Goal: Task Accomplishment & Management: Manage account settings

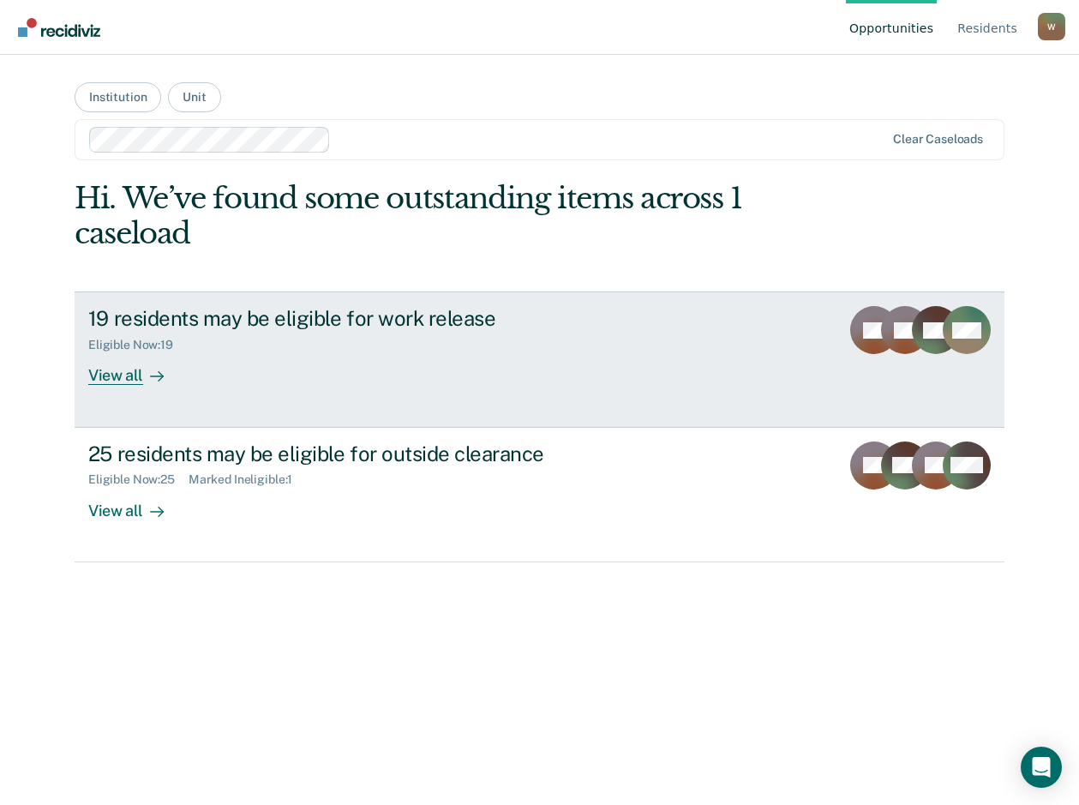
click at [105, 382] on div "View all" at bounding box center [136, 368] width 96 height 33
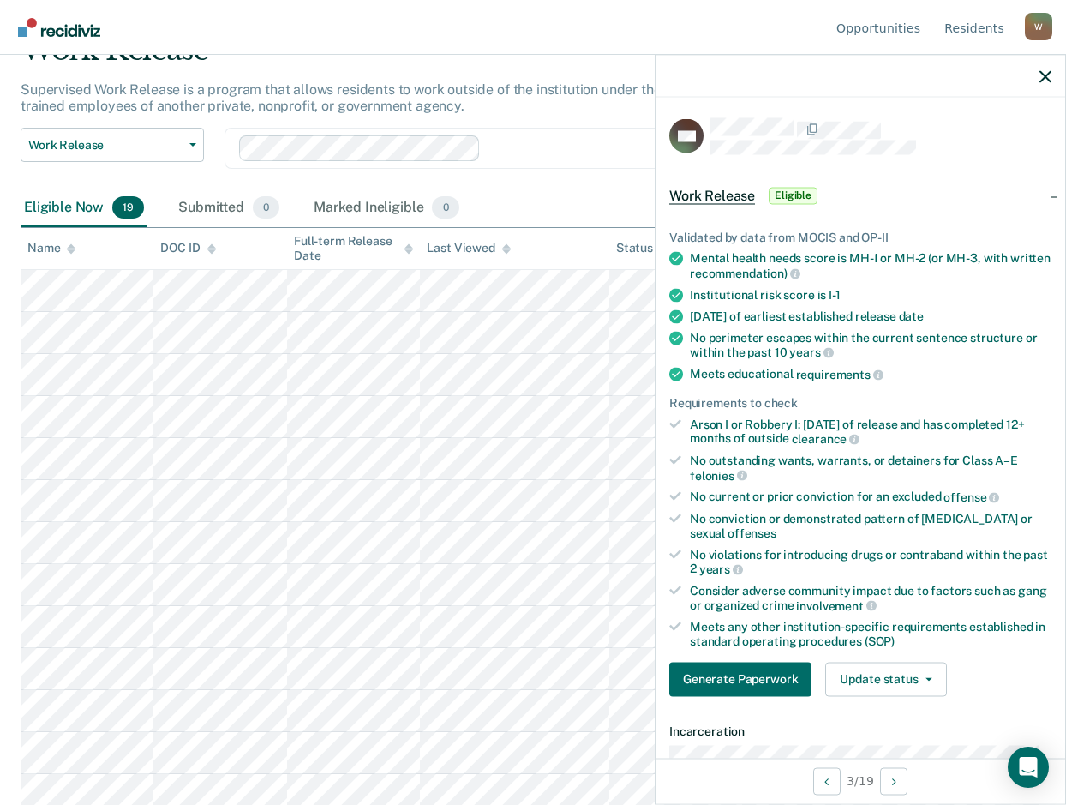
scroll to position [257, 0]
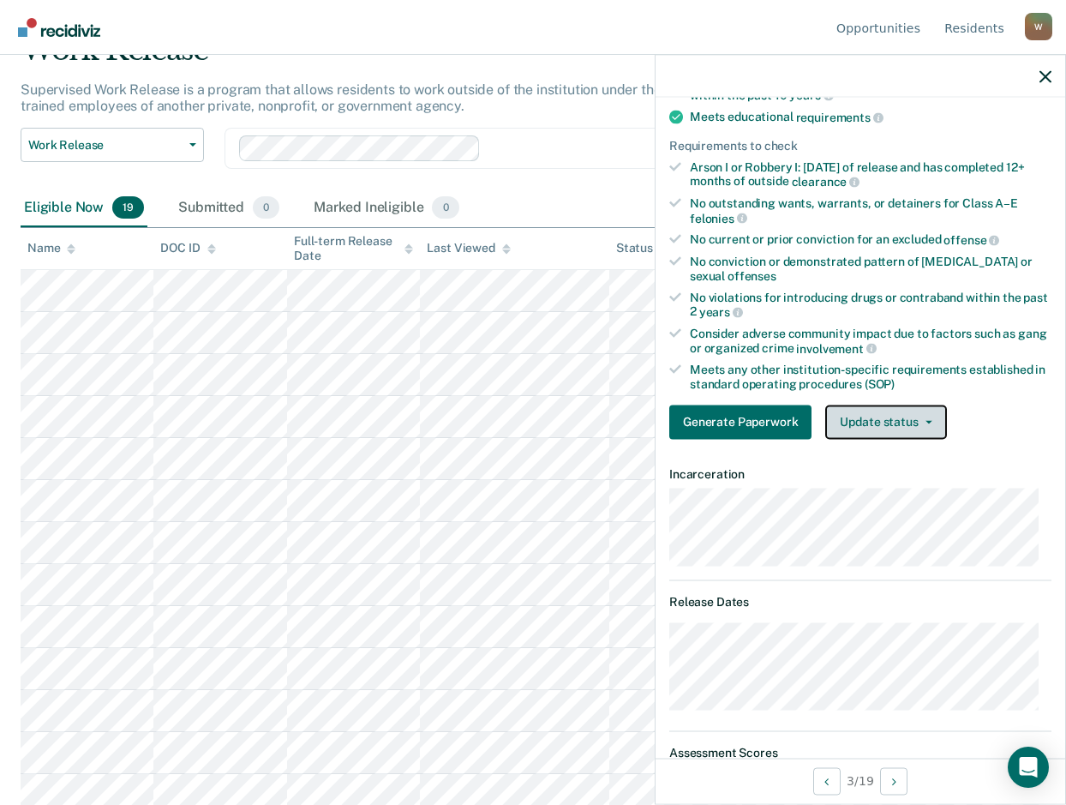
click at [920, 424] on button "Update status" at bounding box center [885, 422] width 121 height 34
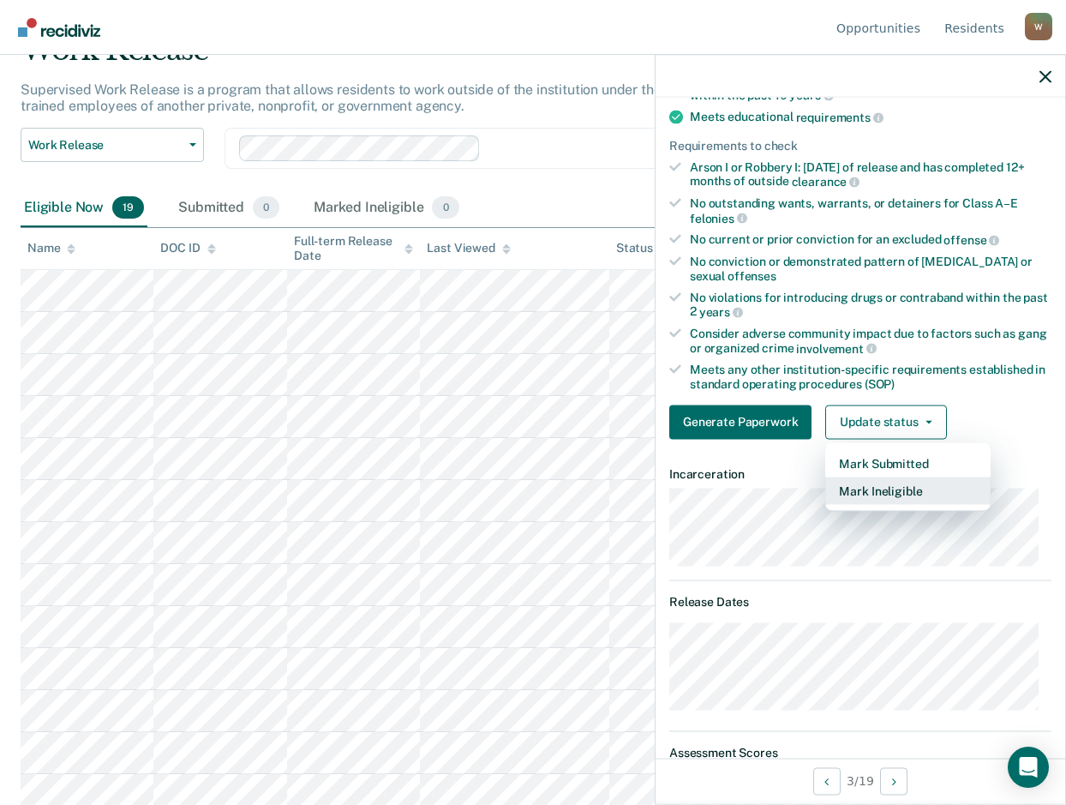
click at [916, 488] on button "Mark Ineligible" at bounding box center [907, 489] width 165 height 27
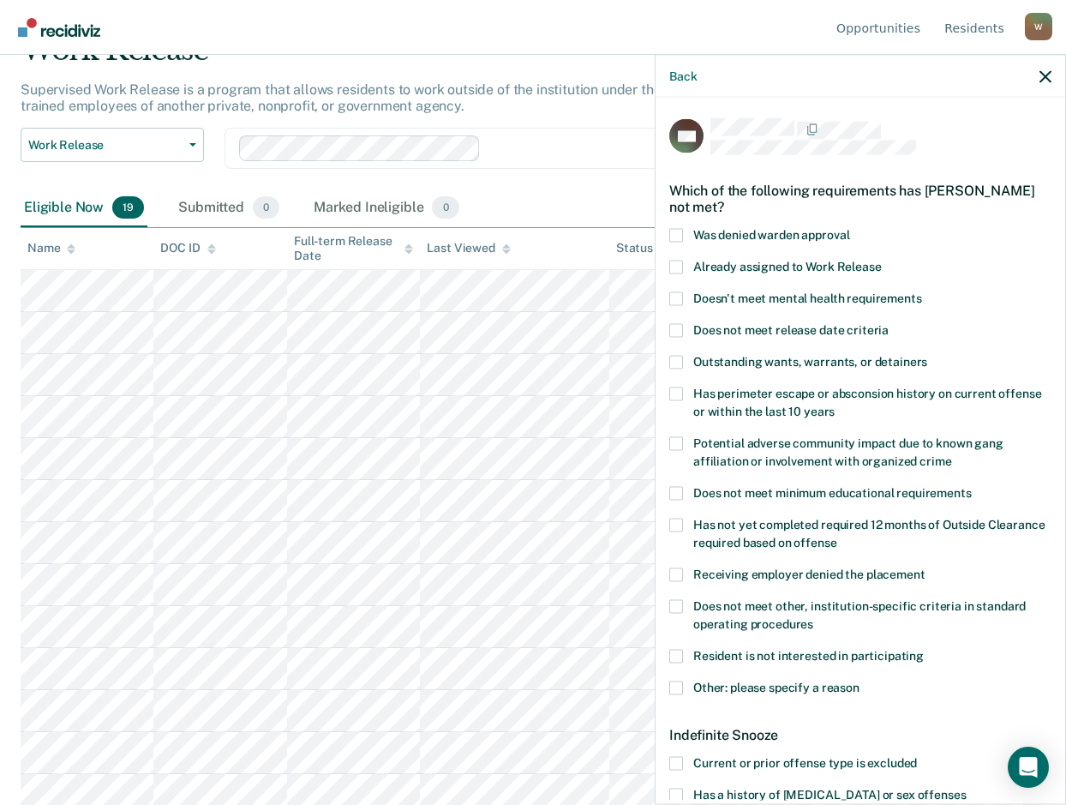
scroll to position [86, 0]
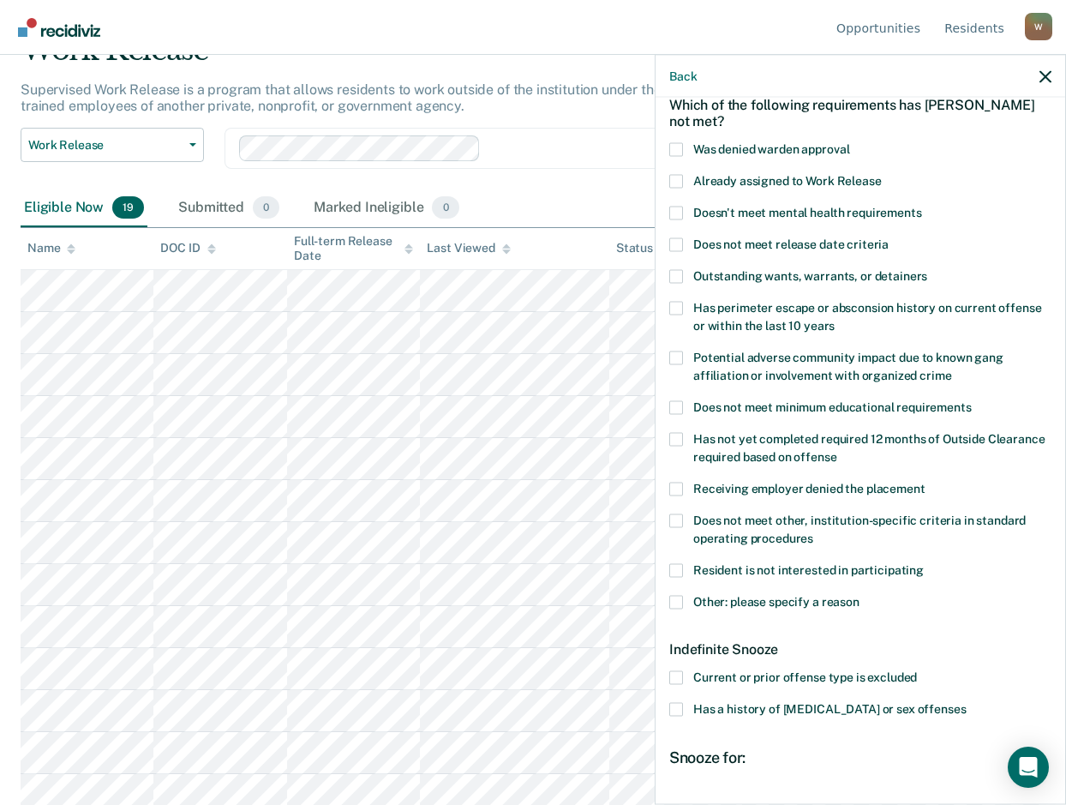
click at [676, 400] on span at bounding box center [676, 407] width 14 height 14
click at [972, 400] on input "Does not meet minimum educational requirements" at bounding box center [972, 400] width 0 height 0
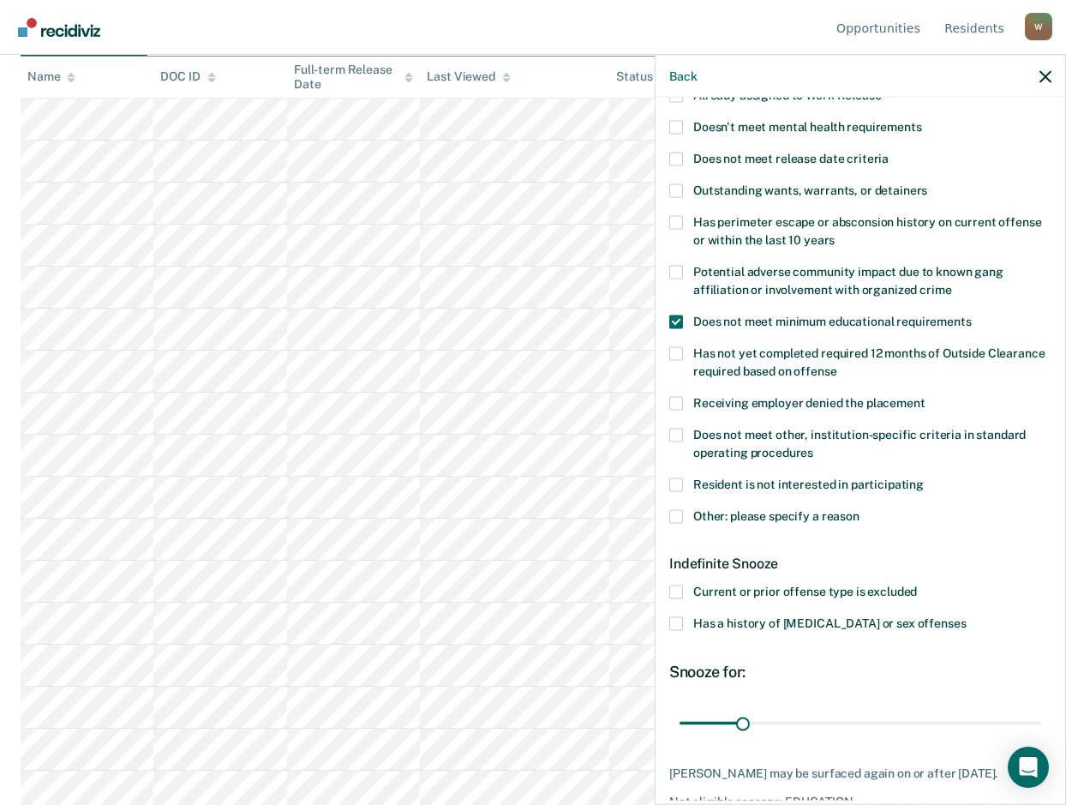
scroll to position [257, 0]
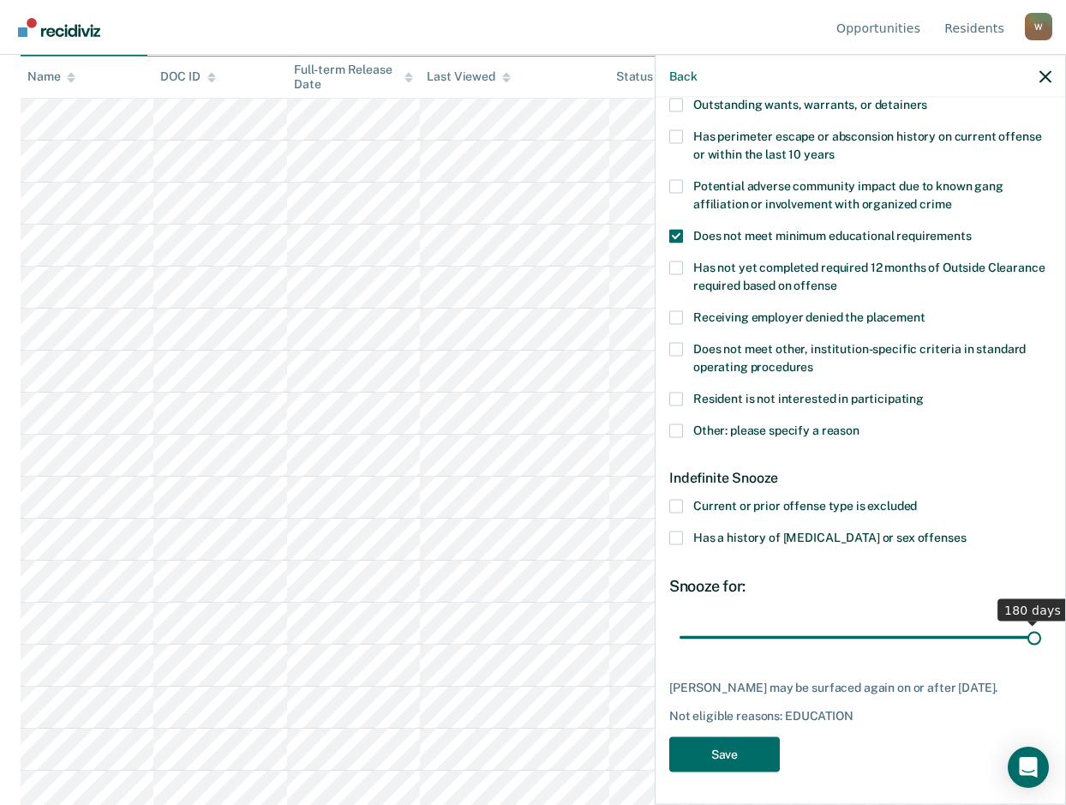
drag, startPoint x: 737, startPoint y: 636, endPoint x: 1051, endPoint y: 636, distance: 313.7
type input "180"
click at [1041, 636] on input "range" at bounding box center [861, 637] width 362 height 30
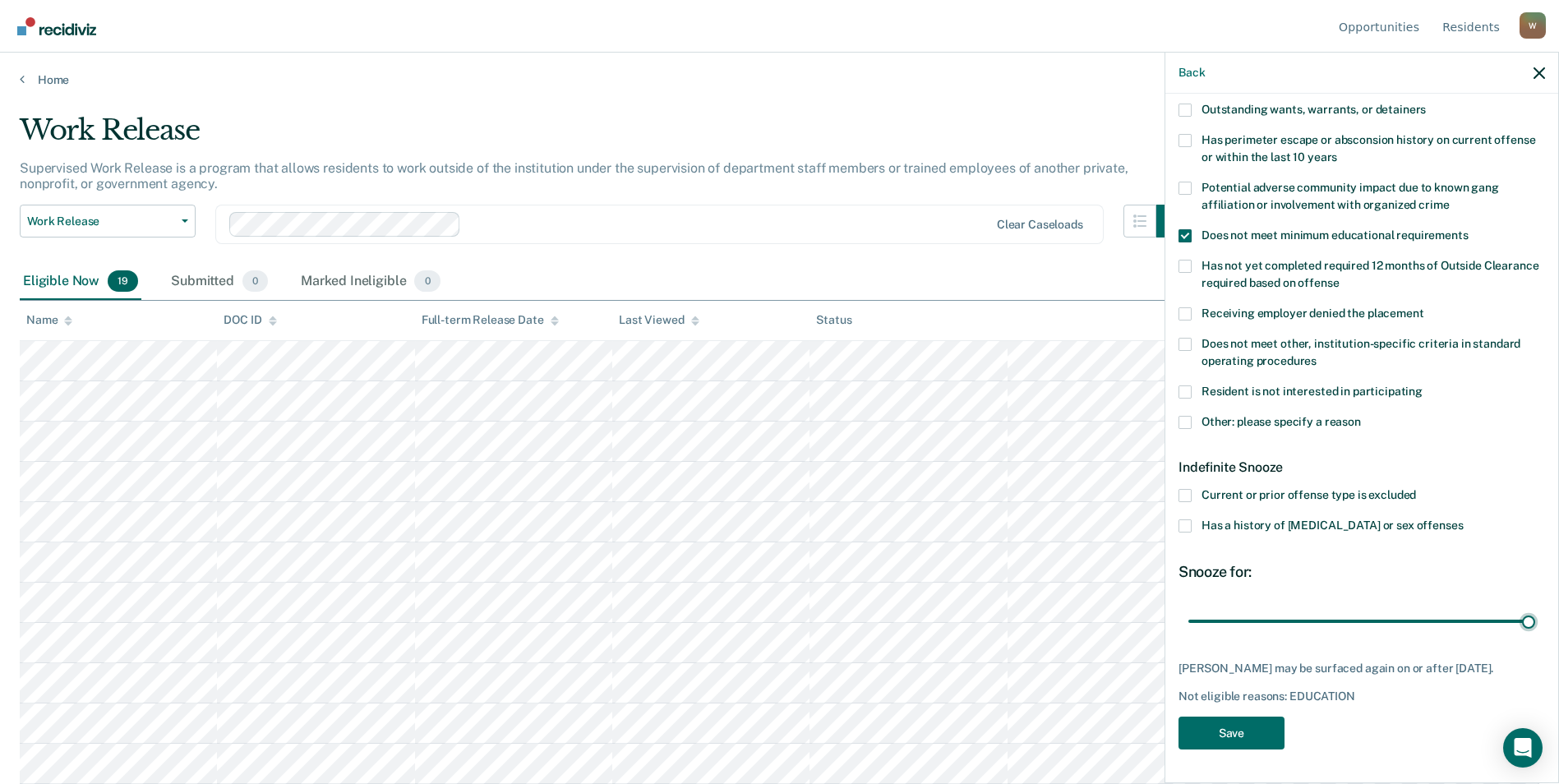
scroll to position [234, 0]
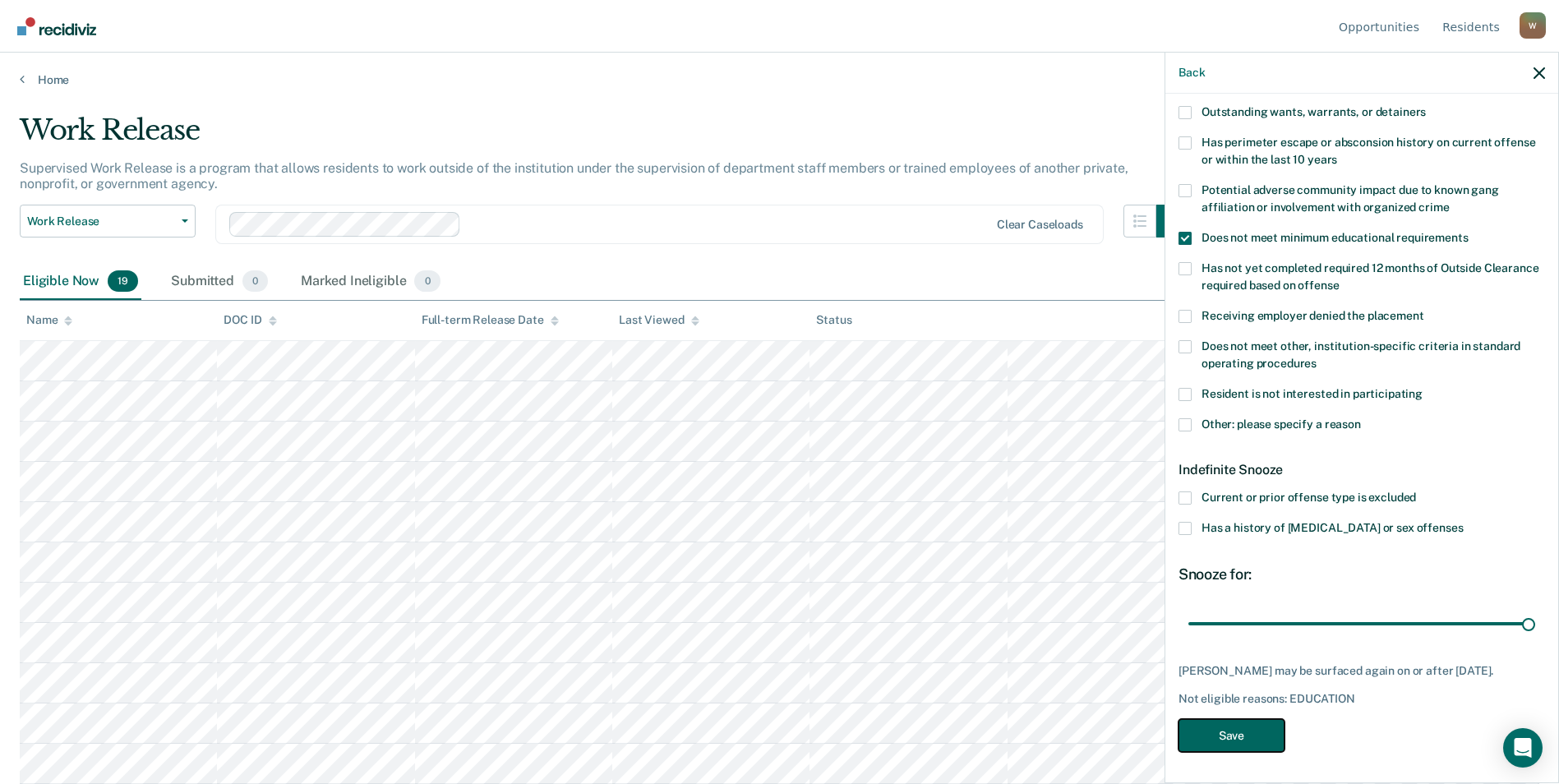
click at [1034, 726] on button "Save" at bounding box center [1231, 735] width 106 height 34
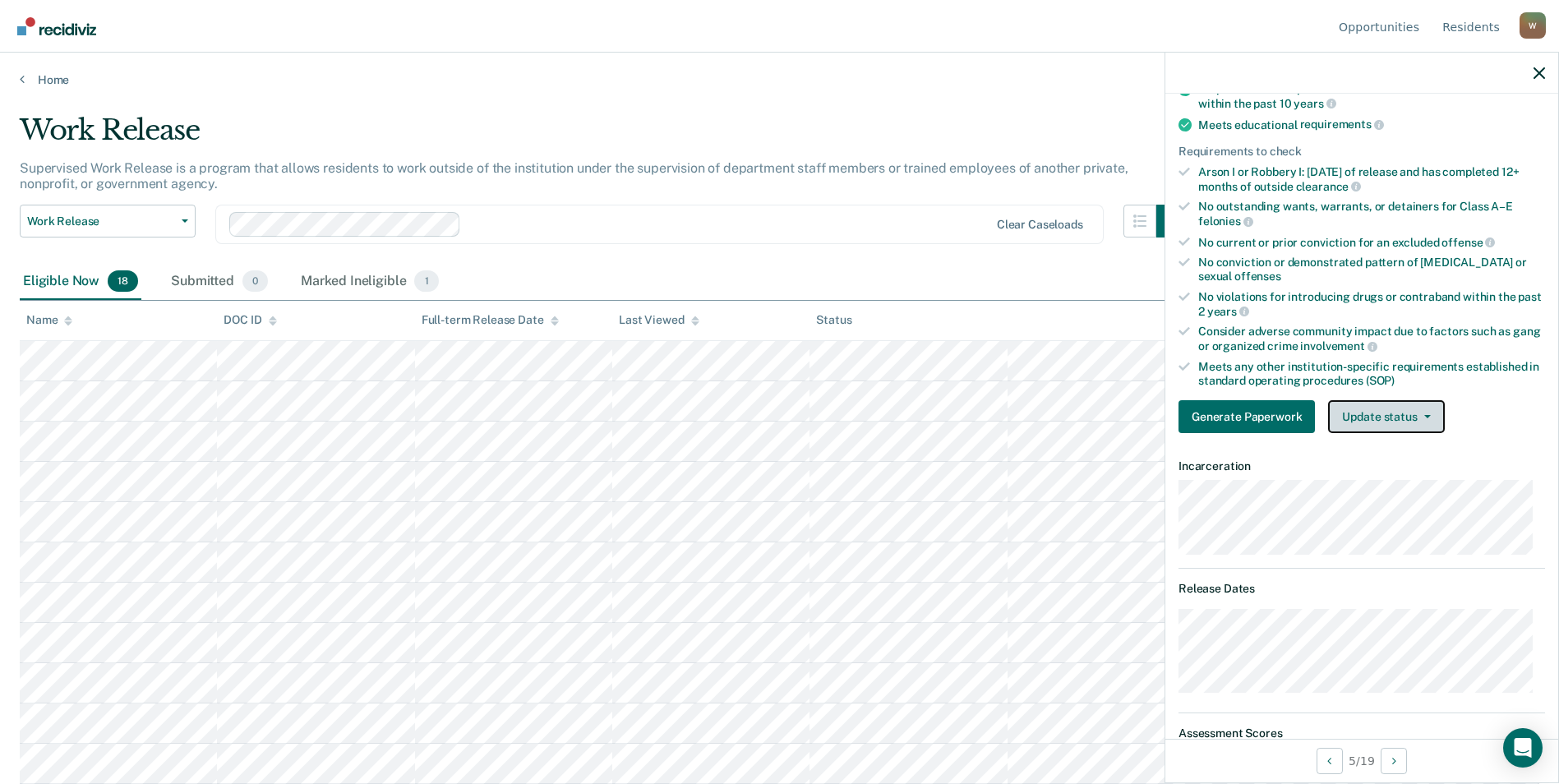
click at [1034, 411] on button "Update status" at bounding box center [1385, 416] width 116 height 33
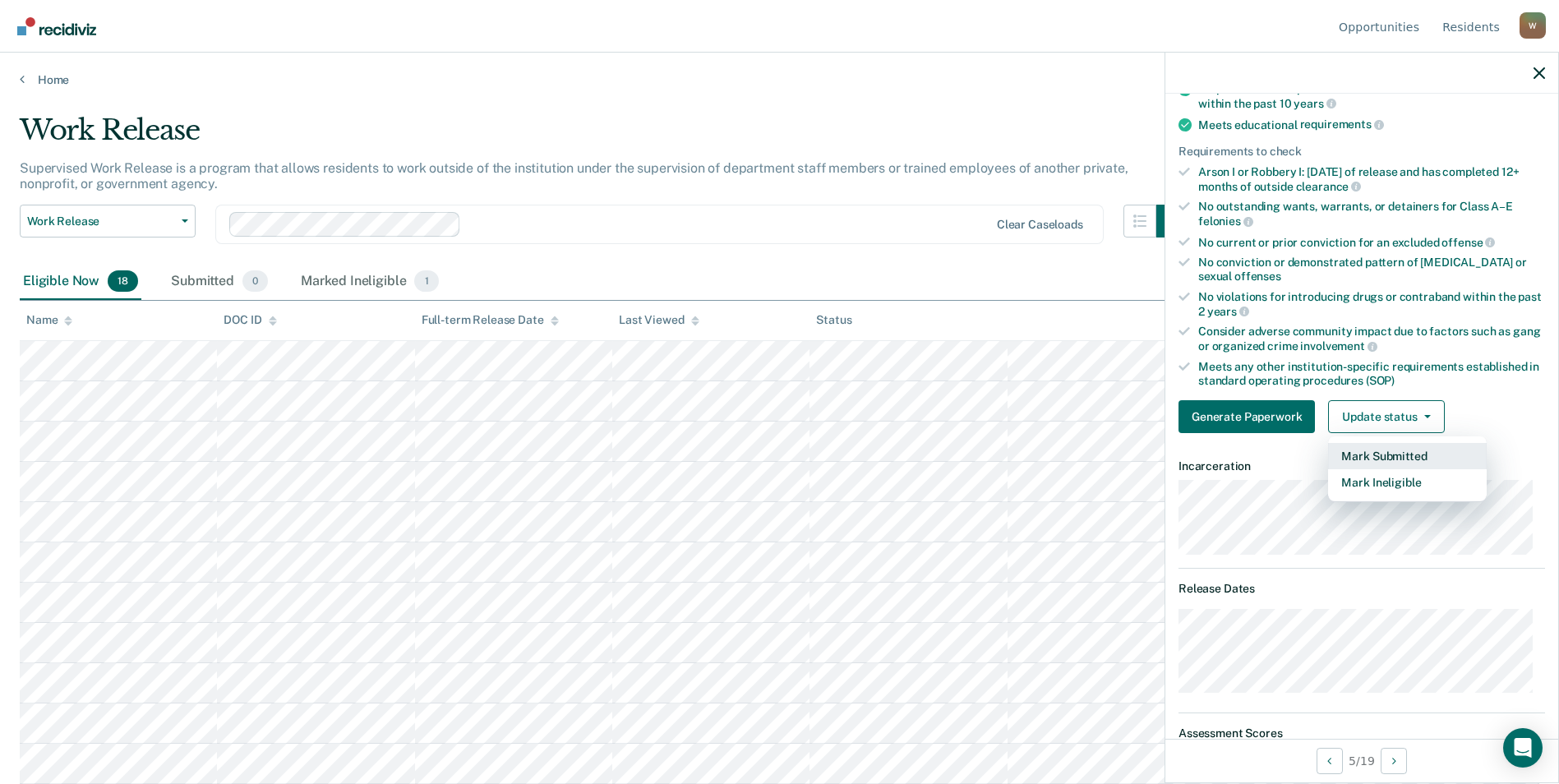
click at [1034, 456] on button "Mark Submitted" at bounding box center [1407, 455] width 158 height 26
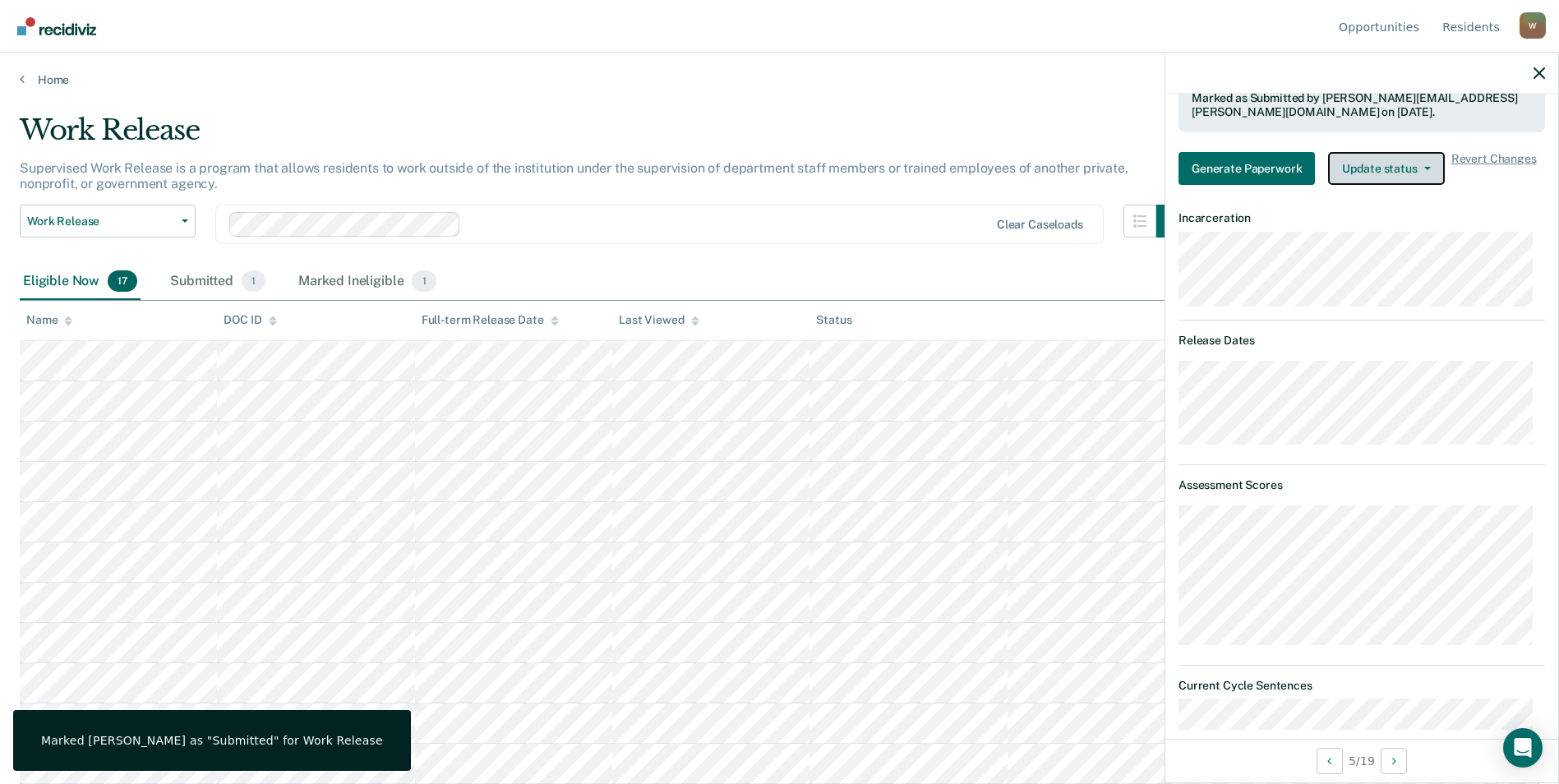
scroll to position [399, 0]
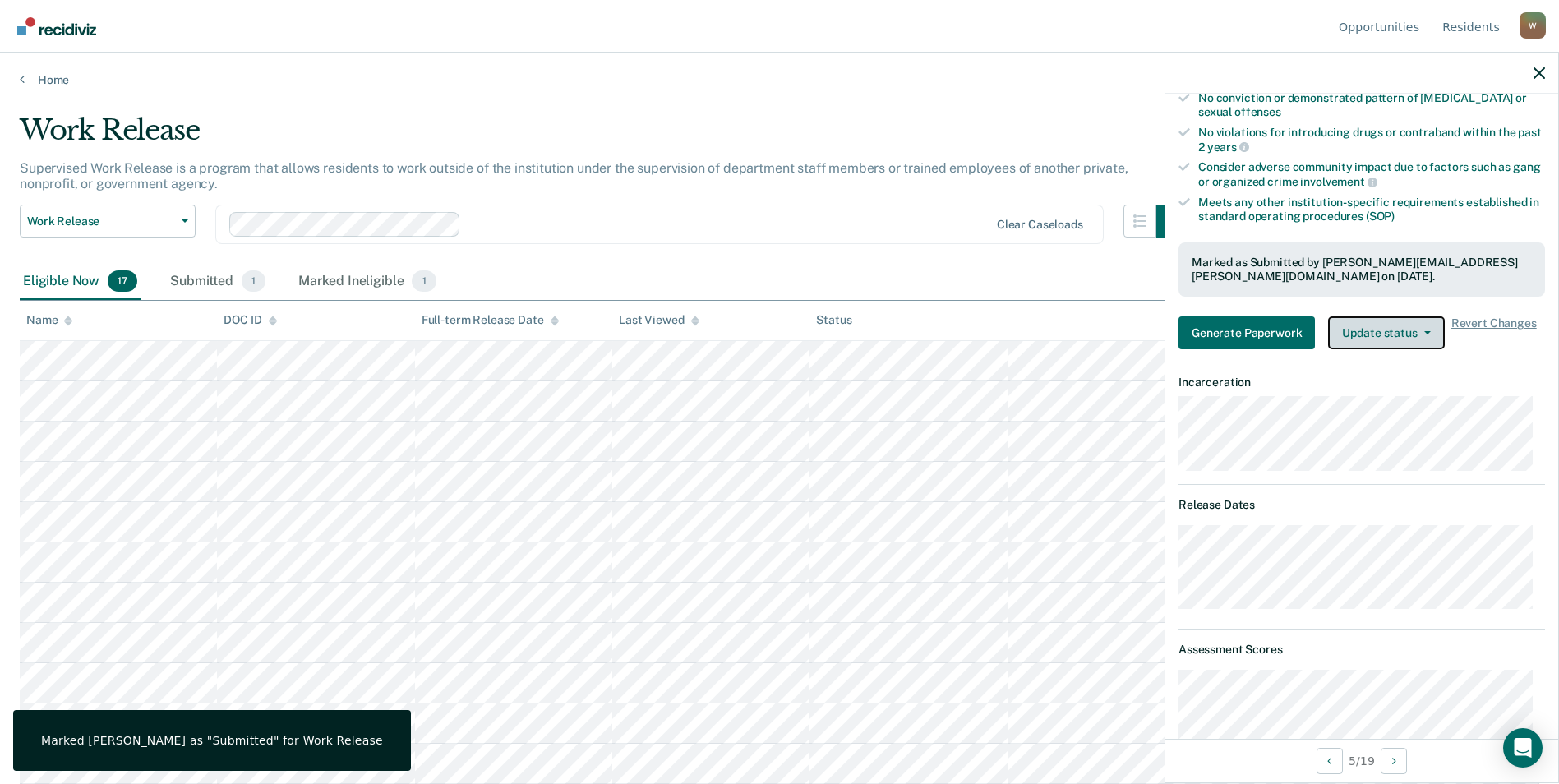
click at [1034, 335] on button "Update status" at bounding box center [1385, 333] width 116 height 33
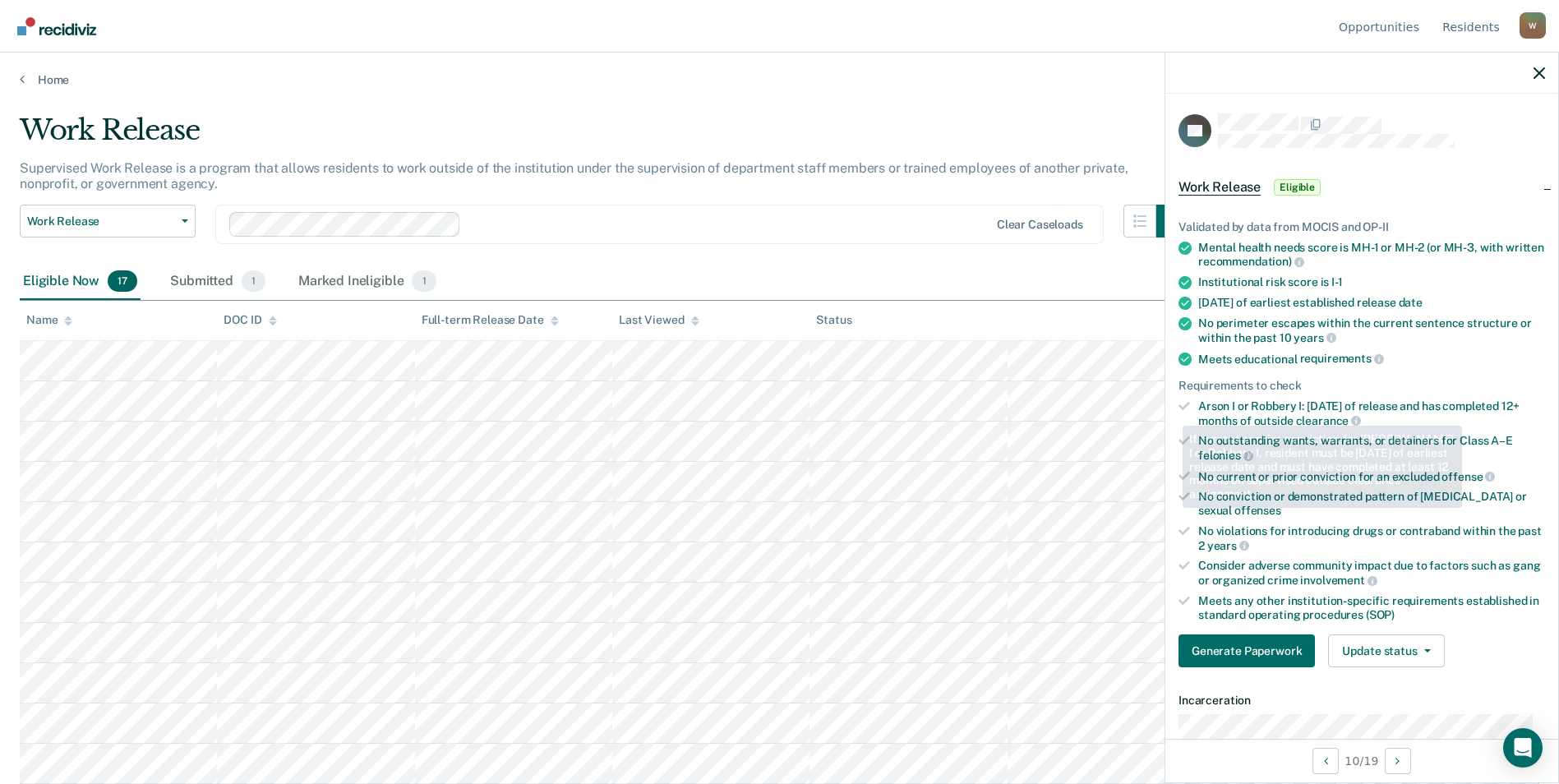
scroll to position [246, 0]
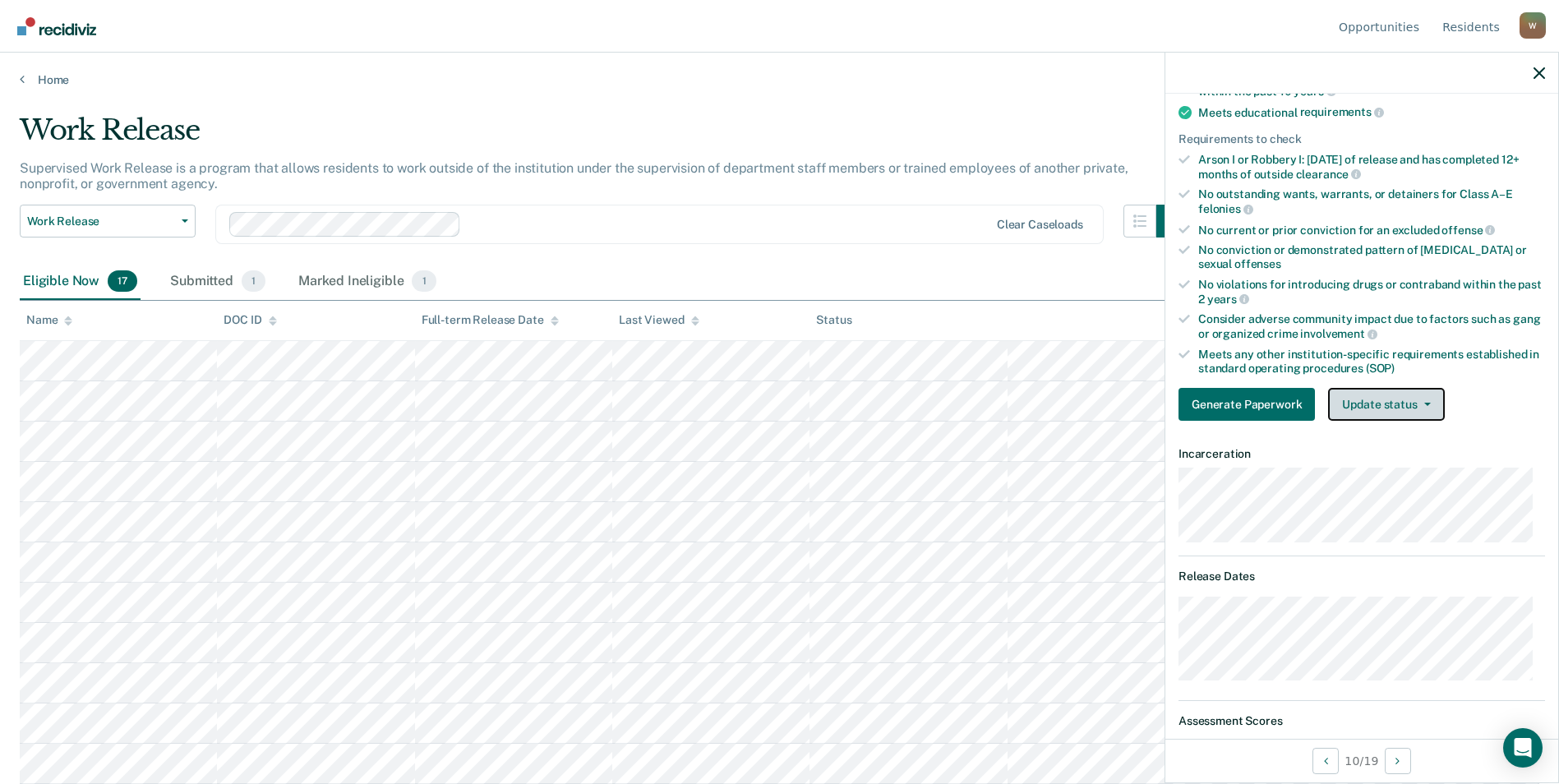
click at [1034, 405] on button "Update status" at bounding box center [1385, 404] width 116 height 33
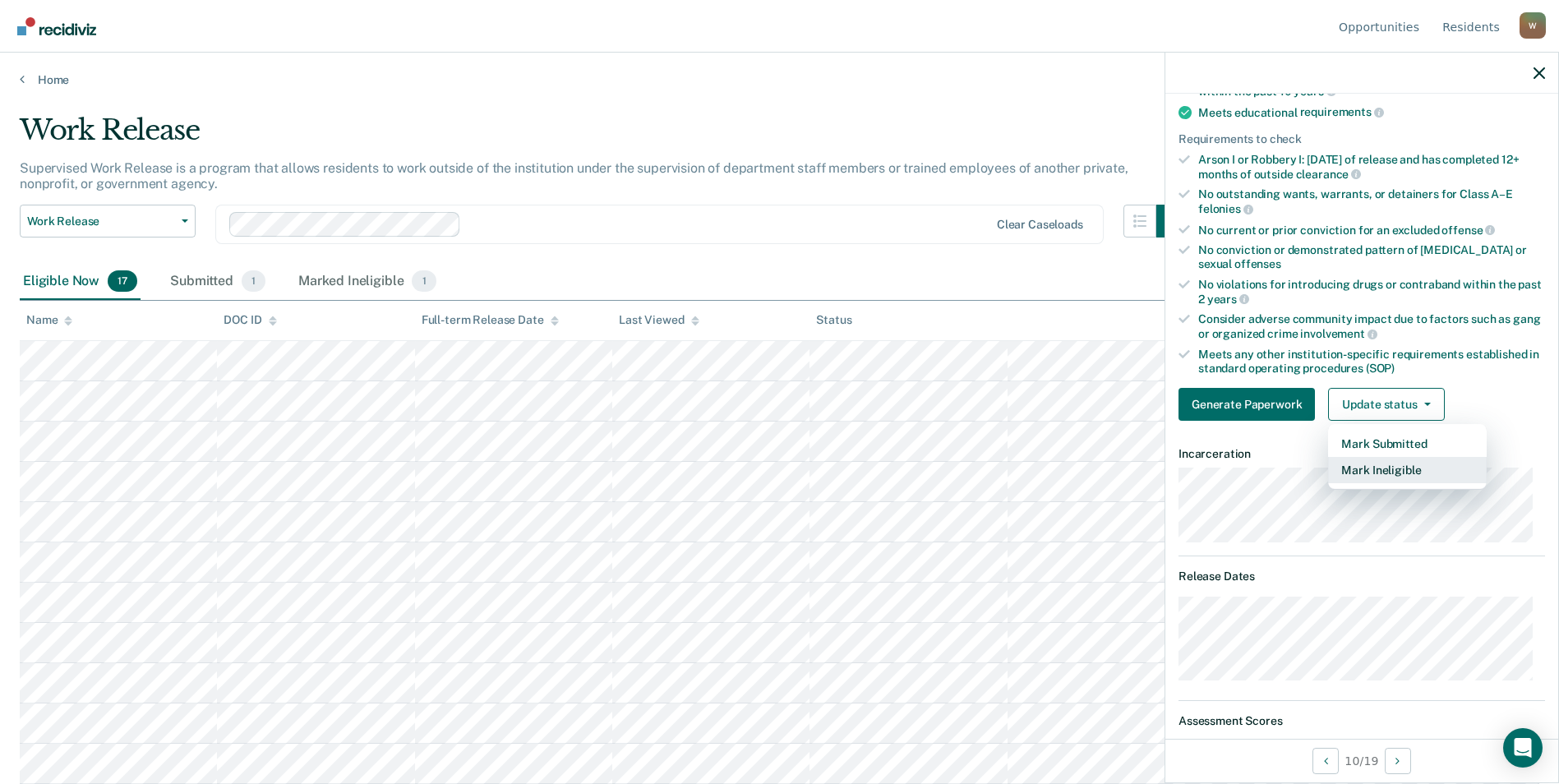
click at [1034, 466] on button "Mark Ineligible" at bounding box center [1407, 469] width 158 height 26
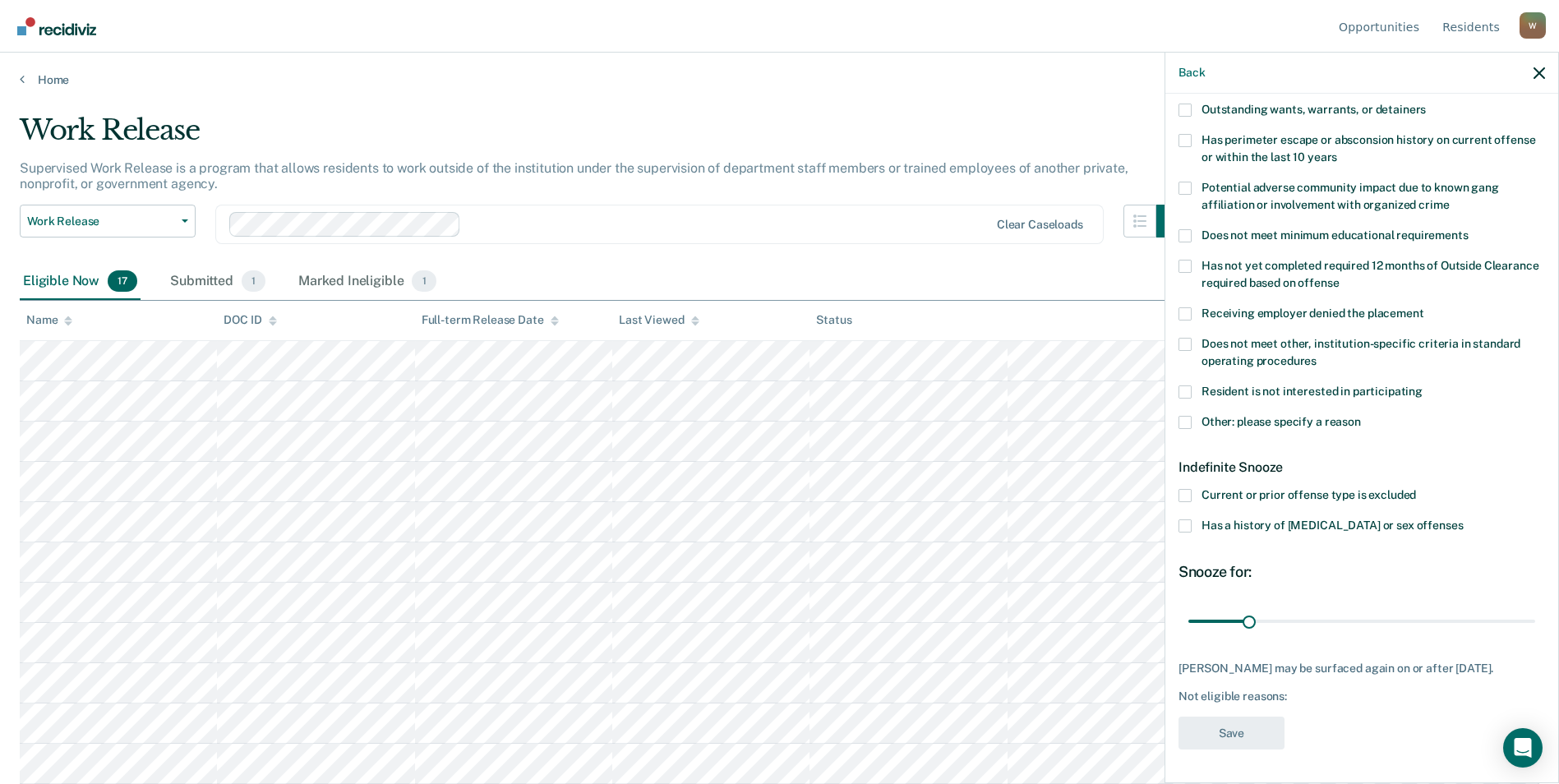
scroll to position [0, 0]
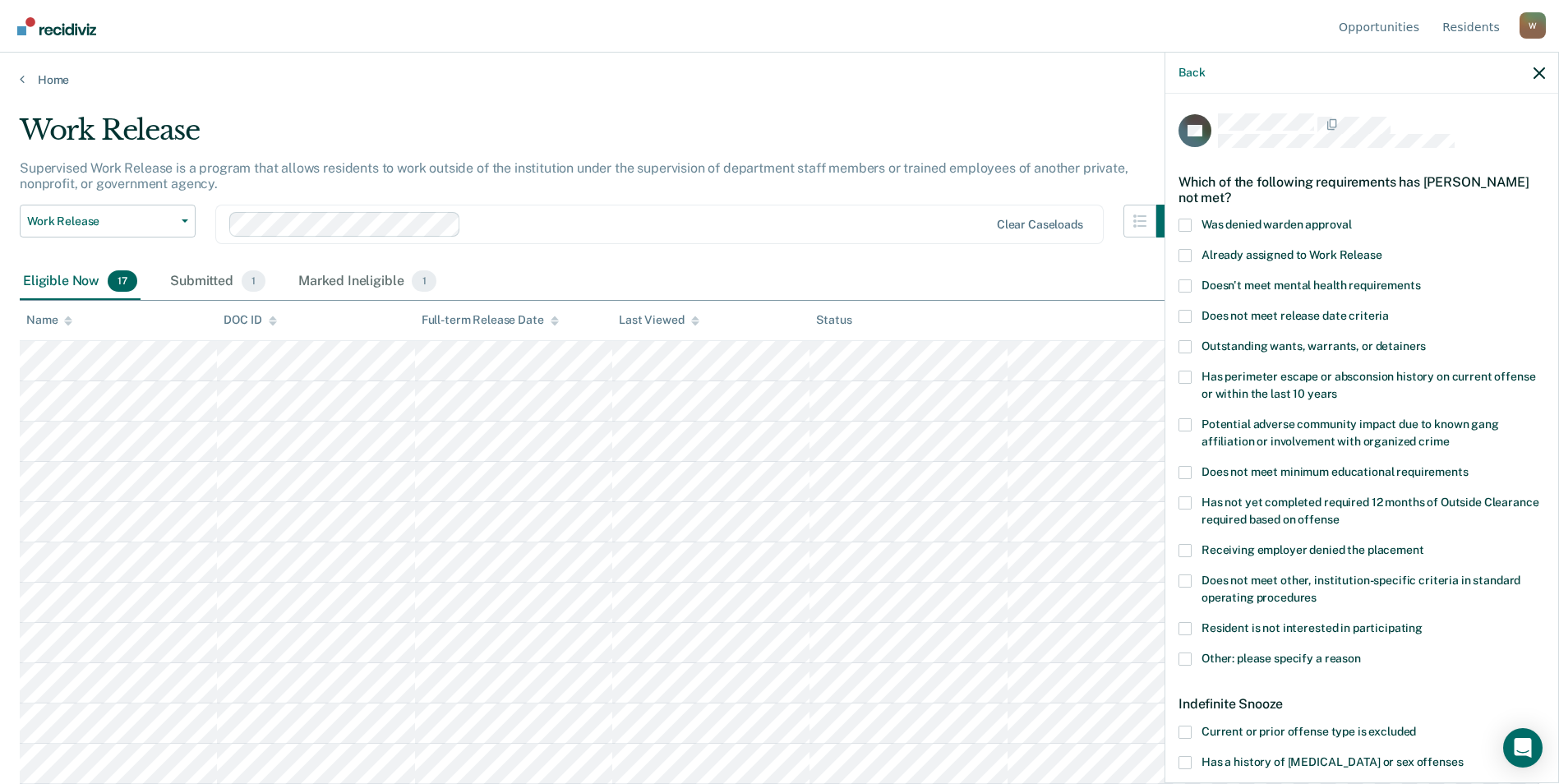
click at [1034, 349] on span at bounding box center [1185, 347] width 13 height 13
click at [1034, 340] on input "Outstanding wants, warrants, or detainers" at bounding box center [1426, 340] width 0 height 0
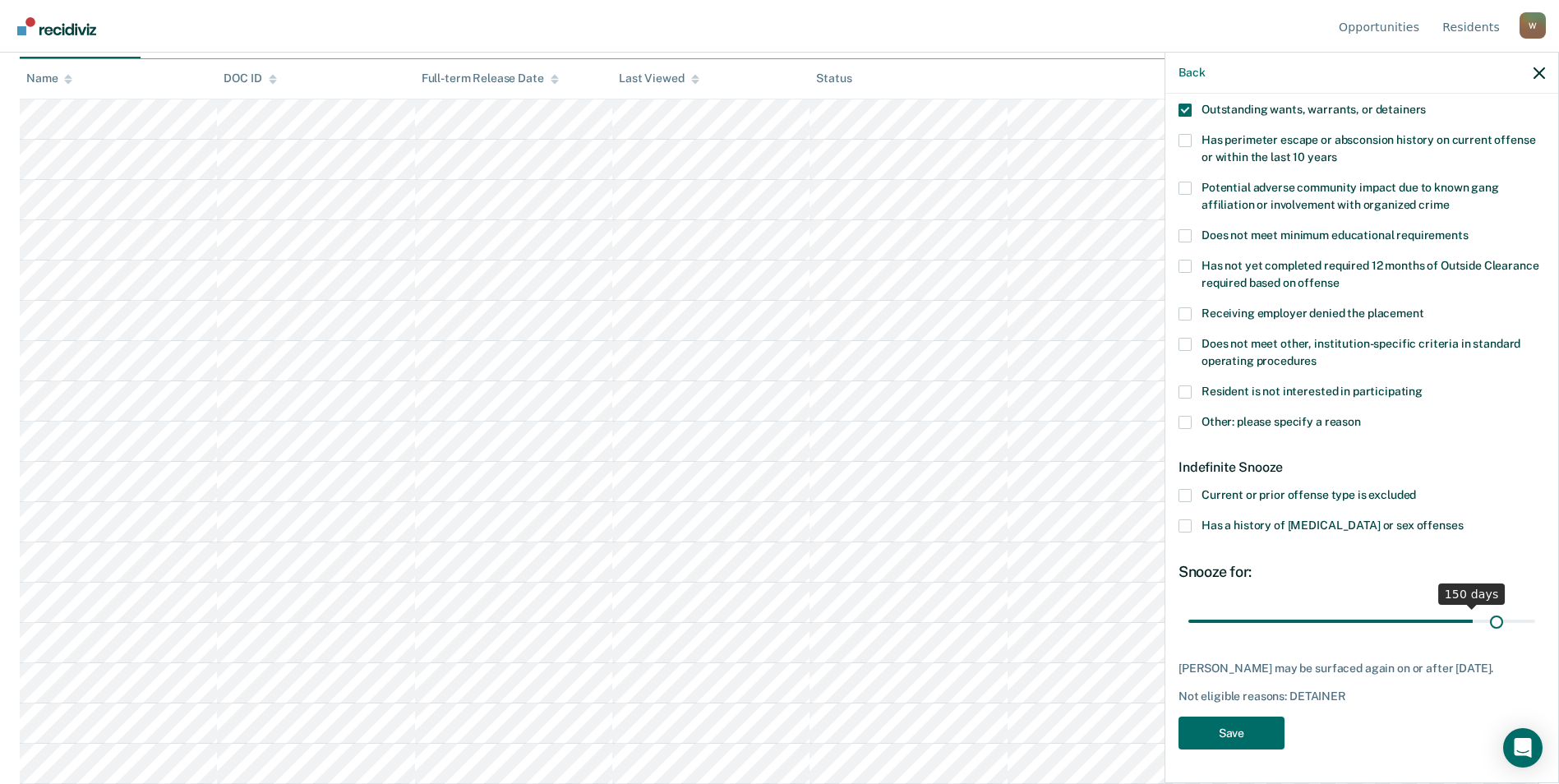
scroll to position [234, 0]
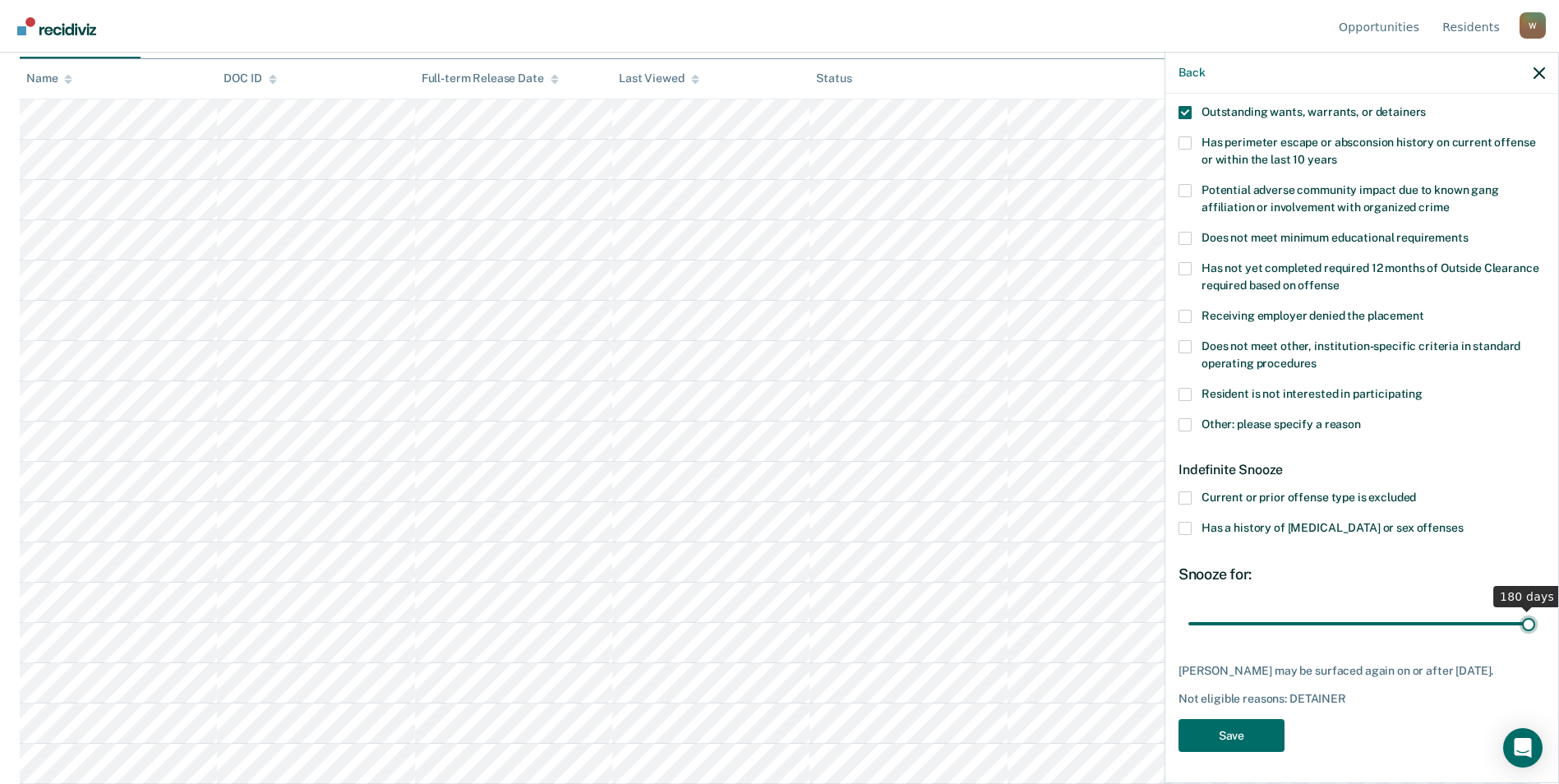
drag, startPoint x: 1246, startPoint y: 611, endPoint x: 1557, endPoint y: 611, distance: 311.0
type input "180"
click at [1034, 611] on input "range" at bounding box center [1361, 623] width 347 height 29
click at [1034, 733] on button "Save" at bounding box center [1231, 735] width 106 height 34
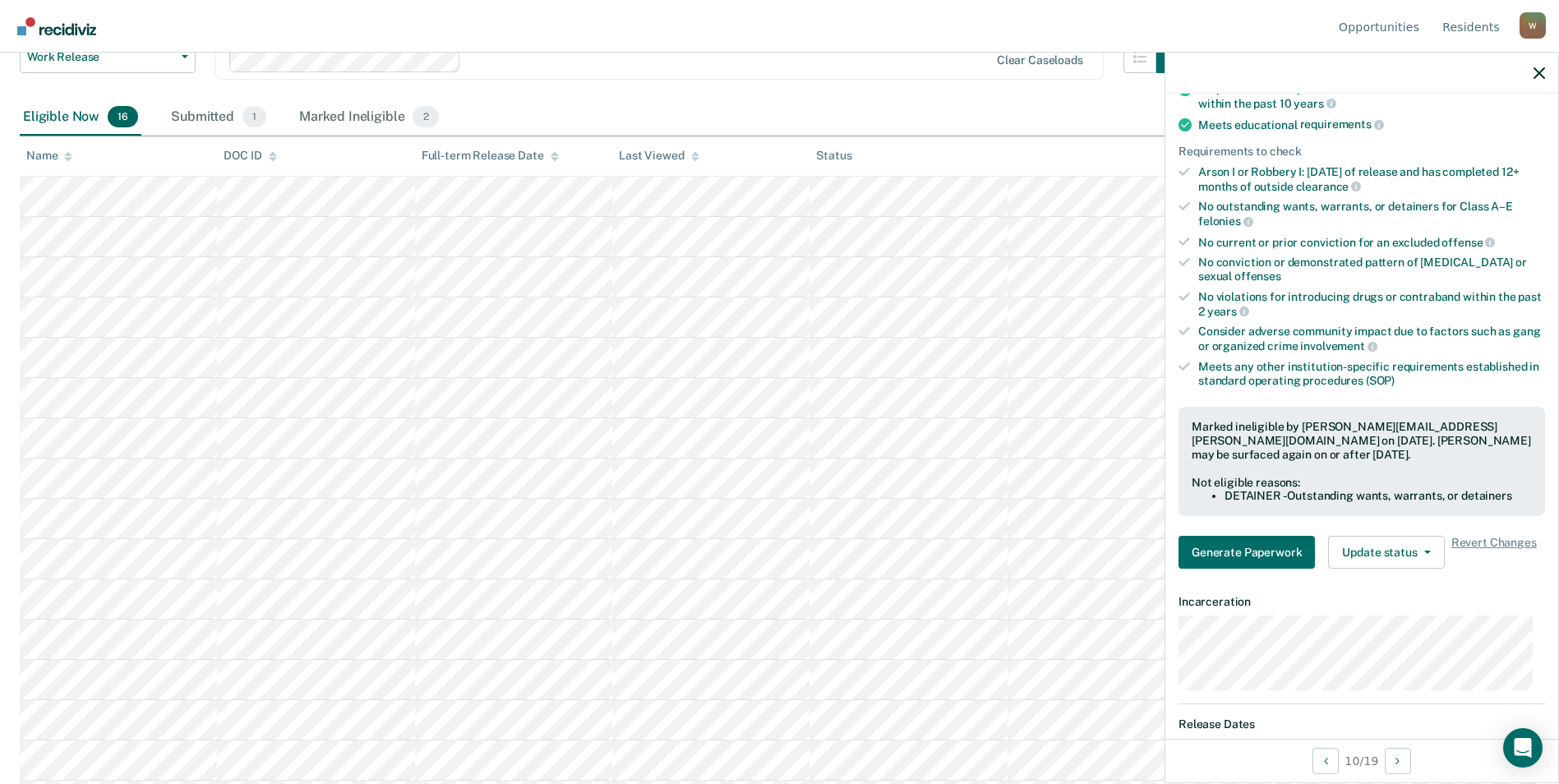
scroll to position [201, 0]
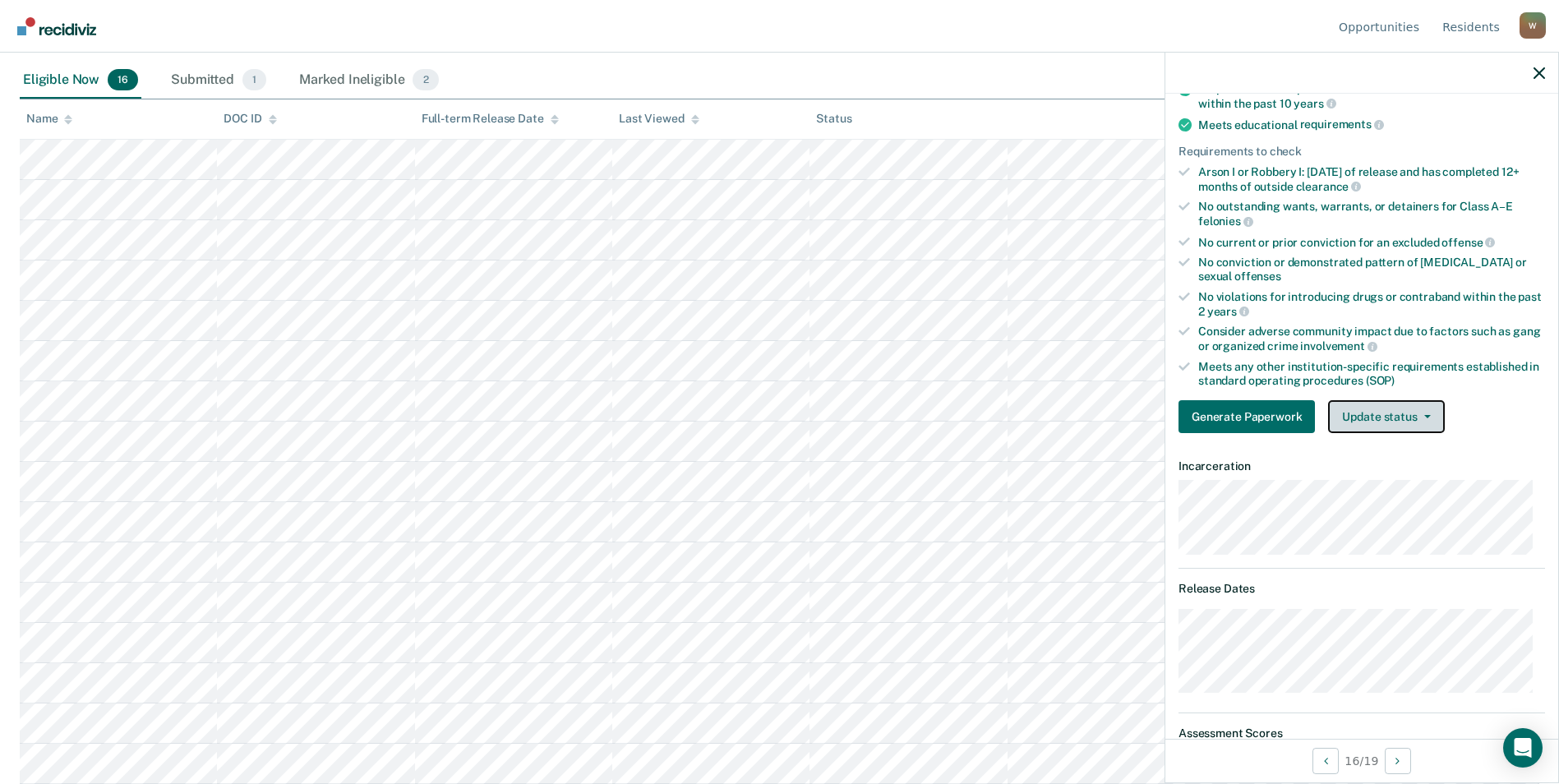
click at [1034, 416] on button "Update status" at bounding box center [1385, 416] width 116 height 33
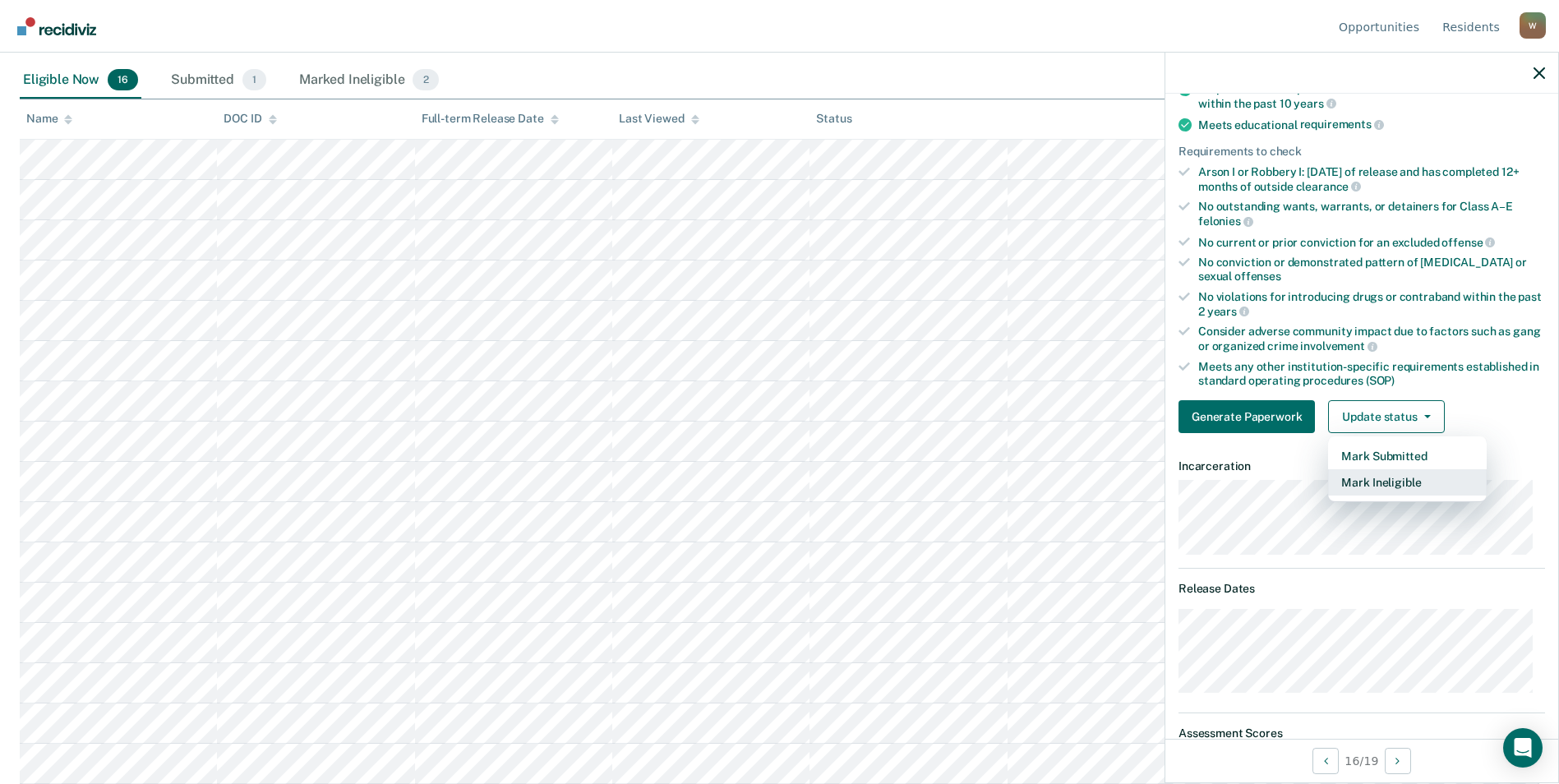
click at [1034, 480] on button "Mark Ineligible" at bounding box center [1407, 481] width 158 height 26
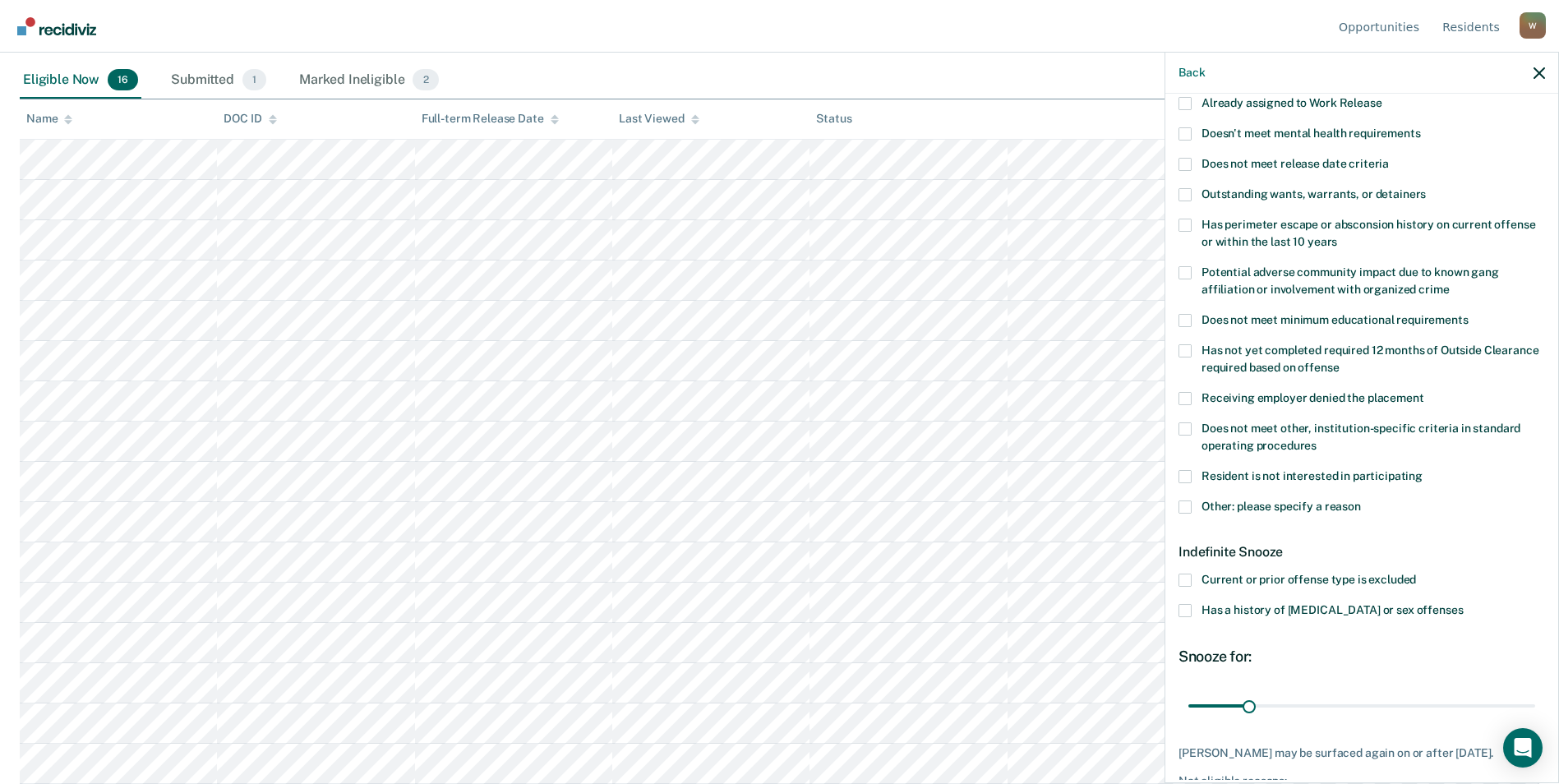
scroll to position [0, 0]
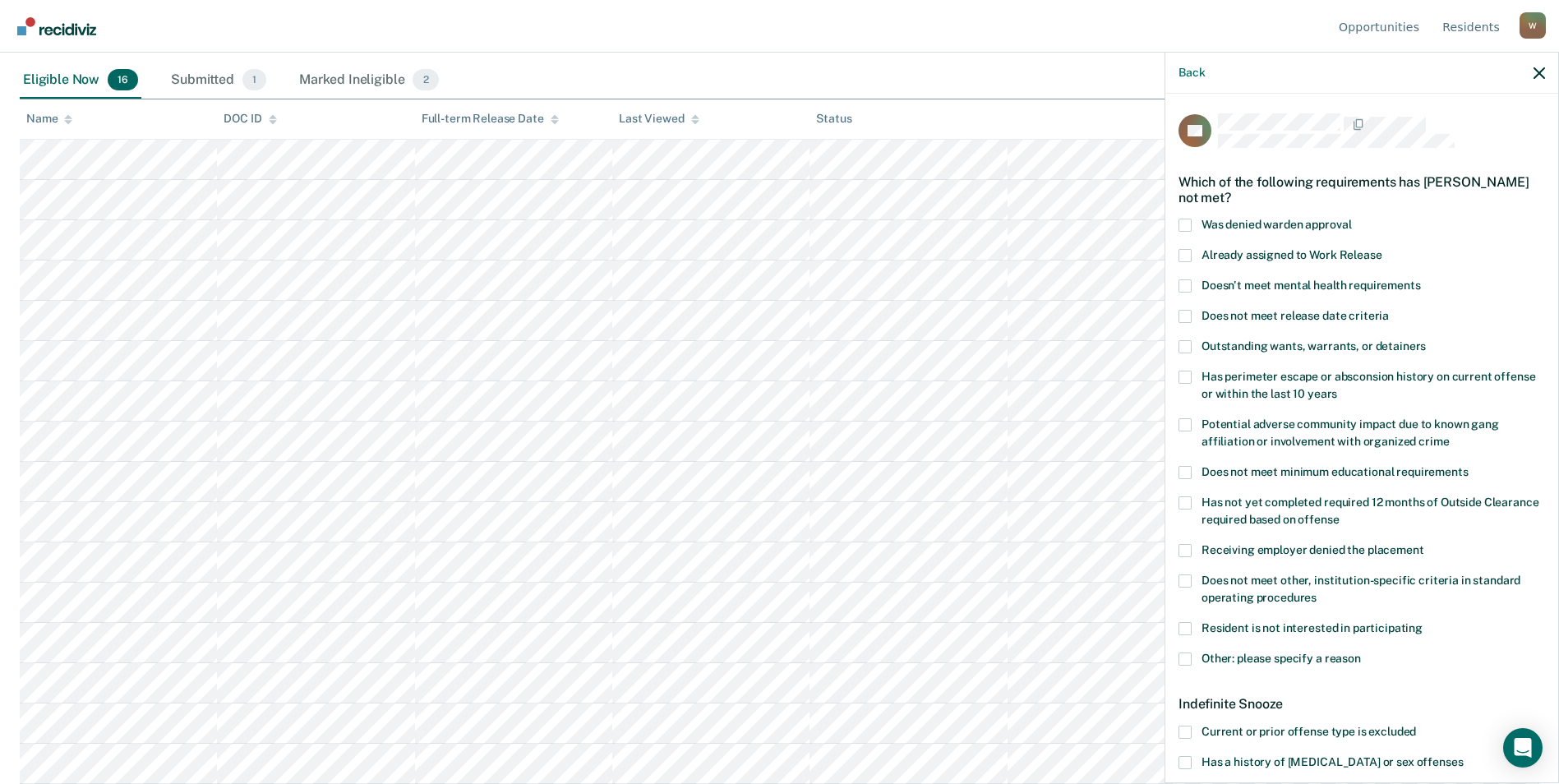
click at [1034, 219] on span at bounding box center [1185, 225] width 13 height 13
click at [1034, 219] on input "Was denied warden approval" at bounding box center [1351, 219] width 0 height 0
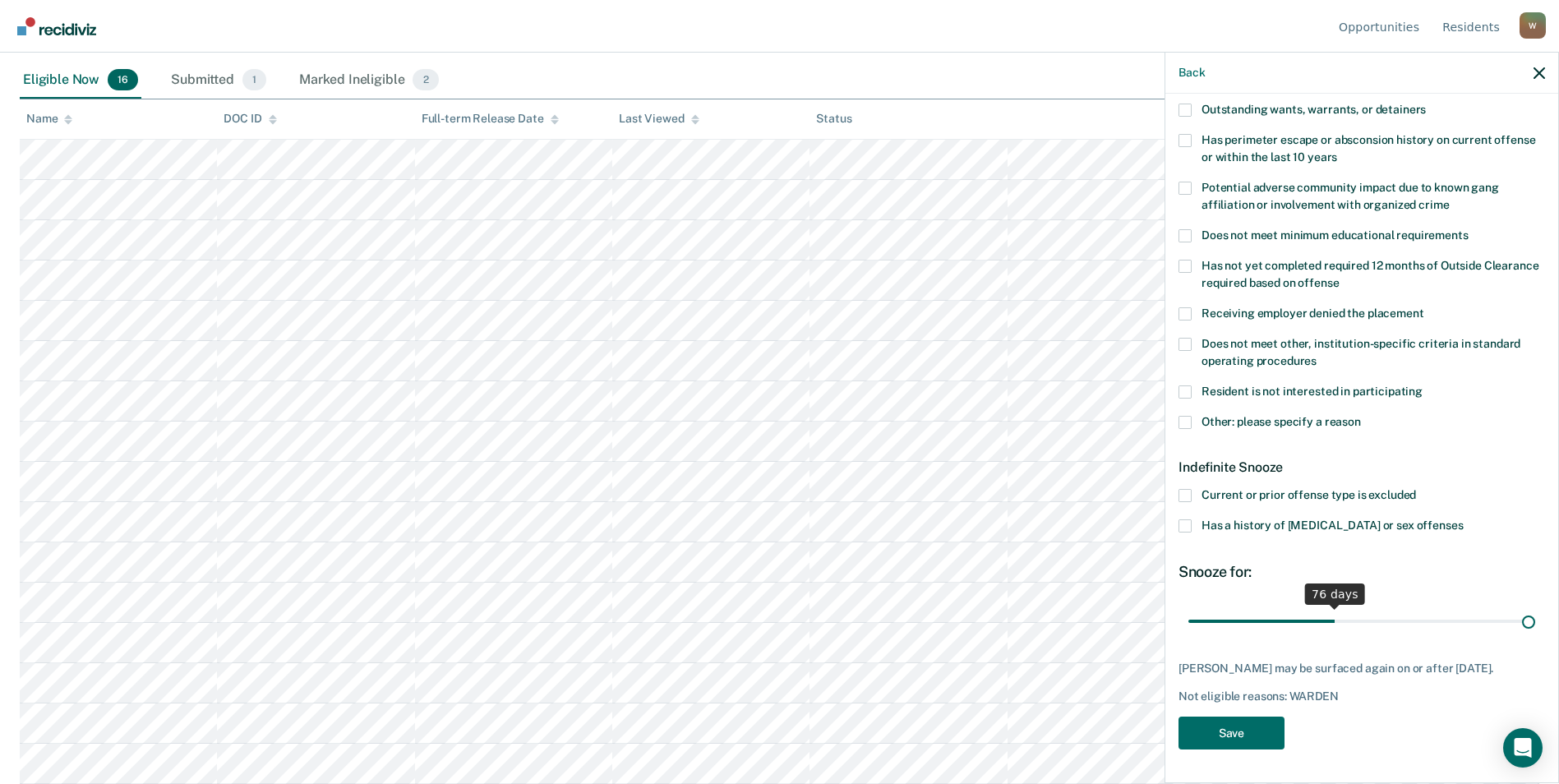
scroll to position [234, 0]
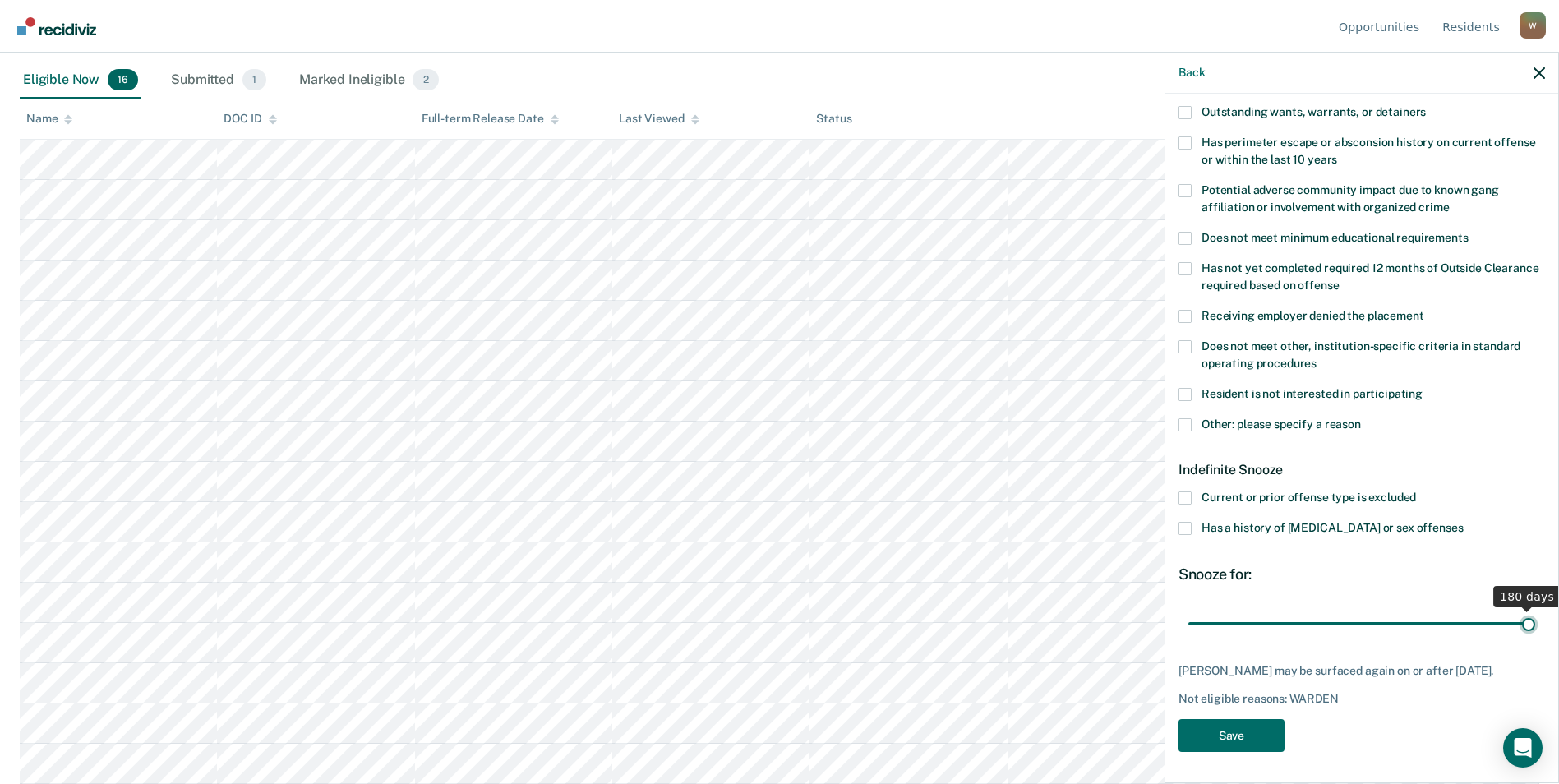
drag, startPoint x: 1270, startPoint y: 606, endPoint x: 1560, endPoint y: 599, distance: 290.1
type input "180"
click at [1034, 609] on input "range" at bounding box center [1361, 623] width 347 height 29
click at [1034, 738] on button "Save" at bounding box center [1231, 735] width 106 height 34
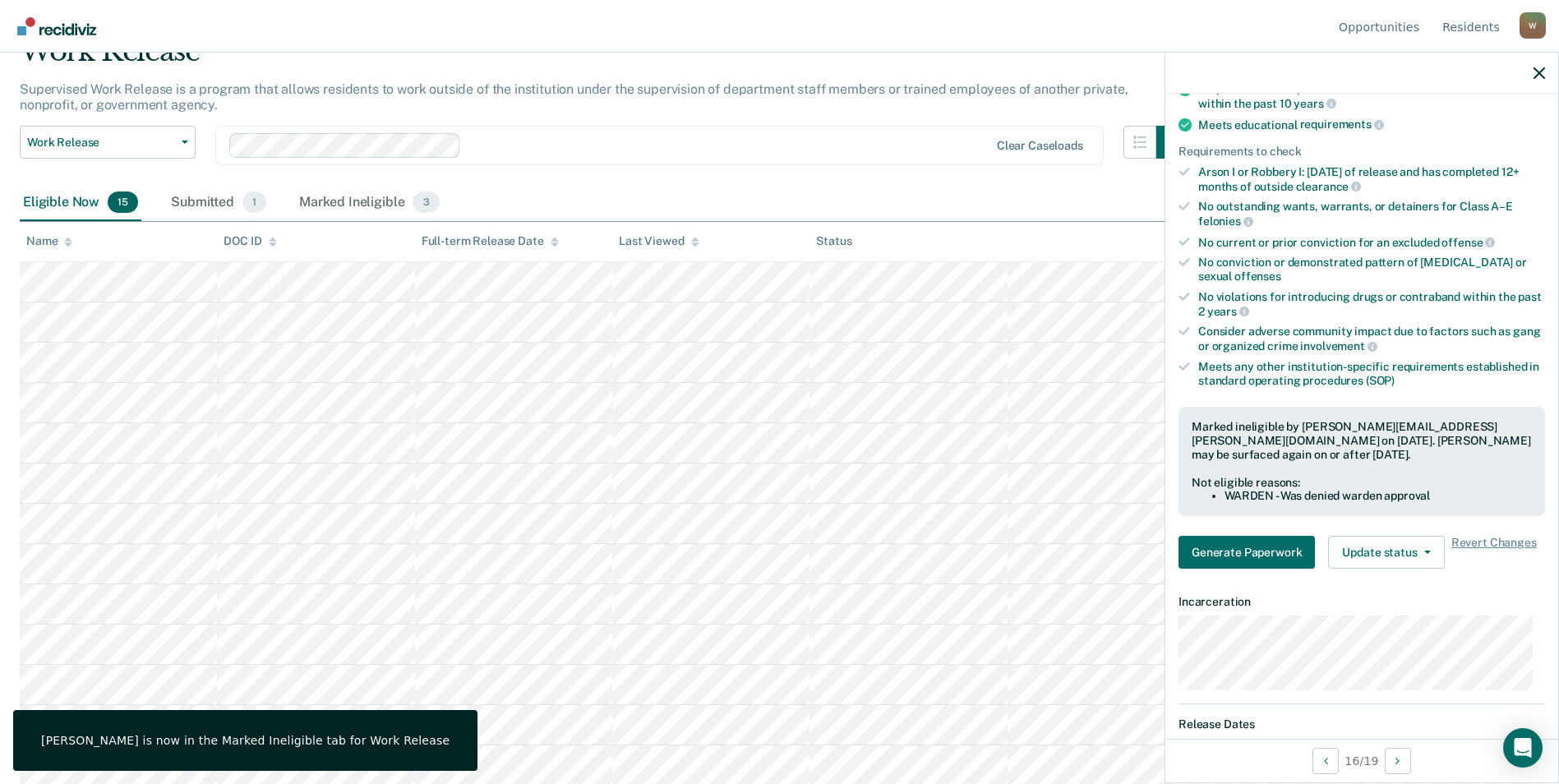
scroll to position [161, 0]
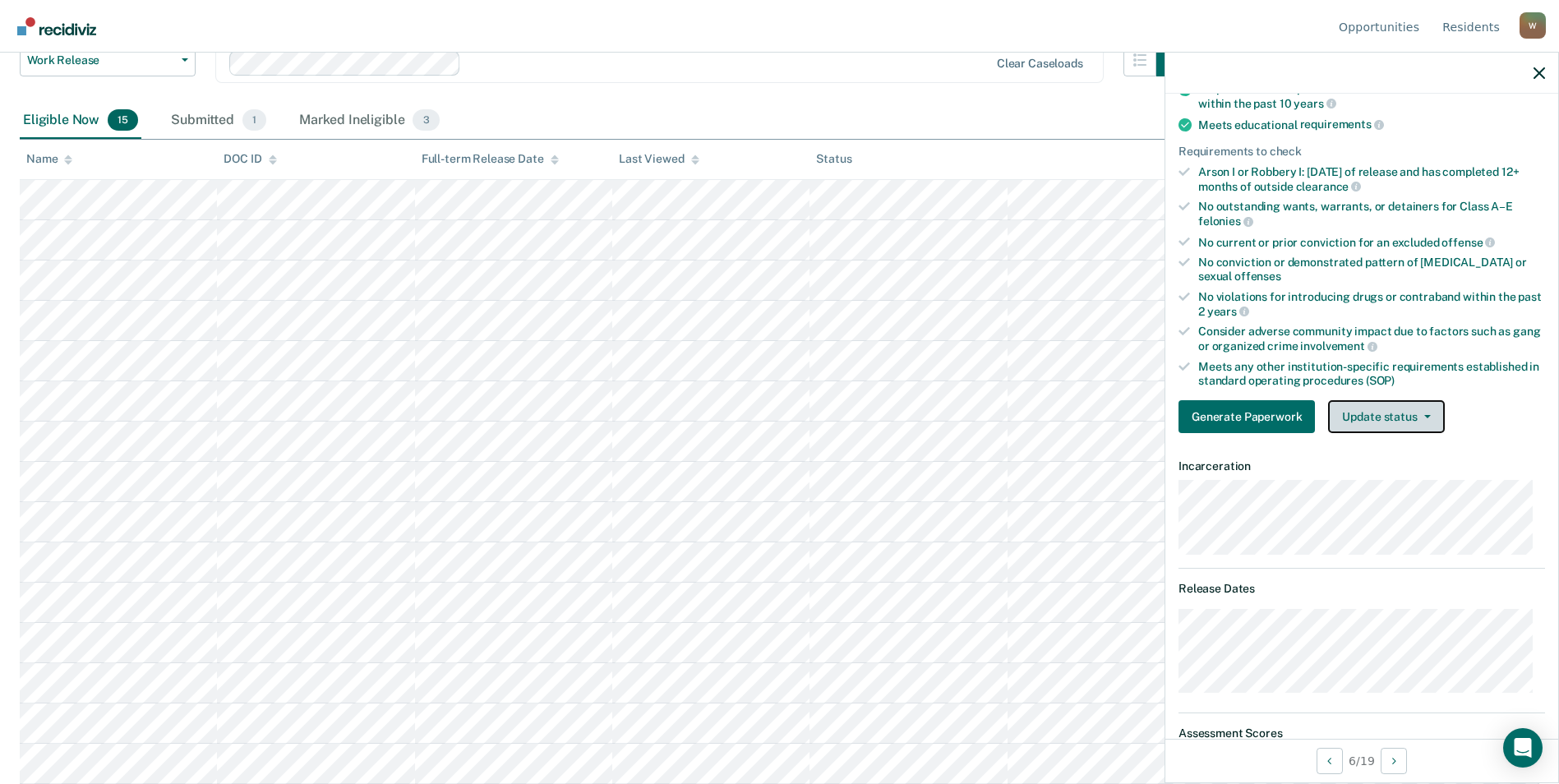
click at [1034, 416] on button "Update status" at bounding box center [1385, 416] width 116 height 33
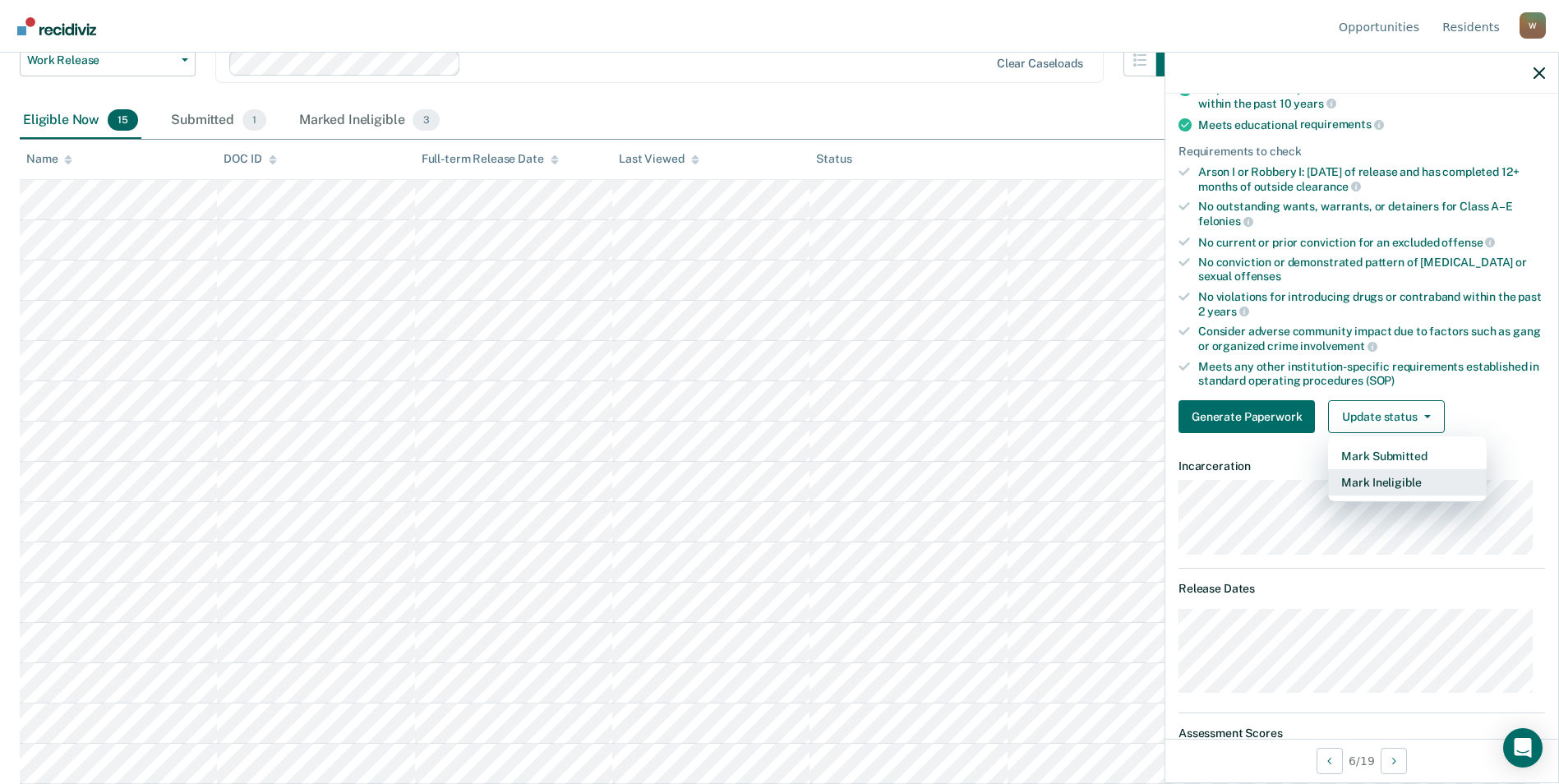
click at [1034, 479] on button "Mark Ineligible" at bounding box center [1407, 481] width 158 height 26
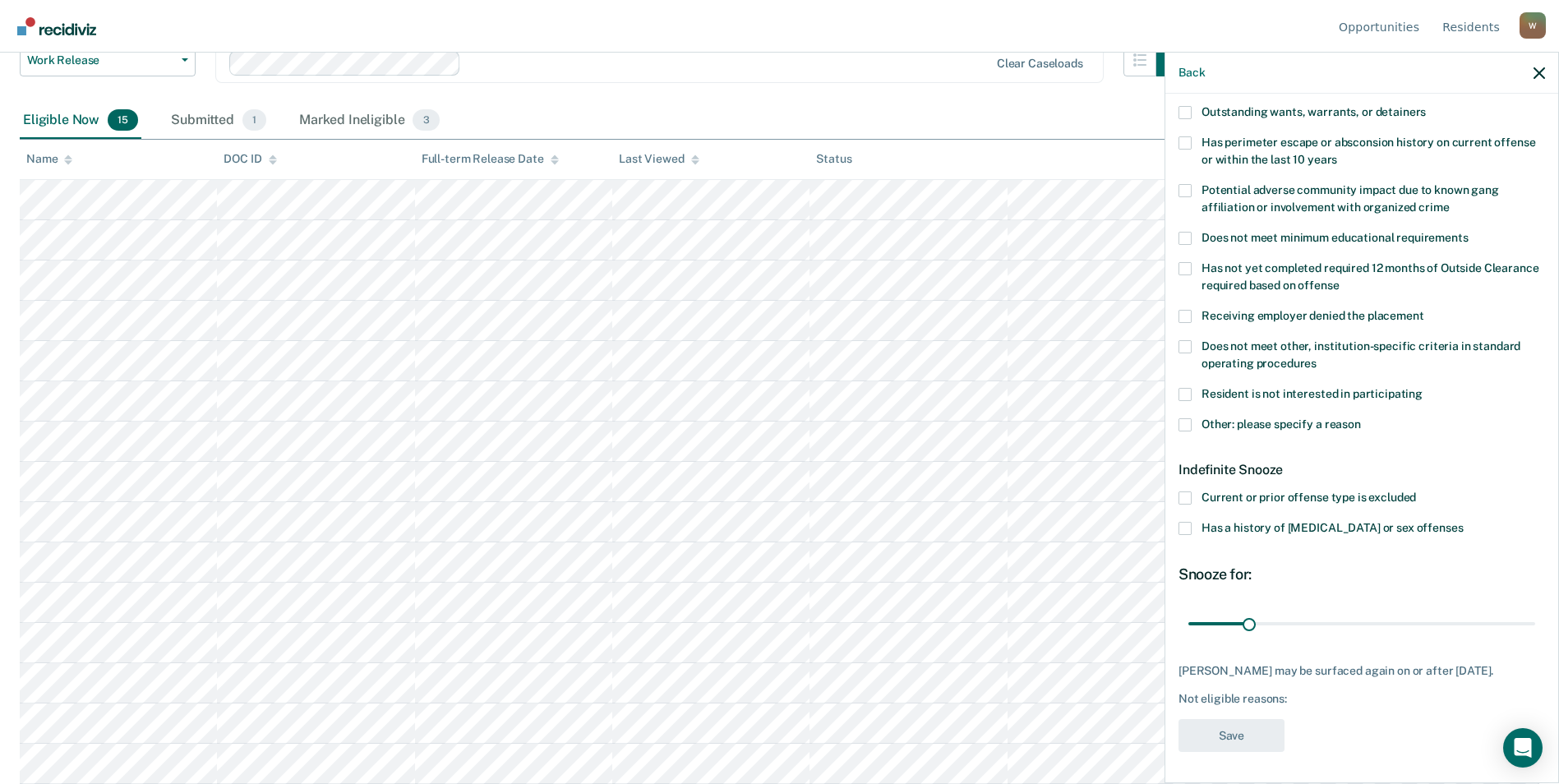
click at [1034, 525] on label "Has a history of [MEDICAL_DATA] or sex offenses" at bounding box center [1361, 530] width 366 height 17
click at [1034, 521] on input "Has a history of [MEDICAL_DATA] or sex offenses" at bounding box center [1462, 521] width 0 height 0
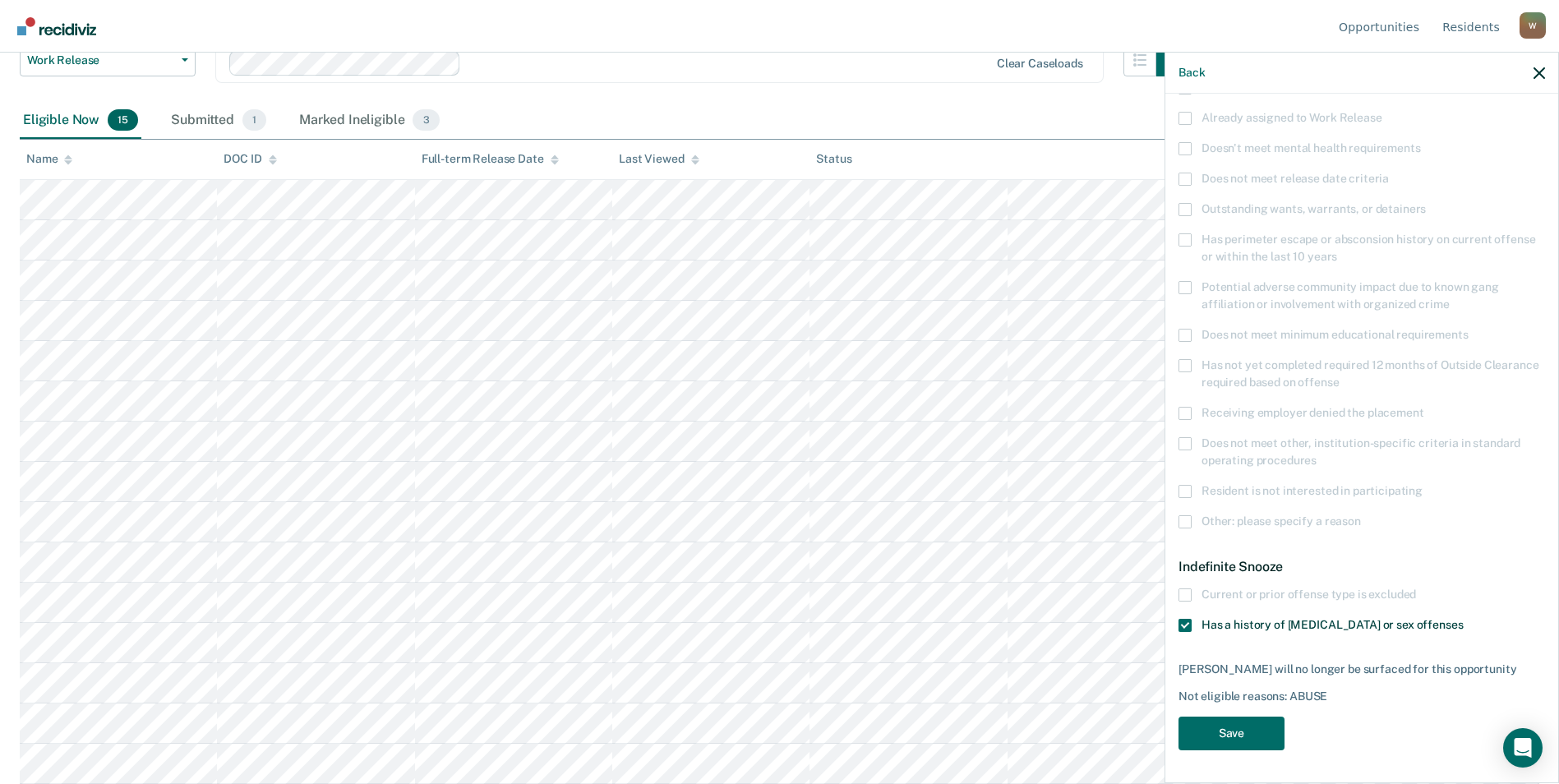
scroll to position [135, 0]
click at [1034, 737] on button "Save" at bounding box center [1231, 734] width 106 height 34
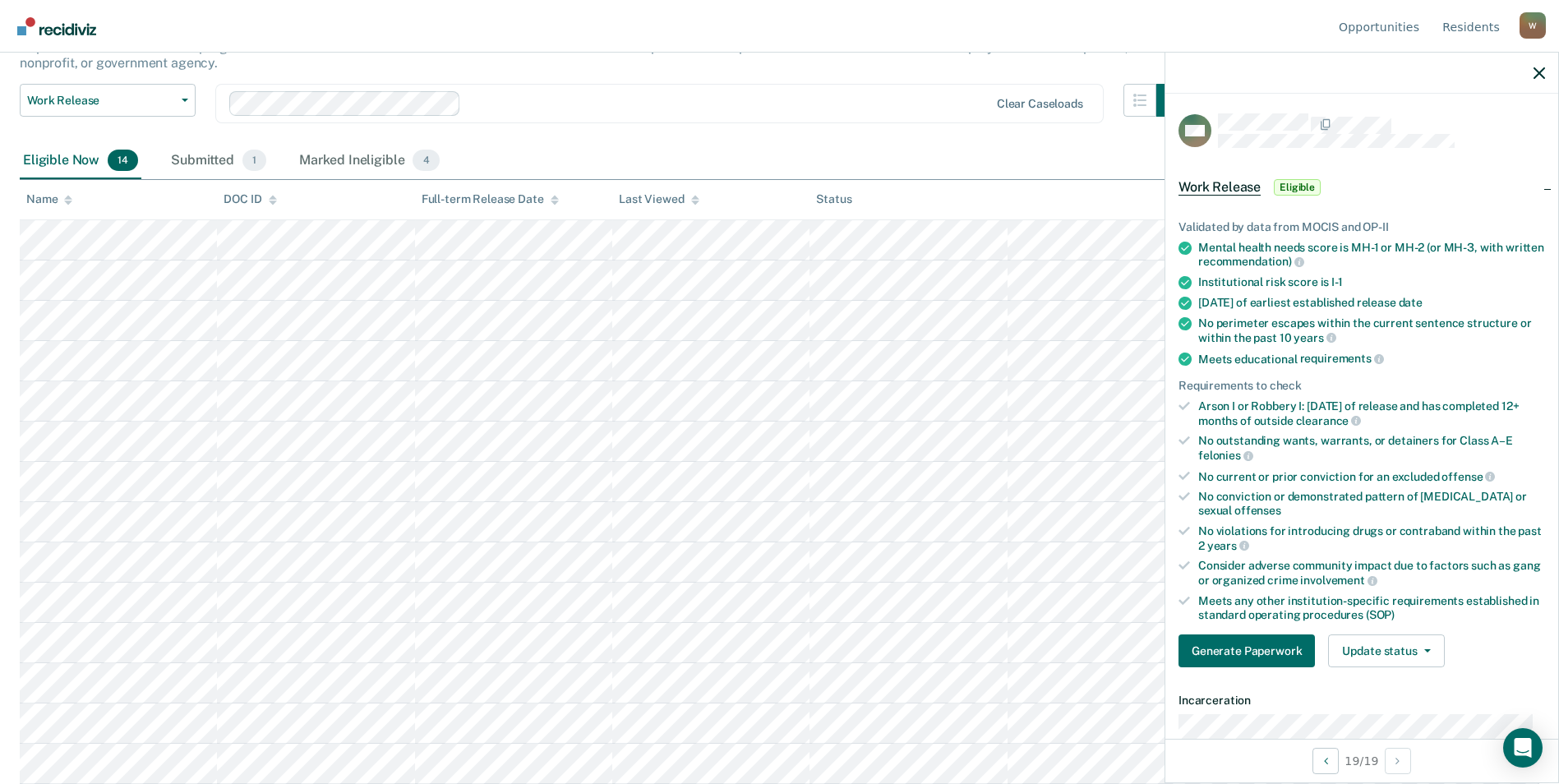
scroll to position [0, 0]
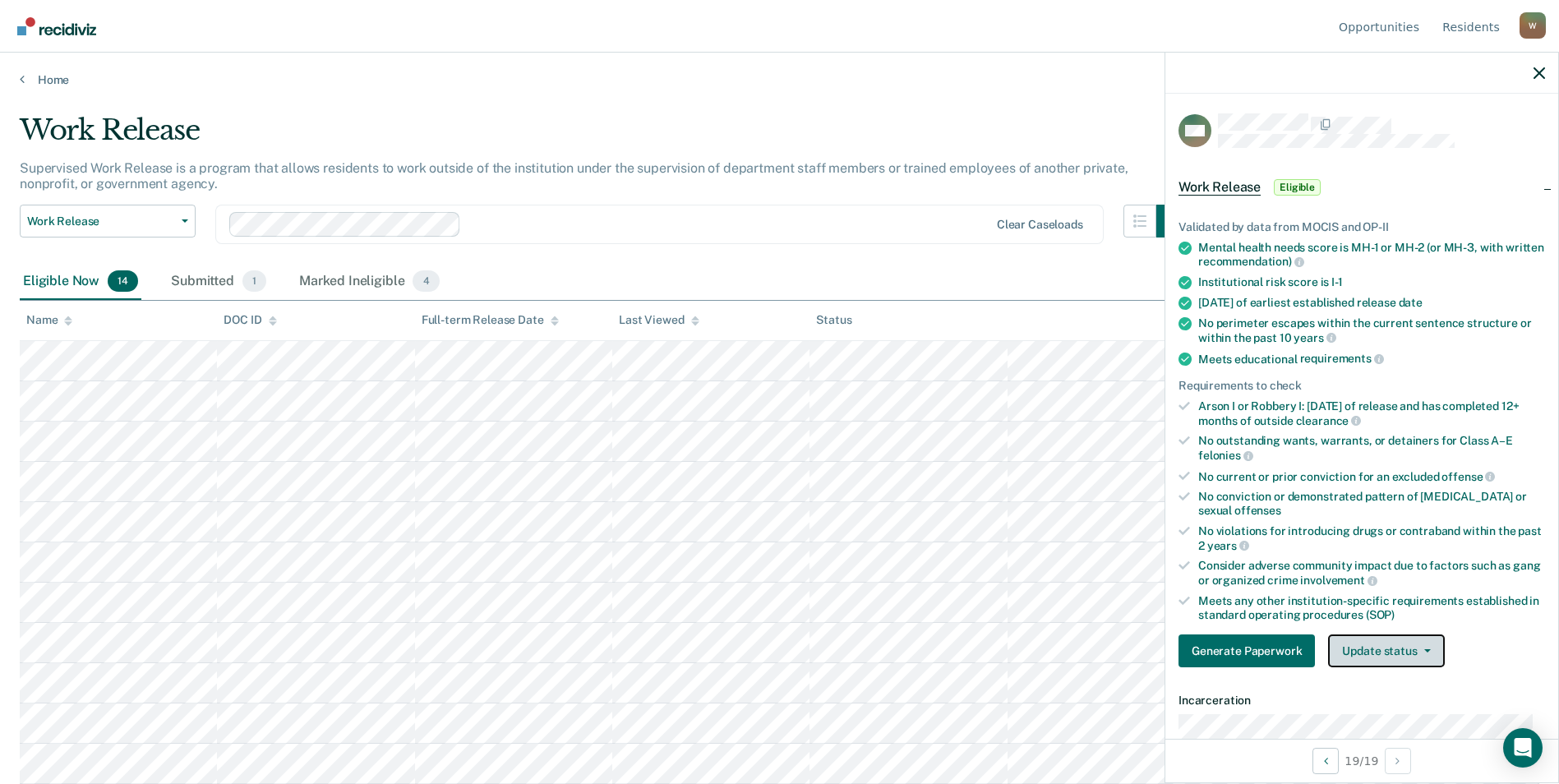
click at [1034, 641] on button "Update status" at bounding box center [1385, 651] width 116 height 33
click at [1034, 727] on button "Mark Ineligible" at bounding box center [1407, 716] width 158 height 26
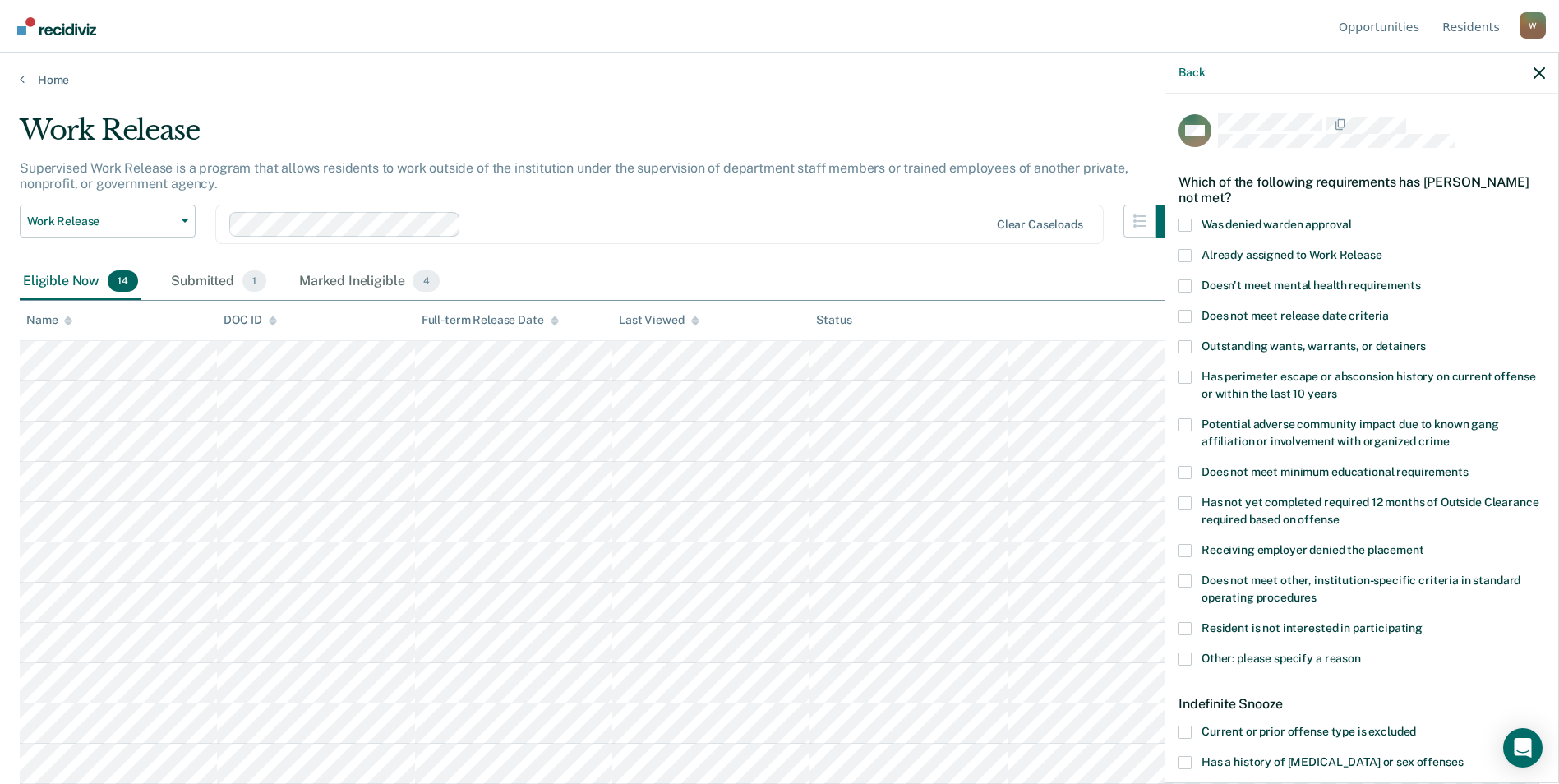
click at [1034, 221] on span at bounding box center [1185, 225] width 13 height 13
click at [1034, 219] on input "Was denied warden approval" at bounding box center [1351, 219] width 0 height 0
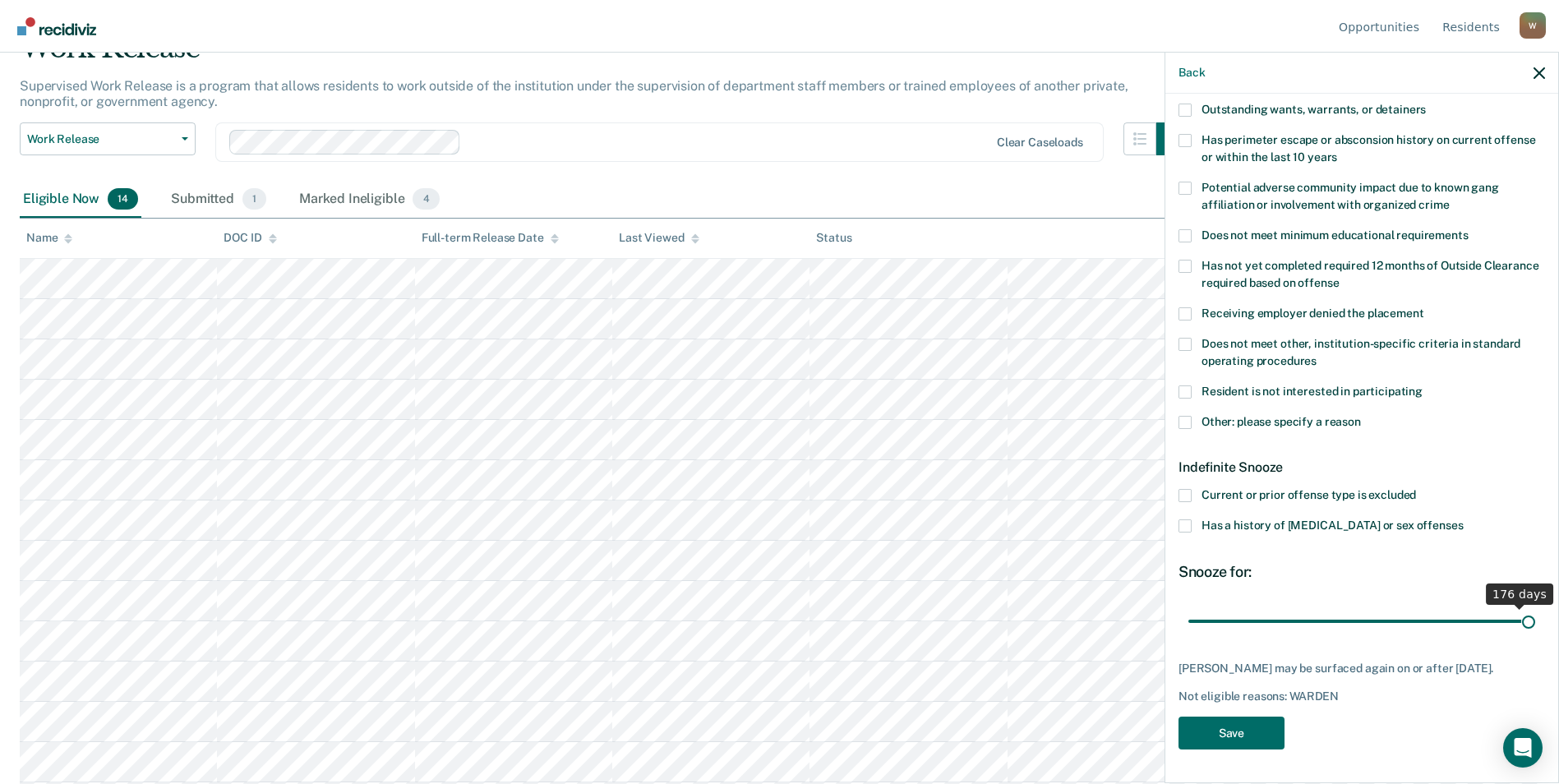
scroll to position [234, 0]
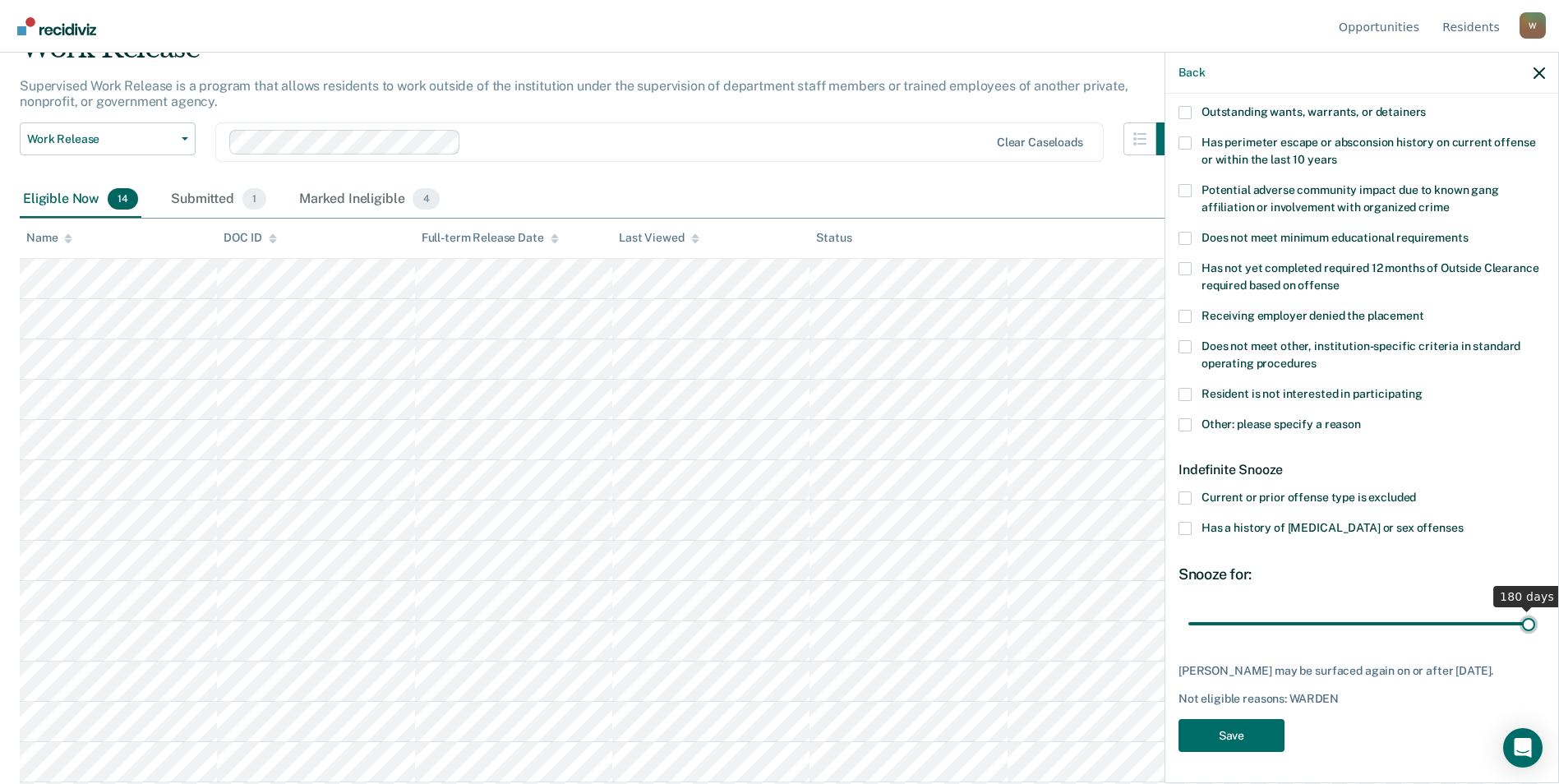
drag, startPoint x: 1242, startPoint y: 610, endPoint x: 1573, endPoint y: 587, distance: 331.8
type input "180"
click at [1034, 609] on input "range" at bounding box center [1361, 623] width 347 height 29
click at [1034, 738] on button "Save" at bounding box center [1231, 735] width 106 height 34
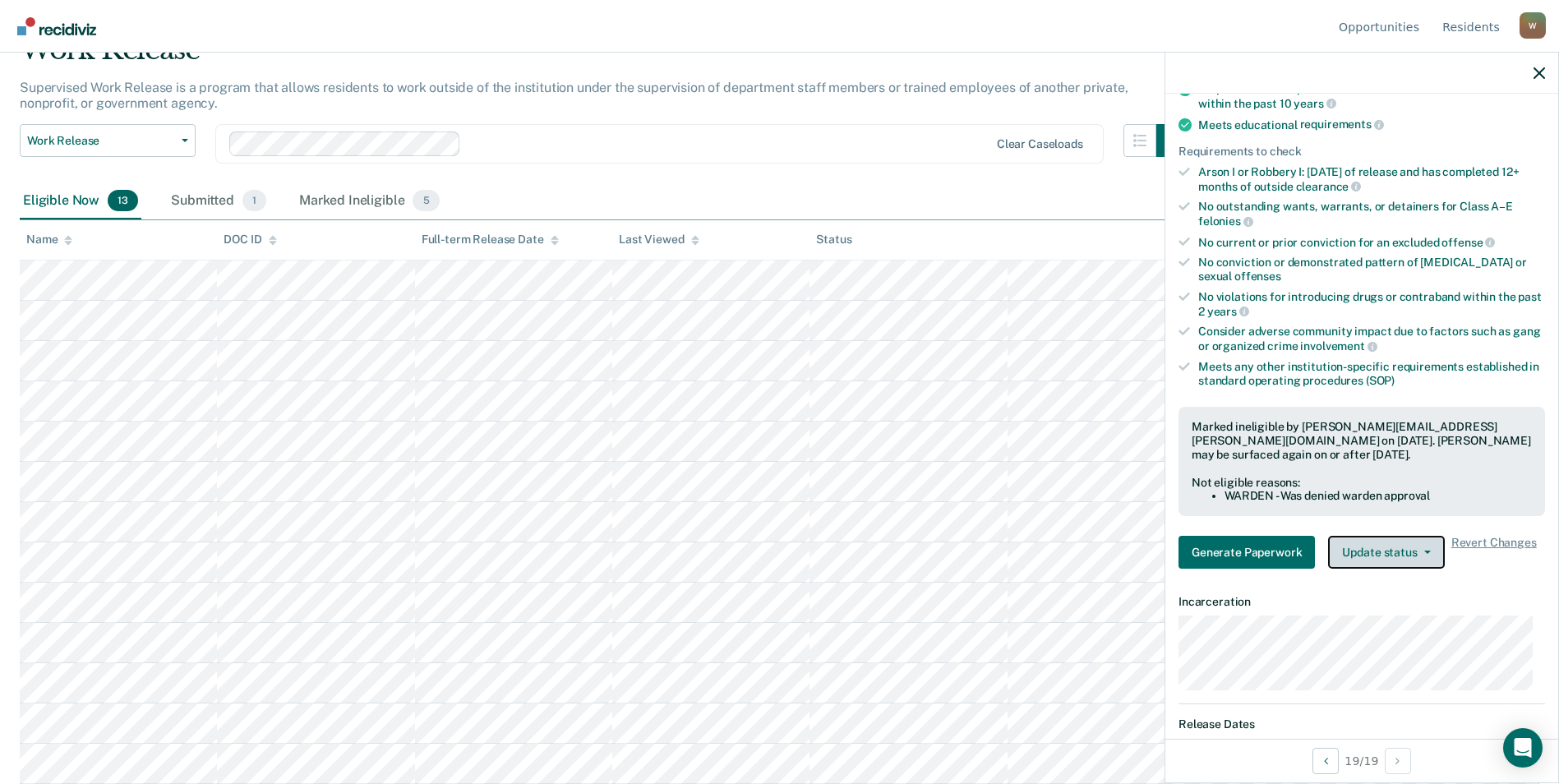
click at [1034, 547] on button "Update status" at bounding box center [1385, 552] width 116 height 33
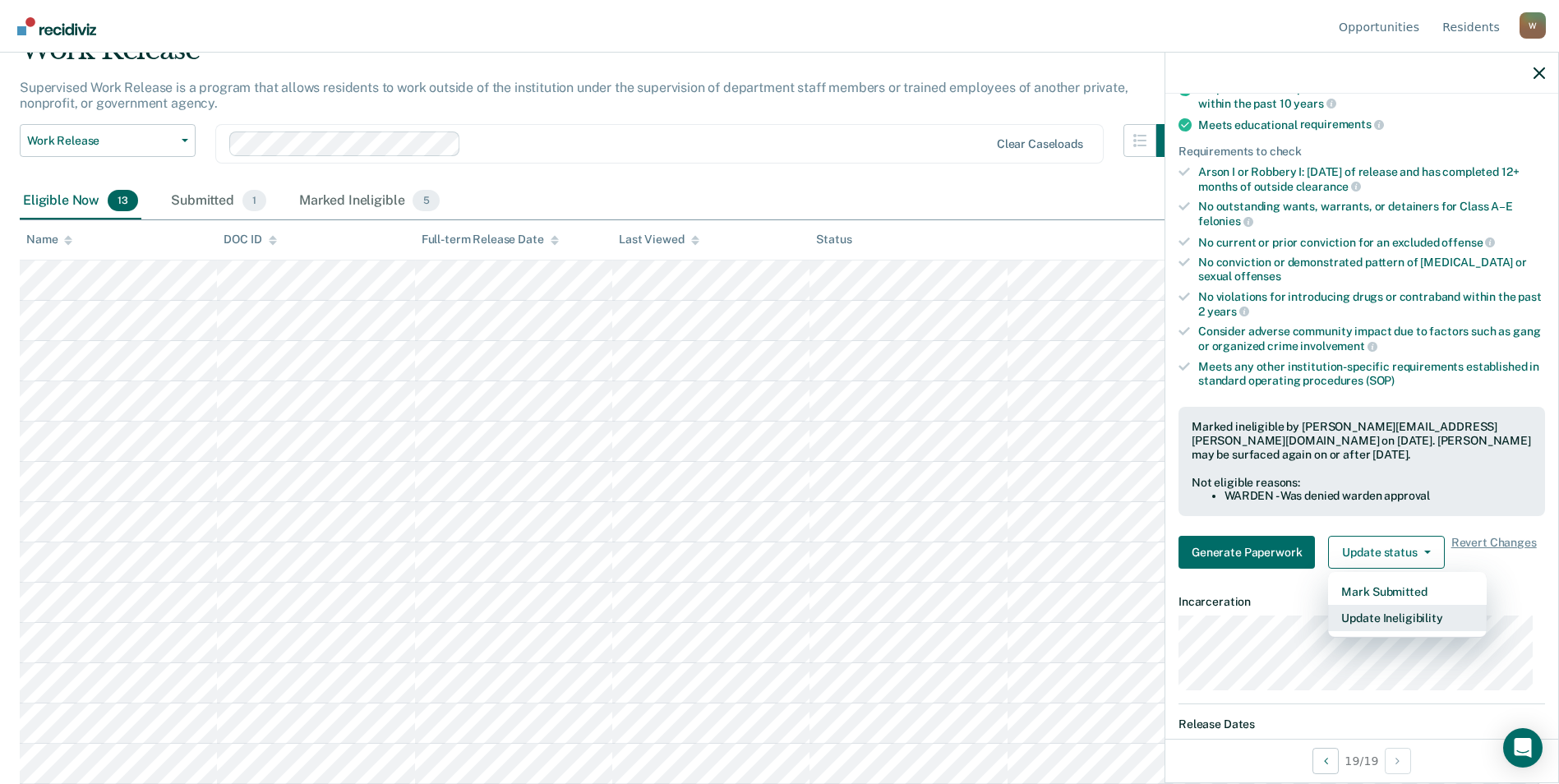
click at [1034, 611] on button "Update Ineligibility" at bounding box center [1407, 617] width 158 height 26
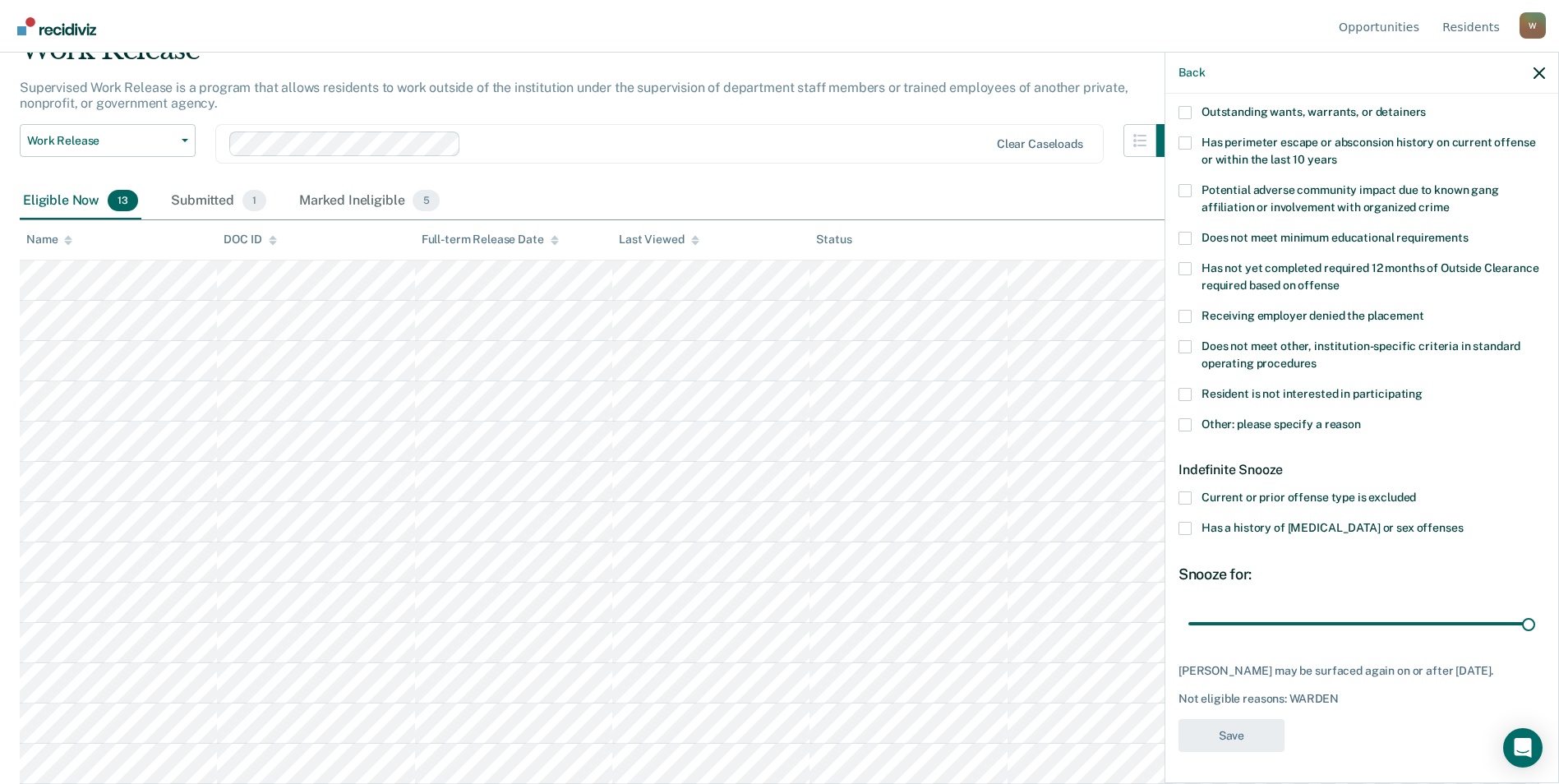
scroll to position [0, 0]
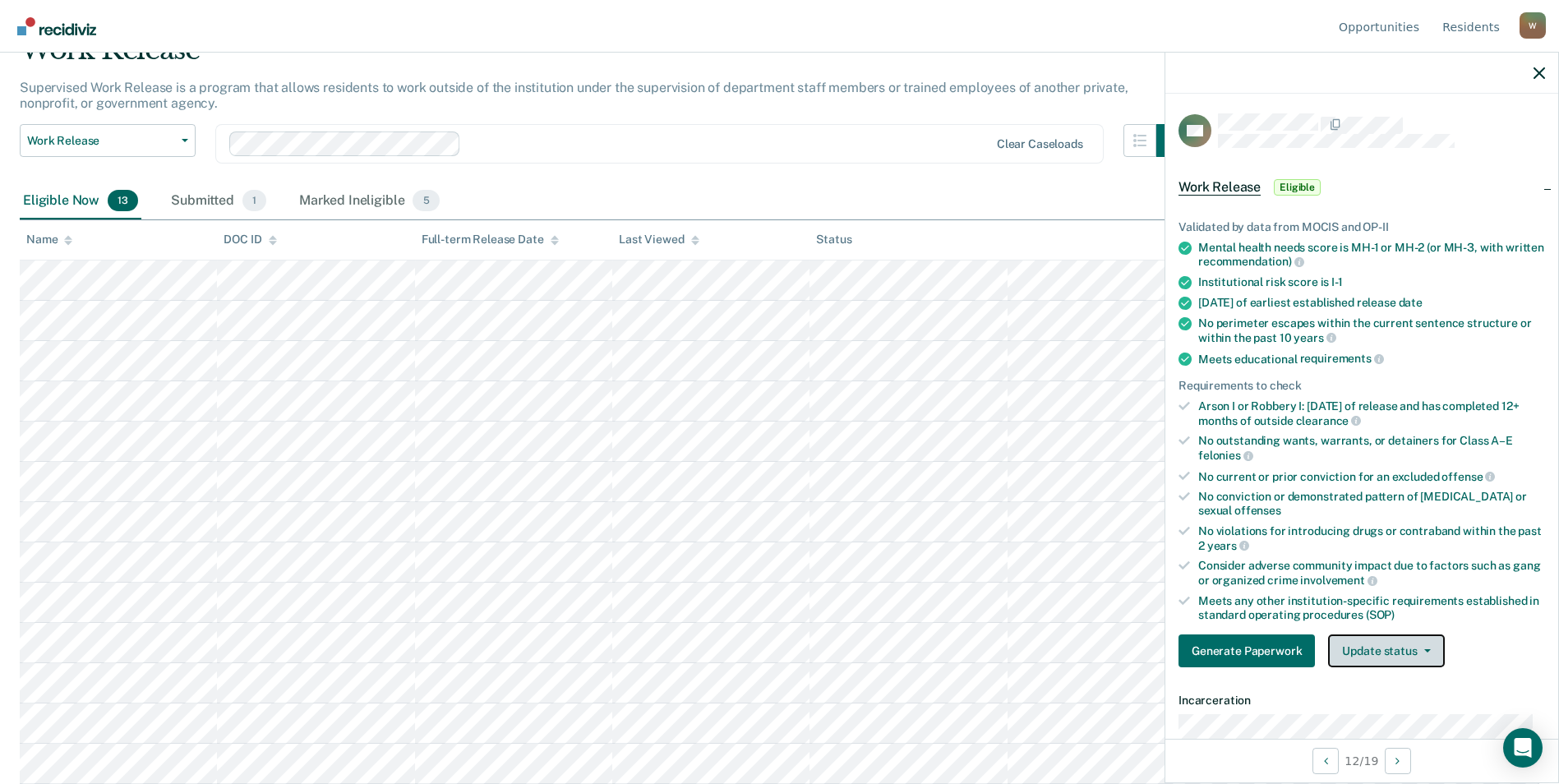
click at [1034, 645] on button "Update status" at bounding box center [1385, 651] width 116 height 33
click at [1034, 715] on button "Mark Ineligible" at bounding box center [1407, 716] width 158 height 26
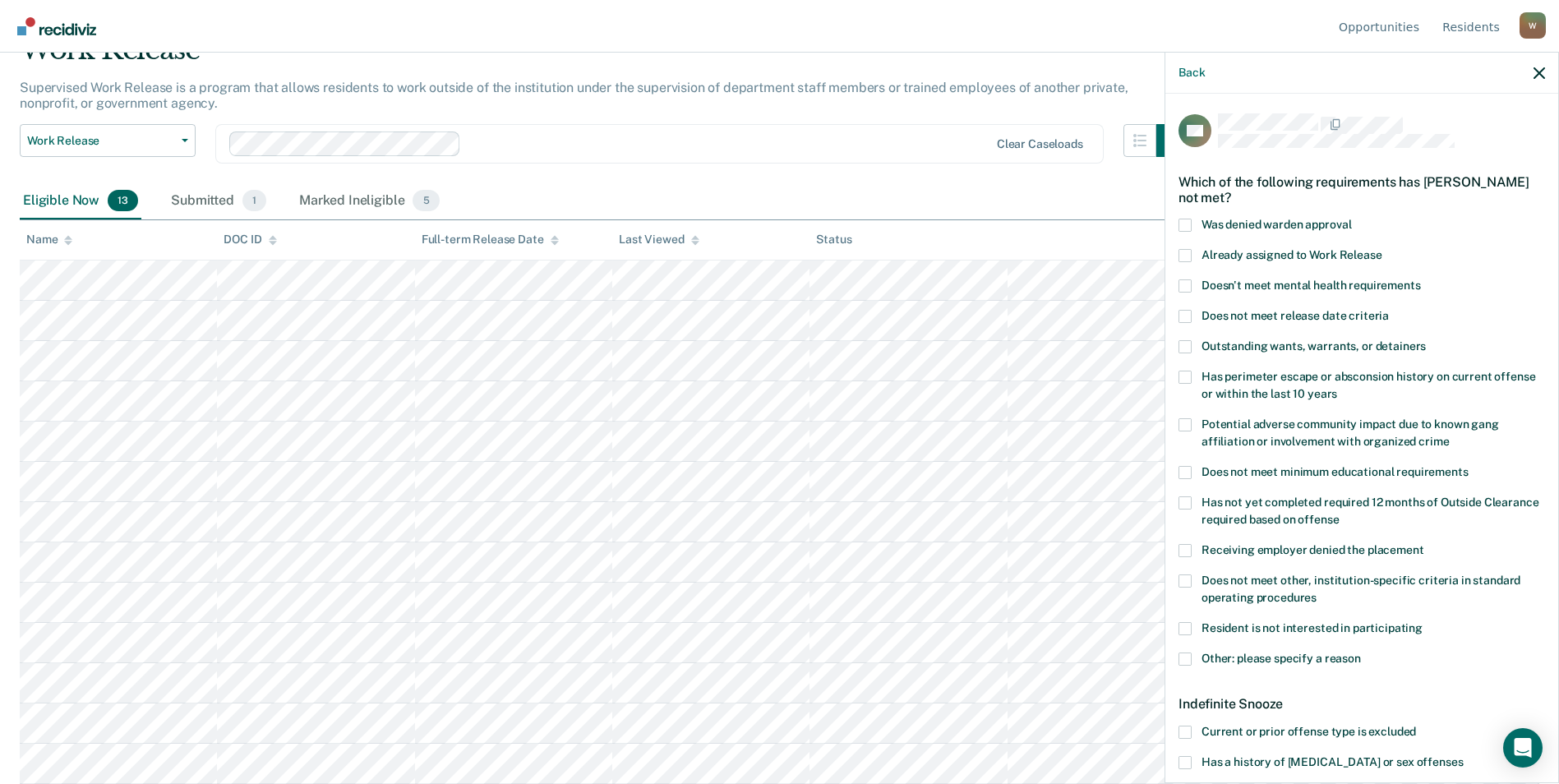
click at [1034, 214] on div "Which of the following requirements has Donald Noakes not met?" at bounding box center [1361, 190] width 366 height 58
click at [1034, 228] on div "DN Which of the following requirements has Donald Noakes not met? Was denied wa…" at bounding box center [1361, 437] width 393 height 686
click at [1034, 229] on span at bounding box center [1185, 225] width 13 height 13
click at [1034, 219] on input "Was denied warden approval" at bounding box center [1351, 219] width 0 height 0
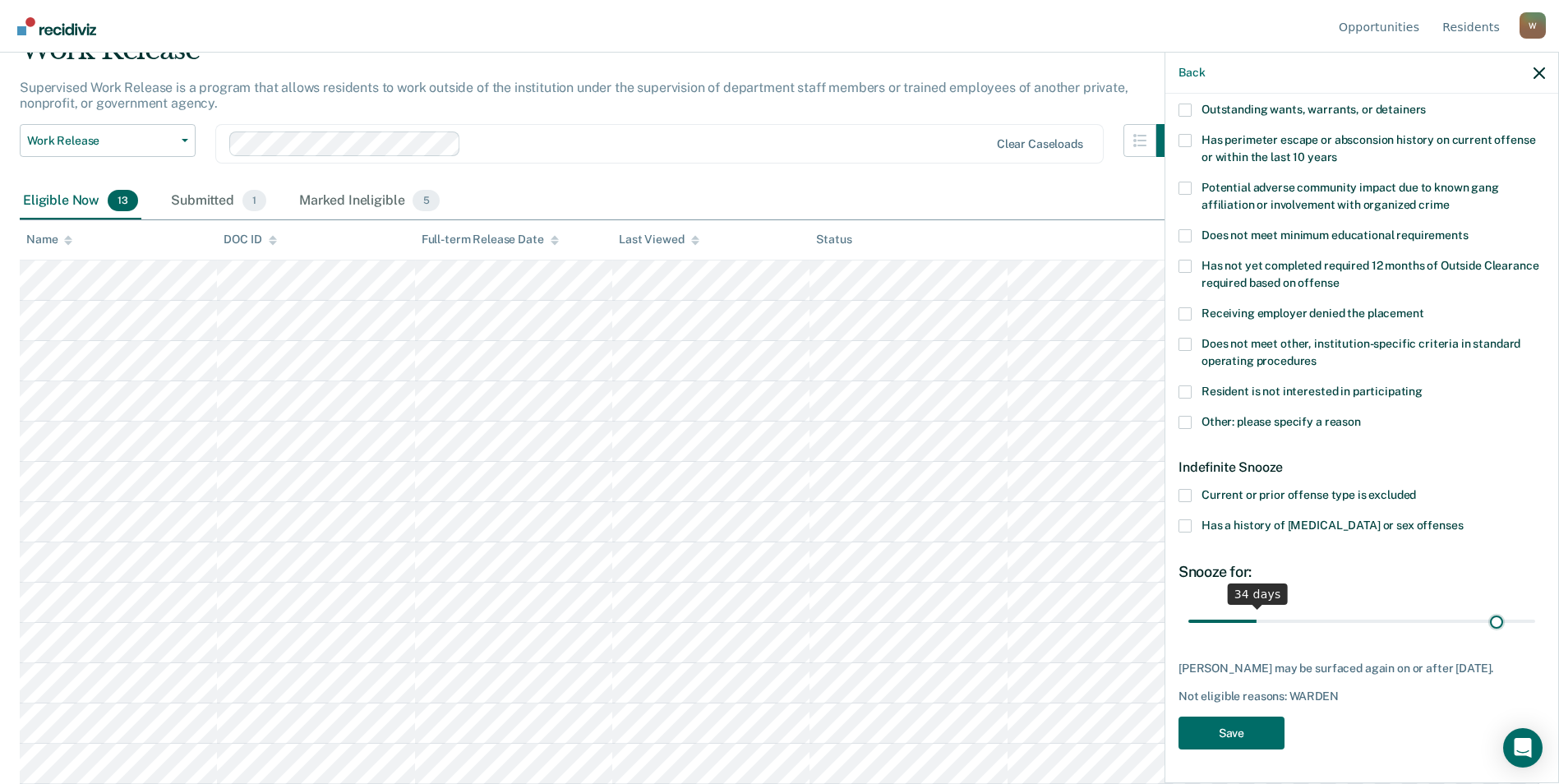
scroll to position [234, 0]
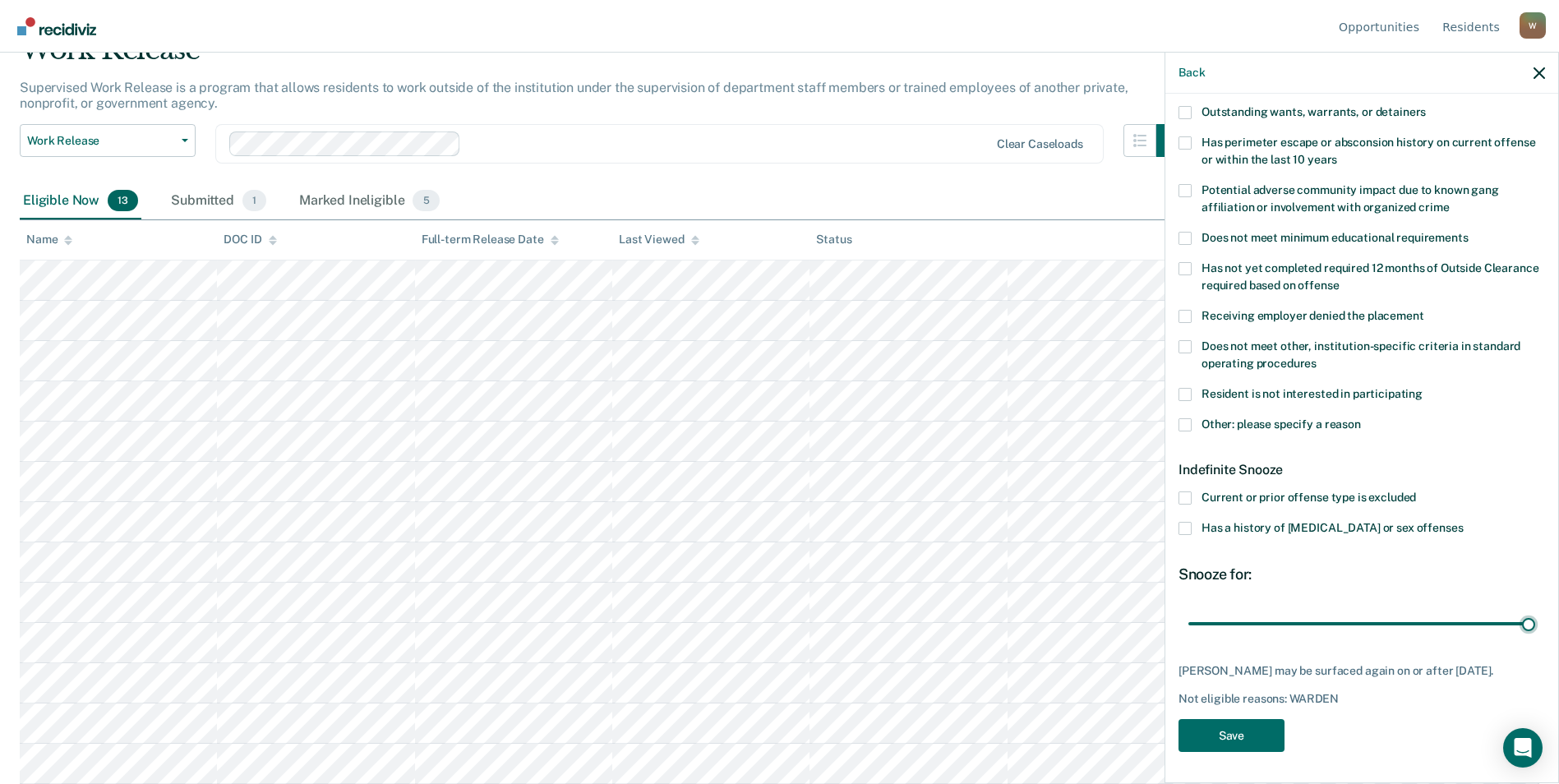
drag, startPoint x: 1253, startPoint y: 607, endPoint x: 1551, endPoint y: 583, distance: 299.0
type input "180"
click at [1034, 609] on input "range" at bounding box center [1361, 623] width 347 height 29
click at [1034, 730] on button "Save" at bounding box center [1231, 735] width 106 height 34
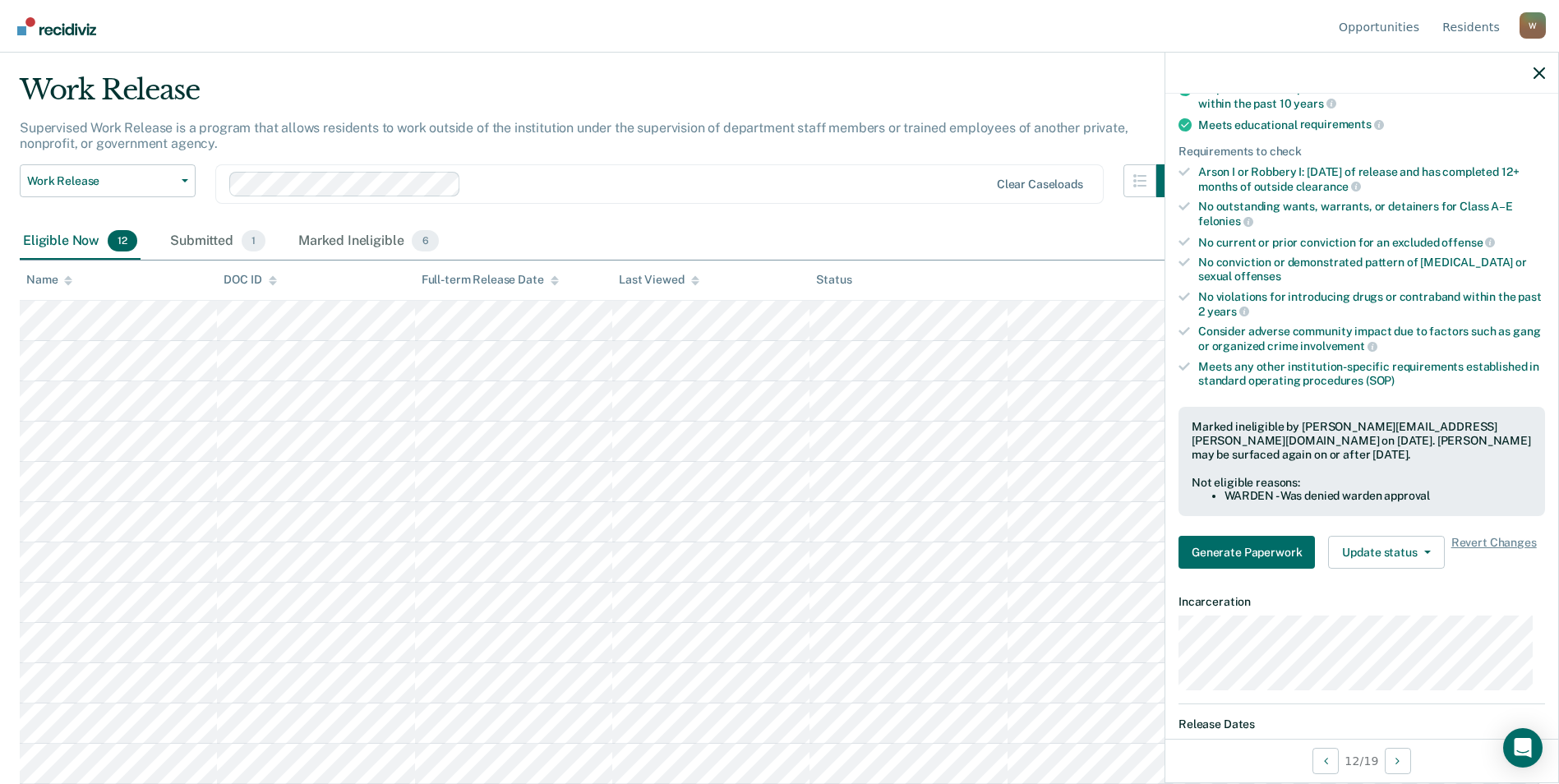
scroll to position [0, 0]
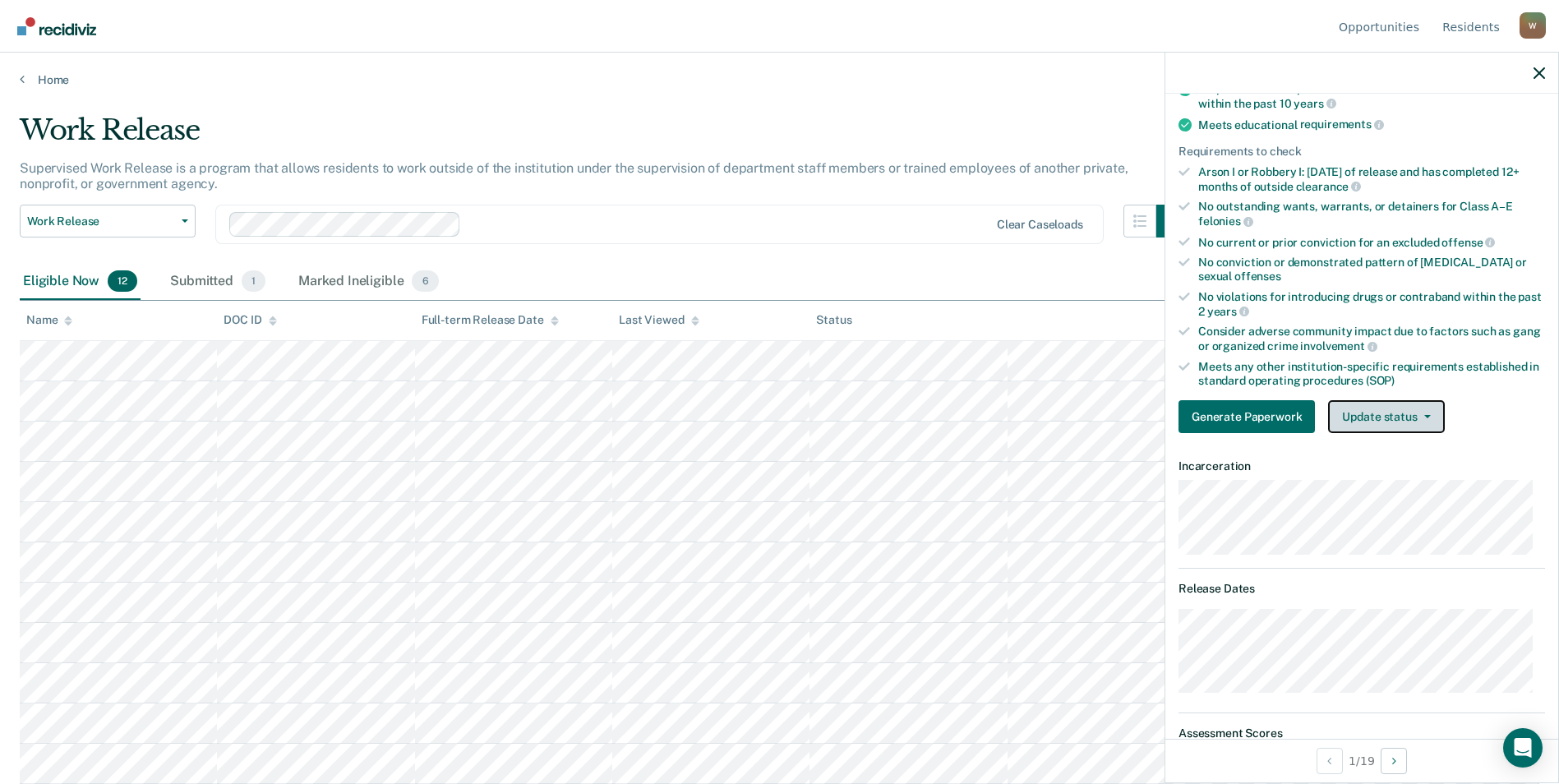
click at [1034, 417] on button "Update status" at bounding box center [1385, 416] width 116 height 33
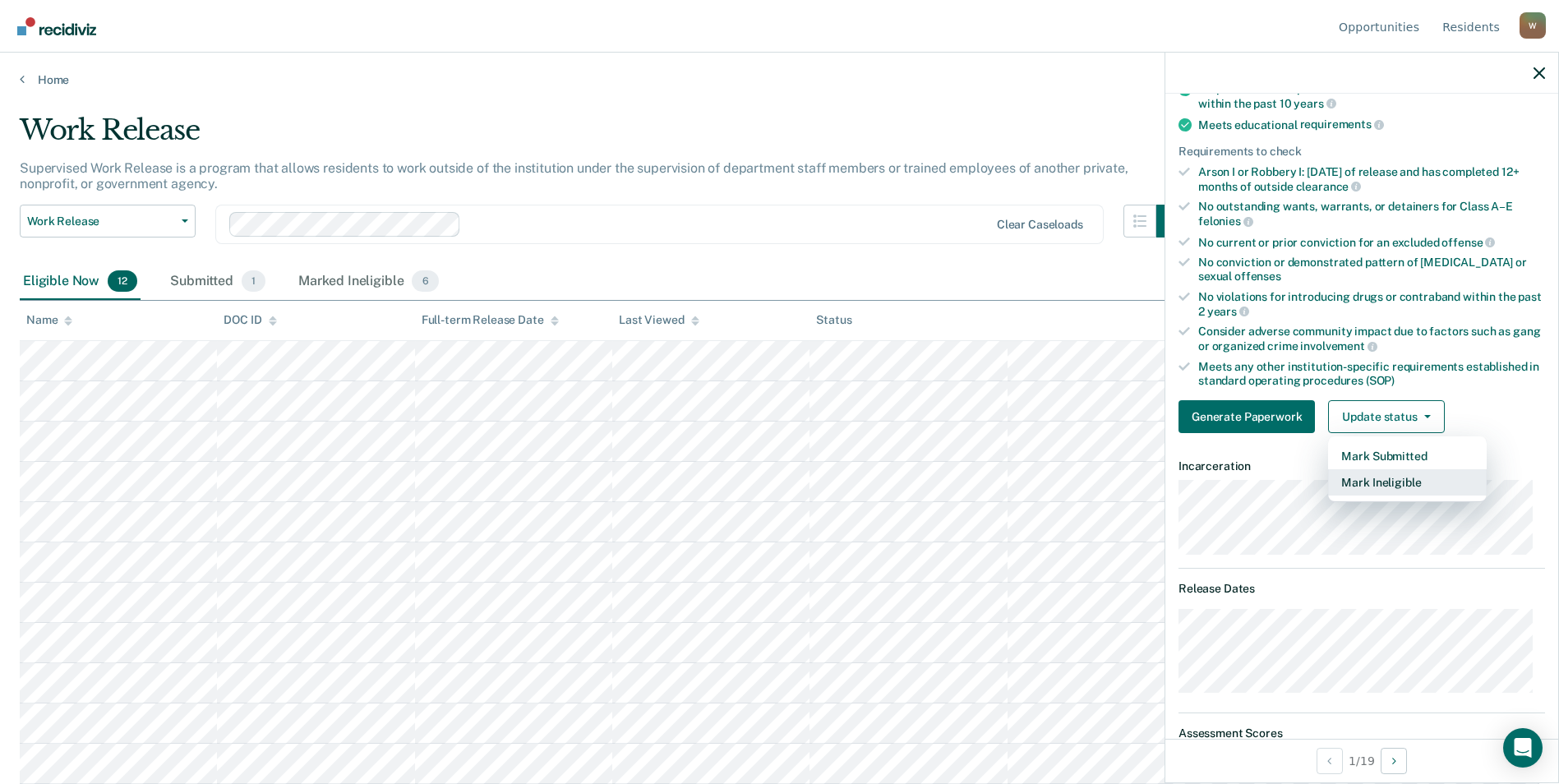
click at [1034, 478] on button "Mark Ineligible" at bounding box center [1407, 481] width 158 height 26
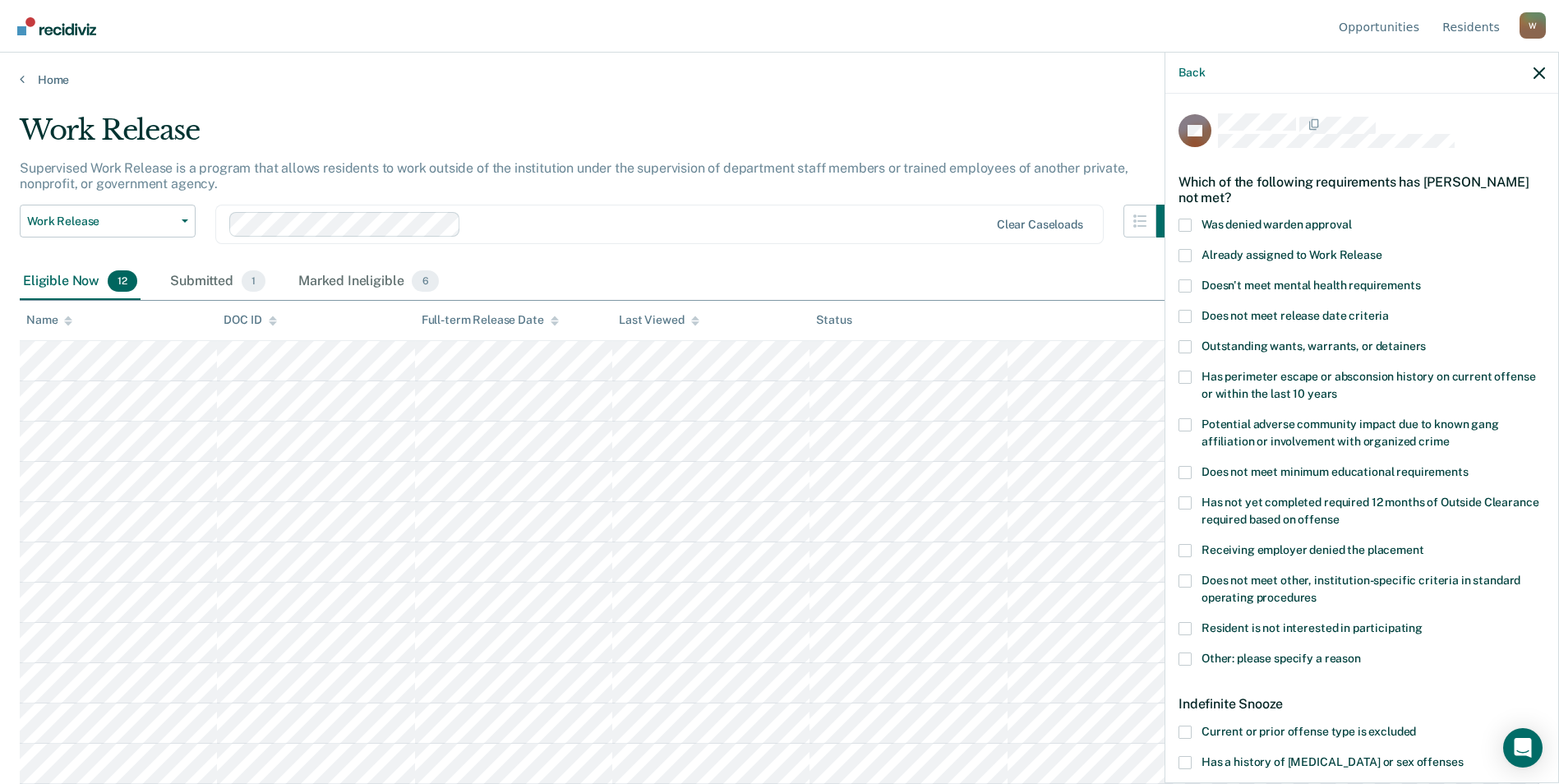
scroll to position [82, 0]
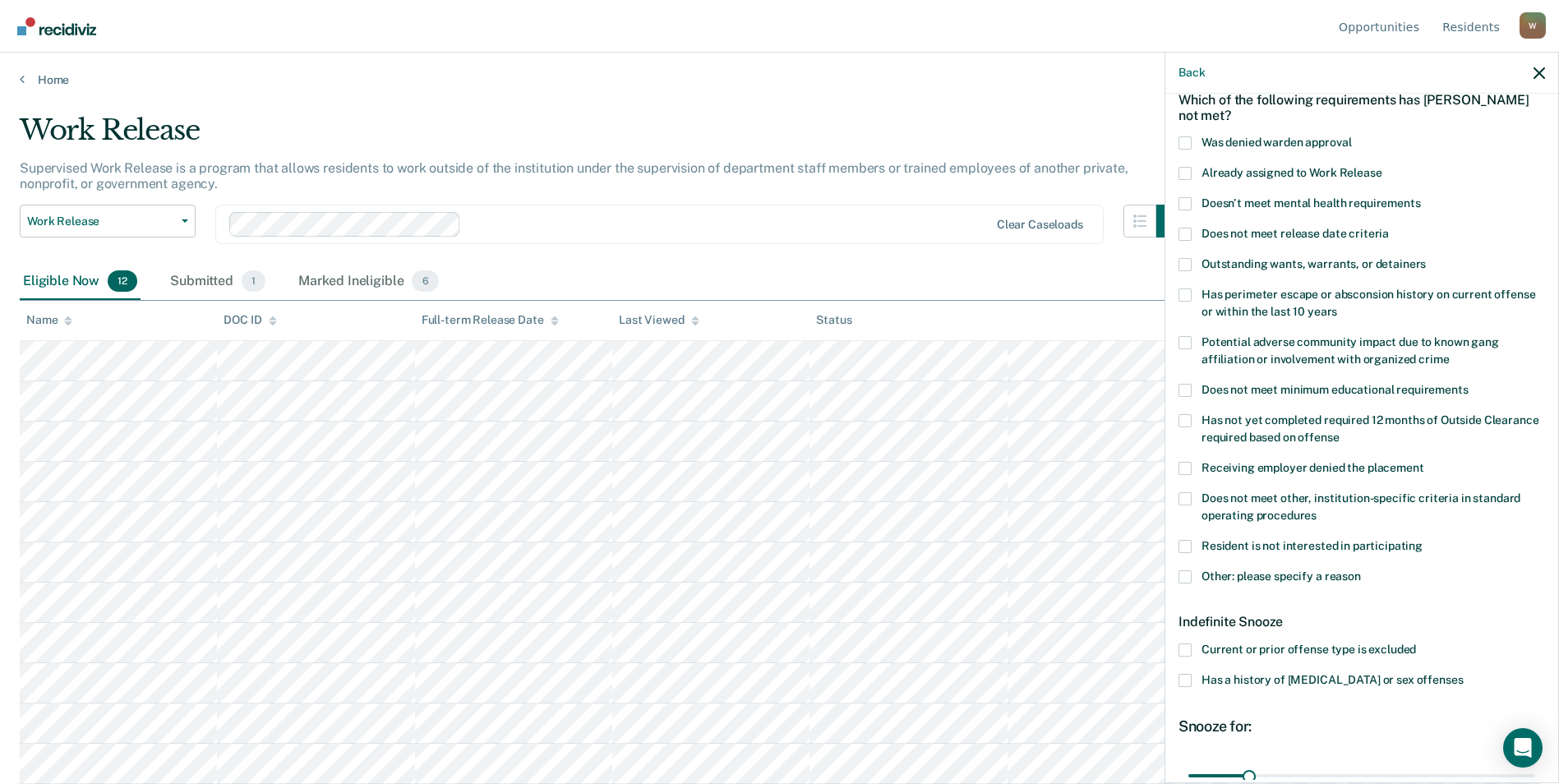
click at [1034, 576] on label "Other: please specify a reason" at bounding box center [1361, 579] width 366 height 17
click at [1034, 570] on input "Other: please specify a reason" at bounding box center [1361, 570] width 0 height 0
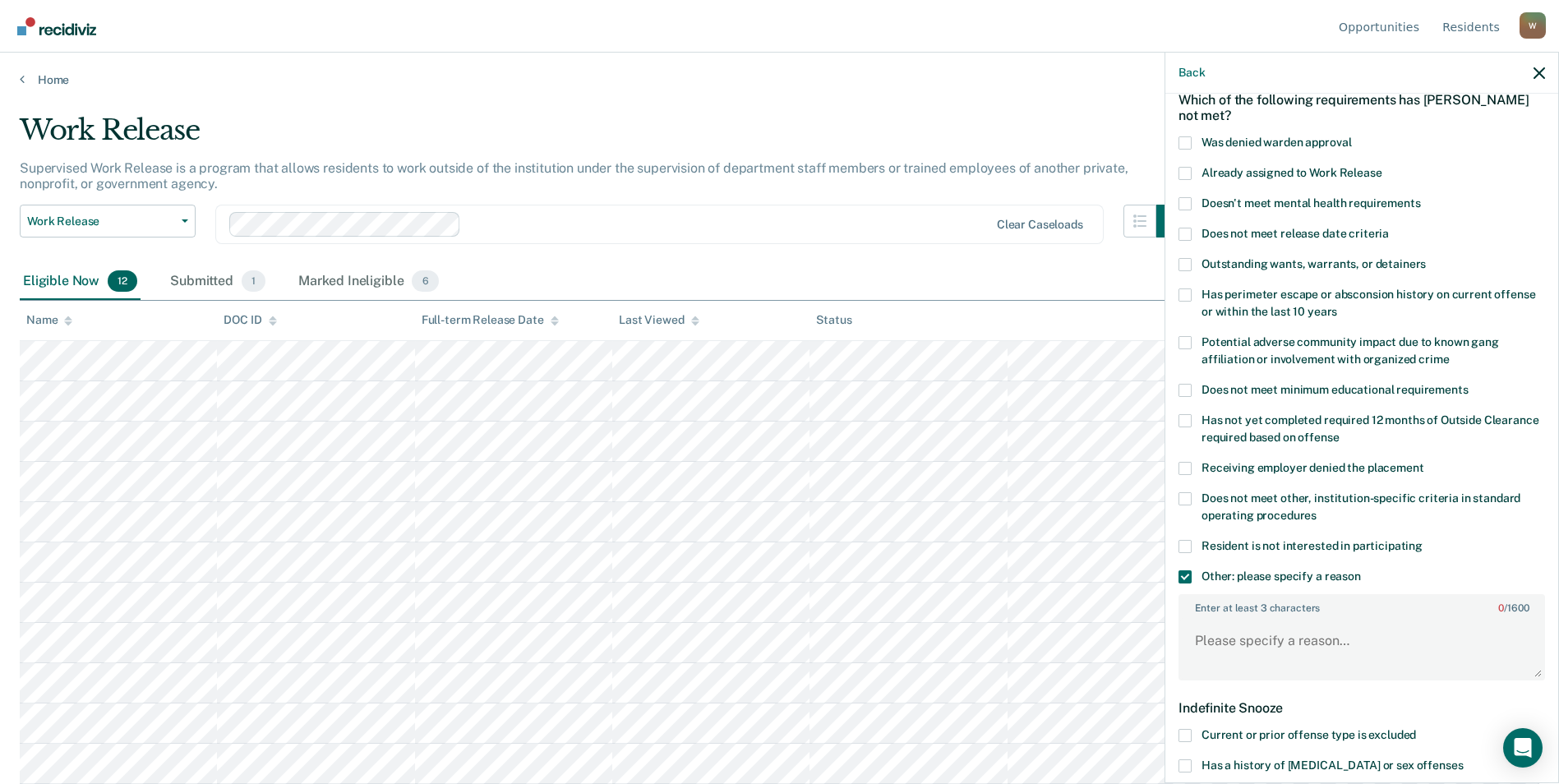
scroll to position [246, 0]
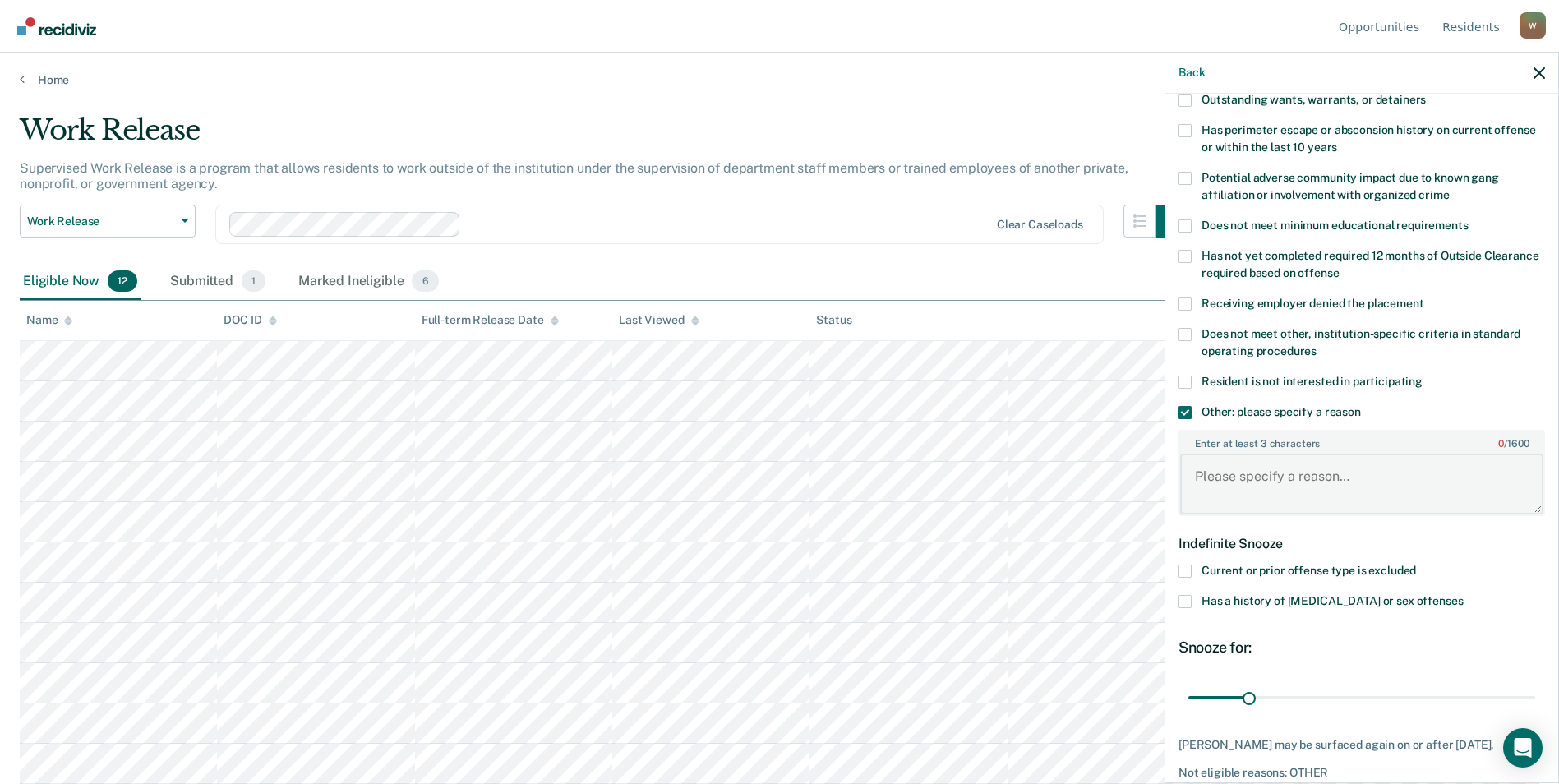
click at [1034, 493] on textarea "Enter at least 3 characters 0 / 1600" at bounding box center [1361, 483] width 363 height 60
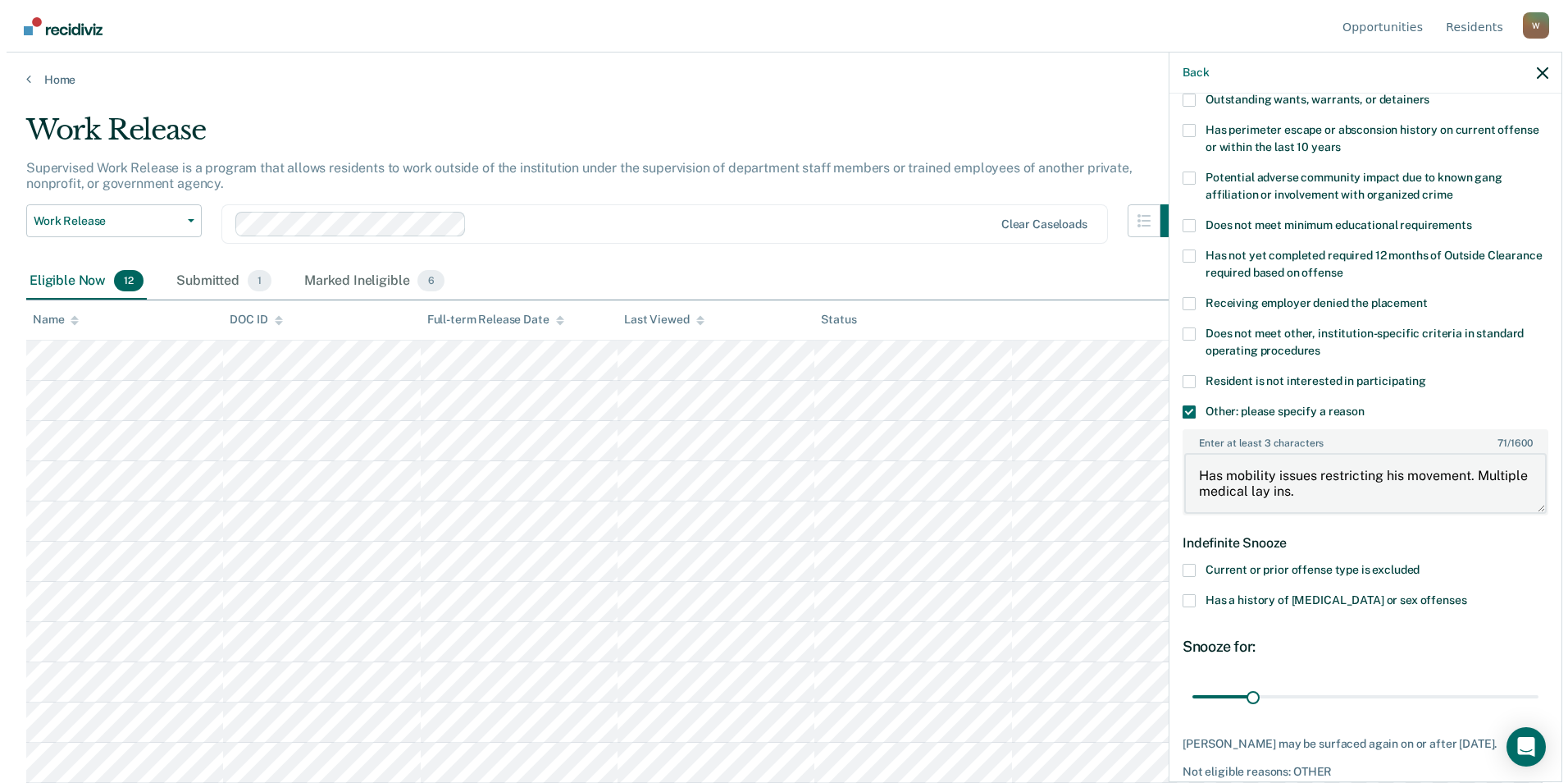
scroll to position [320, 0]
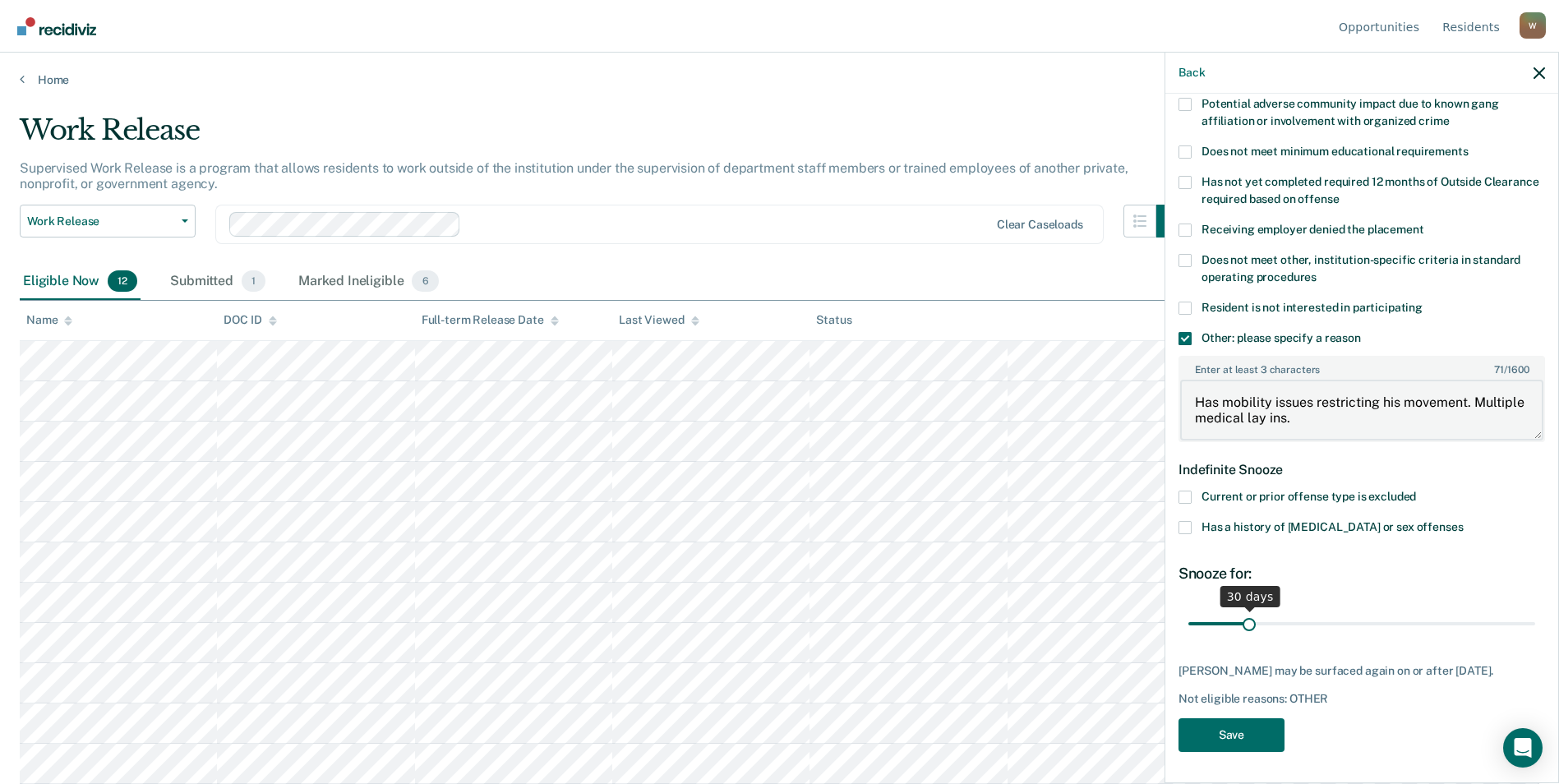
type textarea "Has mobility issues restricting his movement. Multiple medical lay ins."
drag, startPoint x: 1246, startPoint y: 619, endPoint x: 1573, endPoint y: 639, distance: 327.6
type input "180"
click at [1034, 637] on input "range" at bounding box center [1361, 623] width 347 height 29
click at [1034, 731] on button "Save" at bounding box center [1231, 734] width 106 height 34
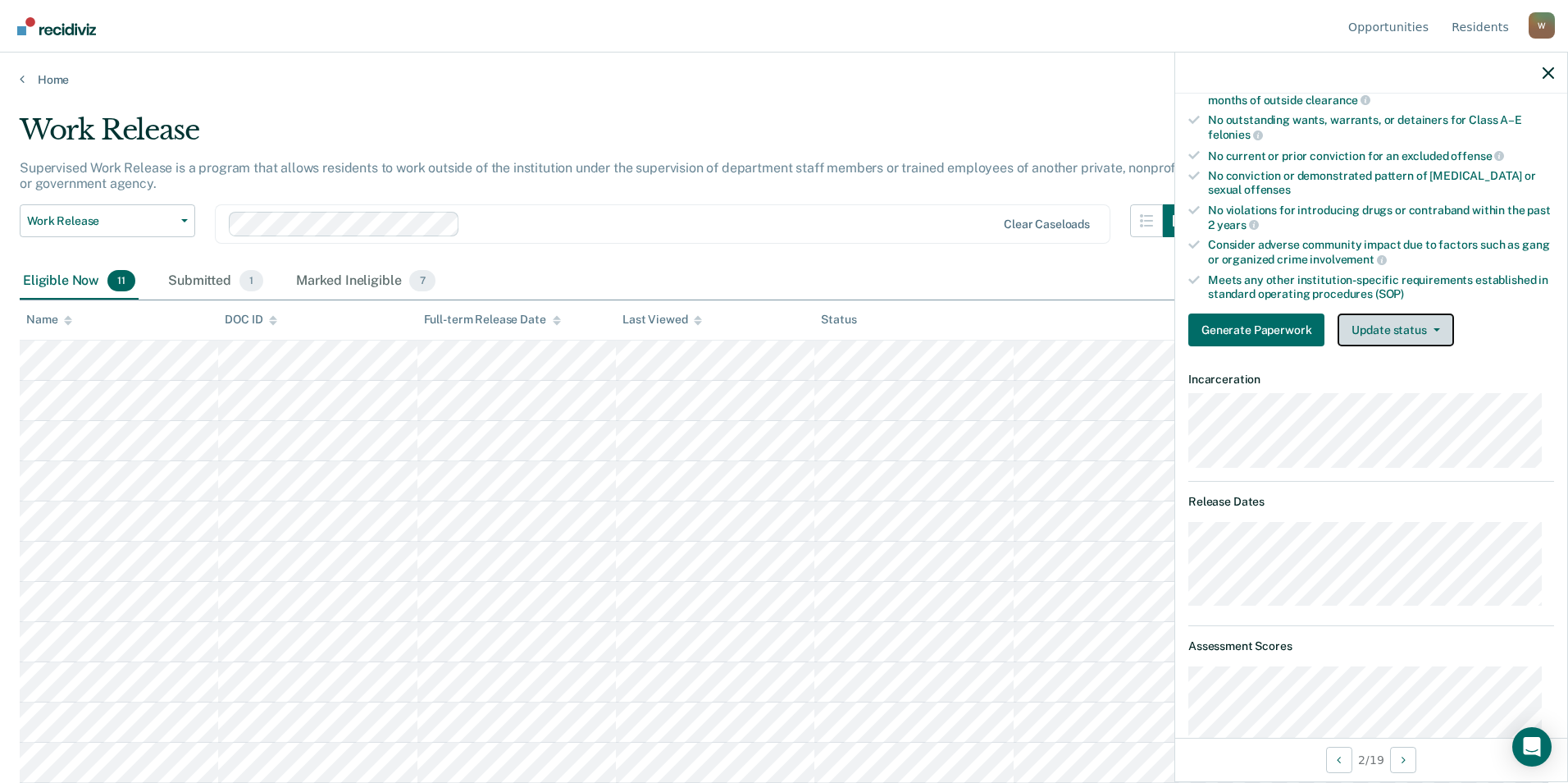
click at [1031, 324] on button "Update status" at bounding box center [1395, 329] width 116 height 33
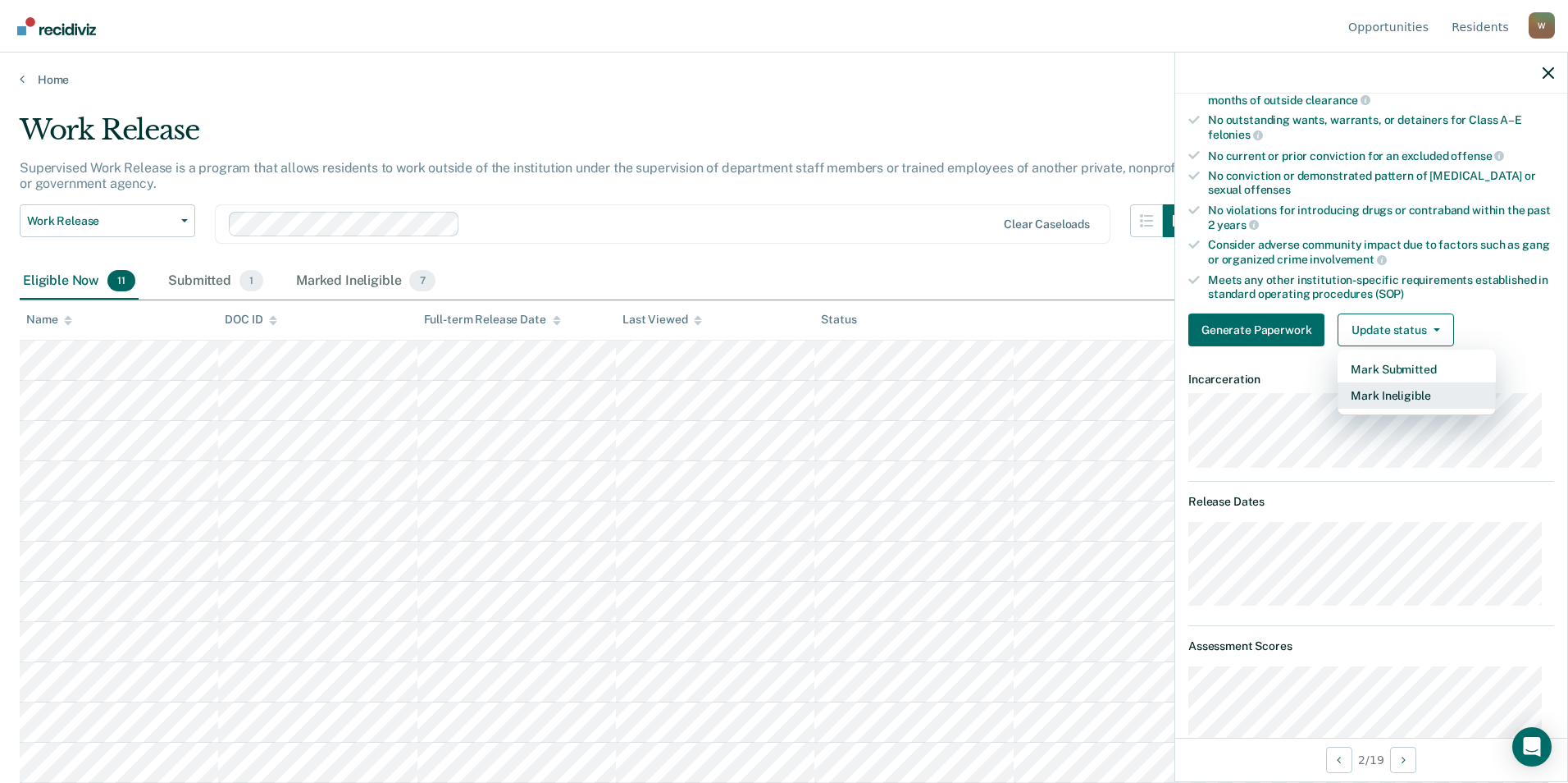
click at [1031, 403] on button "Mark Ineligible" at bounding box center [1416, 394] width 158 height 26
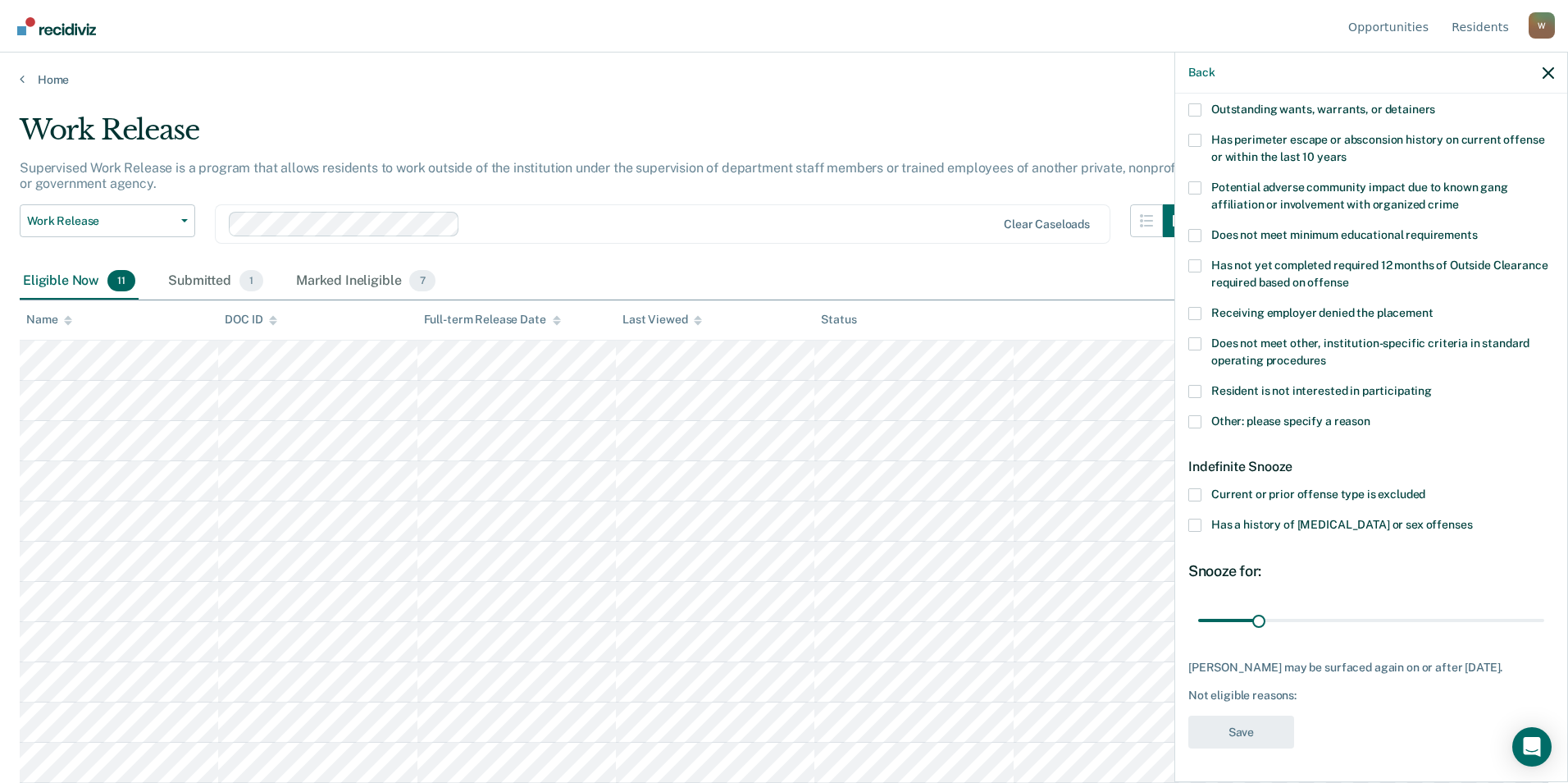
scroll to position [83, 0]
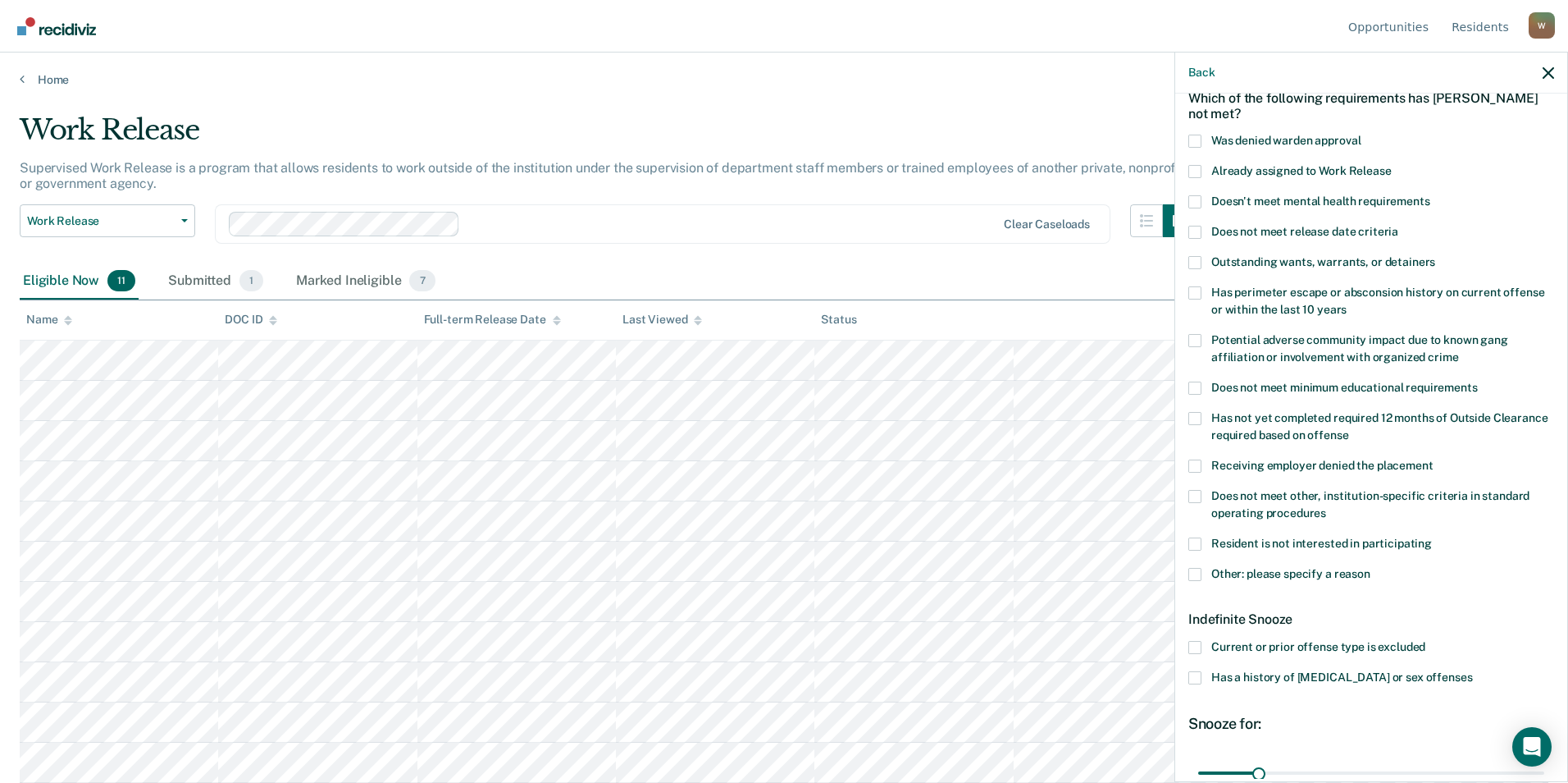
click at [1031, 169] on span at bounding box center [1195, 171] width 13 height 13
click at [1031, 165] on input "Already assigned to Work Release" at bounding box center [1391, 165] width 0 height 0
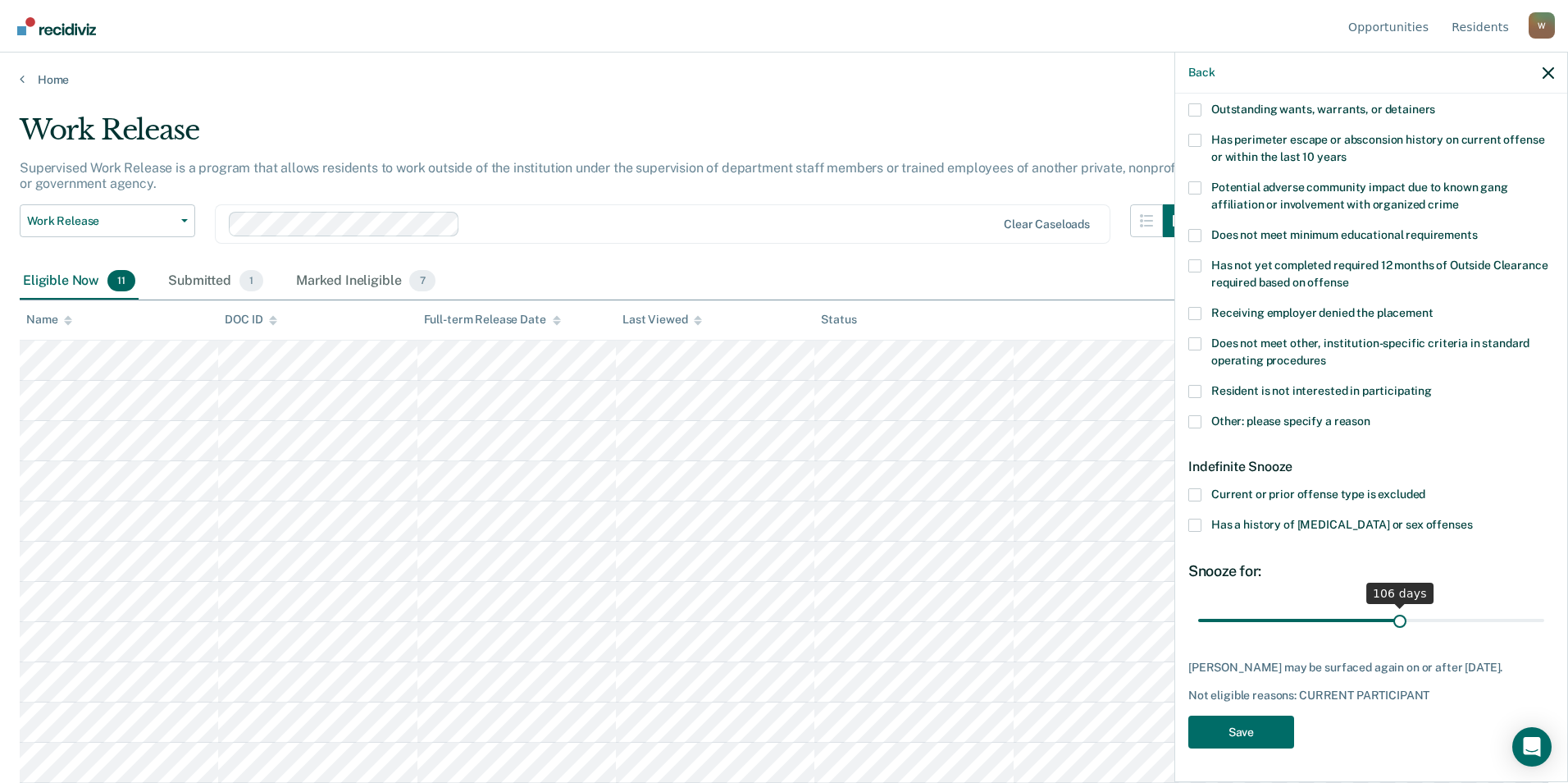
scroll to position [234, 0]
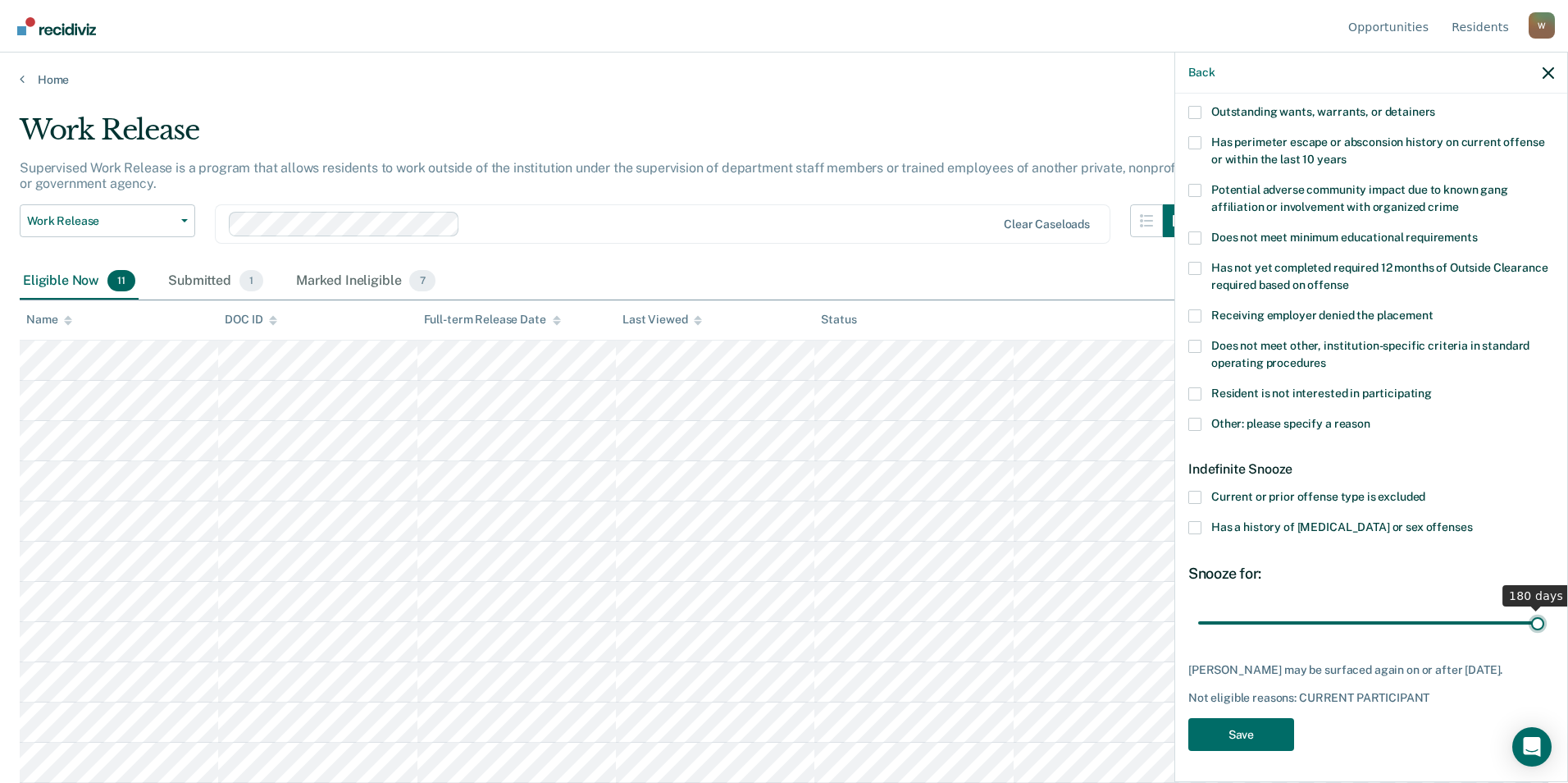
drag, startPoint x: 1258, startPoint y: 605, endPoint x: 1550, endPoint y: 605, distance: 292.0
type input "180"
click at [1031, 608] on input "range" at bounding box center [1371, 622] width 346 height 29
click at [1031, 736] on button "Save" at bounding box center [1241, 734] width 106 height 34
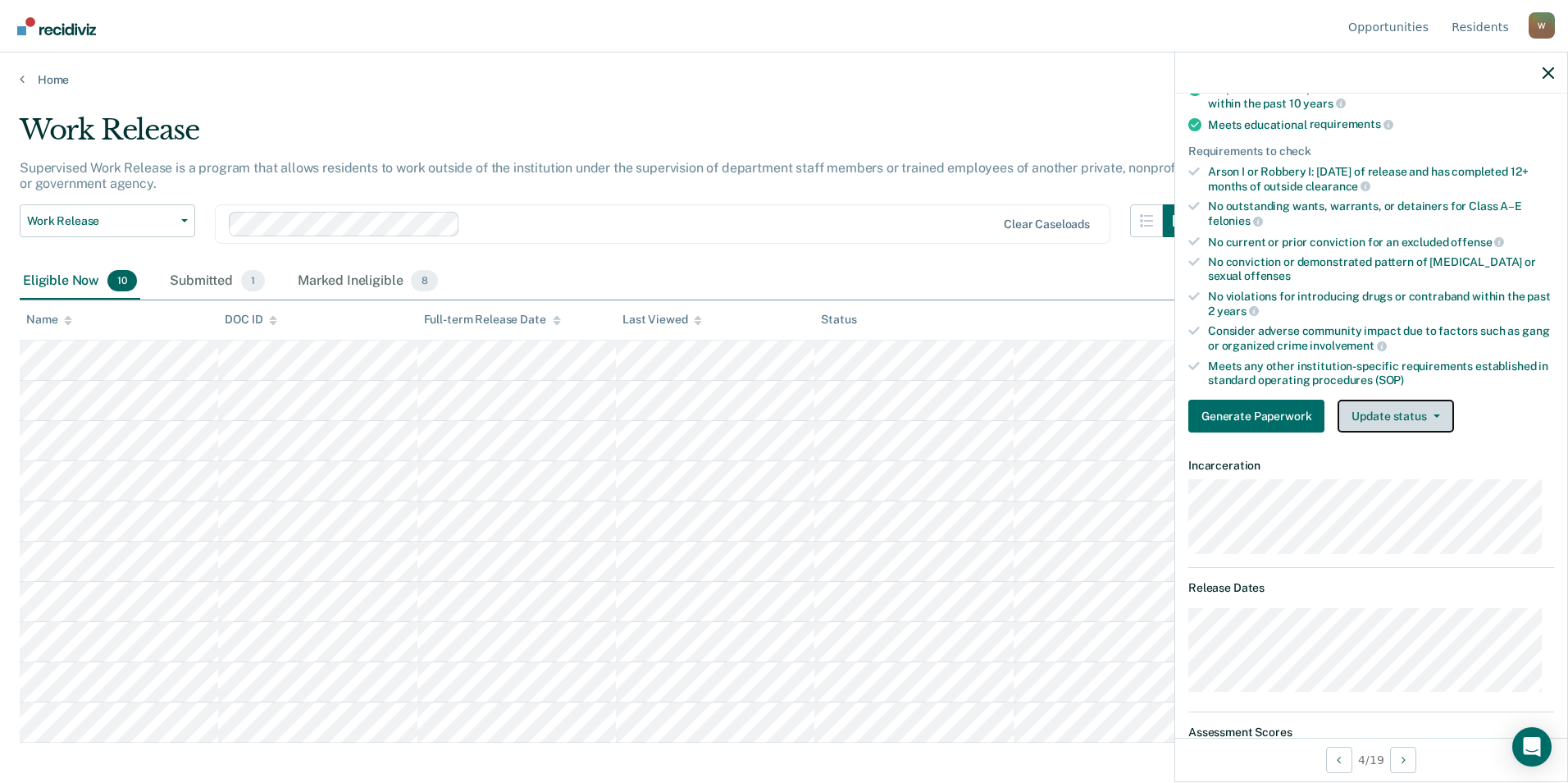
click at [1031, 419] on button "Update status" at bounding box center [1395, 415] width 116 height 33
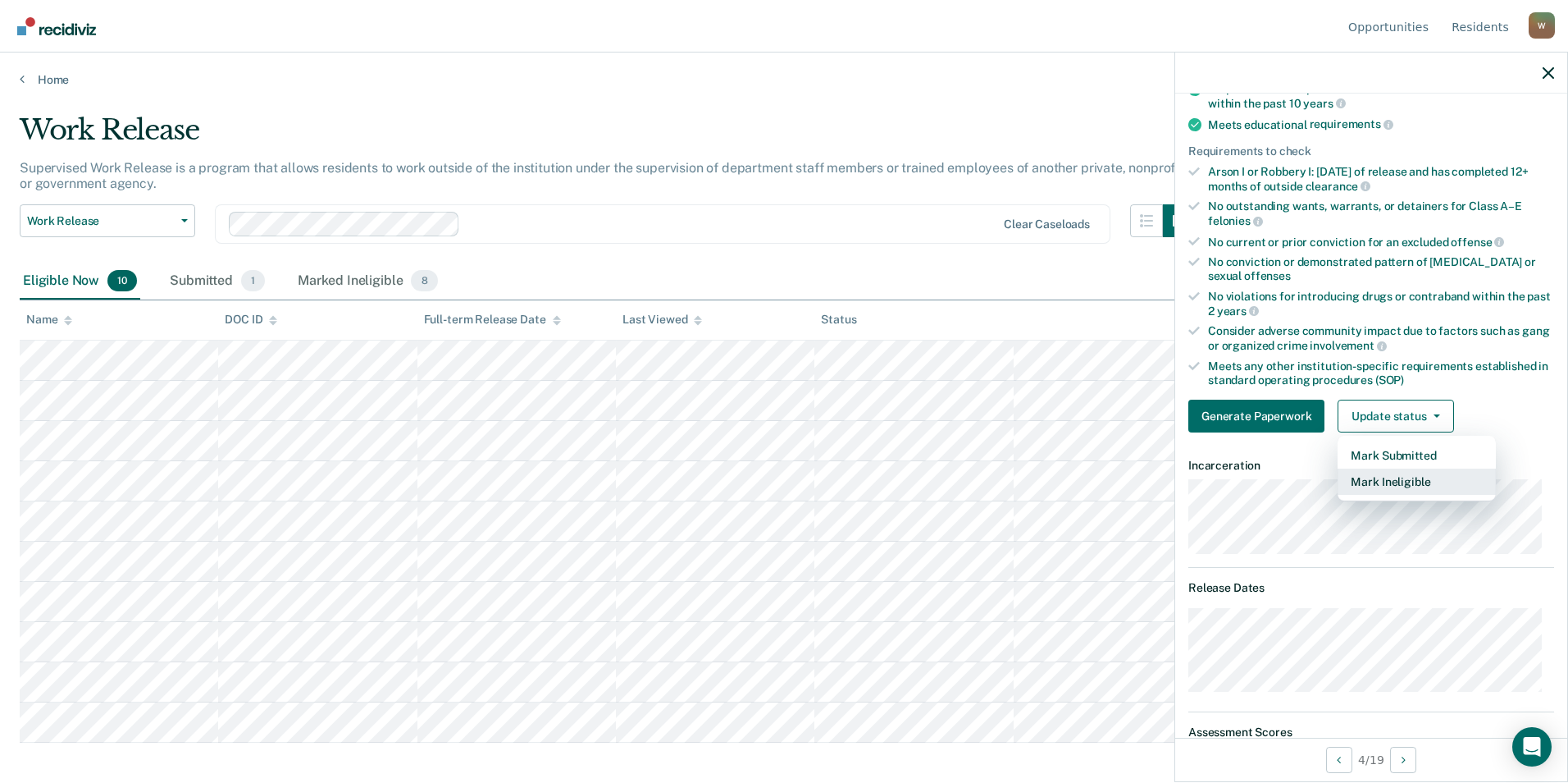
click at [1031, 472] on button "Mark Ineligible" at bounding box center [1416, 481] width 158 height 26
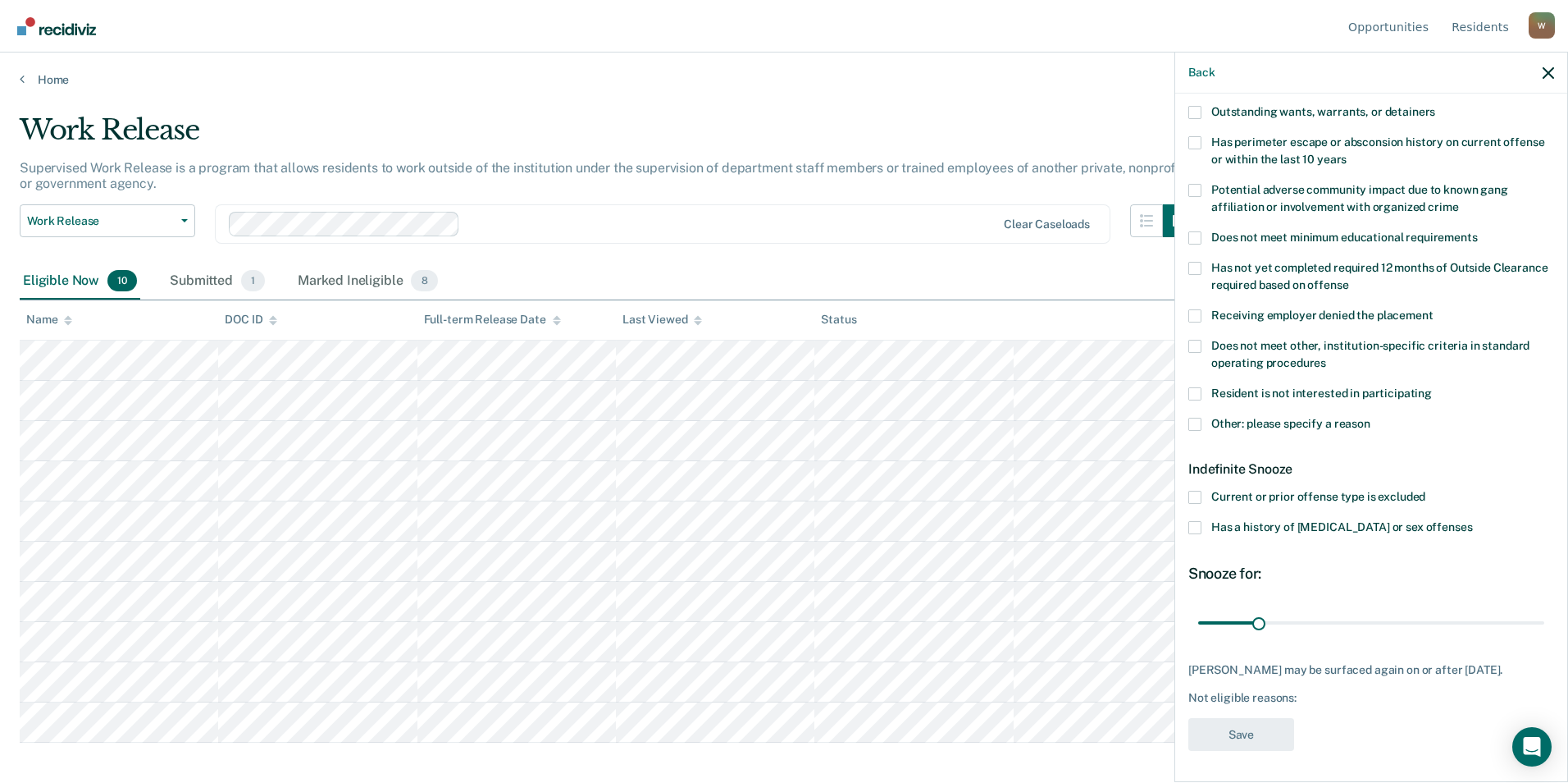
scroll to position [0, 0]
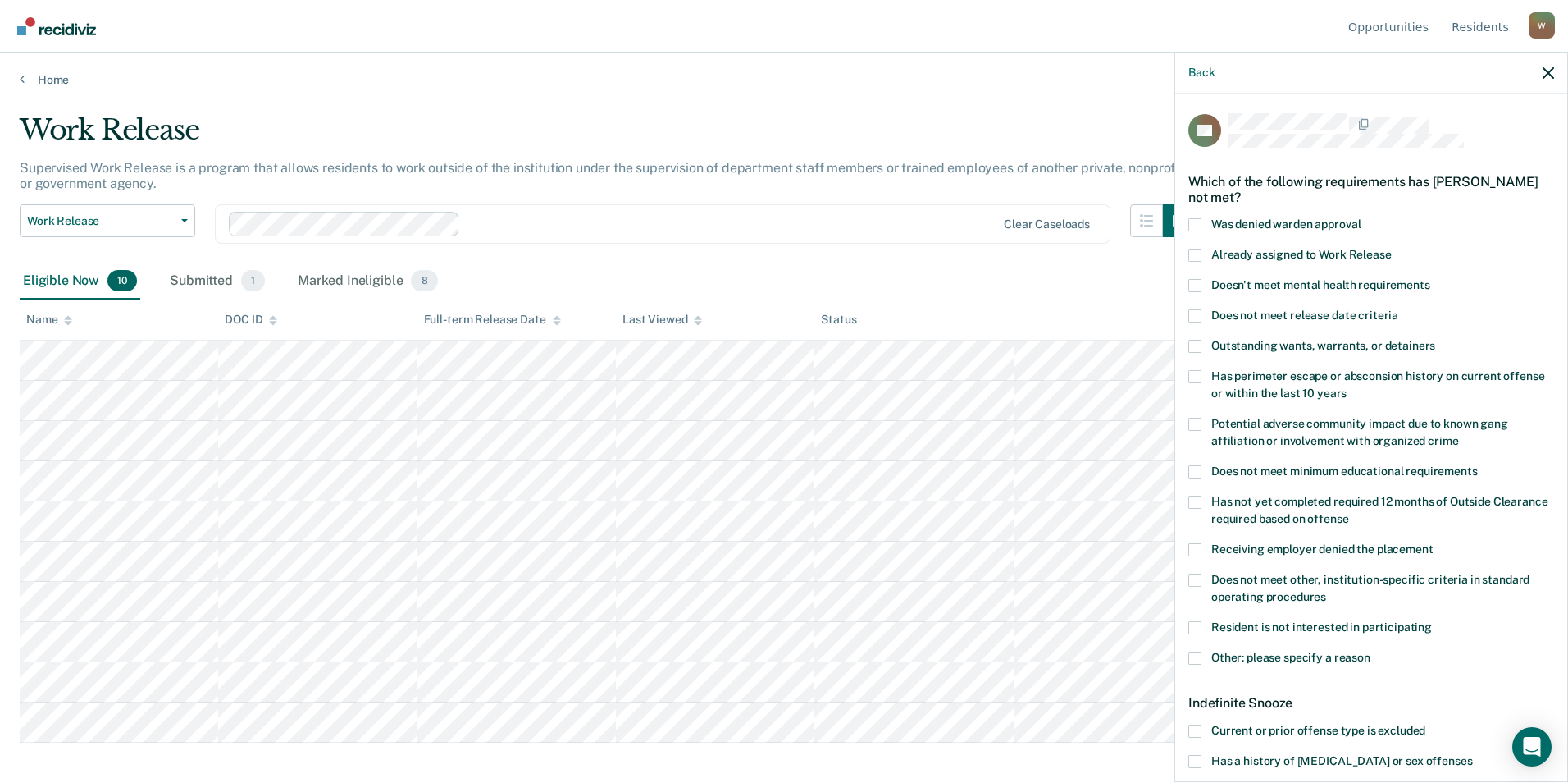
click at [1031, 466] on span at bounding box center [1195, 472] width 13 height 13
click at [1031, 465] on input "Does not meet minimum educational requirements" at bounding box center [1477, 465] width 0 height 0
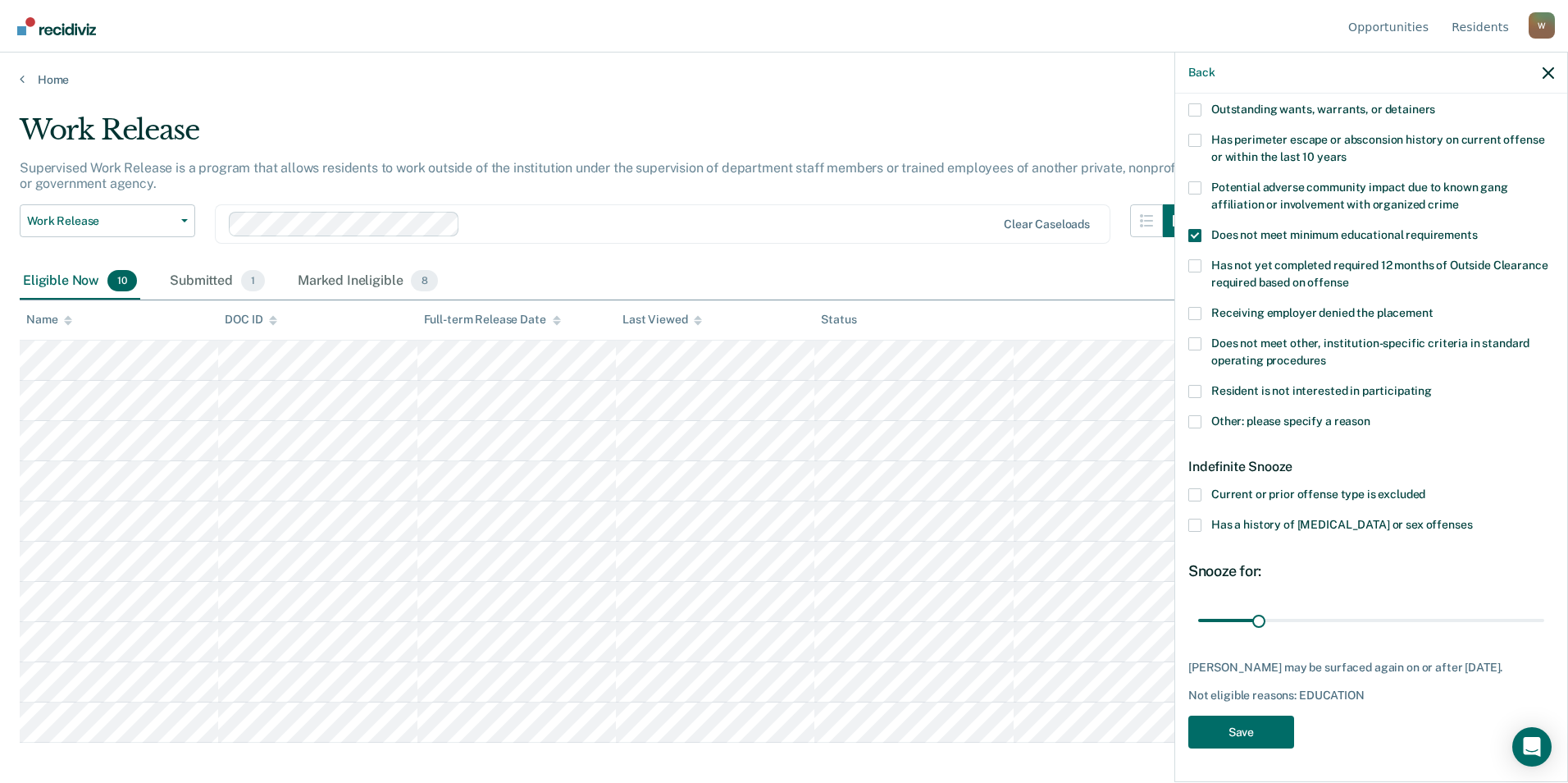
click at [1031, 229] on span at bounding box center [1195, 235] width 13 height 13
click at [1031, 229] on input "Does not meet minimum educational requirements" at bounding box center [1477, 229] width 0 height 0
click at [1031, 415] on span at bounding box center [1195, 422] width 13 height 13
click at [1031, 415] on input "Other: please specify a reason" at bounding box center [1370, 415] width 0 height 0
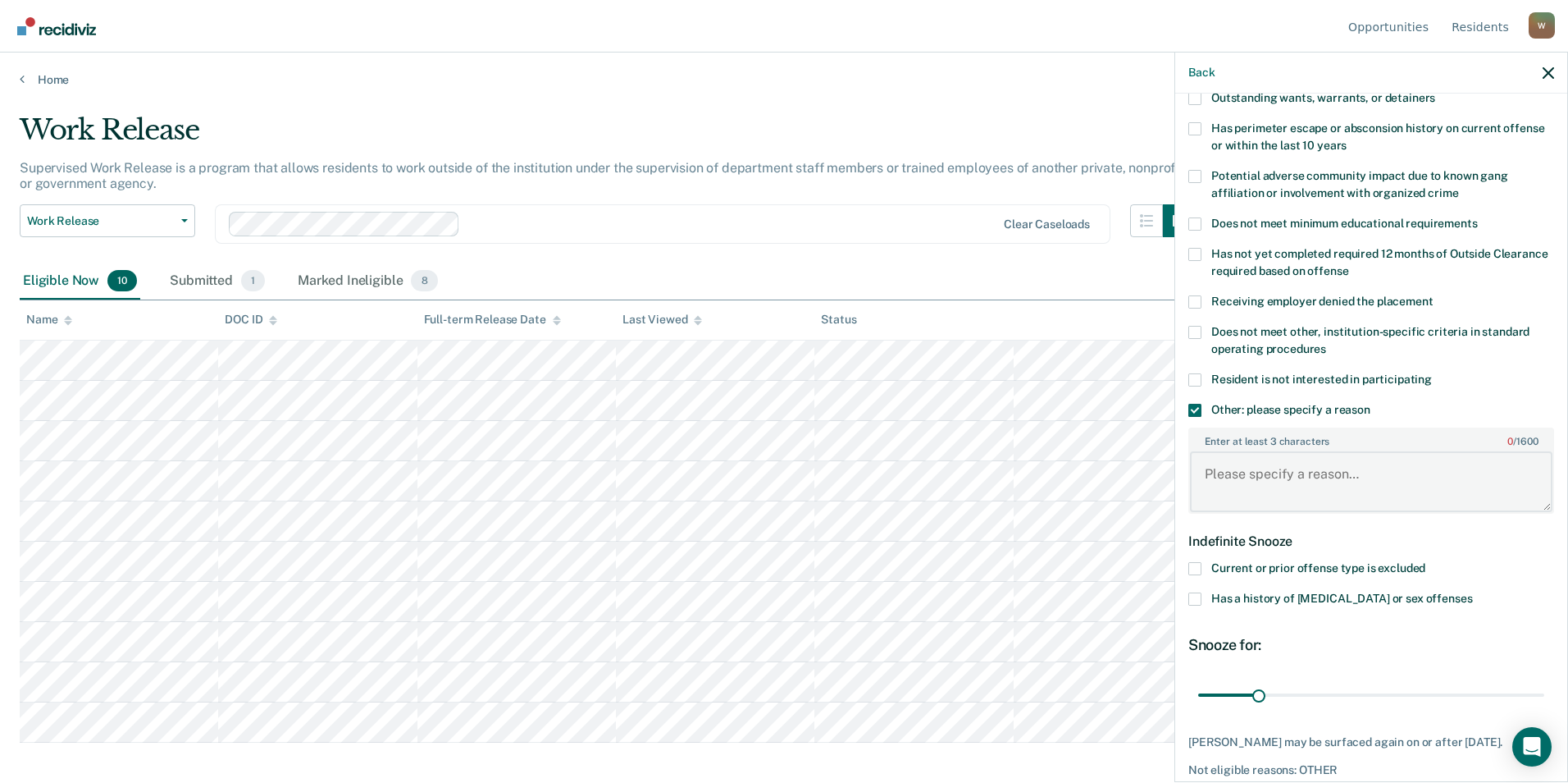
click at [1031, 484] on textarea "Enter at least 3 characters 0 / 1600" at bounding box center [1371, 481] width 363 height 60
type textarea "Enrolled in vocational education class"
drag, startPoint x: 1267, startPoint y: 691, endPoint x: 1570, endPoint y: 690, distance: 303.0
type input "180"
click at [1031, 690] on input "range" at bounding box center [1371, 694] width 346 height 29
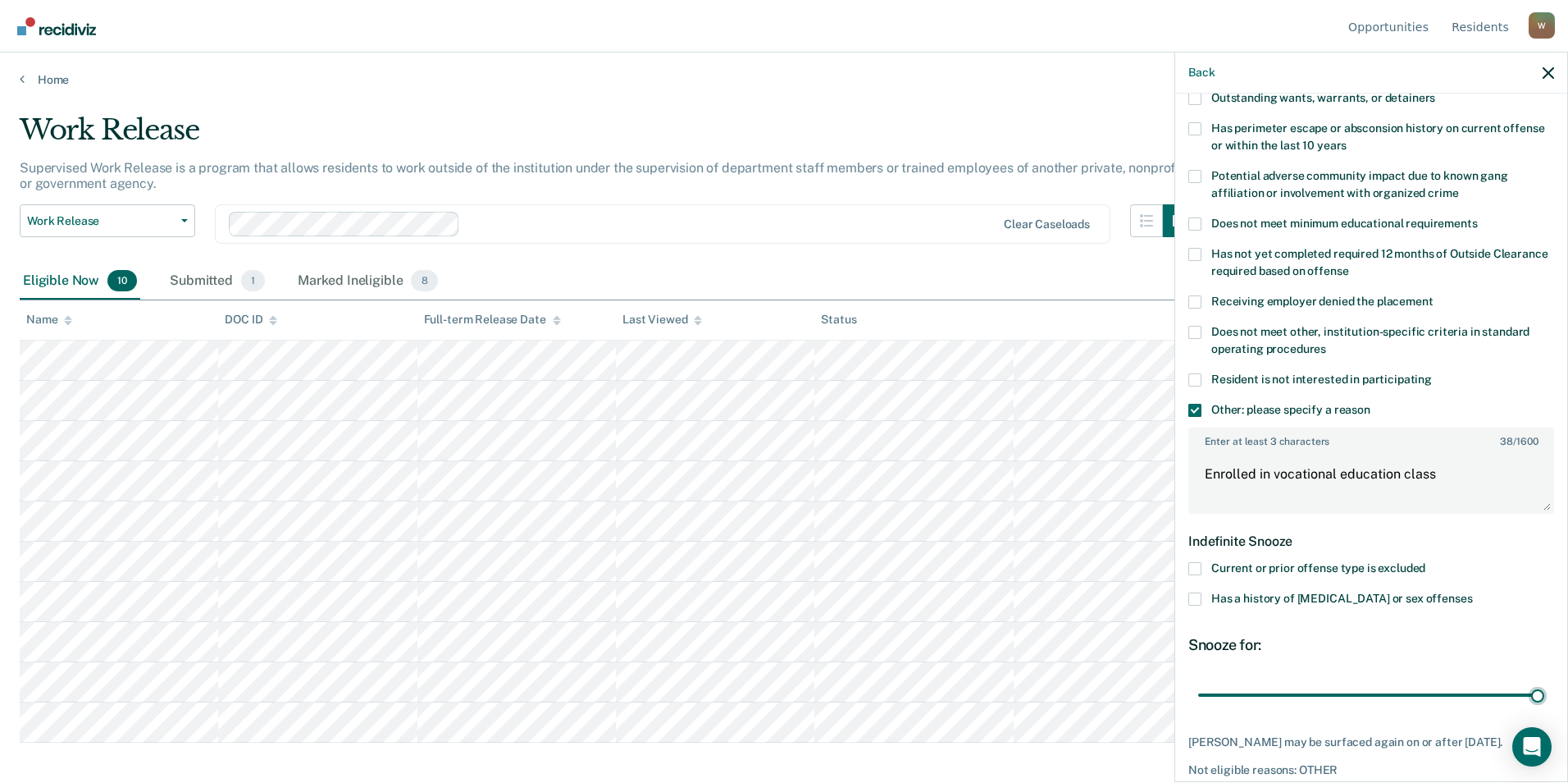
scroll to position [320, 0]
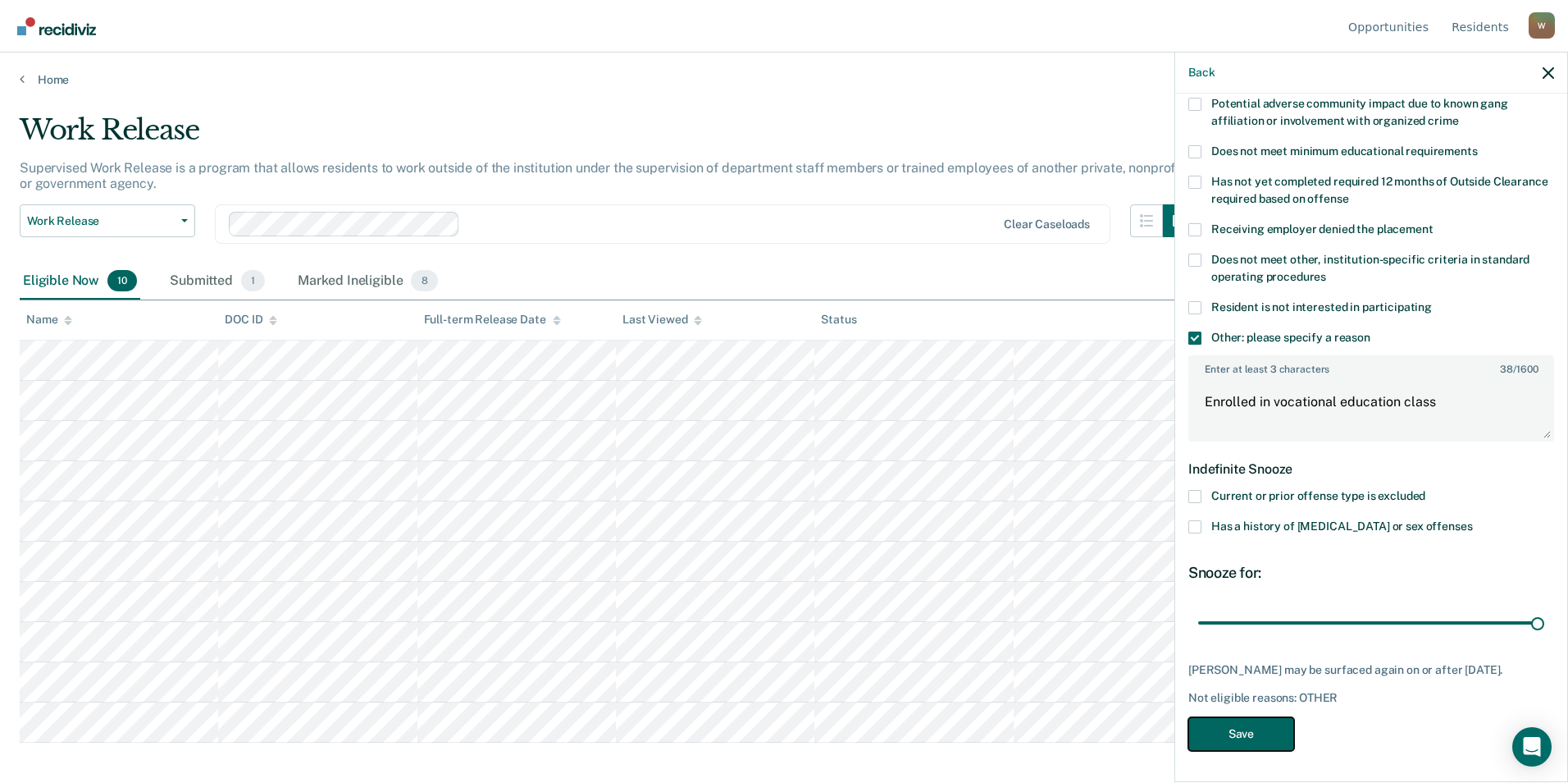
click at [1031, 740] on button "Save" at bounding box center [1241, 733] width 106 height 34
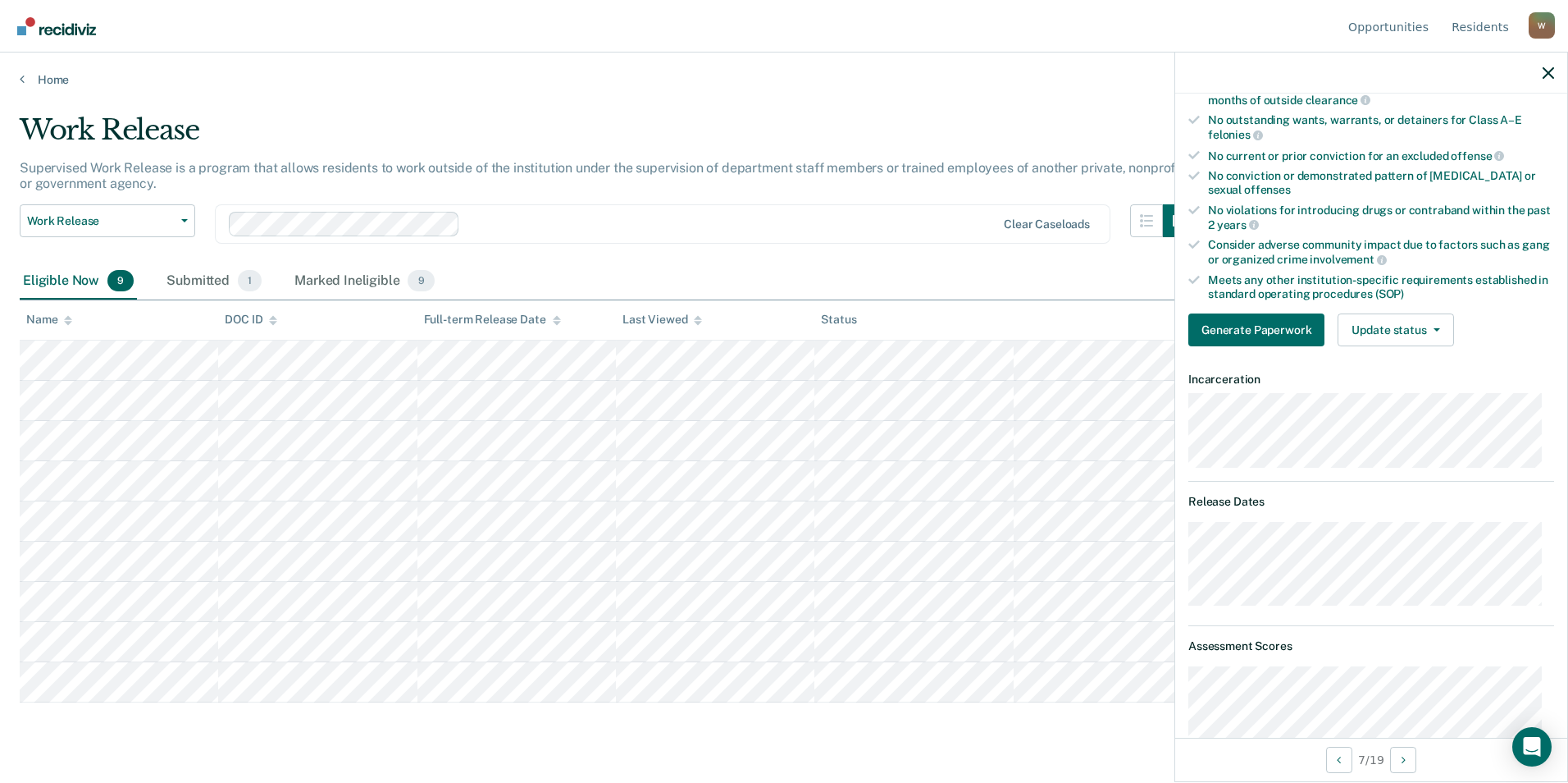
scroll to position [156, 0]
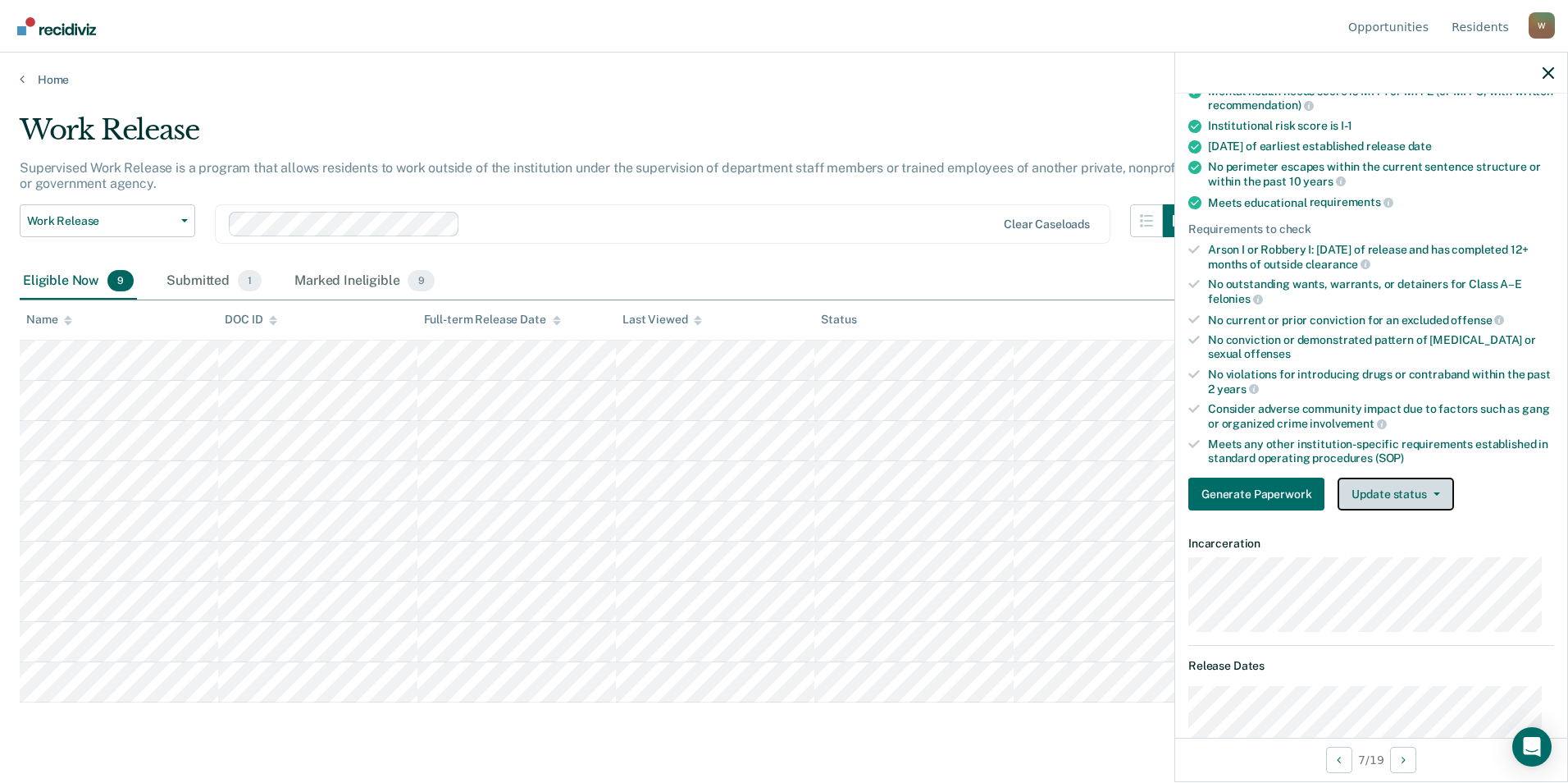
click at [1031, 499] on button "Update status" at bounding box center [1395, 494] width 116 height 33
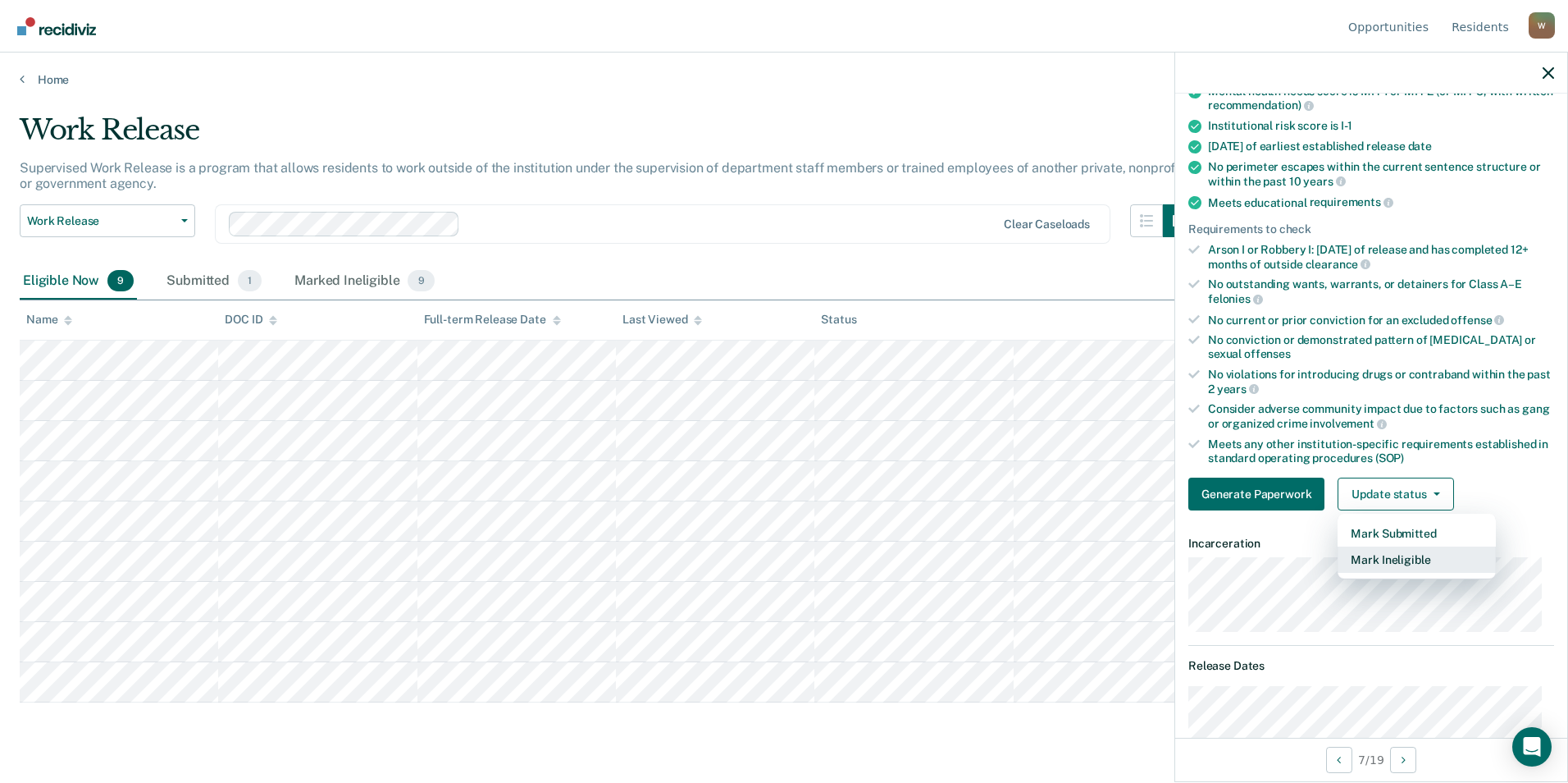
click at [1031, 555] on button "Mark Ineligible" at bounding box center [1416, 559] width 158 height 26
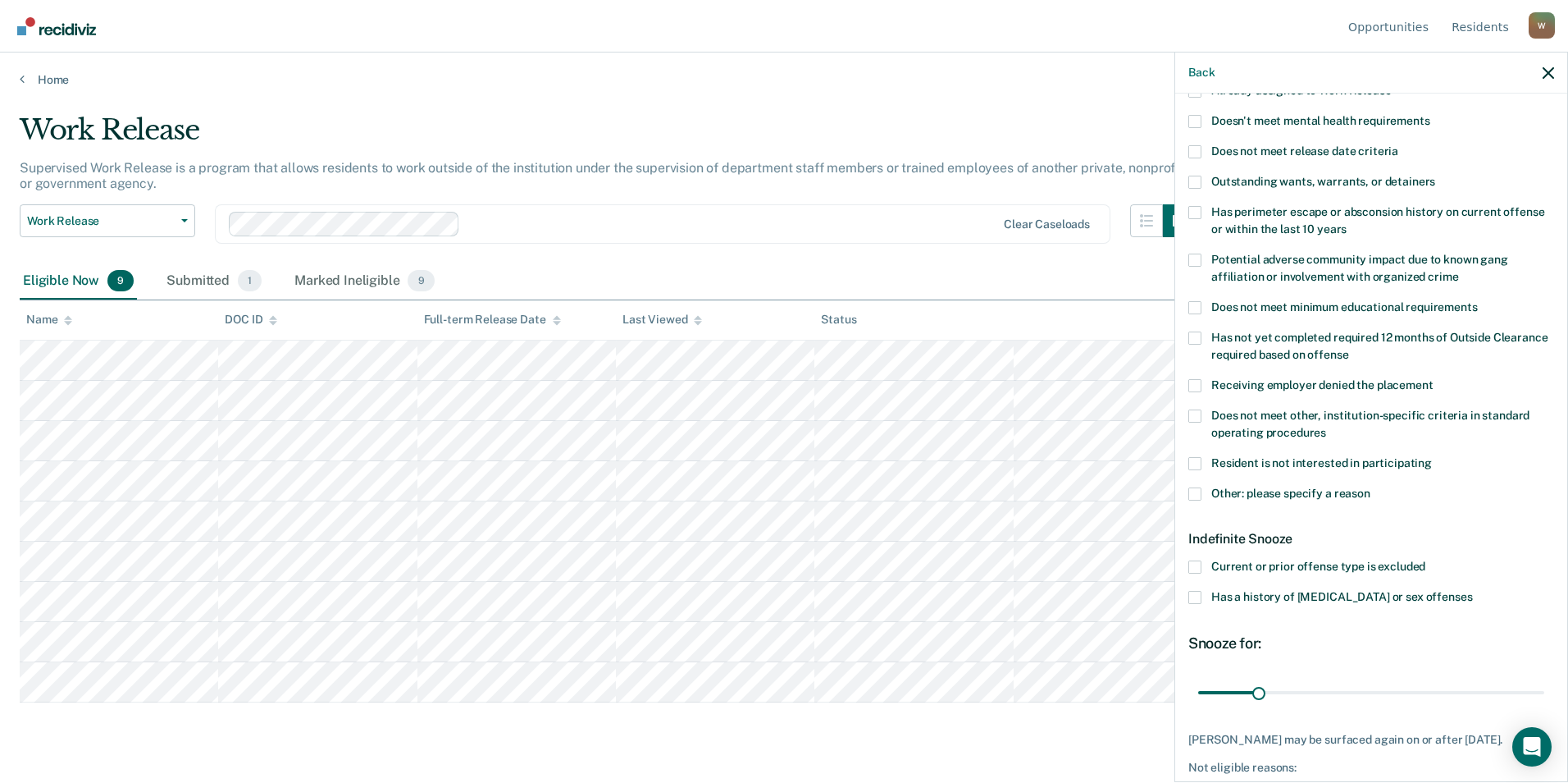
scroll to position [246, 0]
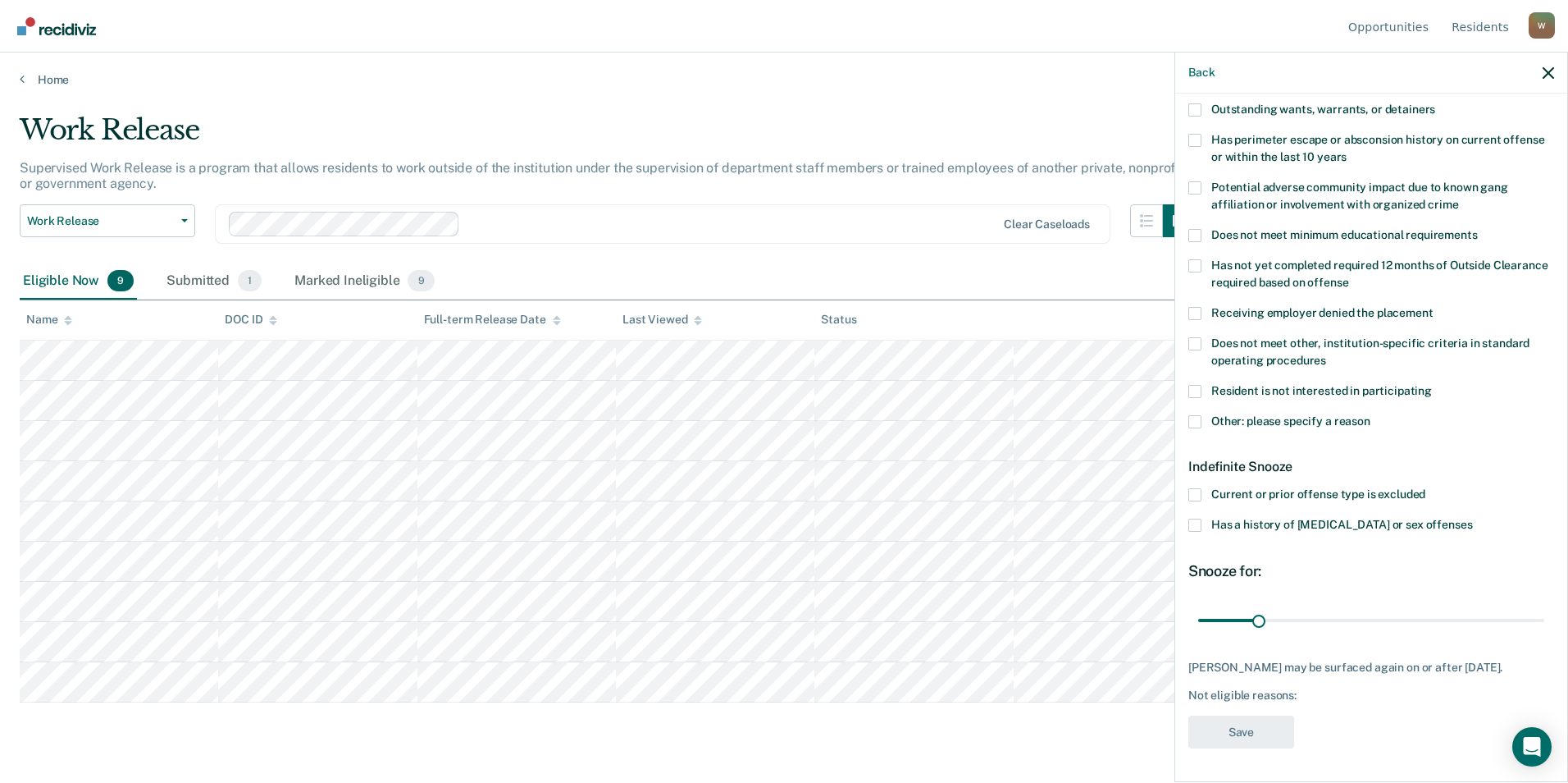
click at [1031, 488] on span at bounding box center [1195, 495] width 13 height 13
click at [1031, 488] on input "Current or prior offense type is excluded" at bounding box center [1424, 488] width 0 height 0
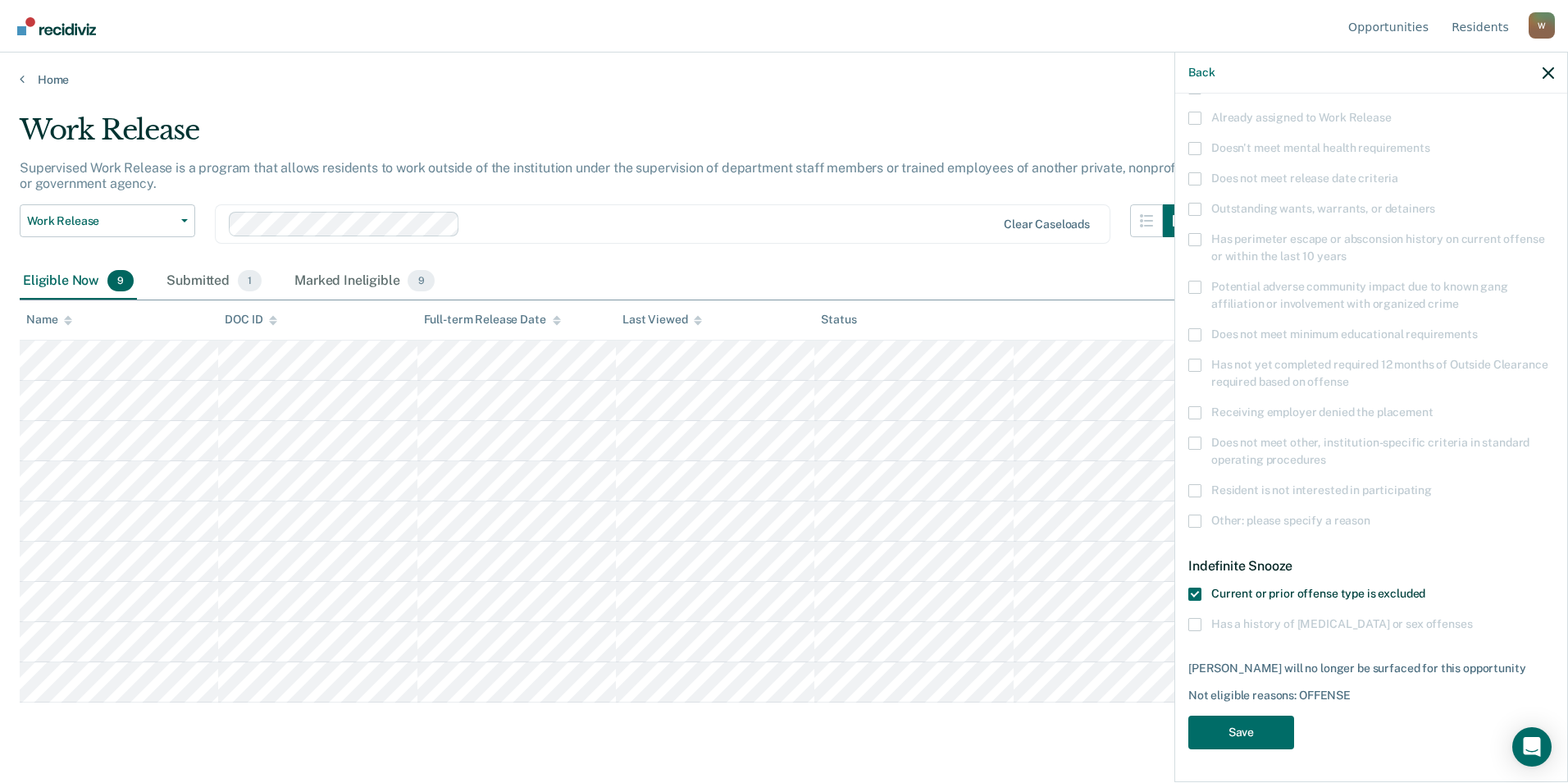
scroll to position [135, 0]
click at [1031, 741] on button "Save" at bounding box center [1241, 733] width 106 height 34
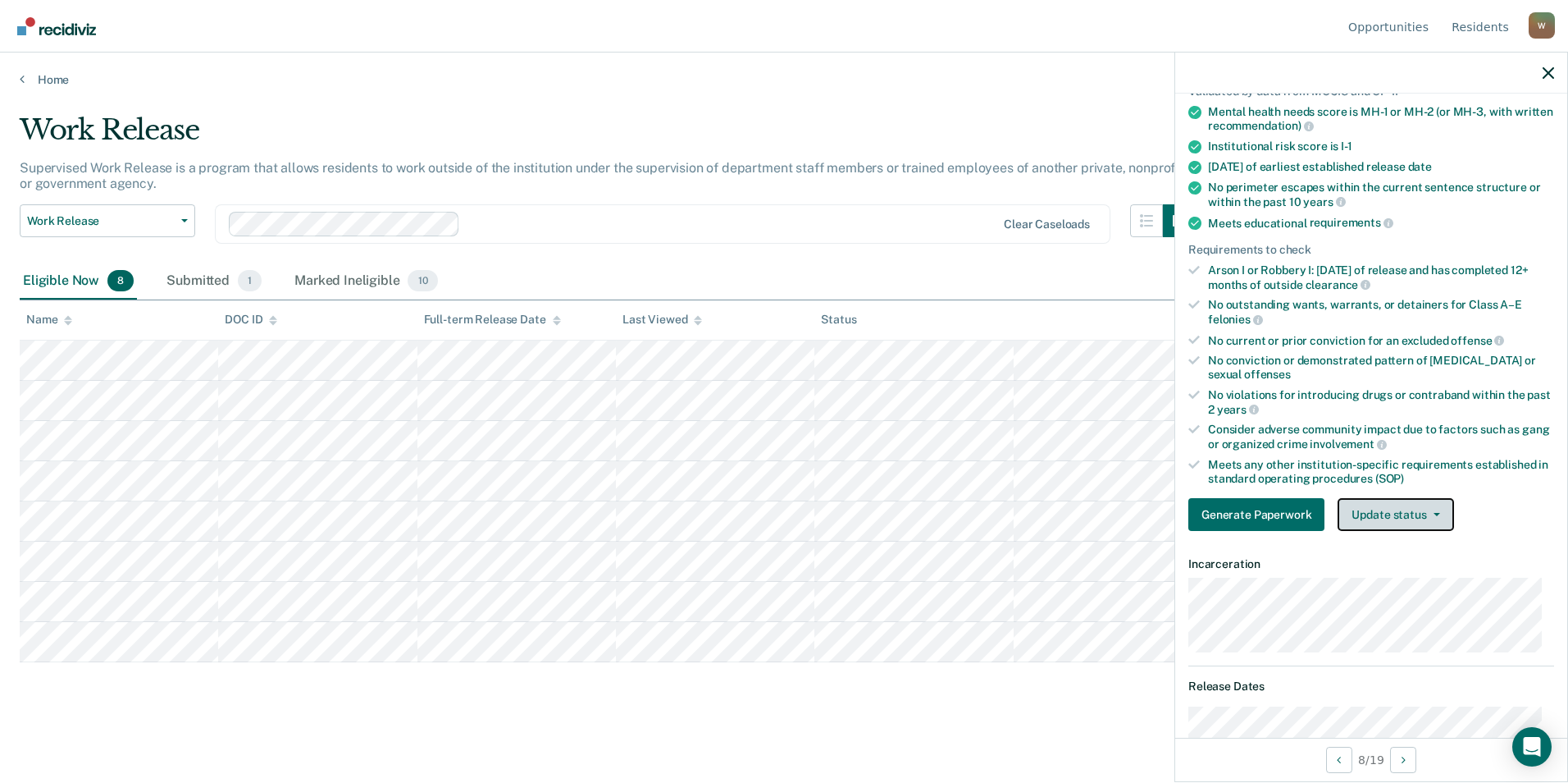
click at [1031, 506] on button "Update status" at bounding box center [1395, 514] width 116 height 33
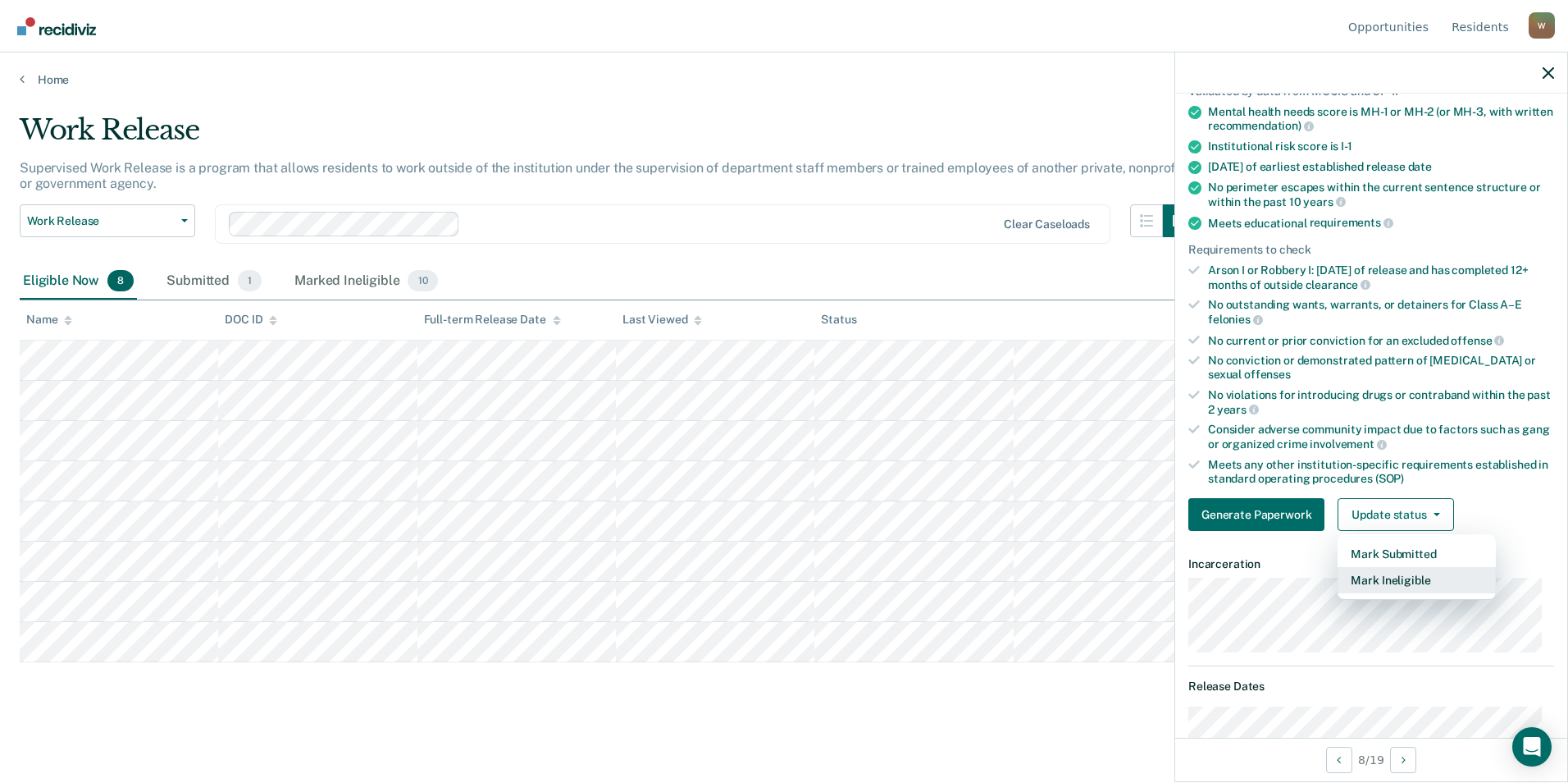
click at [1031, 576] on button "Mark Ineligible" at bounding box center [1416, 579] width 158 height 26
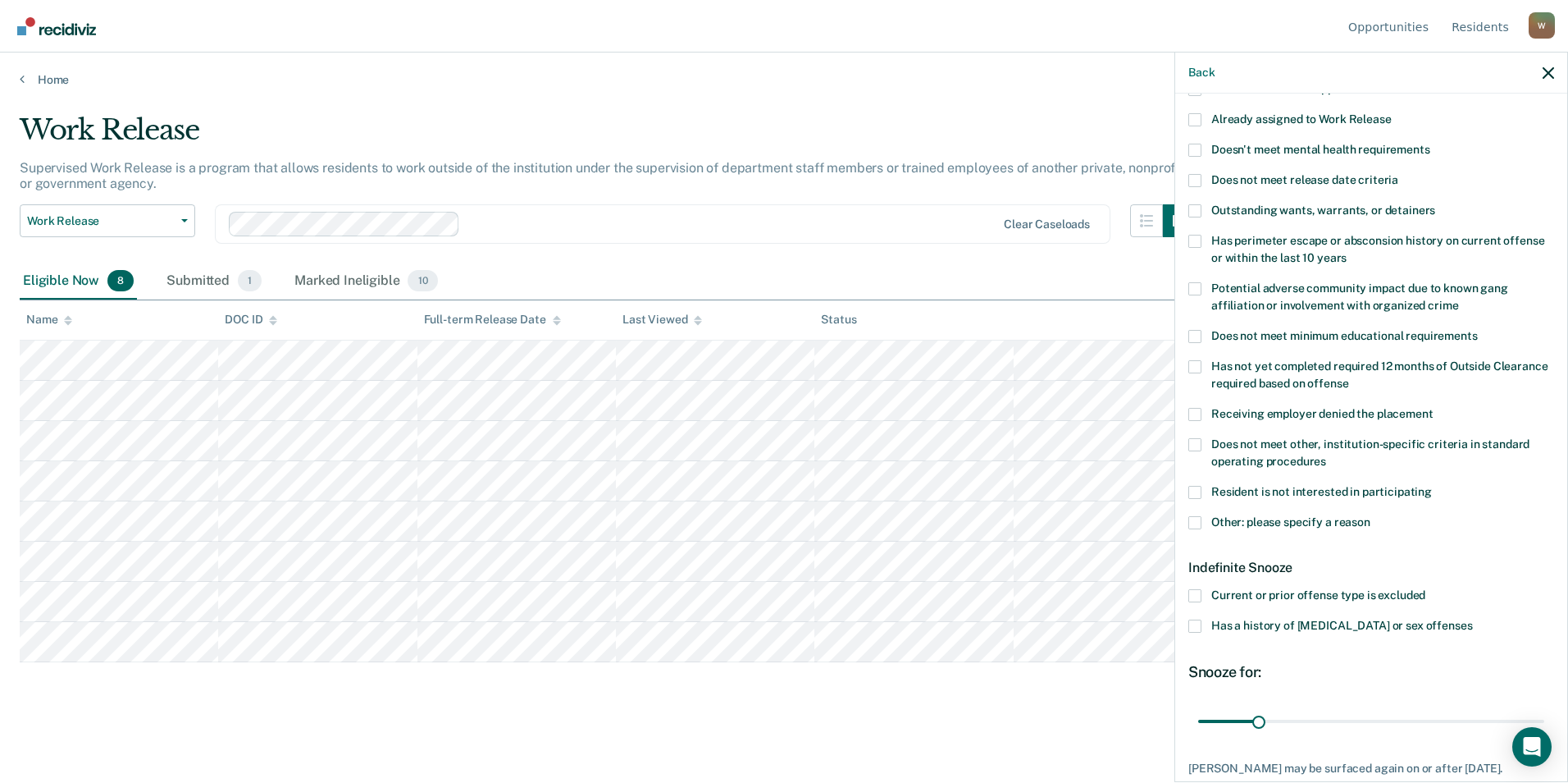
scroll to position [0, 0]
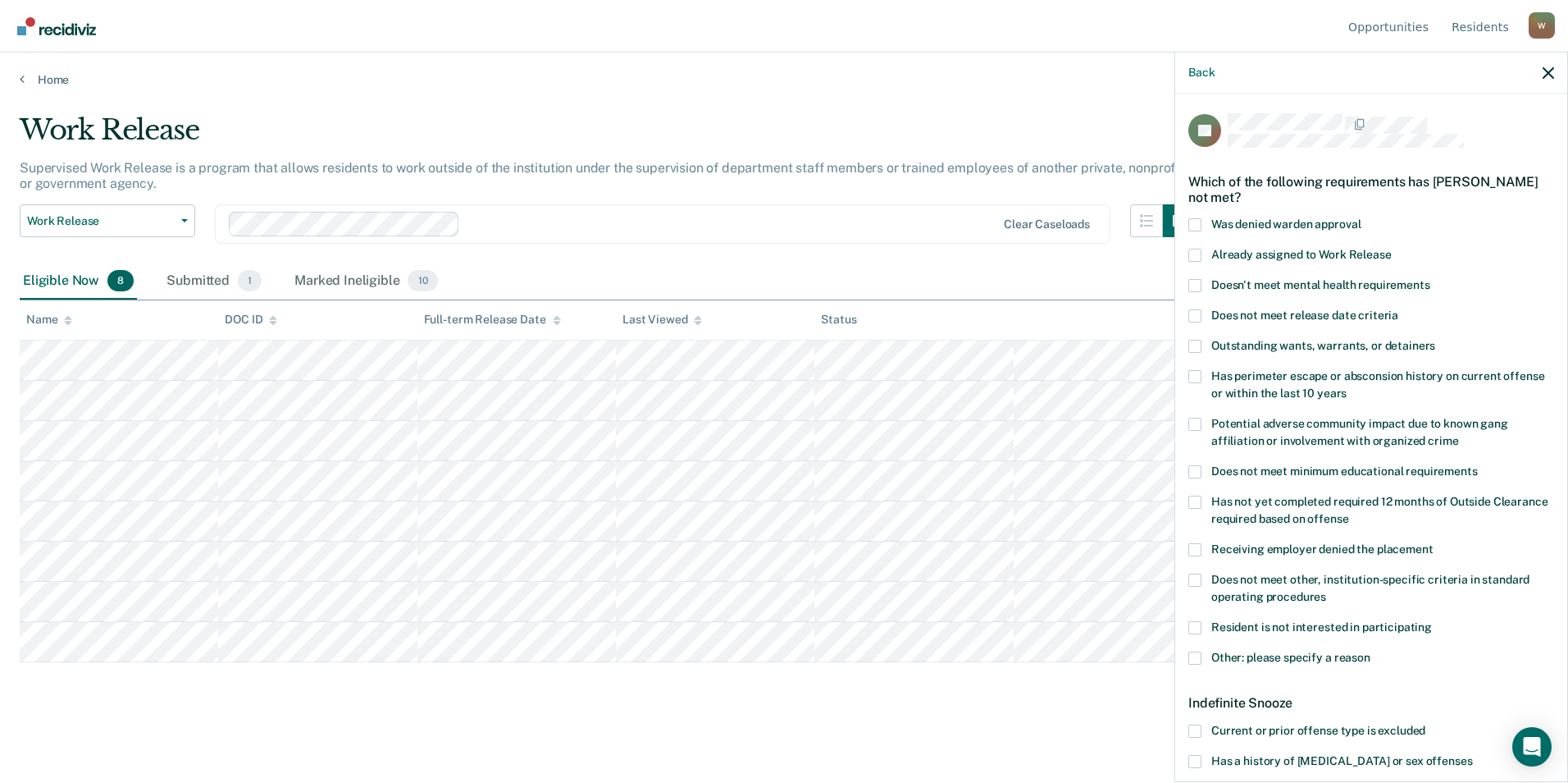
click at [1031, 228] on label "Was denied warden approval" at bounding box center [1371, 227] width 365 height 17
click at [1031, 218] on input "Was denied warden approval" at bounding box center [1360, 218] width 0 height 0
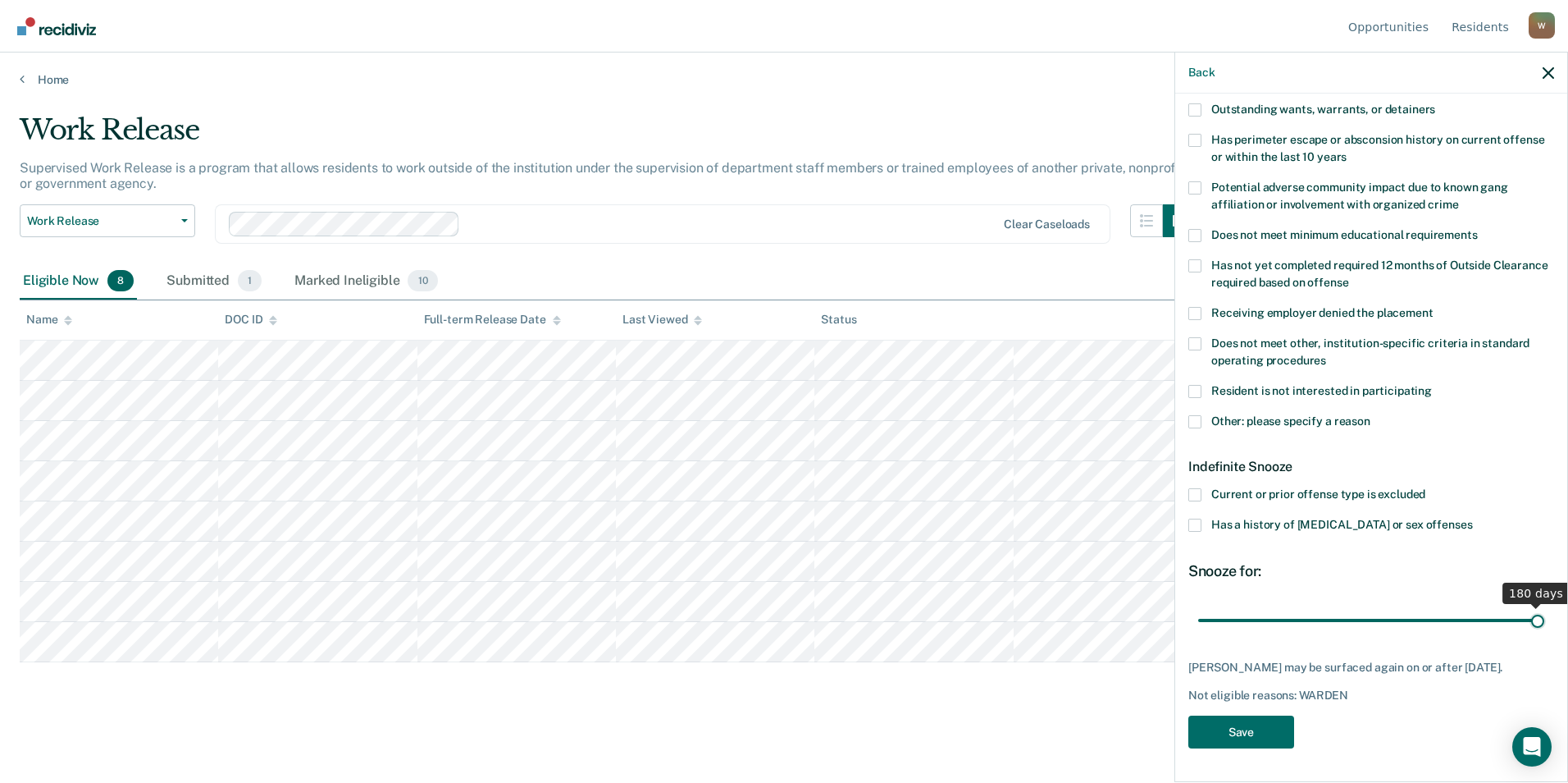
scroll to position [234, 0]
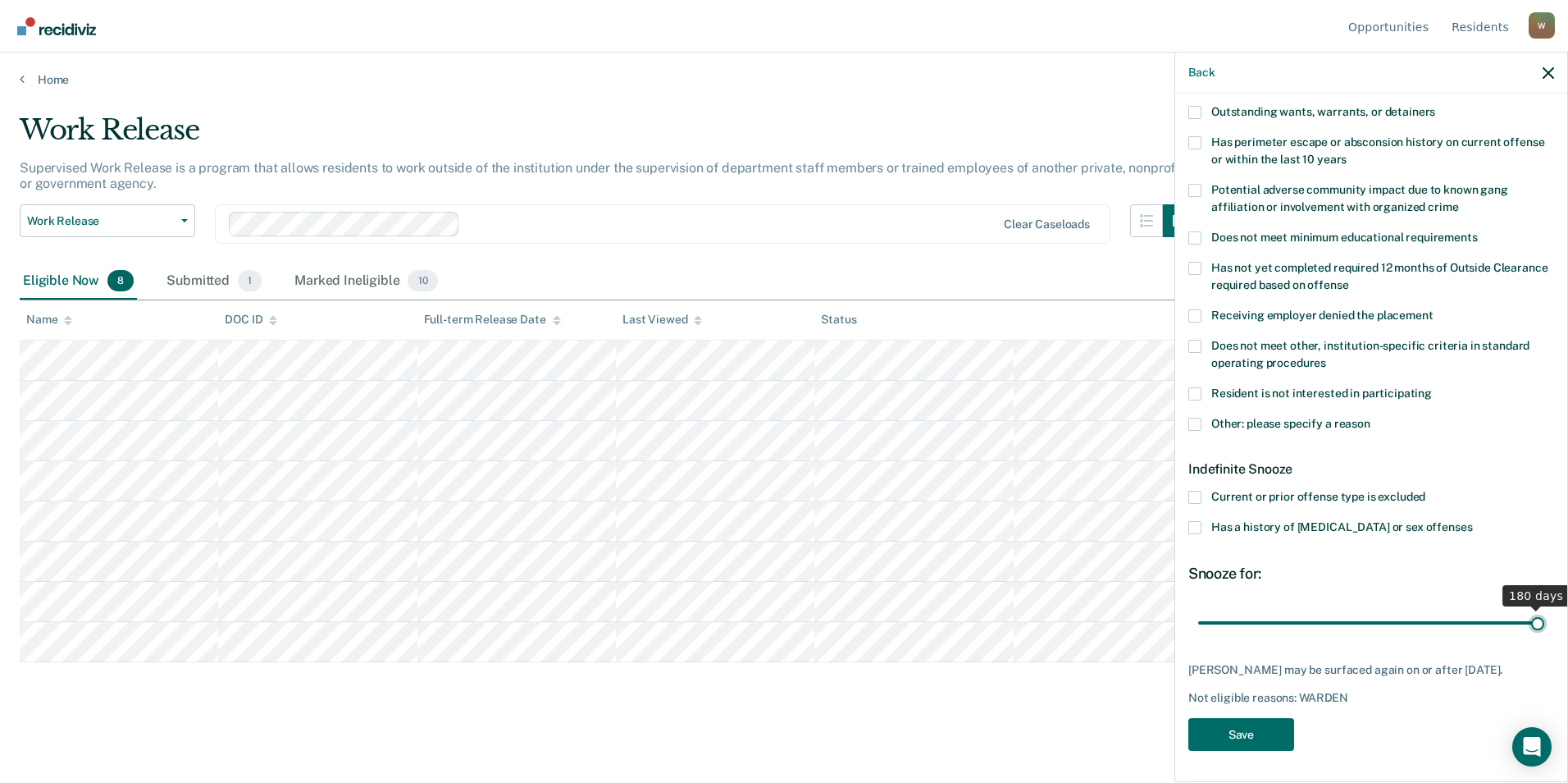
drag, startPoint x: 1252, startPoint y: 603, endPoint x: 1570, endPoint y: 616, distance: 318.3
type input "180"
click at [1031, 616] on input "range" at bounding box center [1371, 622] width 346 height 29
click at [1031, 734] on button "Save" at bounding box center [1241, 734] width 106 height 34
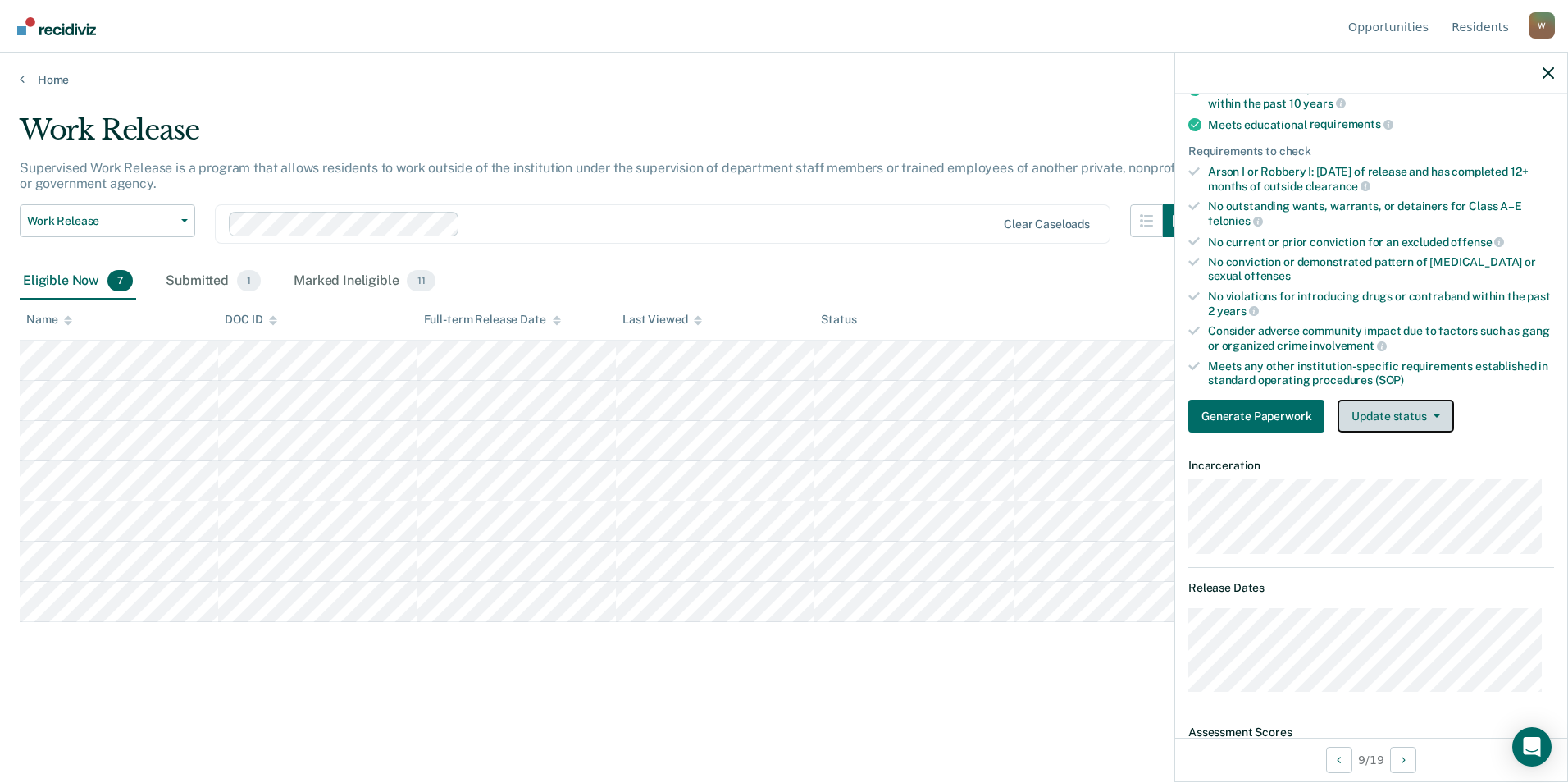
click at [1031, 422] on button "Update status" at bounding box center [1395, 415] width 116 height 33
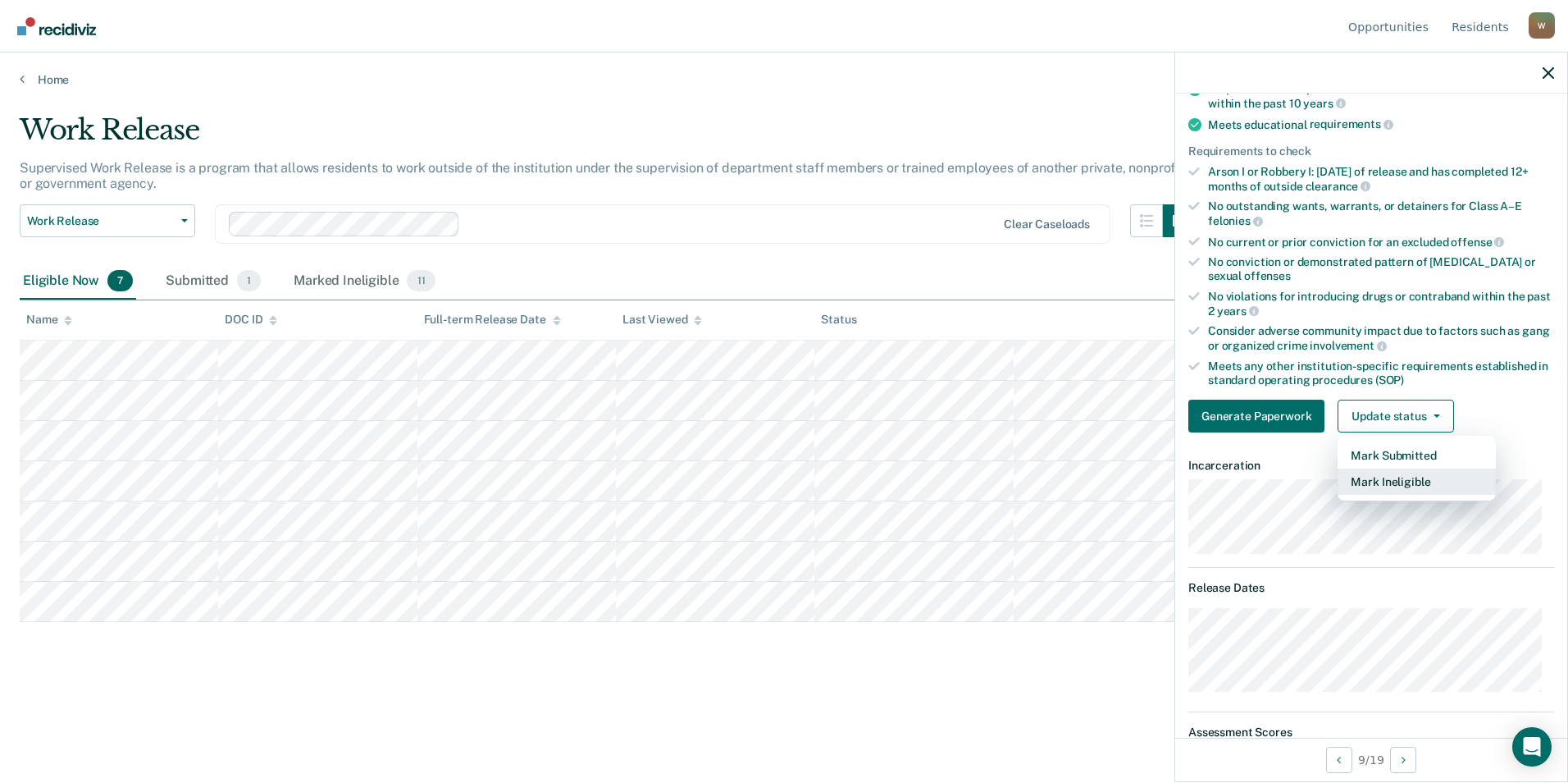
click at [1031, 476] on button "Mark Ineligible" at bounding box center [1416, 481] width 158 height 26
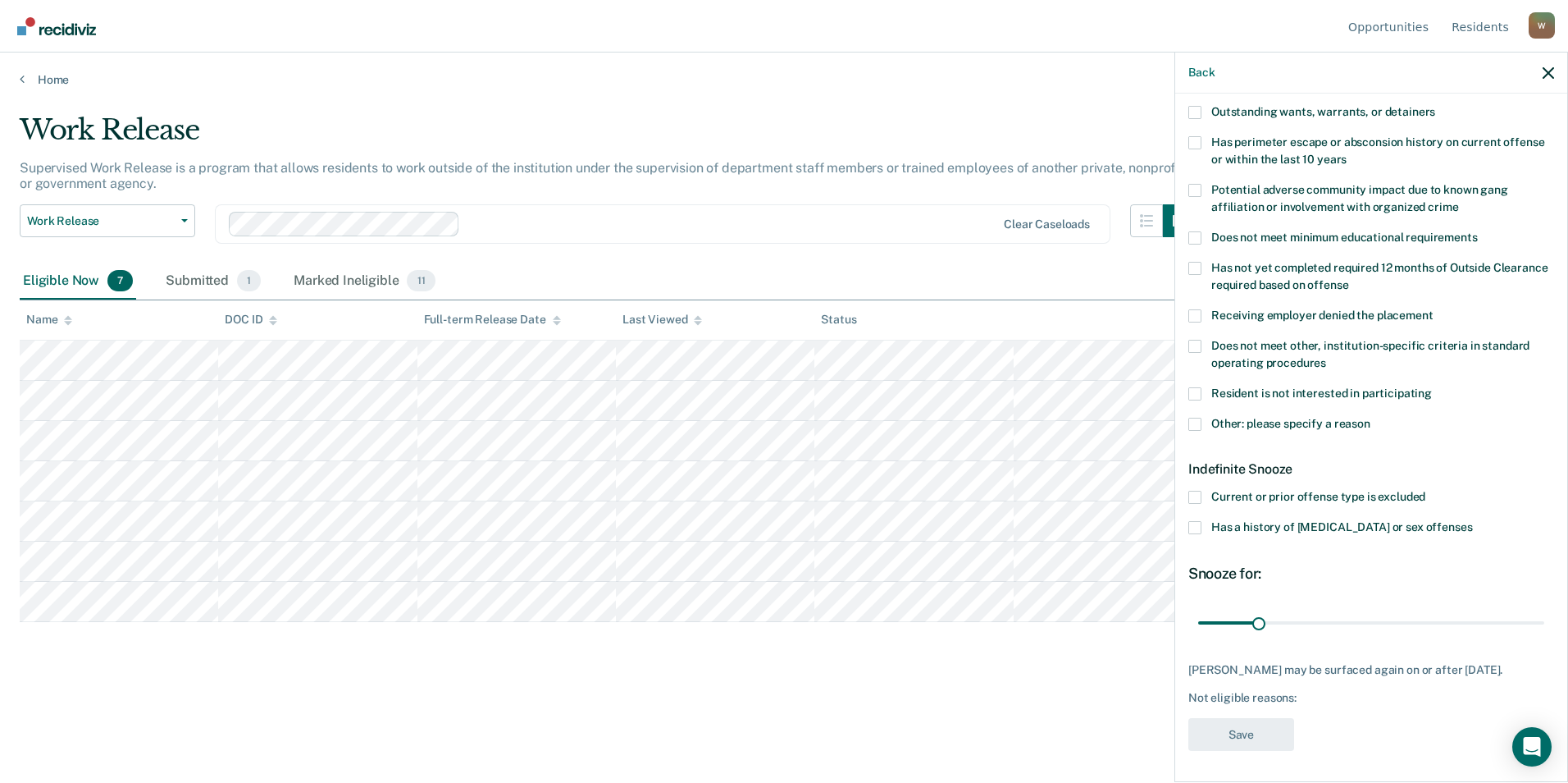
click at [1031, 524] on span at bounding box center [1195, 527] width 13 height 13
click at [1031, 521] on input "Has a history of [MEDICAL_DATA] or sex offenses" at bounding box center [1471, 521] width 0 height 0
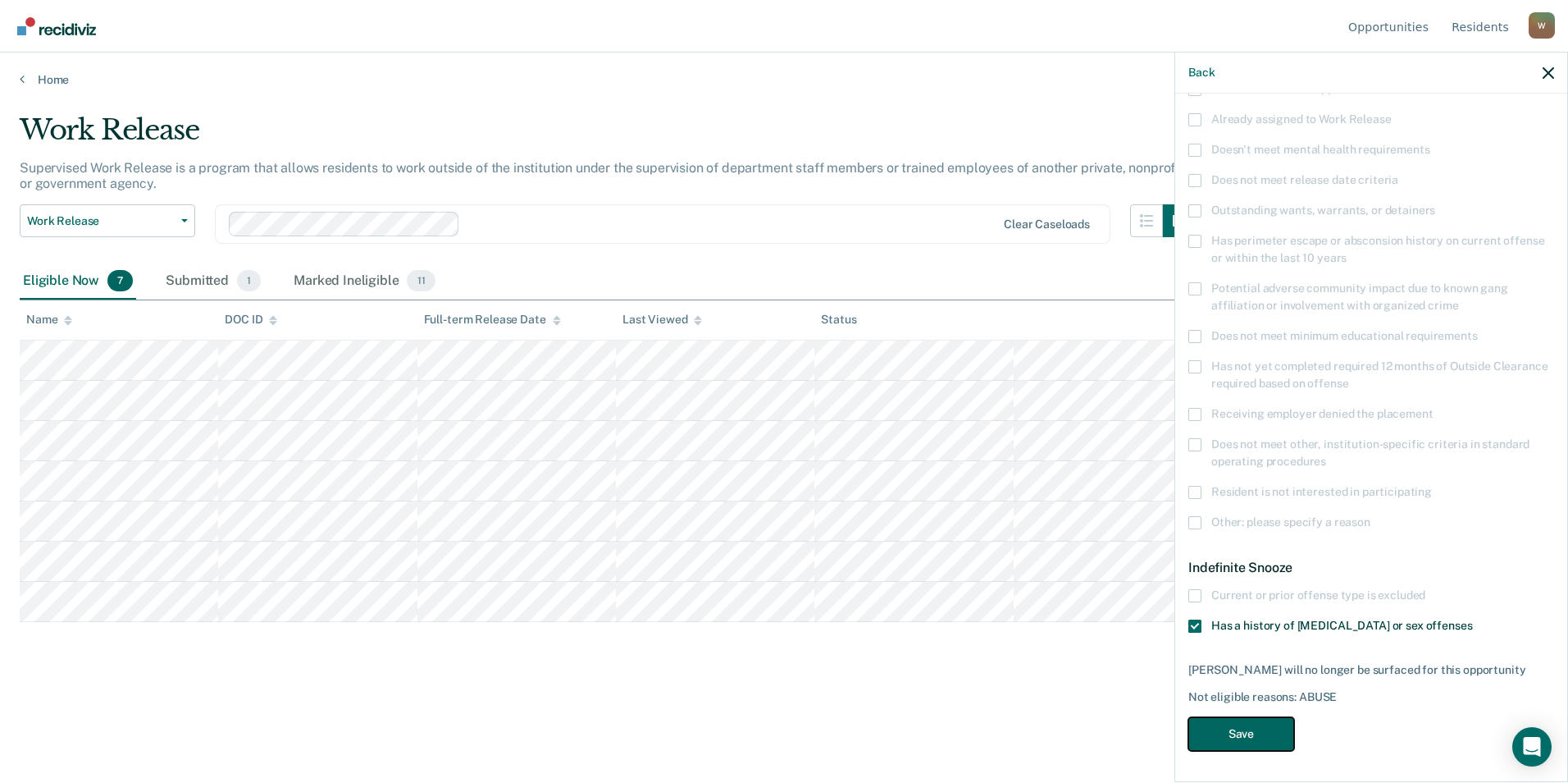
click at [1031, 741] on button "Save" at bounding box center [1241, 733] width 106 height 34
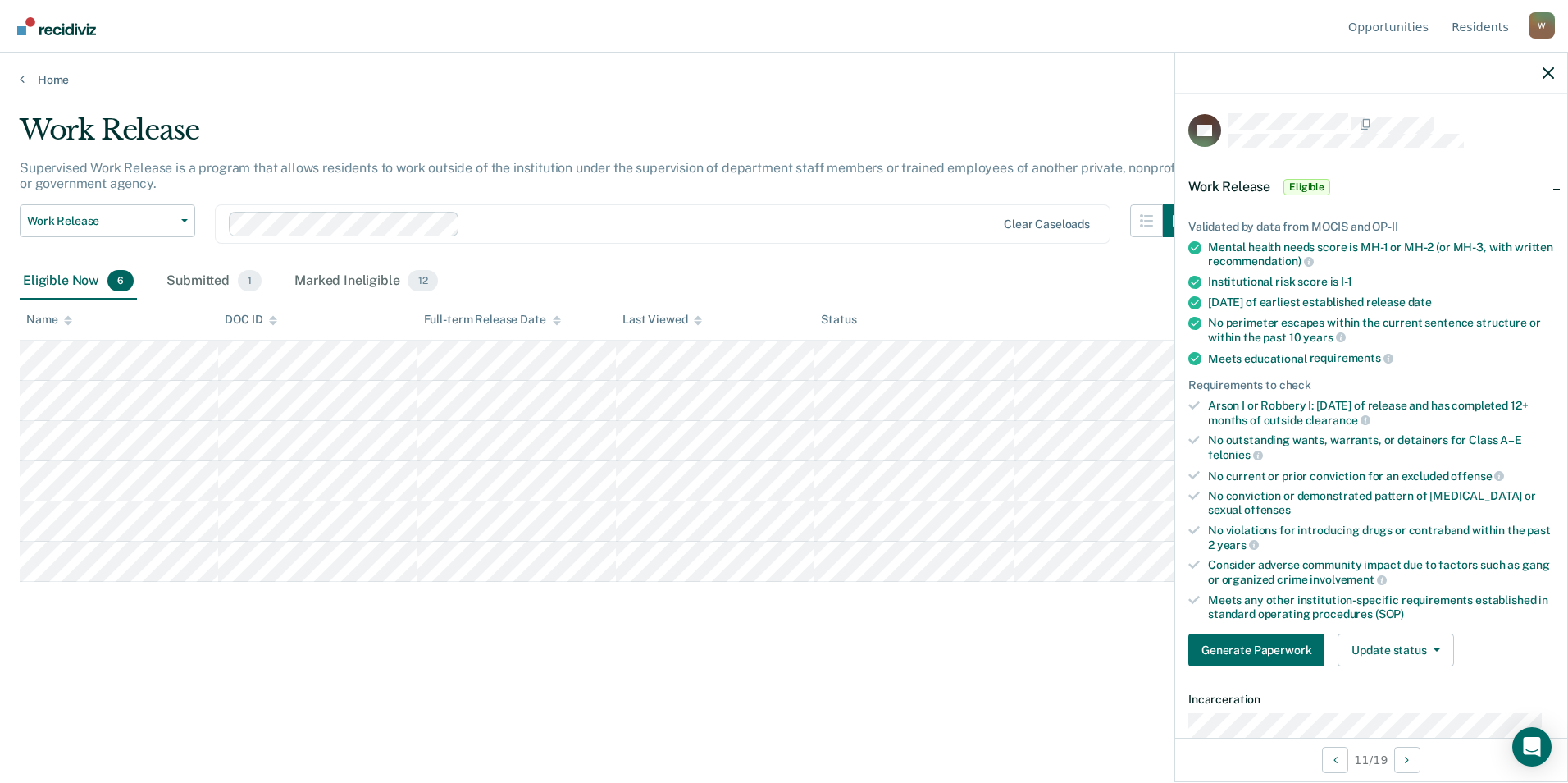
scroll to position [82, 0]
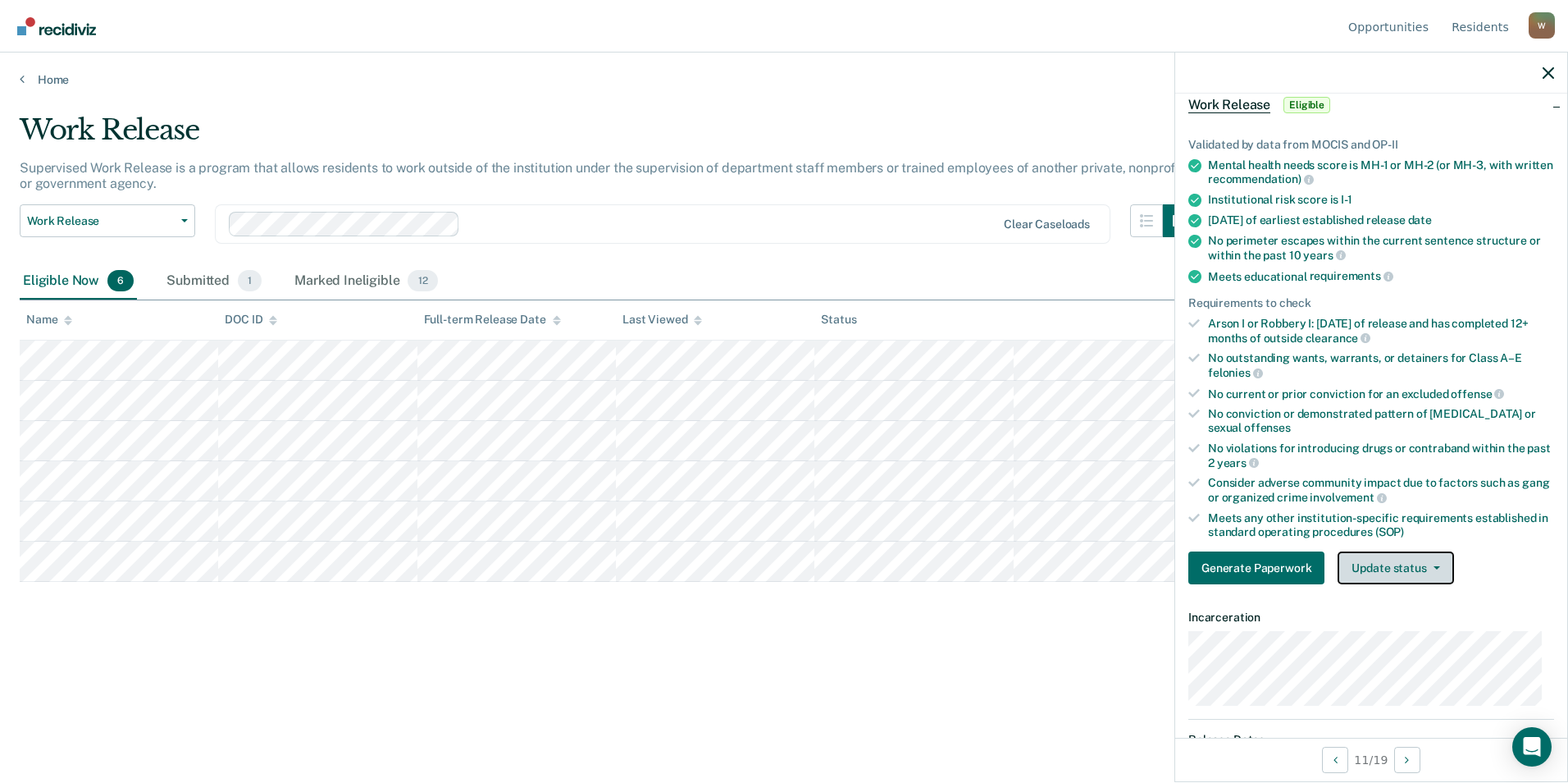
click at [1031, 566] on button "Update status" at bounding box center [1395, 568] width 116 height 33
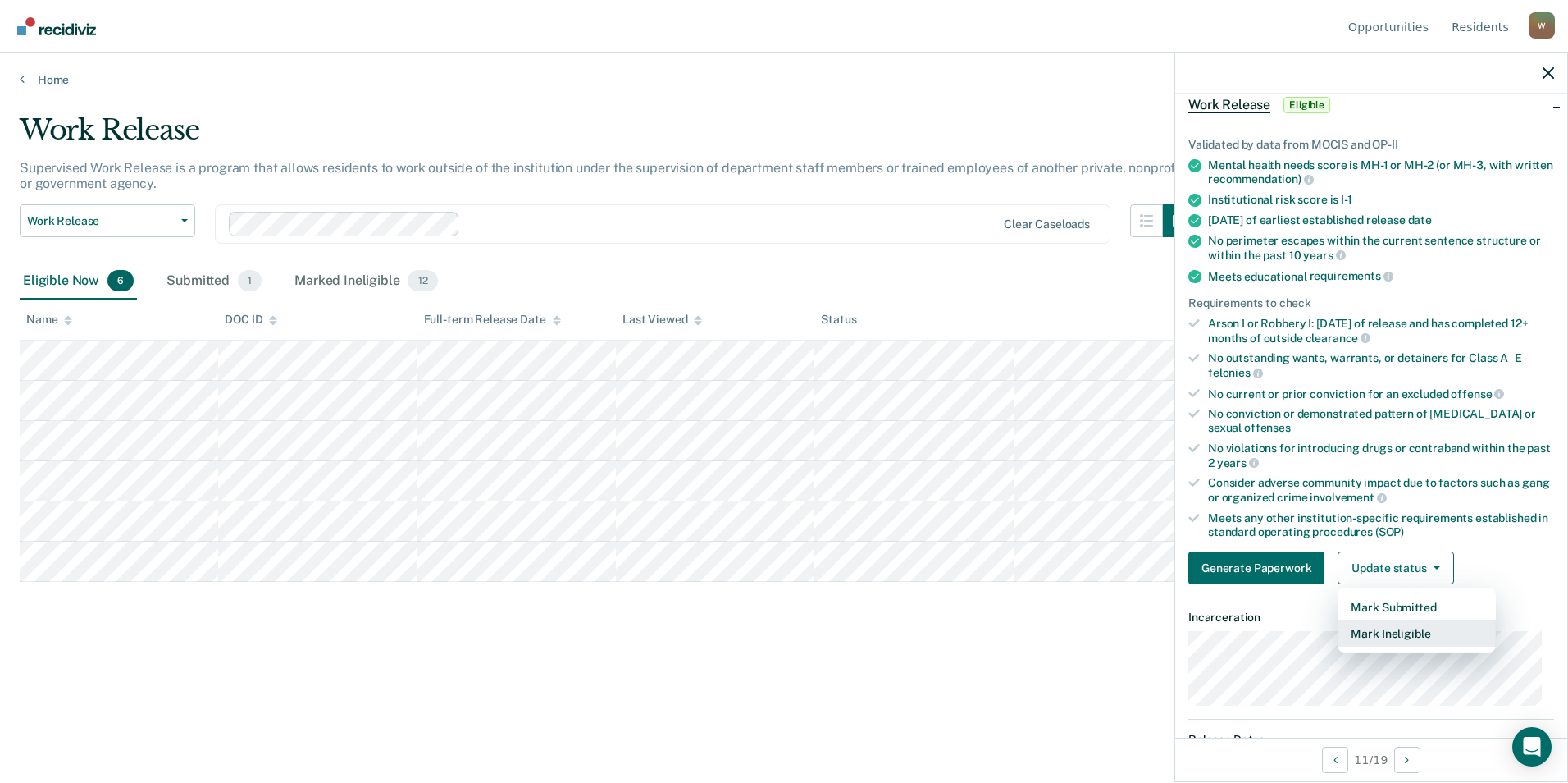
click at [1031, 628] on button "Mark Ineligible" at bounding box center [1416, 633] width 158 height 26
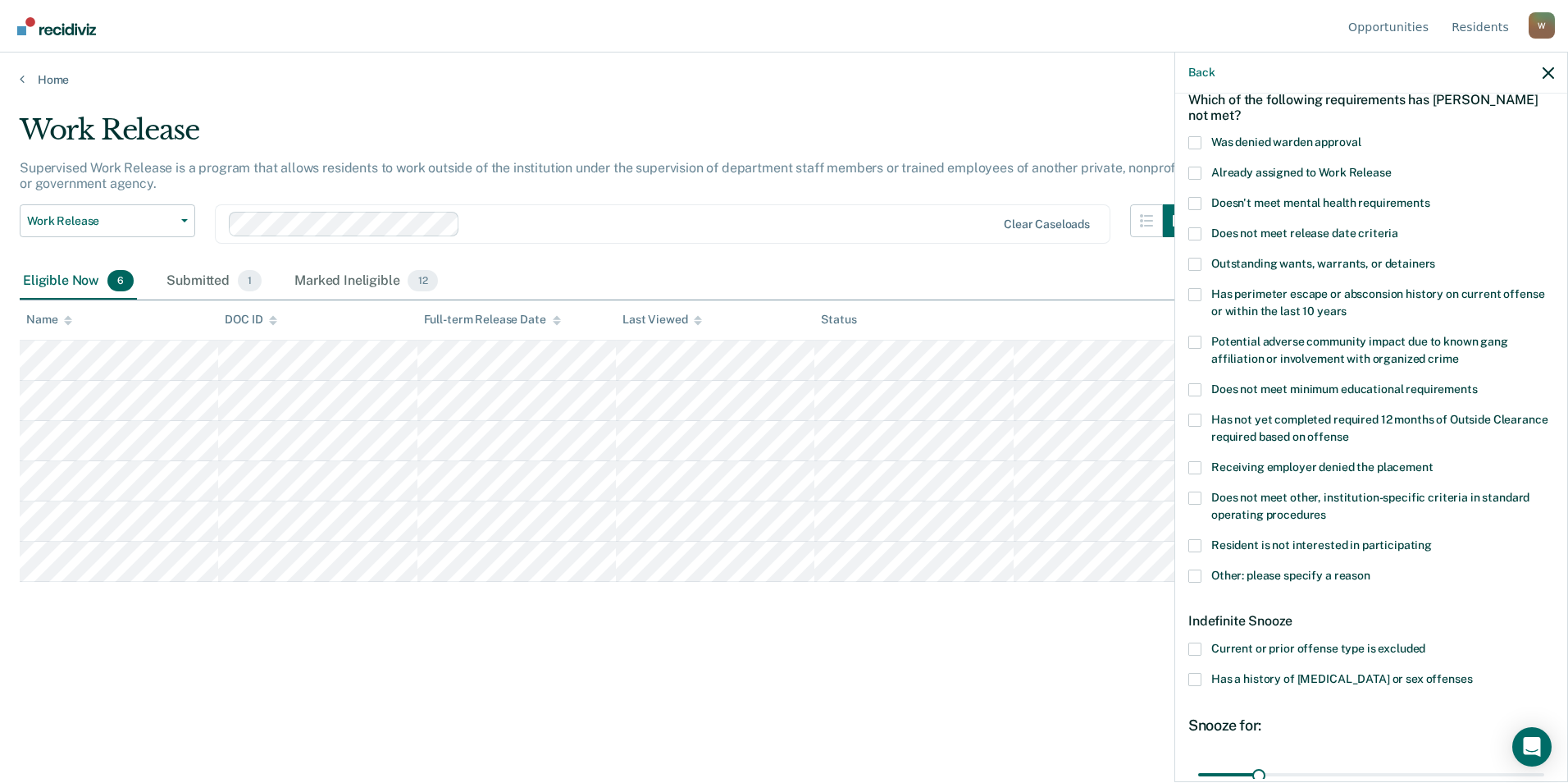
scroll to position [0, 0]
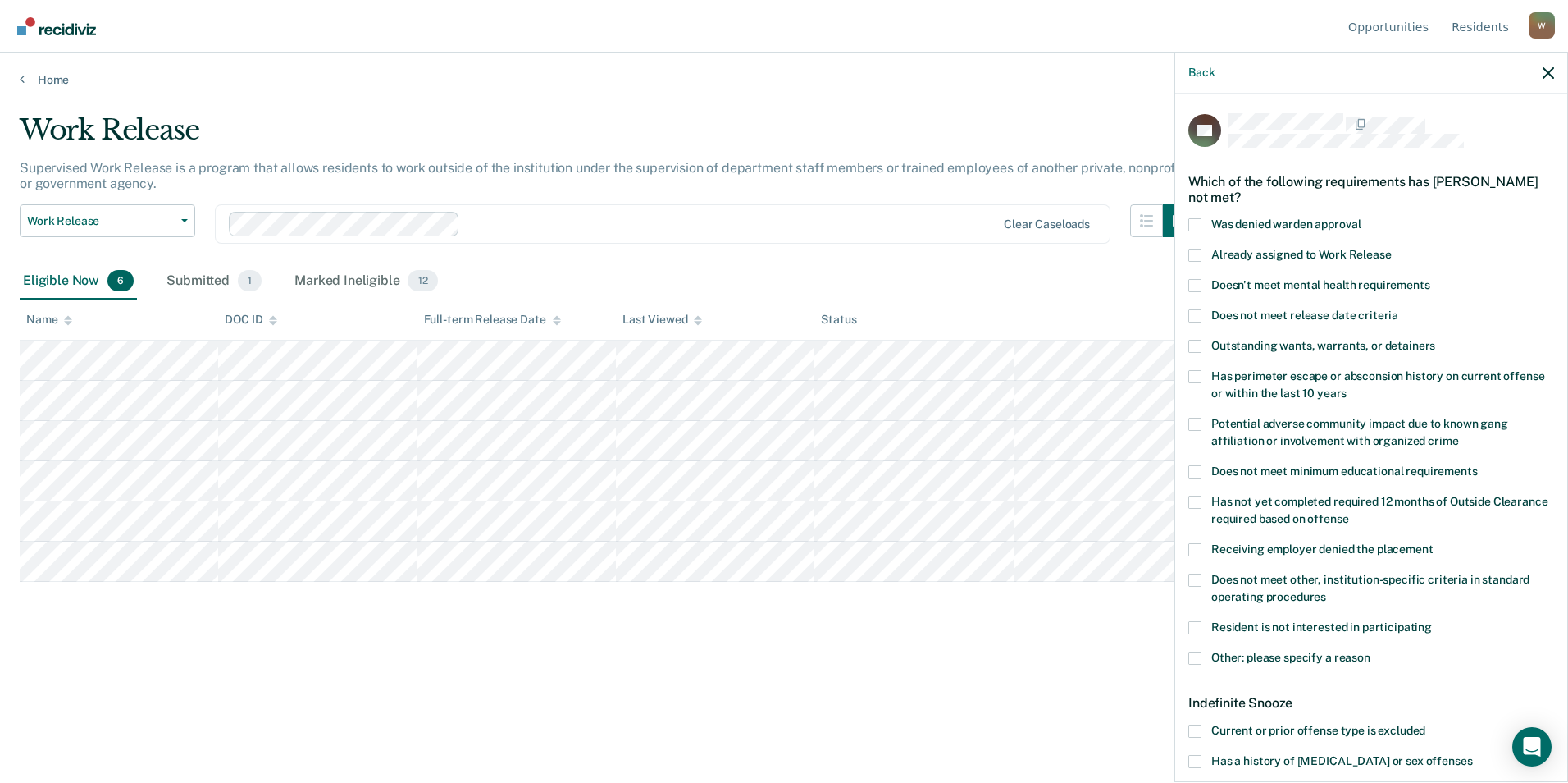
click at [1031, 257] on span at bounding box center [1195, 256] width 13 height 13
click at [1031, 249] on input "Already assigned to Work Release" at bounding box center [1391, 249] width 0 height 0
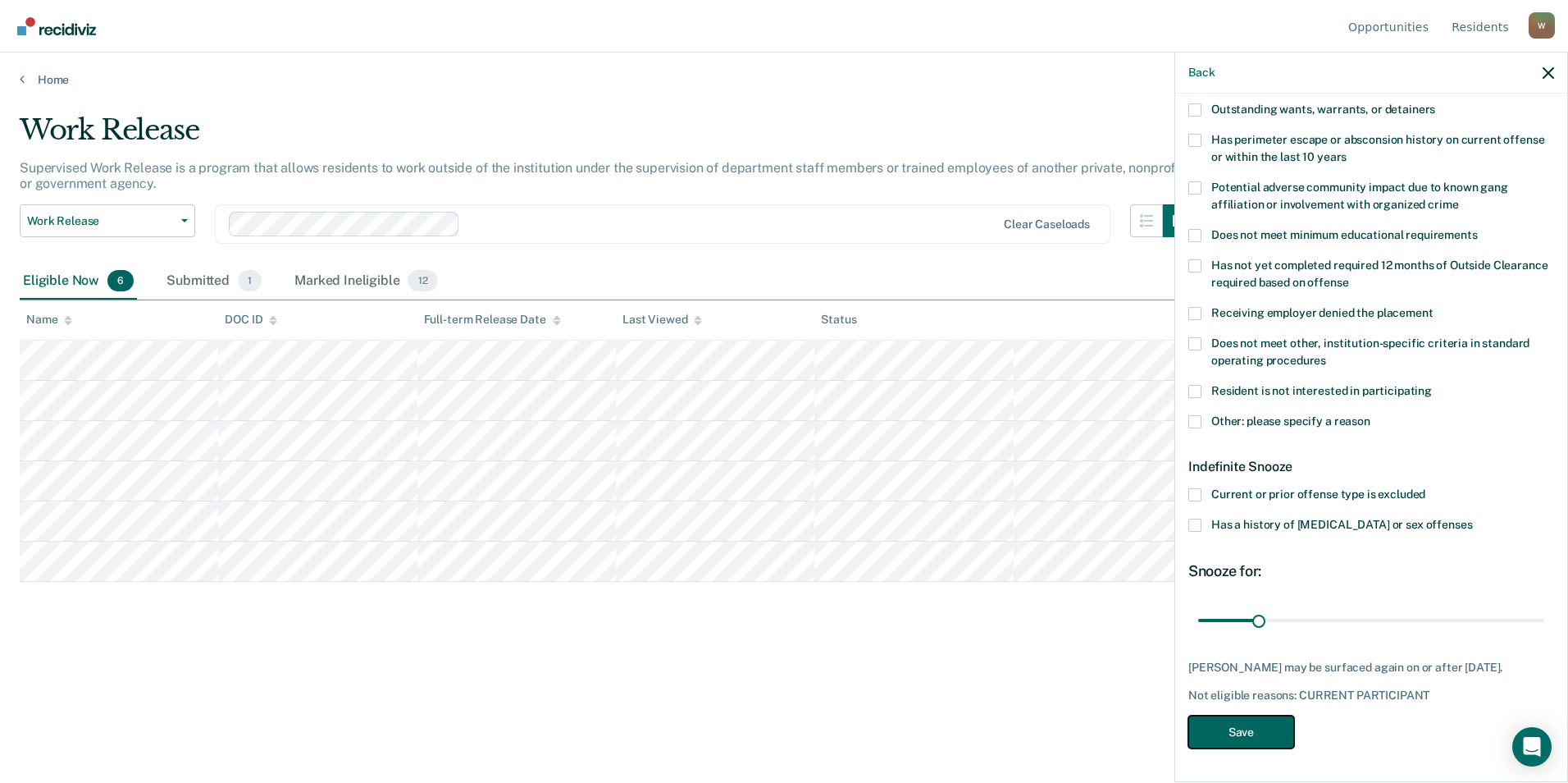
click at [1031, 739] on button "Save" at bounding box center [1241, 731] width 106 height 34
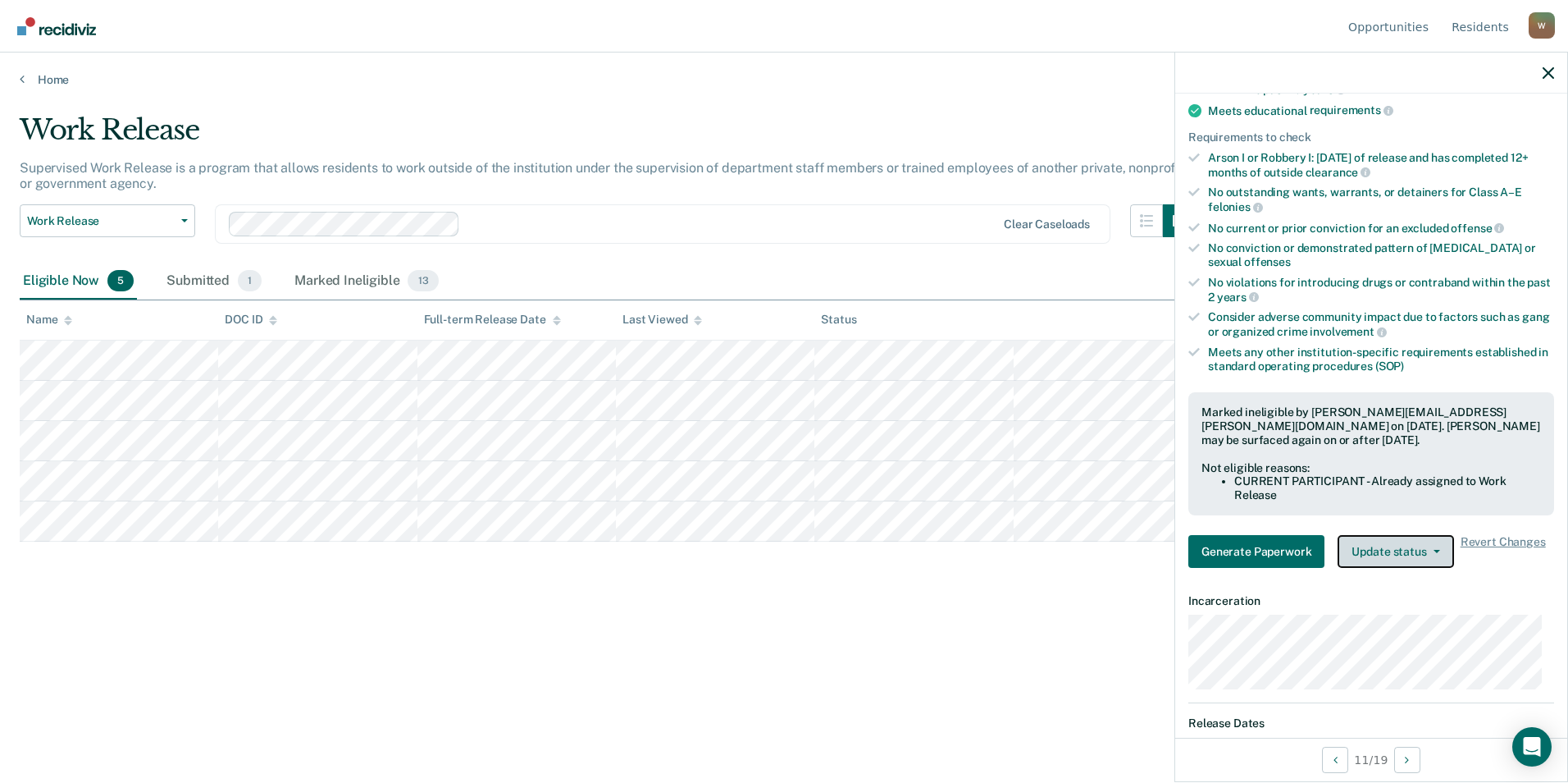
click at [1031, 562] on button "Update status" at bounding box center [1395, 551] width 116 height 33
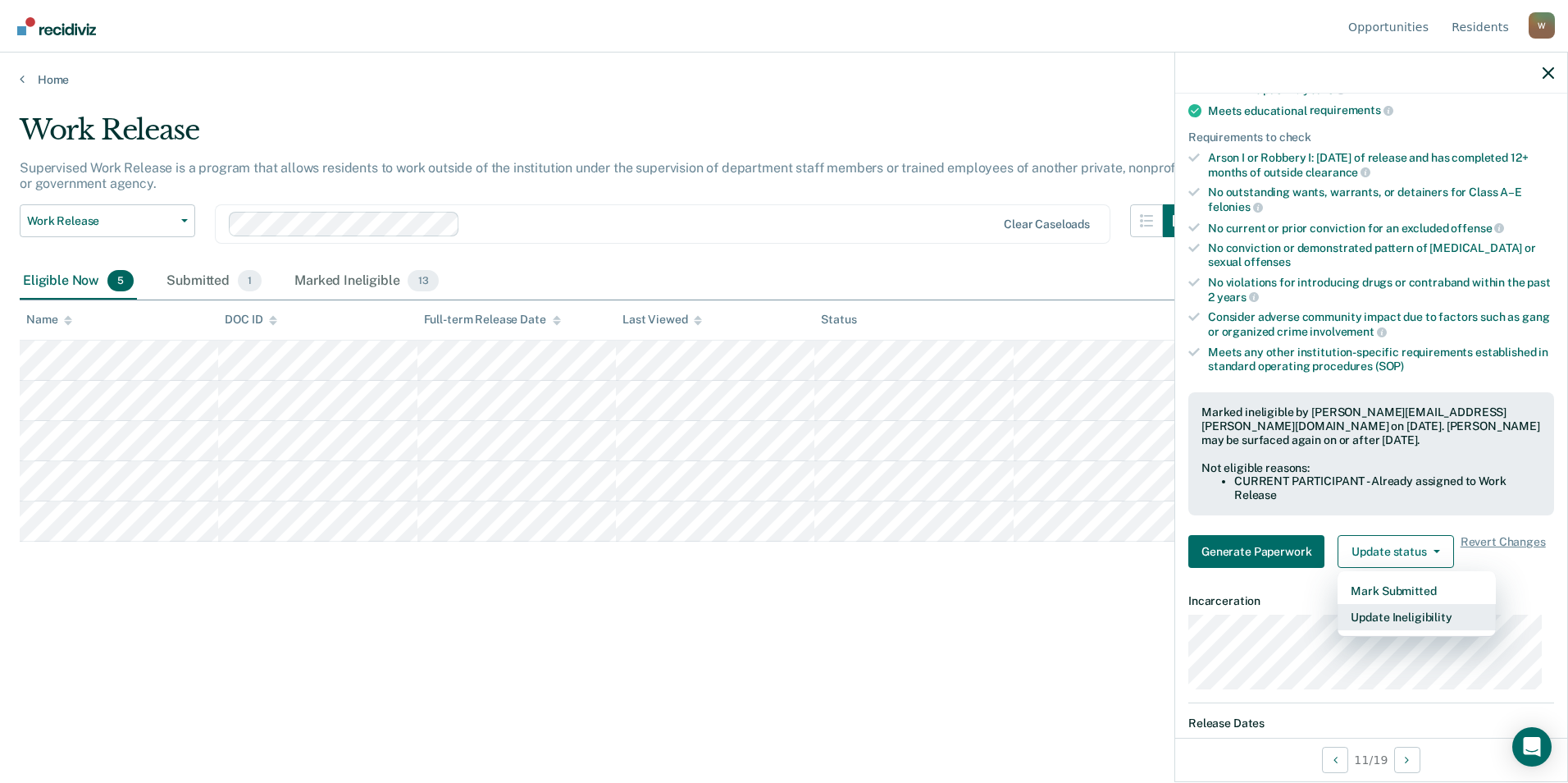
click at [1031, 619] on button "Update Ineligibility" at bounding box center [1416, 616] width 158 height 26
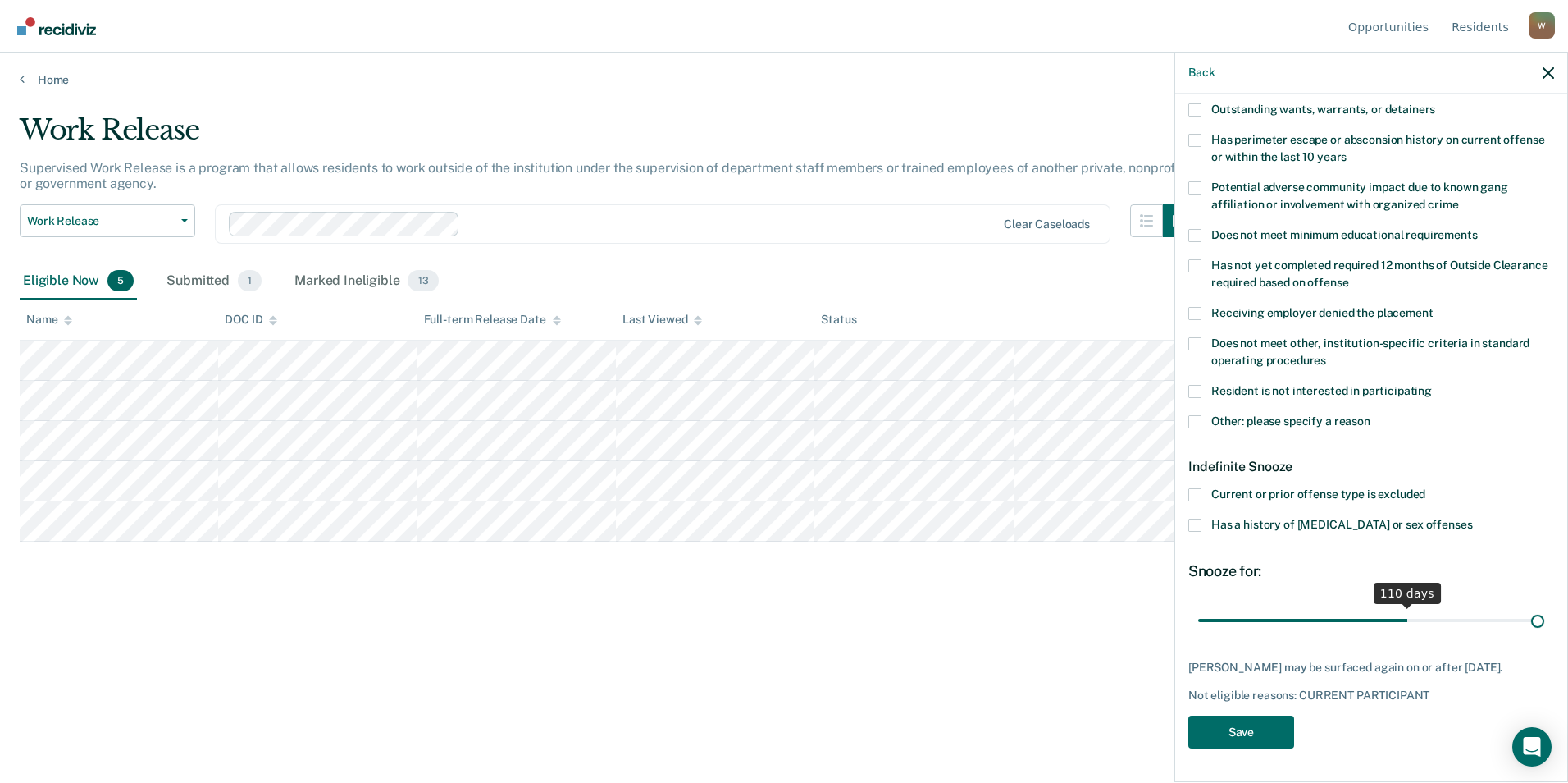
scroll to position [234, 0]
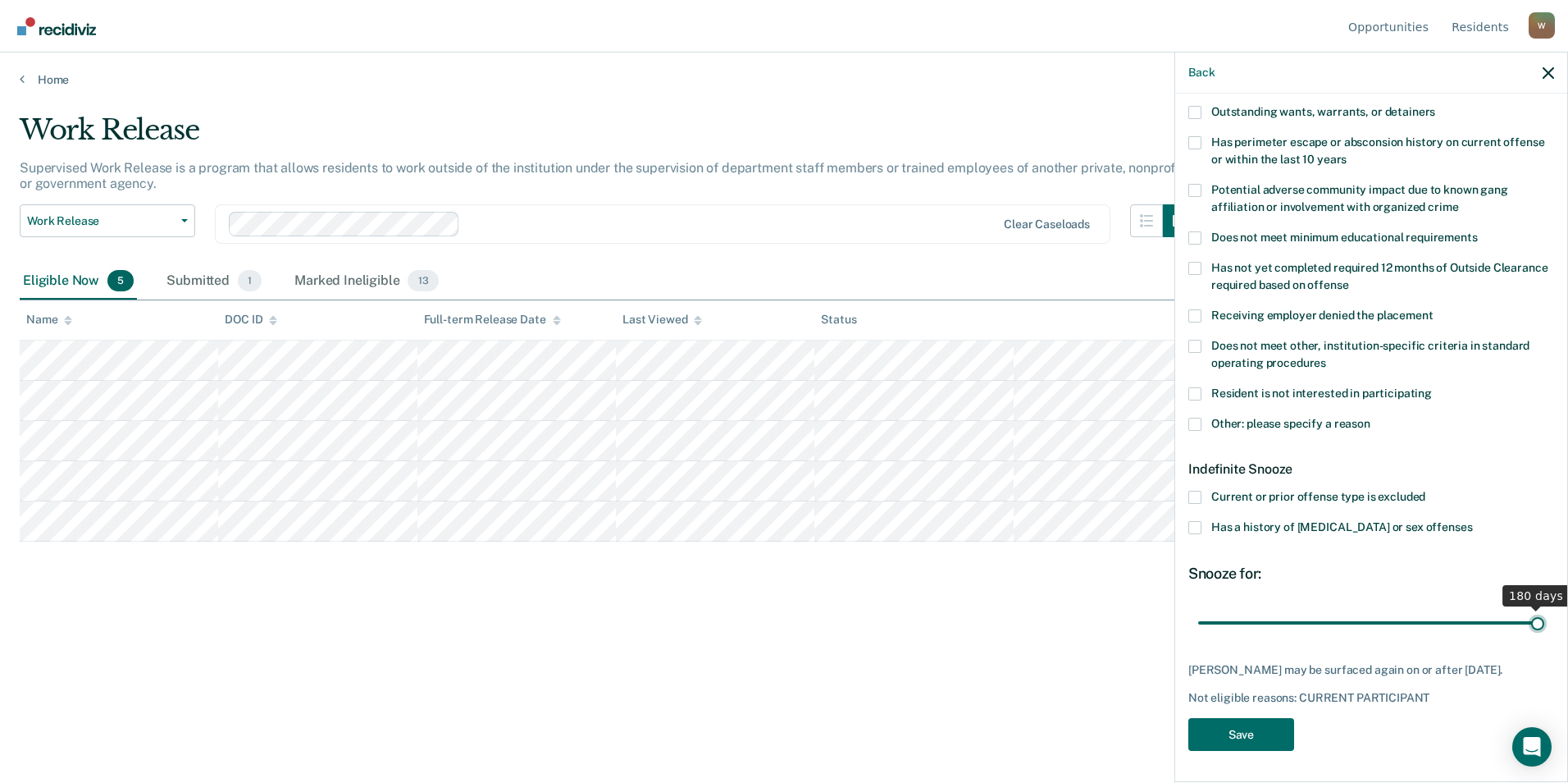
drag, startPoint x: 1265, startPoint y: 605, endPoint x: 1570, endPoint y: 611, distance: 305.1
type input "180"
click at [1031, 611] on input "range" at bounding box center [1371, 622] width 346 height 29
click at [1031, 731] on button "Save" at bounding box center [1241, 734] width 106 height 34
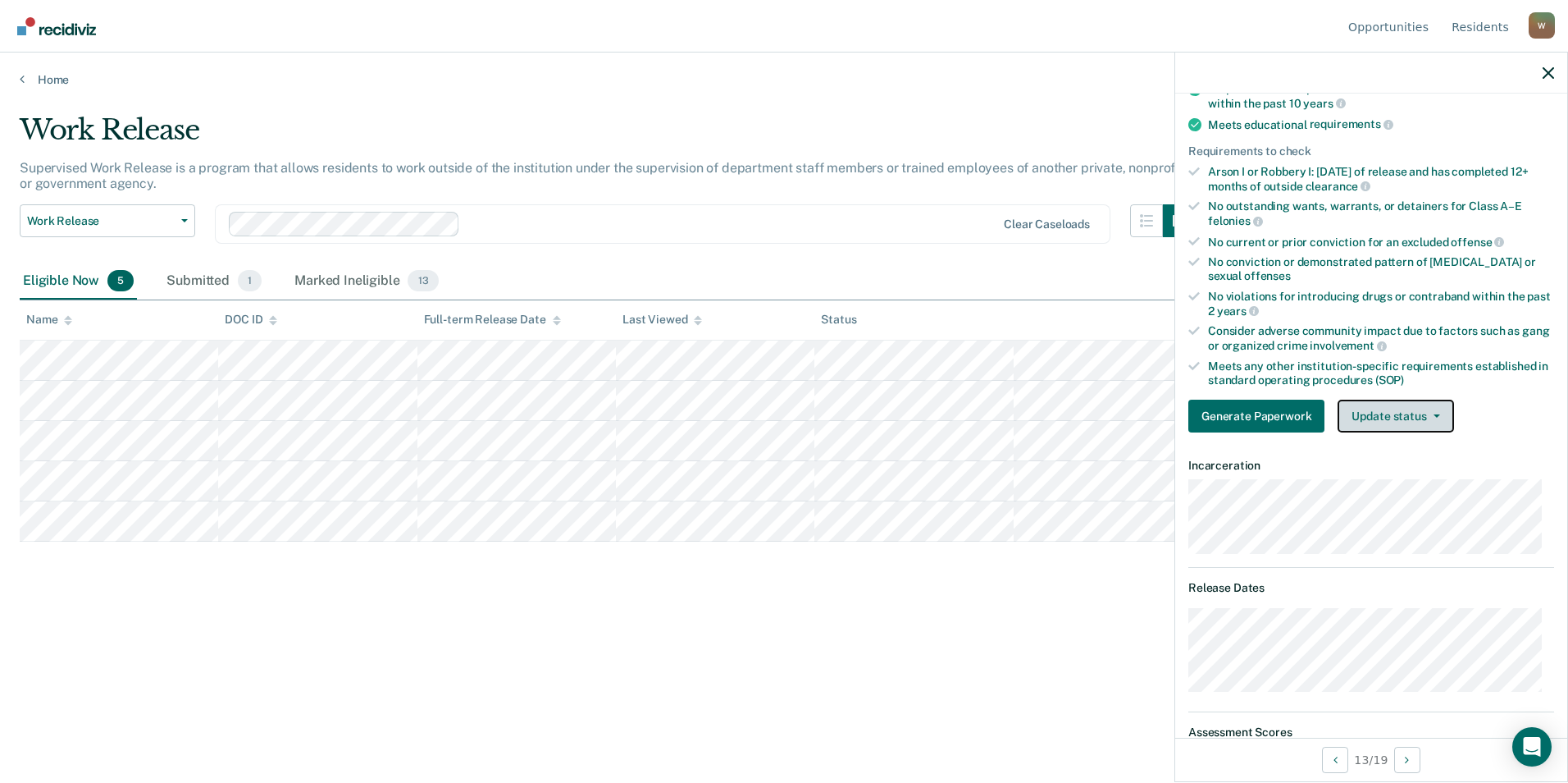
click at [1031, 418] on button "Update status" at bounding box center [1395, 415] width 116 height 33
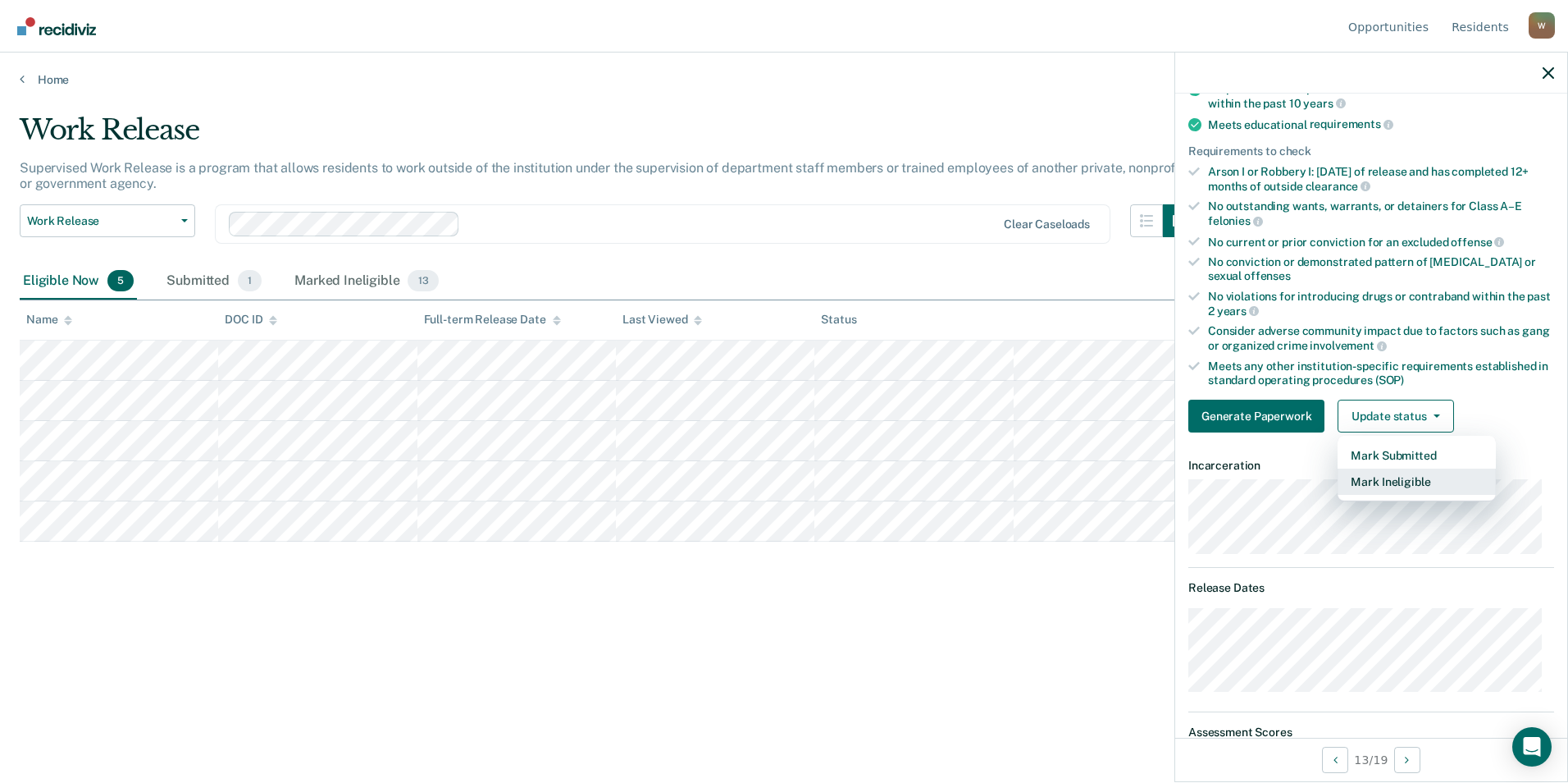
click at [1031, 477] on button "Mark Ineligible" at bounding box center [1416, 481] width 158 height 26
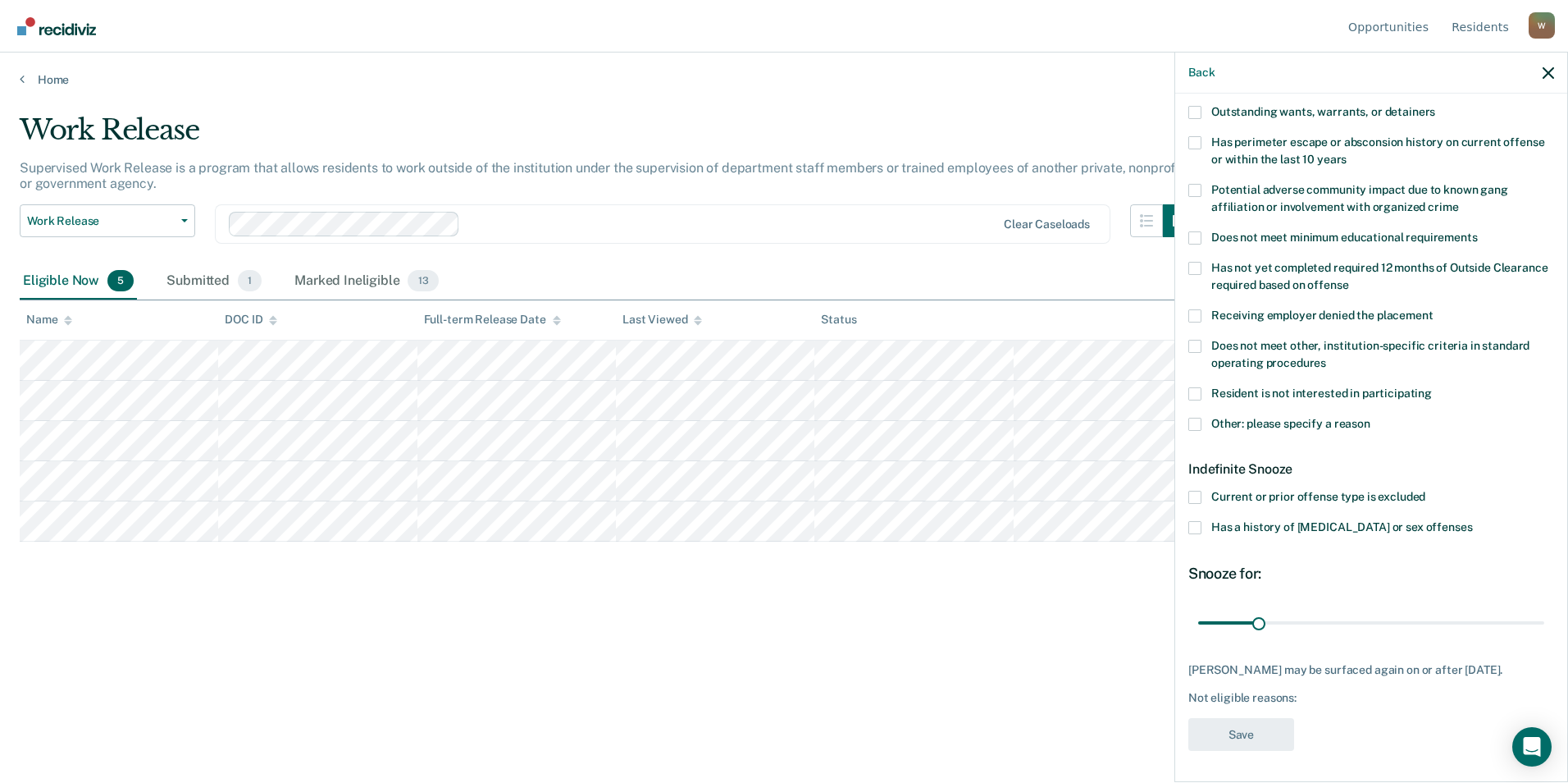
click at [1031, 517] on div "Current or prior offense type is excluded" at bounding box center [1371, 505] width 365 height 31
click at [1031, 526] on span at bounding box center [1195, 527] width 13 height 13
click at [1031, 521] on input "Has a history of [MEDICAL_DATA] or sex offenses" at bounding box center [1471, 521] width 0 height 0
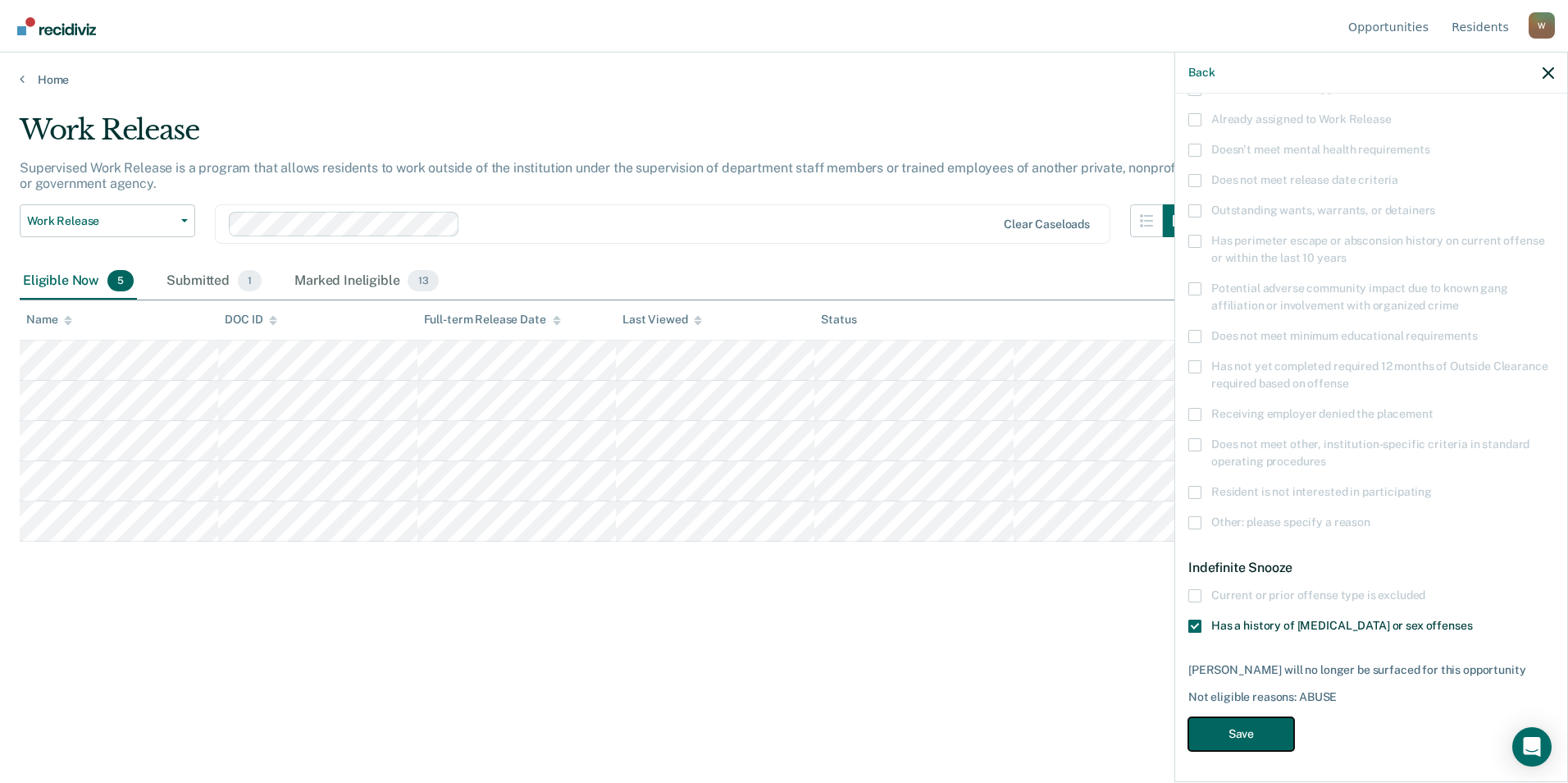
click at [1031, 740] on button "Save" at bounding box center [1241, 733] width 106 height 34
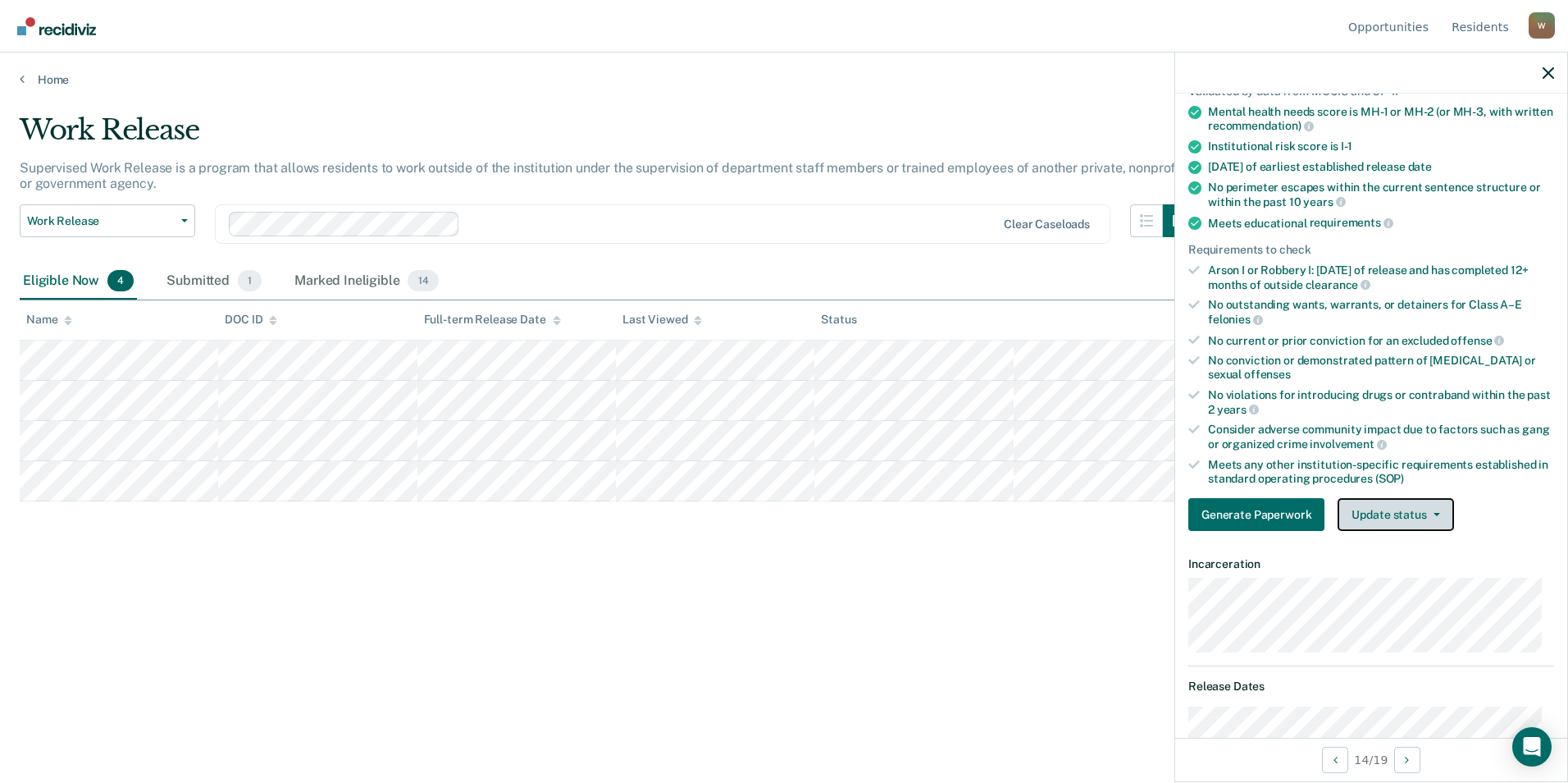
click at [1031, 500] on button "Update status" at bounding box center [1395, 514] width 116 height 33
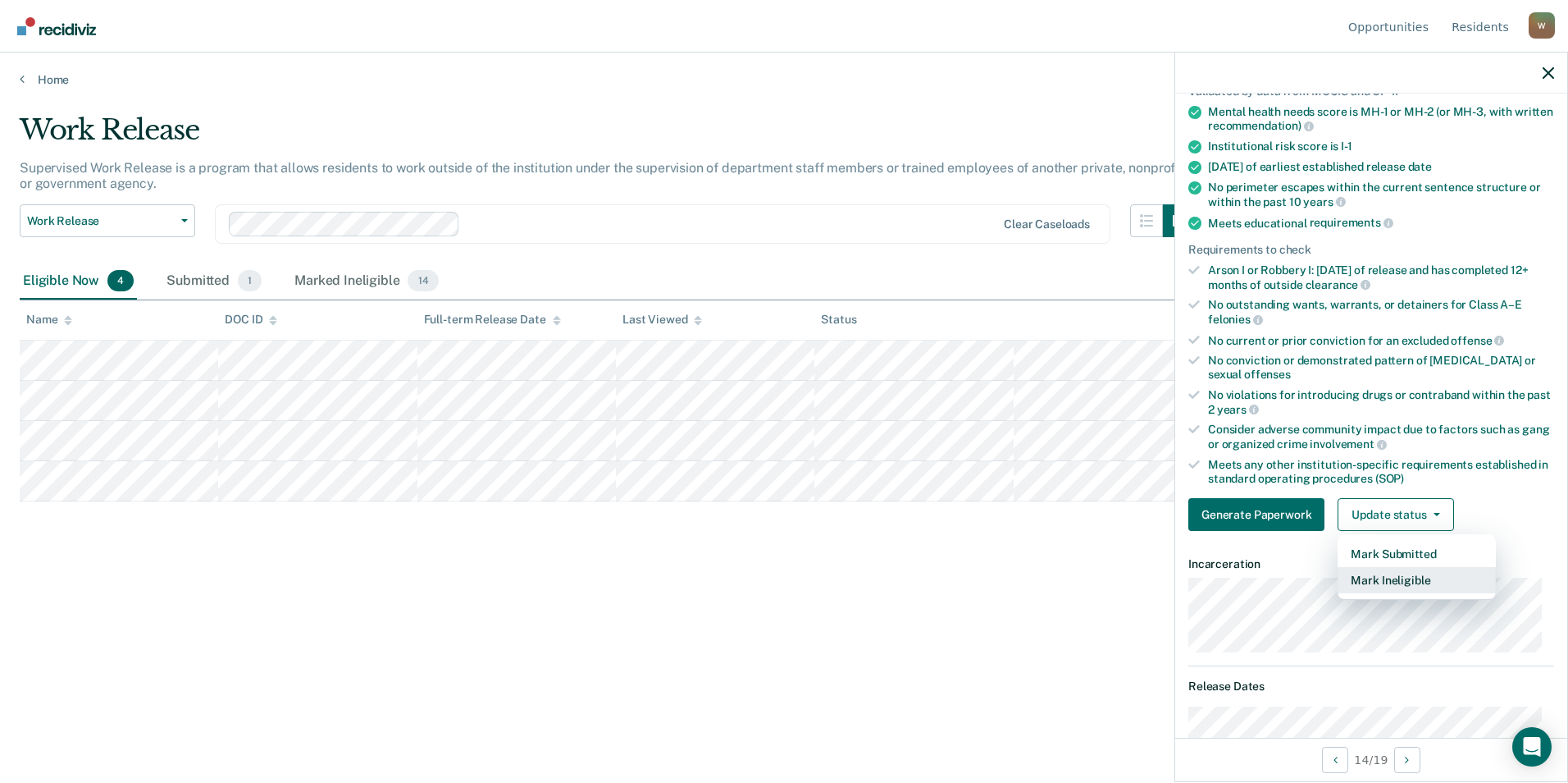
click at [1031, 580] on button "Mark Ineligible" at bounding box center [1416, 579] width 158 height 26
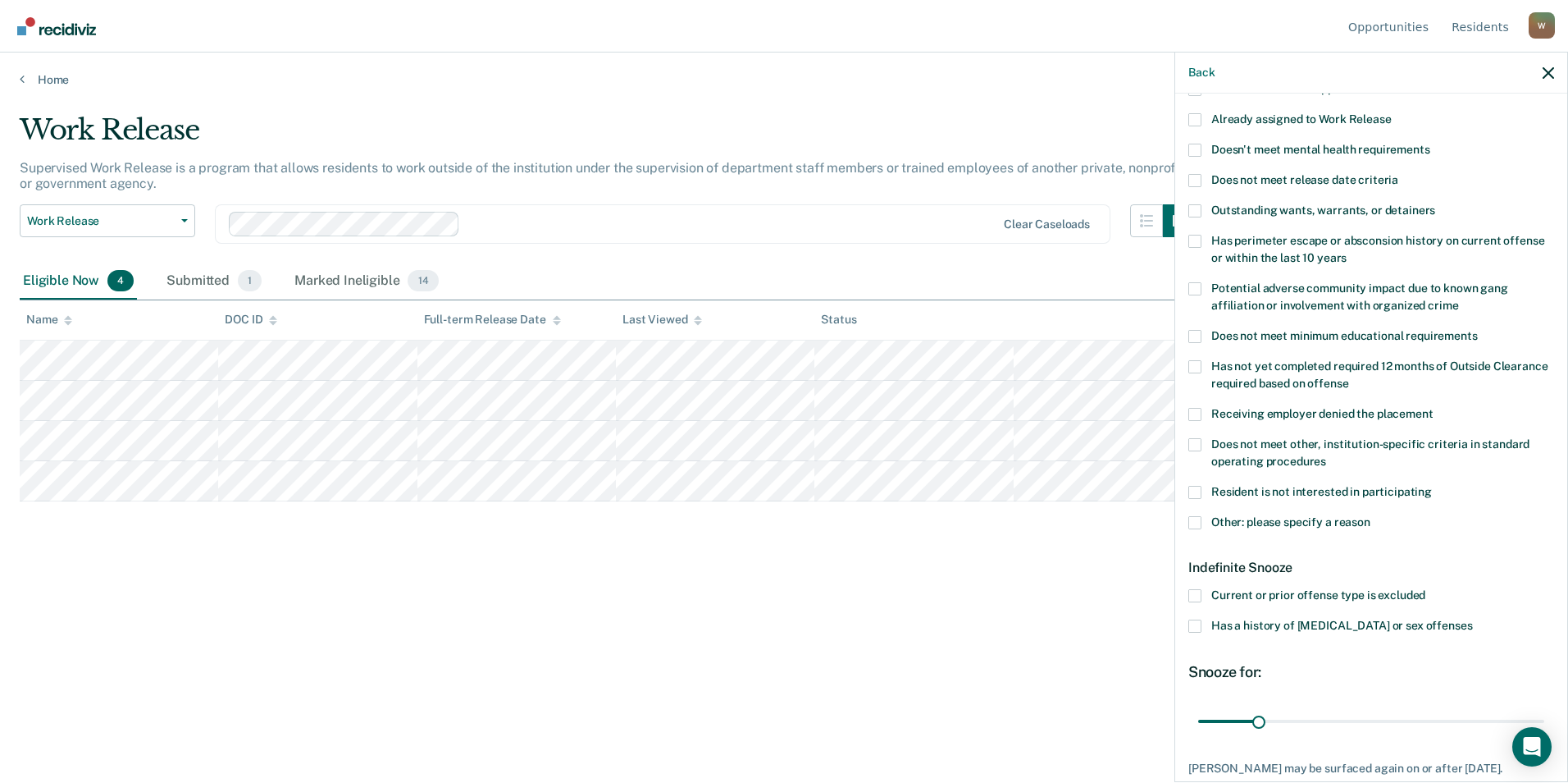
scroll to position [0, 0]
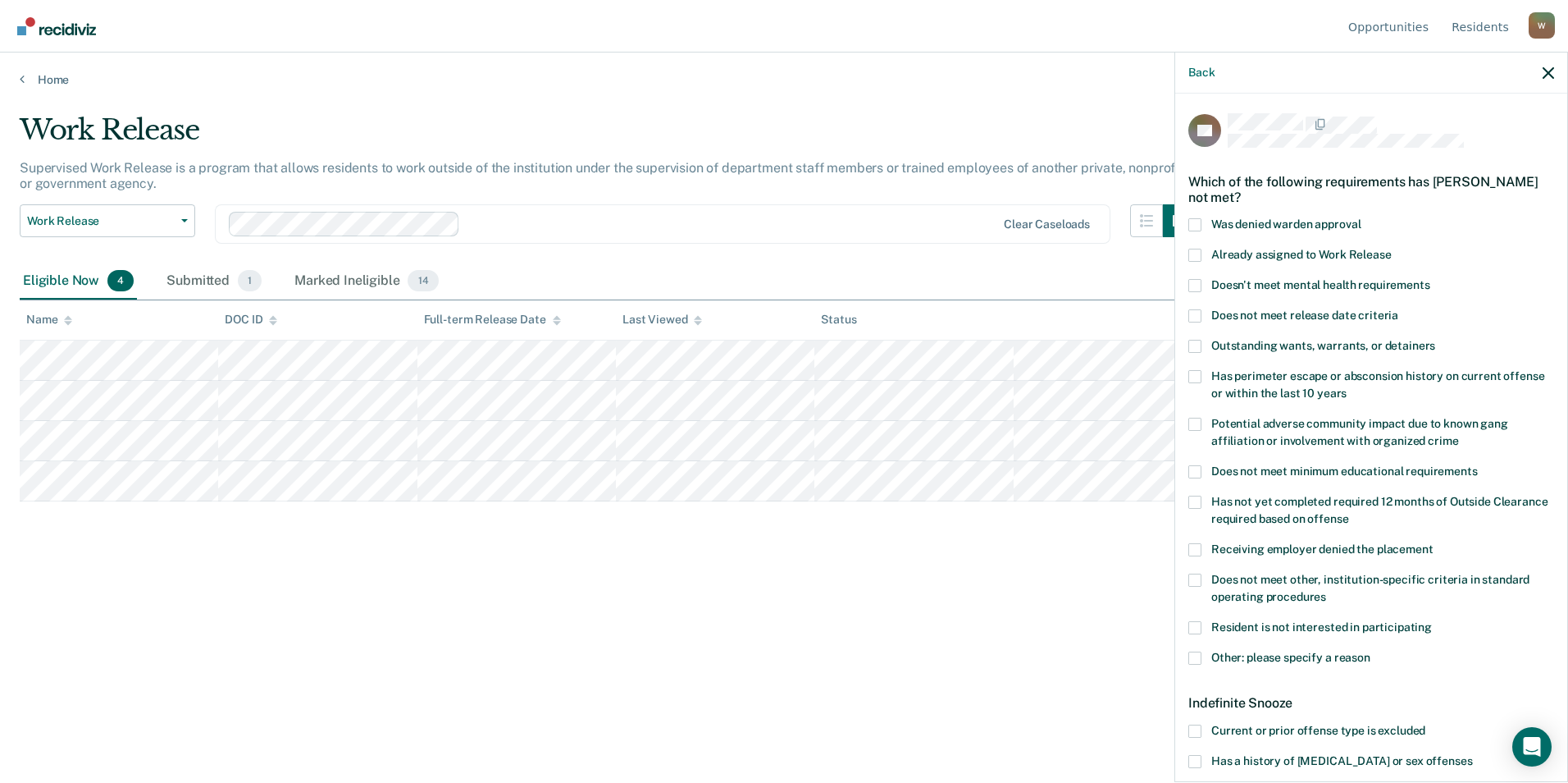
click at [1031, 251] on span at bounding box center [1195, 256] width 13 height 13
click at [1031, 249] on input "Already assigned to Work Release" at bounding box center [1391, 249] width 0 height 0
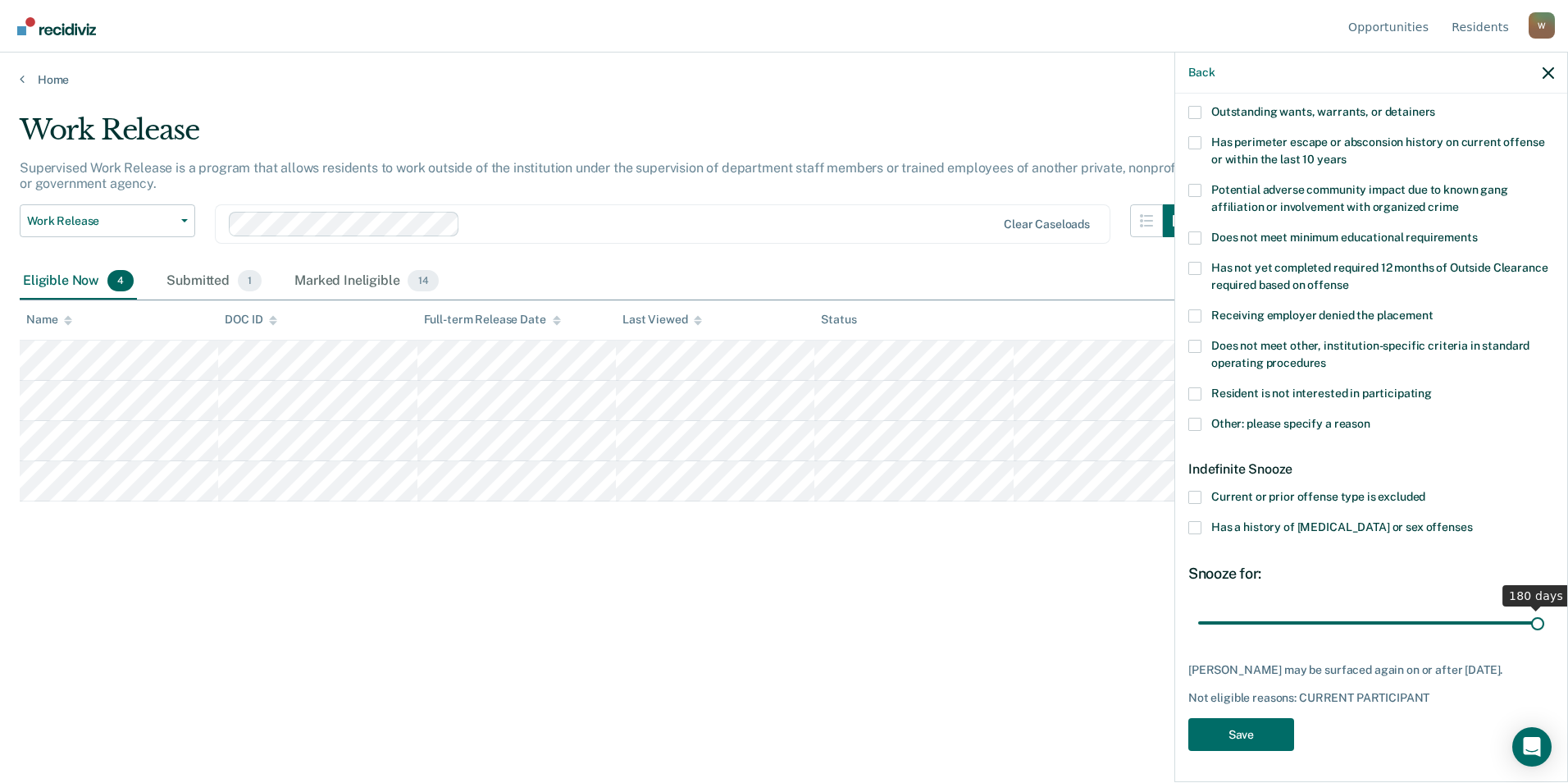
drag, startPoint x: 1259, startPoint y: 625, endPoint x: 1570, endPoint y: 621, distance: 311.0
type input "180"
click at [1031, 621] on input "range" at bounding box center [1371, 622] width 346 height 29
click at [1031, 727] on button "Save" at bounding box center [1241, 734] width 106 height 34
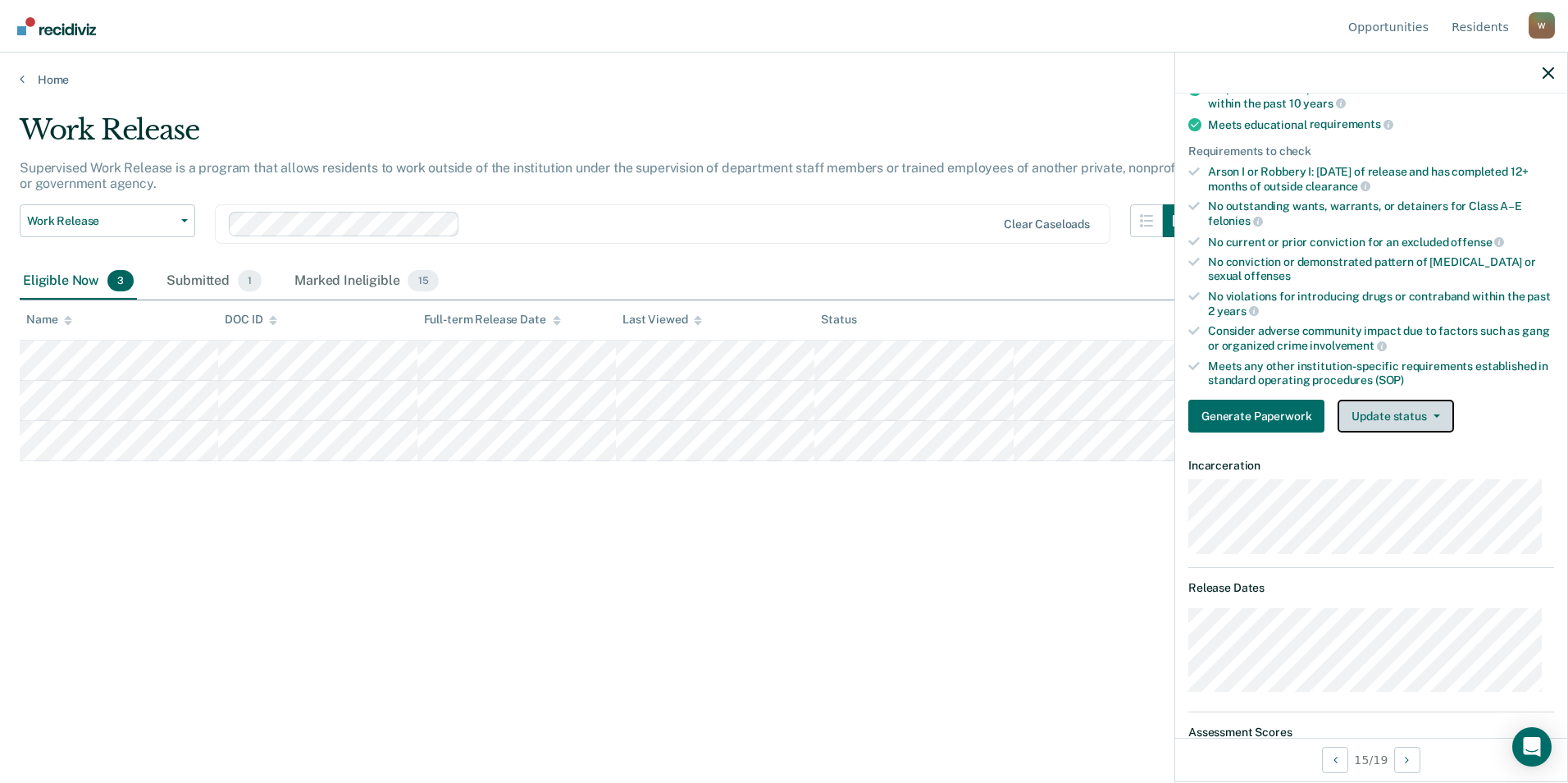
click at [1031, 421] on button "Update status" at bounding box center [1395, 415] width 116 height 33
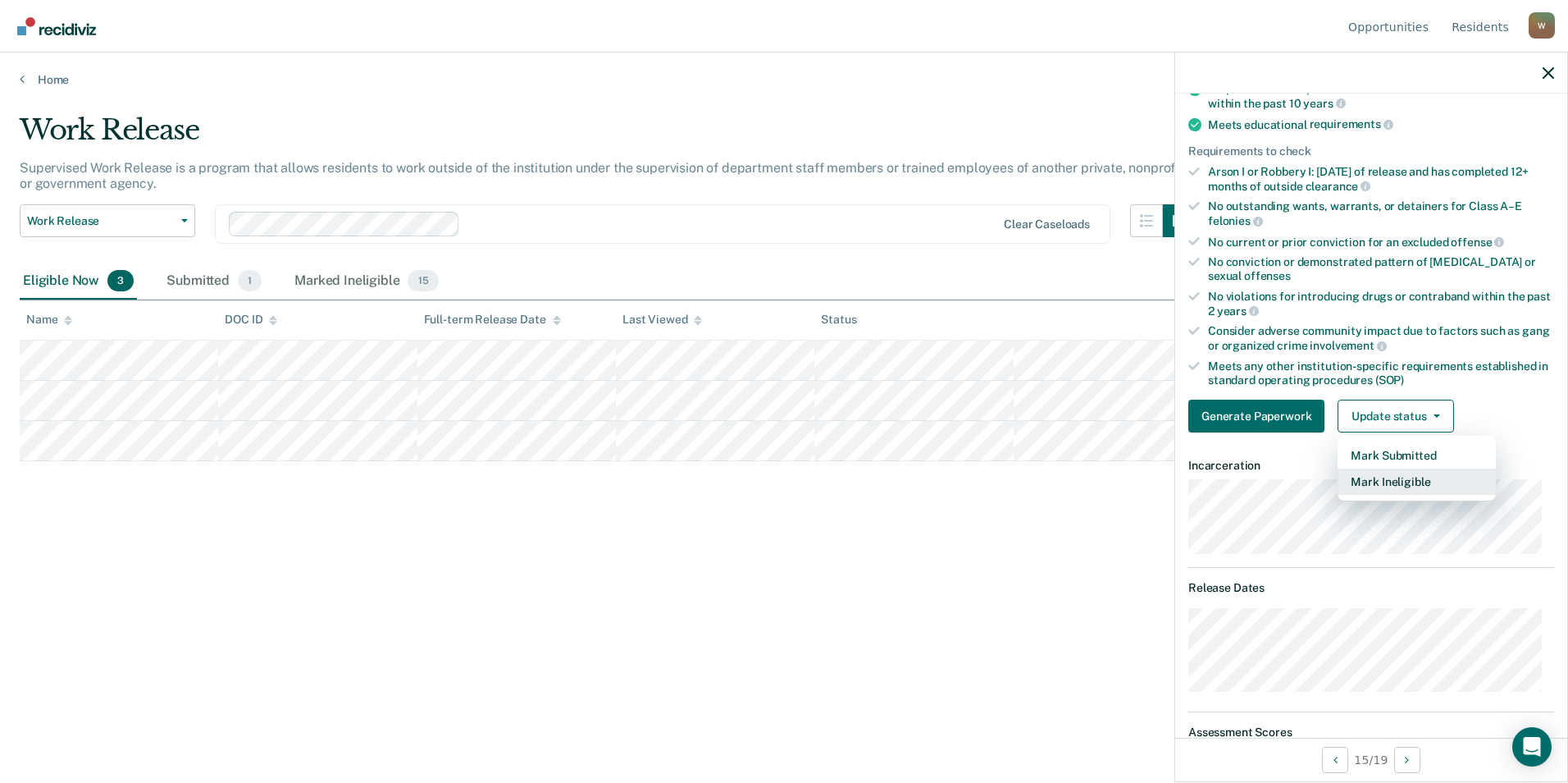
click at [1031, 478] on button "Mark Ineligible" at bounding box center [1416, 481] width 158 height 26
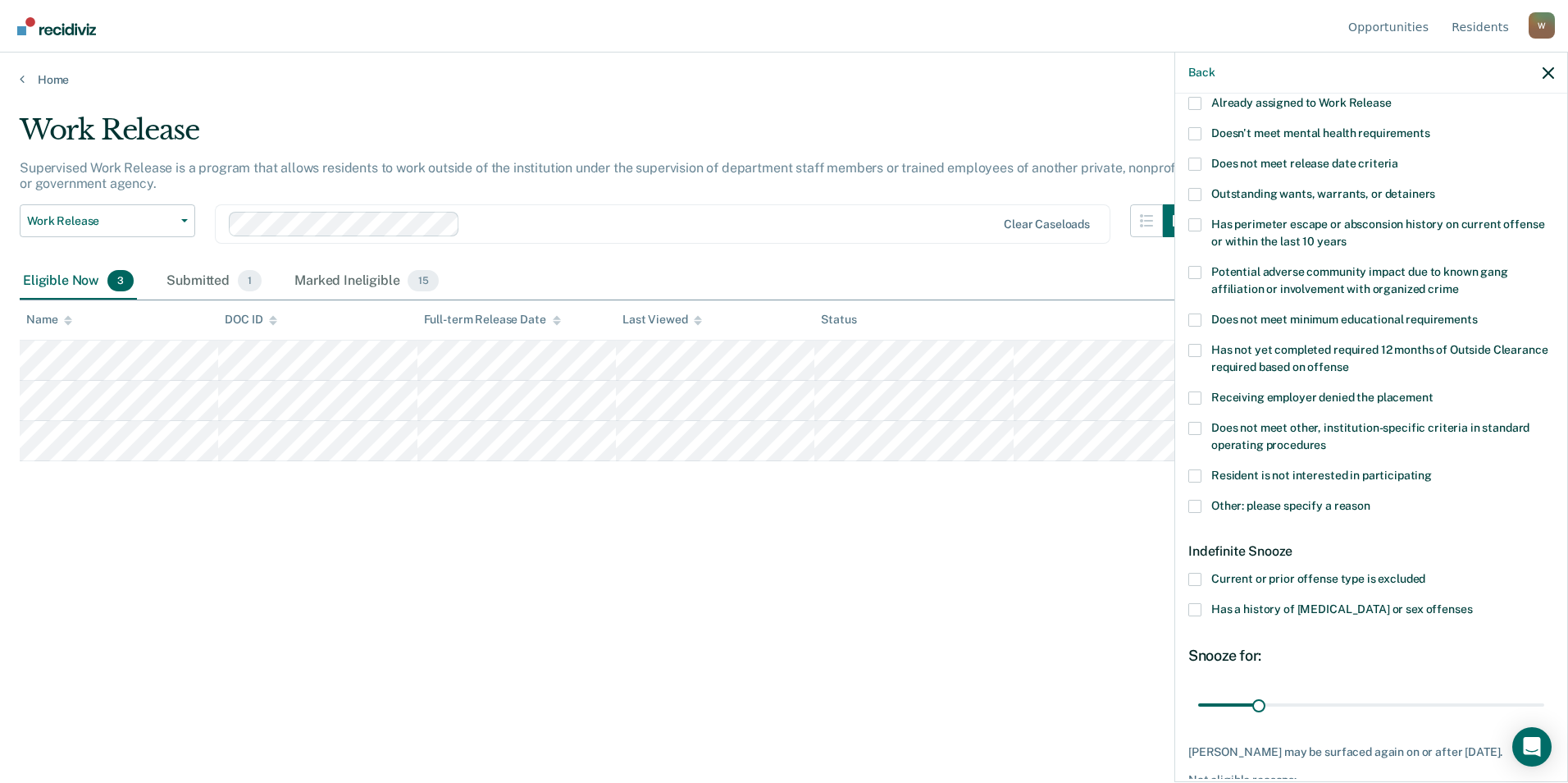
scroll to position [70, 0]
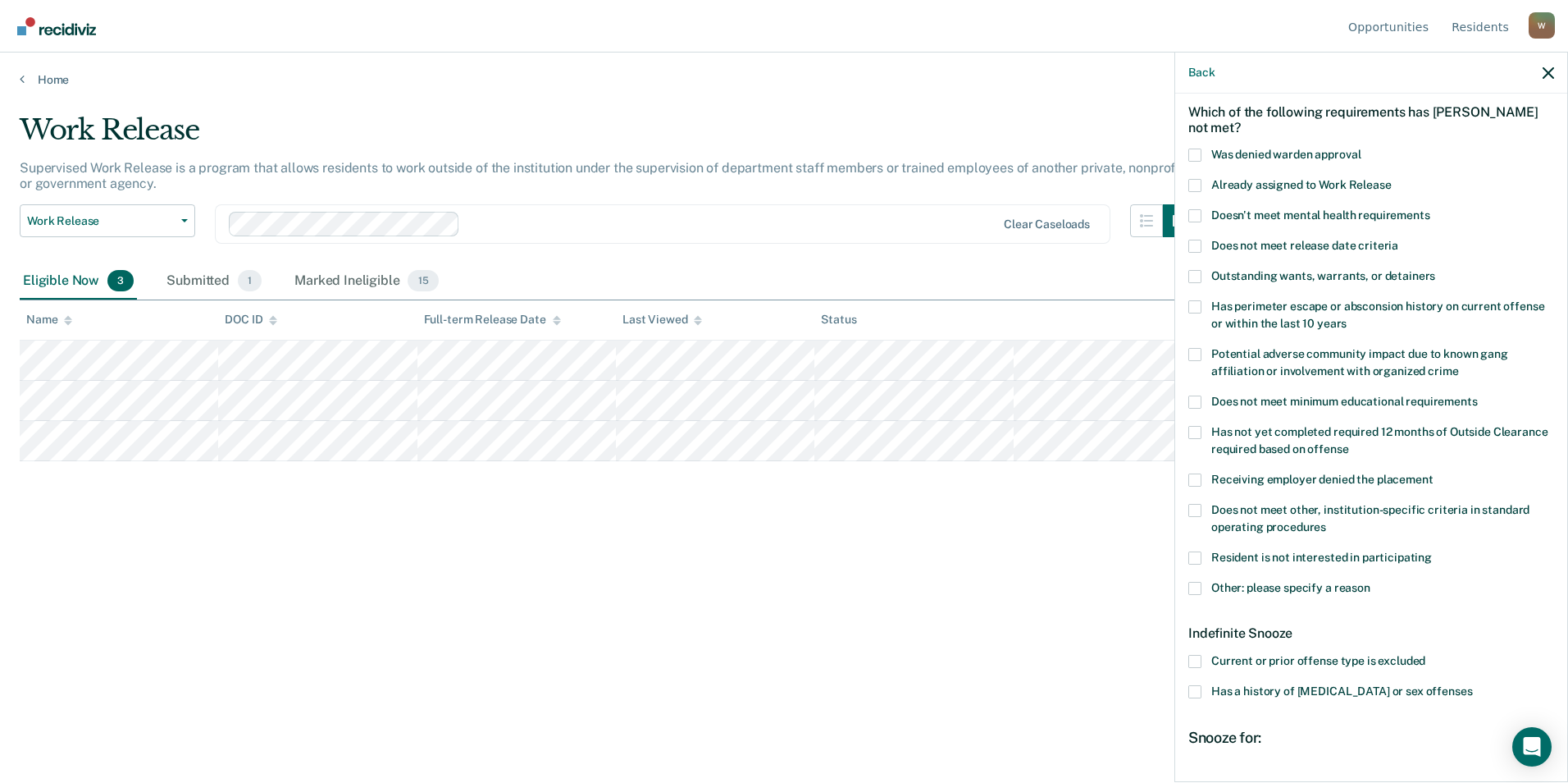
click at [1031, 183] on span at bounding box center [1195, 186] width 13 height 13
click at [1031, 179] on input "Already assigned to Work Release" at bounding box center [1391, 179] width 0 height 0
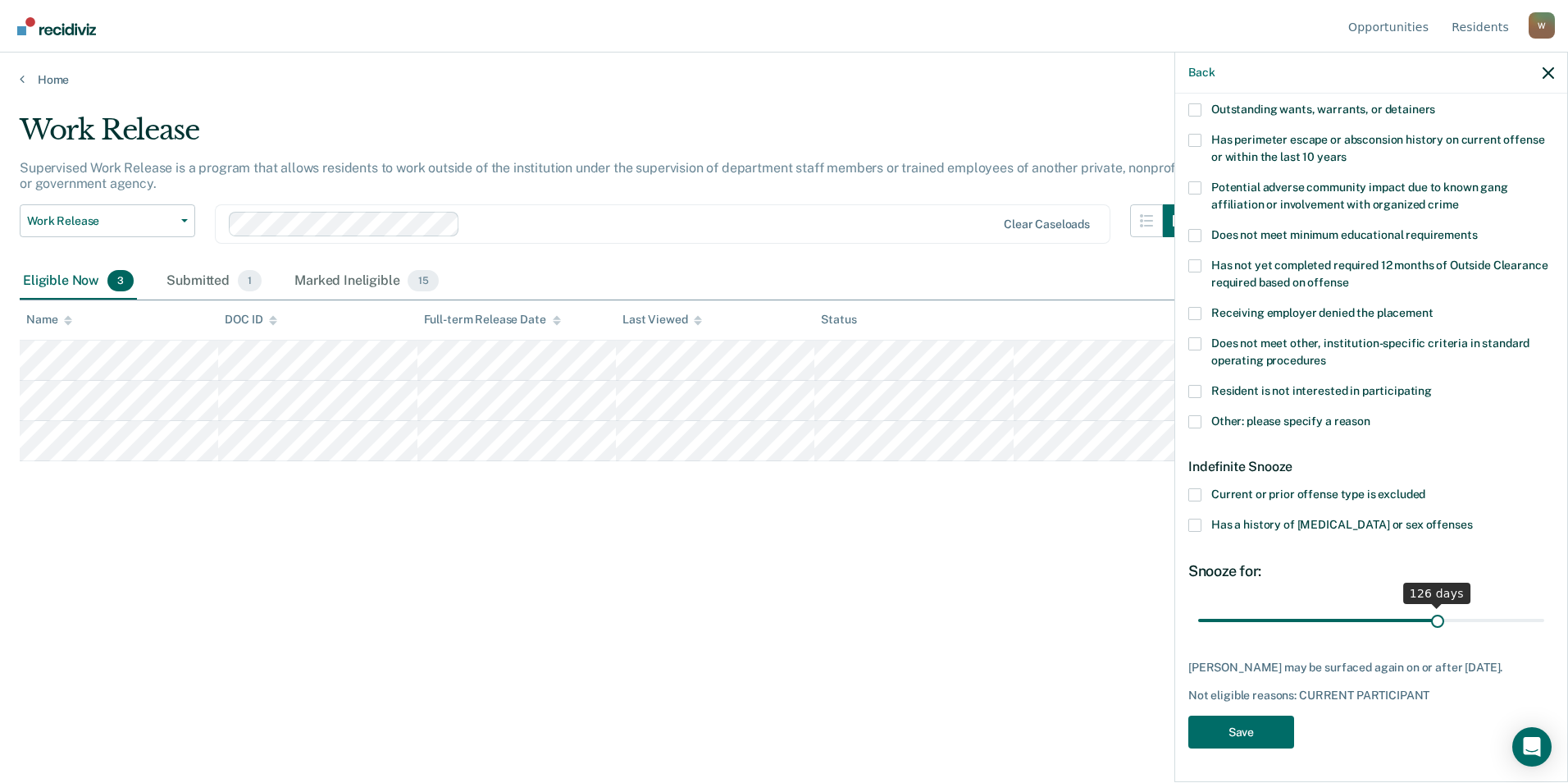
scroll to position [234, 0]
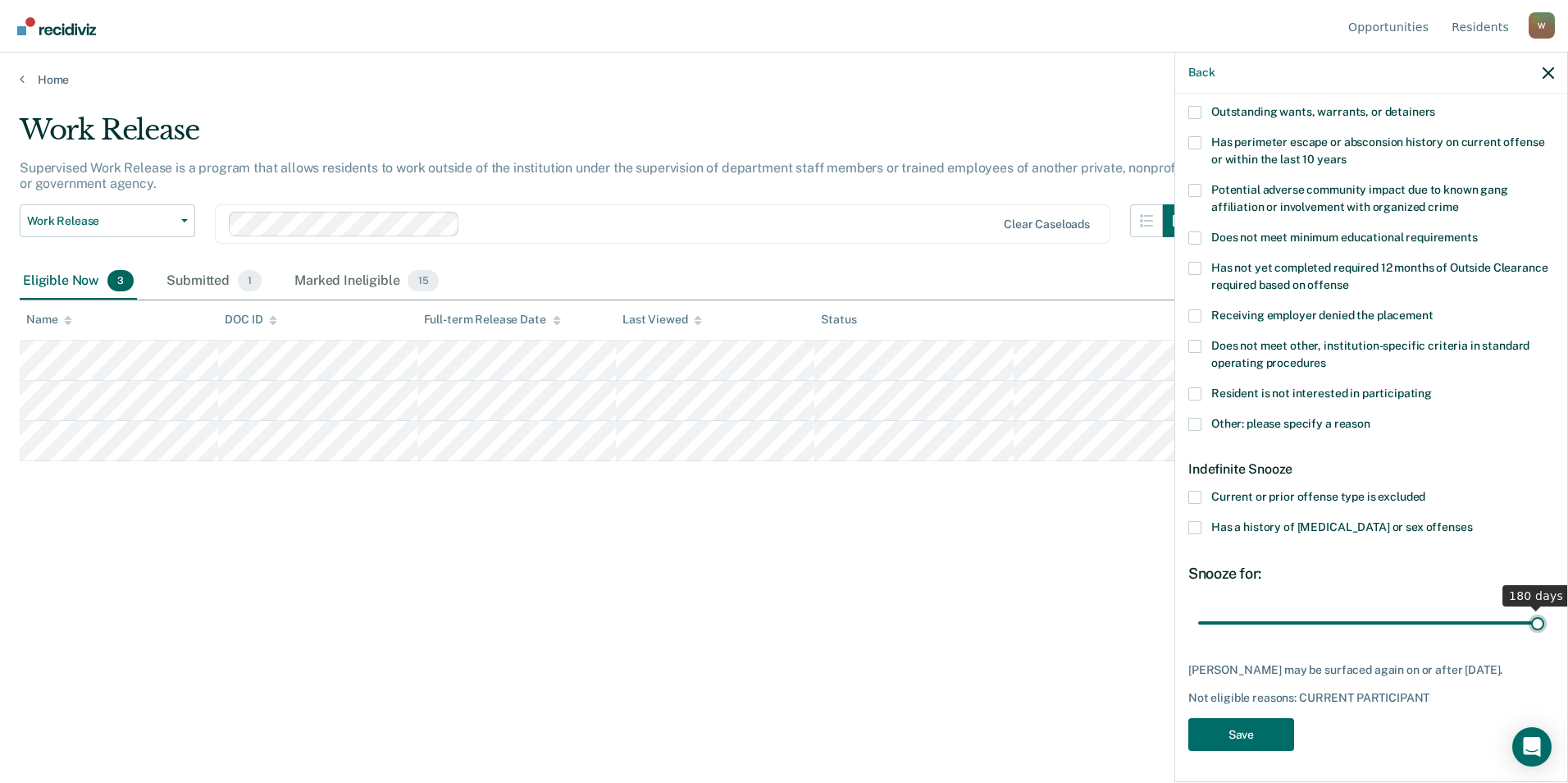
drag, startPoint x: 1257, startPoint y: 603, endPoint x: 1570, endPoint y: 603, distance: 313.0
type input "180"
click at [1031, 608] on input "range" at bounding box center [1371, 622] width 346 height 29
click at [1031, 735] on button "Save" at bounding box center [1241, 734] width 106 height 34
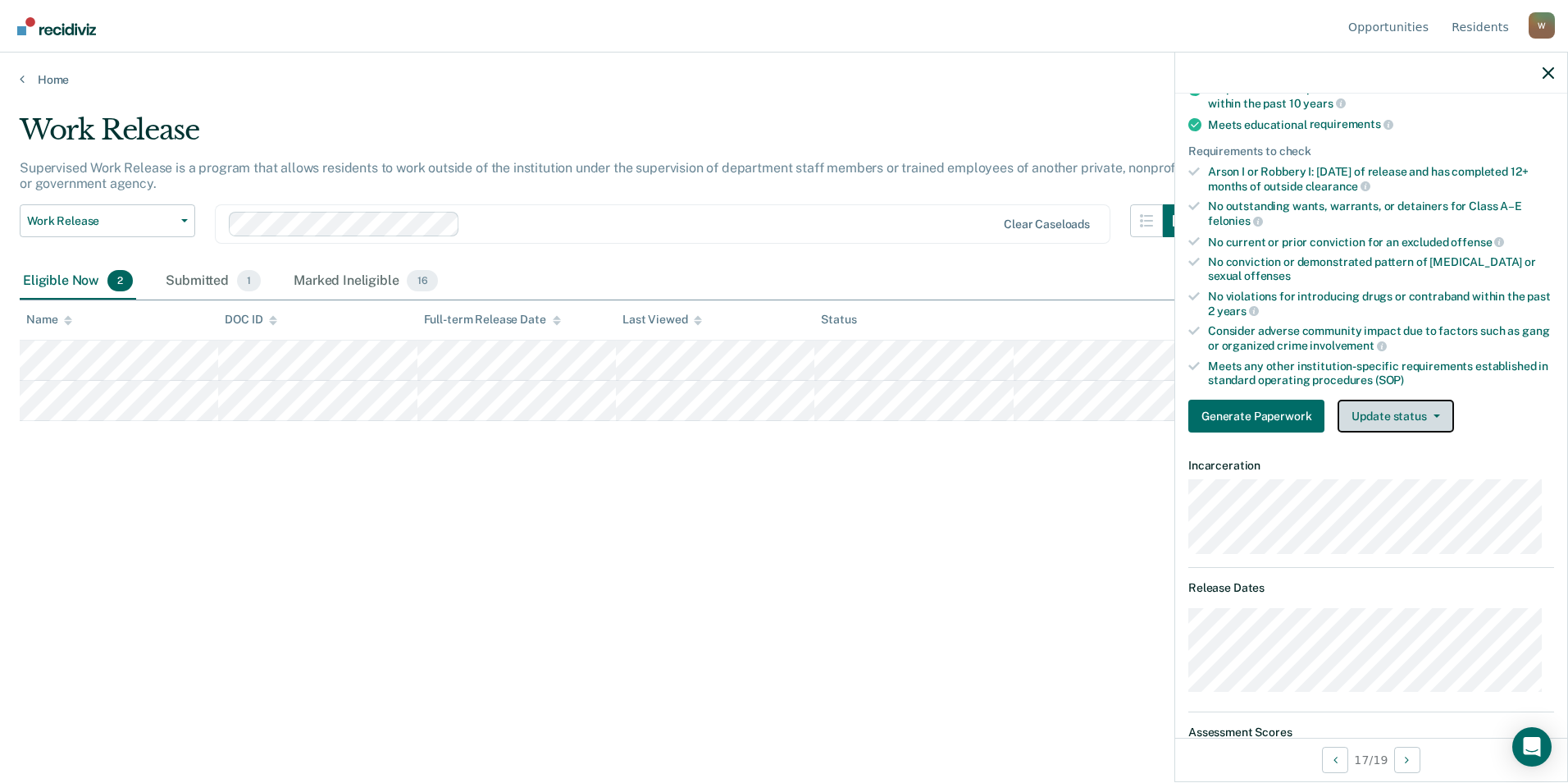
click at [1031, 421] on button "Update status" at bounding box center [1395, 415] width 116 height 33
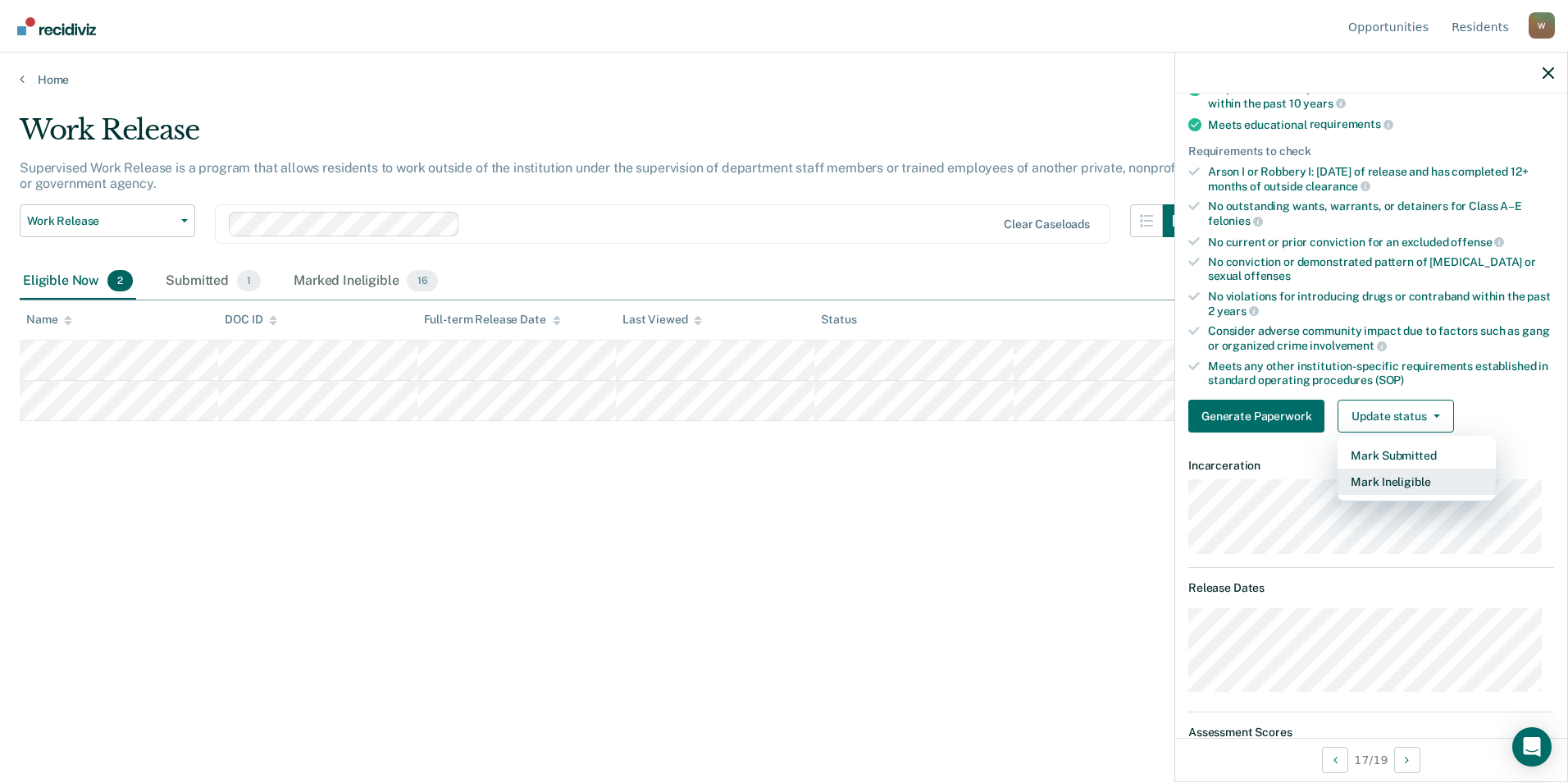
click at [1031, 478] on button "Mark Ineligible" at bounding box center [1416, 481] width 158 height 26
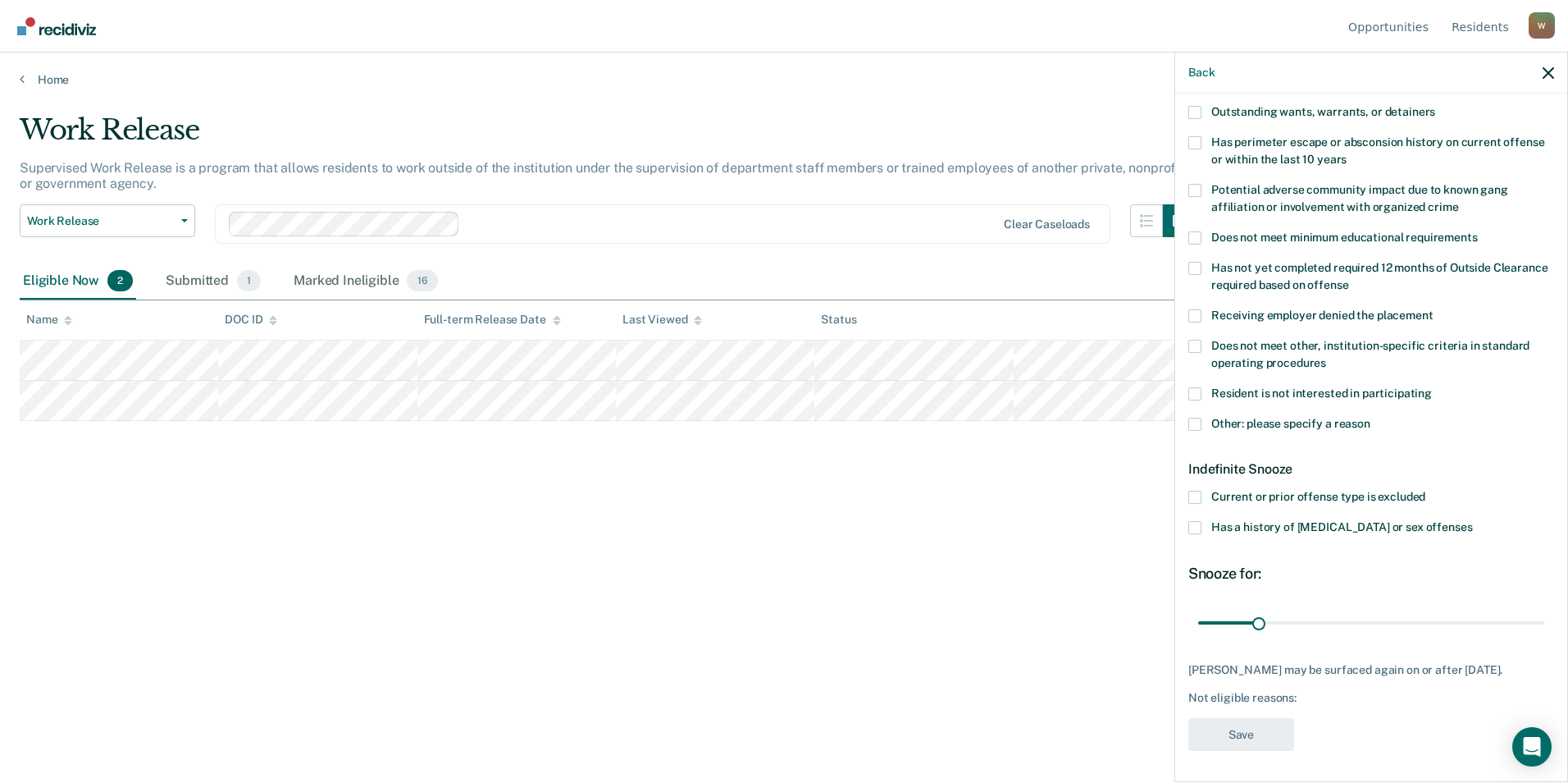
scroll to position [0, 0]
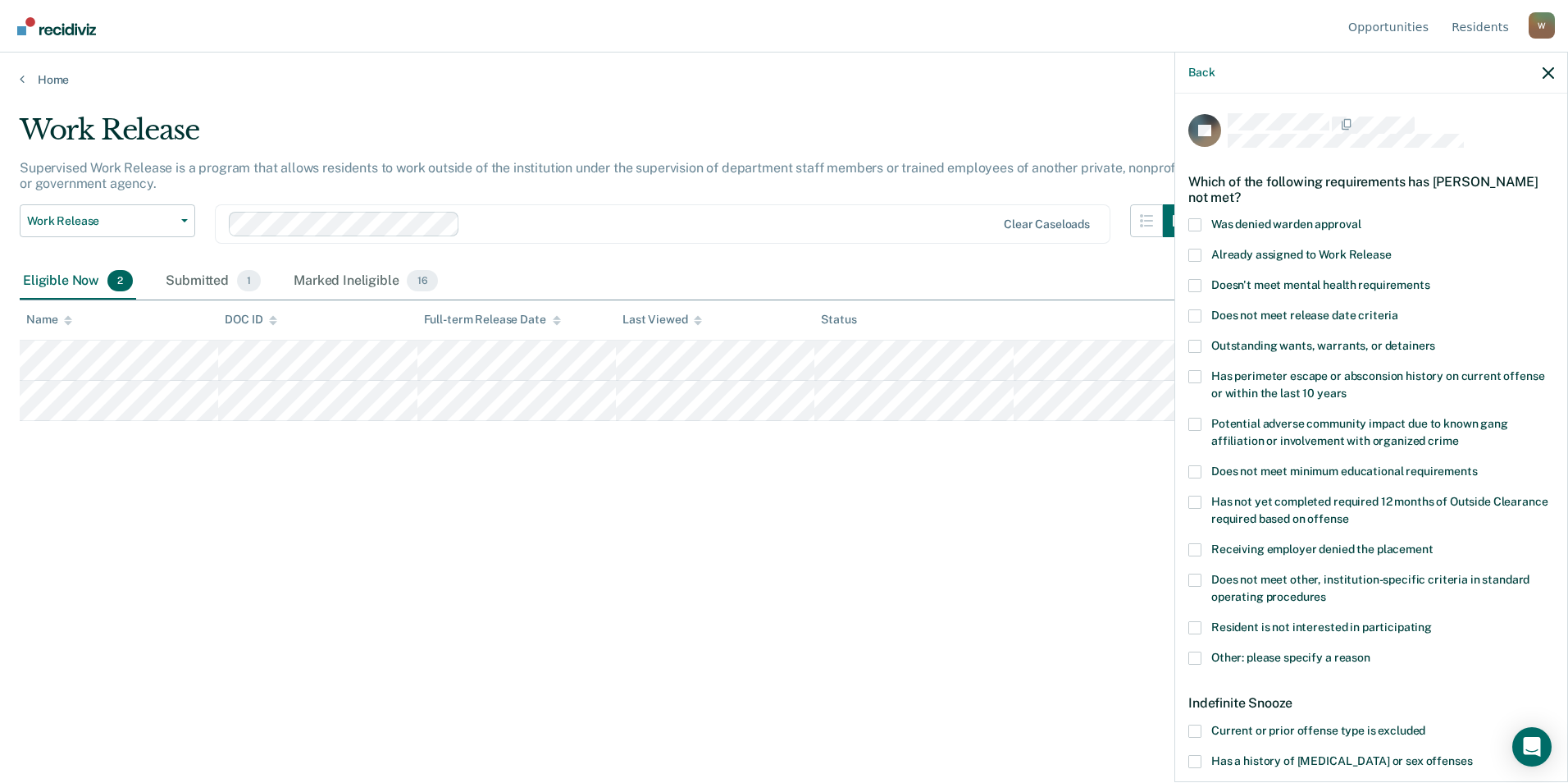
click at [1031, 282] on label "Doesn't meet mental health requirements" at bounding box center [1371, 287] width 365 height 17
click at [1031, 279] on input "Doesn't meet mental health requirements" at bounding box center [1430, 279] width 0 height 0
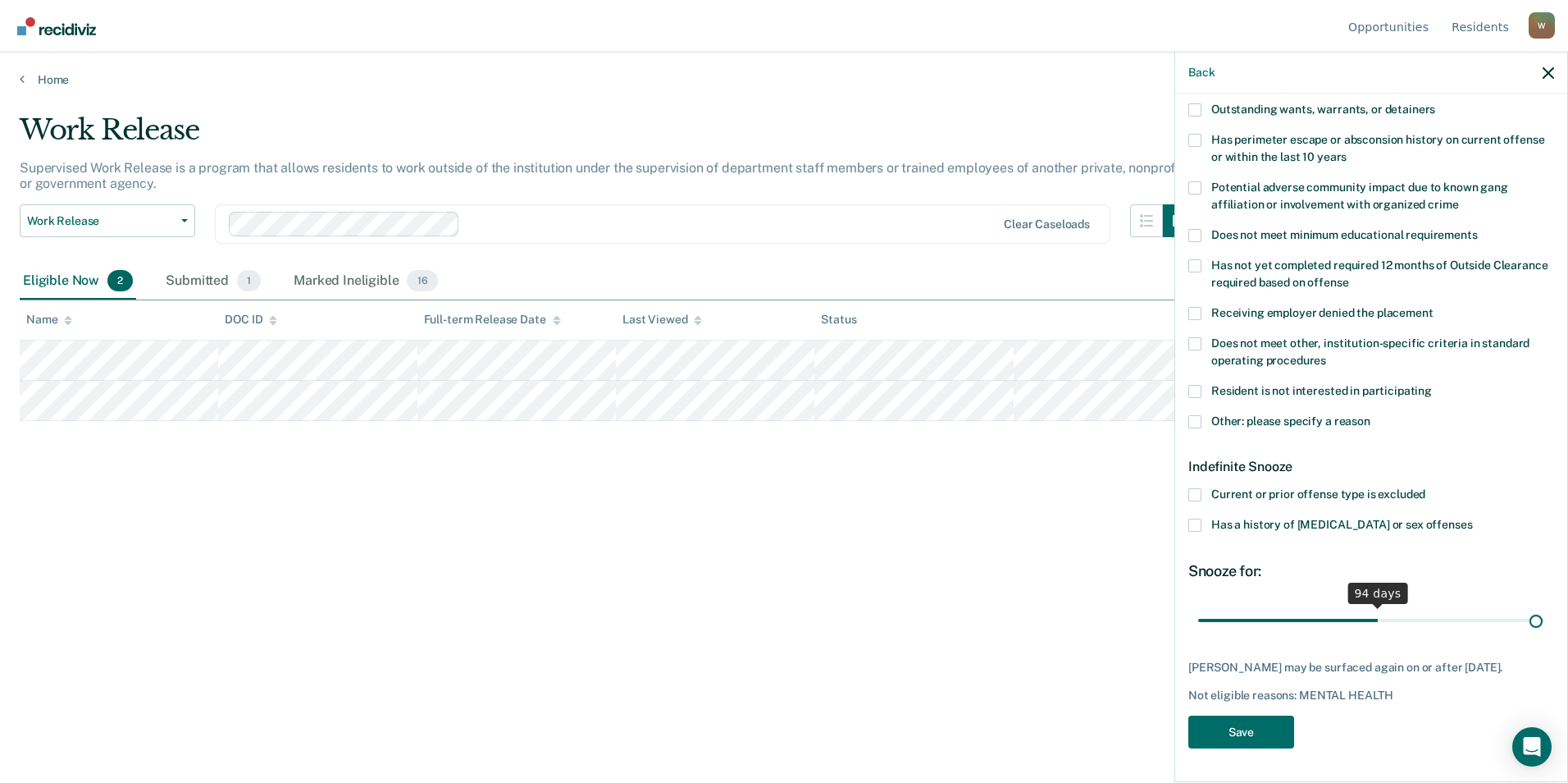
scroll to position [234, 0]
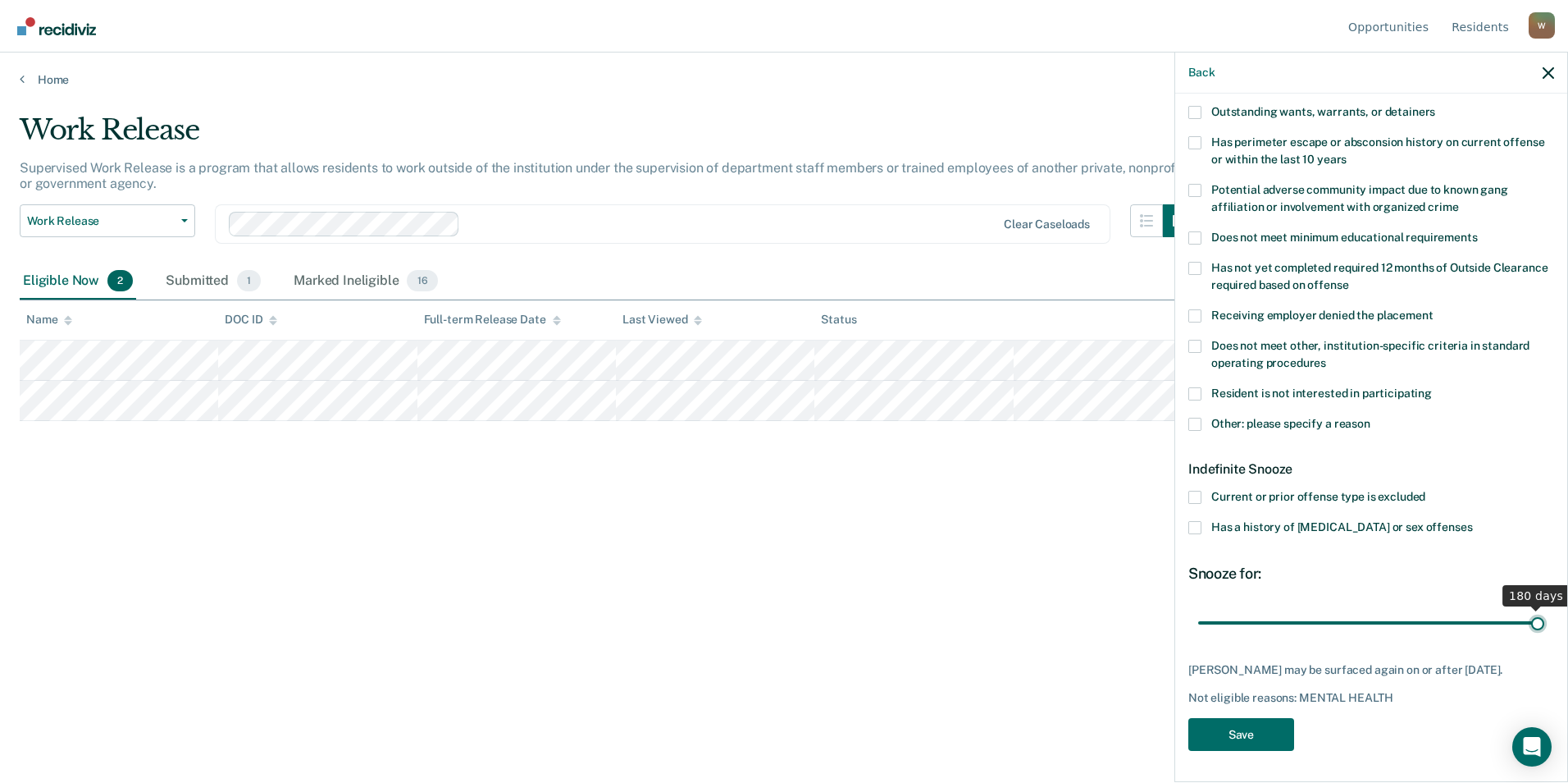
drag, startPoint x: 1260, startPoint y: 604, endPoint x: 1570, endPoint y: 611, distance: 310.1
type input "180"
click at [1031, 611] on input "range" at bounding box center [1371, 622] width 346 height 29
click at [1031, 737] on button "Save" at bounding box center [1241, 734] width 106 height 34
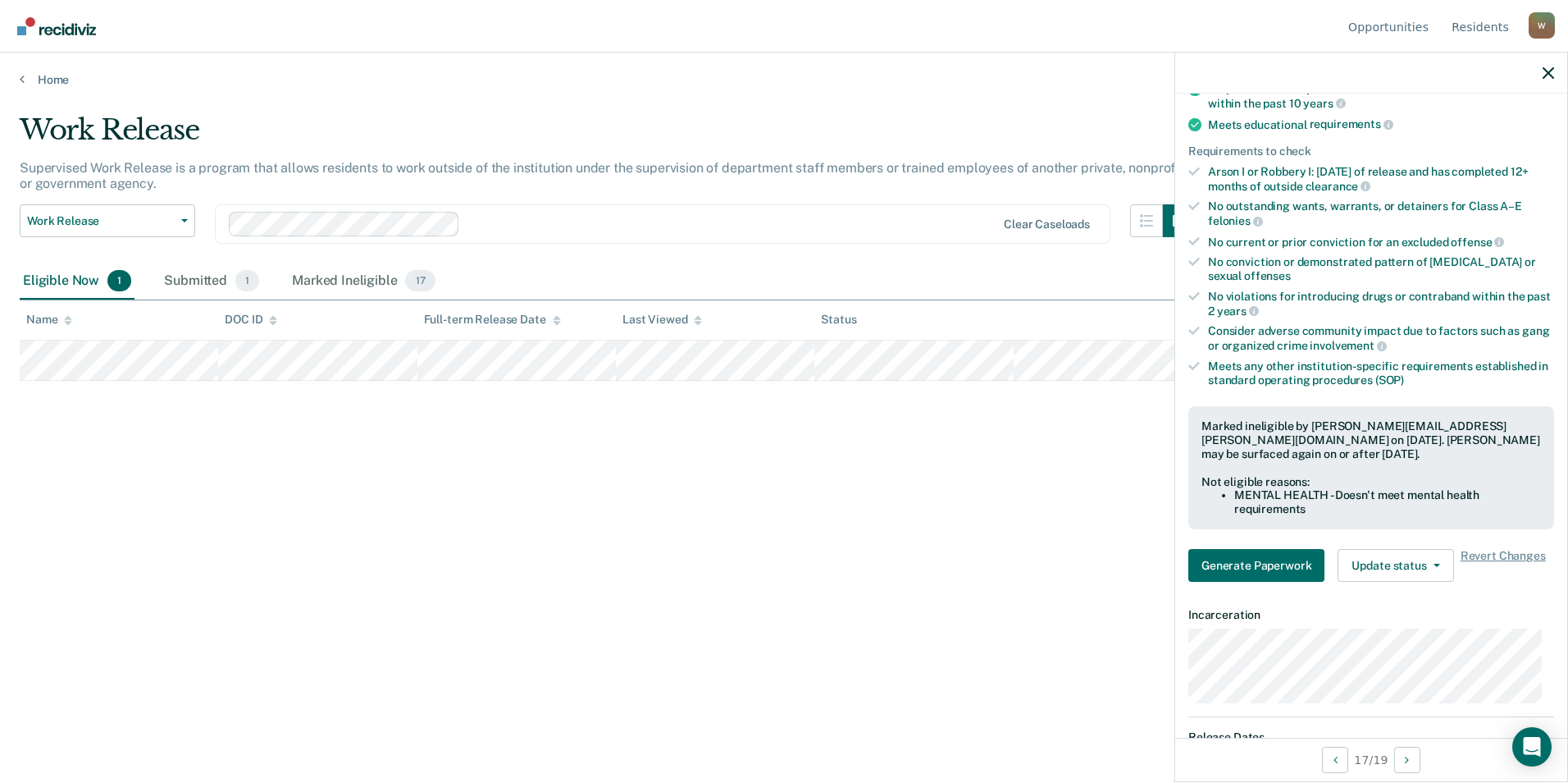
click at [658, 535] on div "Work Release Supervised Work Release is a program that allows residents to work…" at bounding box center [784, 386] width 1528 height 547
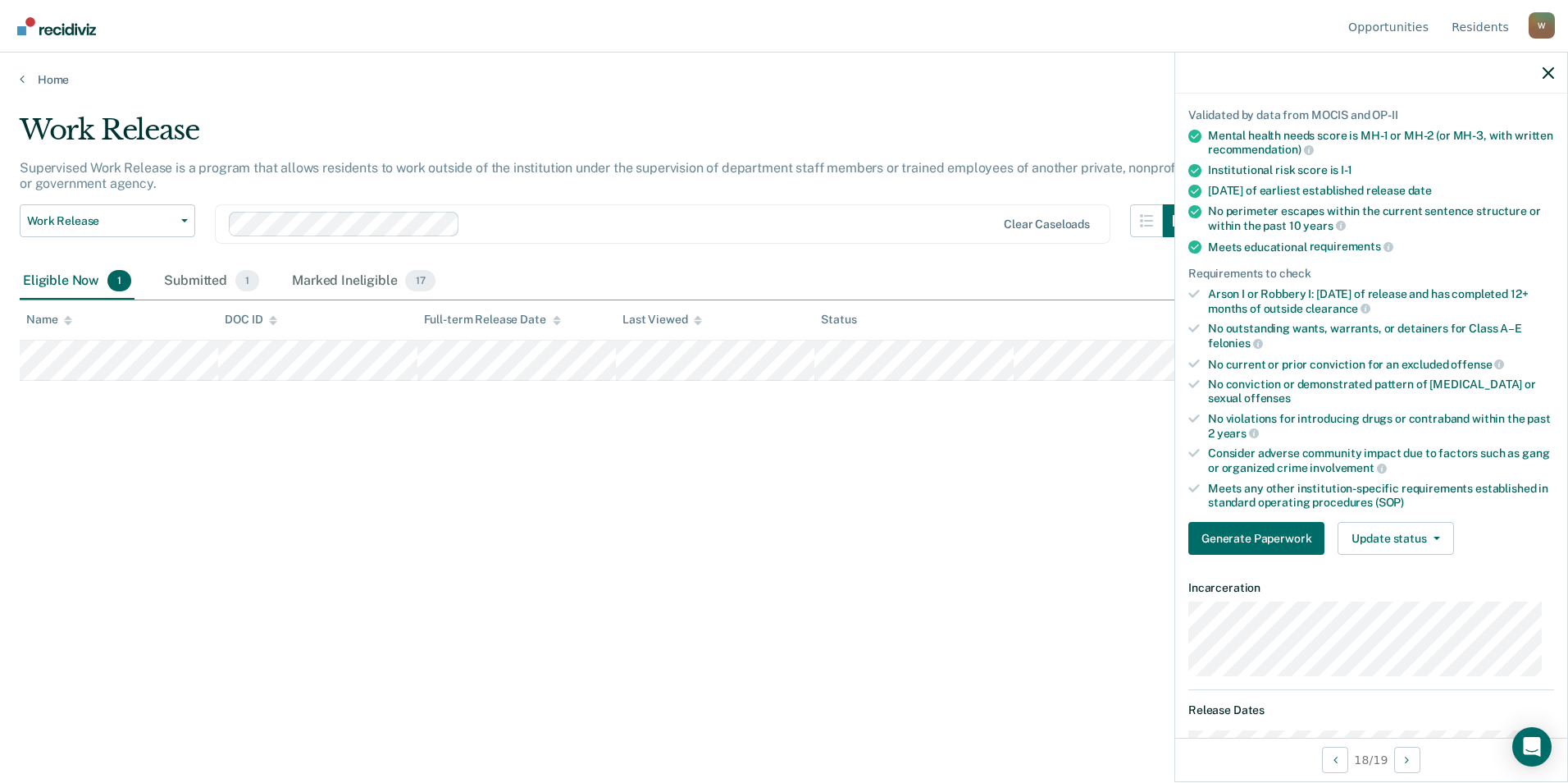
scroll to position [0, 0]
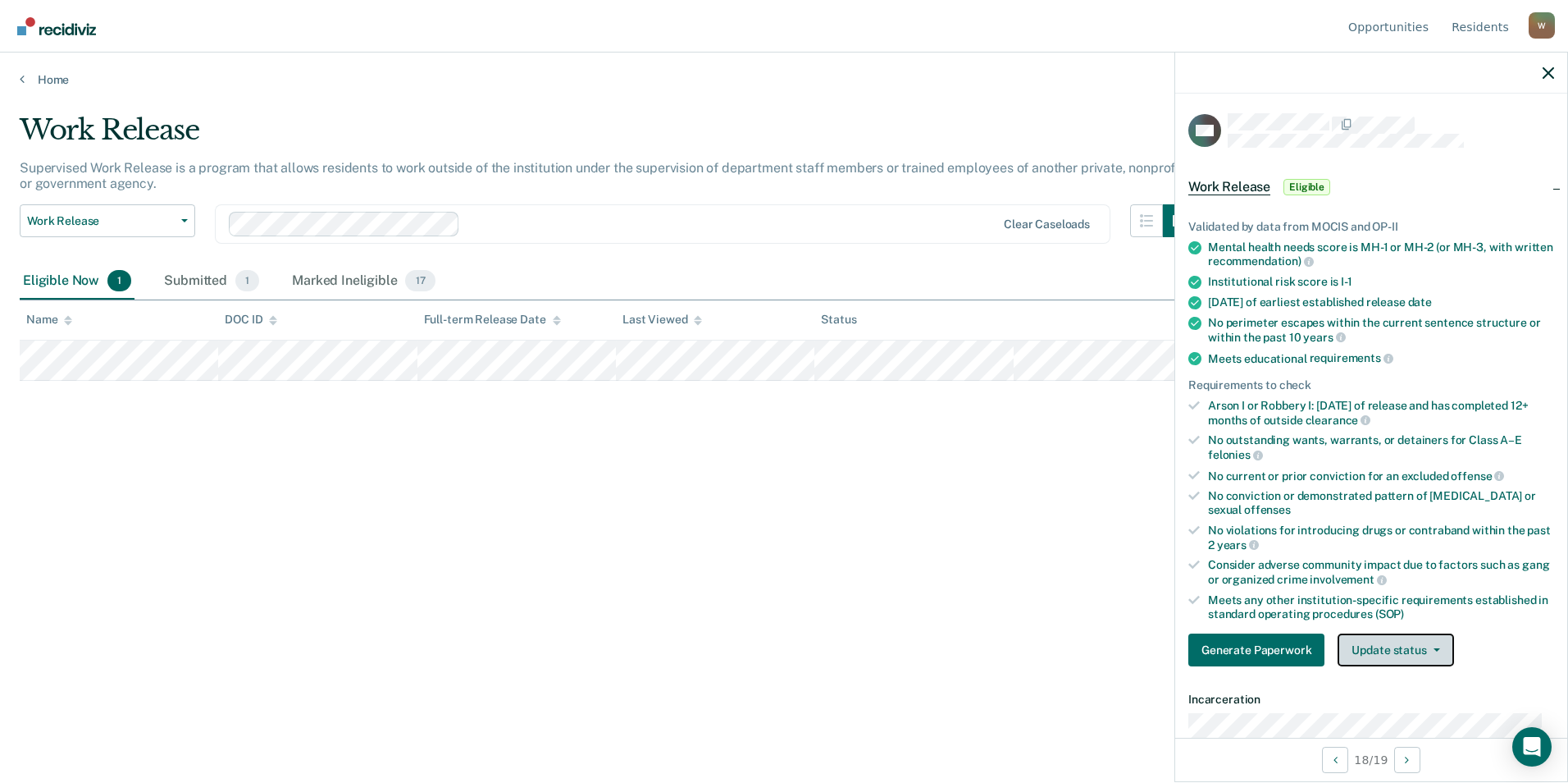
click at [1031, 646] on button "Update status" at bounding box center [1395, 650] width 116 height 33
click at [1031, 712] on button "Mark Ineligible" at bounding box center [1416, 715] width 158 height 26
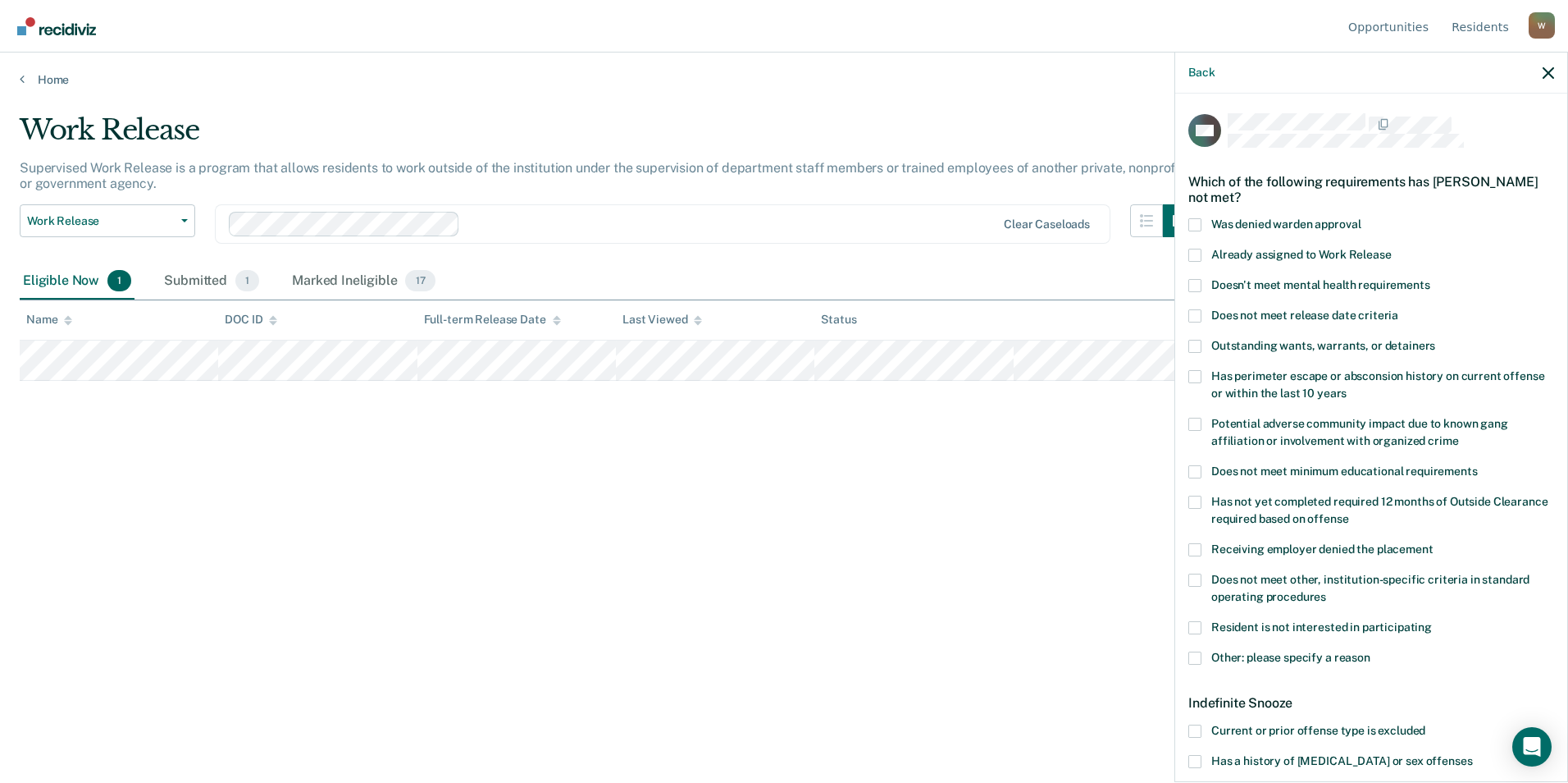
click at [1031, 347] on span at bounding box center [1195, 347] width 13 height 13
click at [1031, 340] on input "Outstanding wants, warrants, or detainers" at bounding box center [1435, 340] width 0 height 0
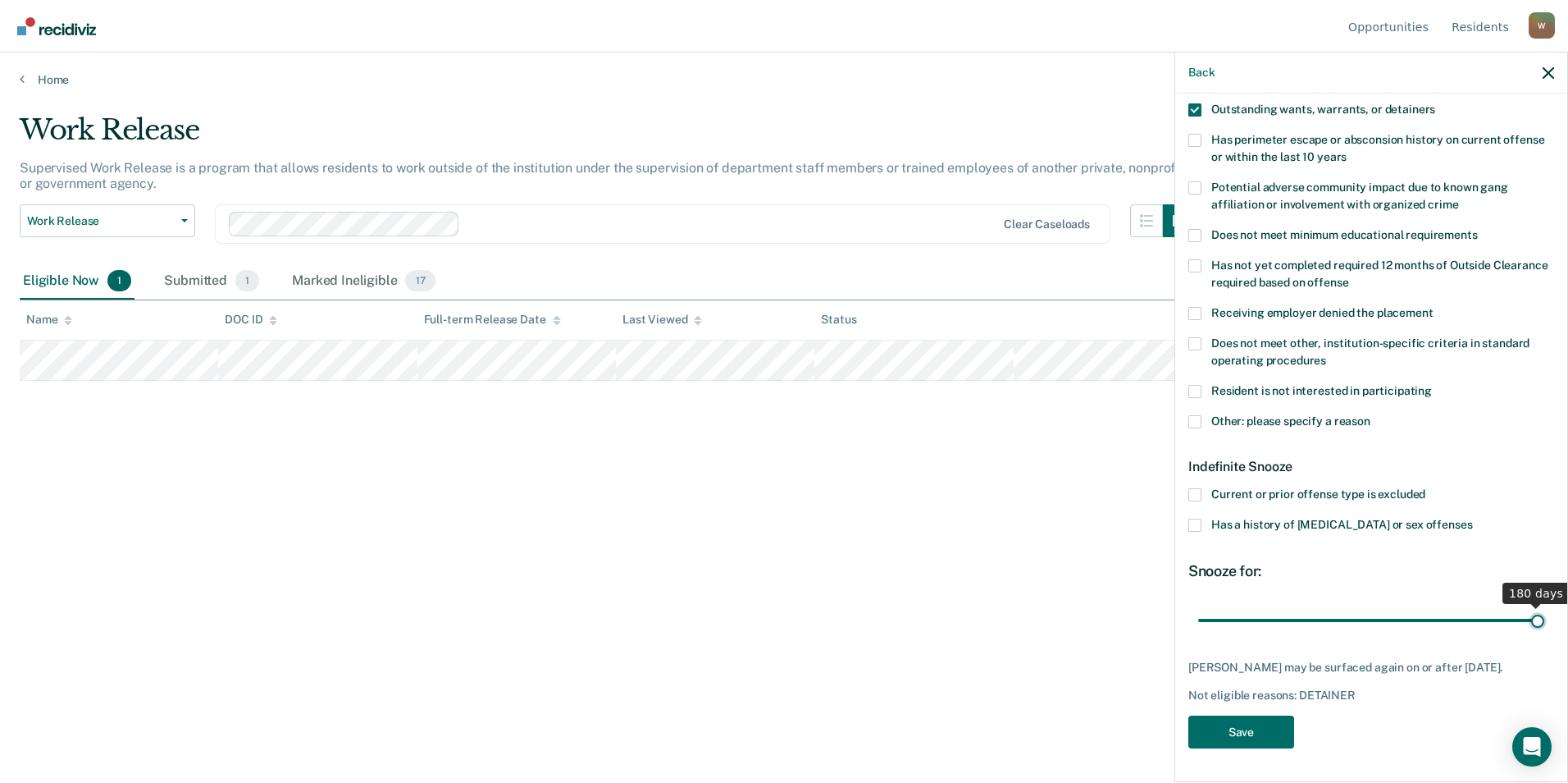
drag, startPoint x: 1257, startPoint y: 613, endPoint x: 1570, endPoint y: 606, distance: 313.1
type input "180"
click at [1031, 606] on input "range" at bounding box center [1371, 619] width 346 height 29
click at [1031, 747] on button "Save" at bounding box center [1241, 731] width 106 height 34
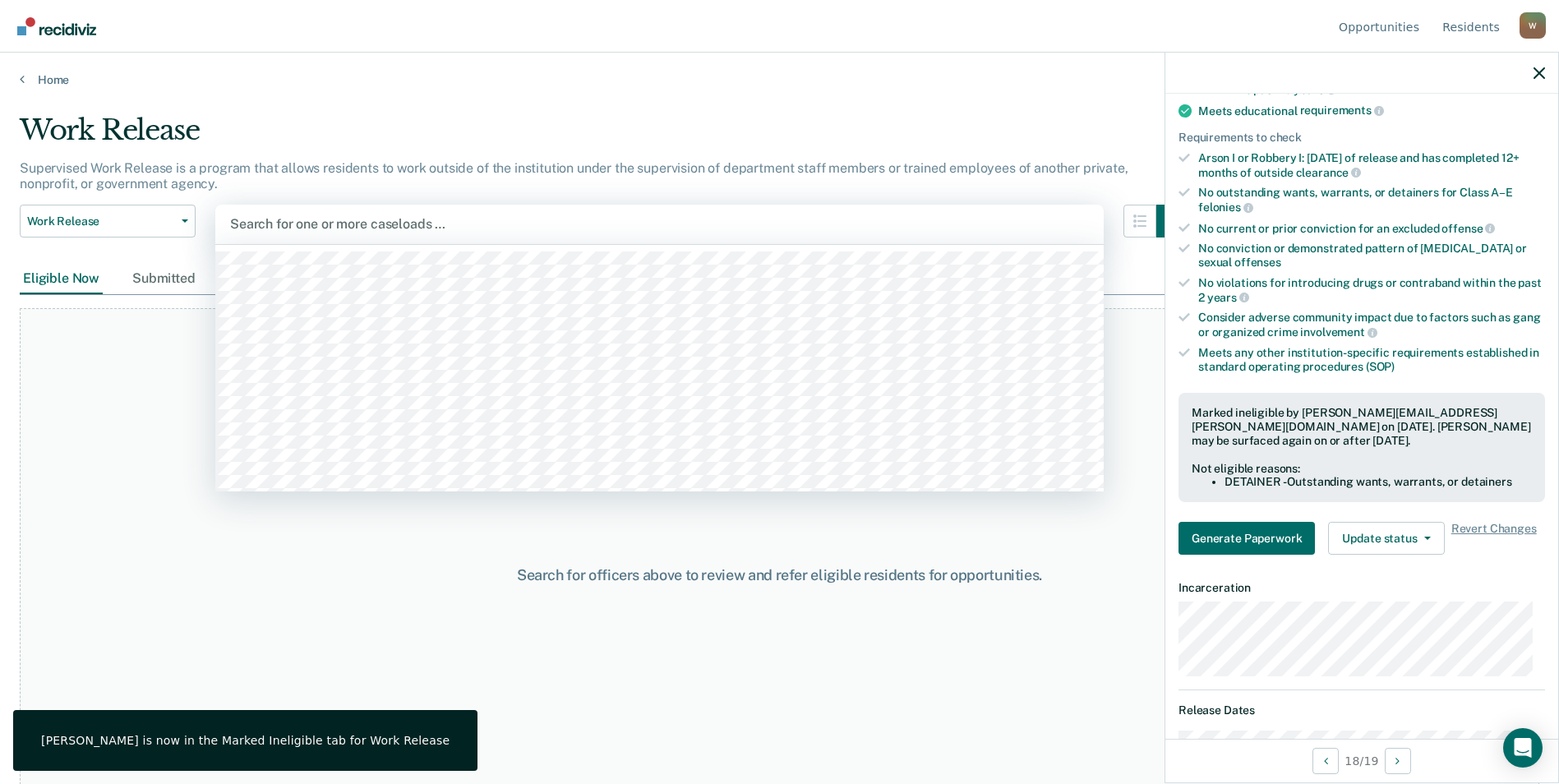
click at [383, 223] on div at bounding box center [660, 224] width 859 height 19
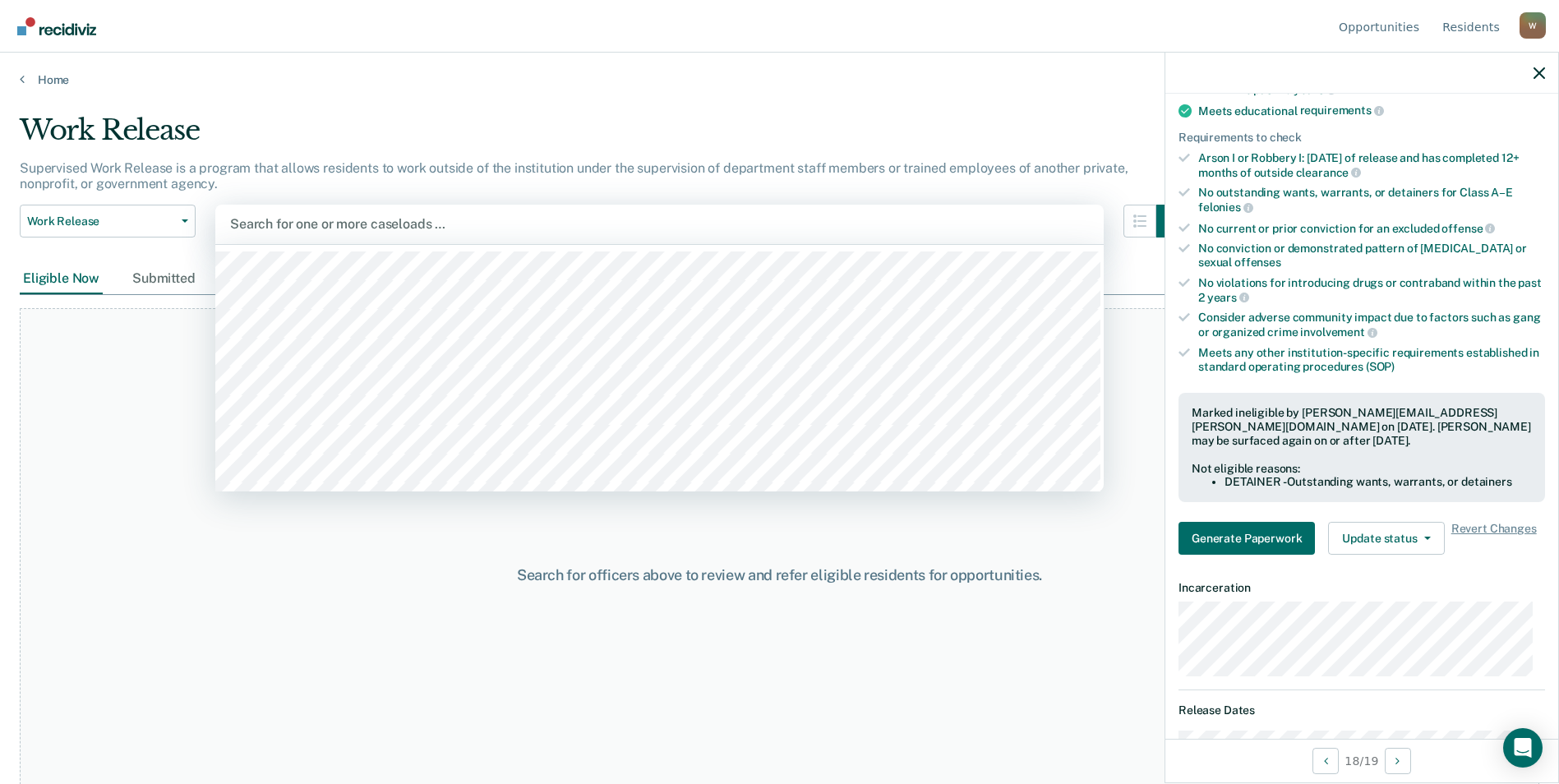
scroll to position [82, 0]
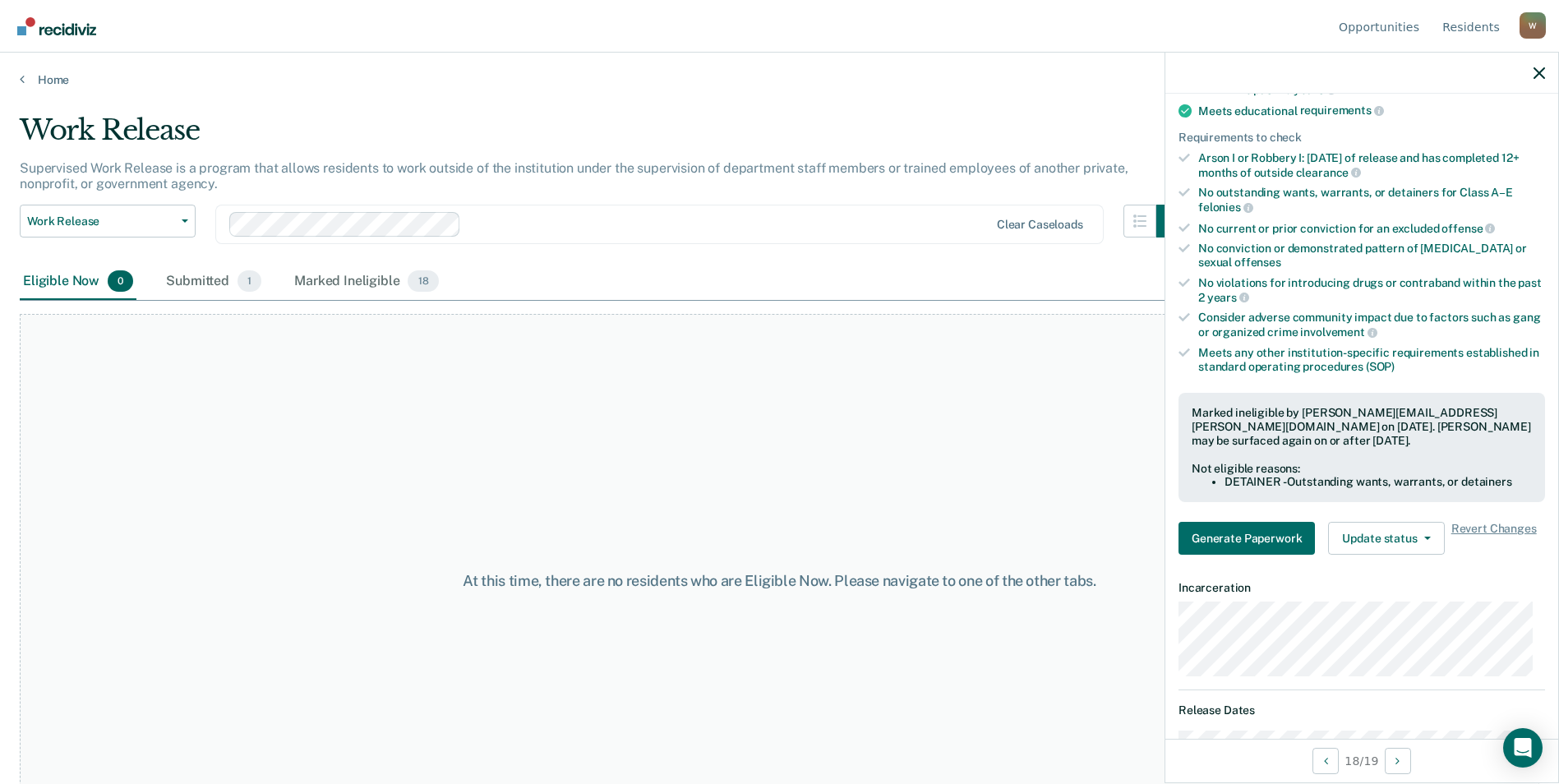
click at [776, 226] on div at bounding box center [728, 224] width 521 height 19
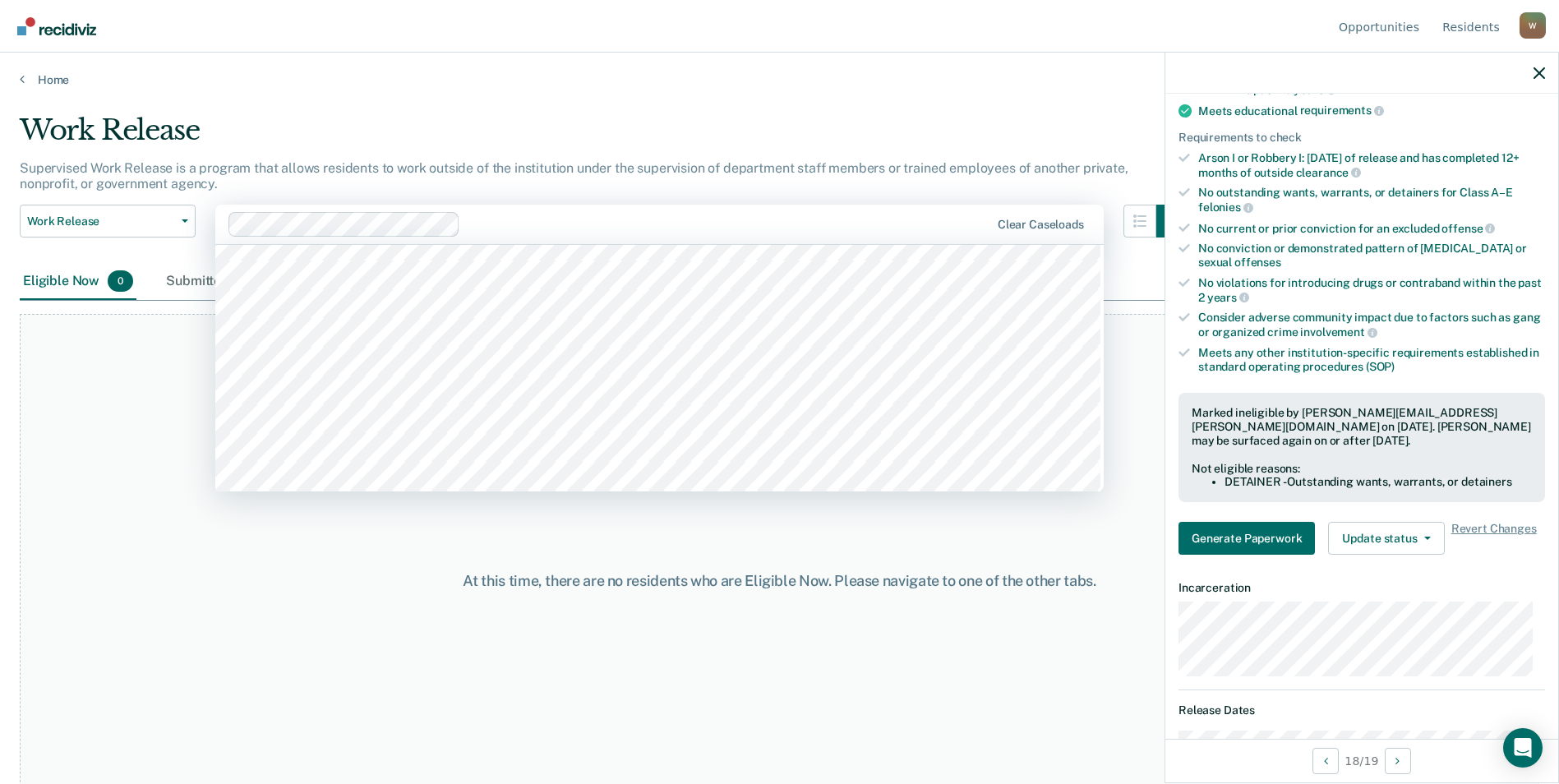
scroll to position [246, 0]
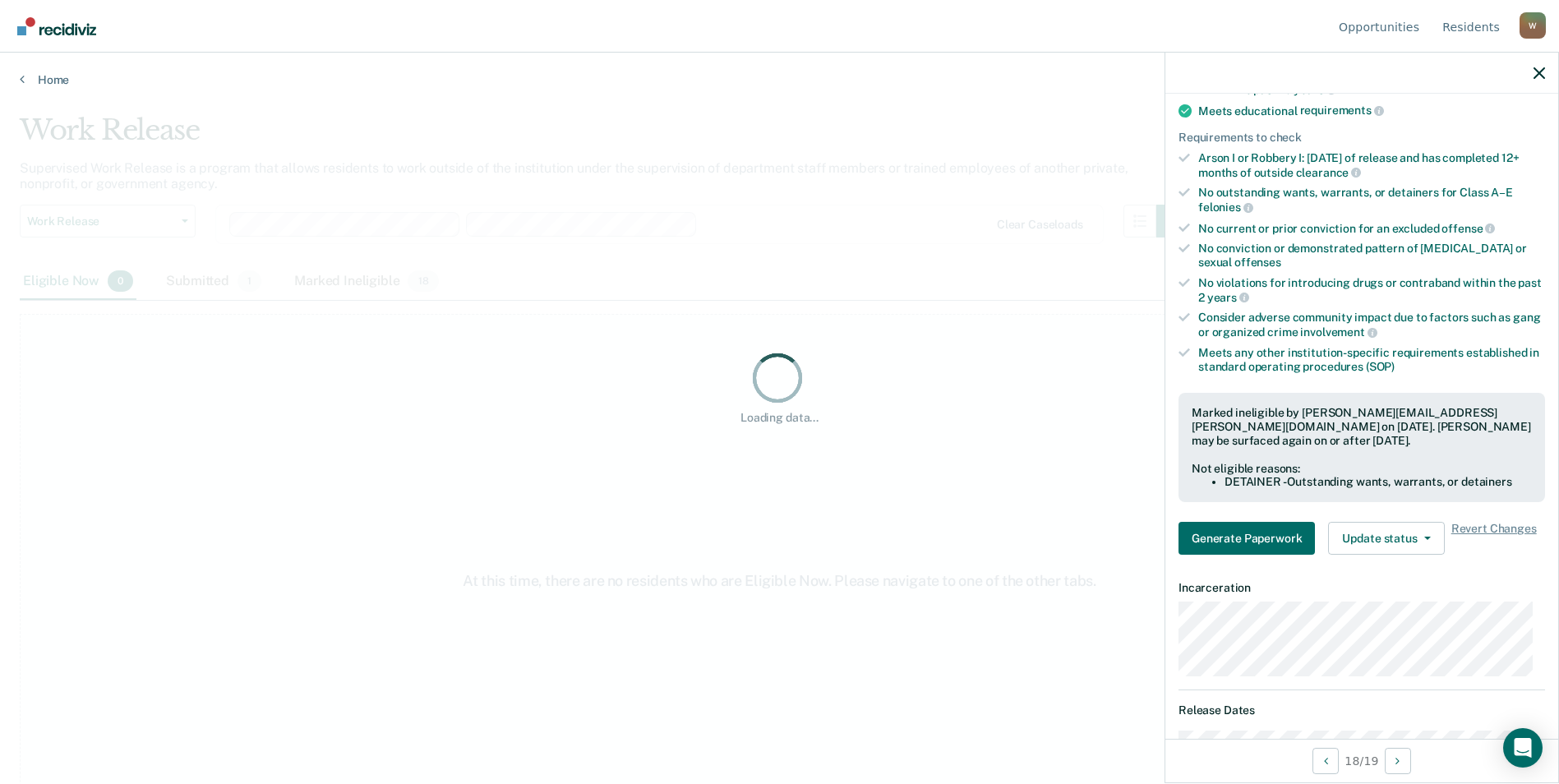
click at [443, 223] on div "Loading data..." at bounding box center [780, 386] width 1520 height 547
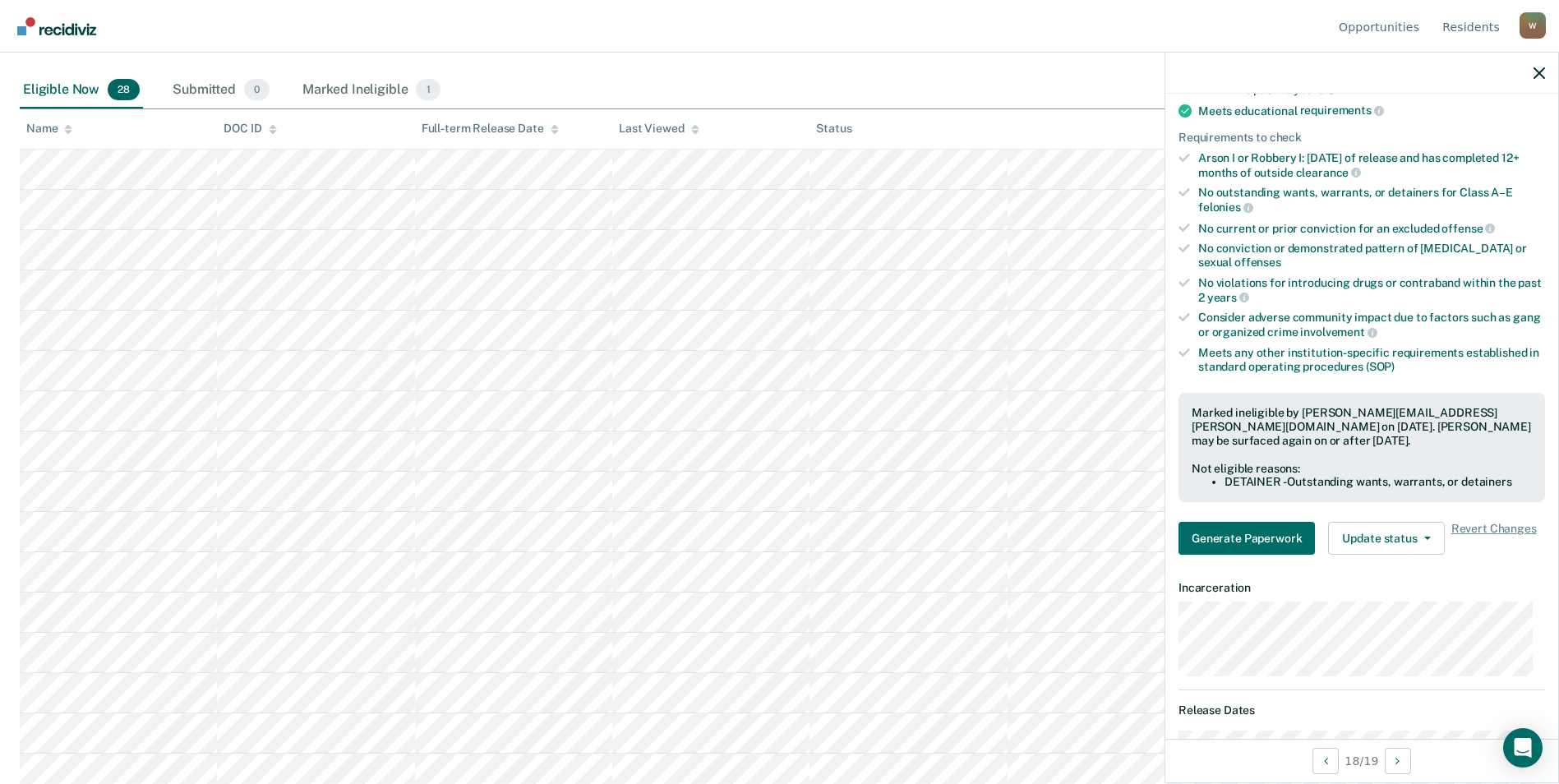
scroll to position [0, 0]
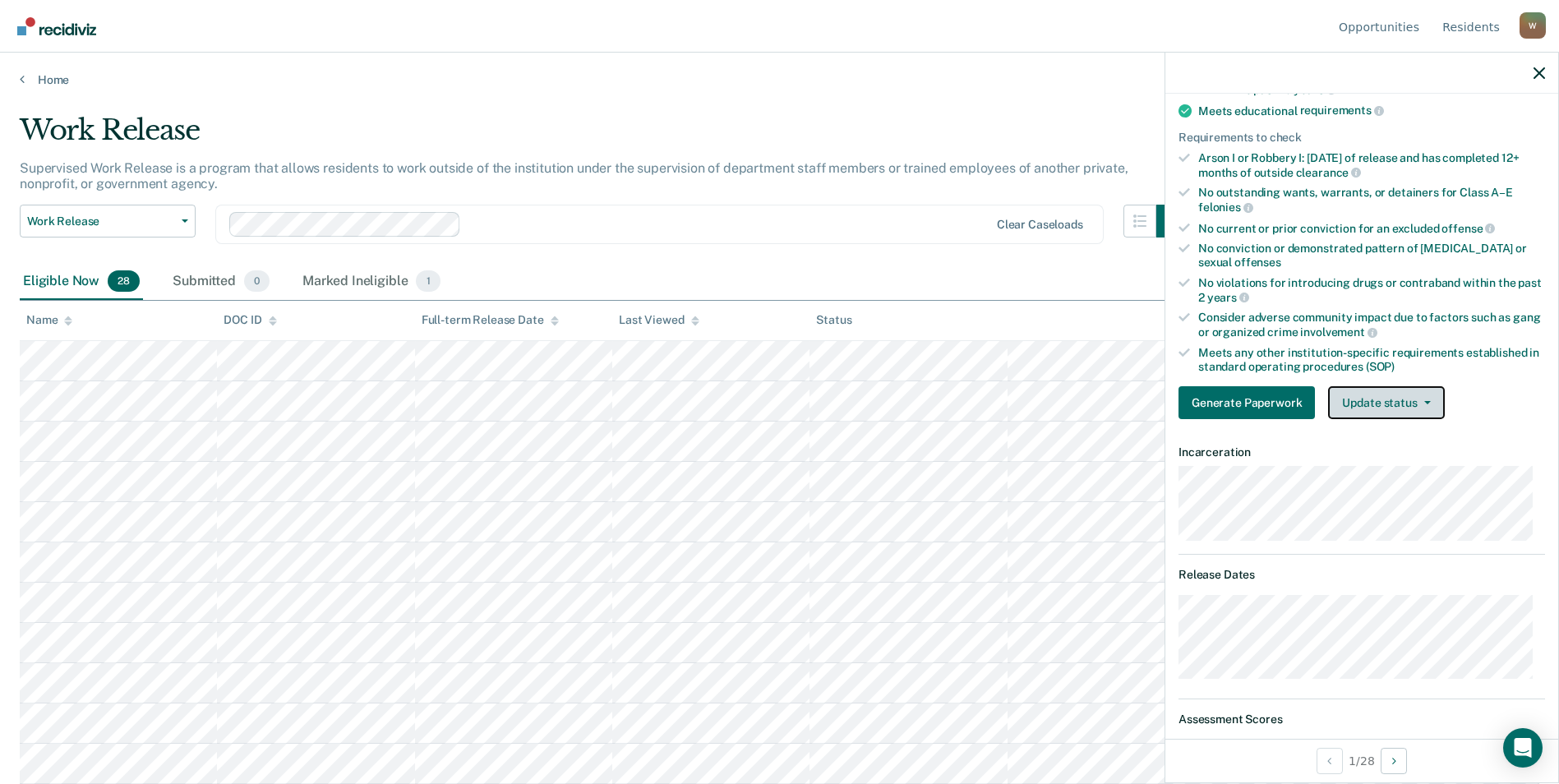
click at [1034, 399] on button "Update status" at bounding box center [1385, 403] width 116 height 33
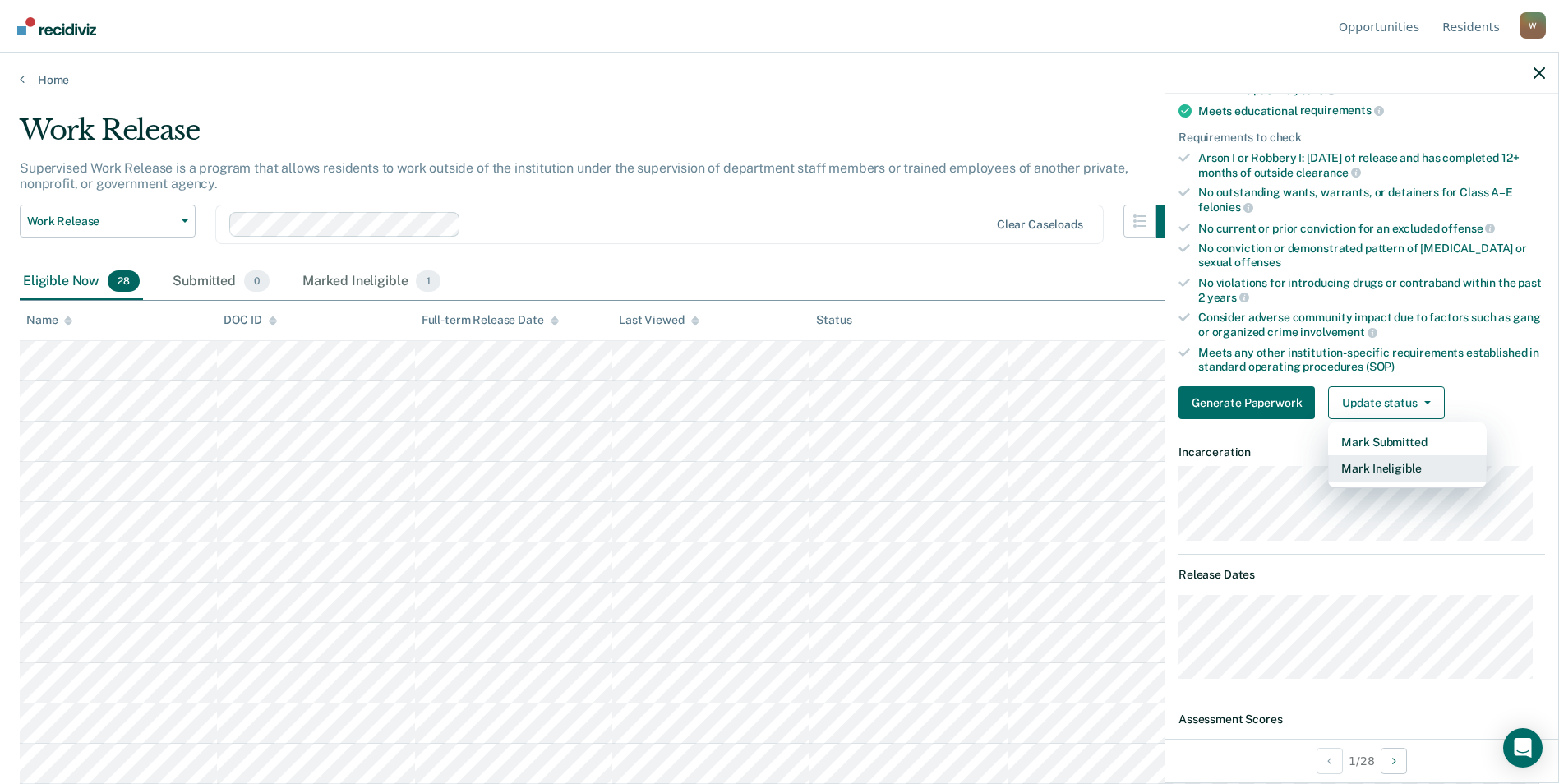
click at [1034, 467] on button "Mark Ineligible" at bounding box center [1407, 468] width 158 height 26
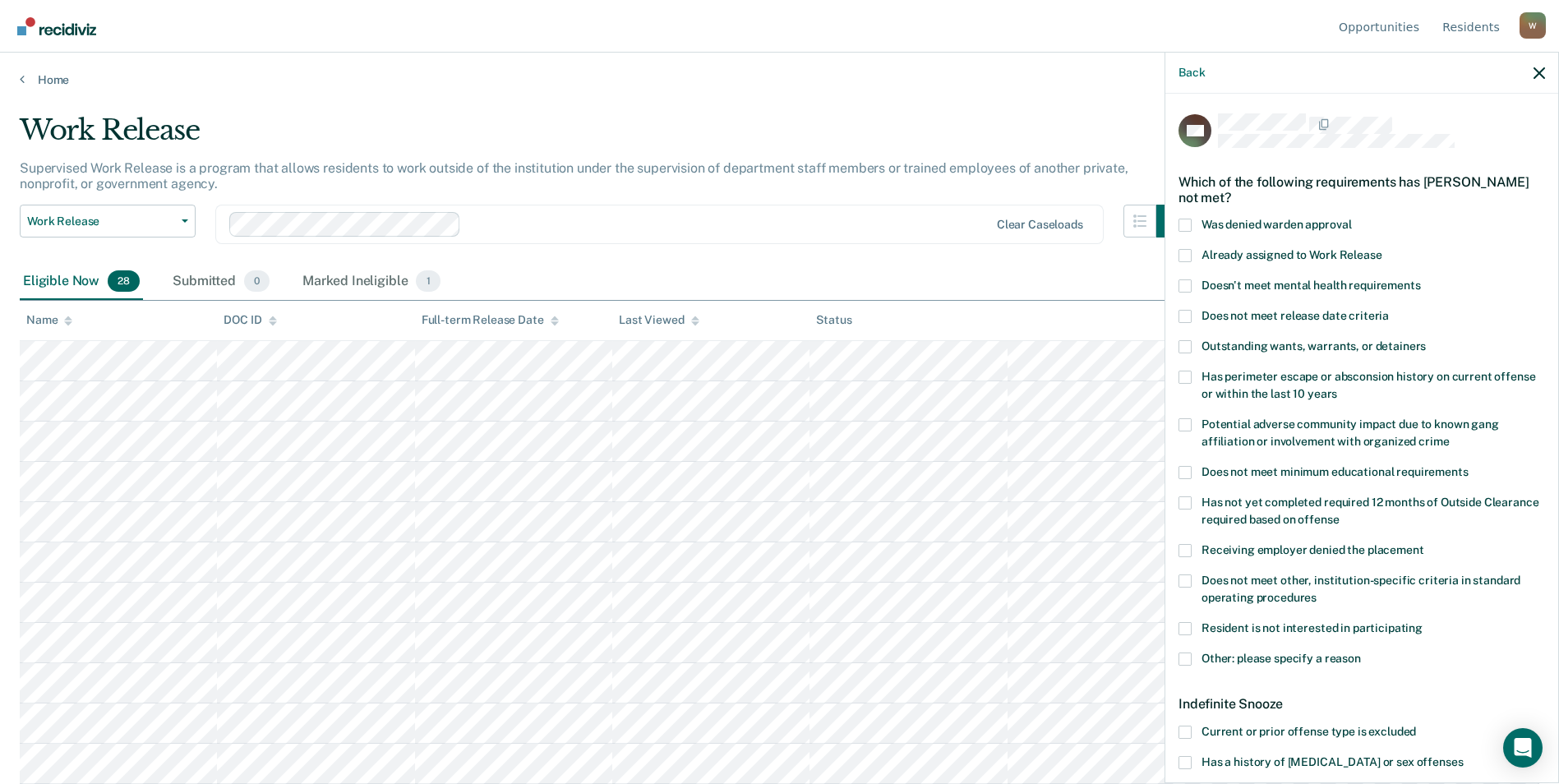
click at [1034, 342] on span at bounding box center [1185, 347] width 13 height 13
click at [1034, 340] on input "Outstanding wants, warrants, or detainers" at bounding box center [1426, 340] width 0 height 0
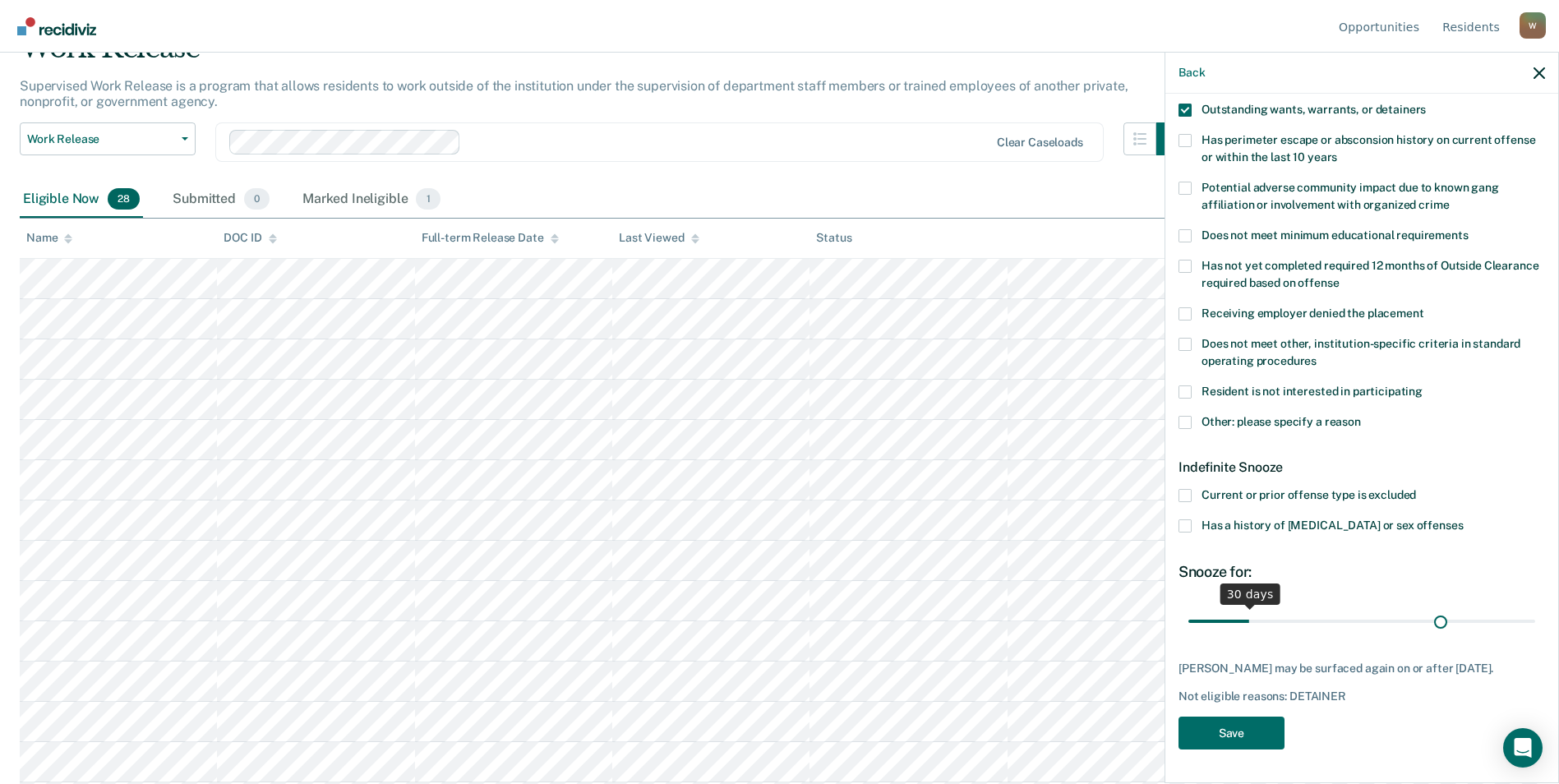
scroll to position [234, 0]
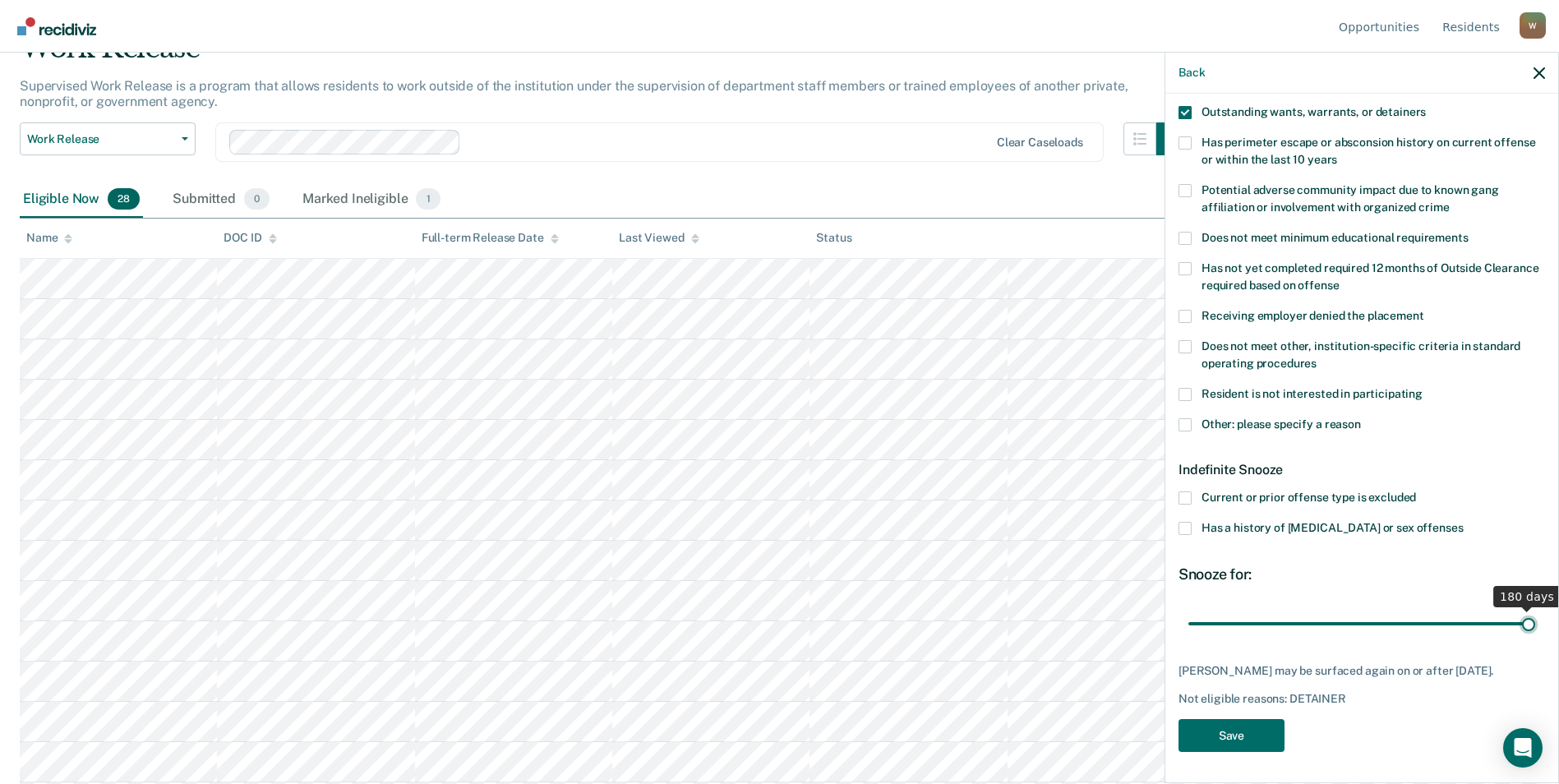
drag, startPoint x: 1244, startPoint y: 602, endPoint x: 1566, endPoint y: 597, distance: 322.0
type input "180"
click at [1034, 609] on input "range" at bounding box center [1361, 623] width 347 height 29
click at [1034, 731] on button "Save" at bounding box center [1231, 735] width 106 height 34
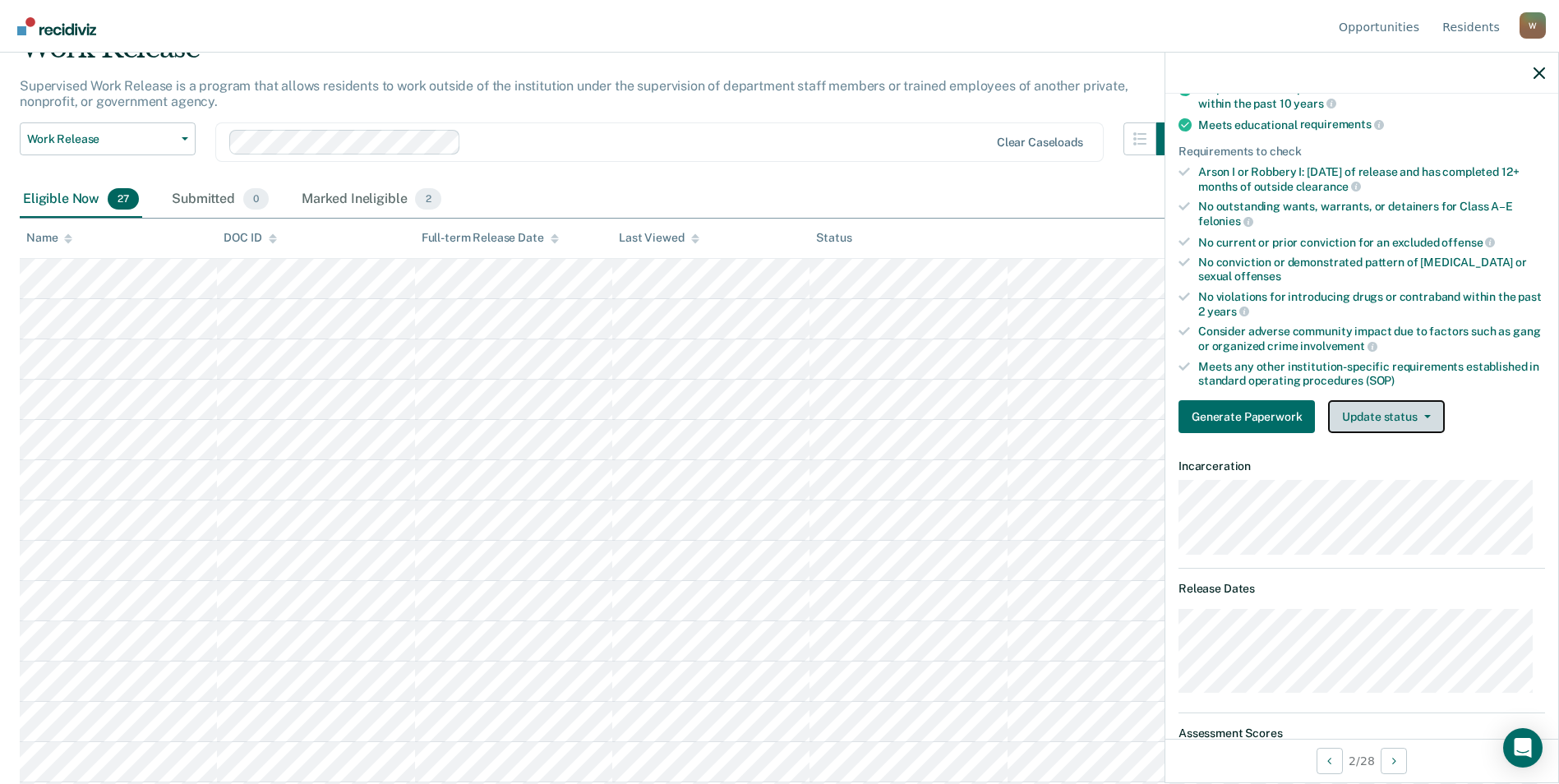
click at [1034, 416] on button "Update status" at bounding box center [1385, 416] width 116 height 33
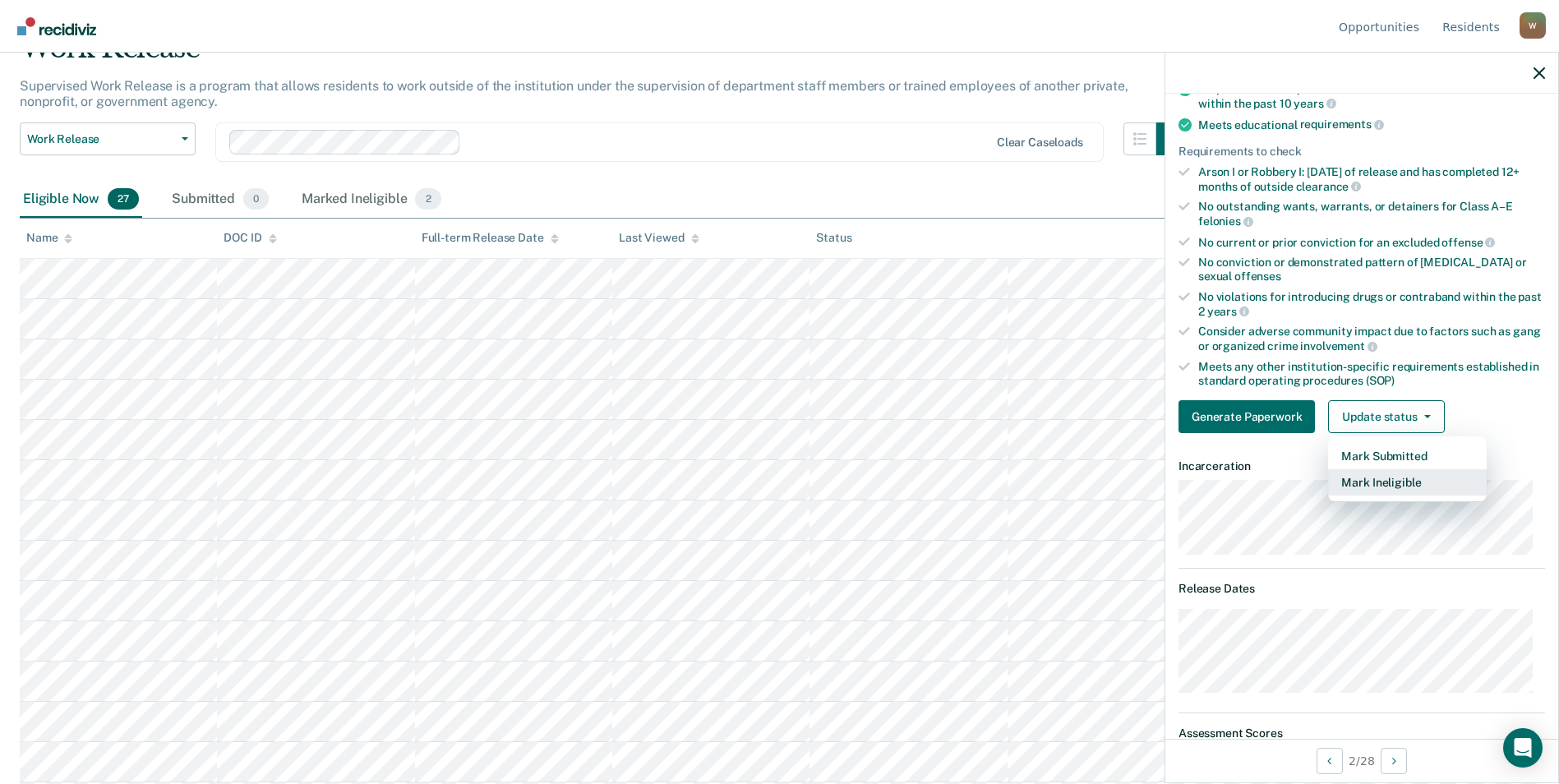
click at [1034, 484] on button "Mark Ineligible" at bounding box center [1407, 481] width 158 height 26
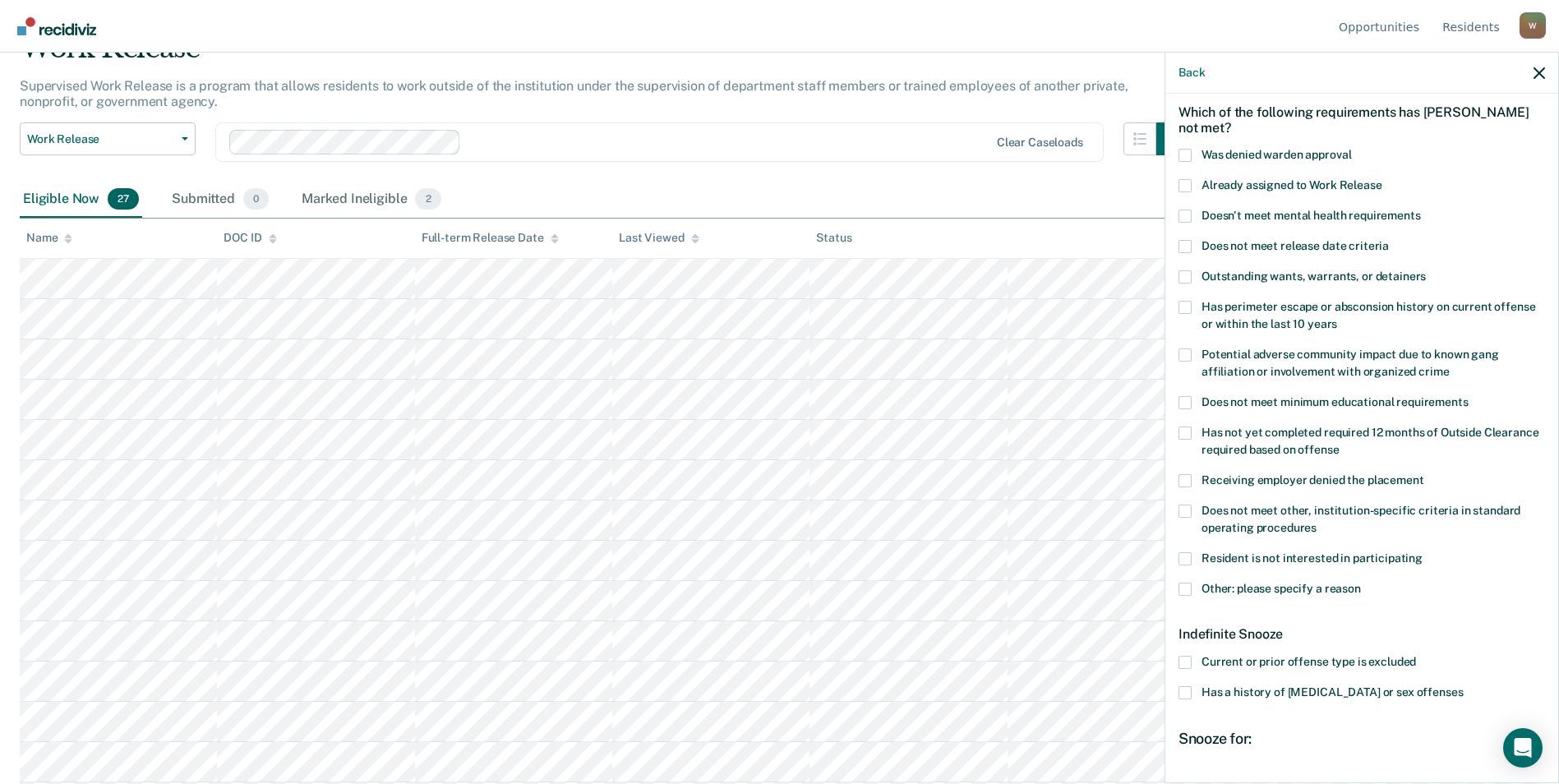
scroll to position [0, 0]
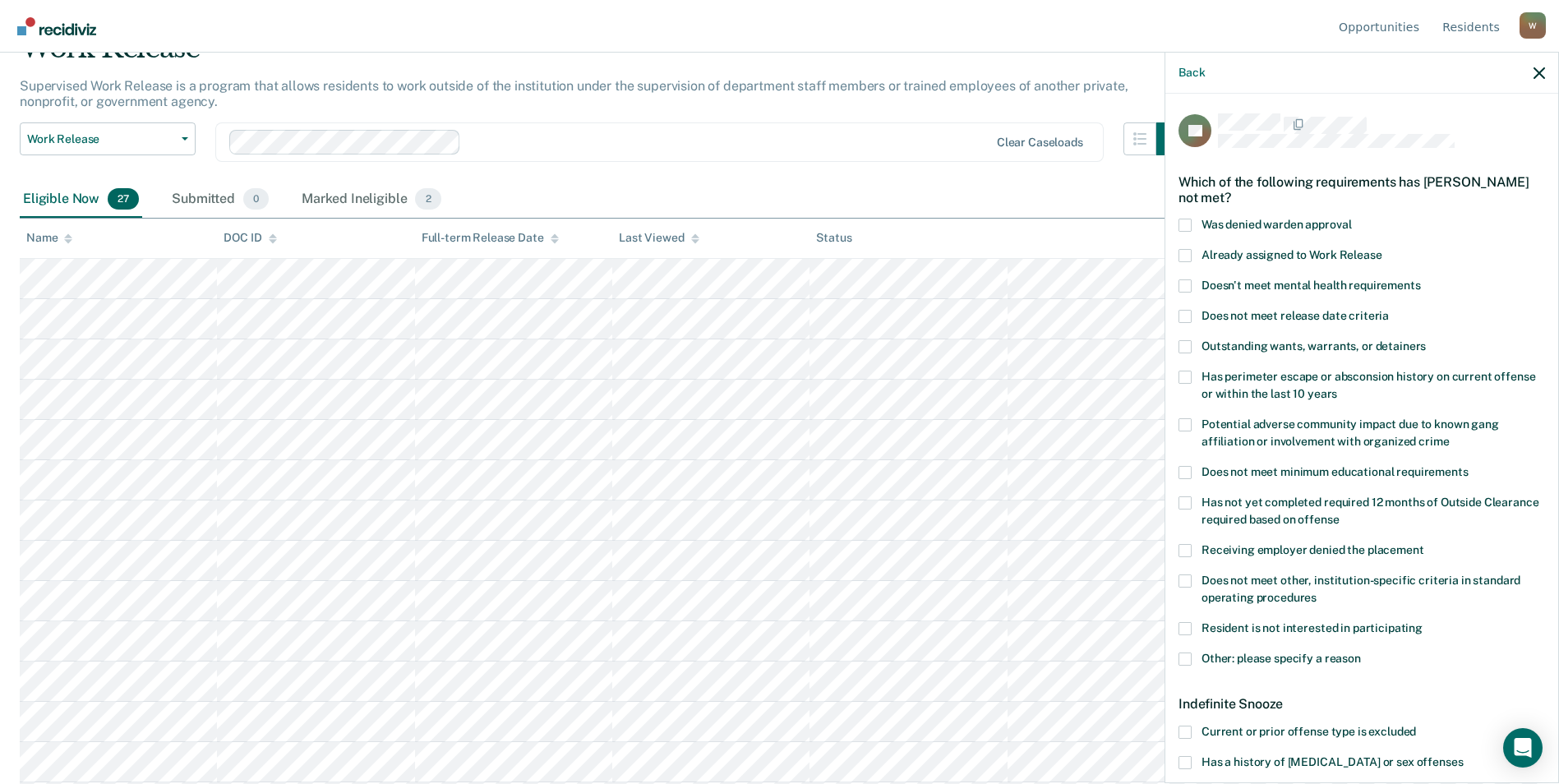
click at [1034, 249] on span at bounding box center [1185, 256] width 13 height 13
click at [1034, 249] on input "Already assigned to Work Release" at bounding box center [1382, 249] width 0 height 0
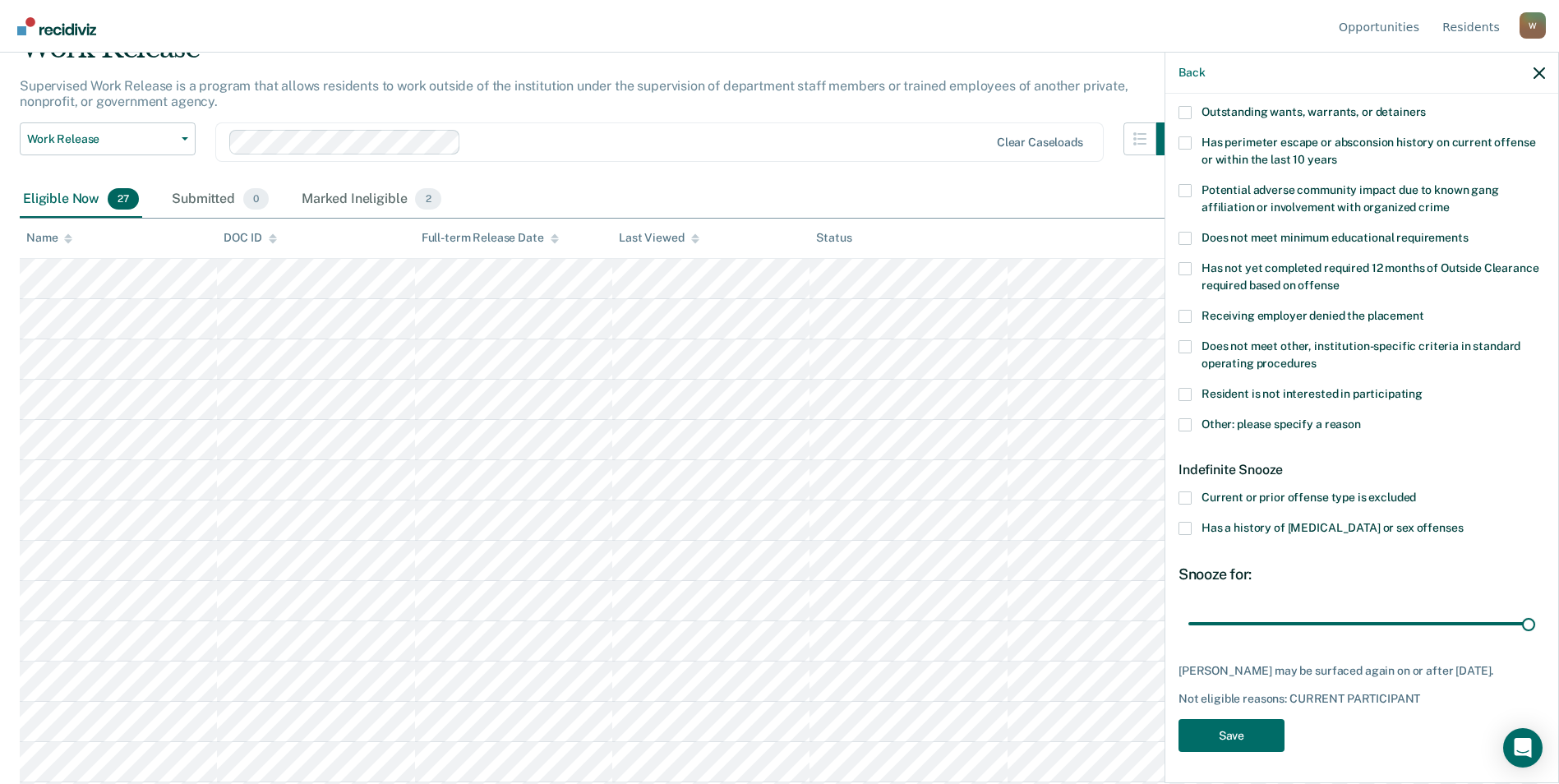
drag, startPoint x: 1245, startPoint y: 623, endPoint x: 1550, endPoint y: 611, distance: 305.2
type input "180"
click at [1034, 611] on input "range" at bounding box center [1361, 623] width 347 height 29
click at [1034, 735] on button "Save" at bounding box center [1231, 735] width 106 height 34
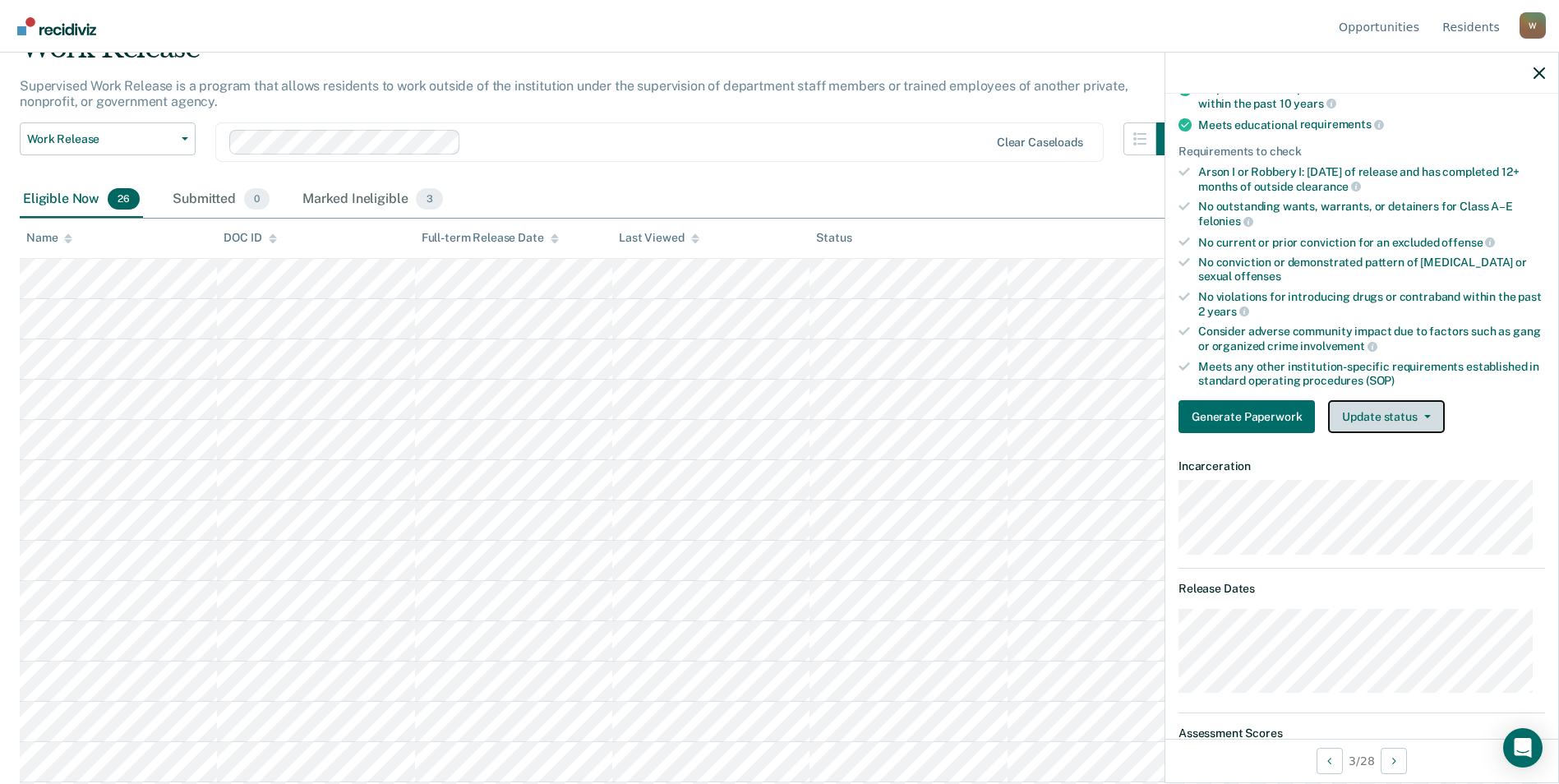
click at [1034, 421] on button "Update status" at bounding box center [1385, 416] width 116 height 33
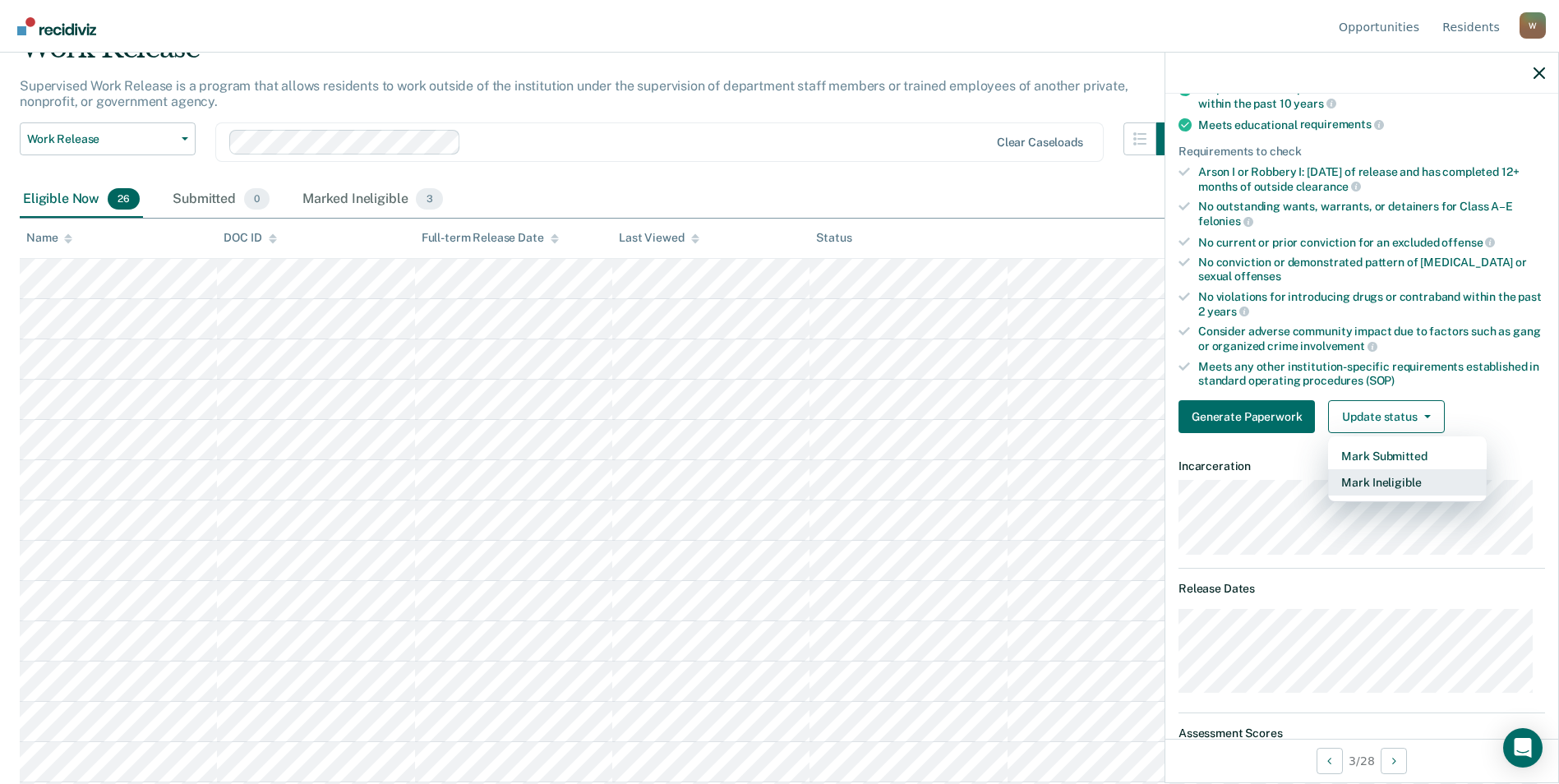
click at [1034, 485] on button "Mark Ineligible" at bounding box center [1407, 481] width 158 height 26
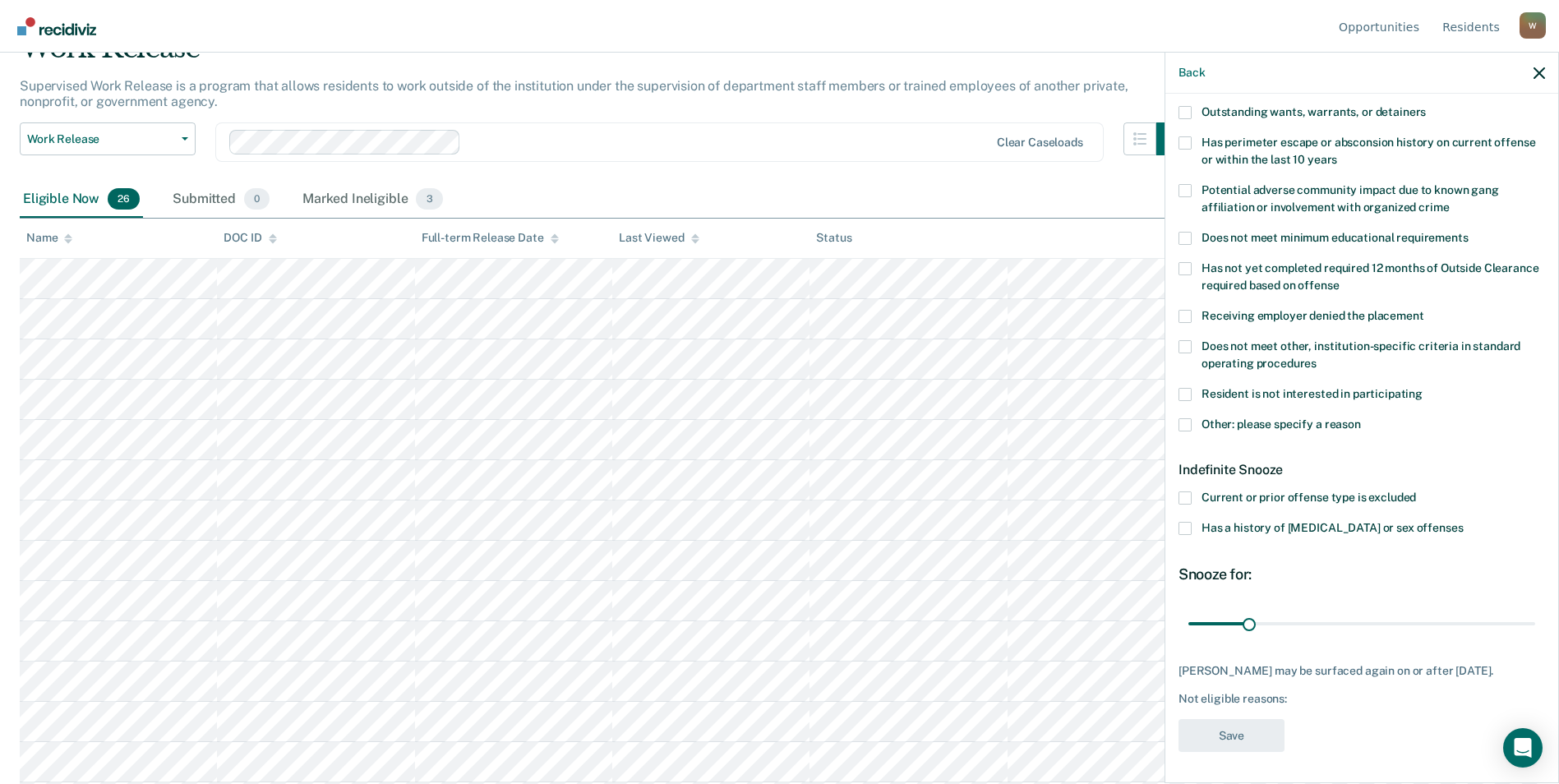
scroll to position [0, 0]
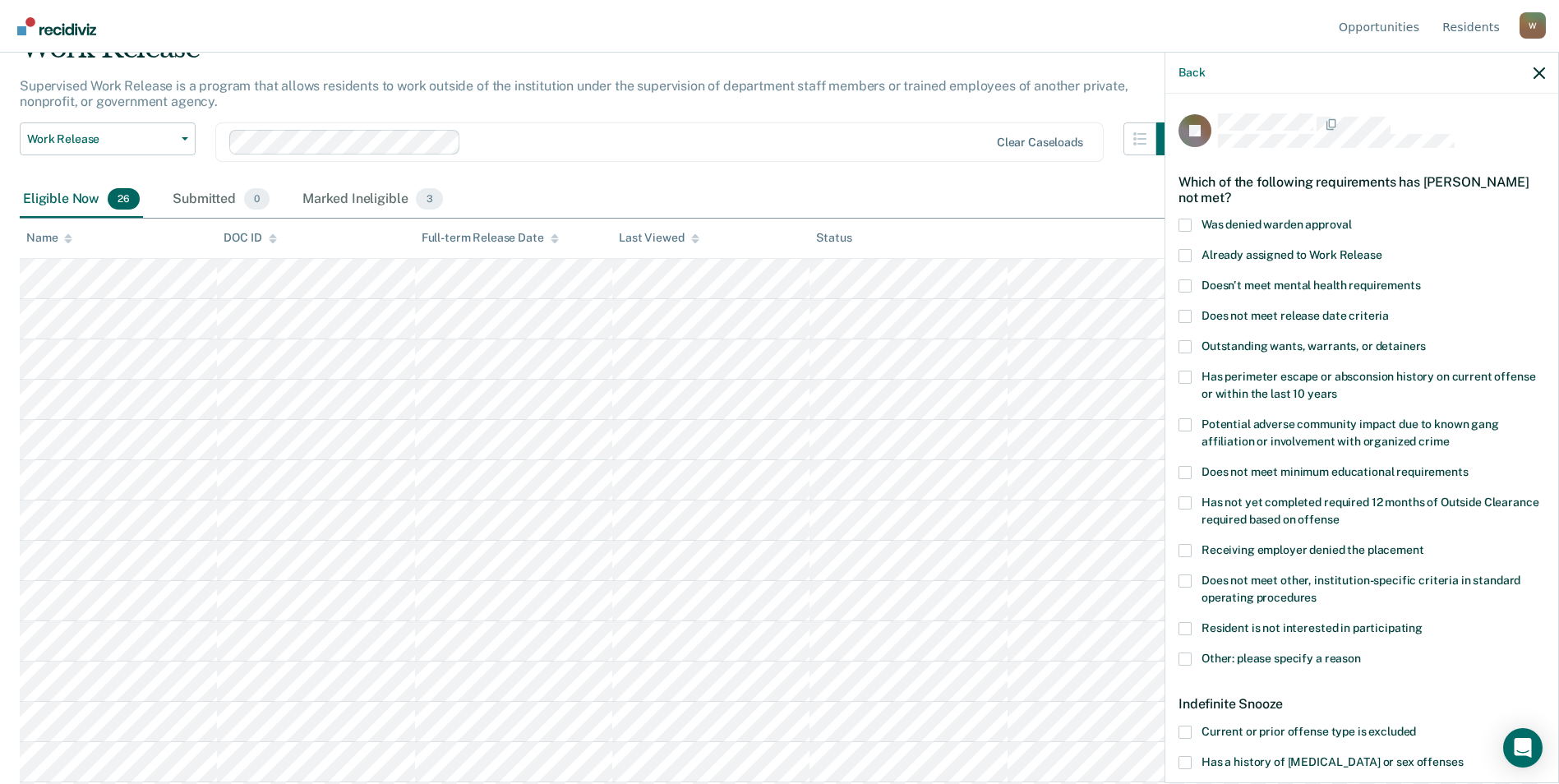
click at [1034, 284] on span at bounding box center [1185, 286] width 13 height 13
click at [1034, 279] on input "Doesn't meet mental health requirements" at bounding box center [1421, 279] width 0 height 0
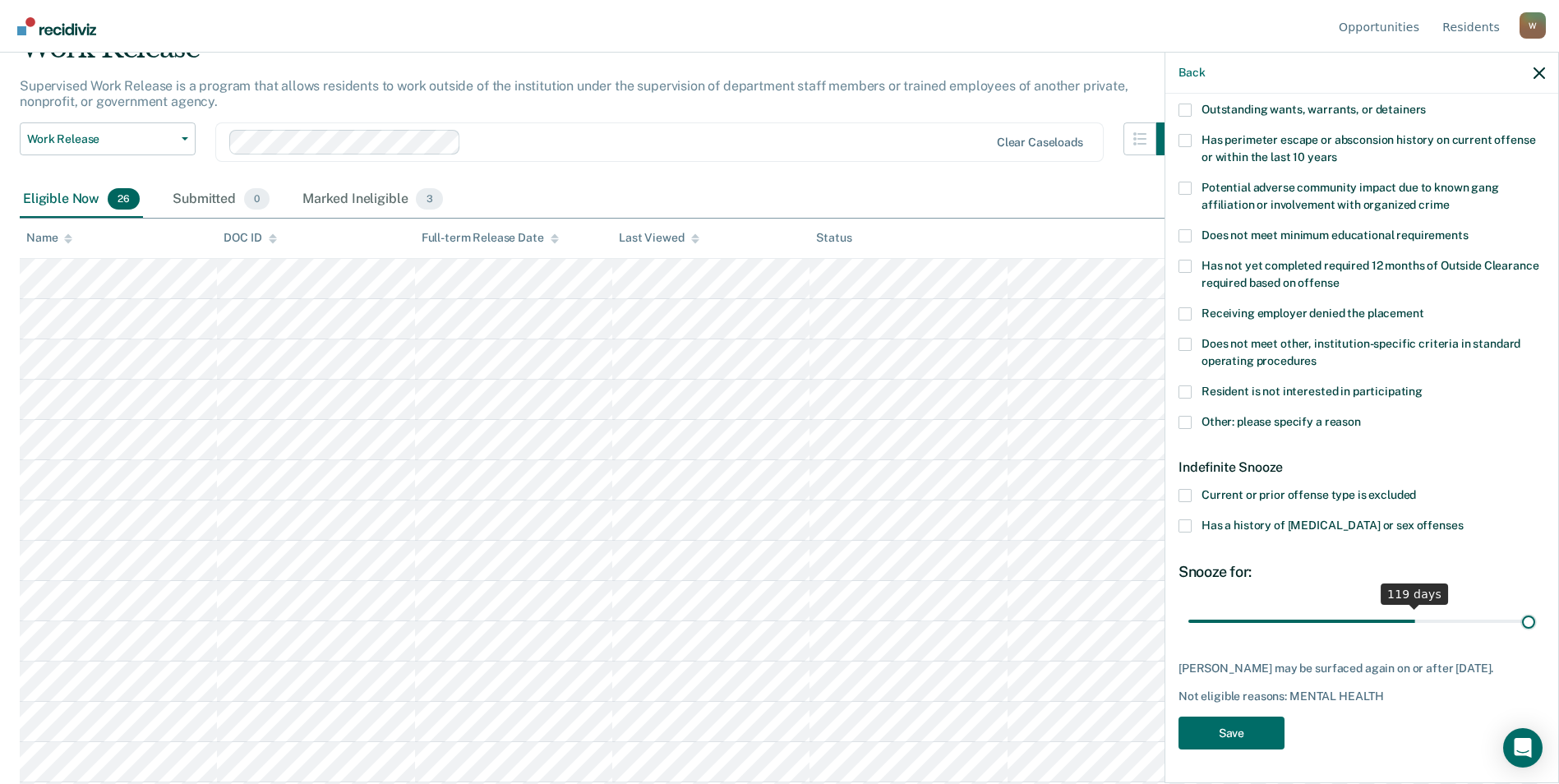
scroll to position [234, 0]
drag, startPoint x: 1254, startPoint y: 606, endPoint x: 1554, endPoint y: 601, distance: 300.0
type input "180"
click at [1034, 609] on input "range" at bounding box center [1361, 623] width 347 height 29
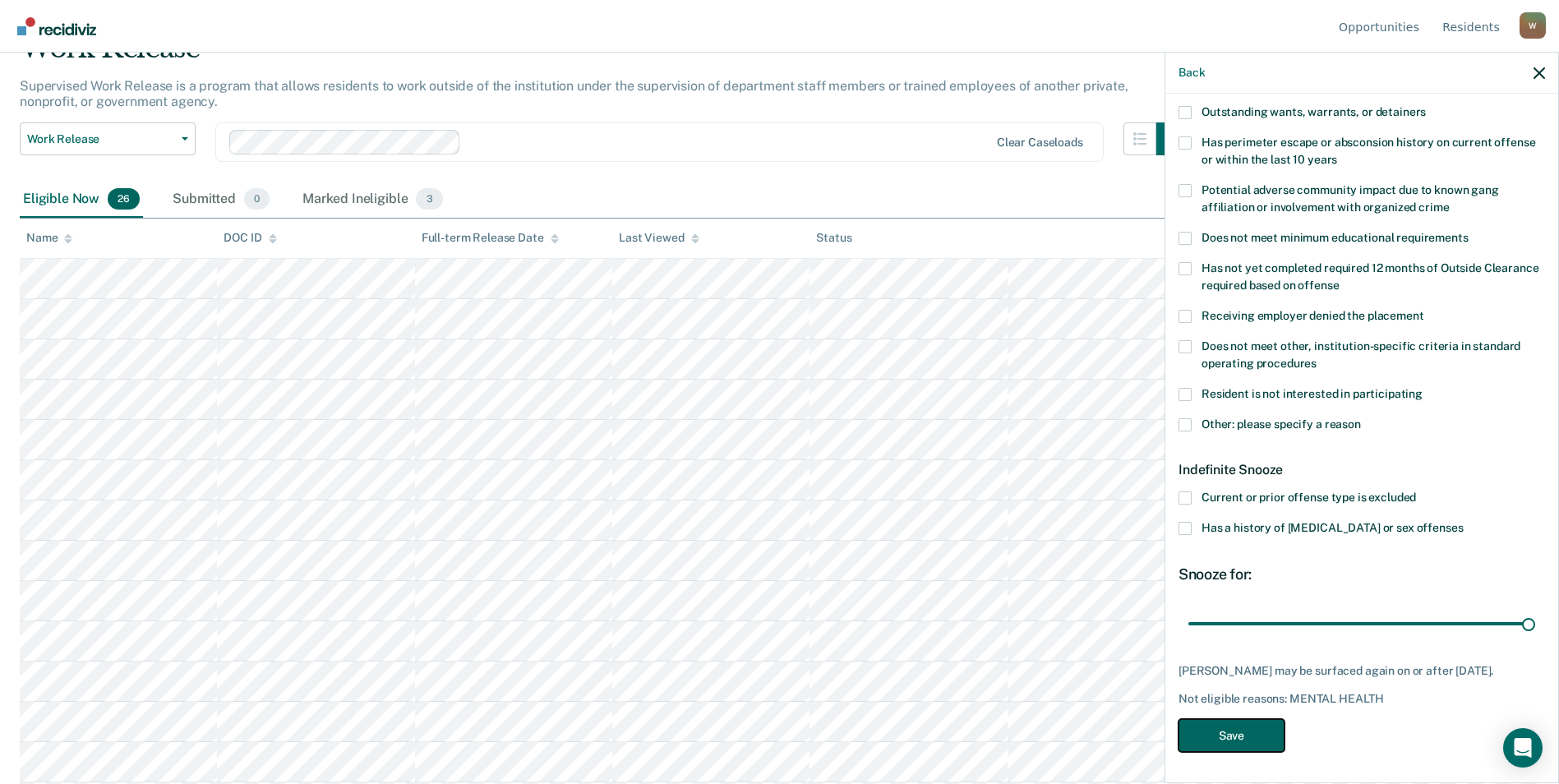
click at [1034, 732] on button "Save" at bounding box center [1231, 735] width 106 height 34
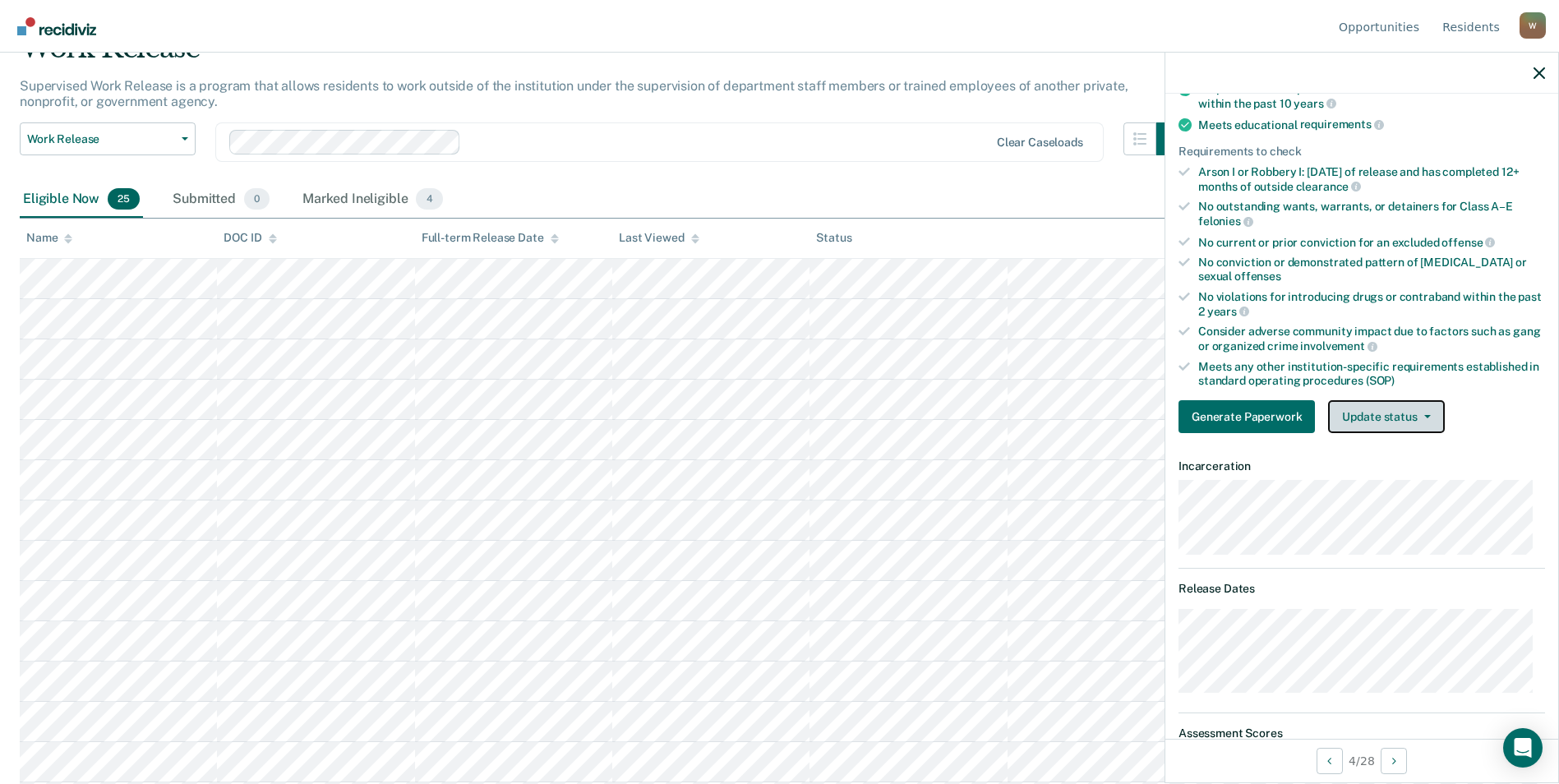
click at [1034, 427] on button "Update status" at bounding box center [1385, 416] width 116 height 33
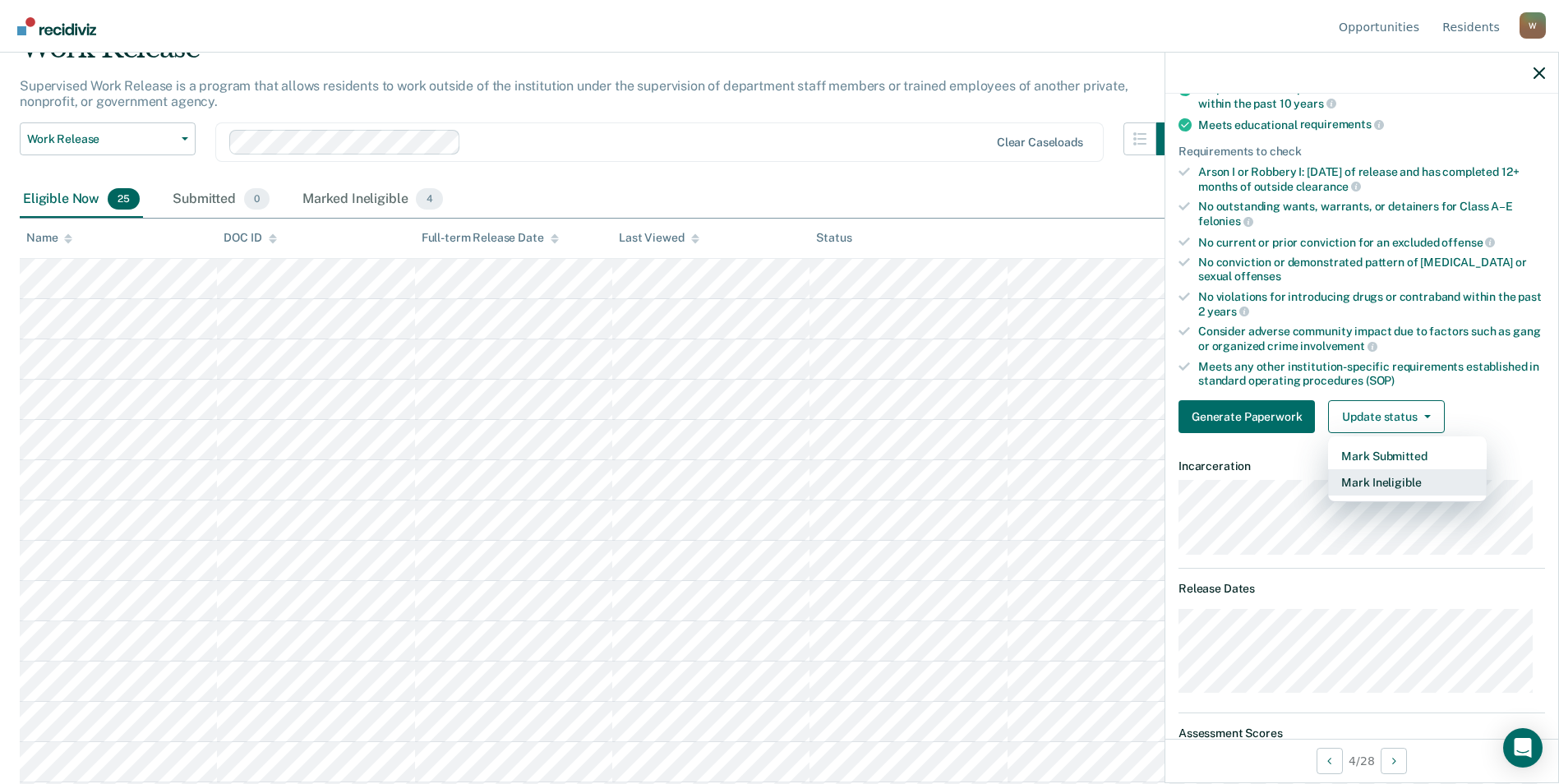
click at [1034, 482] on button "Mark Ineligible" at bounding box center [1407, 481] width 158 height 26
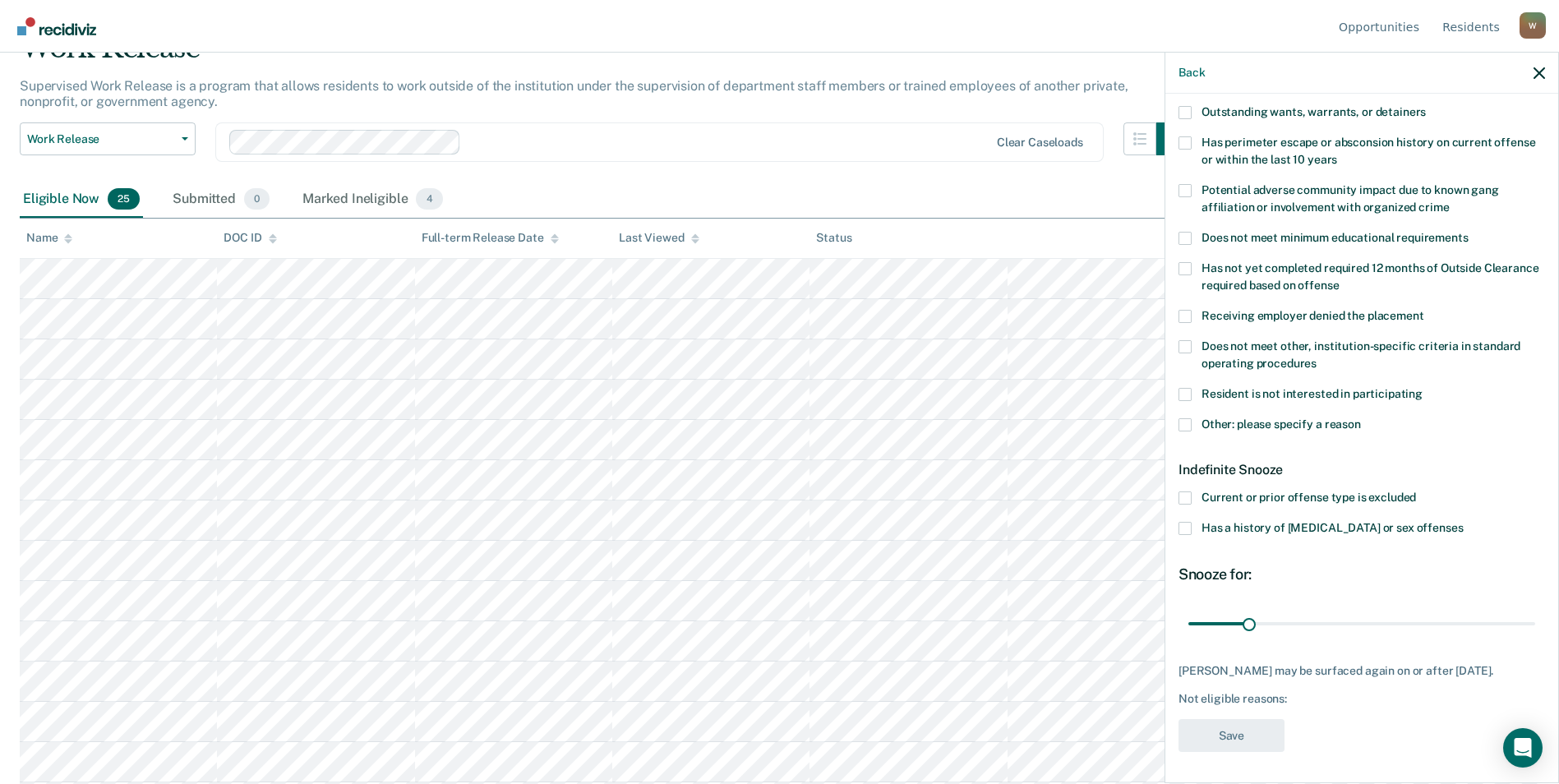
scroll to position [0, 0]
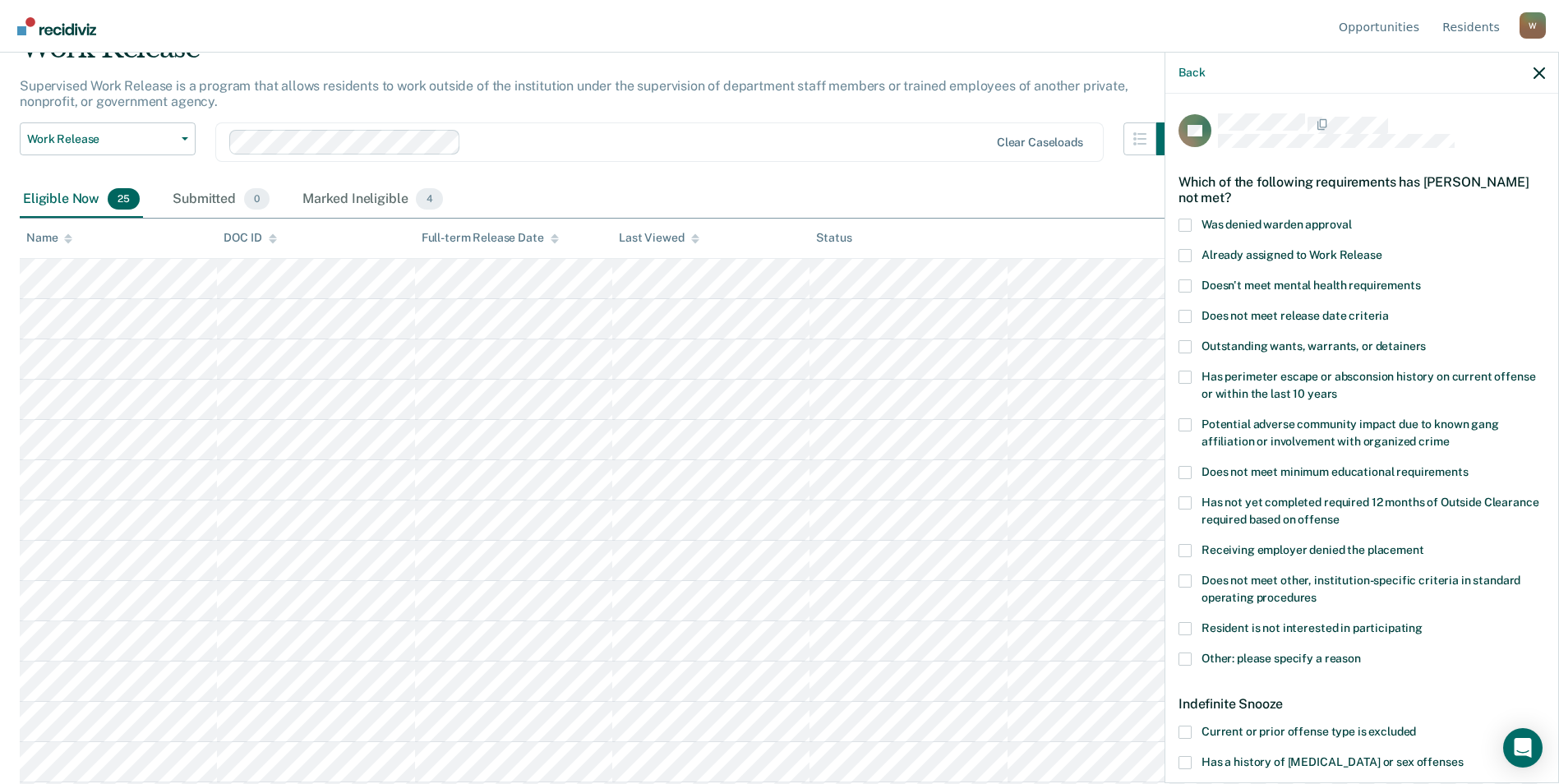
click at [1034, 254] on span at bounding box center [1185, 256] width 13 height 13
click at [1034, 249] on input "Already assigned to Work Release" at bounding box center [1382, 249] width 0 height 0
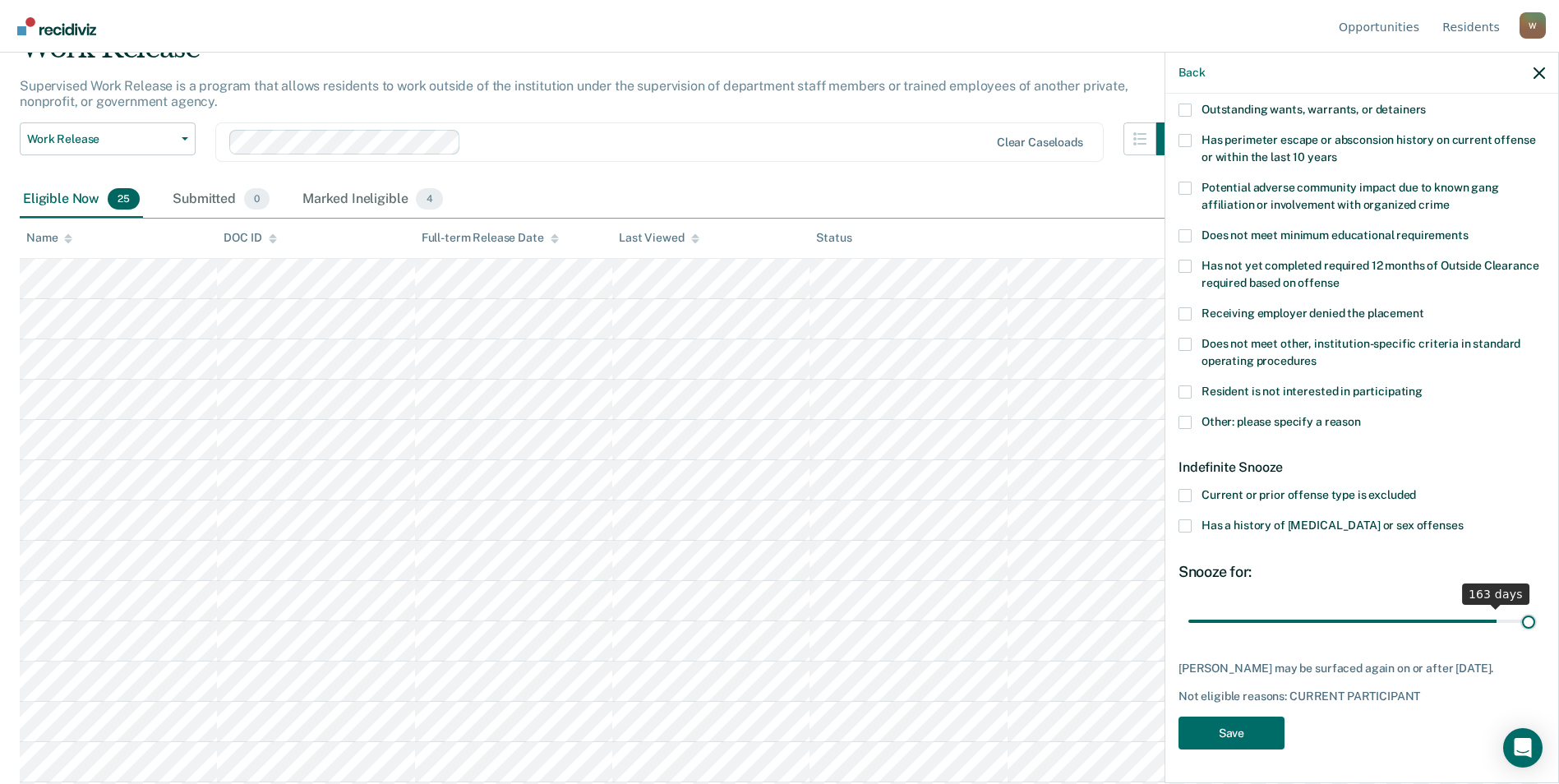
scroll to position [234, 0]
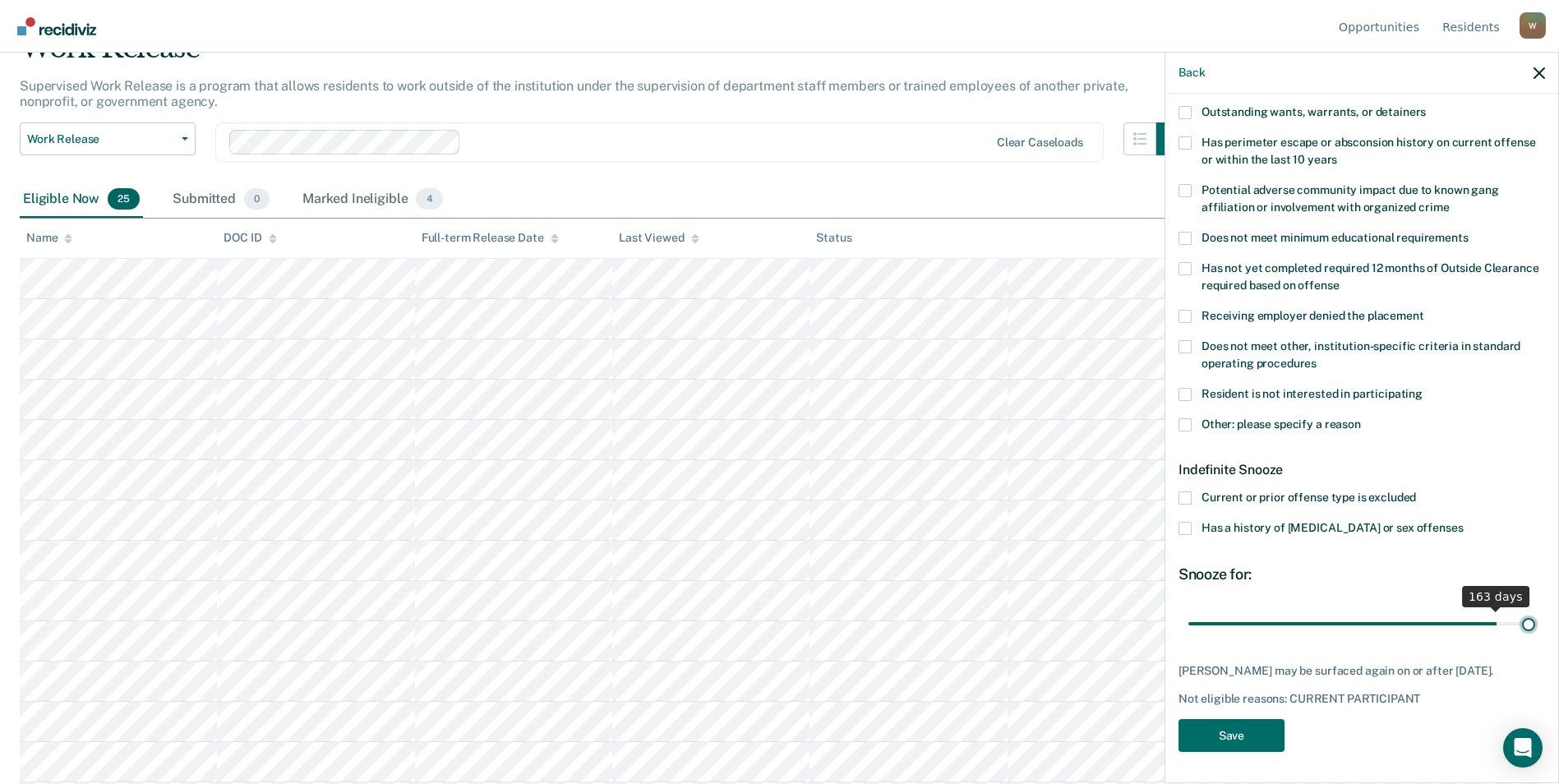
drag, startPoint x: 1246, startPoint y: 609, endPoint x: 1573, endPoint y: 630, distance: 327.7
type input "180"
click at [1034, 630] on input "range" at bounding box center [1361, 623] width 347 height 29
click at [1034, 745] on button "Save" at bounding box center [1231, 735] width 106 height 34
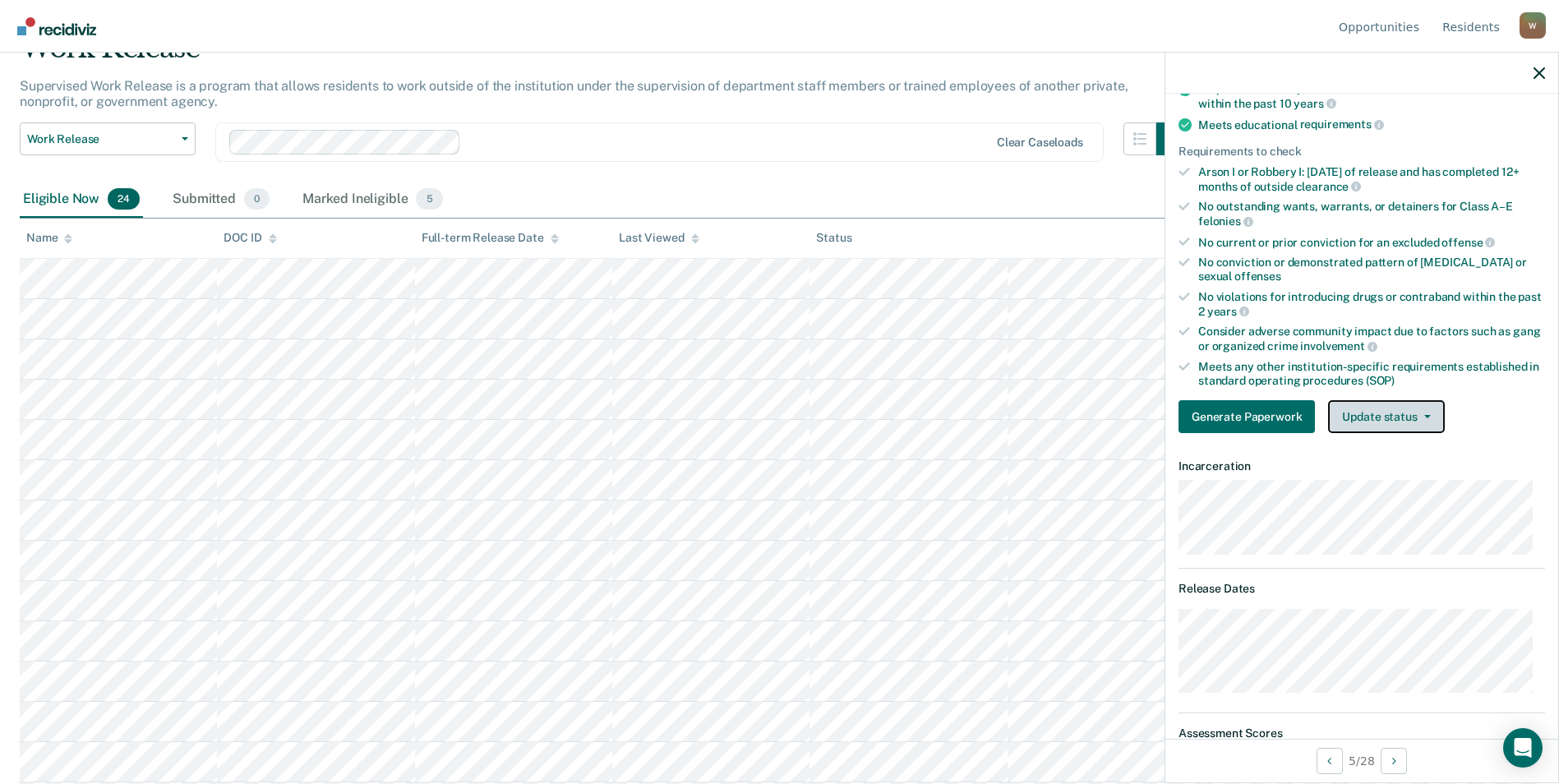
click at [1034, 426] on button "Update status" at bounding box center [1385, 416] width 116 height 33
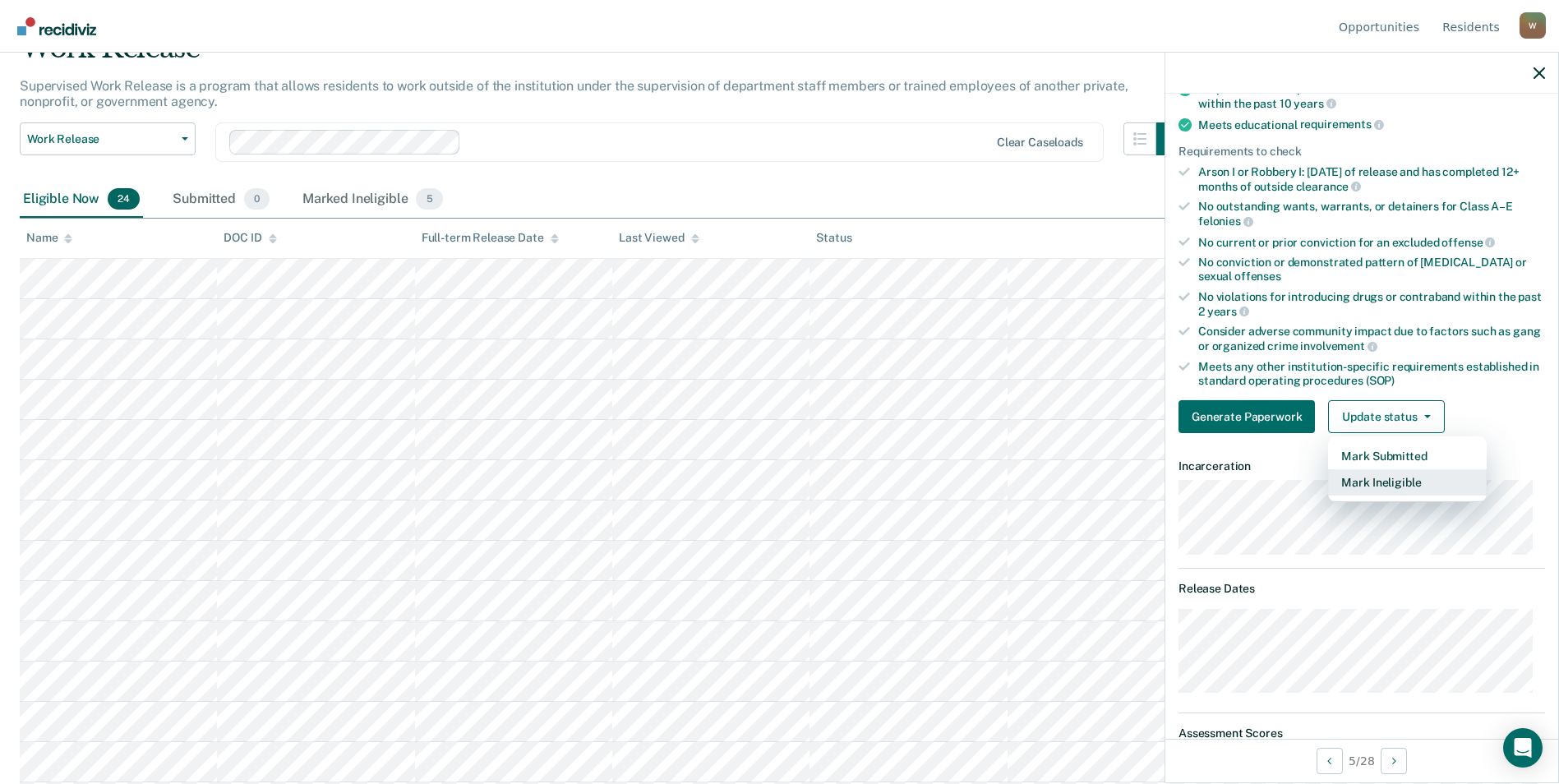
click at [1034, 478] on button "Mark Ineligible" at bounding box center [1407, 481] width 158 height 26
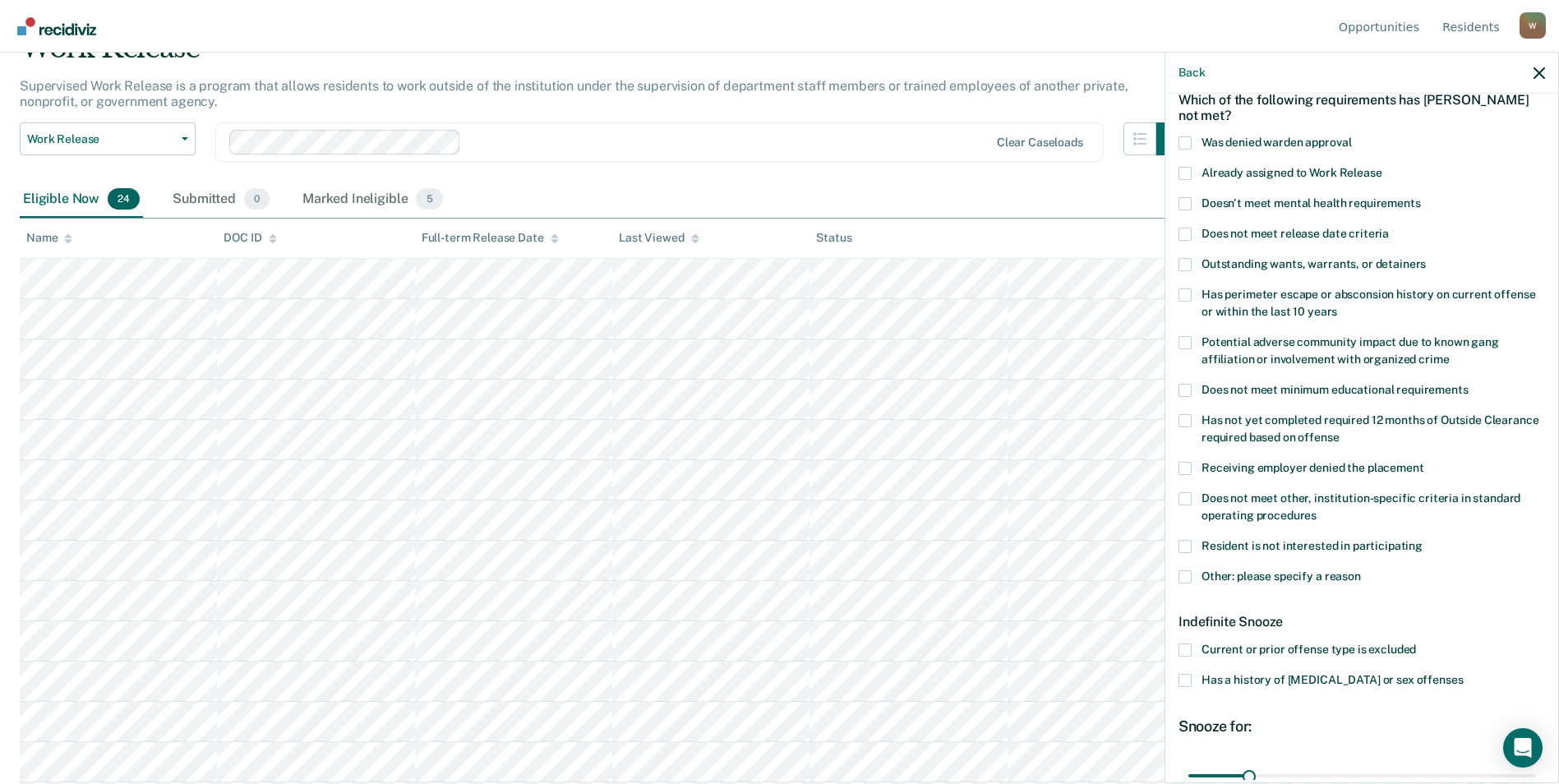
scroll to position [164, 0]
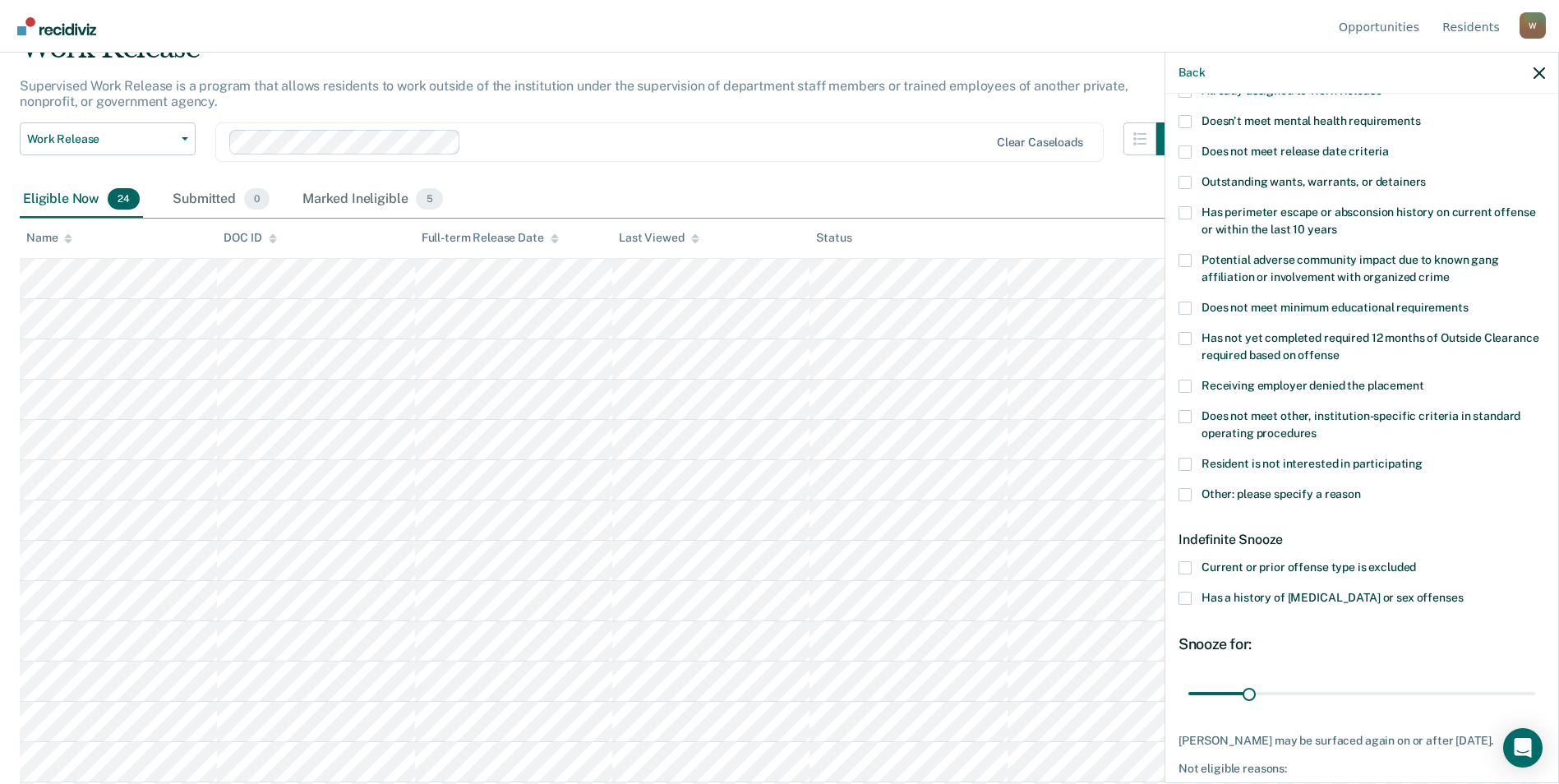
click at [1034, 488] on span at bounding box center [1185, 495] width 13 height 13
click at [1034, 488] on input "Other: please specify a reason" at bounding box center [1361, 488] width 0 height 0
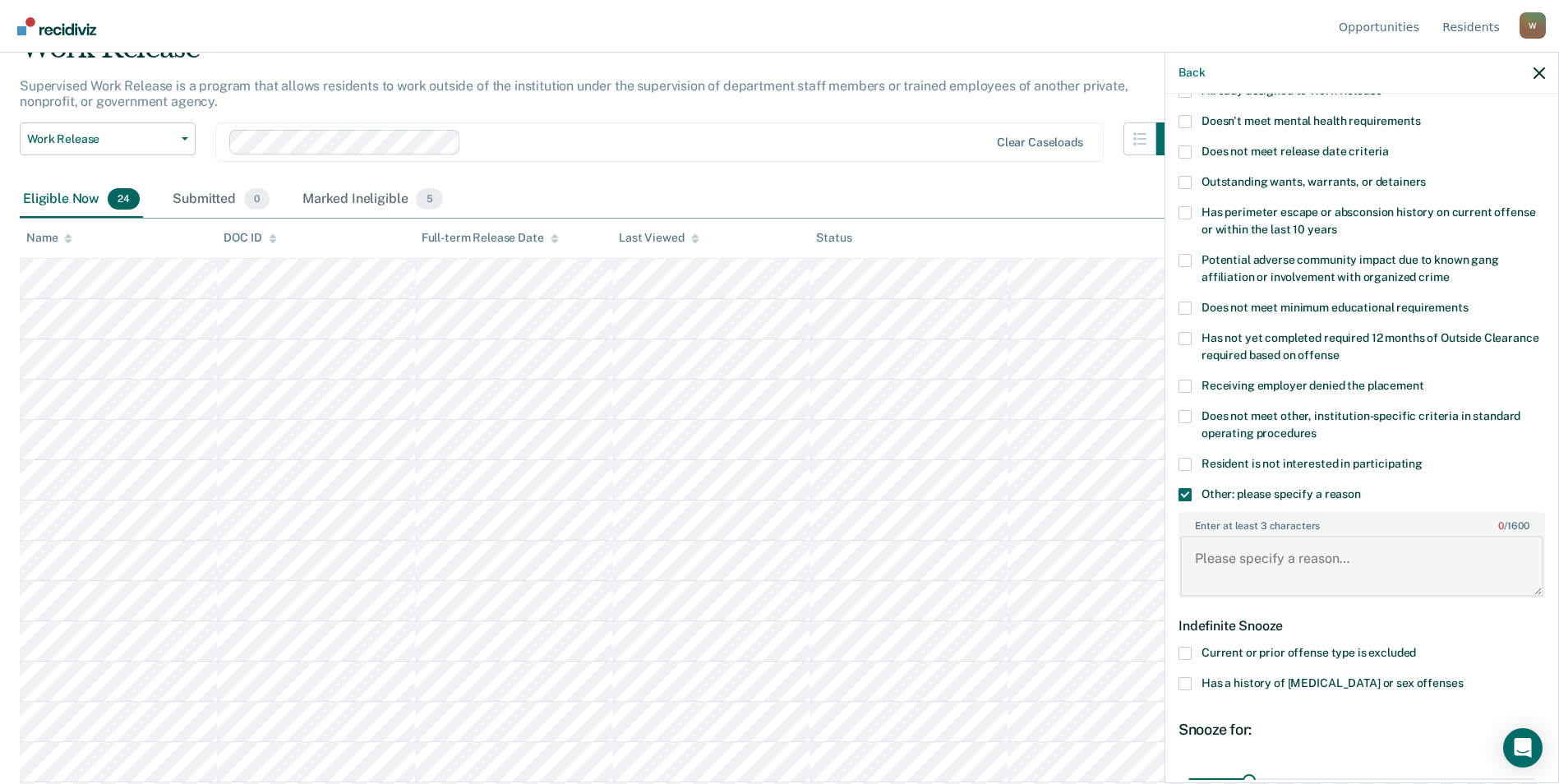
click at [1034, 586] on textarea "Enter at least 3 characters 0 / 1600" at bounding box center [1361, 565] width 363 height 60
type textarea "medical issues requiring"
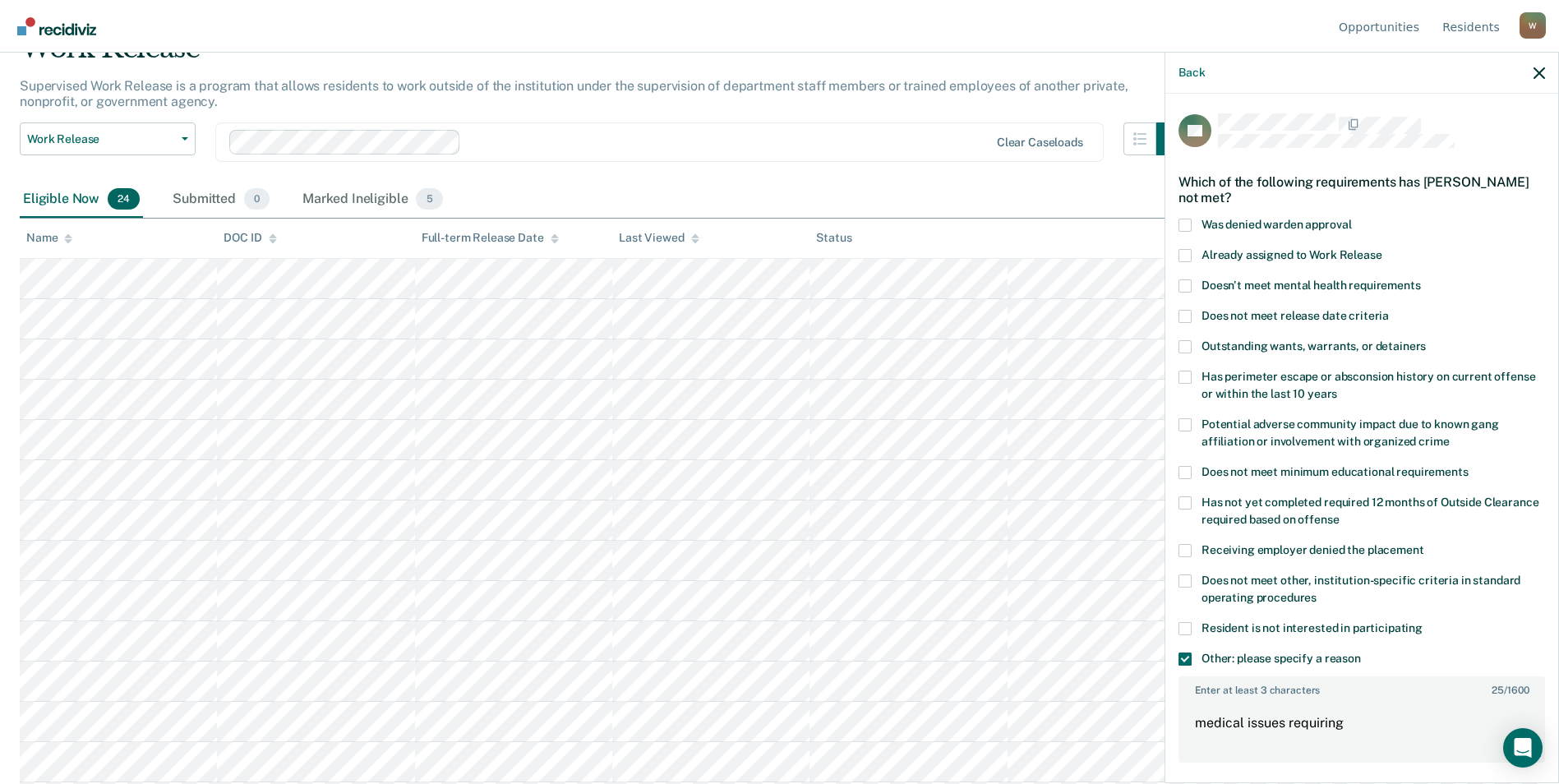
click at [1034, 219] on span at bounding box center [1185, 225] width 13 height 13
click at [1034, 219] on input "Was denied warden approval" at bounding box center [1351, 219] width 0 height 0
click at [1034, 656] on span at bounding box center [1185, 658] width 13 height 13
click at [1034, 652] on input "Other: please specify a reason" at bounding box center [1361, 652] width 0 height 0
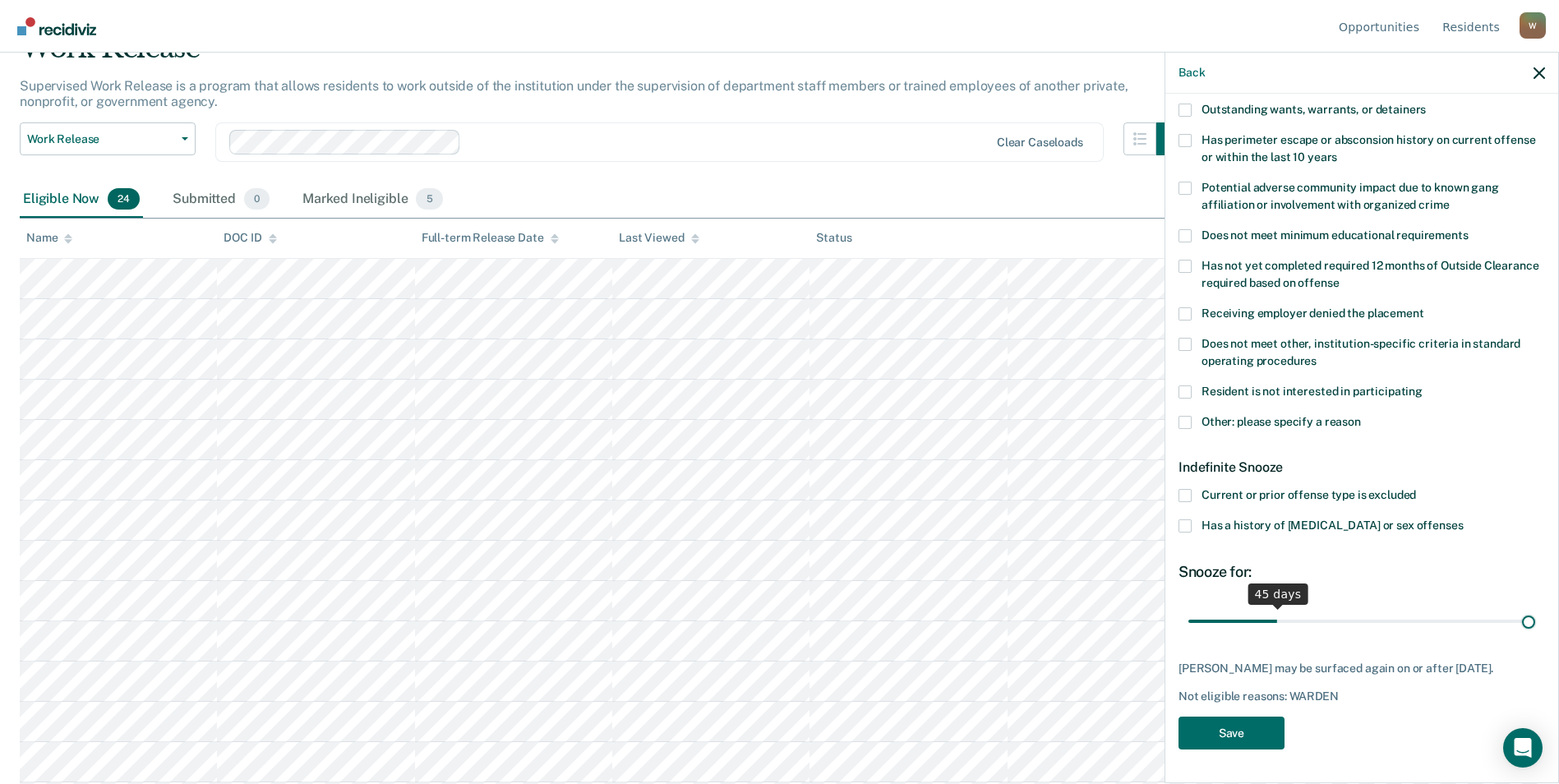
scroll to position [234, 0]
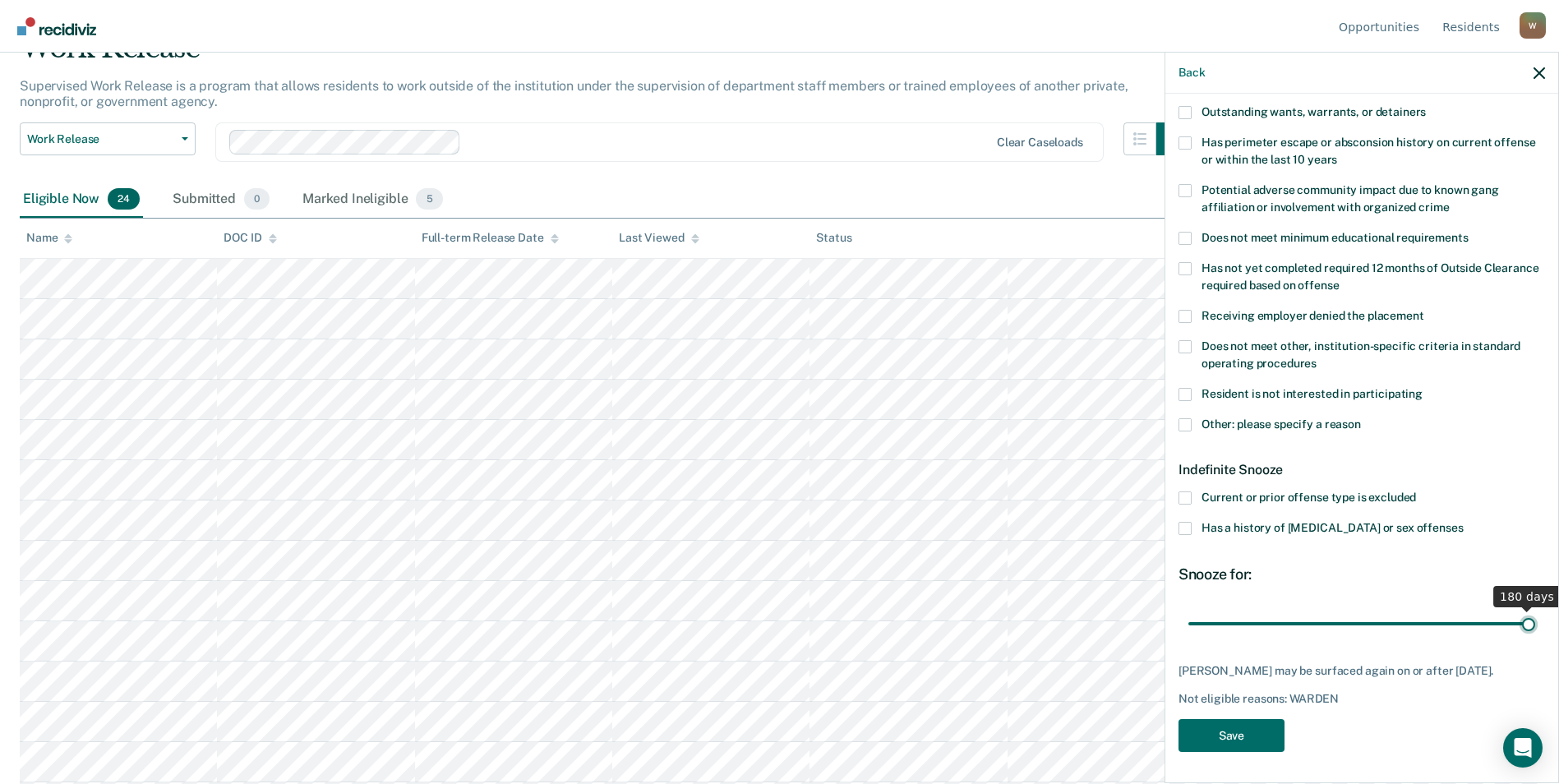
drag, startPoint x: 1254, startPoint y: 615, endPoint x: 1573, endPoint y: 615, distance: 319.0
type input "180"
click at [1034, 615] on input "range" at bounding box center [1361, 623] width 347 height 29
click at [1034, 735] on button "Save" at bounding box center [1231, 735] width 106 height 34
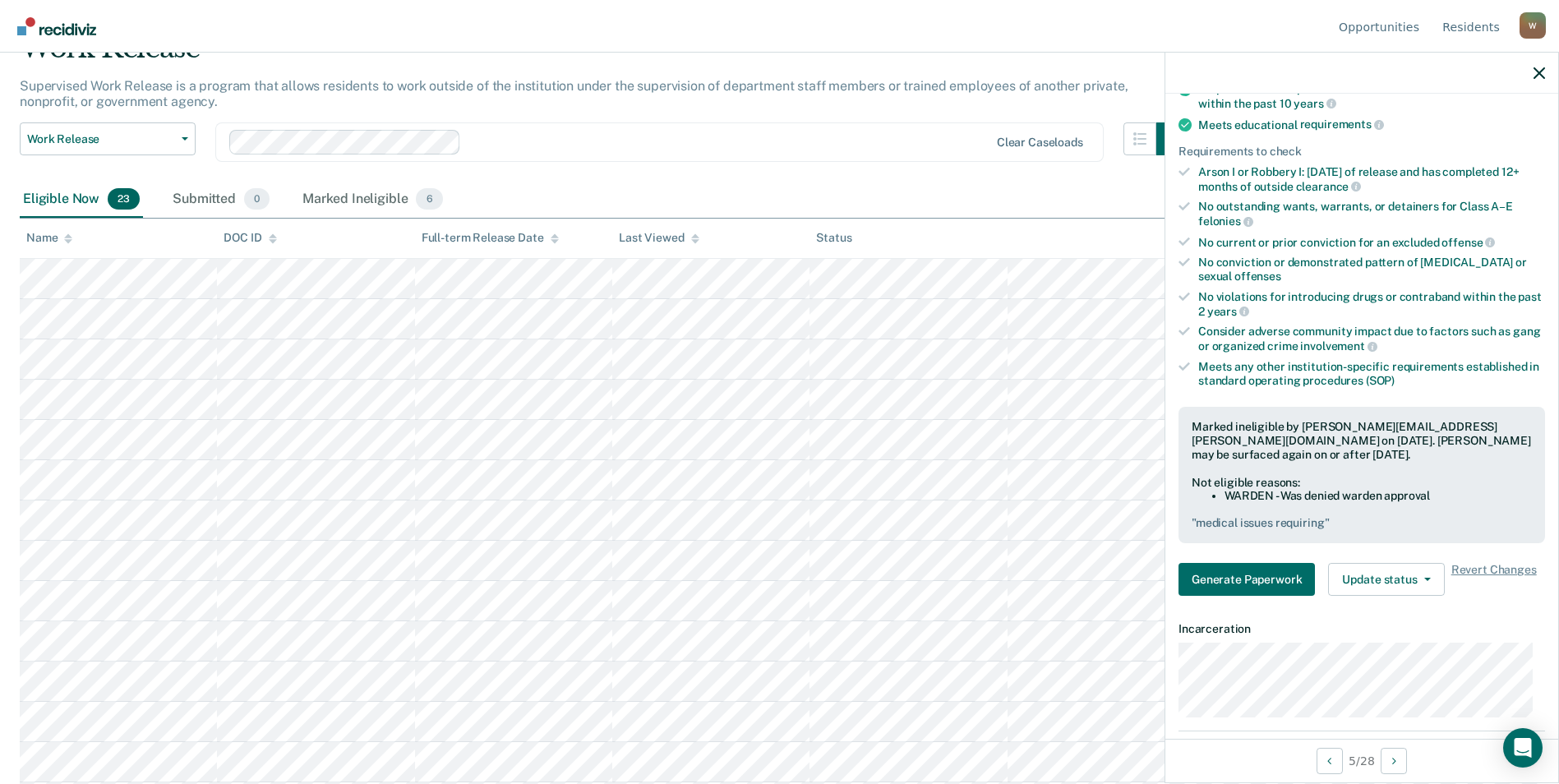
scroll to position [0, 0]
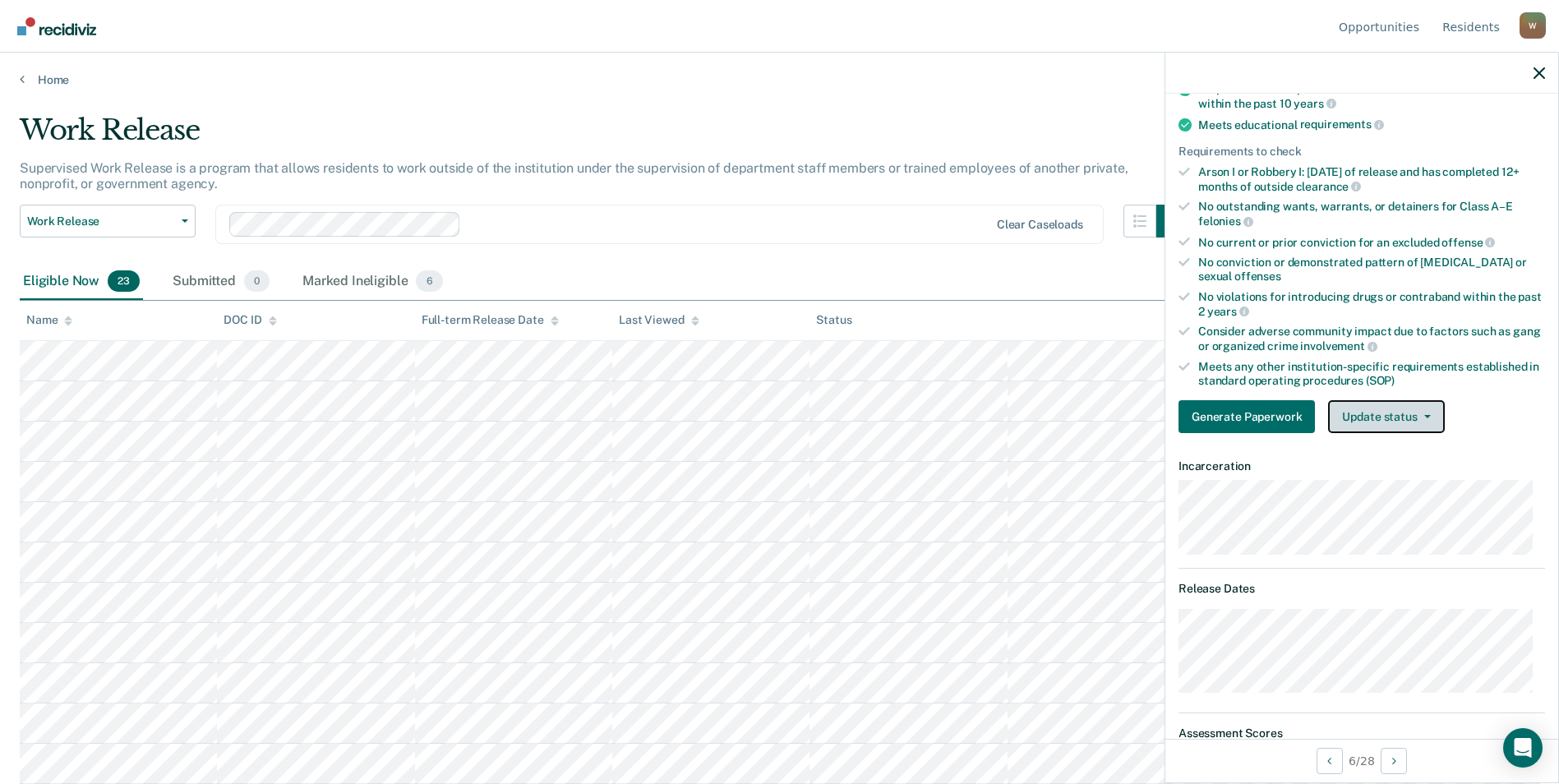
click at [1034, 413] on button "Update status" at bounding box center [1385, 416] width 116 height 33
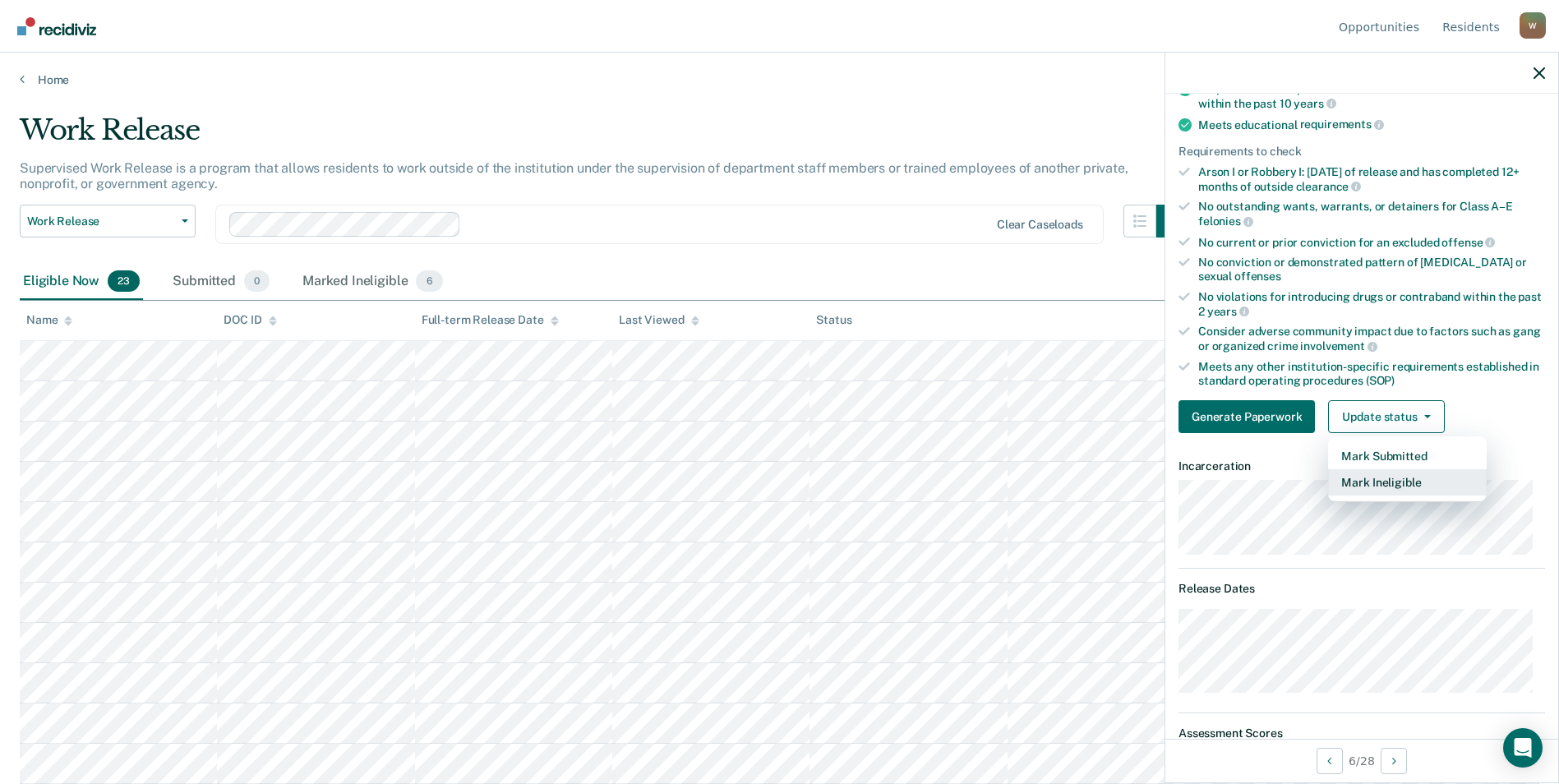
click at [1034, 478] on button "Mark Ineligible" at bounding box center [1407, 481] width 158 height 26
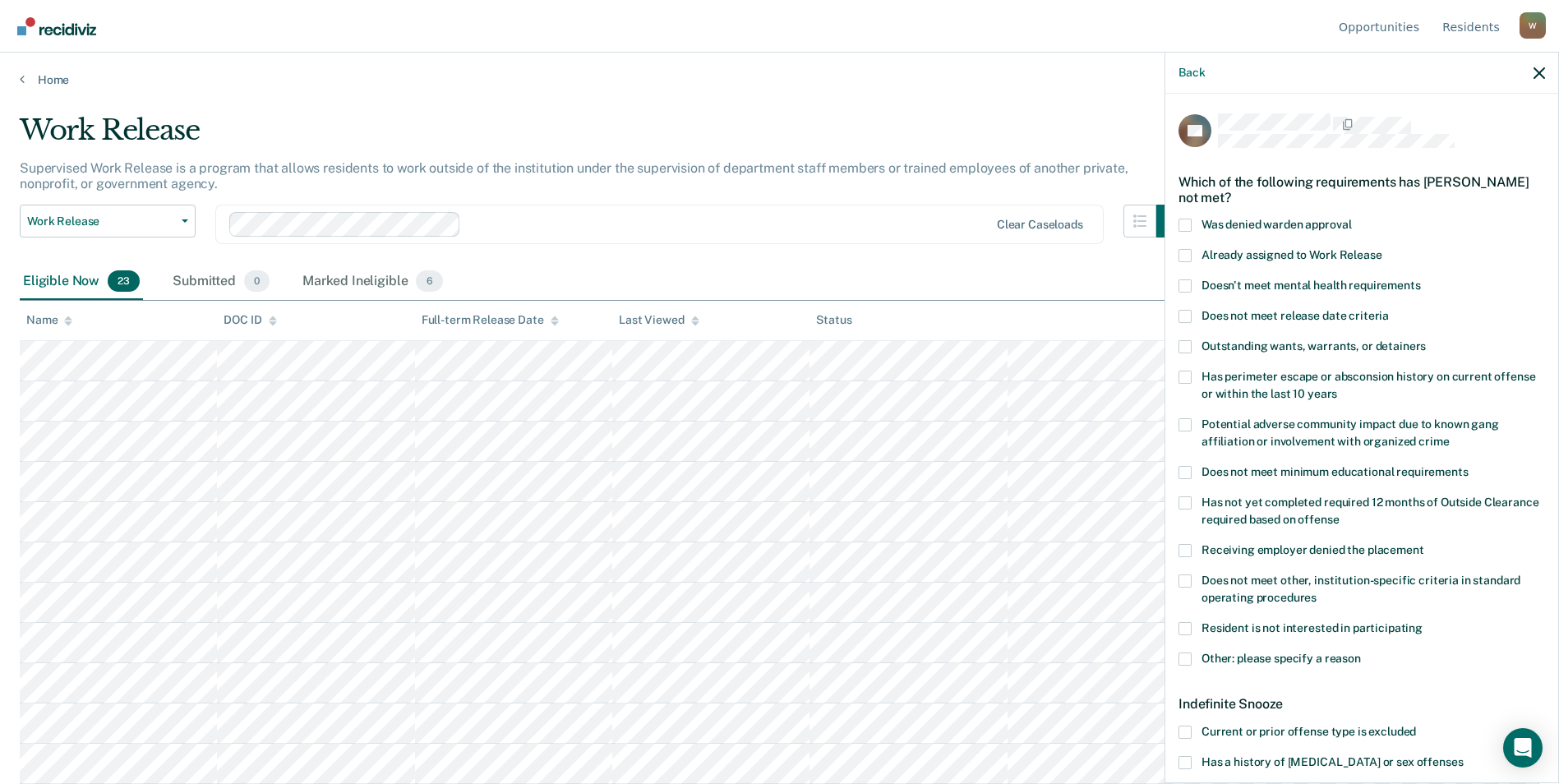
scroll to position [248, 0]
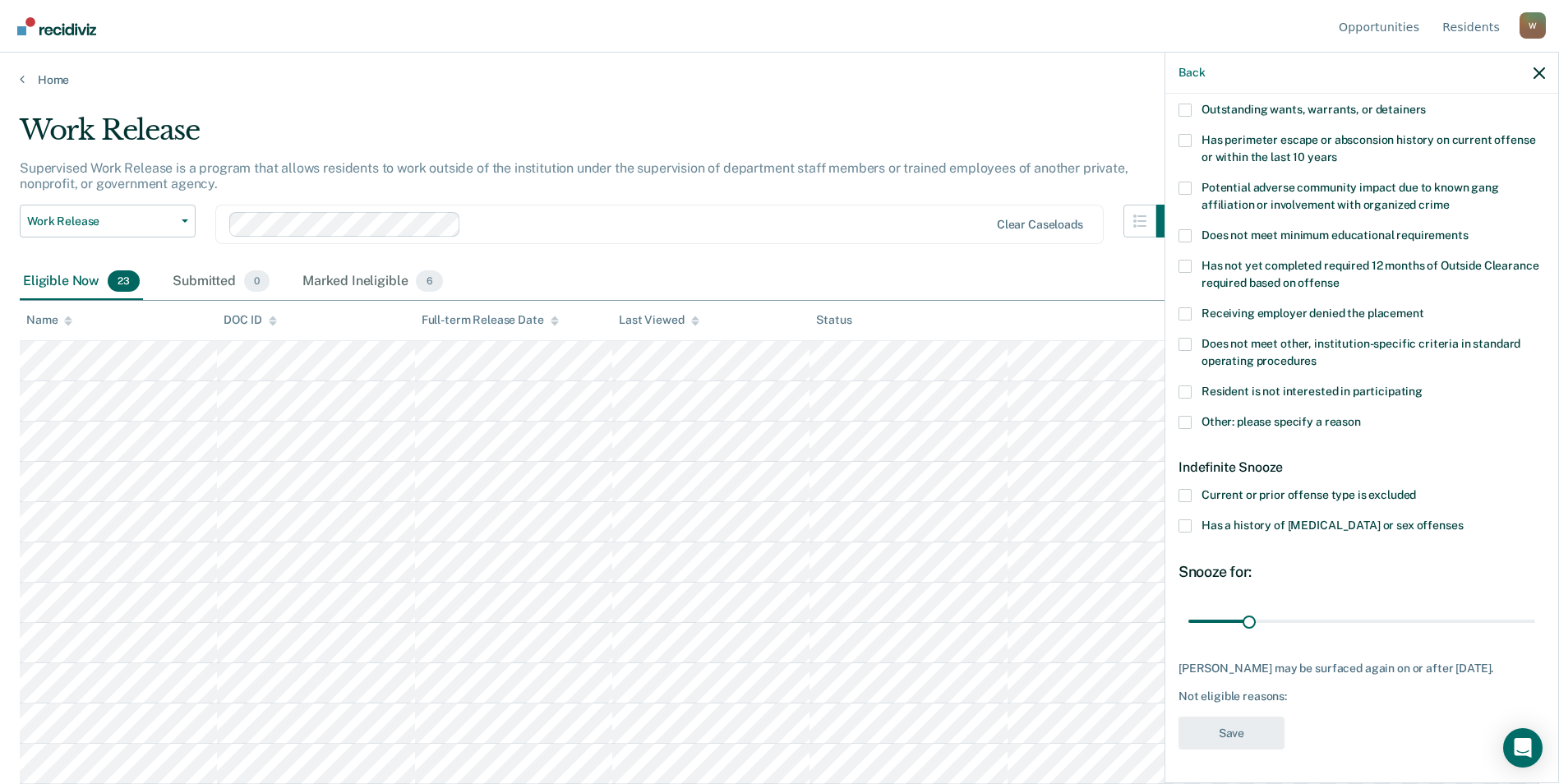
click at [1034, 416] on span at bounding box center [1185, 423] width 13 height 13
click at [1034, 416] on input "Other: please specify a reason" at bounding box center [1361, 416] width 0 height 0
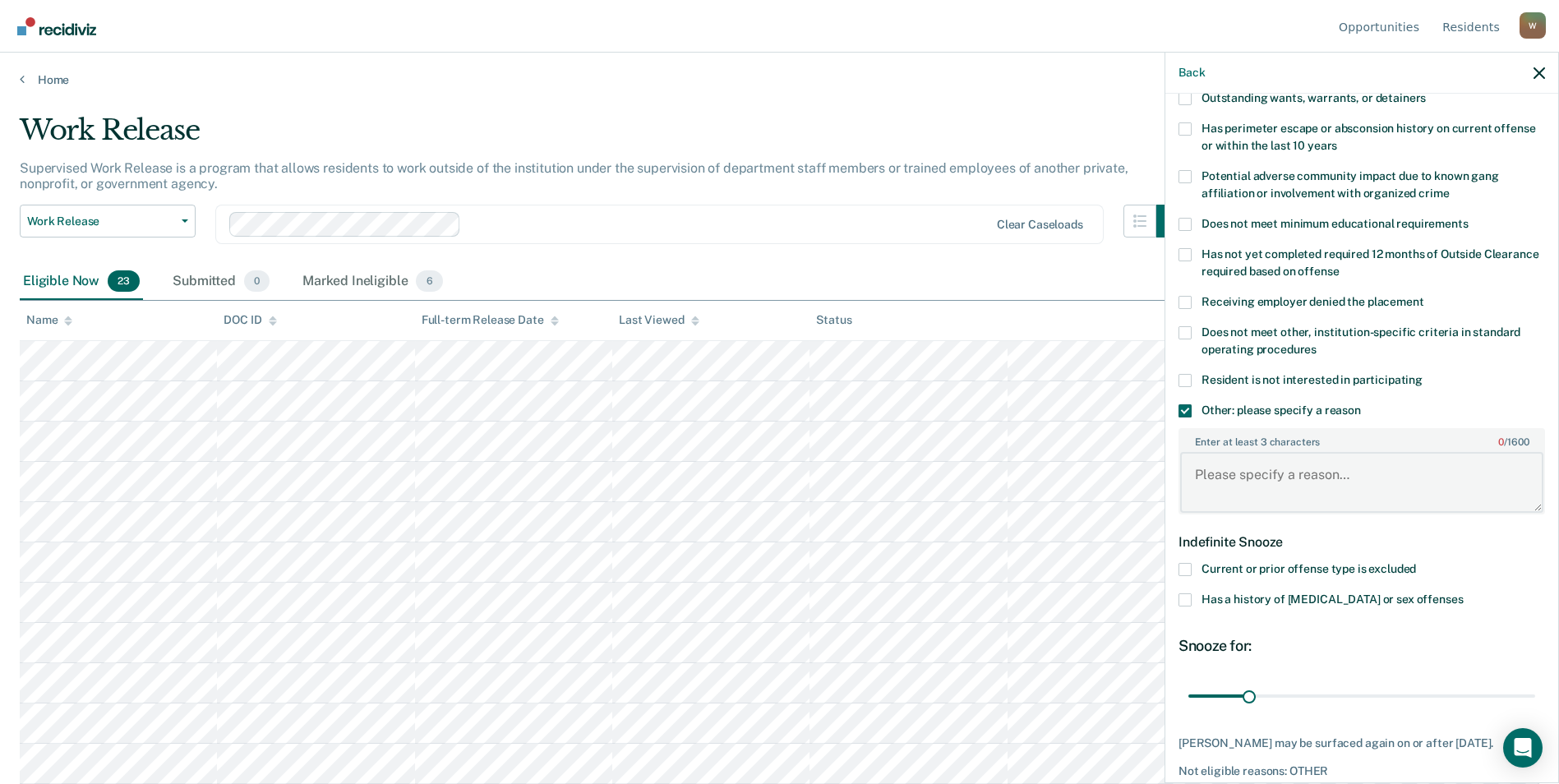
click at [1034, 485] on textarea "Enter at least 3 characters 0 / 1600" at bounding box center [1361, 481] width 363 height 60
type textarea "Offender is classified as C-2 Medium Custody"
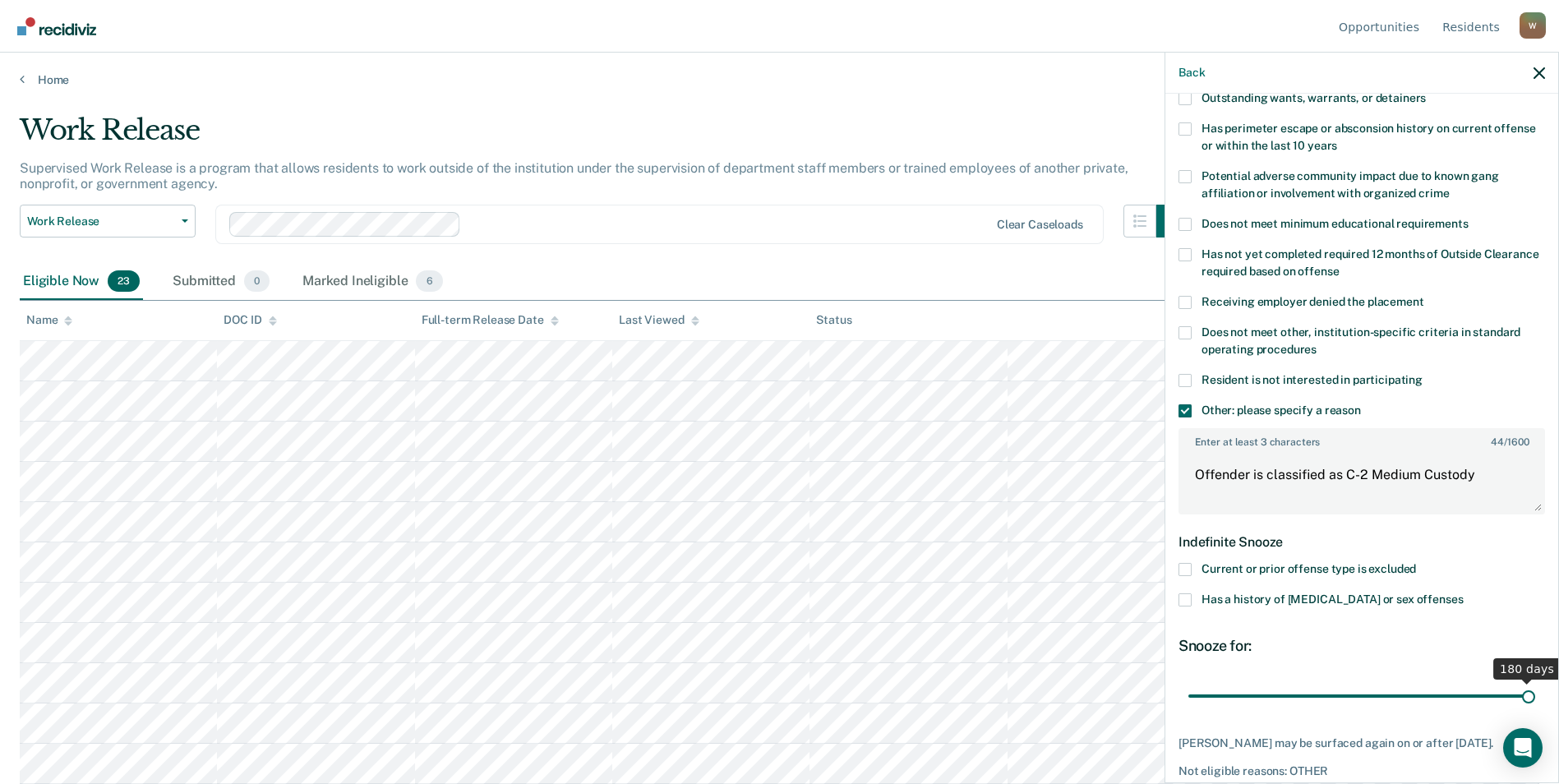
drag, startPoint x: 1247, startPoint y: 693, endPoint x: 1571, endPoint y: 647, distance: 327.2
type input "180"
click at [1034, 680] on input "range" at bounding box center [1361, 695] width 347 height 29
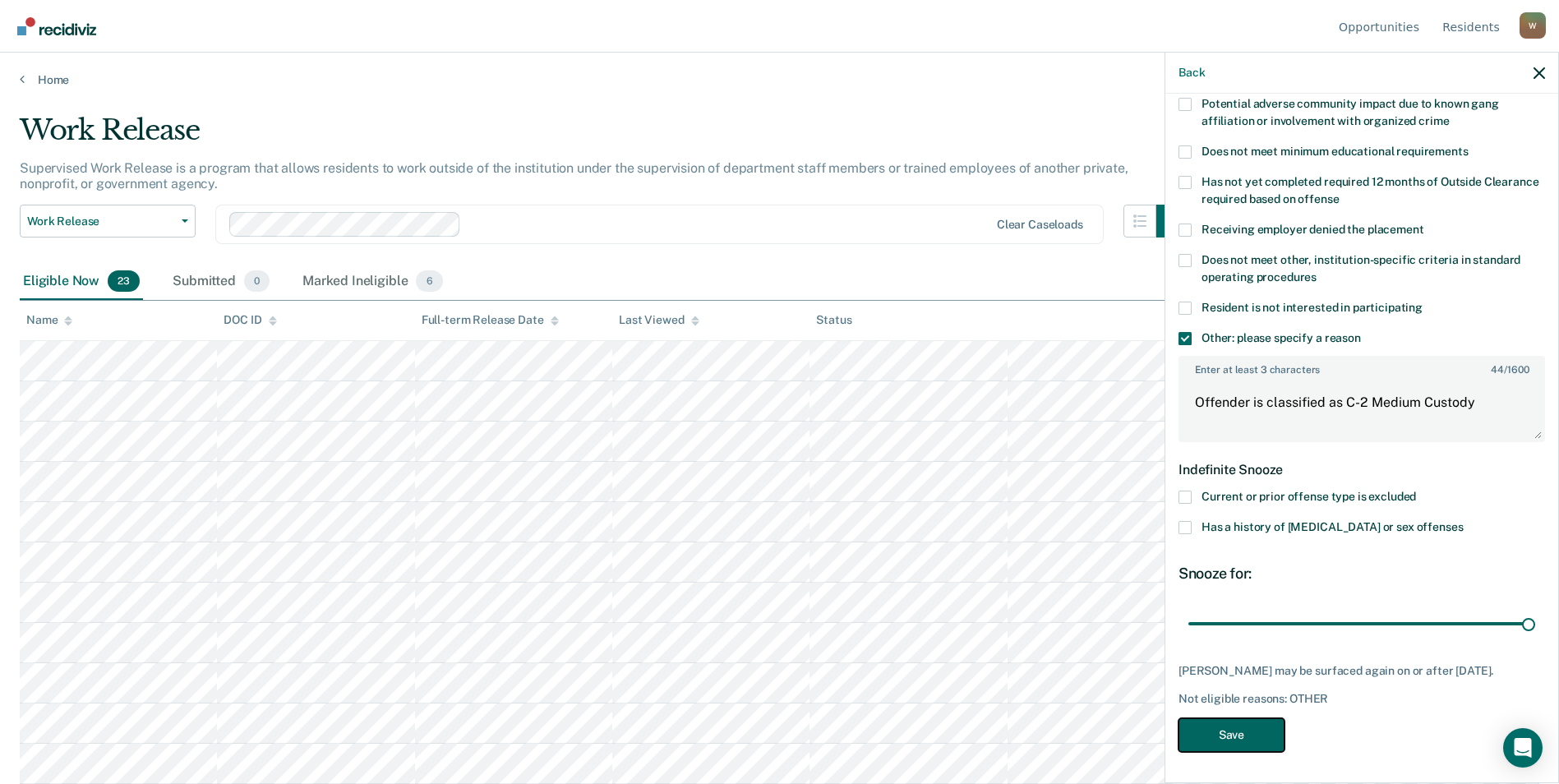
click at [1034, 728] on button "Save" at bounding box center [1231, 734] width 106 height 34
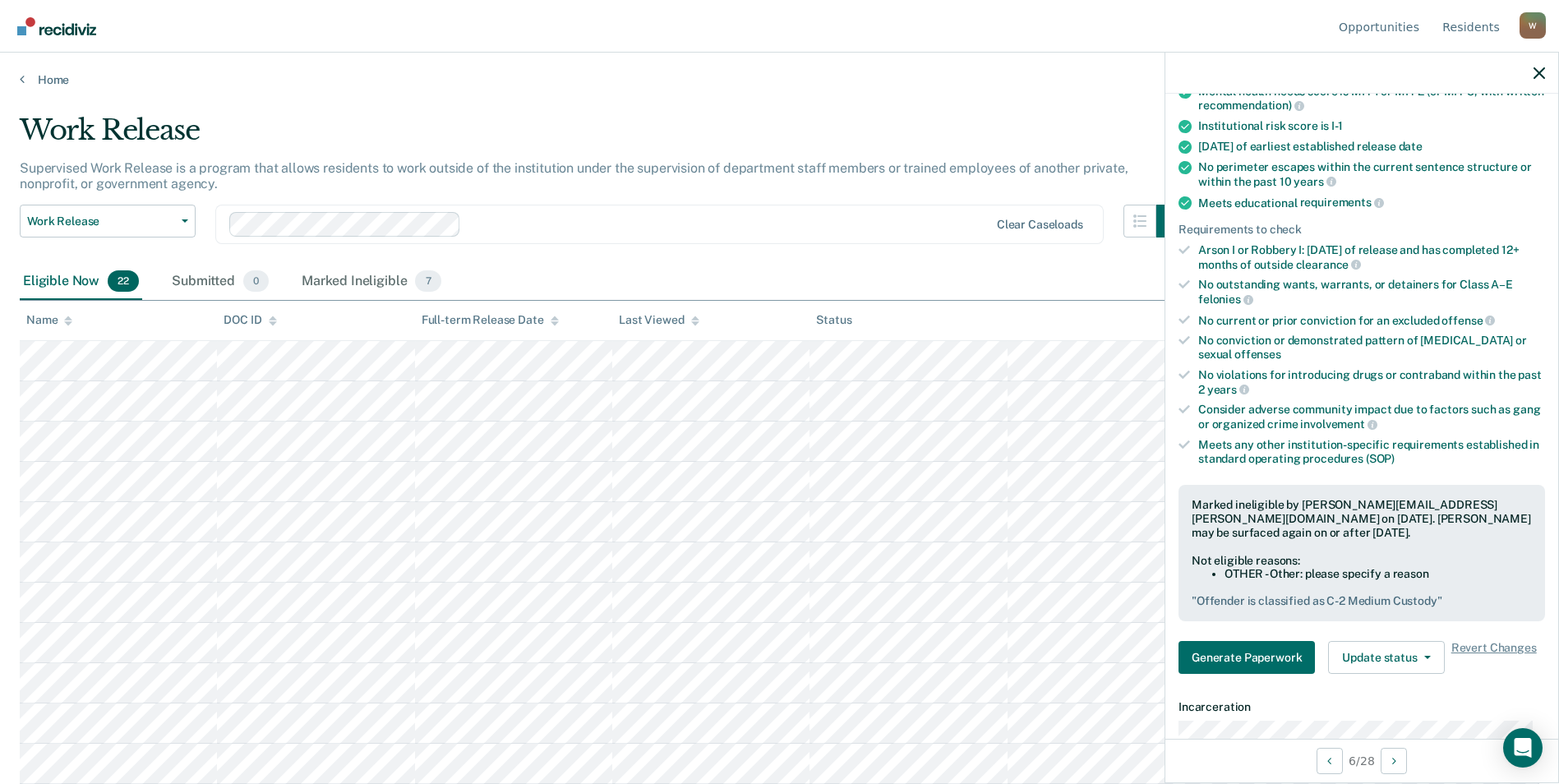
scroll to position [239, 0]
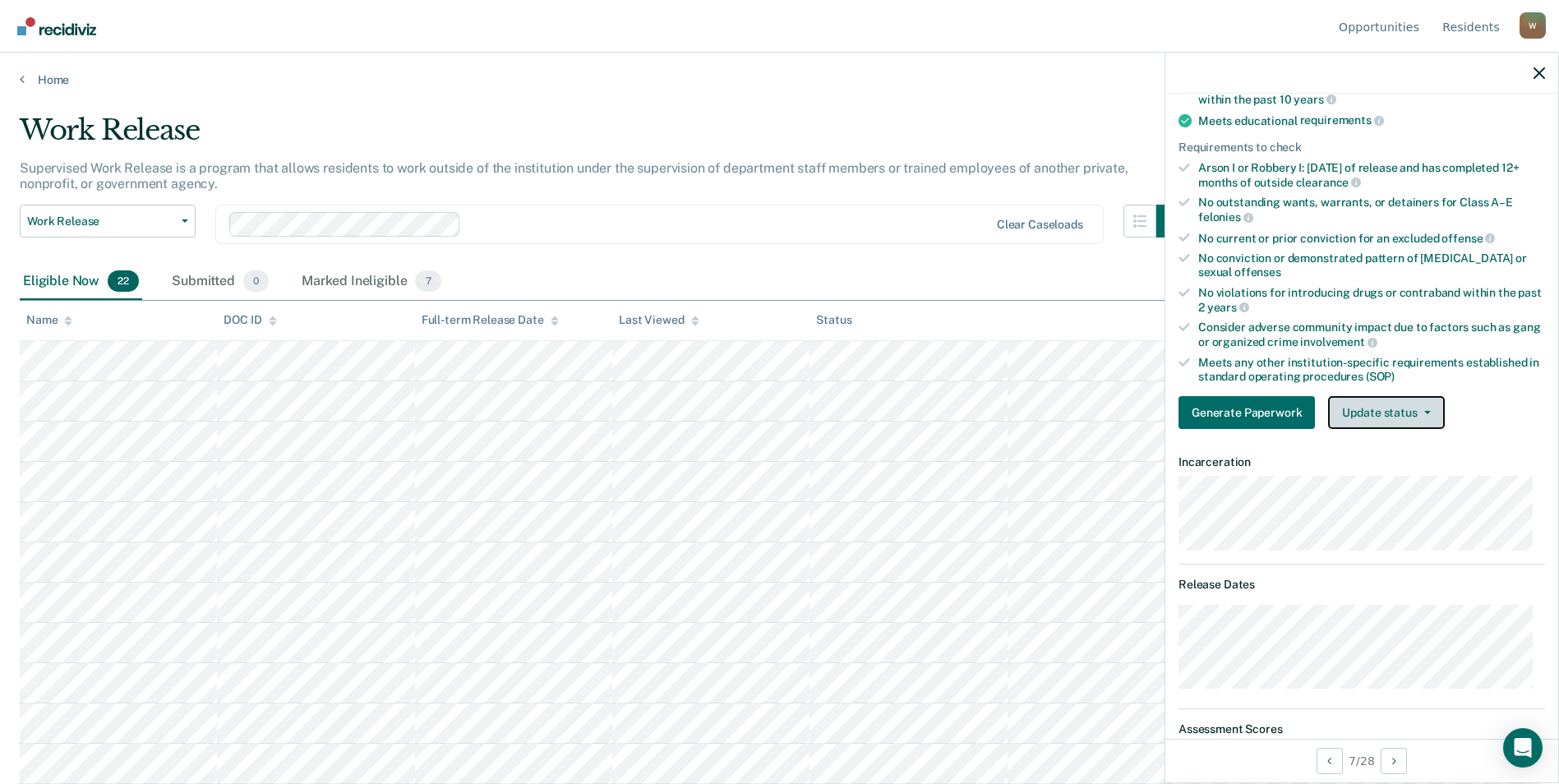
click at [1034, 413] on button "Update status" at bounding box center [1385, 412] width 116 height 33
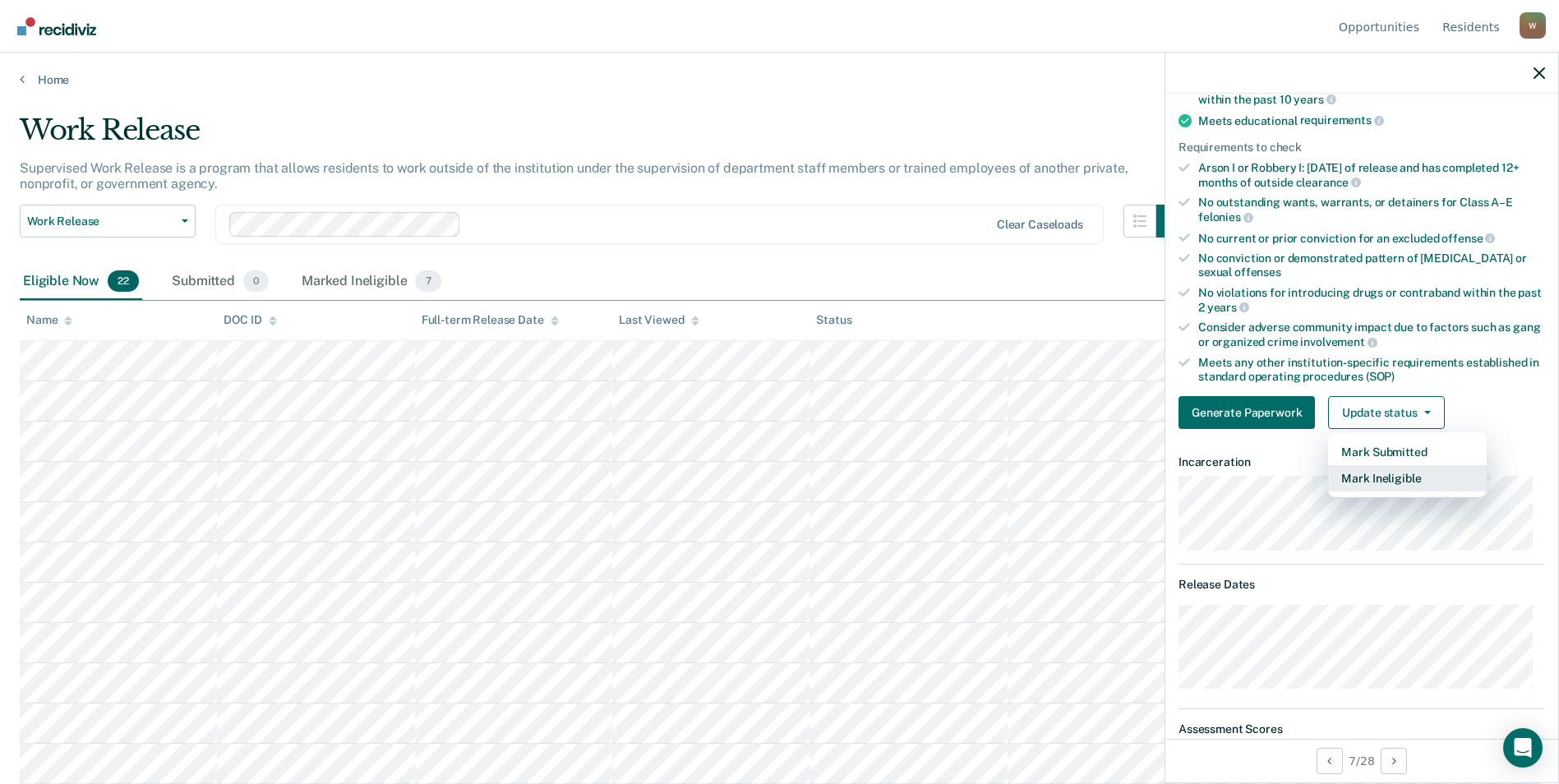
click at [1034, 481] on button "Mark Ineligible" at bounding box center [1407, 477] width 158 height 26
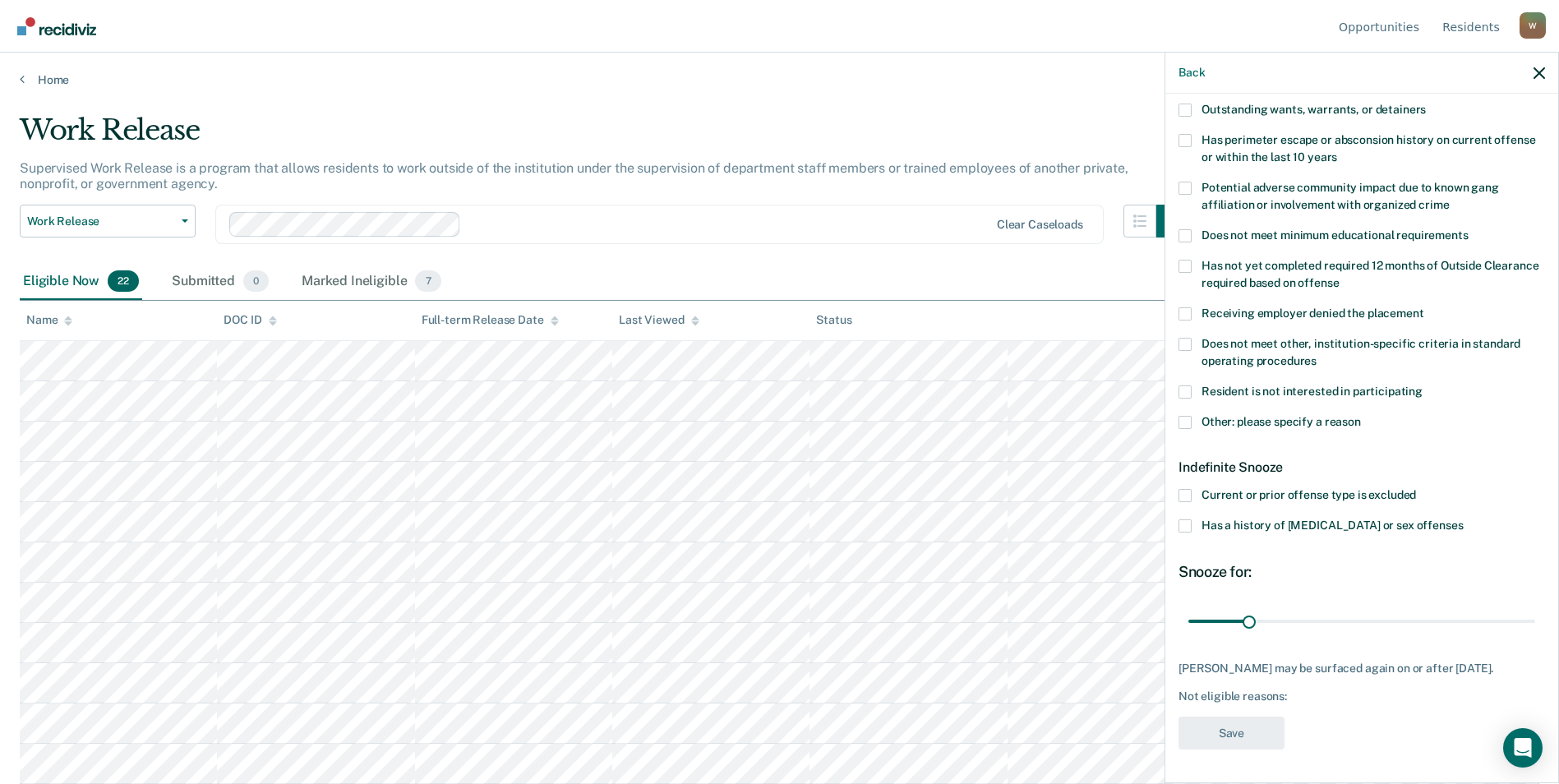
scroll to position [0, 0]
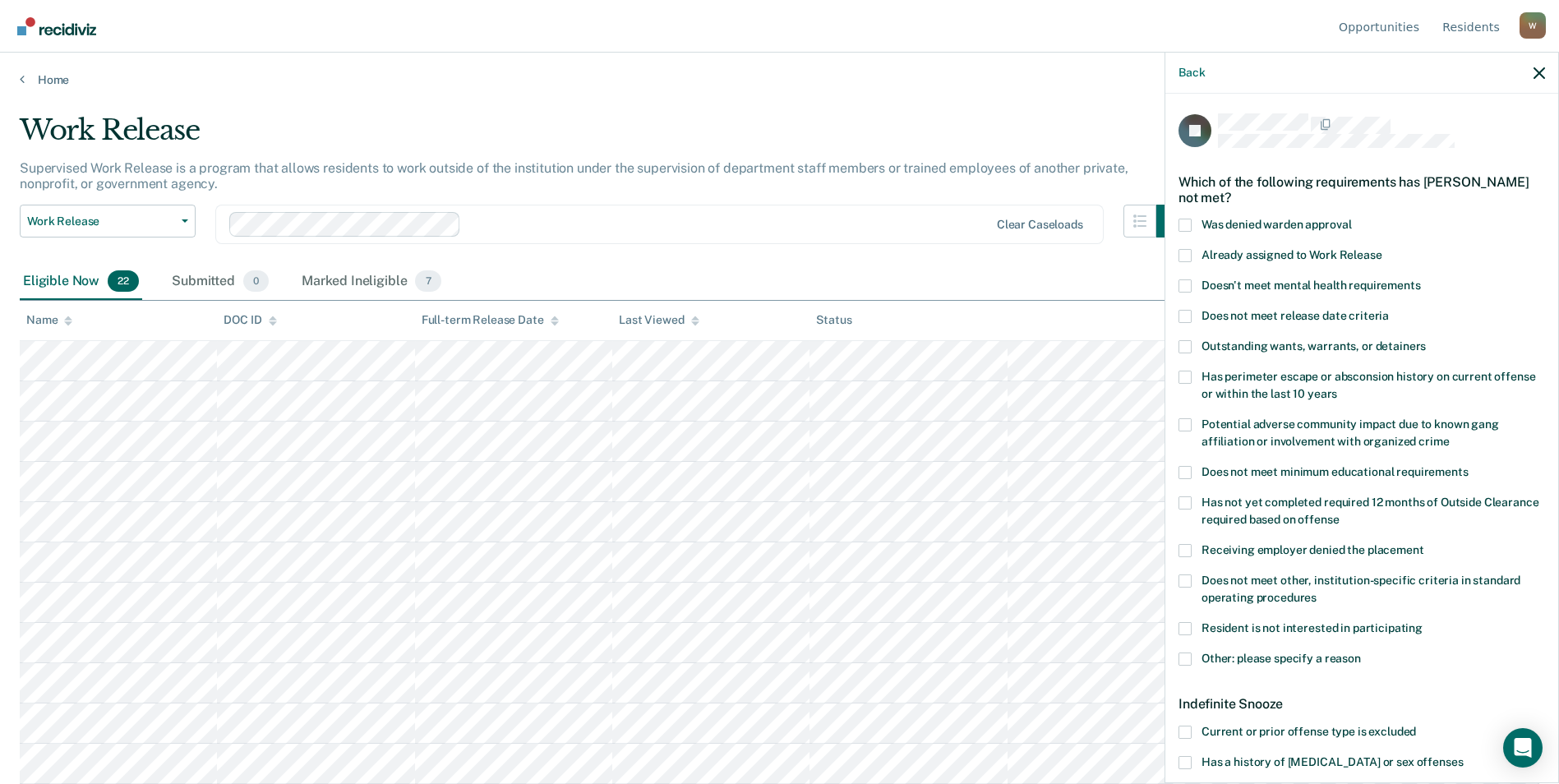
click at [1034, 344] on span at bounding box center [1185, 347] width 13 height 13
click at [1034, 340] on input "Outstanding wants, warrants, or detainers" at bounding box center [1426, 340] width 0 height 0
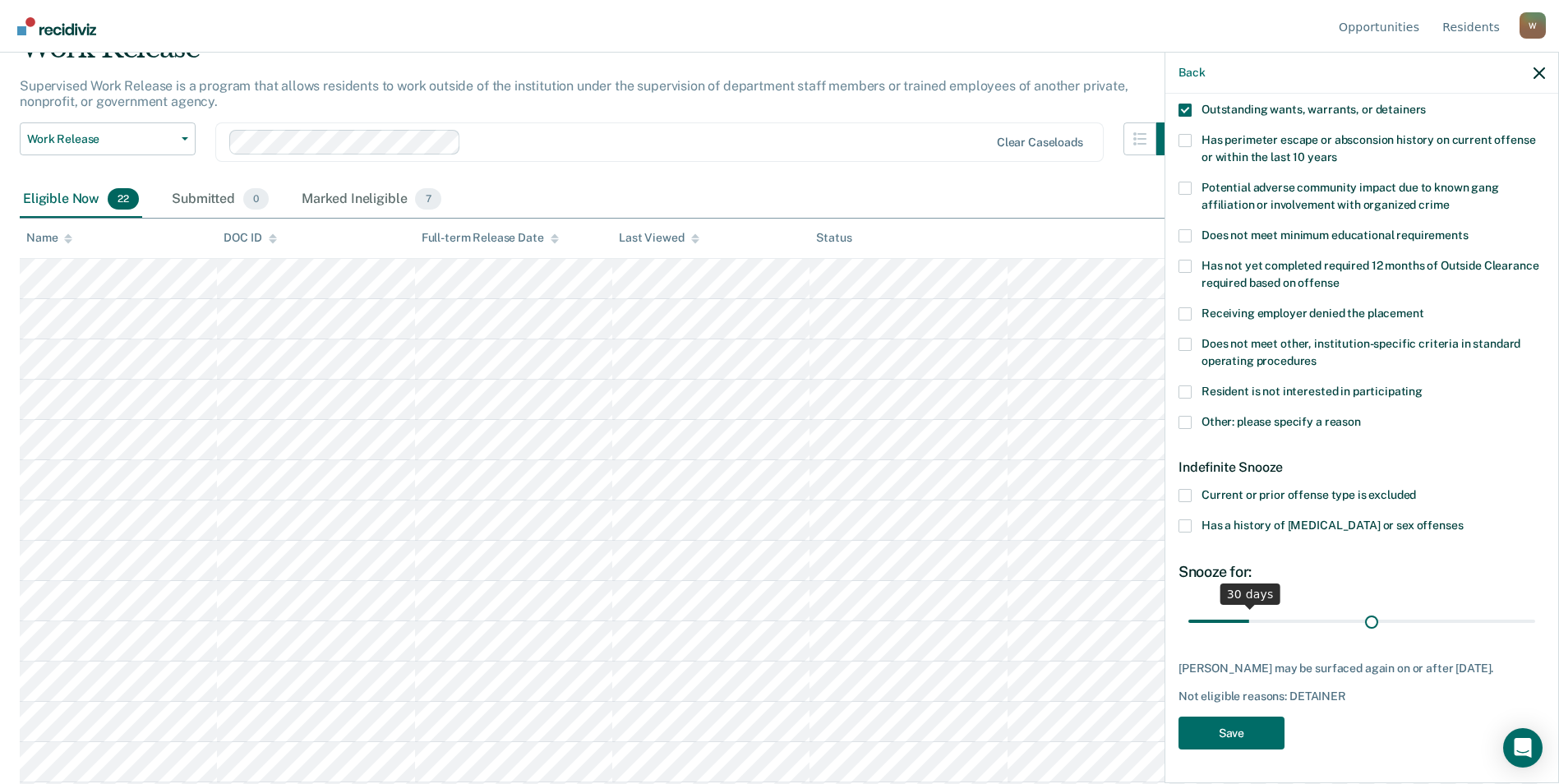
scroll to position [234, 0]
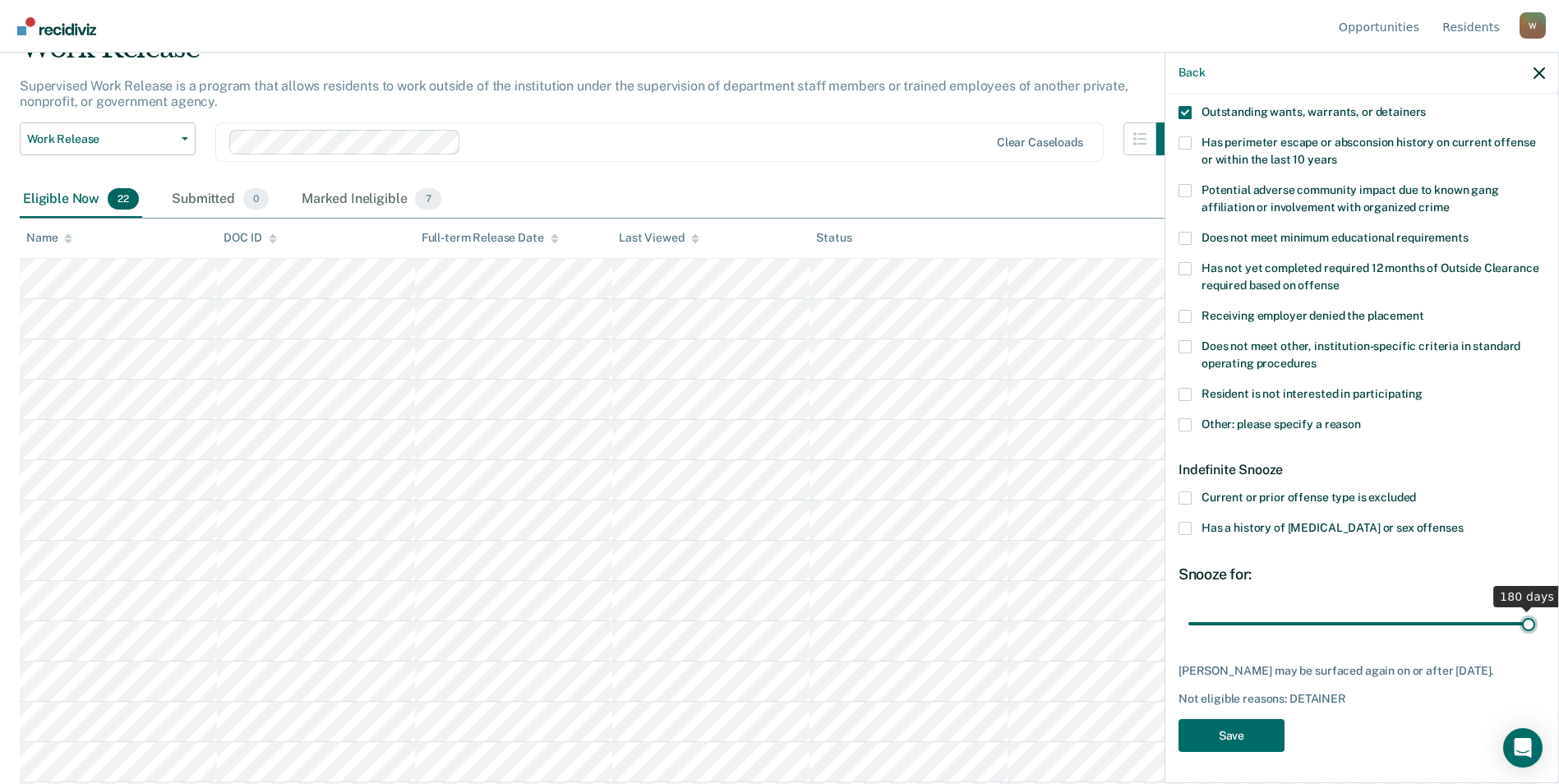
drag, startPoint x: 1246, startPoint y: 607, endPoint x: 1573, endPoint y: 588, distance: 327.6
type input "180"
click at [1034, 609] on input "range" at bounding box center [1361, 623] width 347 height 29
click at [1034, 726] on button "Save" at bounding box center [1231, 735] width 106 height 34
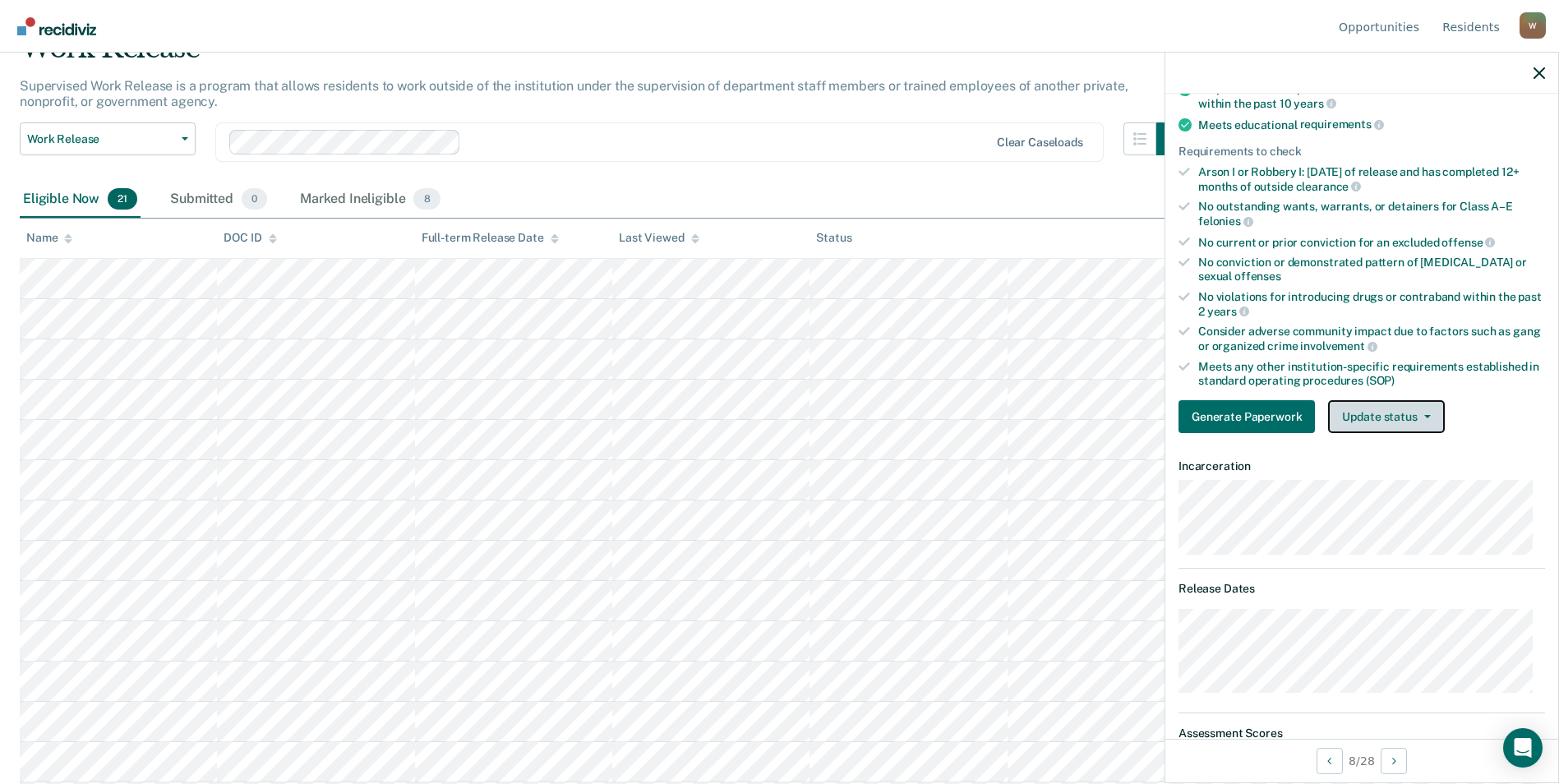
click at [1034, 418] on button "Update status" at bounding box center [1385, 416] width 116 height 33
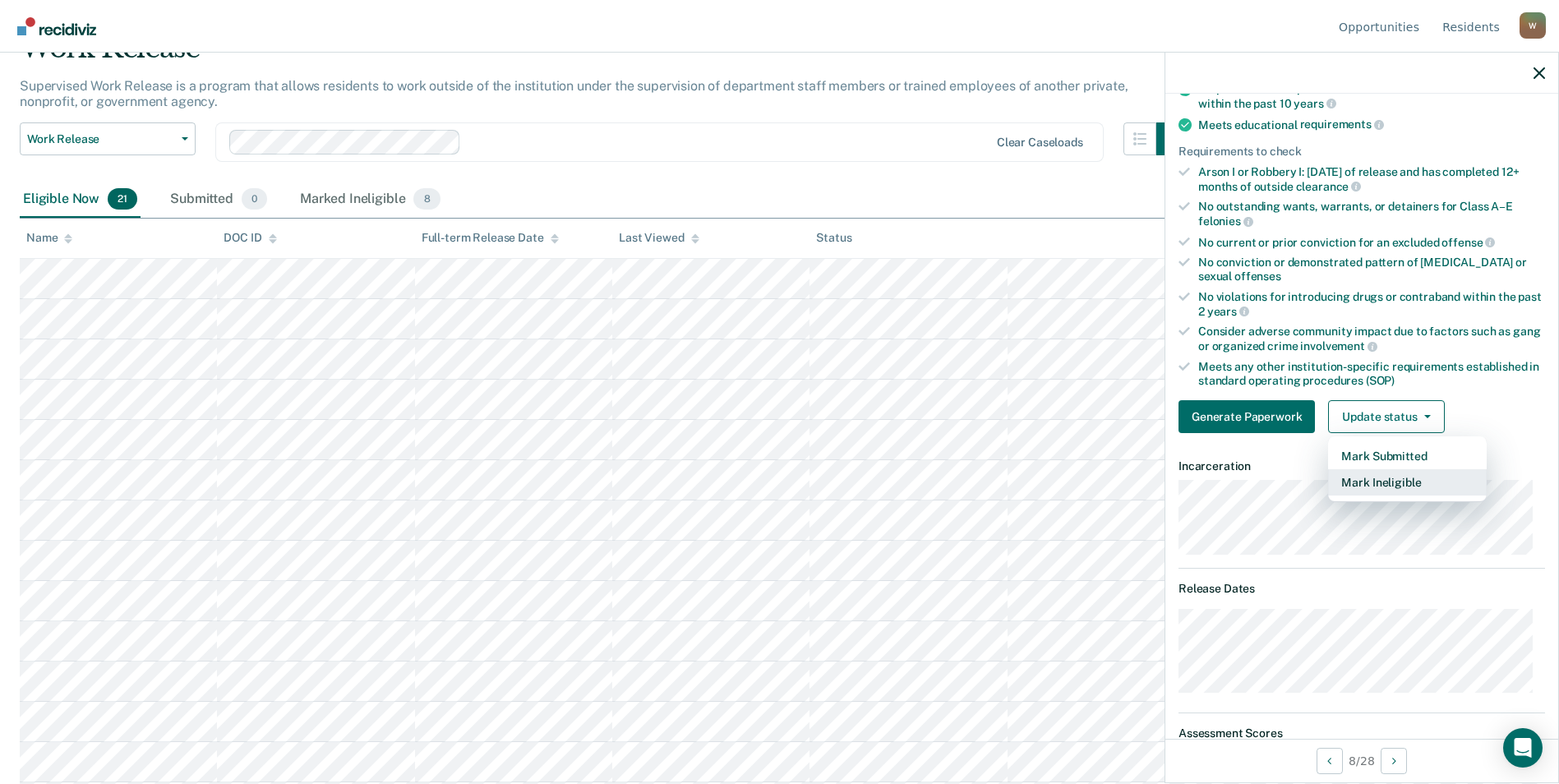
click at [1034, 486] on button "Mark Ineligible" at bounding box center [1407, 481] width 158 height 26
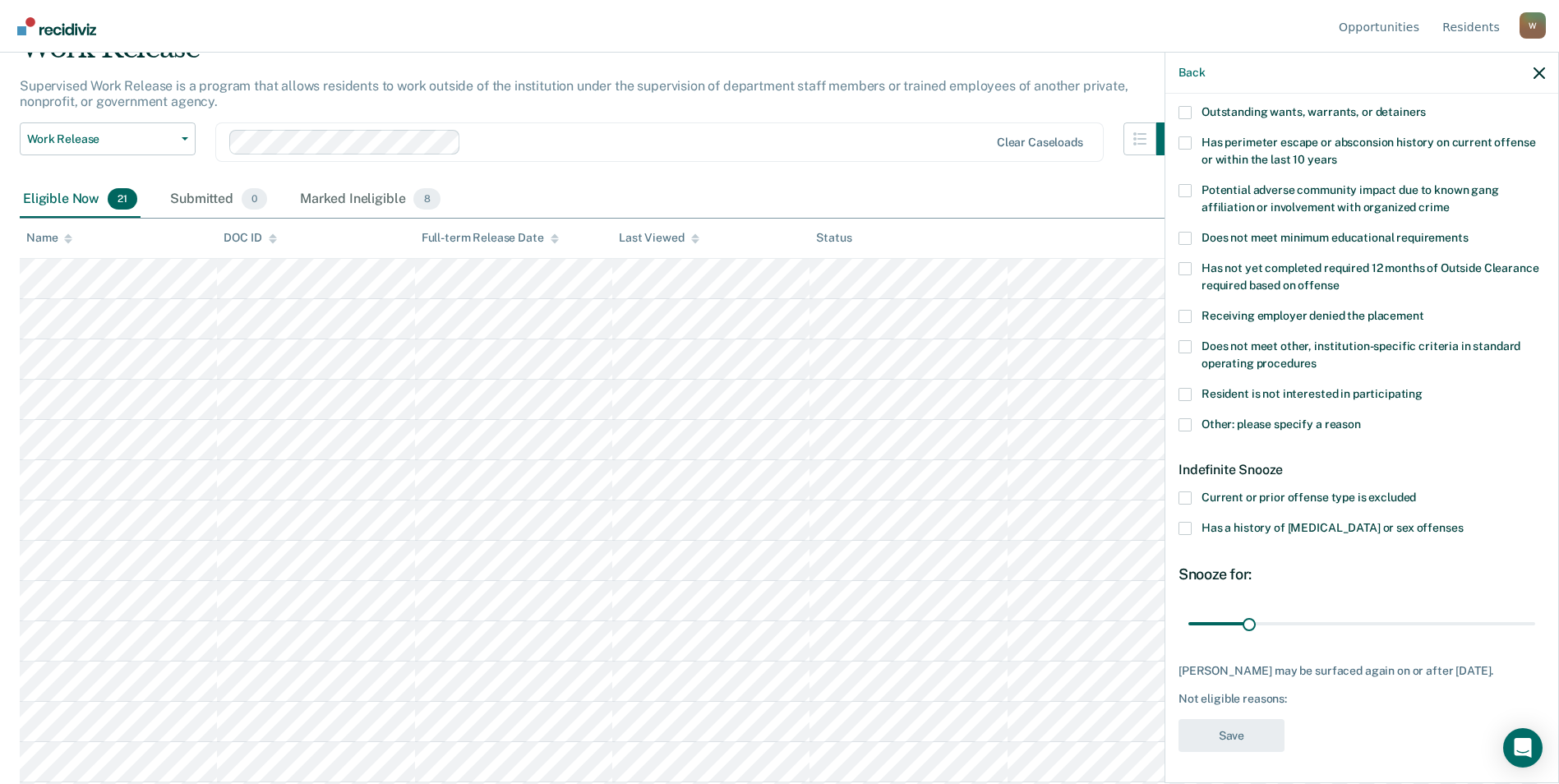
click at [1034, 424] on span at bounding box center [1185, 425] width 13 height 13
click at [1034, 418] on input "Other: please specify a reason" at bounding box center [1361, 418] width 0 height 0
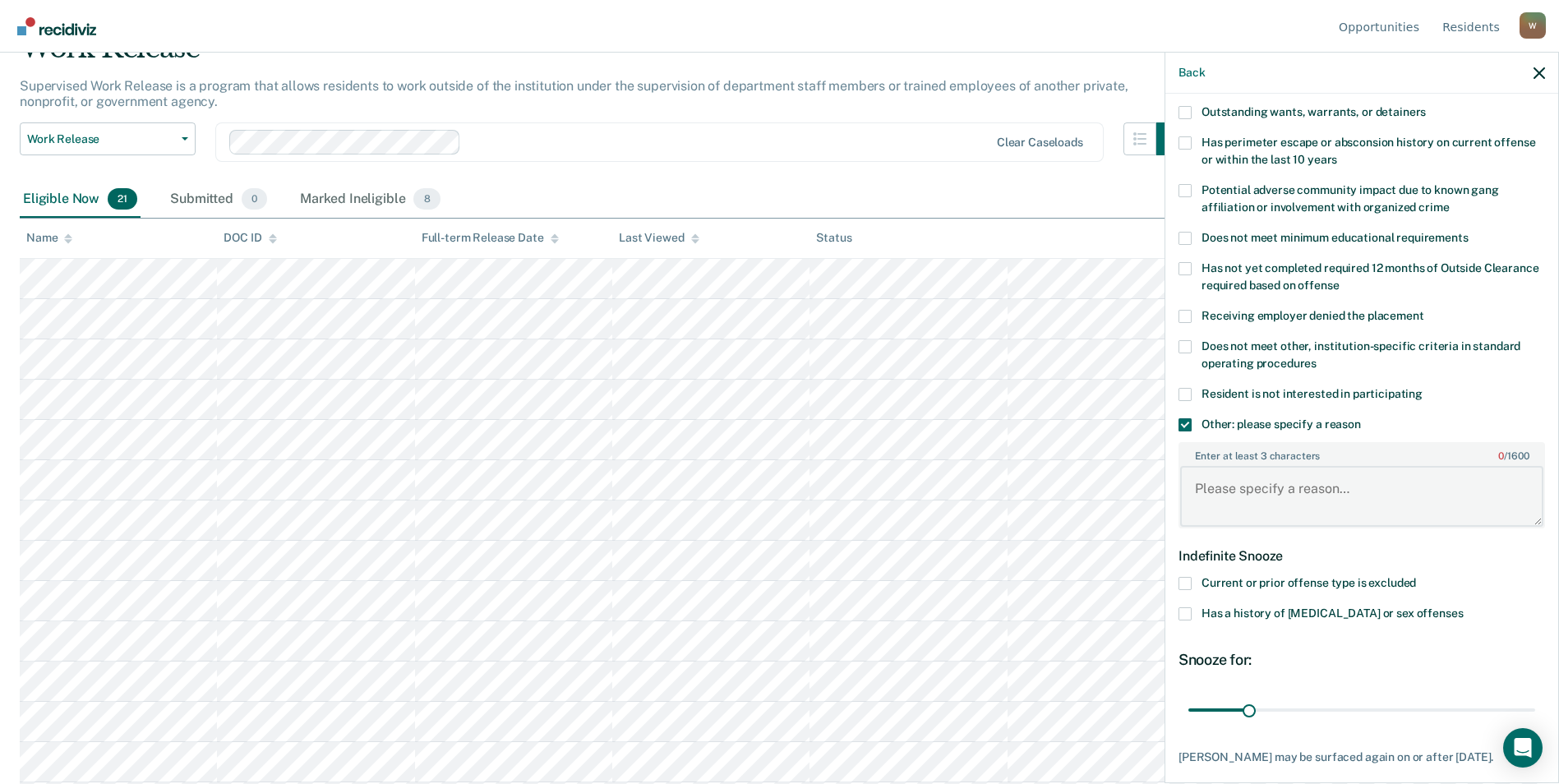
click at [1034, 491] on textarea "Enter at least 3 characters 0 / 1600" at bounding box center [1361, 496] width 363 height 60
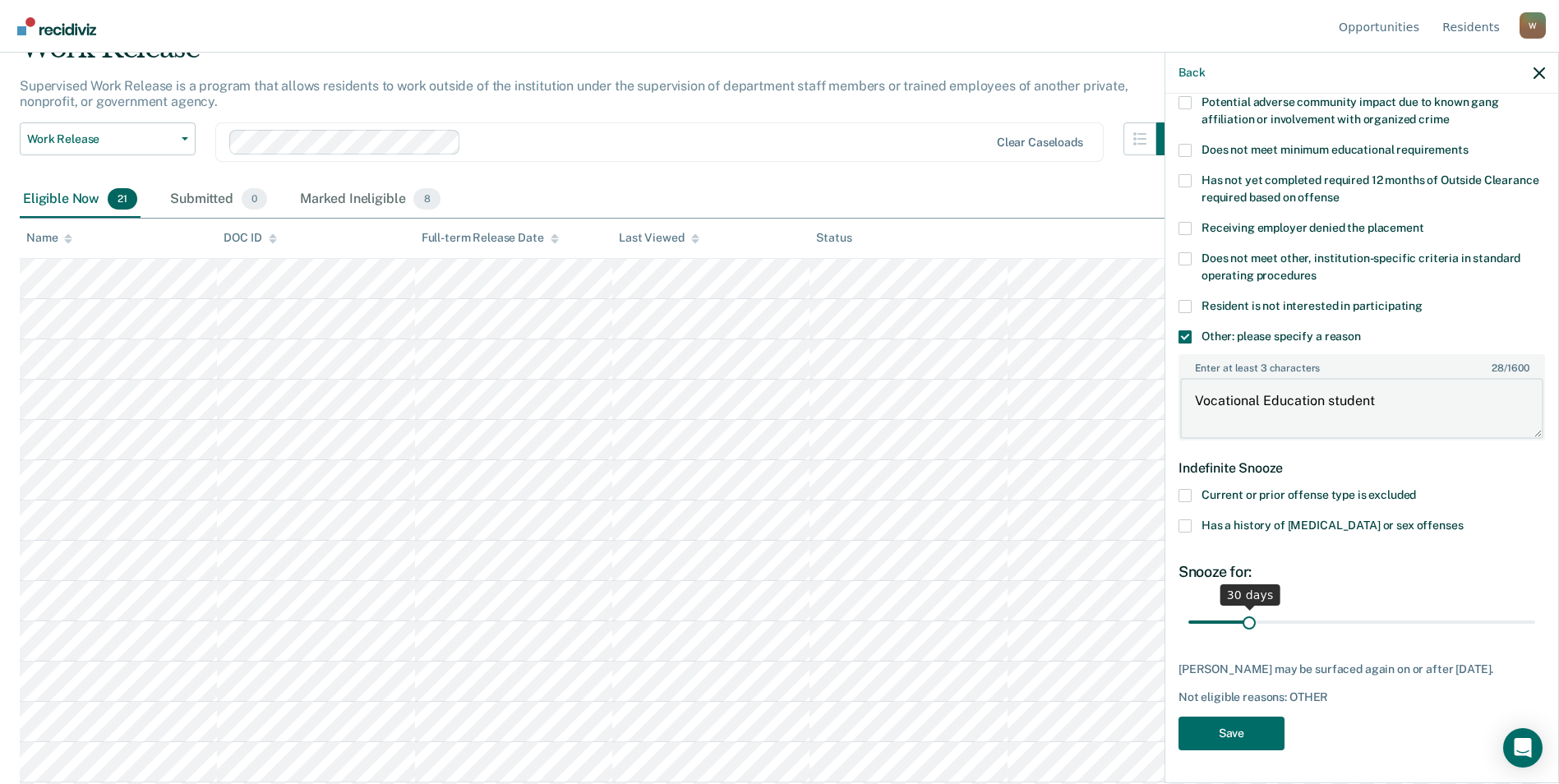
scroll to position [246, 0]
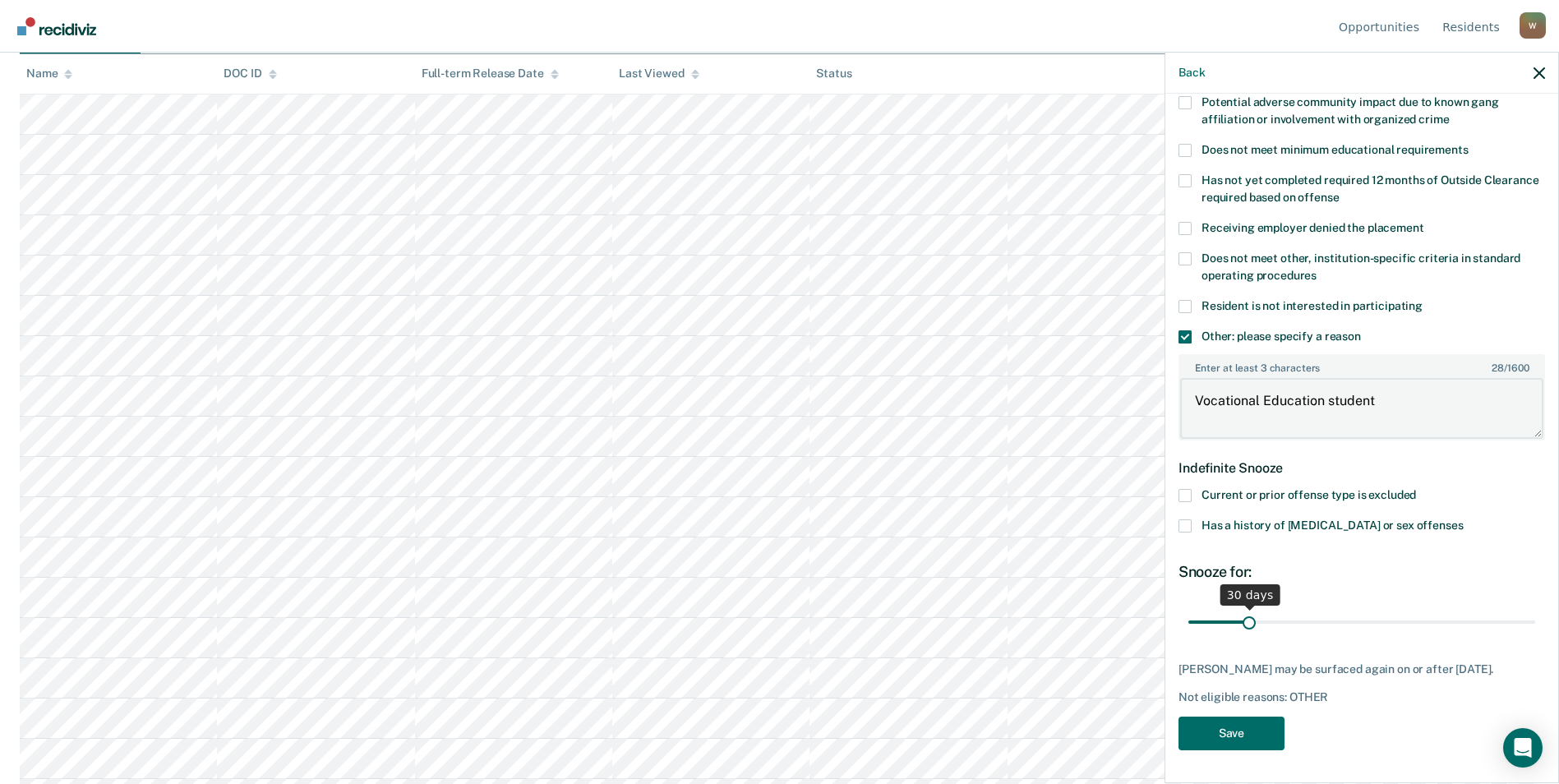
type textarea "Vocational Education student"
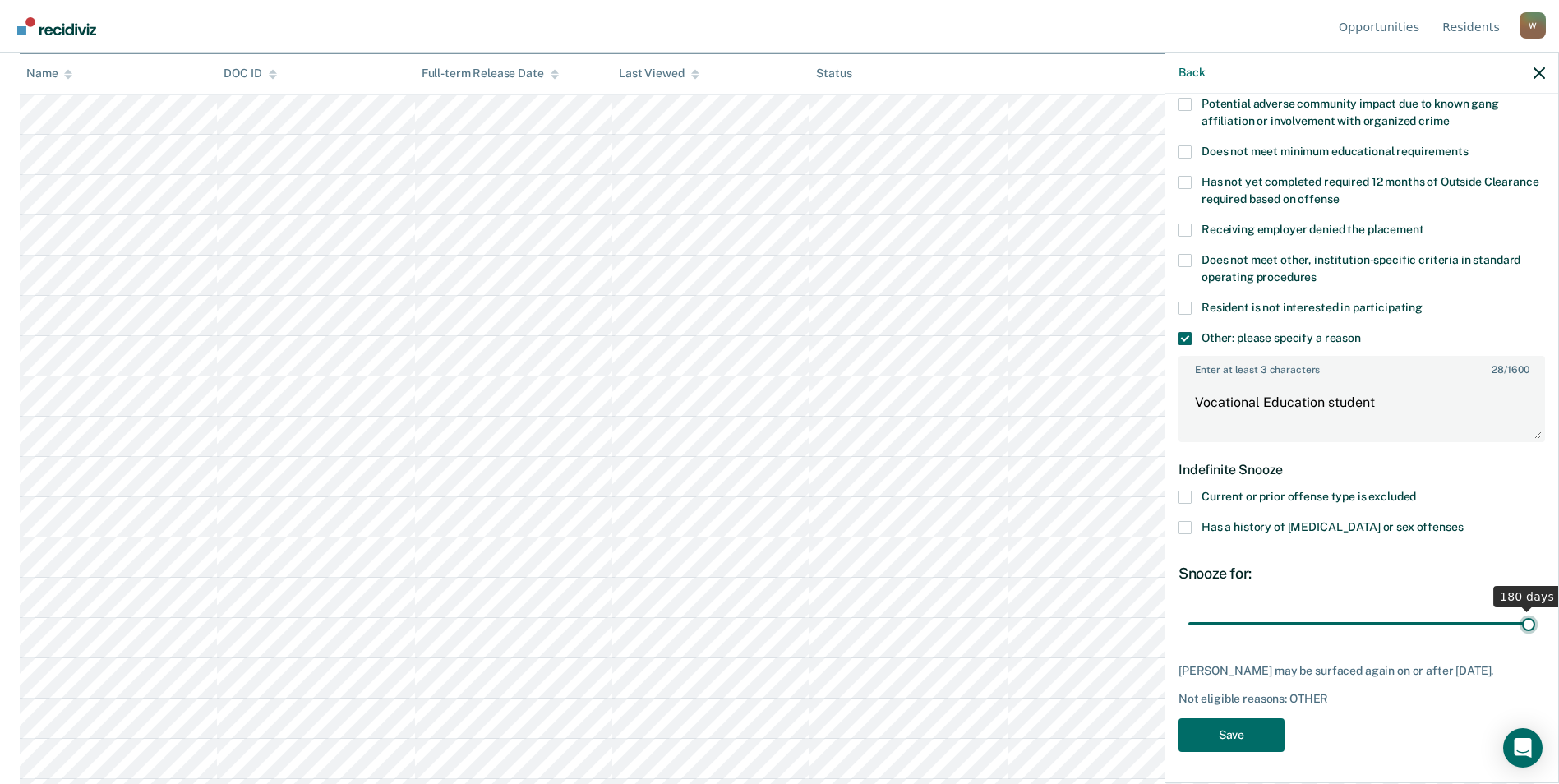
drag, startPoint x: 1244, startPoint y: 611, endPoint x: 1573, endPoint y: 598, distance: 329.3
type input "180"
click at [1034, 609] on input "range" at bounding box center [1361, 623] width 347 height 29
click at [1034, 742] on button "Save" at bounding box center [1231, 734] width 106 height 34
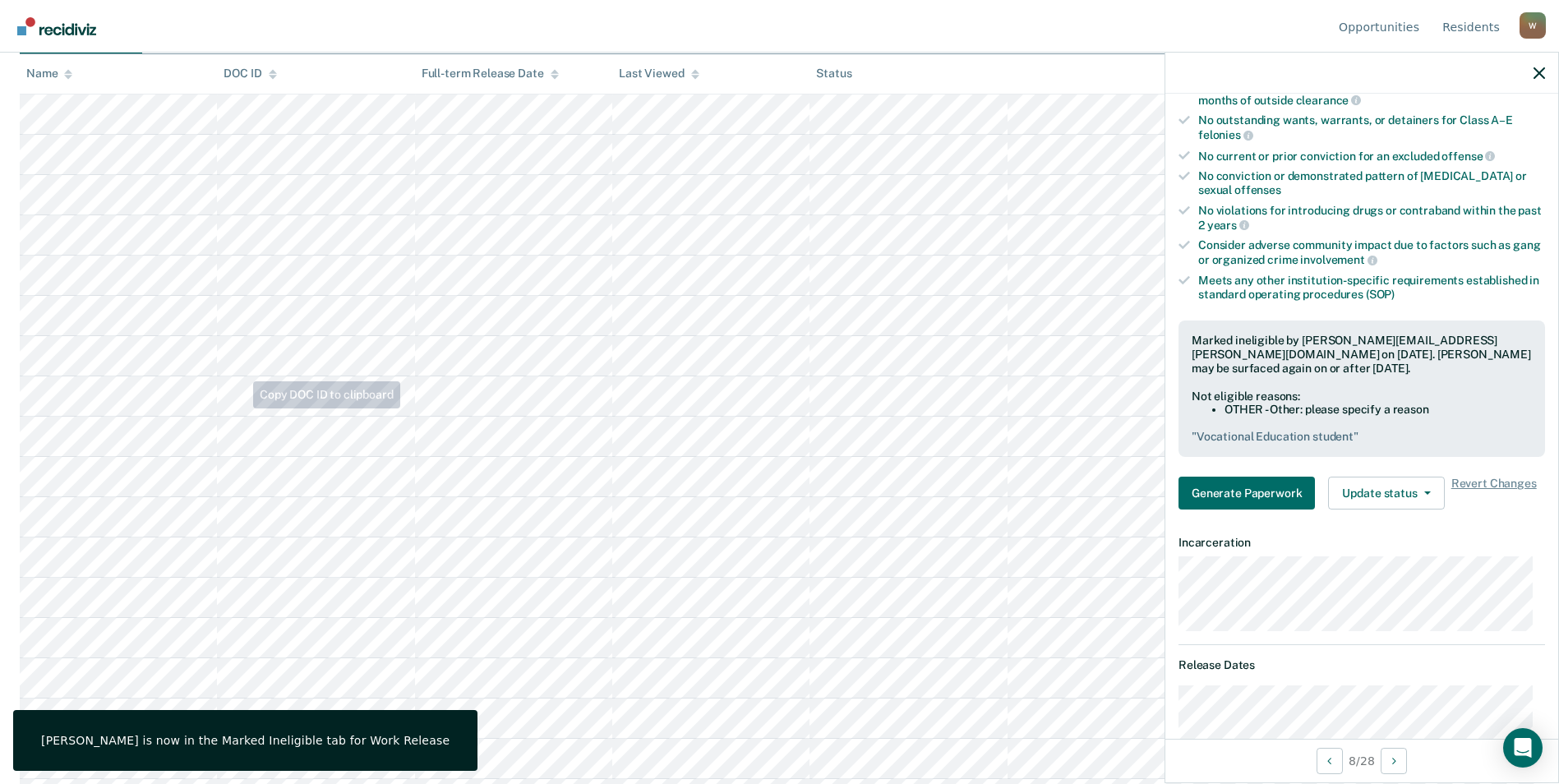
scroll to position [0, 0]
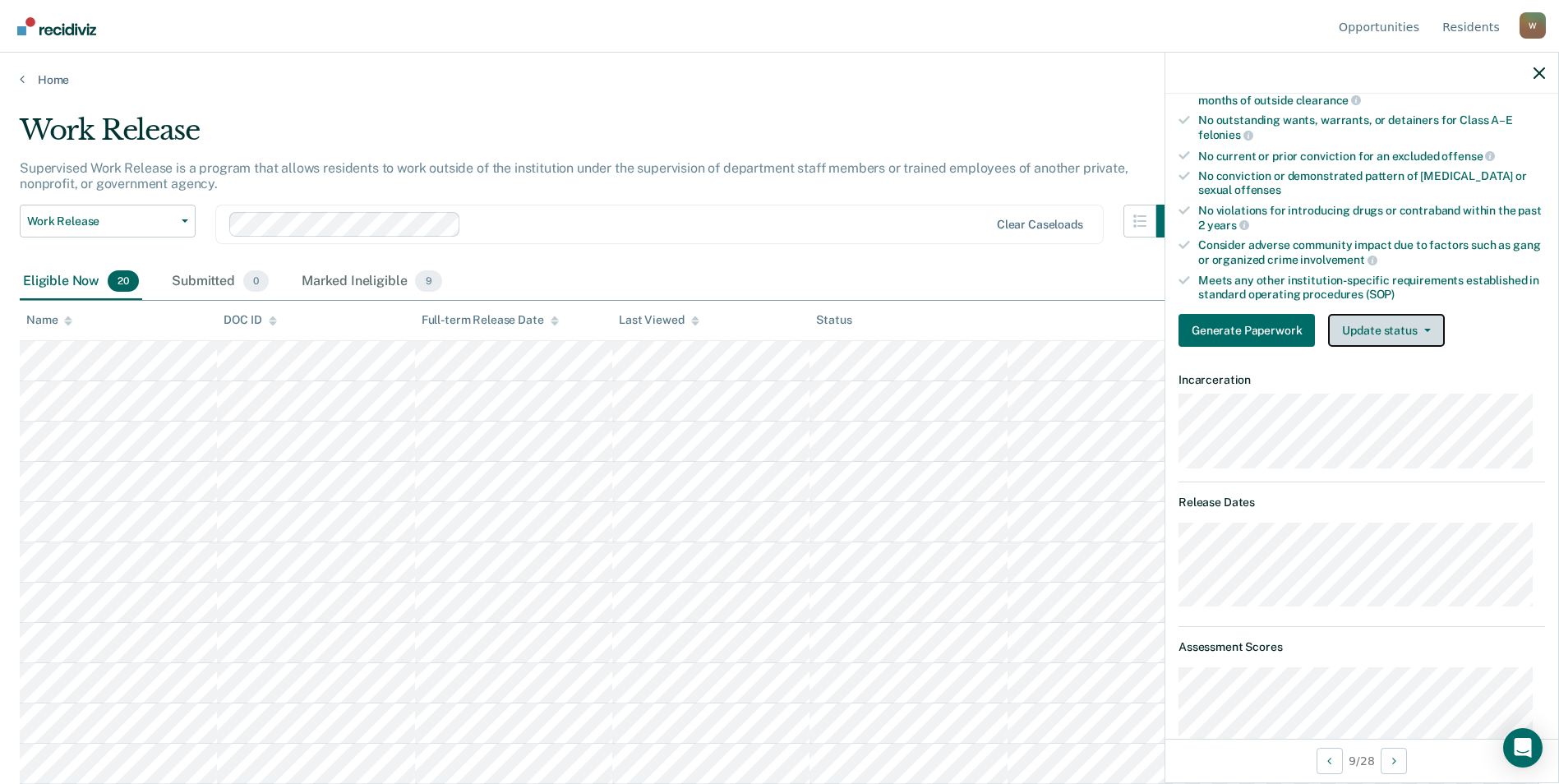
click at [1034, 337] on button "Update status" at bounding box center [1385, 330] width 116 height 33
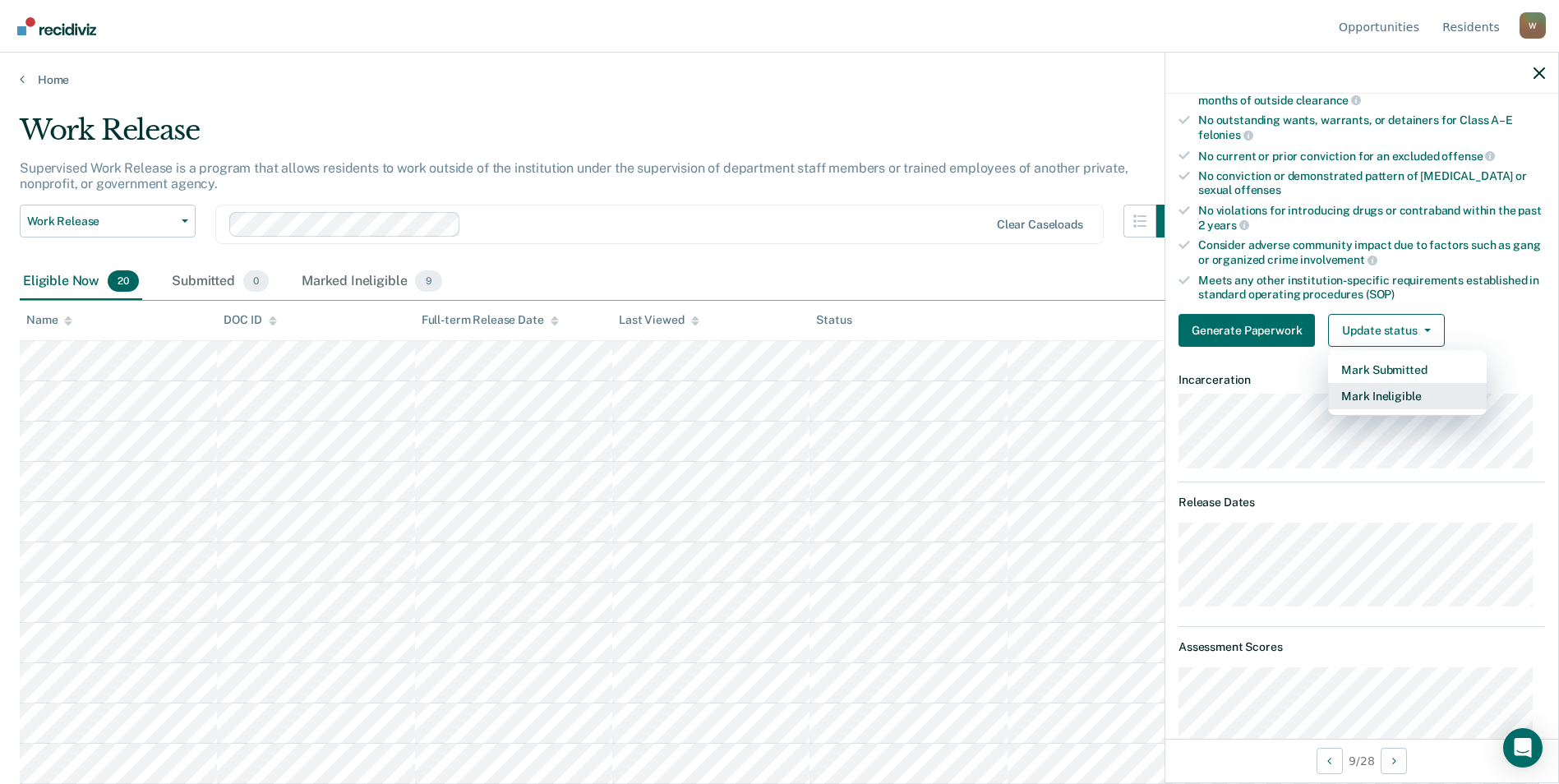
click at [1034, 392] on button "Mark Ineligible" at bounding box center [1407, 395] width 158 height 26
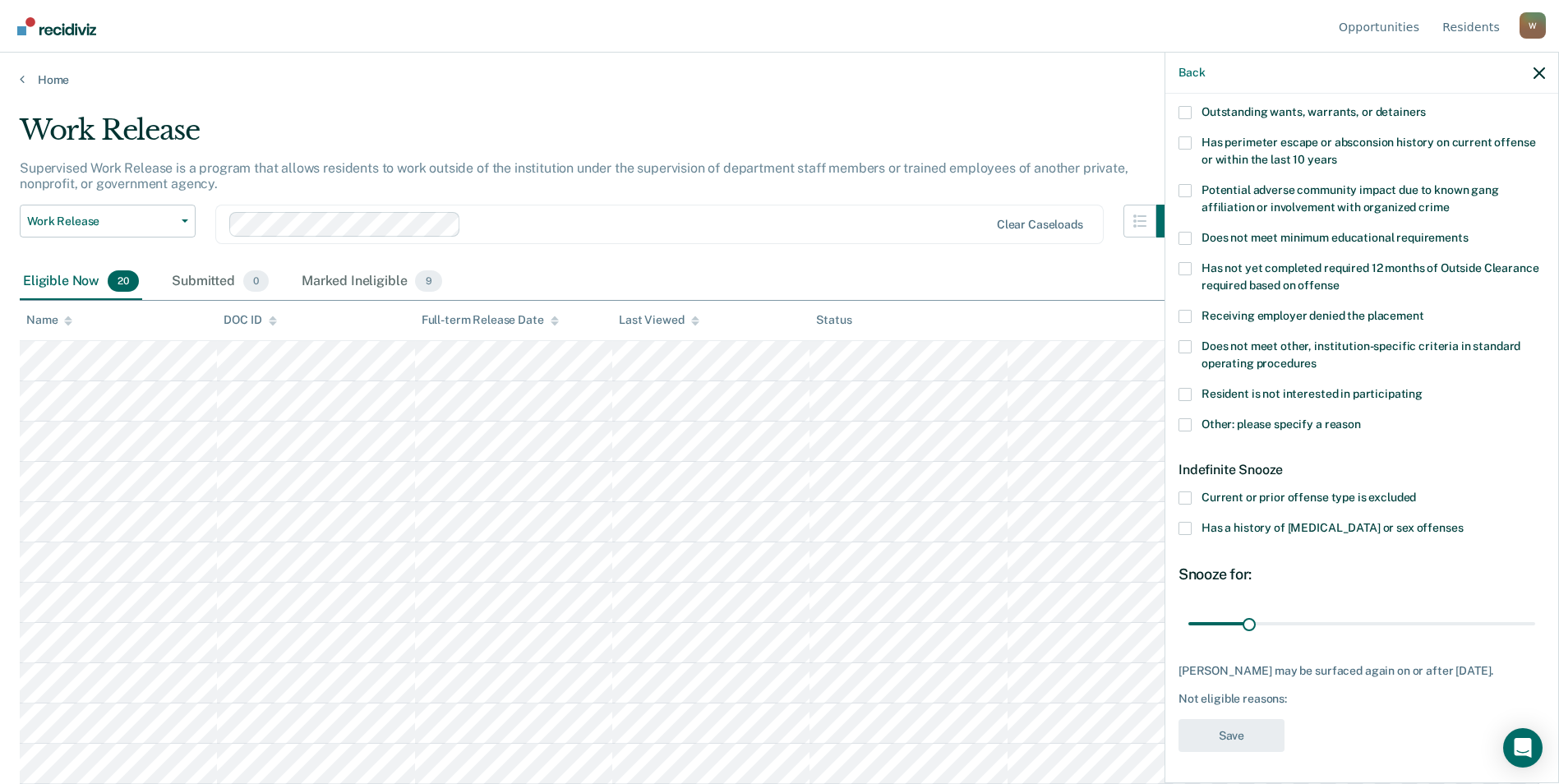
scroll to position [152, 0]
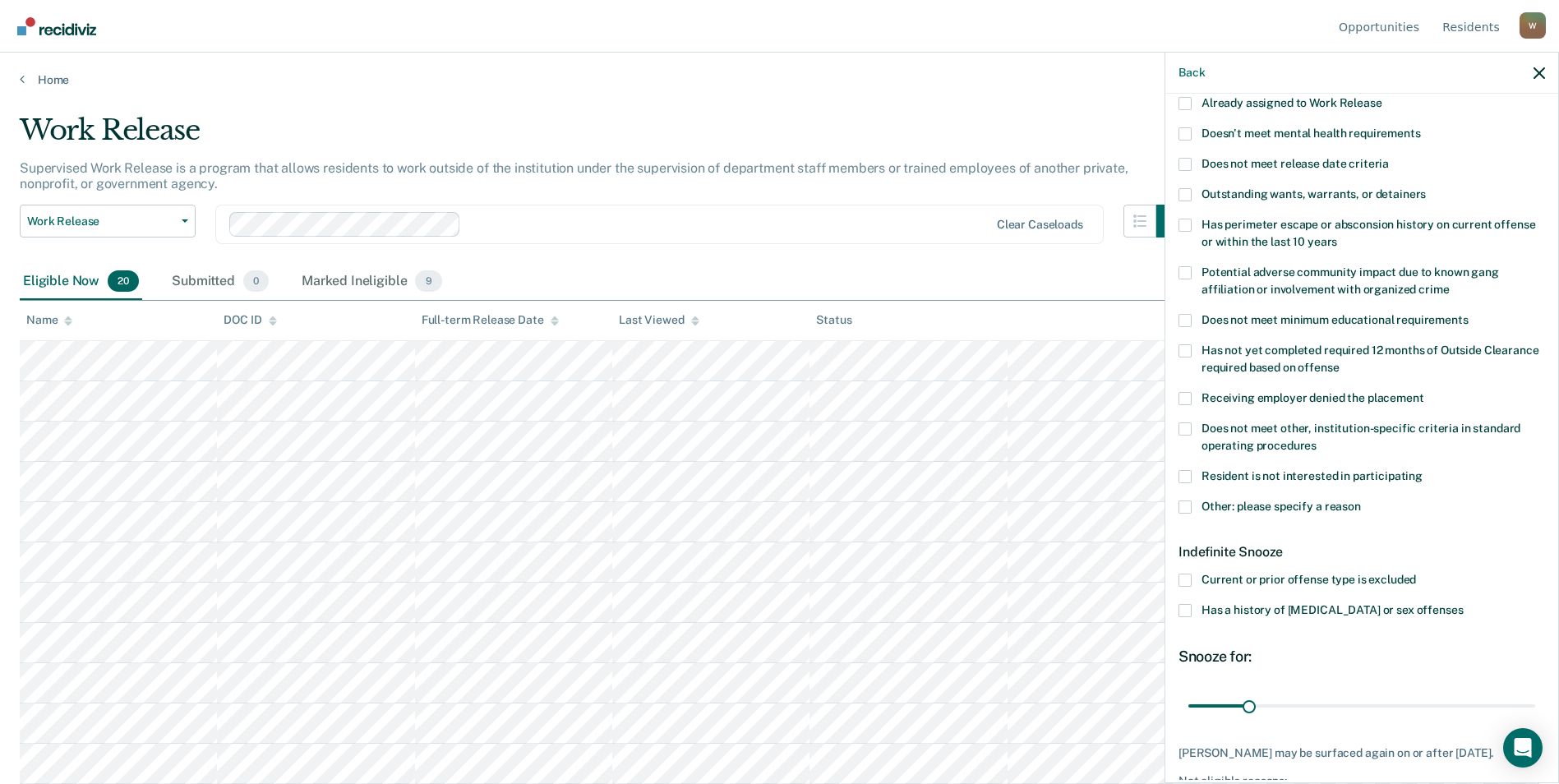
click at [1034, 425] on span at bounding box center [1185, 428] width 13 height 13
click at [1034, 439] on input "Does not meet other, institution-specific criteria in standard operating proced…" at bounding box center [1316, 439] width 0 height 0
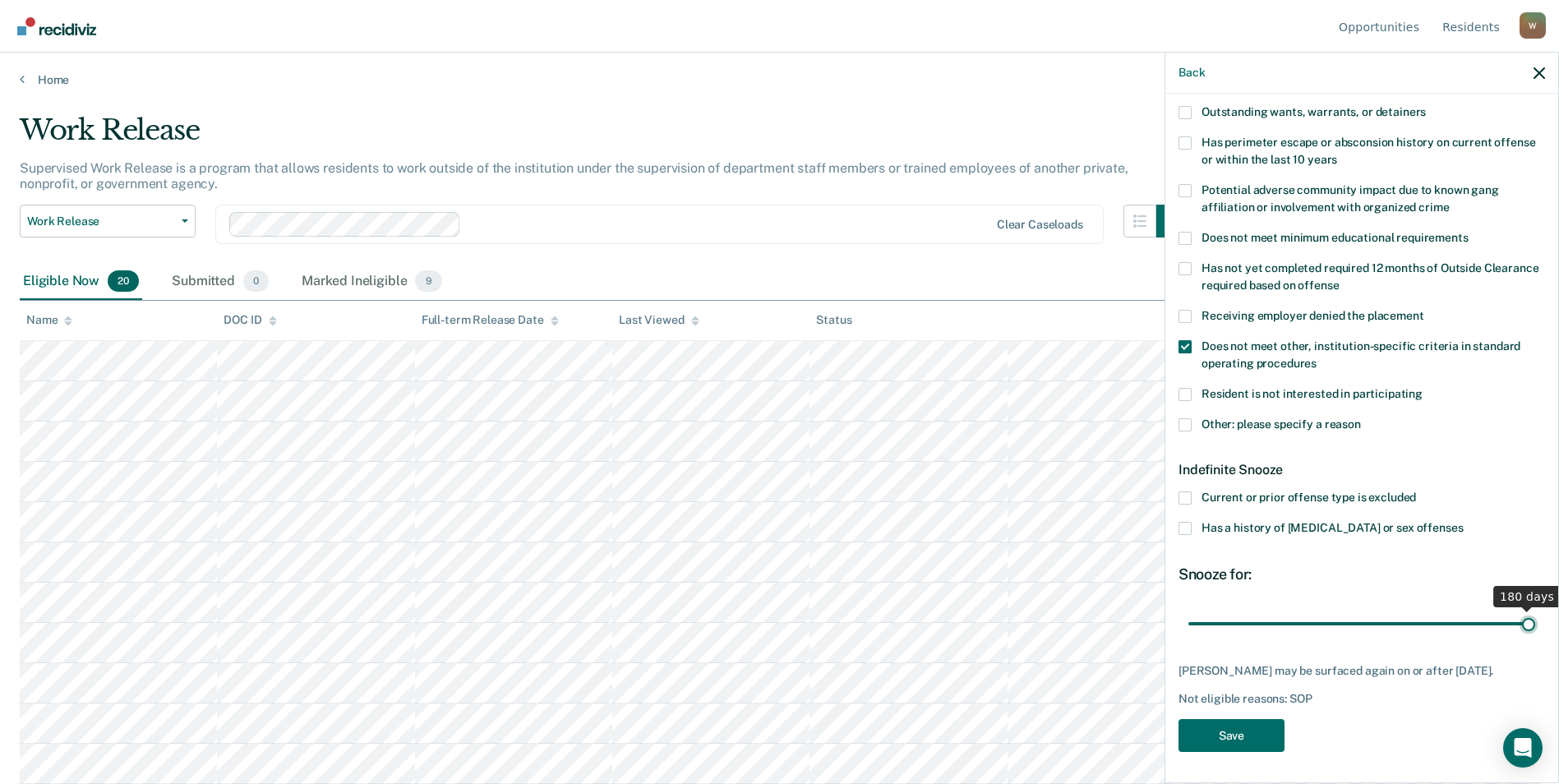
drag, startPoint x: 1245, startPoint y: 621, endPoint x: 1573, endPoint y: 640, distance: 328.5
type input "180"
click at [1034, 637] on input "range" at bounding box center [1361, 623] width 347 height 29
click at [1034, 731] on button "Save" at bounding box center [1231, 735] width 106 height 34
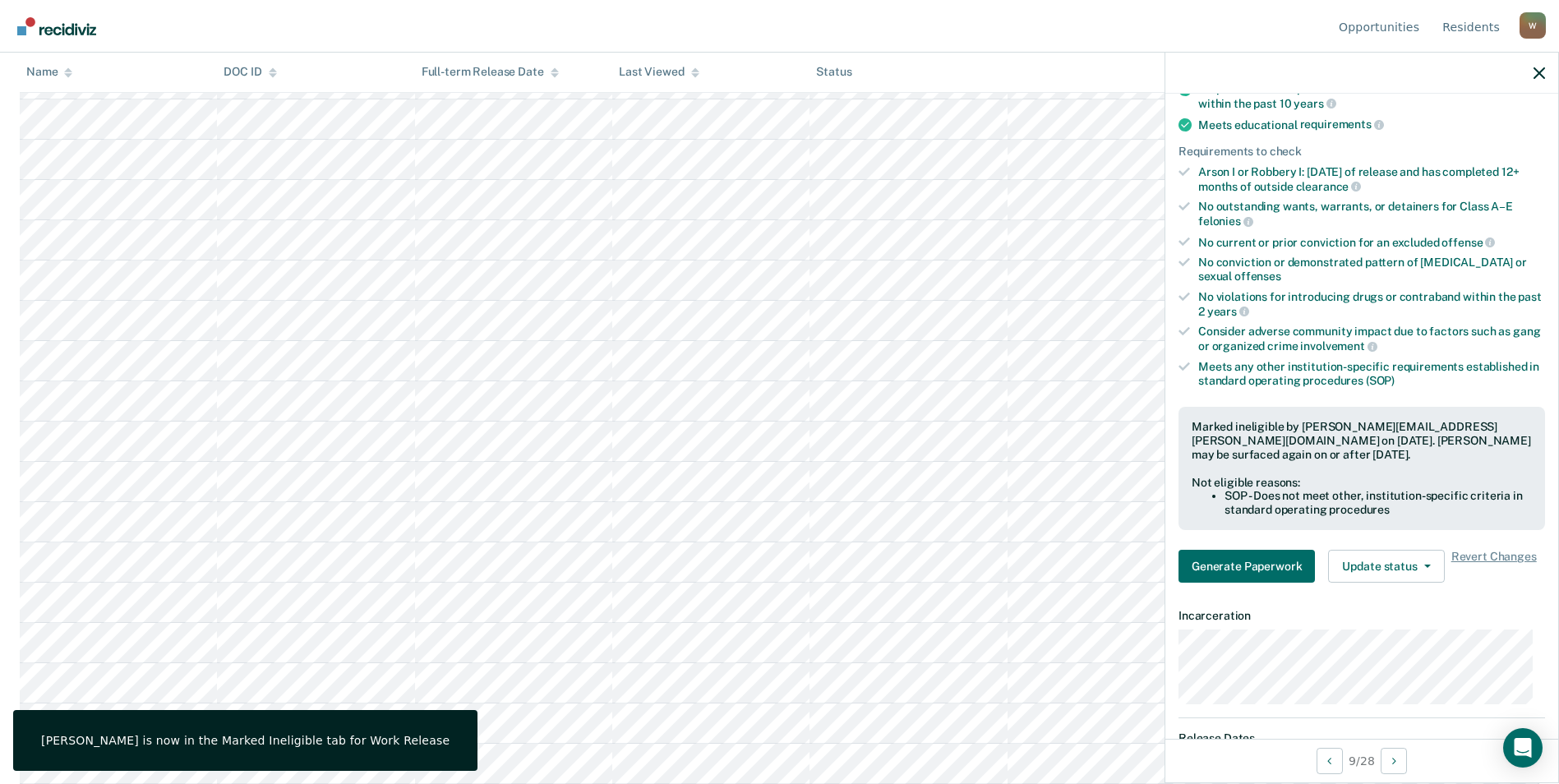
scroll to position [0, 0]
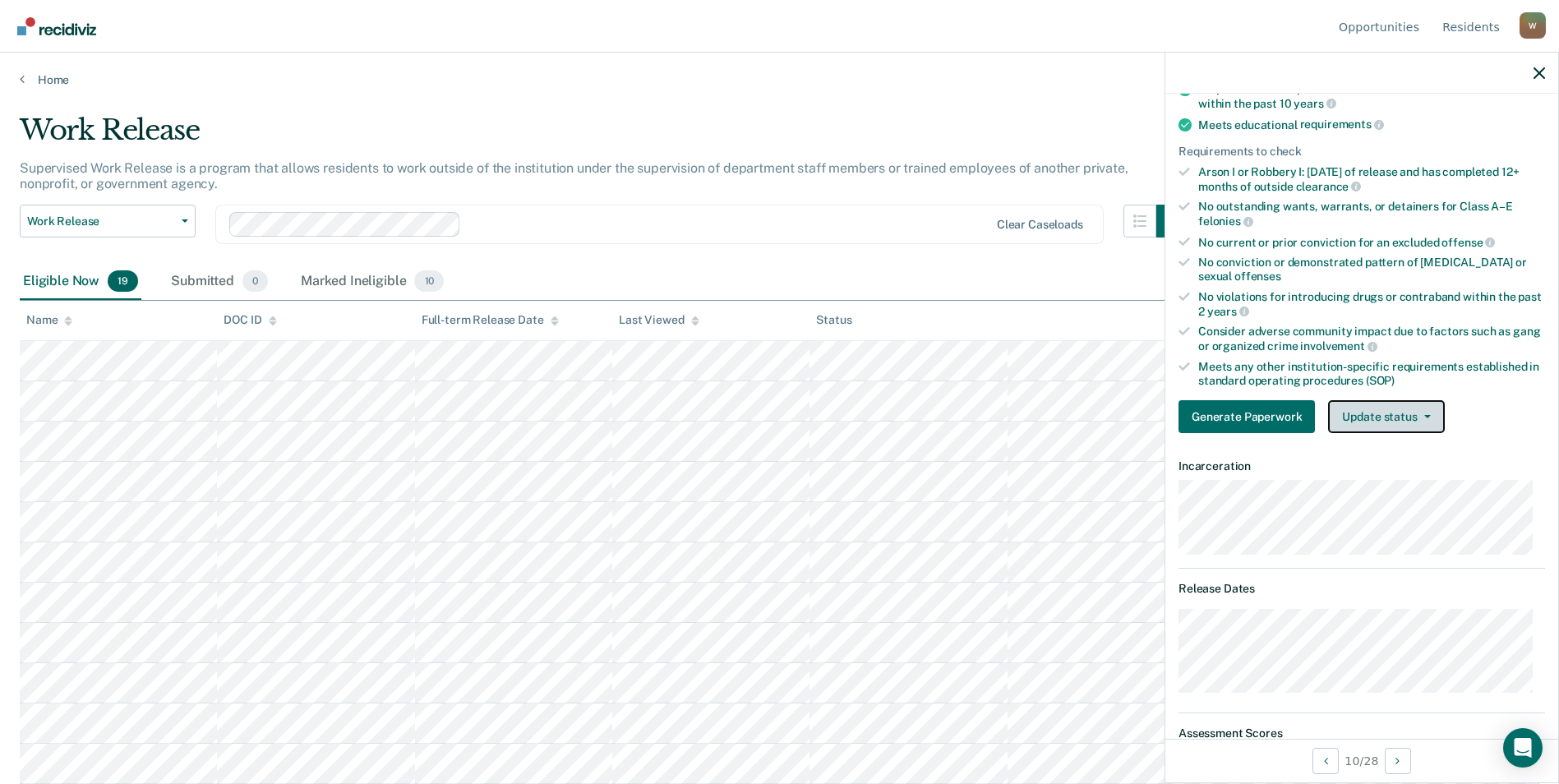
click at [1034, 427] on button "Update status" at bounding box center [1385, 416] width 116 height 33
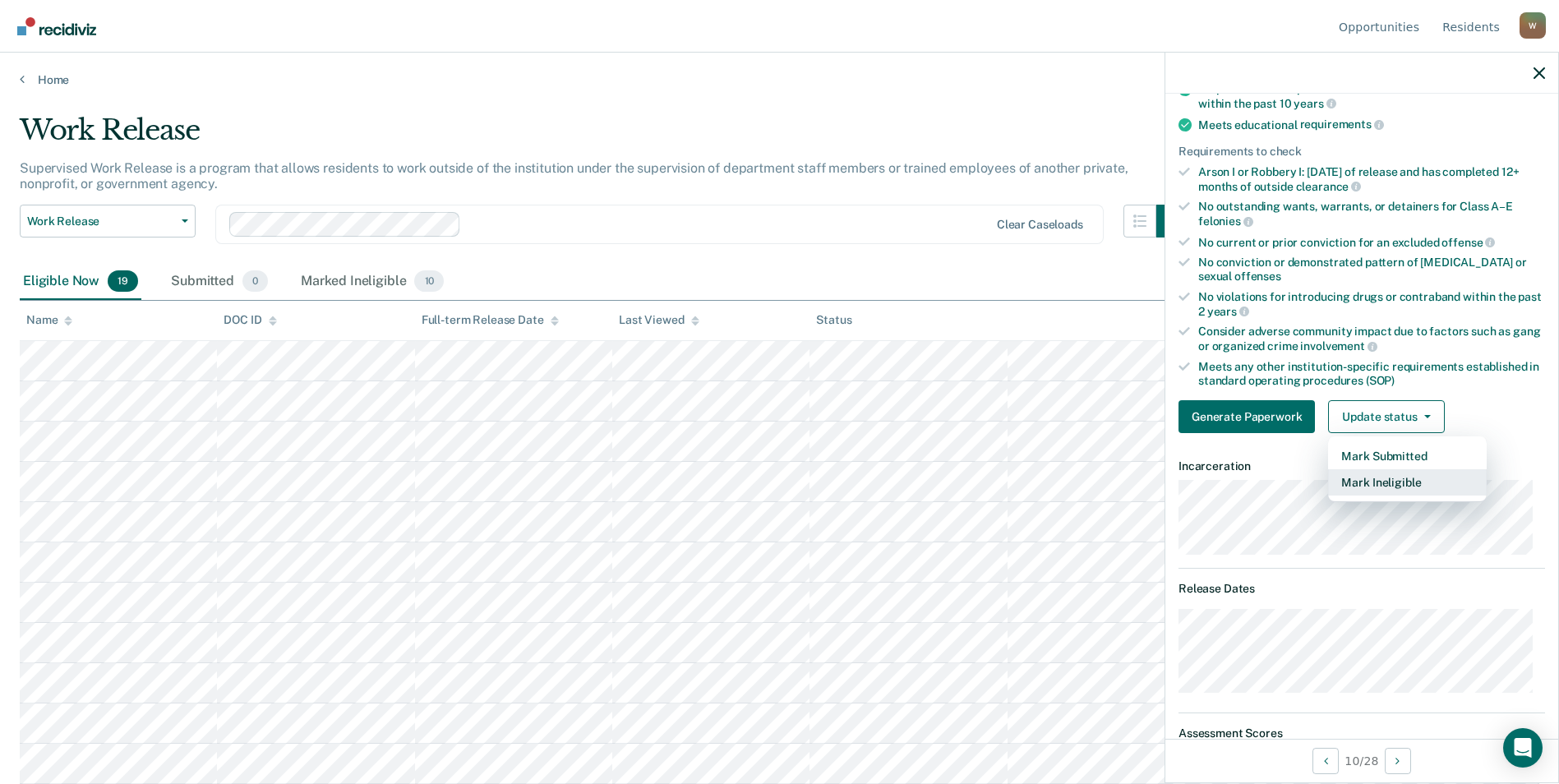
click at [1034, 485] on button "Mark Ineligible" at bounding box center [1407, 481] width 158 height 26
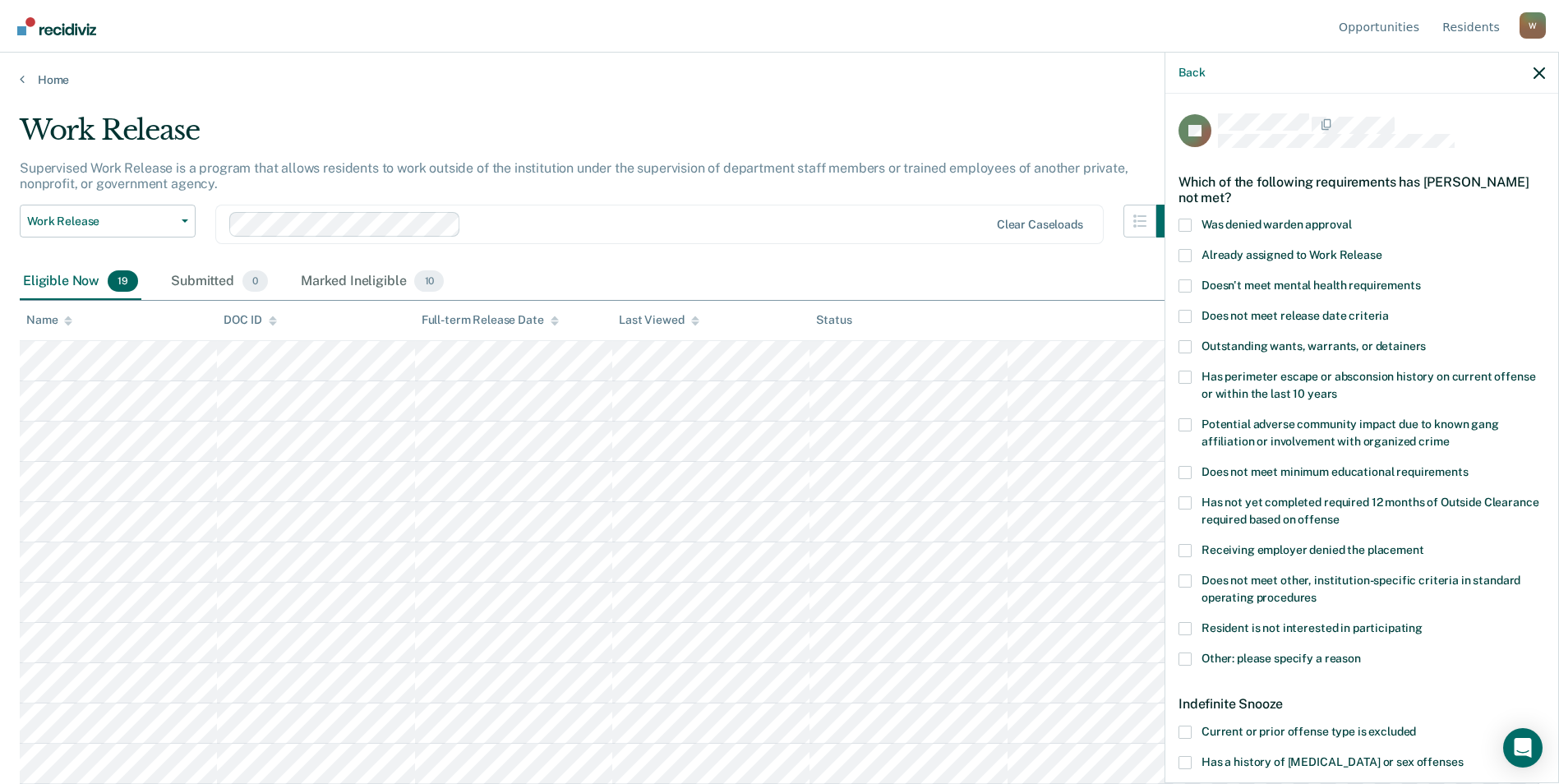
click at [1034, 287] on span at bounding box center [1185, 286] width 13 height 13
click at [1034, 279] on input "Doesn't meet mental health requirements" at bounding box center [1421, 279] width 0 height 0
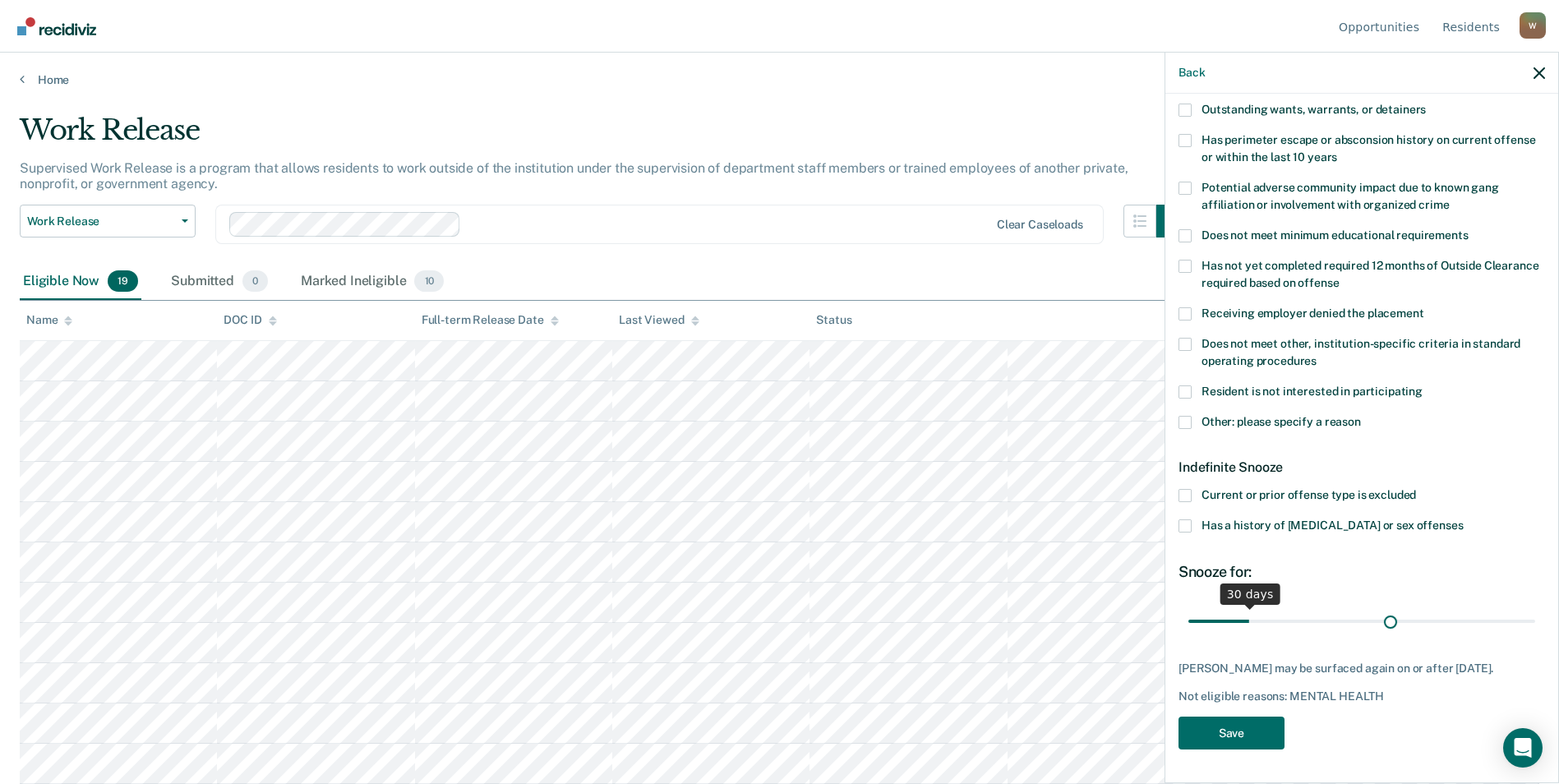
scroll to position [234, 0]
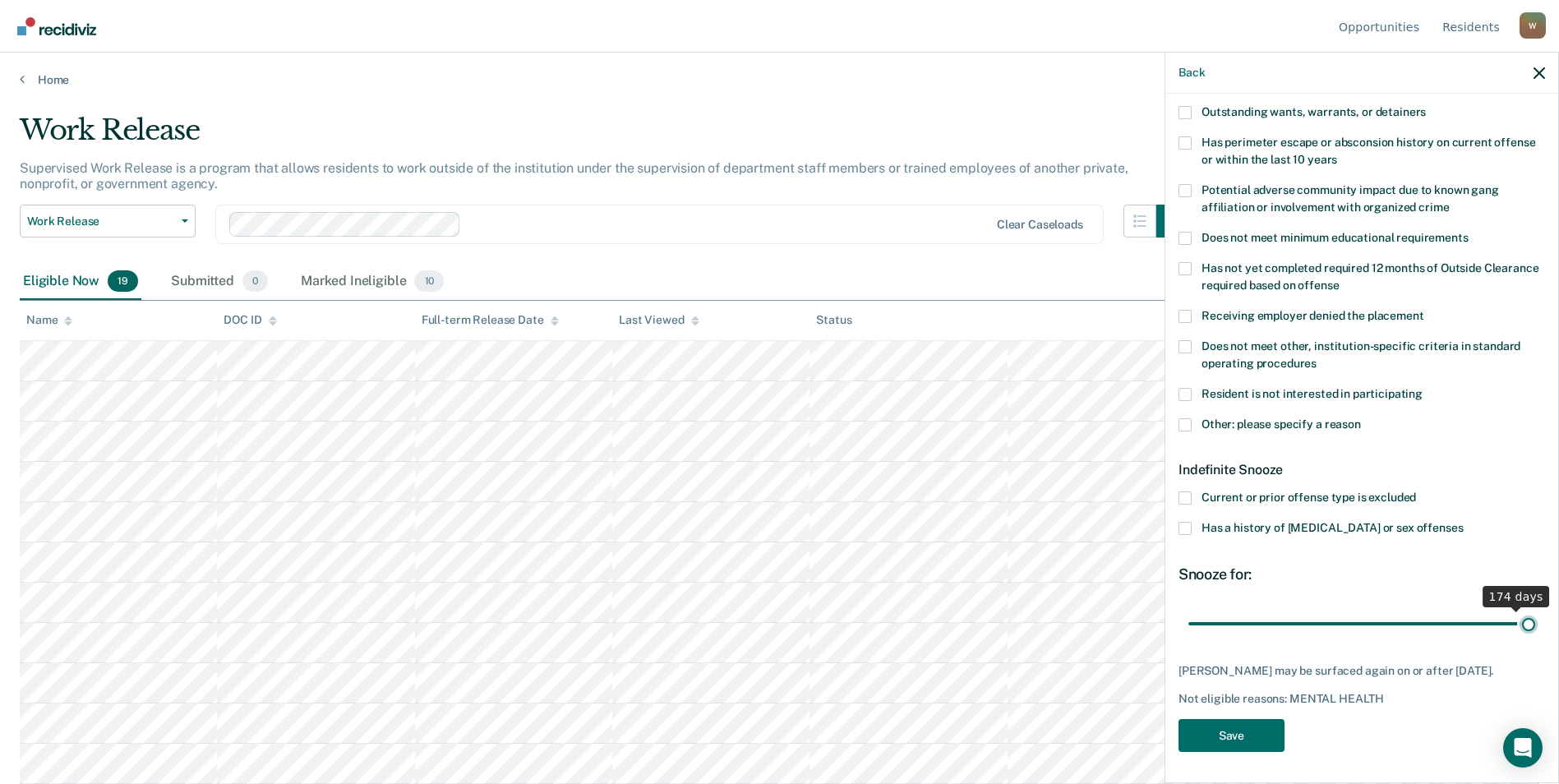
drag, startPoint x: 1251, startPoint y: 606, endPoint x: 1573, endPoint y: 608, distance: 322.0
type input "180"
click at [1034, 609] on input "range" at bounding box center [1361, 623] width 347 height 29
click at [1034, 728] on button "Save" at bounding box center [1231, 735] width 106 height 34
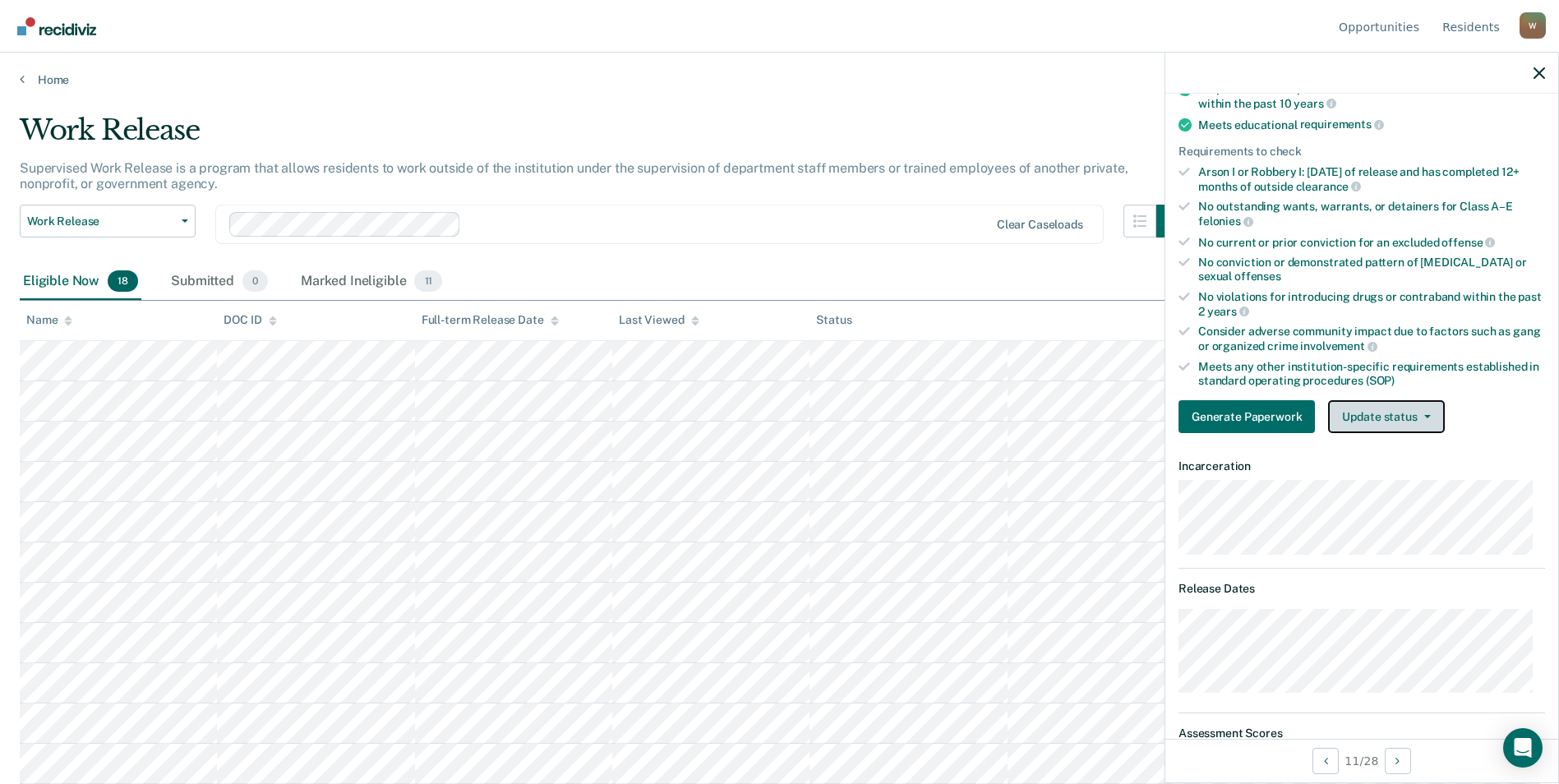
click at [1034, 414] on button "Update status" at bounding box center [1385, 416] width 116 height 33
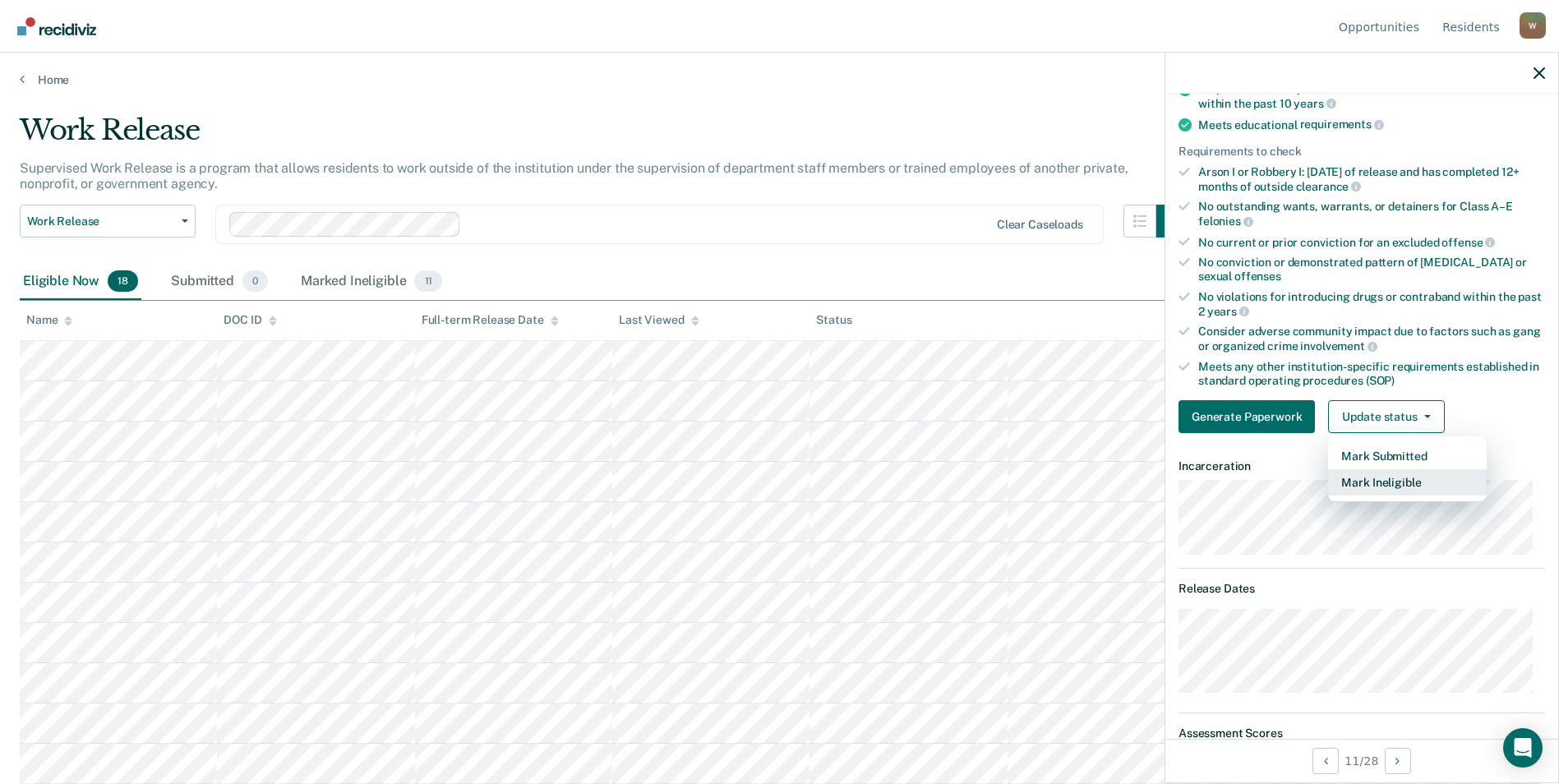
click at [1034, 484] on button "Mark Ineligible" at bounding box center [1407, 481] width 158 height 26
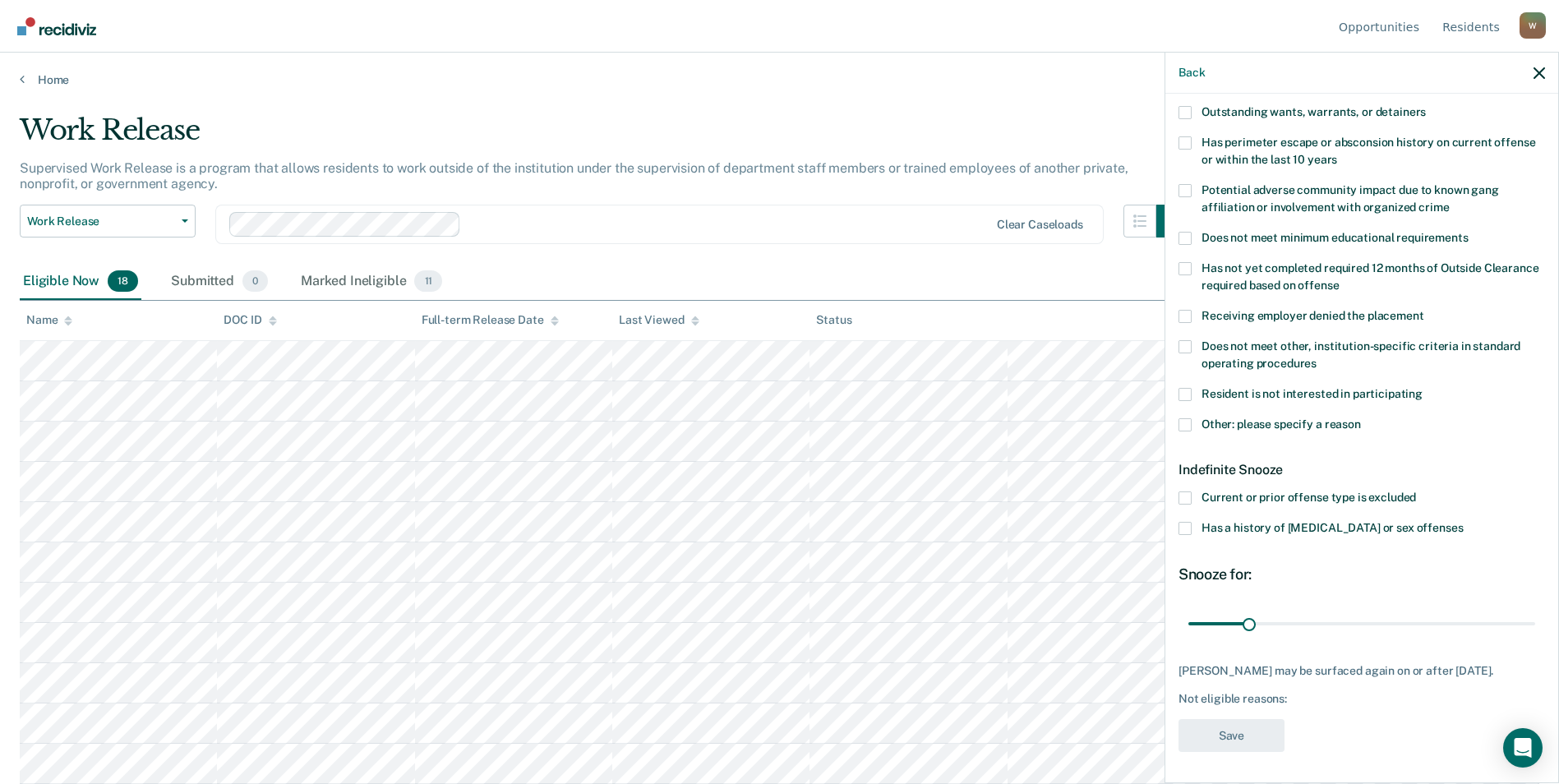
click at [1034, 530] on span at bounding box center [1185, 528] width 13 height 13
click at [1034, 521] on input "Has a history of [MEDICAL_DATA] or sex offenses" at bounding box center [1462, 521] width 0 height 0
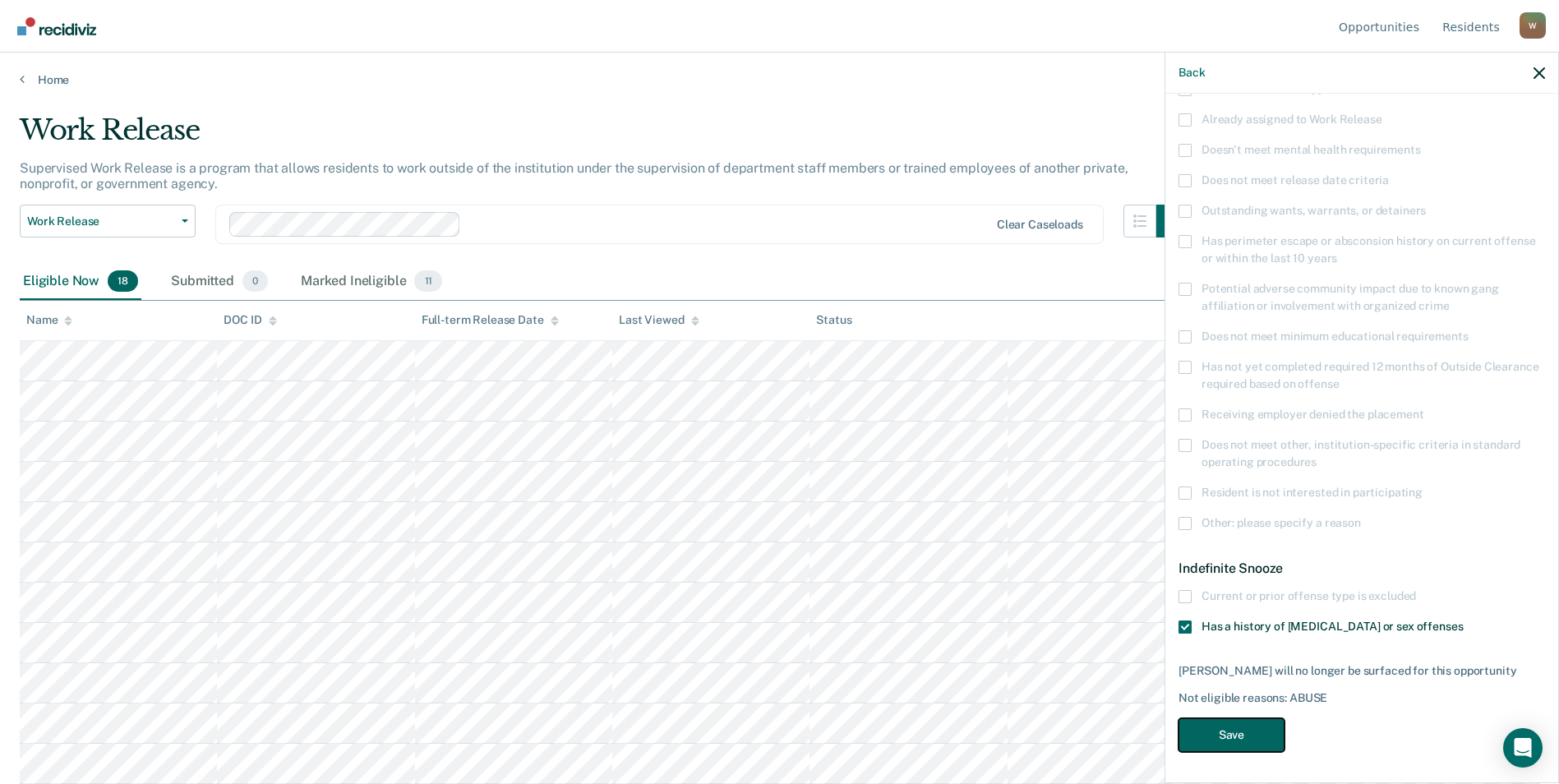
click at [1034, 734] on button "Save" at bounding box center [1231, 734] width 106 height 34
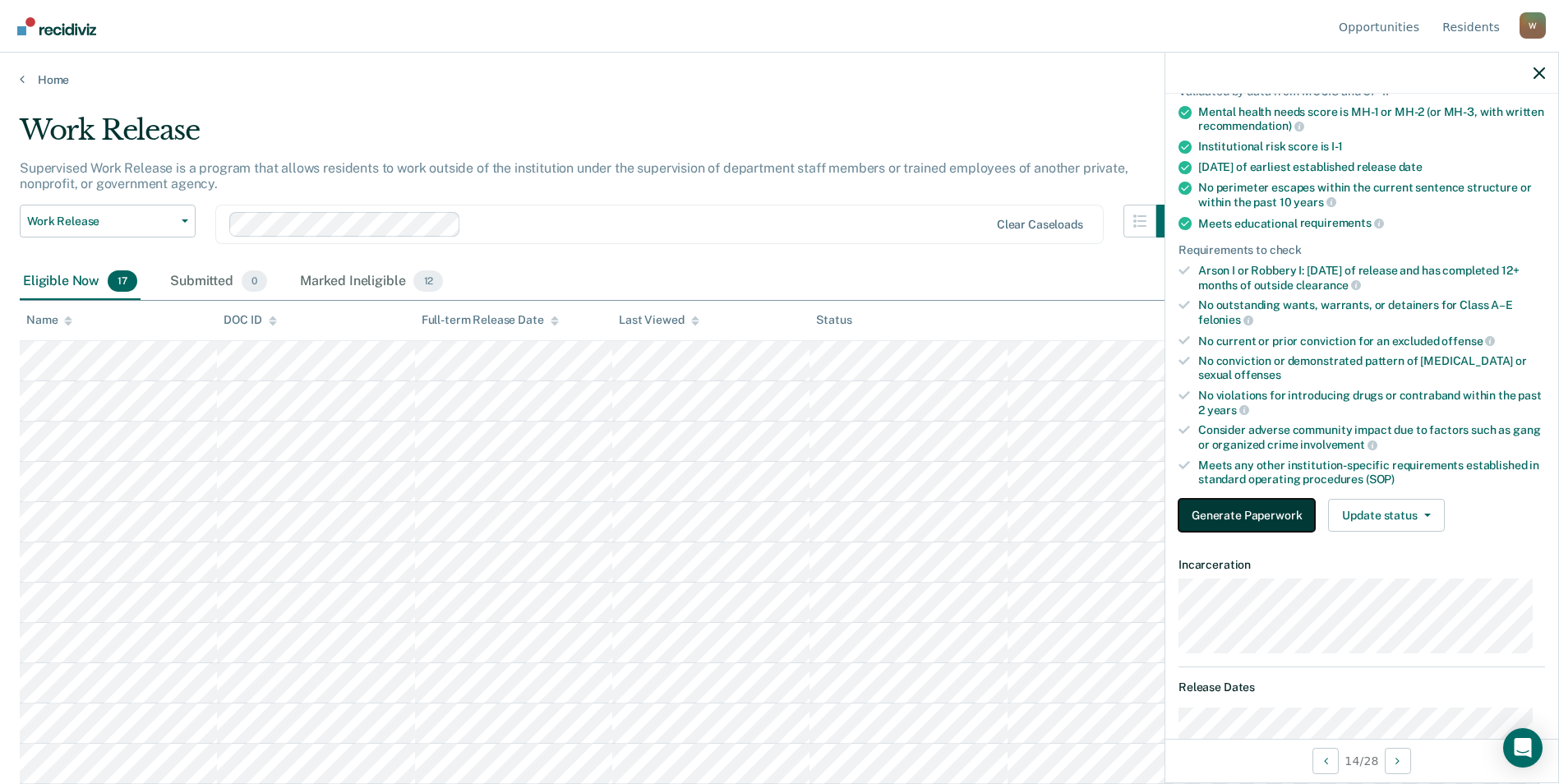
click at [1034, 514] on button "Generate Paperwork" at bounding box center [1246, 515] width 136 height 33
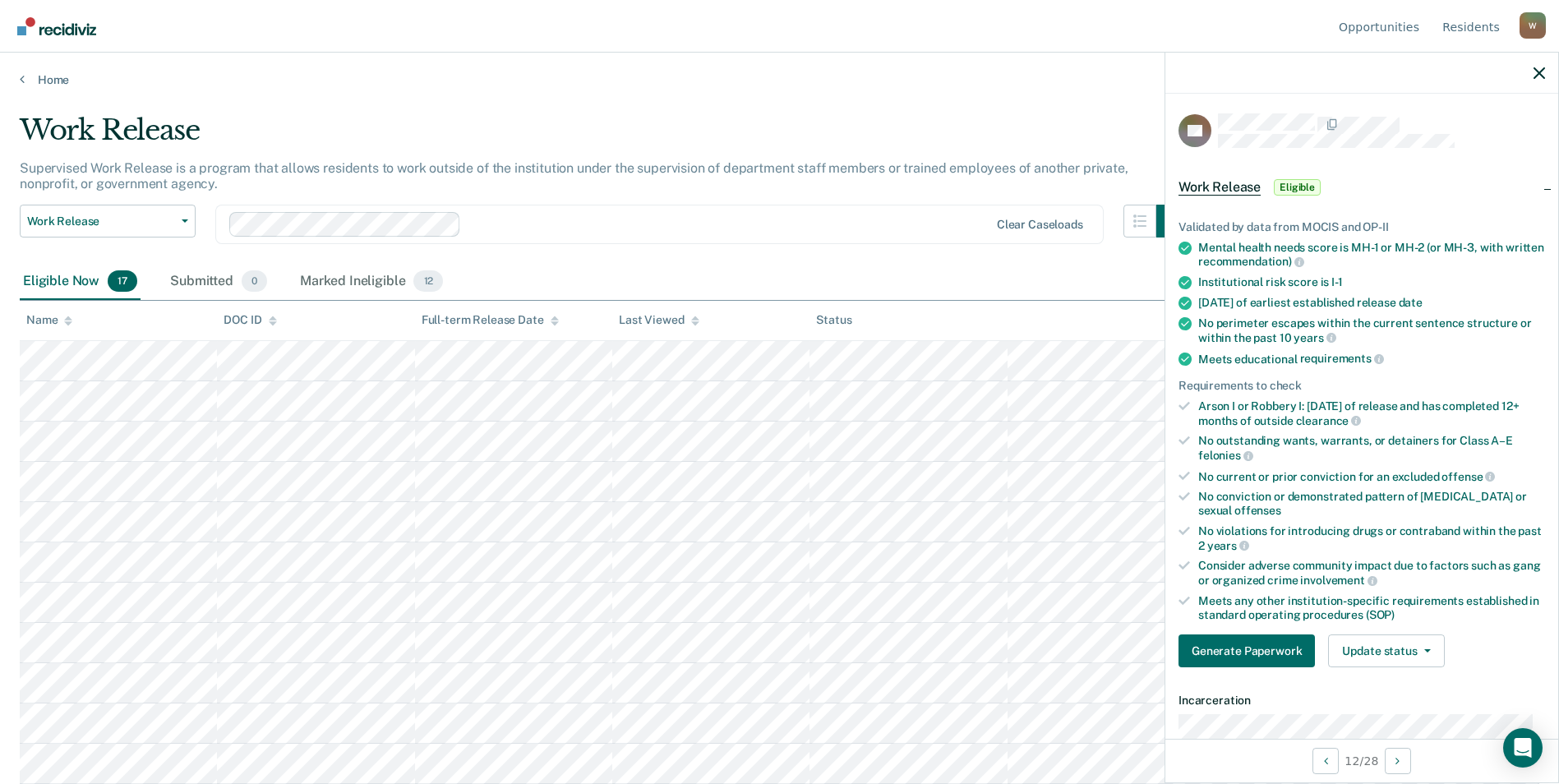
scroll to position [164, 0]
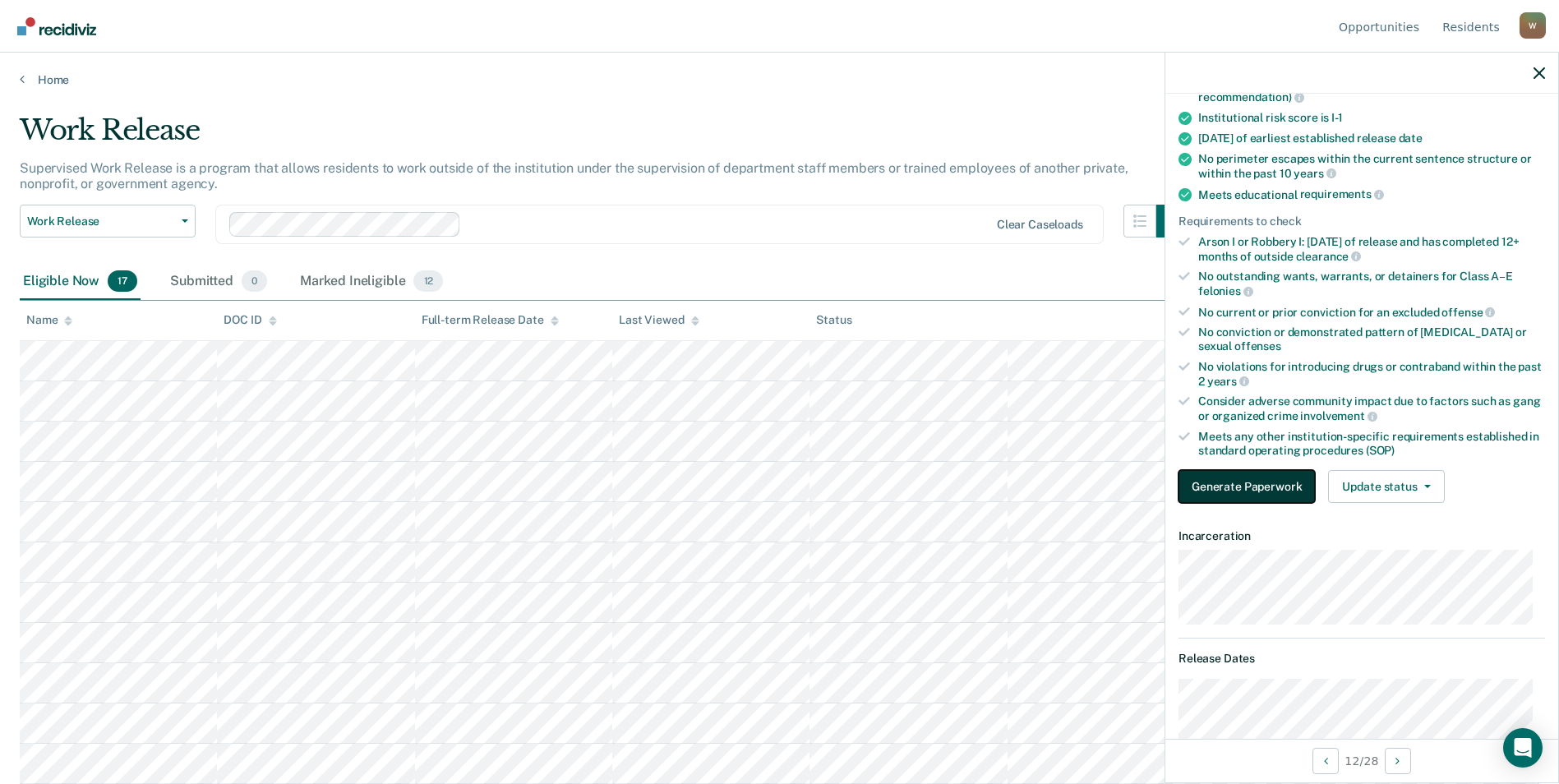
click at [1034, 484] on button "Generate Paperwork" at bounding box center [1246, 486] width 136 height 33
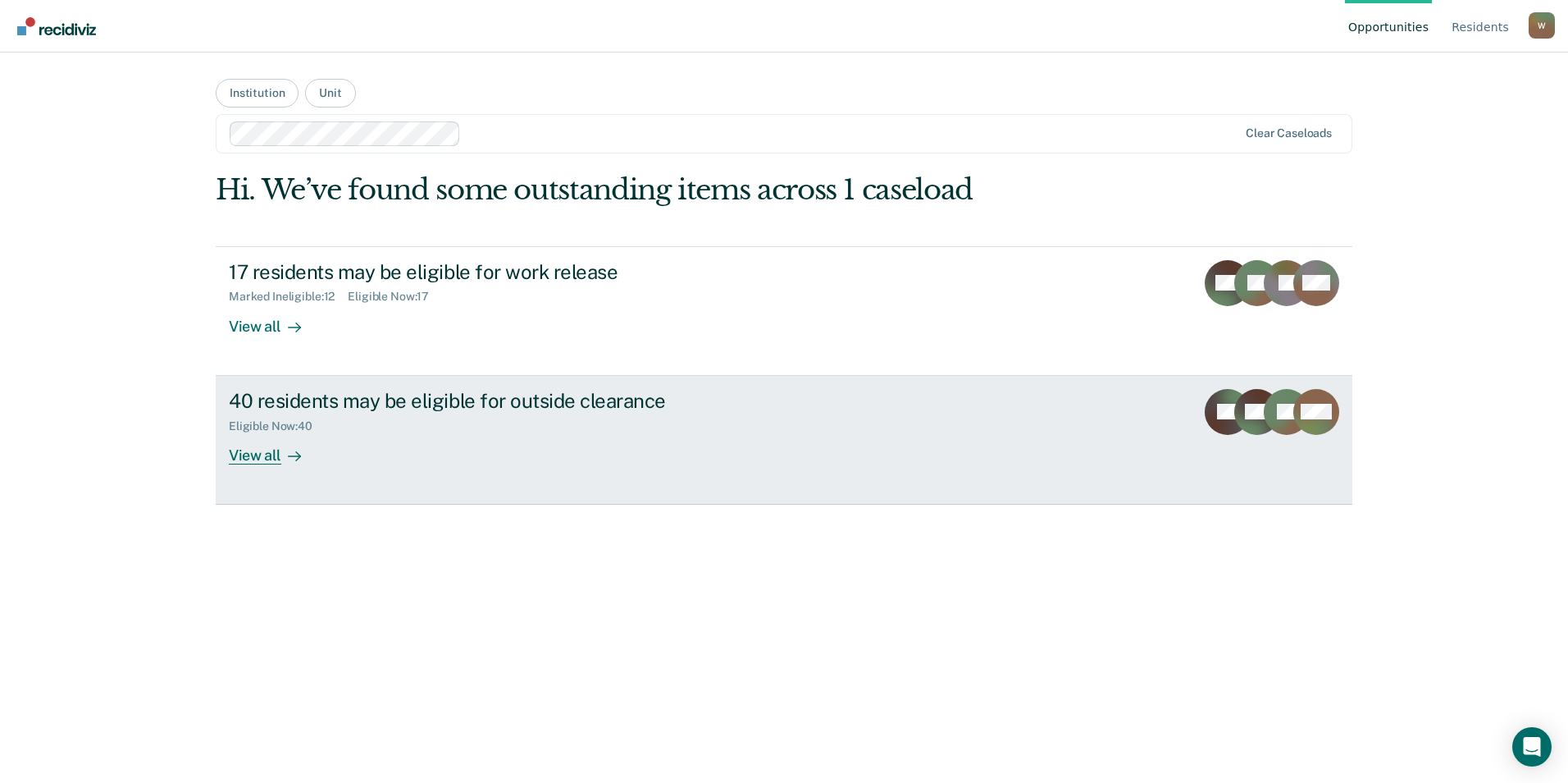
click at [270, 457] on div "View all" at bounding box center [275, 448] width 92 height 32
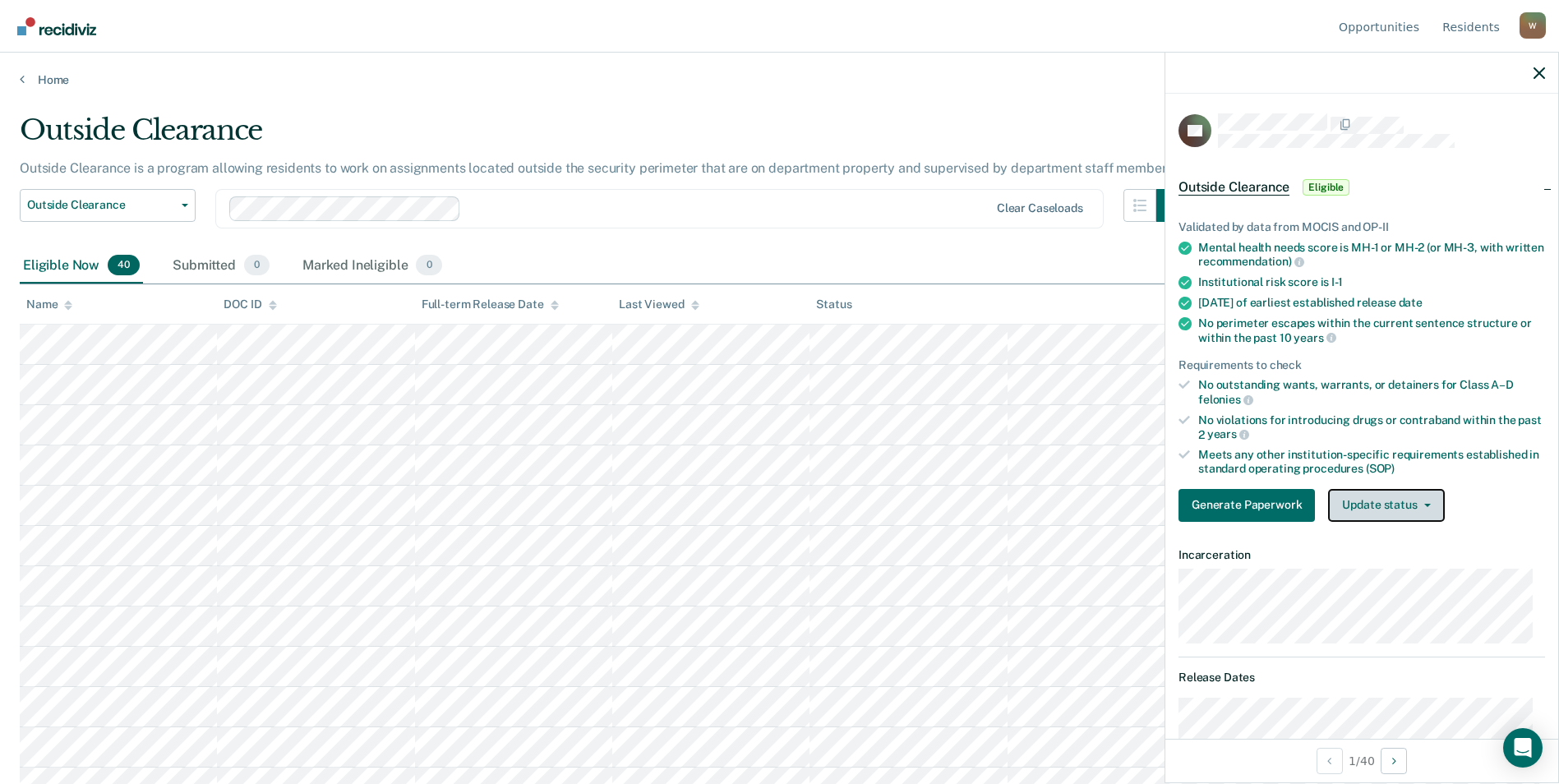
click at [1399, 506] on button "Update status" at bounding box center [1385, 505] width 116 height 33
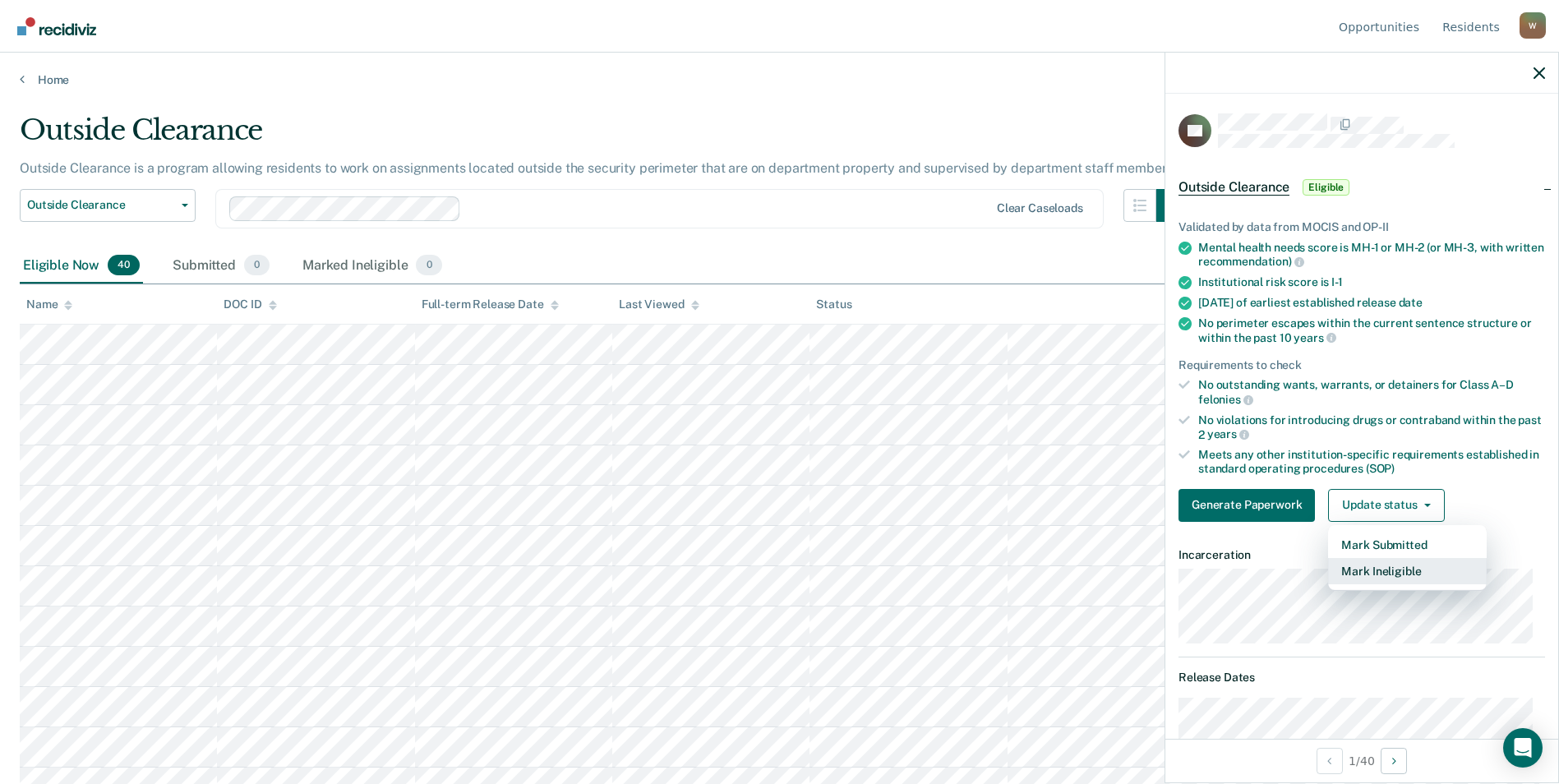
click at [1396, 565] on button "Mark Ineligible" at bounding box center [1407, 570] width 158 height 26
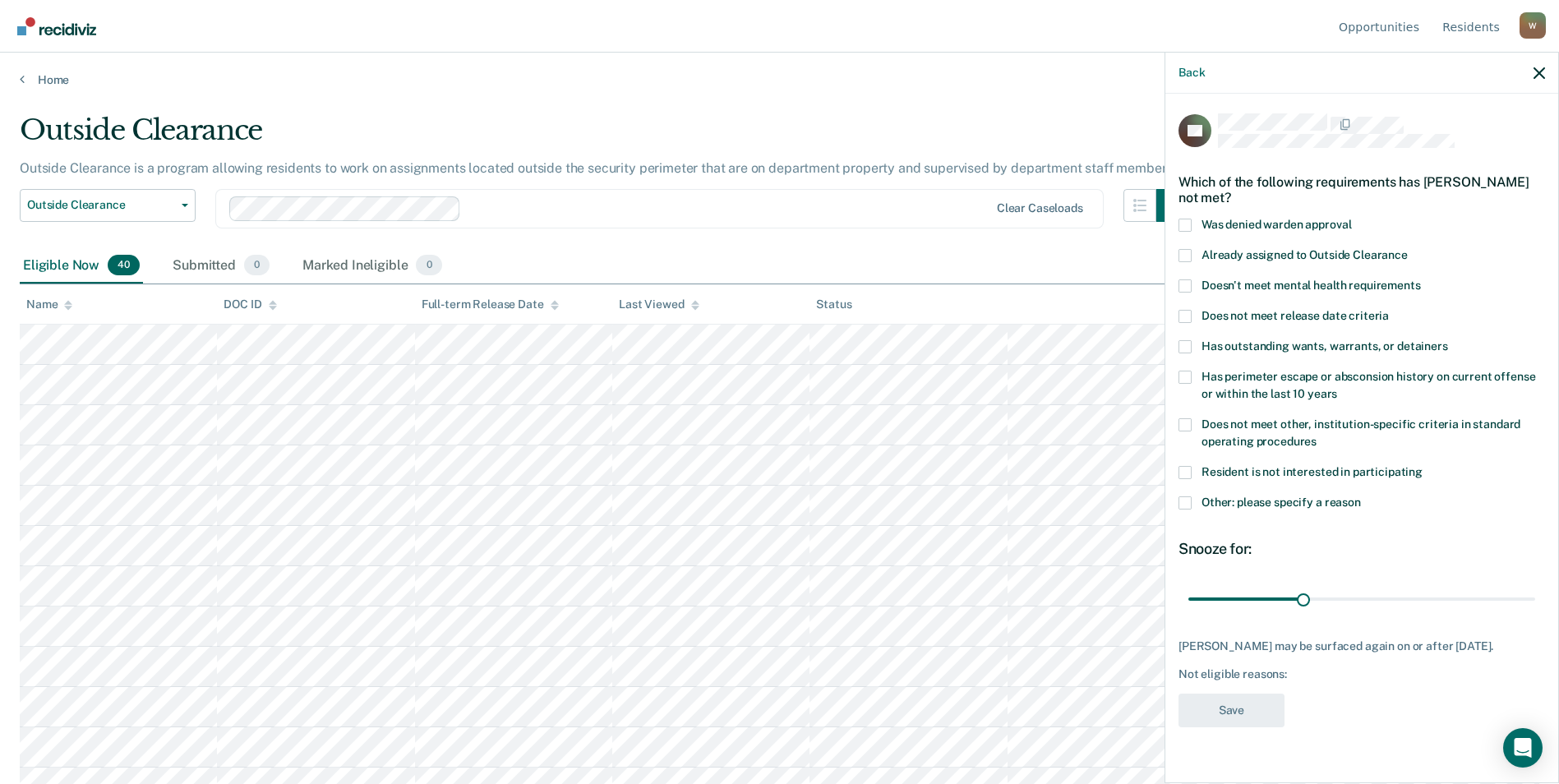
click at [1187, 496] on span at bounding box center [1185, 503] width 13 height 13
click at [1361, 496] on input "Other: please specify a reason" at bounding box center [1361, 496] width 0 height 0
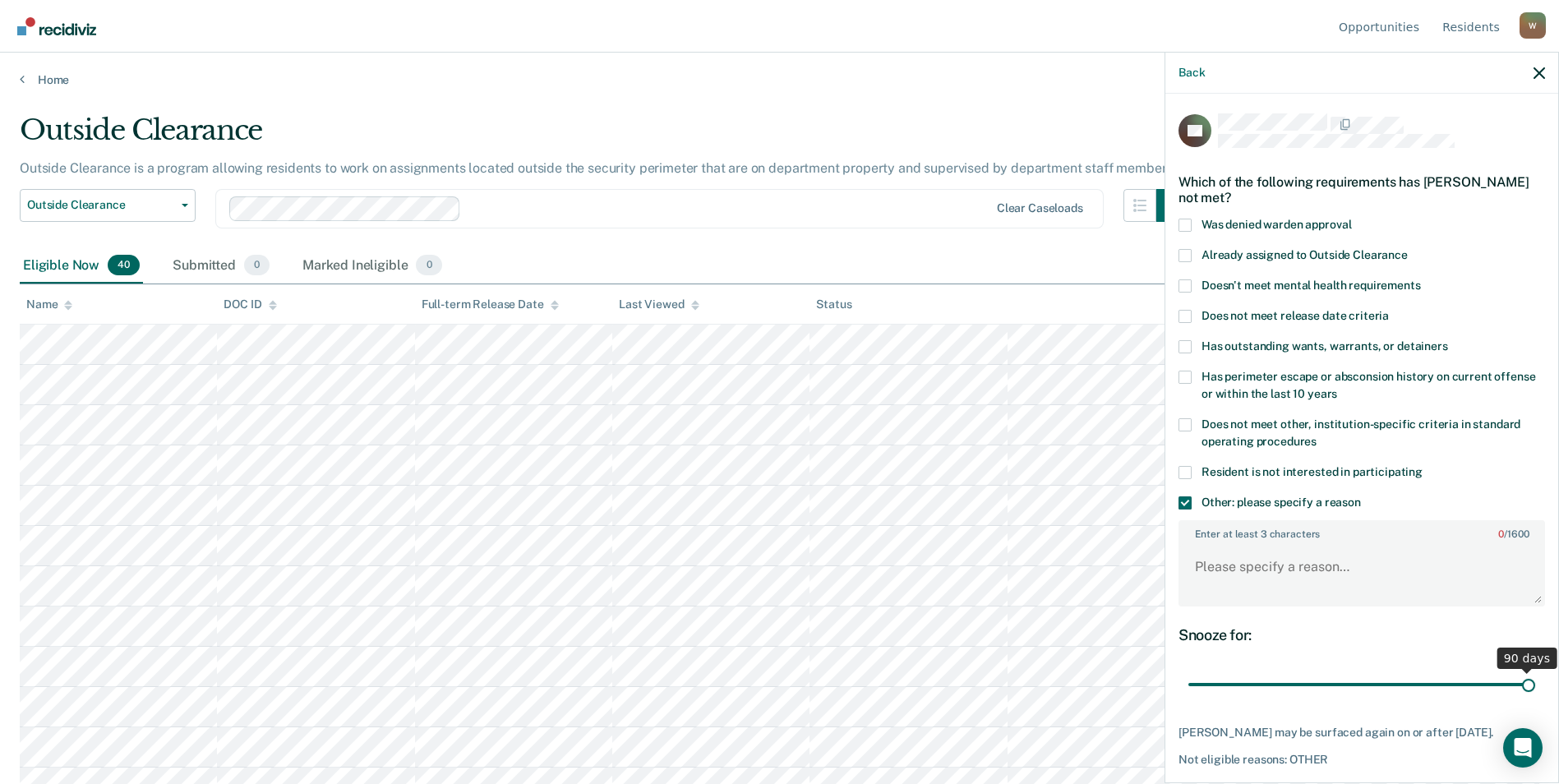
drag, startPoint x: 1301, startPoint y: 680, endPoint x: 1549, endPoint y: 709, distance: 249.7
type input "90"
click at [1535, 699] on input "range" at bounding box center [1361, 684] width 347 height 29
click at [1234, 576] on textarea "Enter at least 3 characters 0 / 1600" at bounding box center [1361, 573] width 363 height 60
type textarea "N"
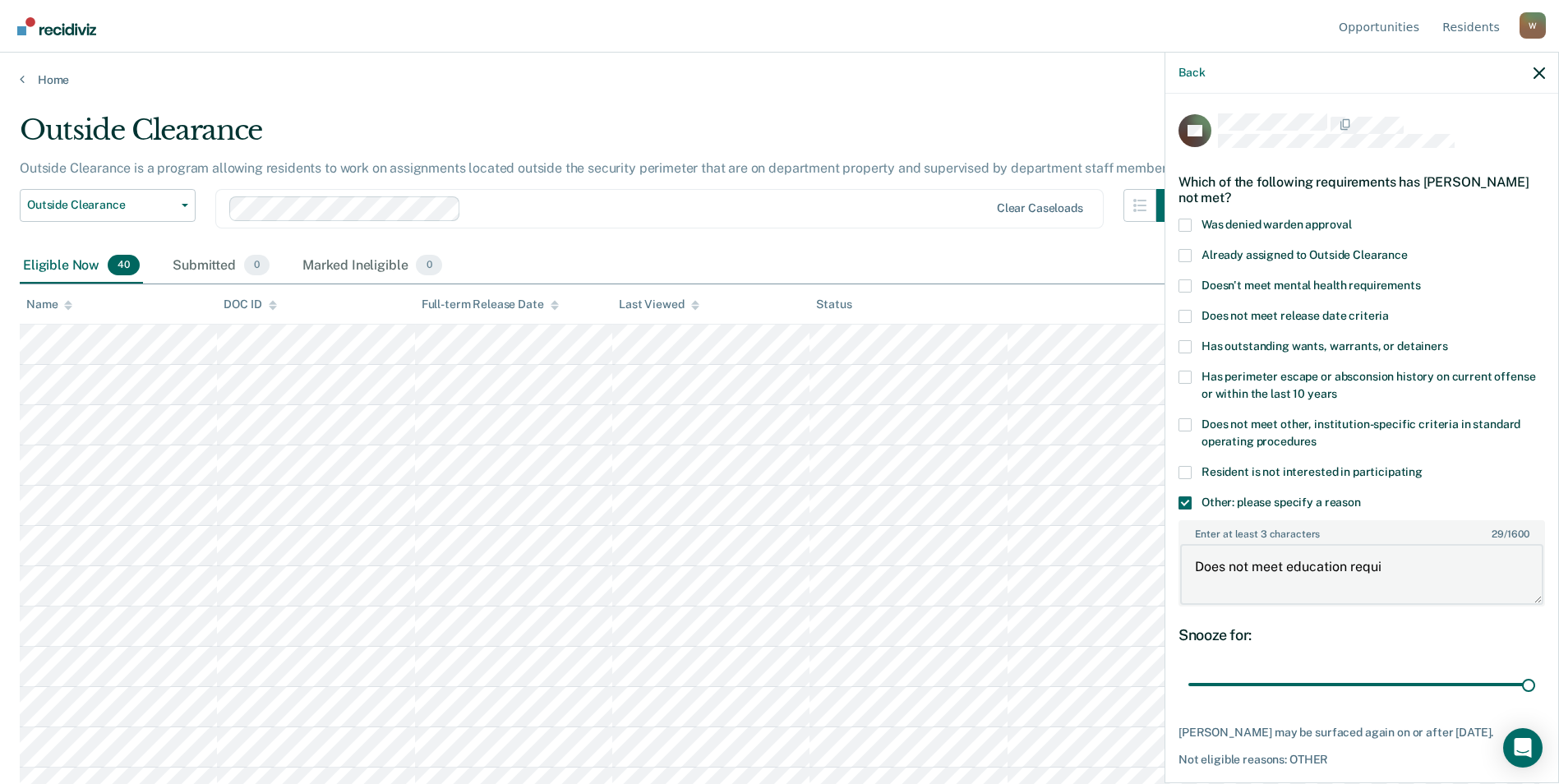
click at [1453, 566] on textarea "Does not meet education requi" at bounding box center [1361, 573] width 363 height 60
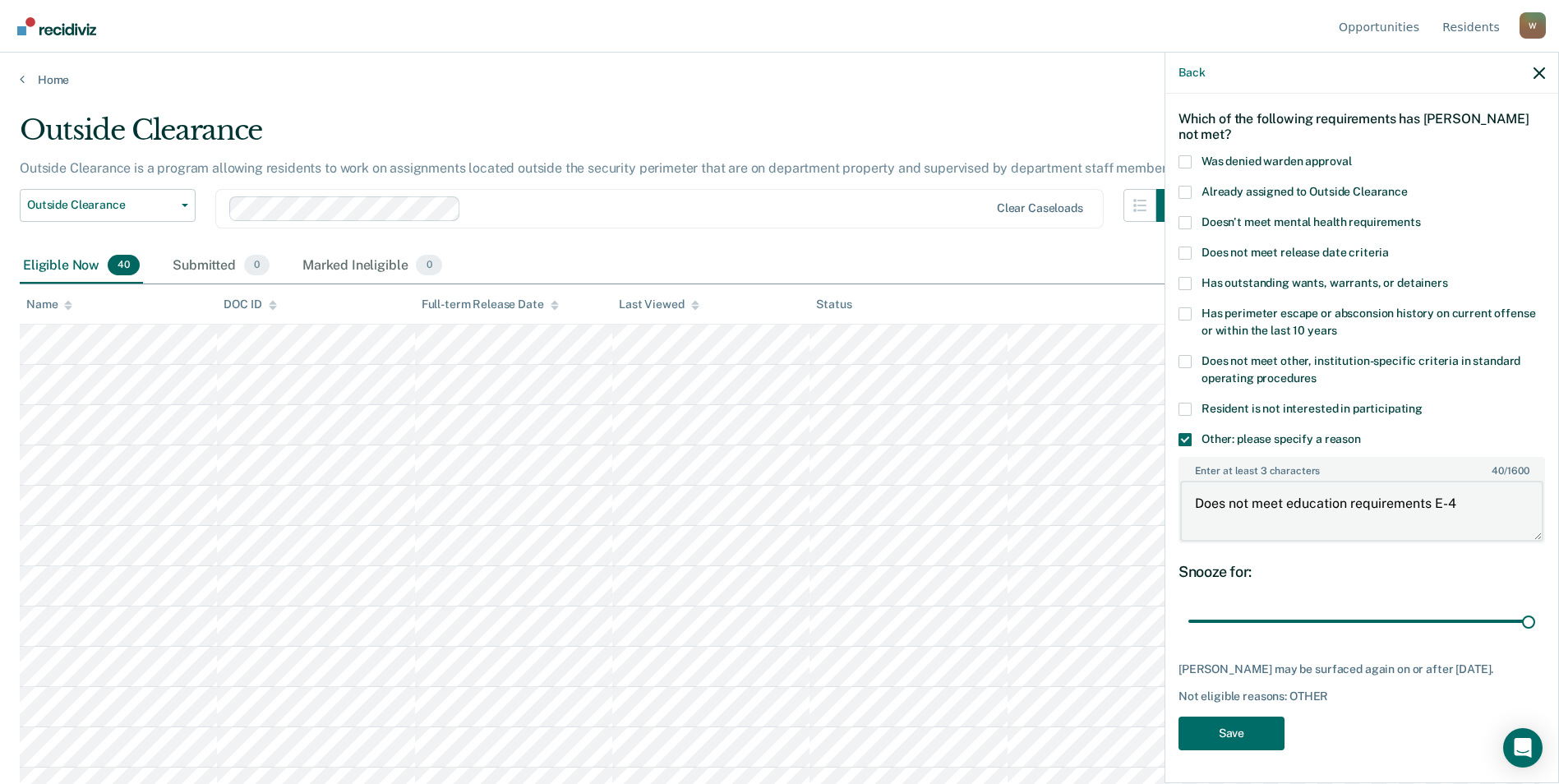
scroll to position [246, 0]
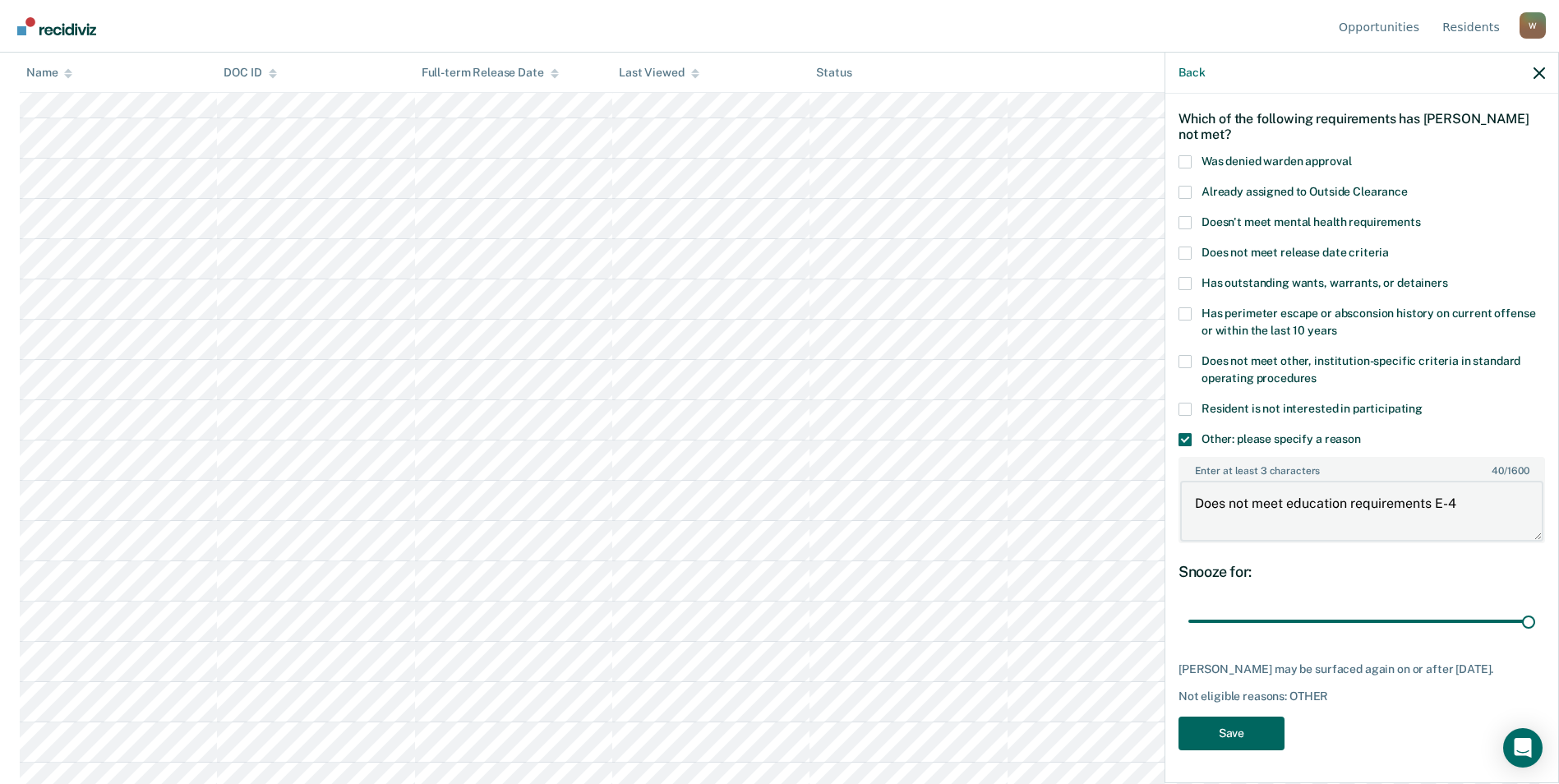
type textarea "Does not meet education requirements E-4"
click at [1242, 745] on button "Save" at bounding box center [1231, 732] width 106 height 34
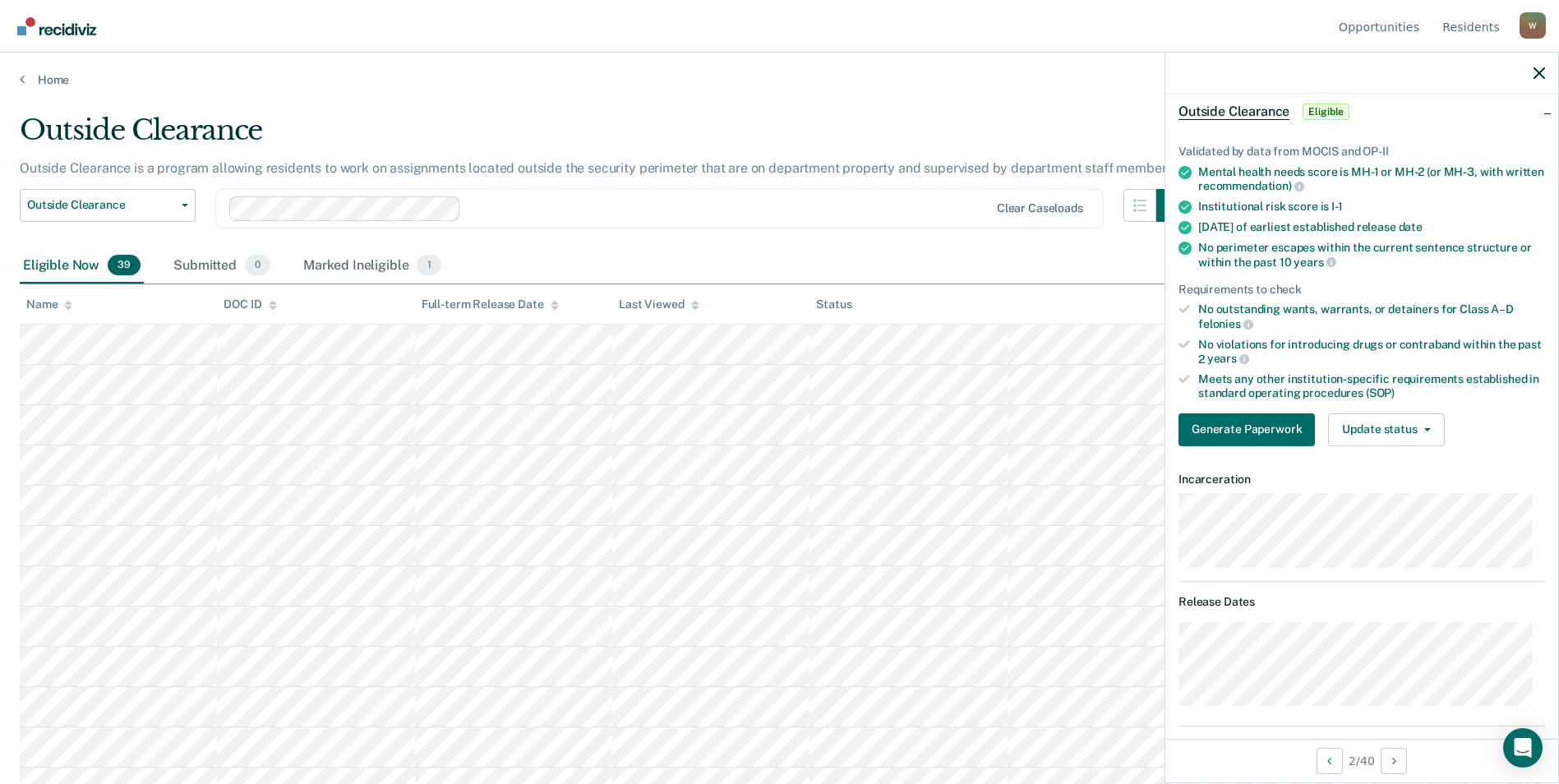
scroll to position [0, 0]
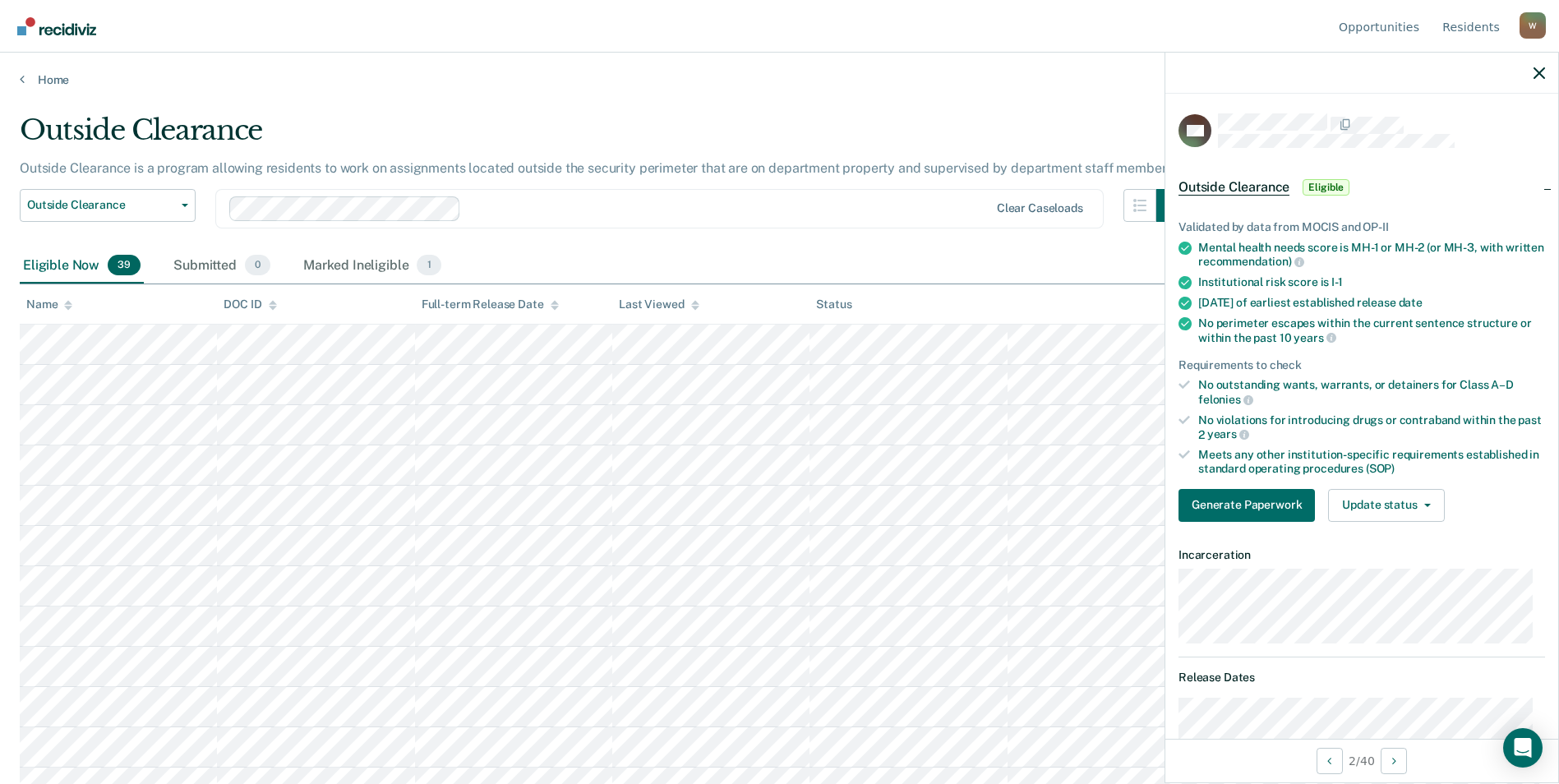
click at [1339, 190] on span "Eligible" at bounding box center [1325, 187] width 47 height 16
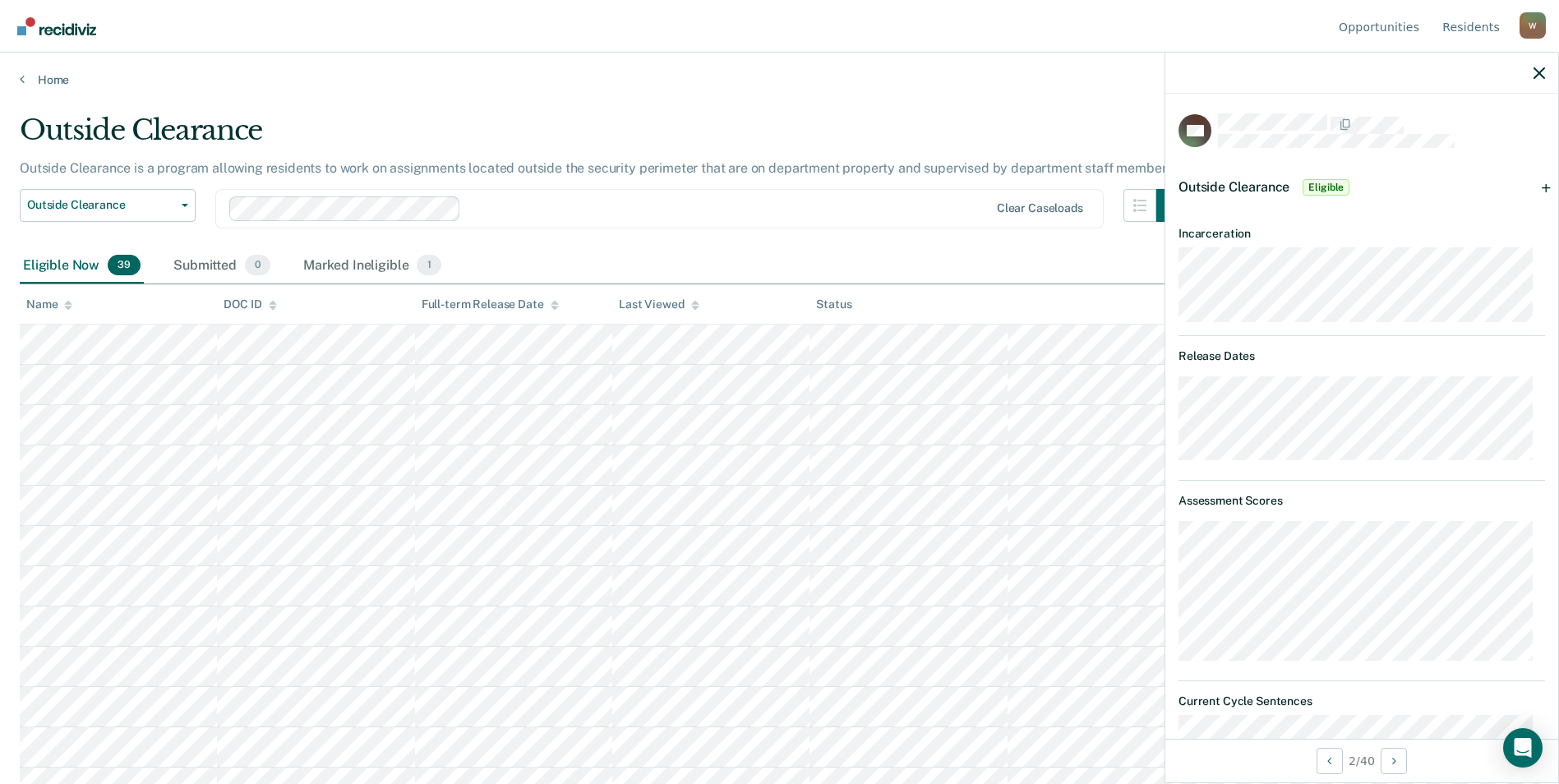
click at [1321, 189] on span "Eligible" at bounding box center [1325, 187] width 47 height 16
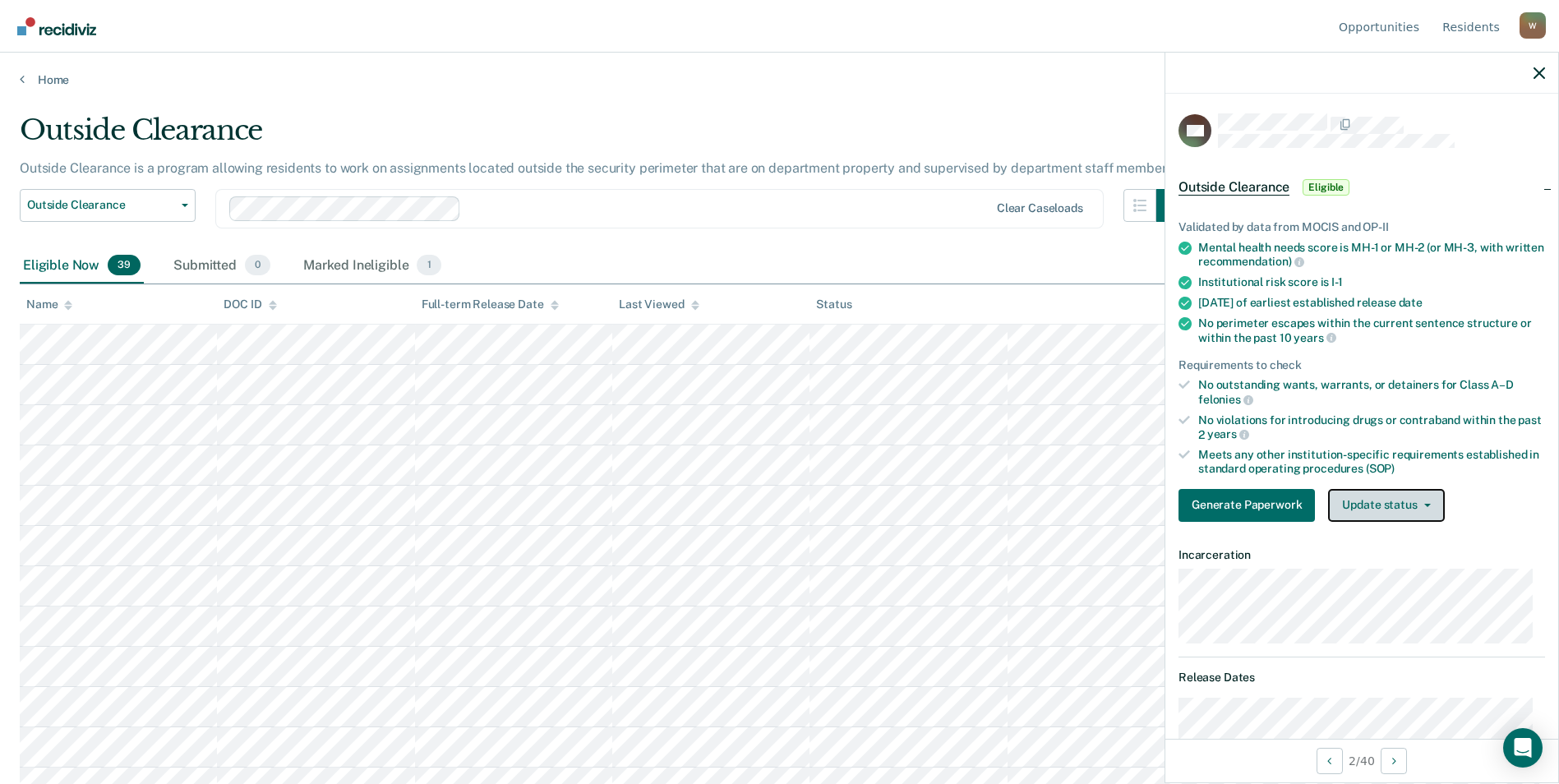
click at [1399, 499] on button "Update status" at bounding box center [1385, 505] width 116 height 33
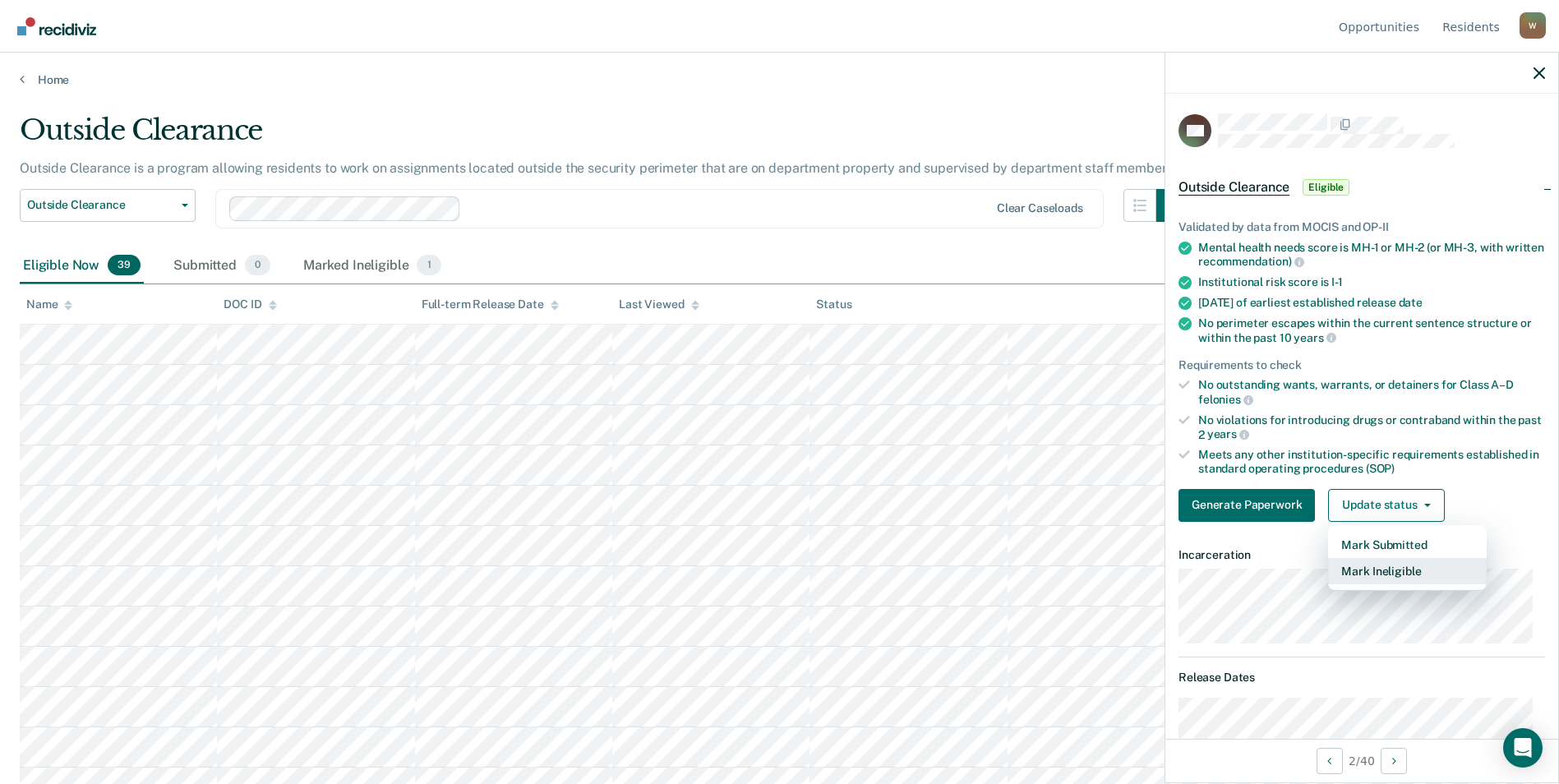
click at [1382, 564] on button "Mark Ineligible" at bounding box center [1407, 570] width 158 height 26
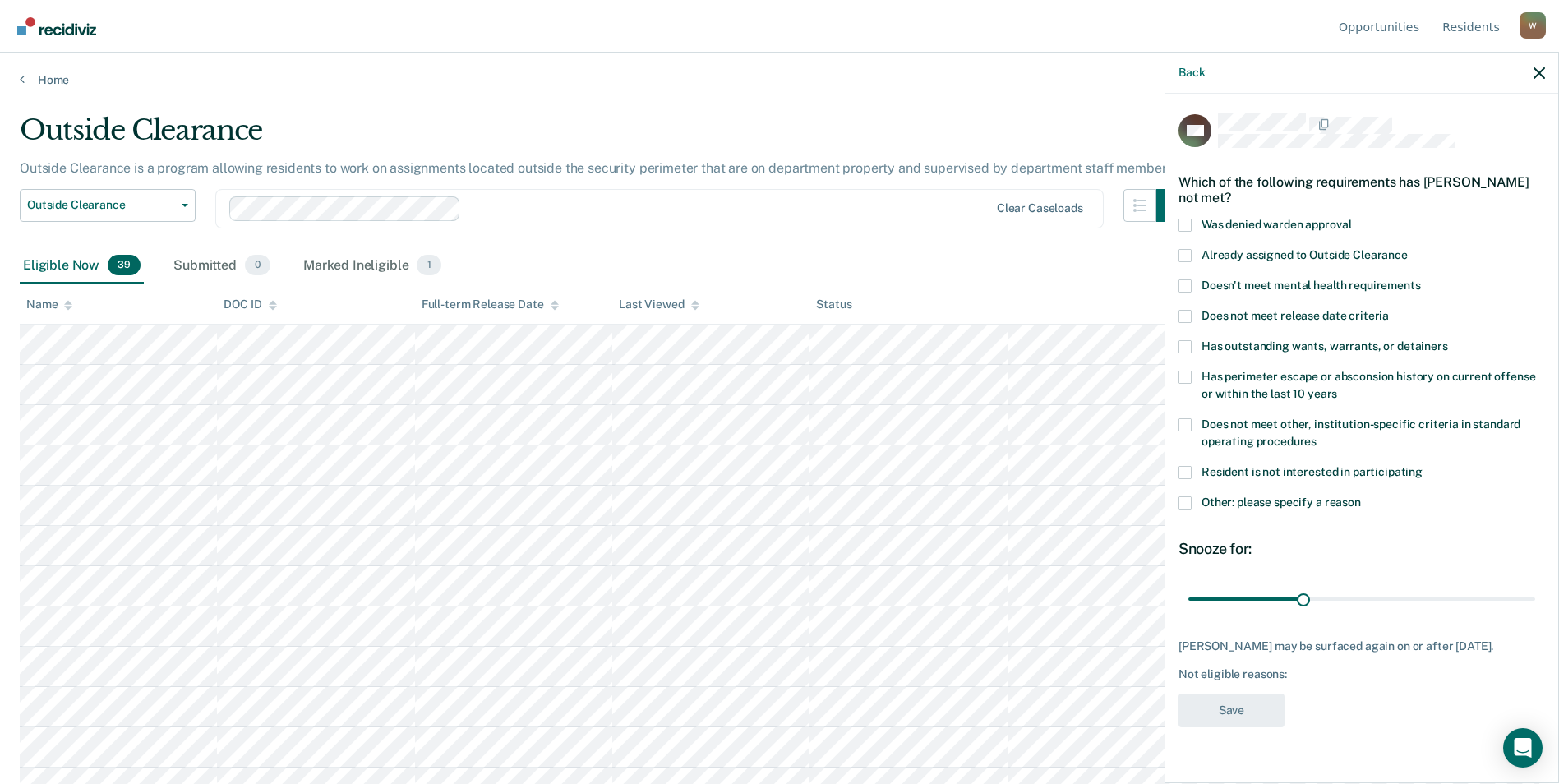
click at [1185, 345] on span at bounding box center [1185, 347] width 13 height 13
click at [1448, 340] on input "Has outstanding wants, warrants, or detainers" at bounding box center [1448, 340] width 0 height 0
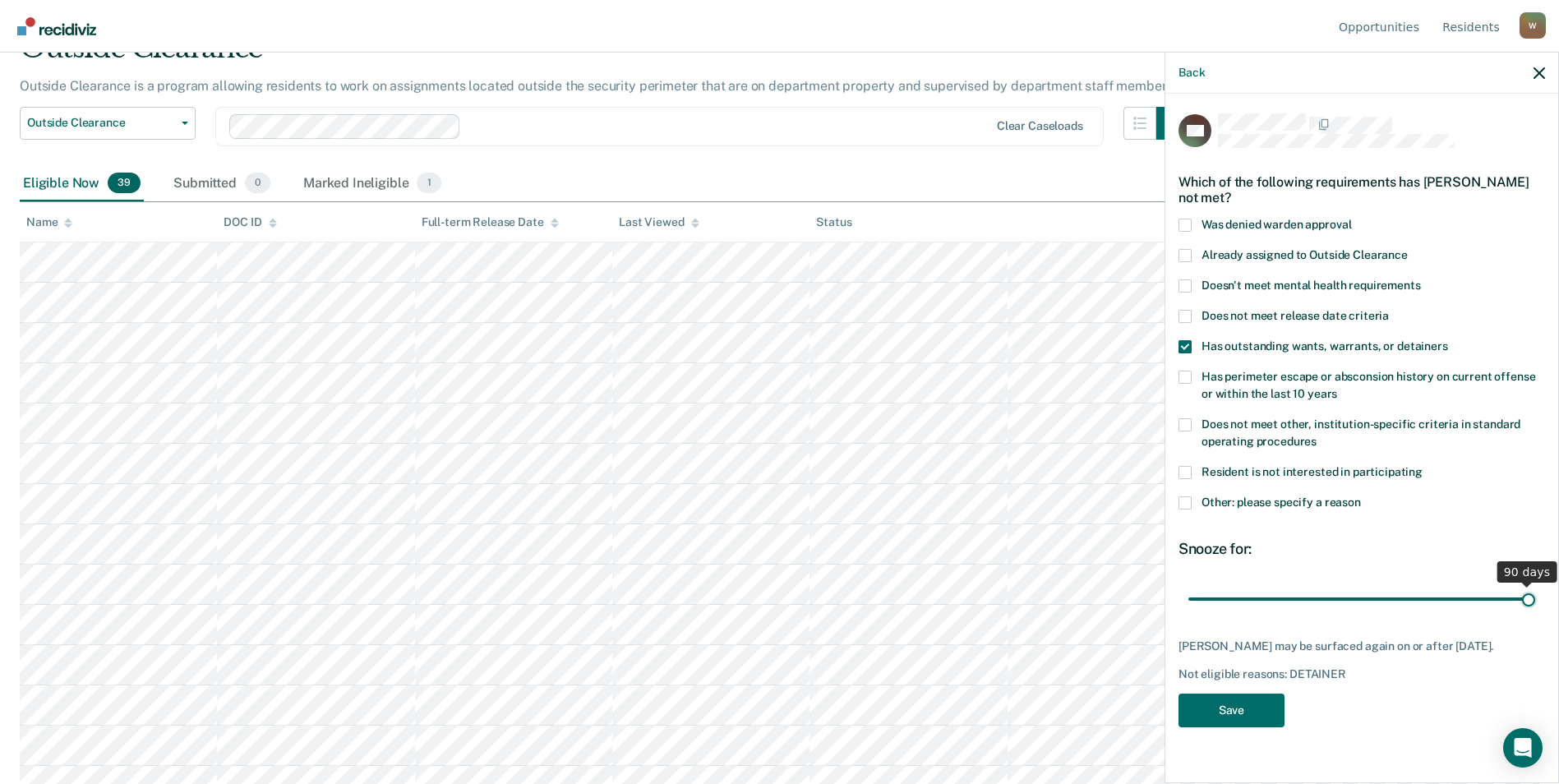
drag, startPoint x: 1323, startPoint y: 600, endPoint x: 1561, endPoint y: 583, distance: 238.6
type input "90"
click at [1535, 584] on input "range" at bounding box center [1361, 598] width 347 height 29
drag, startPoint x: 1244, startPoint y: 706, endPoint x: 1271, endPoint y: 661, distance: 52.5
click at [1243, 706] on button "Save" at bounding box center [1231, 709] width 106 height 34
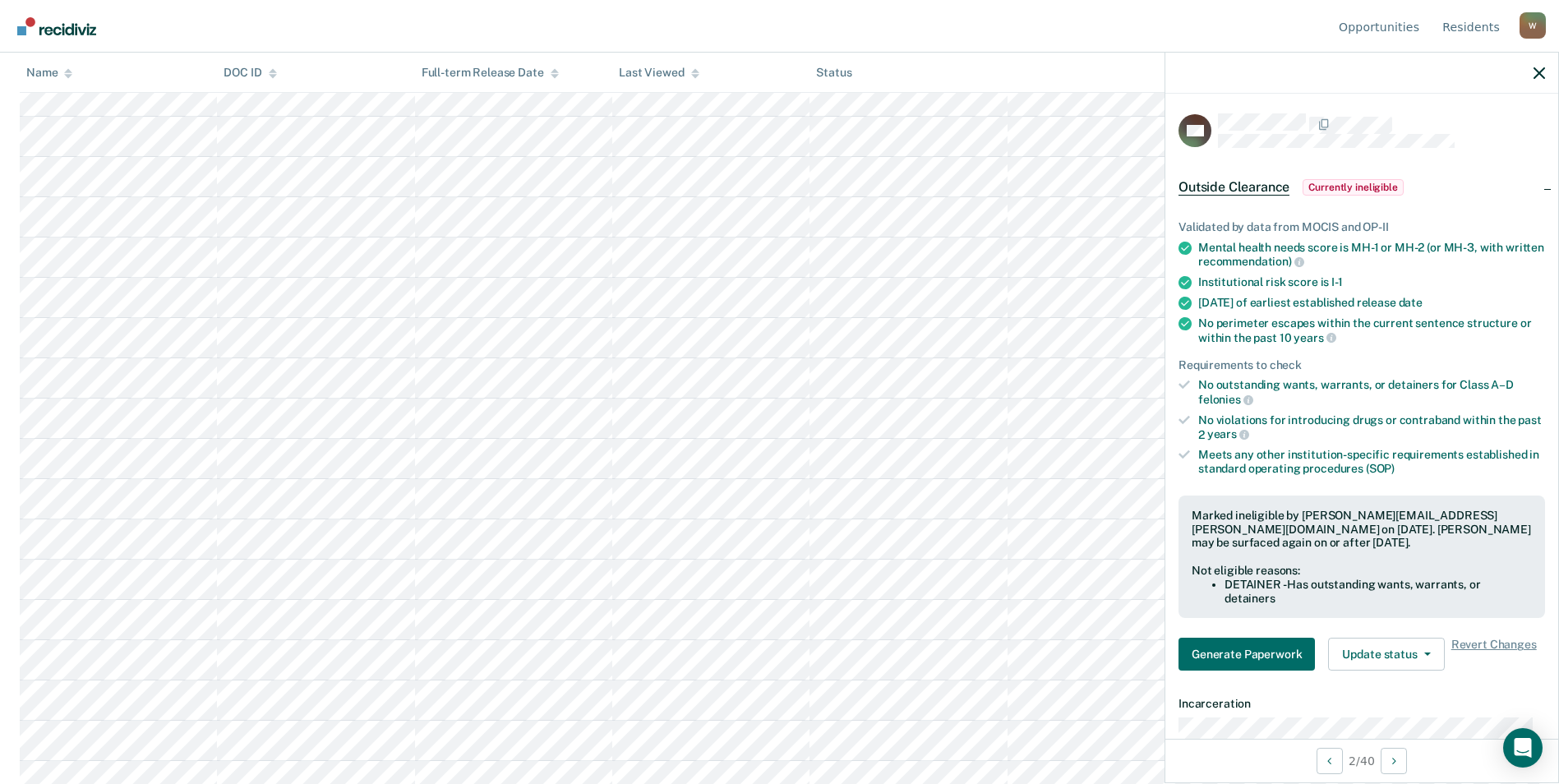
scroll to position [246, 0]
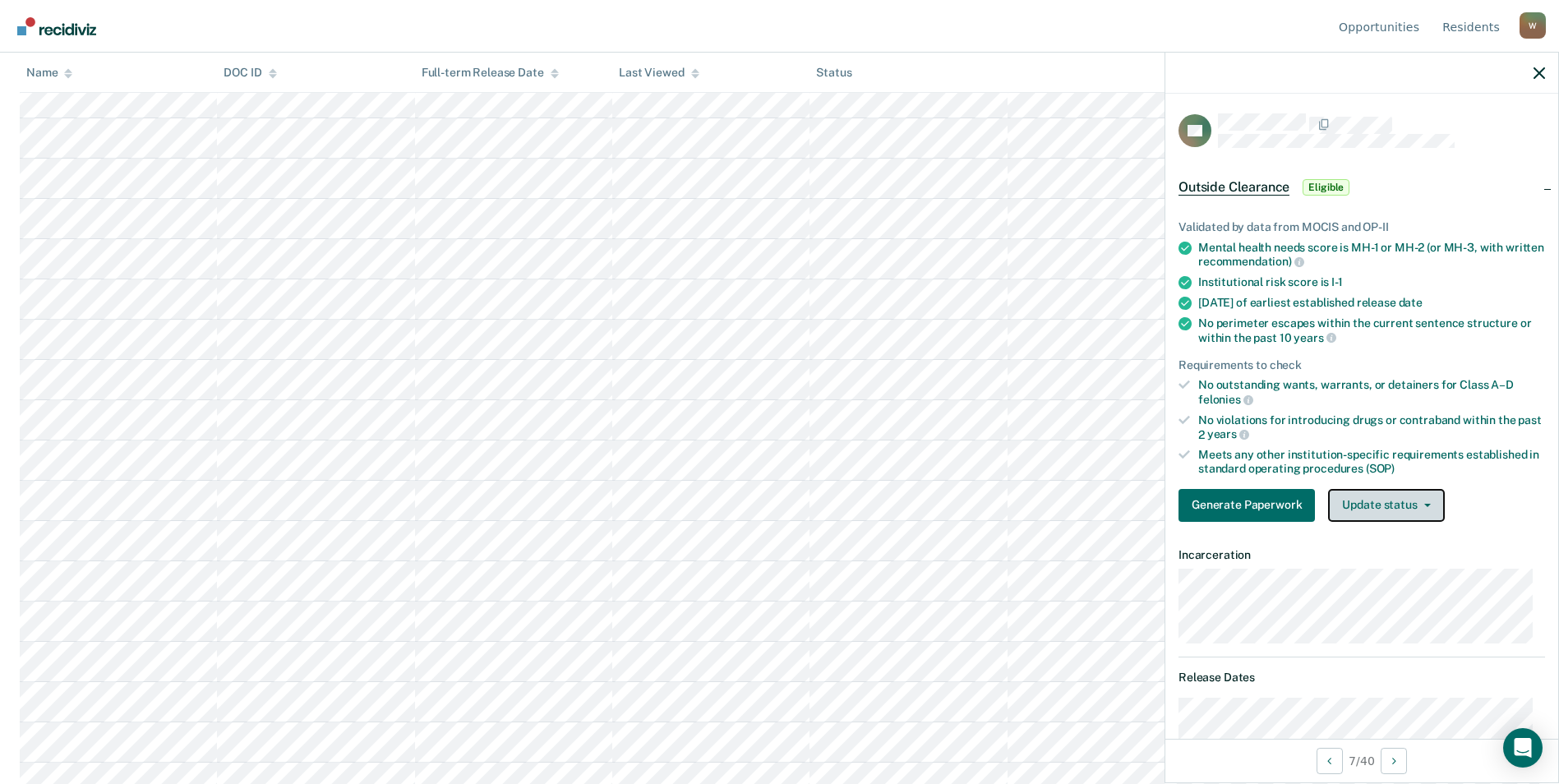
click at [1393, 498] on button "Update status" at bounding box center [1385, 505] width 116 height 33
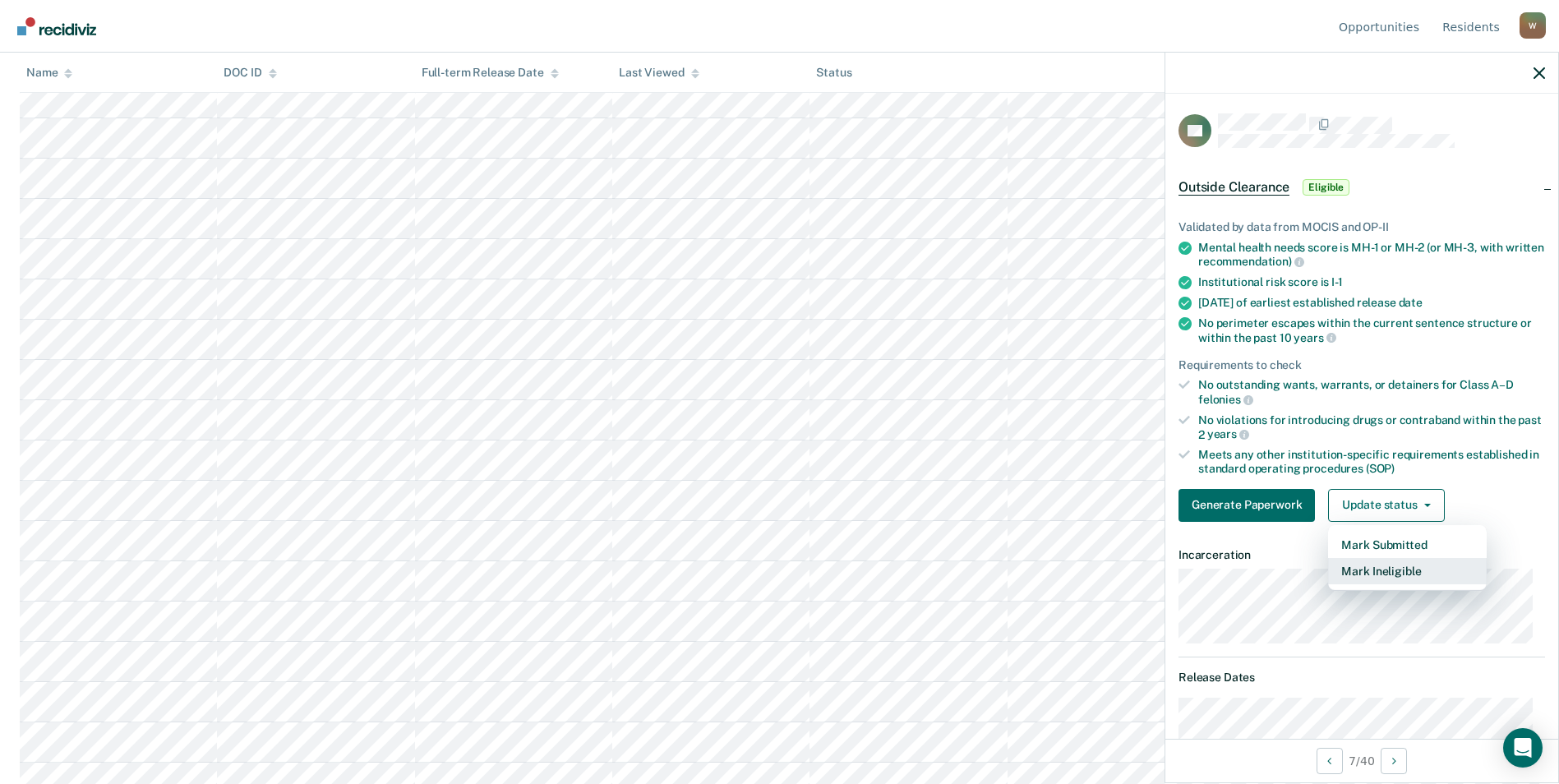
click at [1392, 566] on button "Mark Ineligible" at bounding box center [1407, 570] width 158 height 26
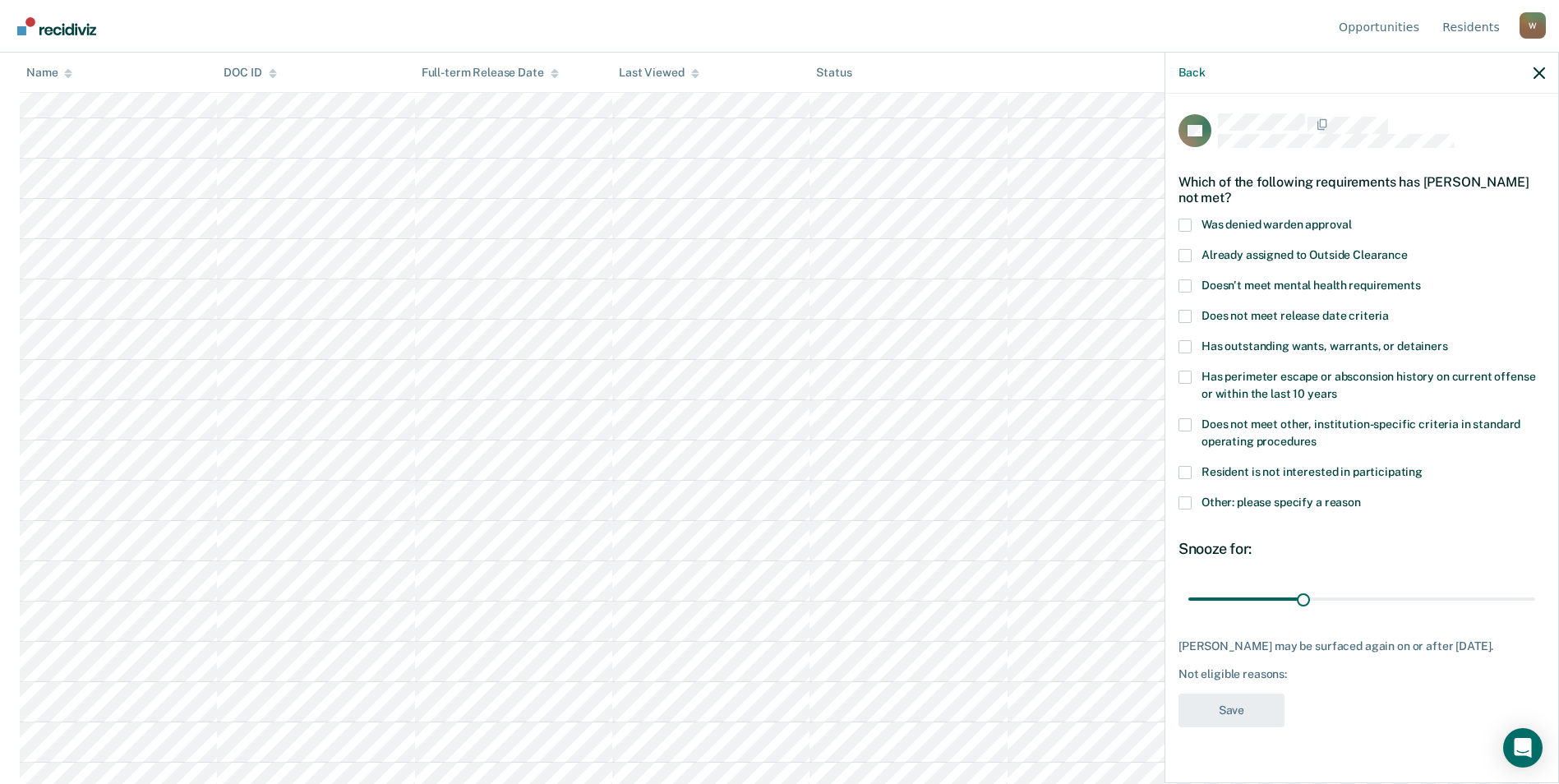
click at [1193, 255] on label "Already assigned to Outside Clearance" at bounding box center [1361, 258] width 366 height 17
click at [1408, 249] on input "Already assigned to Outside Clearance" at bounding box center [1408, 249] width 0 height 0
drag, startPoint x: 1308, startPoint y: 593, endPoint x: 1571, endPoint y: 606, distance: 263.3
type input "90"
click at [1535, 606] on input "range" at bounding box center [1361, 598] width 347 height 29
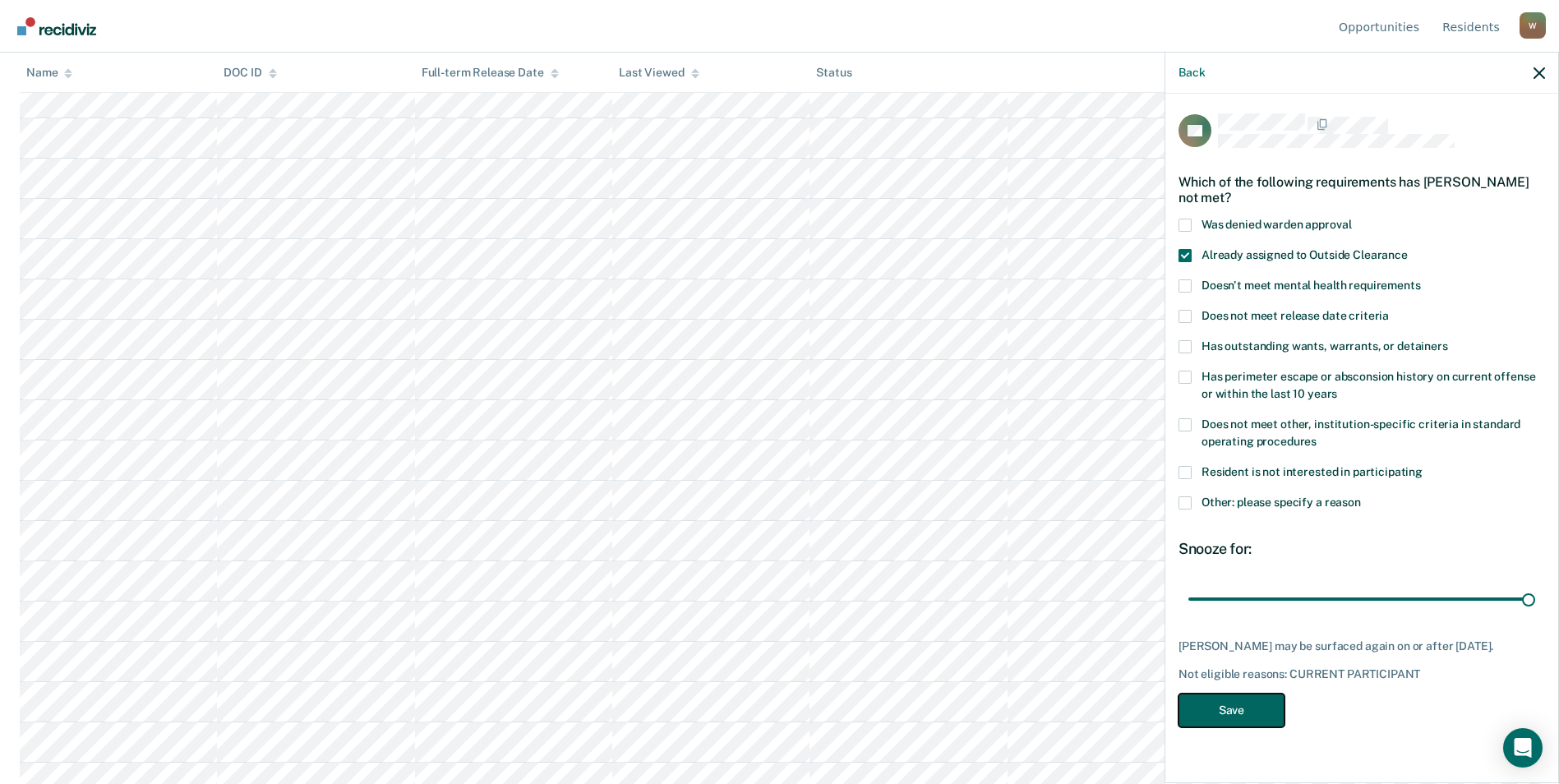
click at [1257, 709] on button "Save" at bounding box center [1231, 709] width 106 height 34
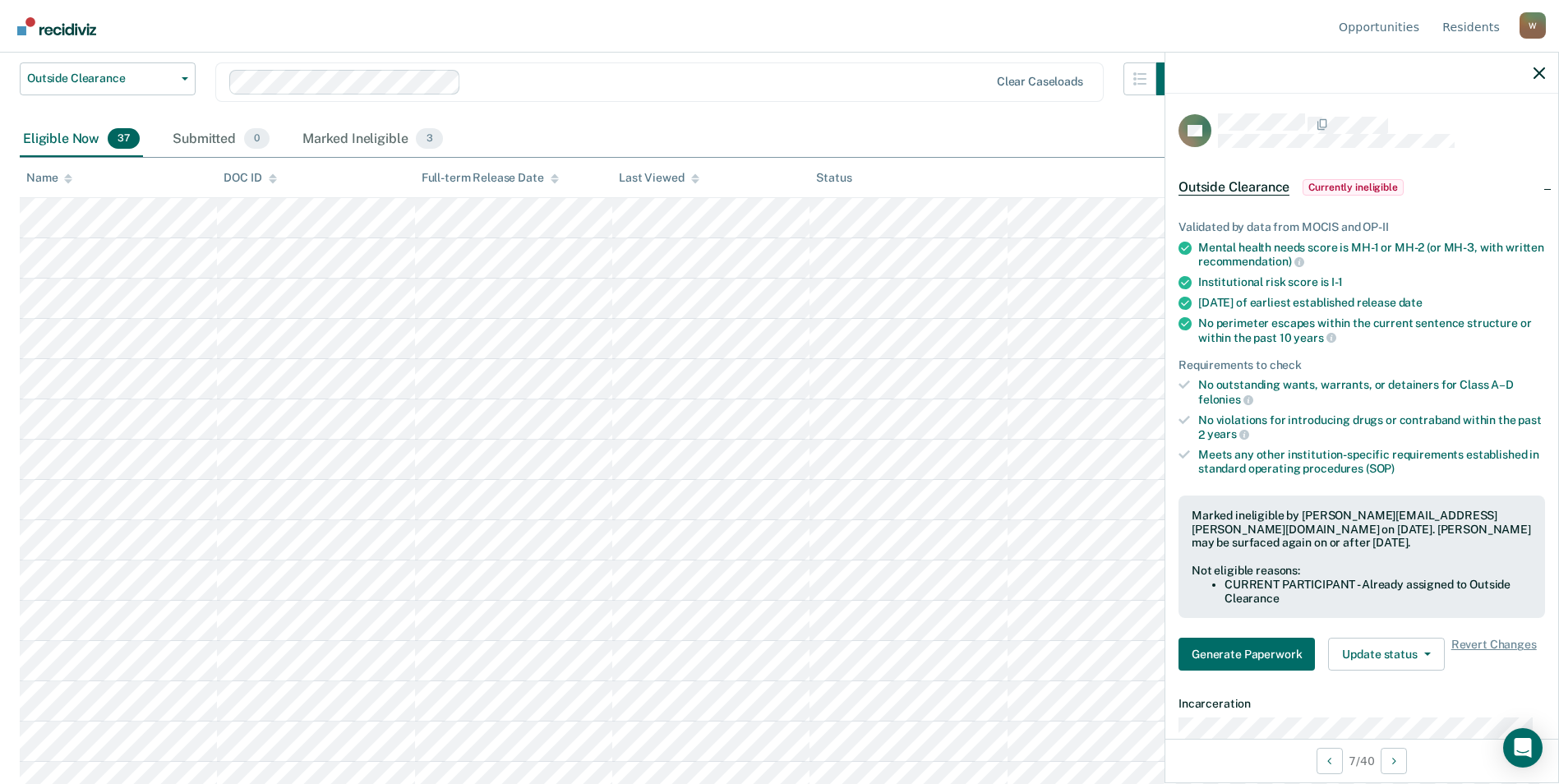
scroll to position [0, 0]
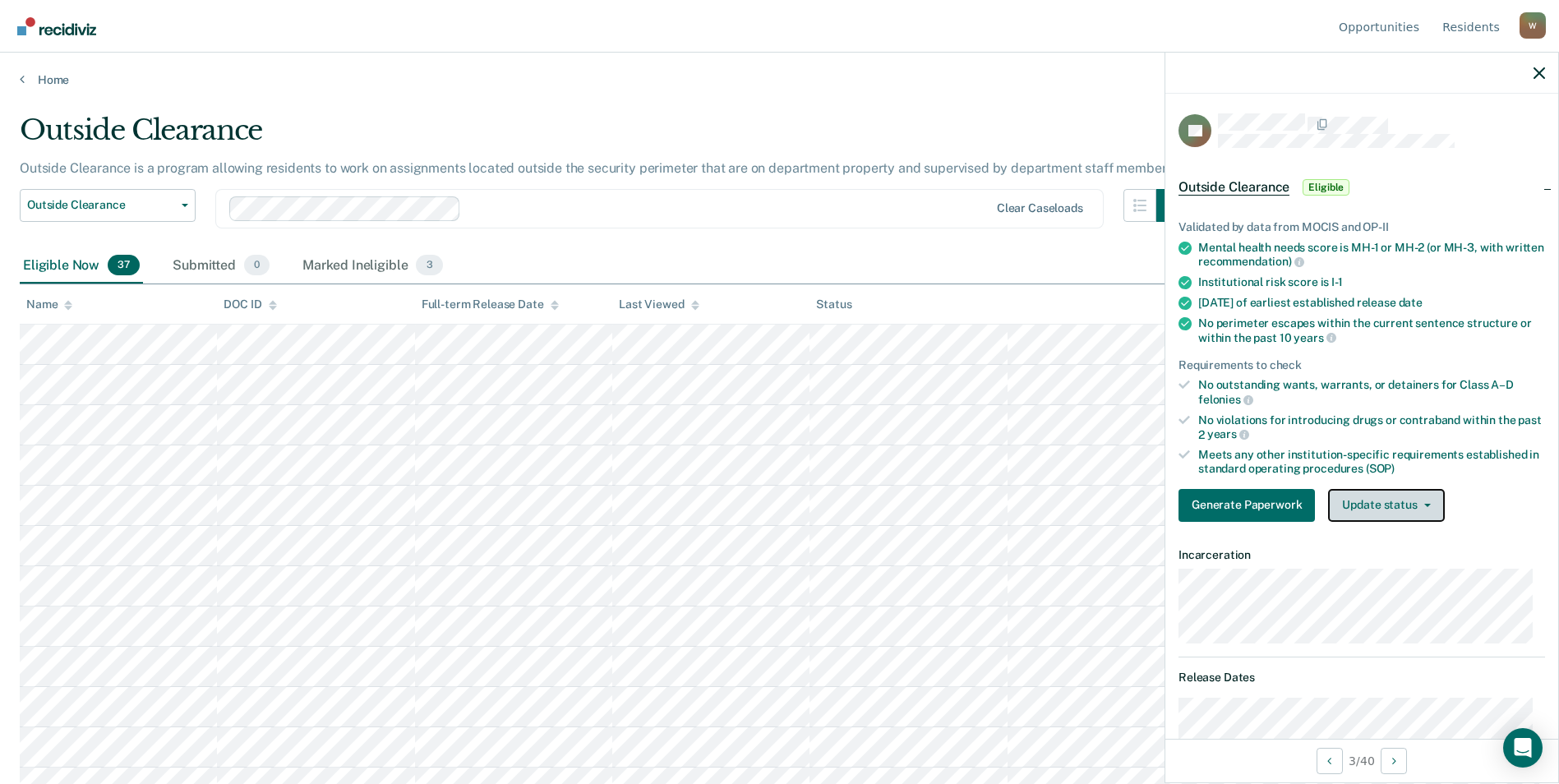
click at [1433, 498] on button "Update status" at bounding box center [1385, 505] width 116 height 33
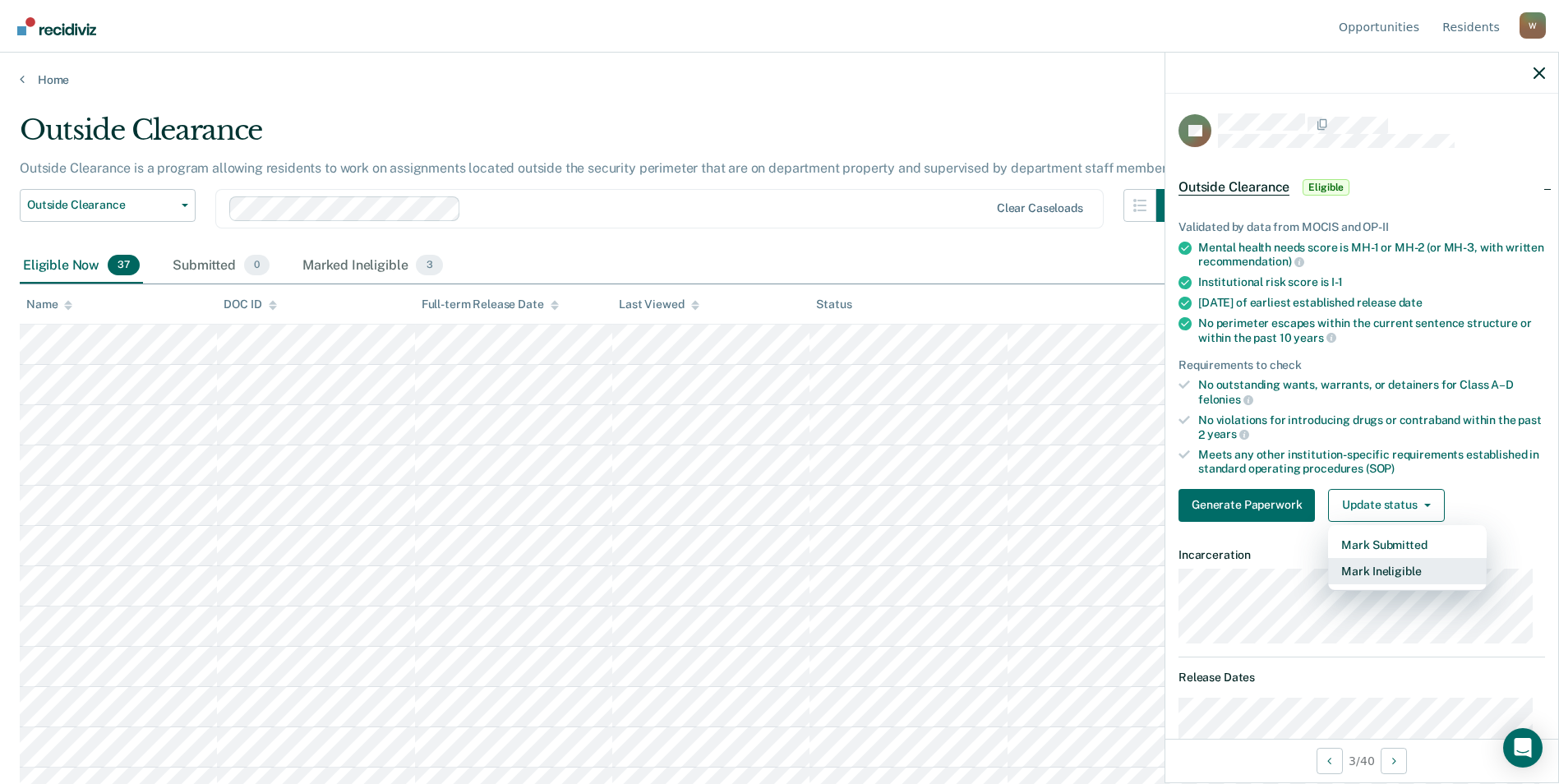
click at [1418, 567] on button "Mark Ineligible" at bounding box center [1407, 570] width 158 height 26
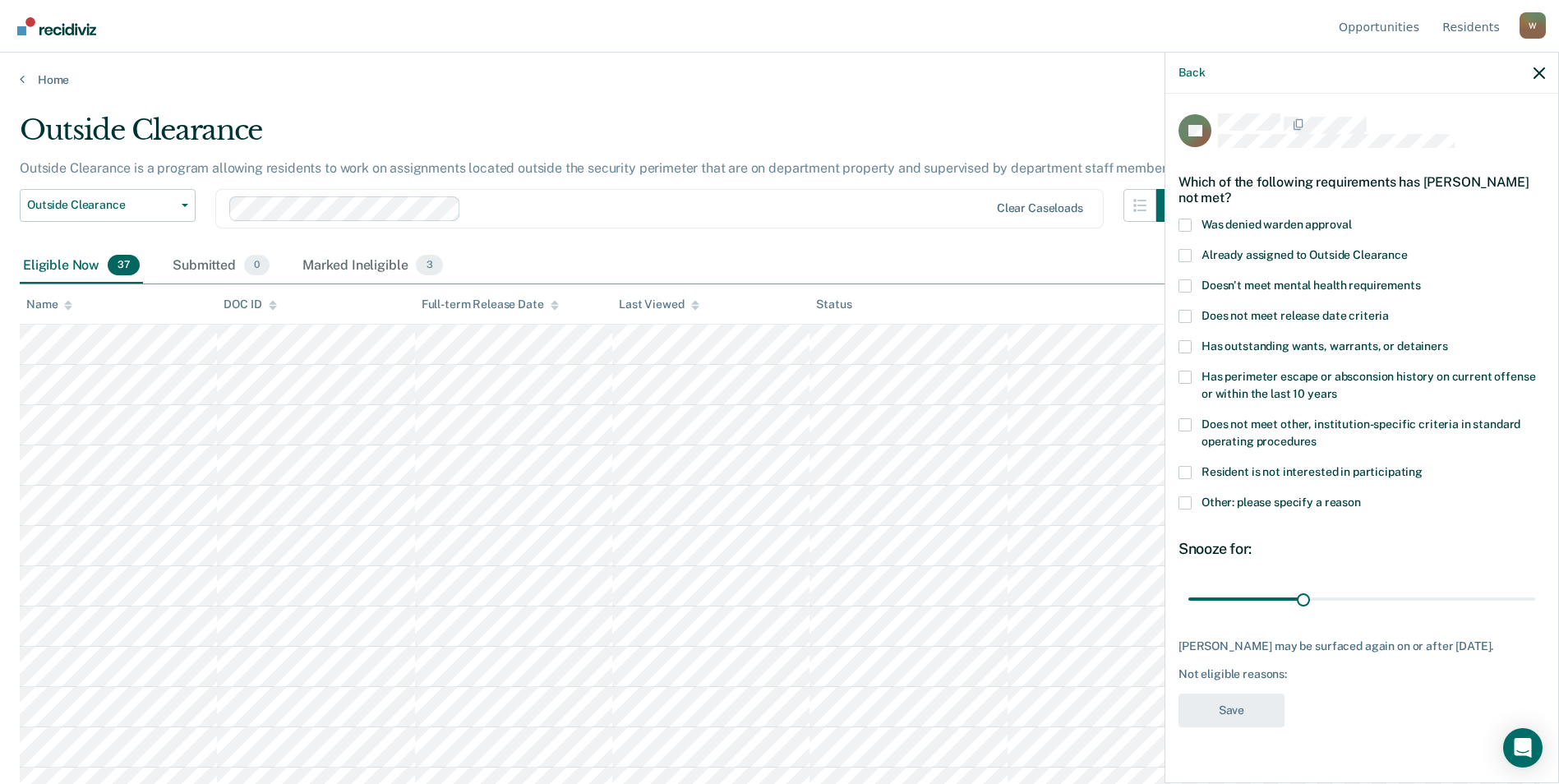
click at [1191, 249] on span at bounding box center [1185, 256] width 13 height 13
click at [1408, 249] on input "Already assigned to Outside Clearance" at bounding box center [1408, 249] width 0 height 0
drag, startPoint x: 1310, startPoint y: 578, endPoint x: 1451, endPoint y: 654, distance: 160.2
type input "90"
click at [1535, 588] on input "range" at bounding box center [1361, 598] width 347 height 29
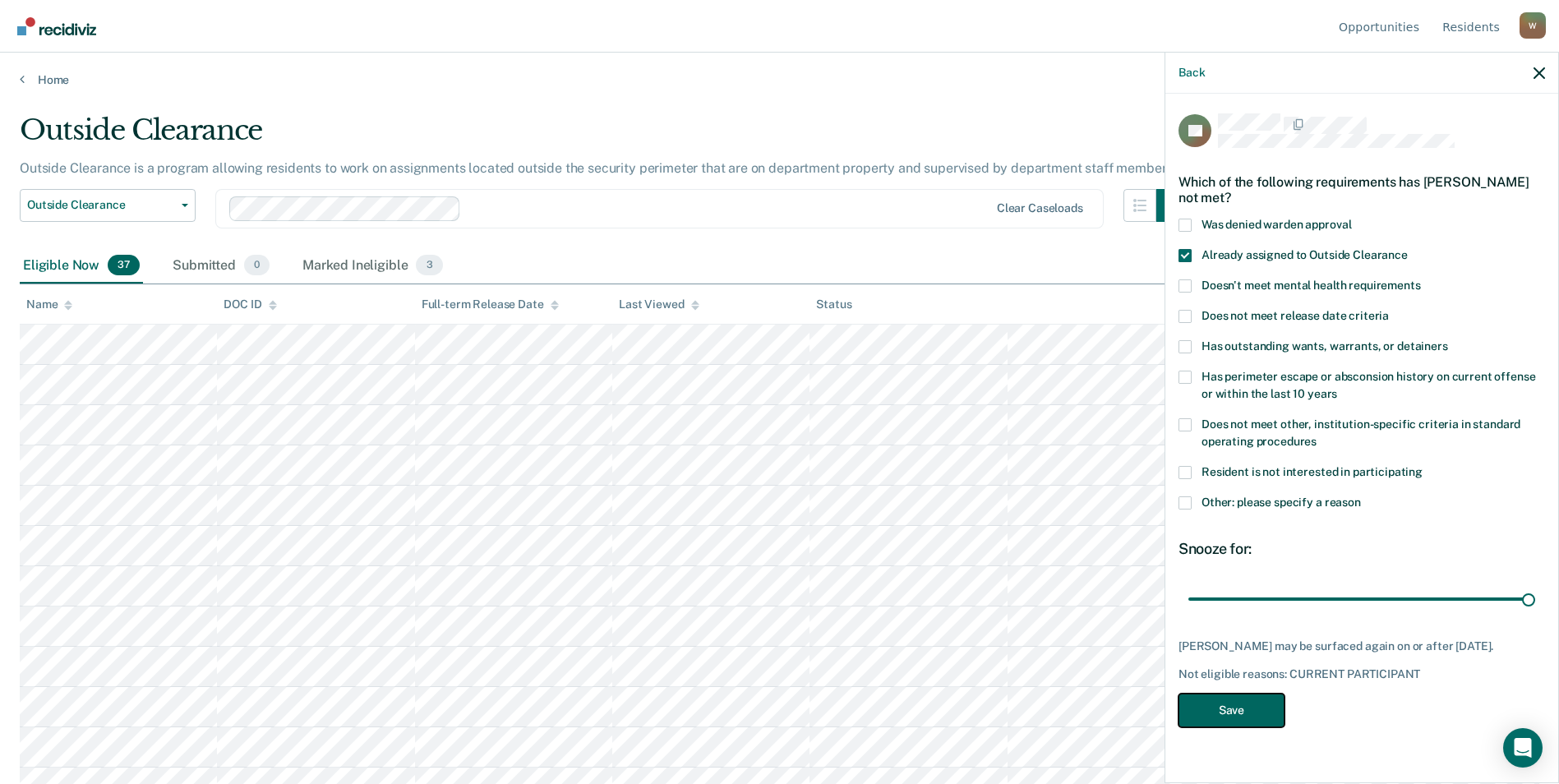
click at [1242, 697] on button "Save" at bounding box center [1231, 709] width 106 height 34
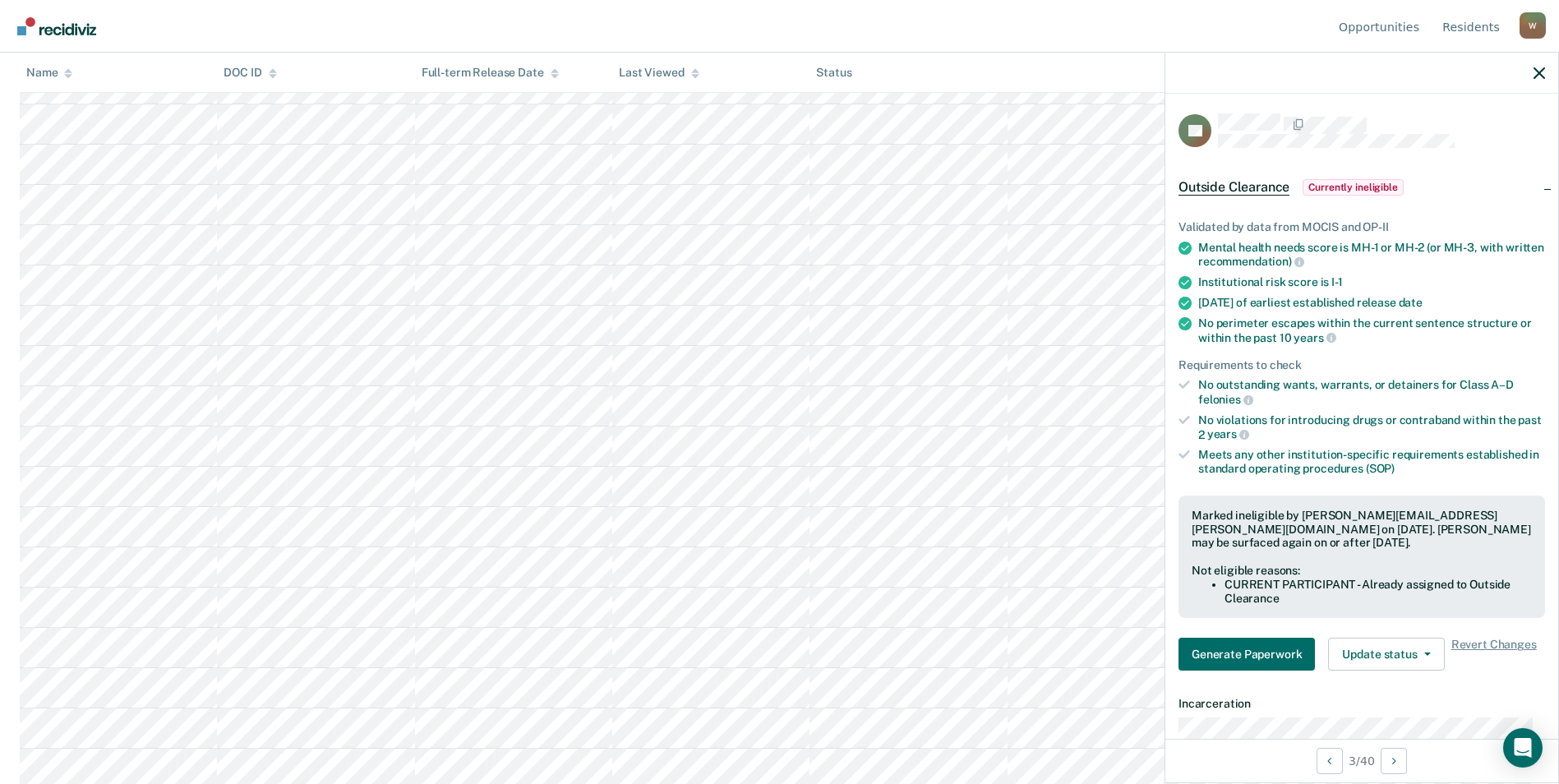
scroll to position [825, 0]
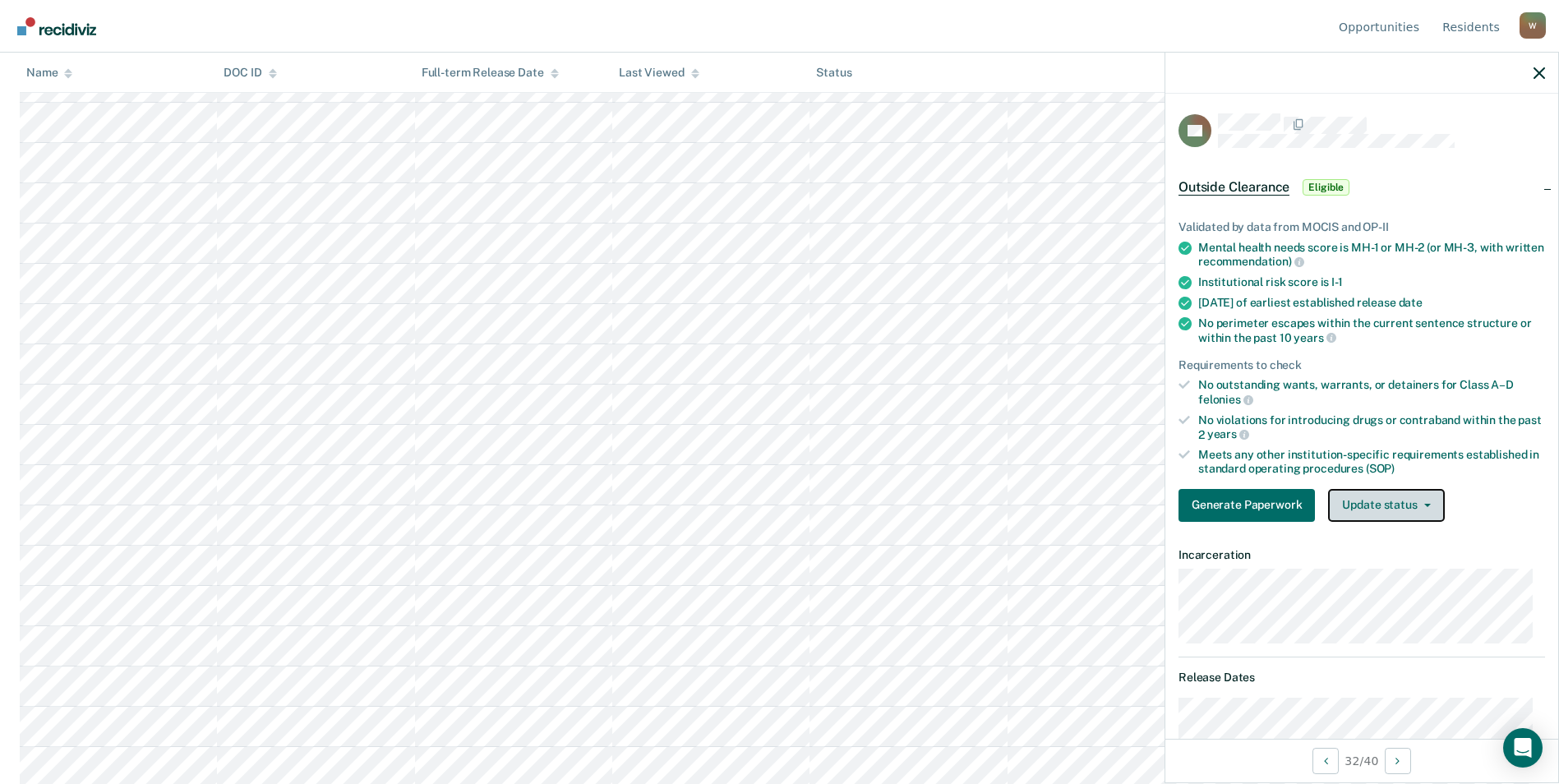
click at [1404, 503] on button "Update status" at bounding box center [1385, 505] width 116 height 33
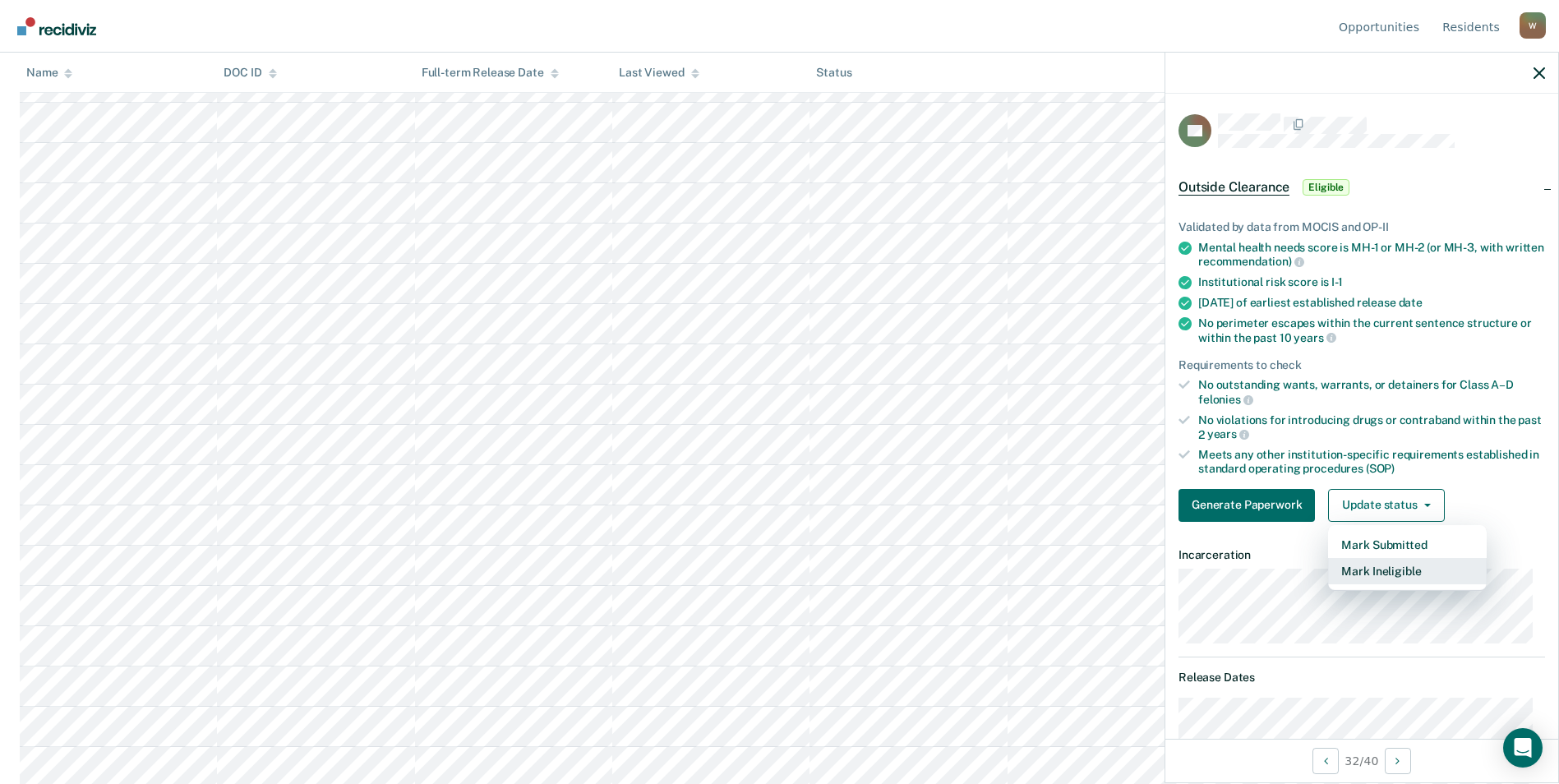
click at [1389, 576] on button "Mark Ineligible" at bounding box center [1407, 570] width 158 height 26
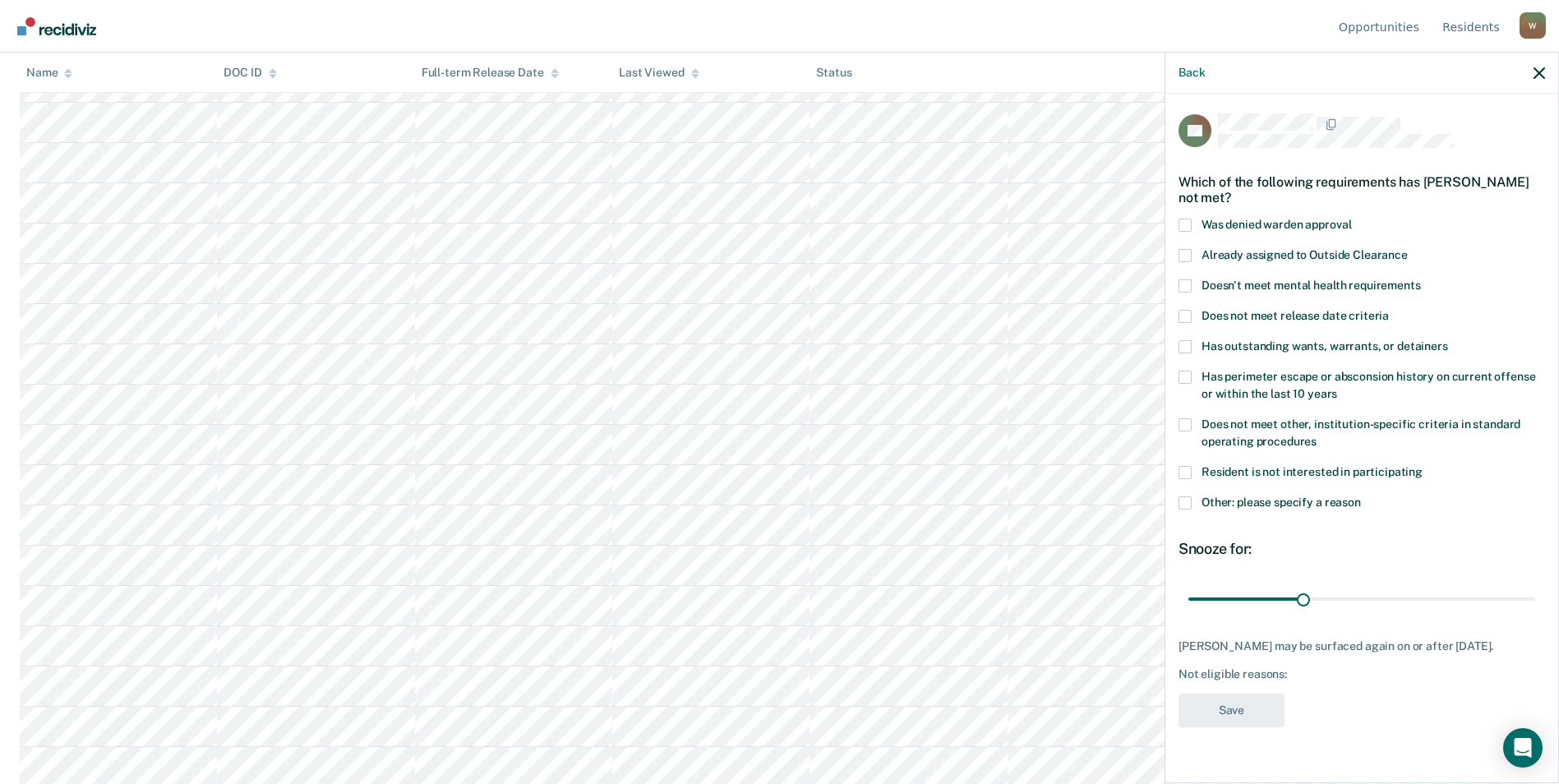
click at [1184, 226] on span at bounding box center [1185, 225] width 13 height 13
click at [1351, 219] on input "Was denied warden approval" at bounding box center [1351, 219] width 0 height 0
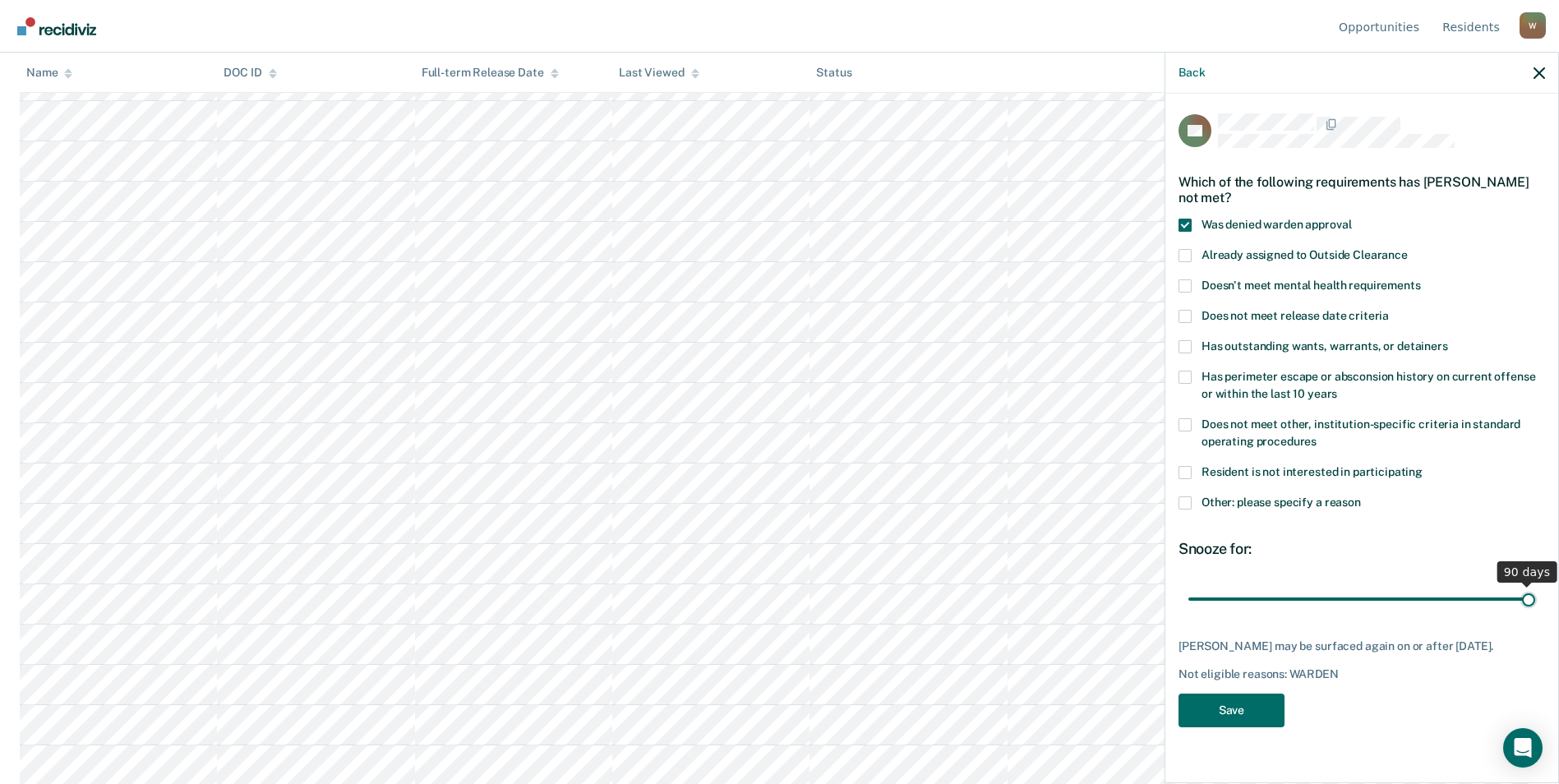
drag, startPoint x: 1307, startPoint y: 593, endPoint x: 1573, endPoint y: 595, distance: 266.0
type input "90"
click at [1535, 595] on input "range" at bounding box center [1361, 598] width 347 height 29
click at [1243, 709] on button "Save" at bounding box center [1231, 709] width 106 height 34
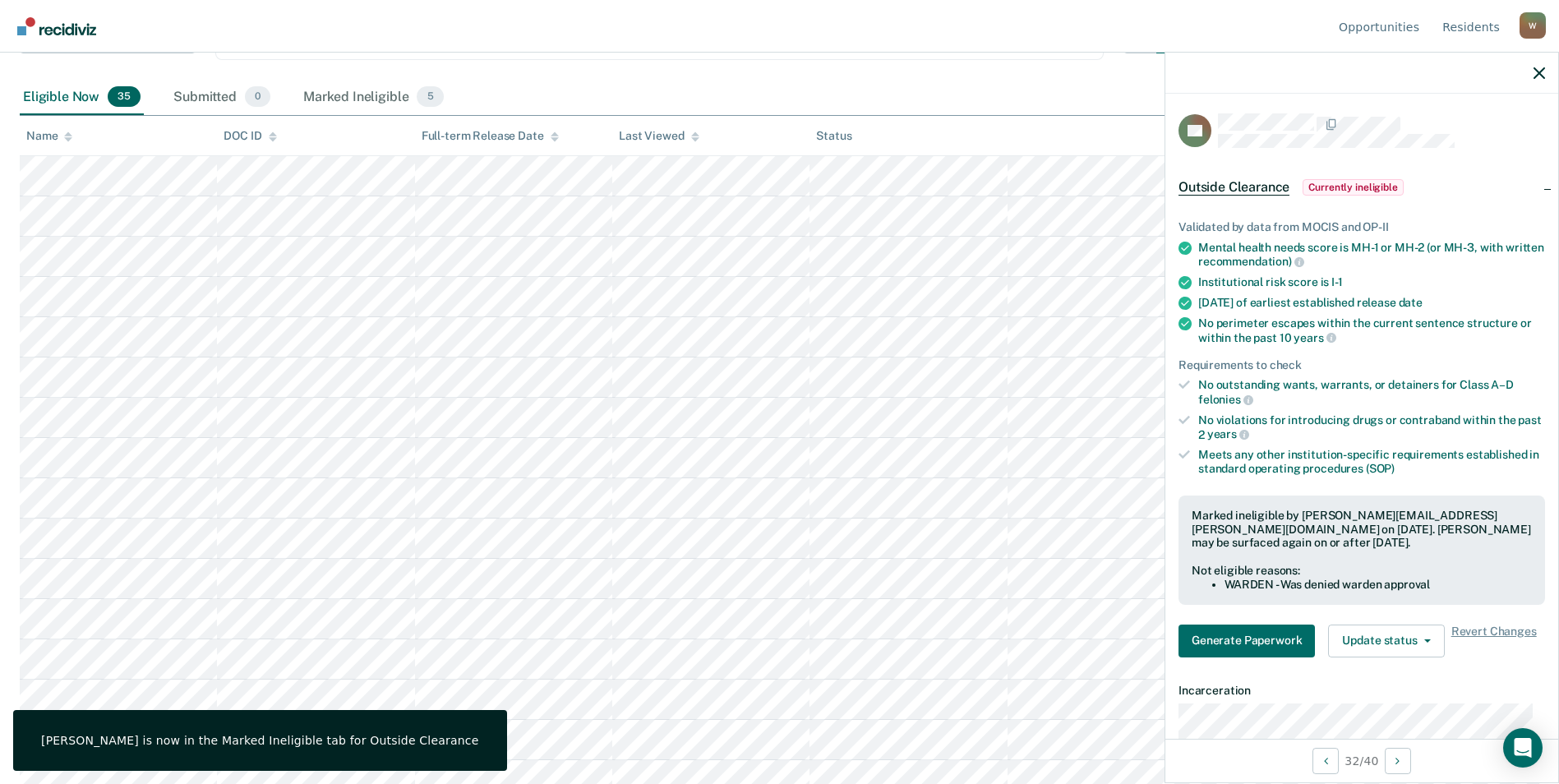
scroll to position [86, 0]
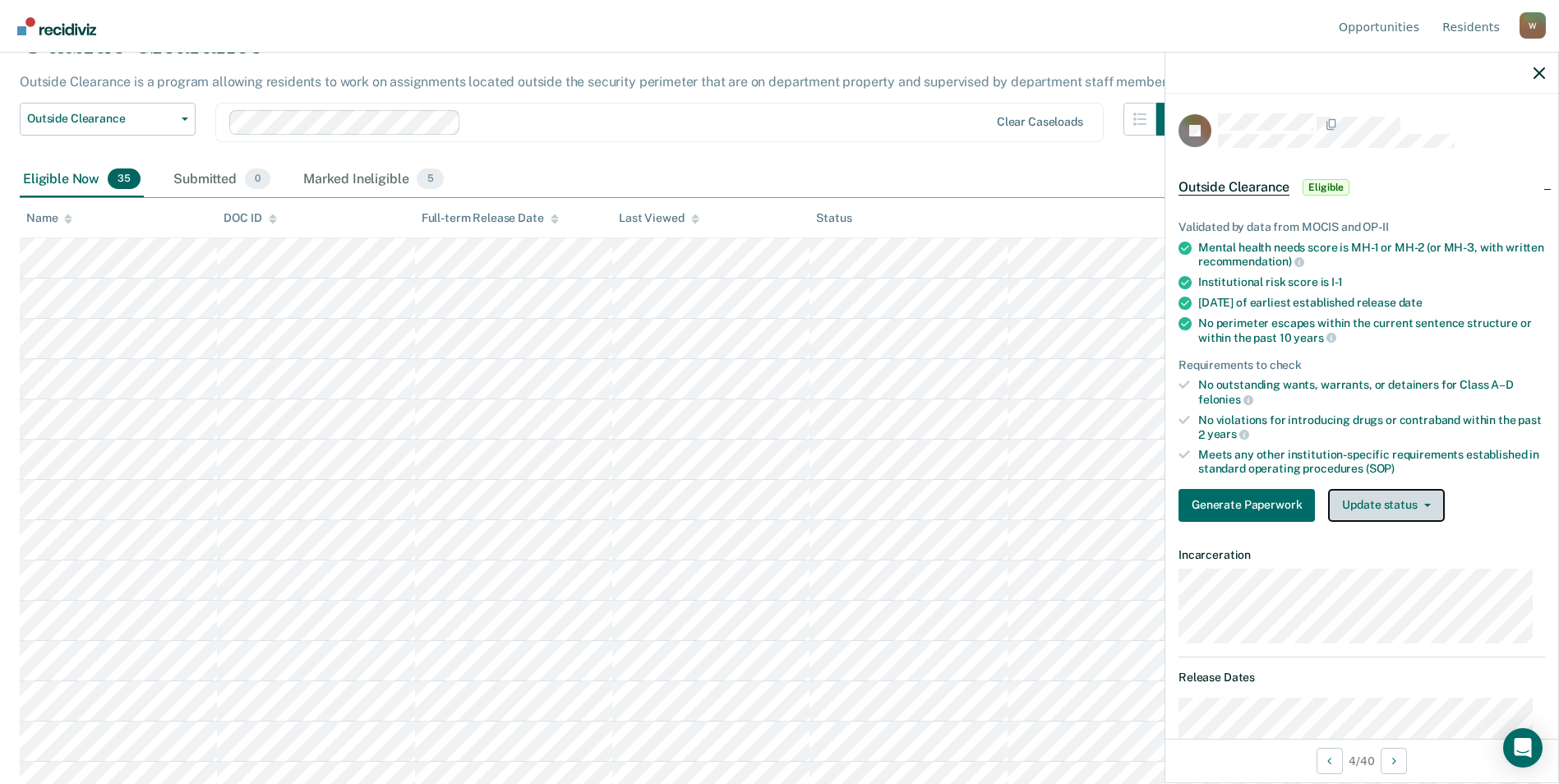
click at [1388, 501] on button "Update status" at bounding box center [1385, 505] width 116 height 33
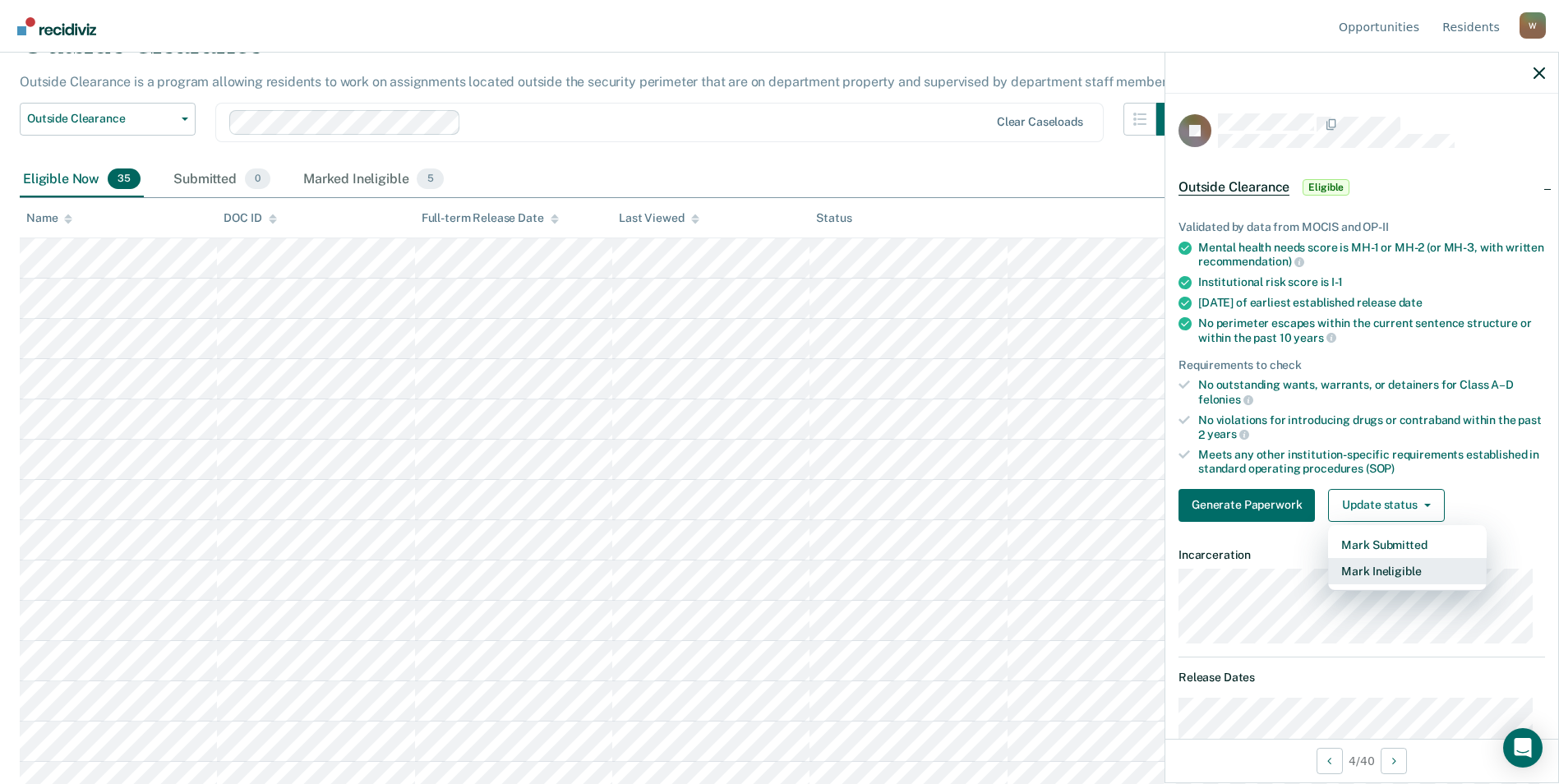
click at [1378, 569] on button "Mark Ineligible" at bounding box center [1407, 570] width 158 height 26
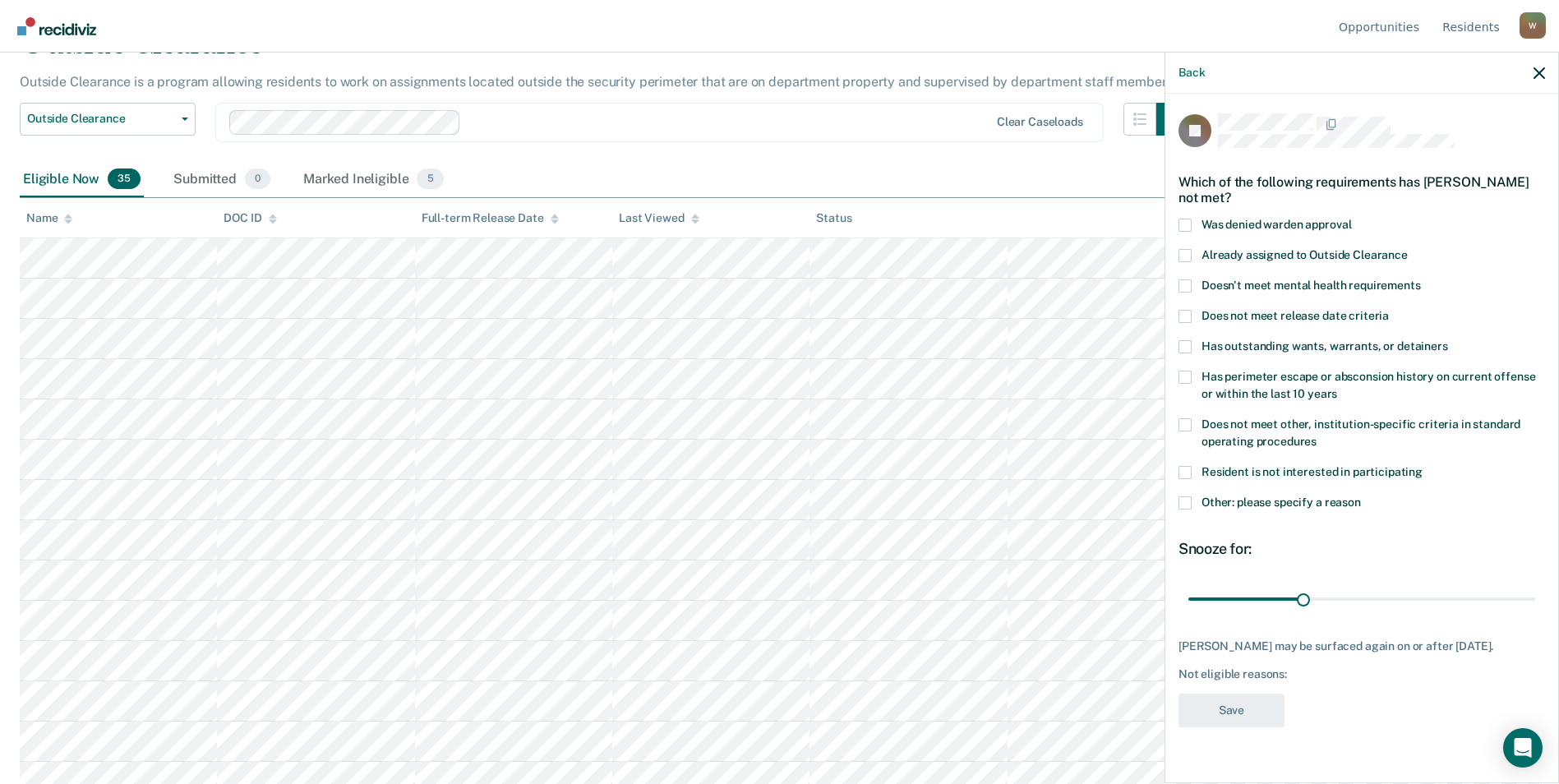
scroll to position [4, 0]
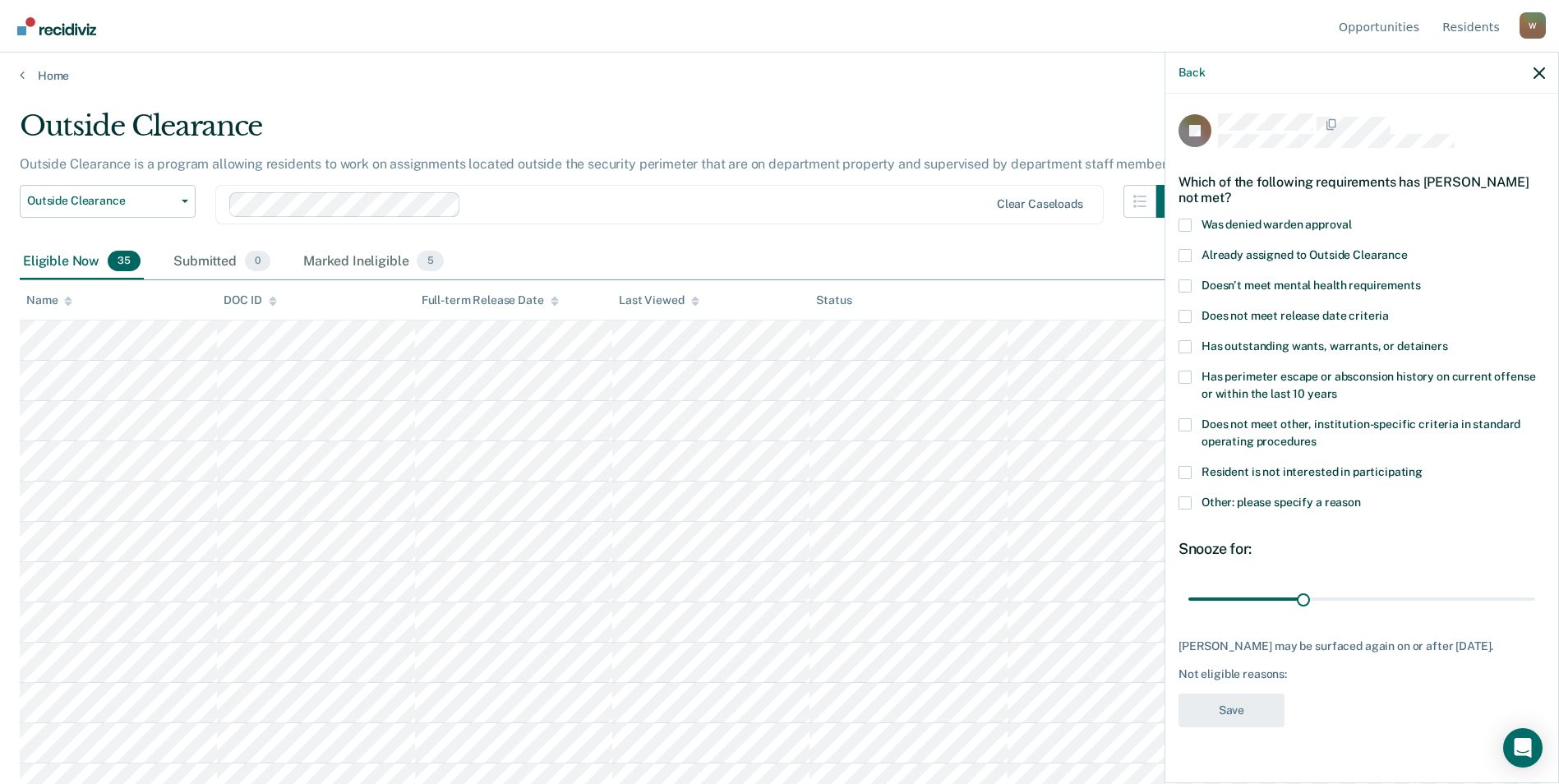
click at [1182, 285] on span at bounding box center [1185, 286] width 13 height 13
click at [1421, 279] on input "Doesn't meet mental health requirements" at bounding box center [1421, 279] width 0 height 0
drag, startPoint x: 1313, startPoint y: 599, endPoint x: 1565, endPoint y: 596, distance: 252.0
type input "90"
click at [1535, 596] on input "range" at bounding box center [1361, 598] width 347 height 29
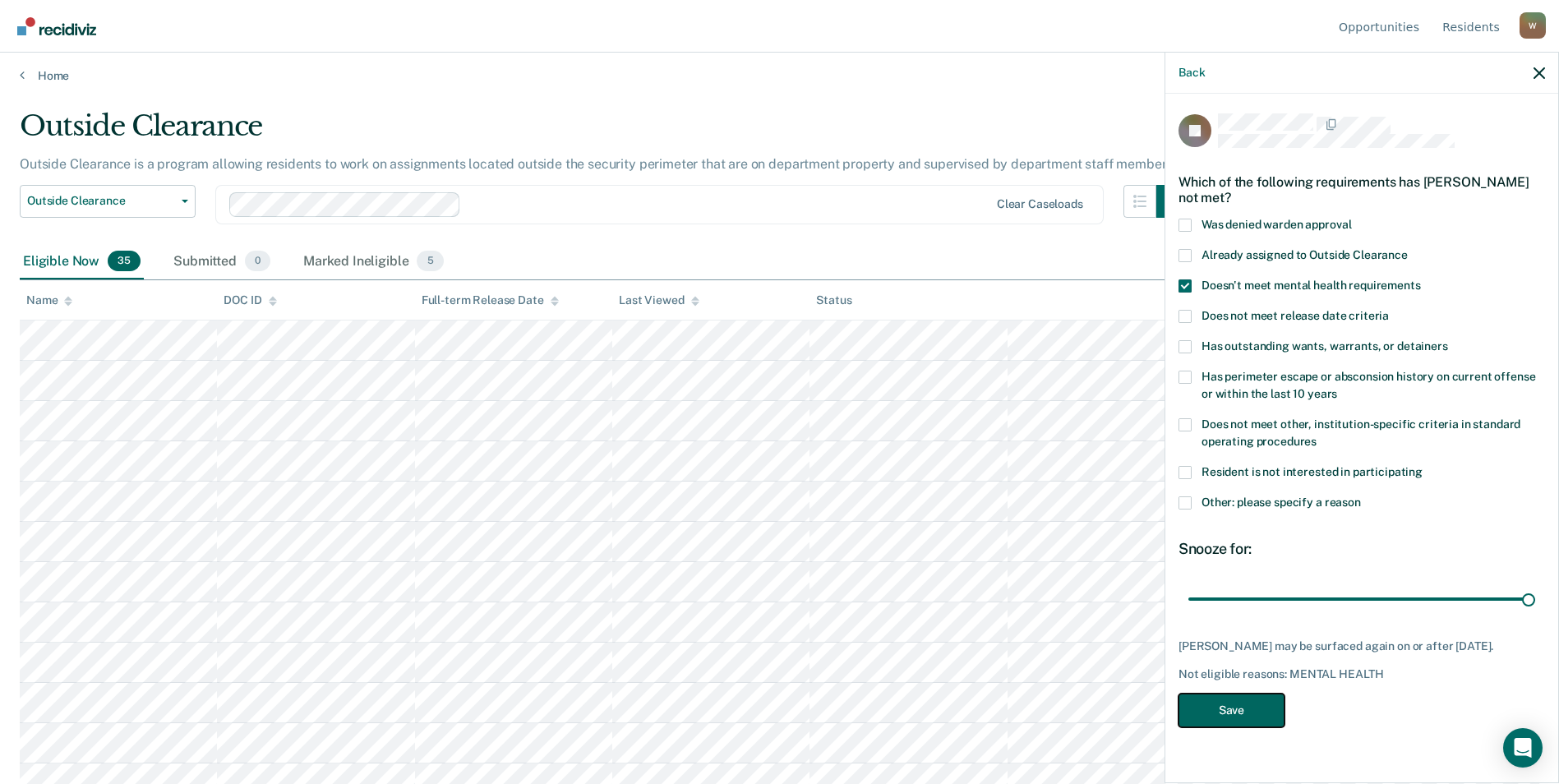
click at [1222, 705] on button "Save" at bounding box center [1231, 709] width 106 height 34
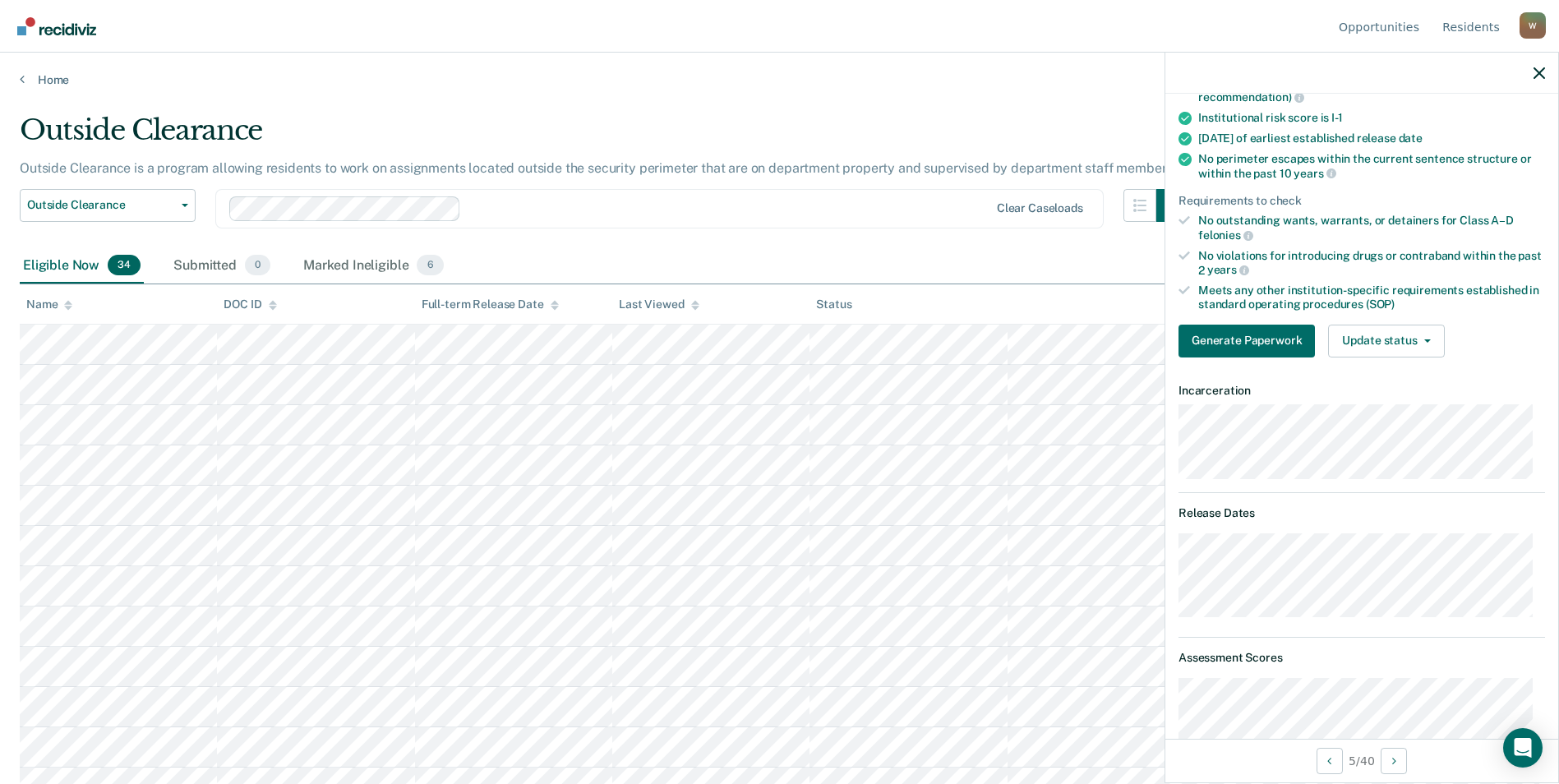
scroll to position [0, 0]
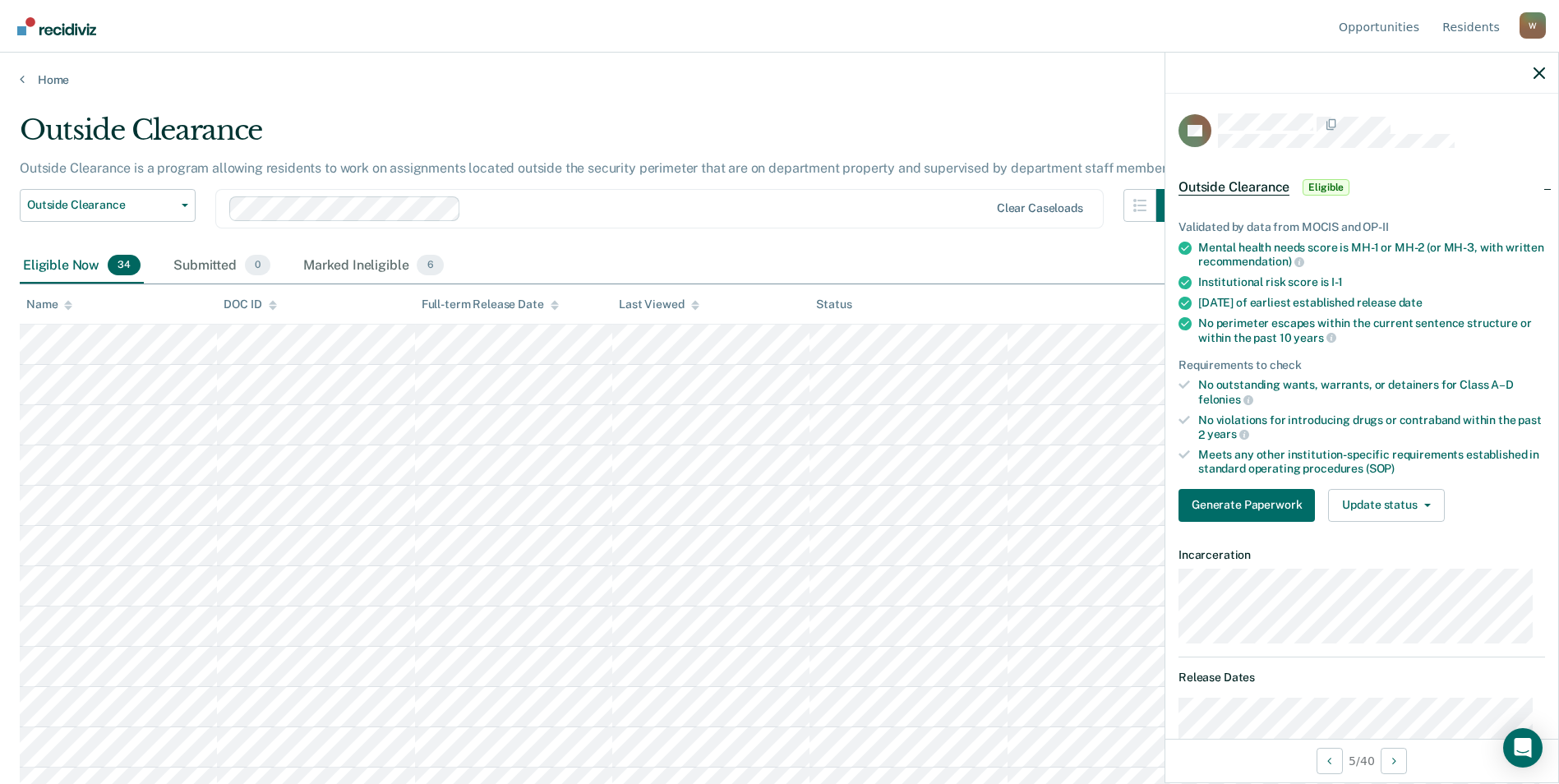
drag, startPoint x: 1445, startPoint y: 499, endPoint x: 1422, endPoint y: 502, distance: 23.2
click at [1444, 499] on div "Generate Paperwork Update status Mark Submitted Mark Ineligible" at bounding box center [1361, 505] width 366 height 33
click at [1424, 503] on icon "button" at bounding box center [1427, 504] width 7 height 3
click at [1411, 576] on button "Mark Ineligible" at bounding box center [1407, 570] width 158 height 26
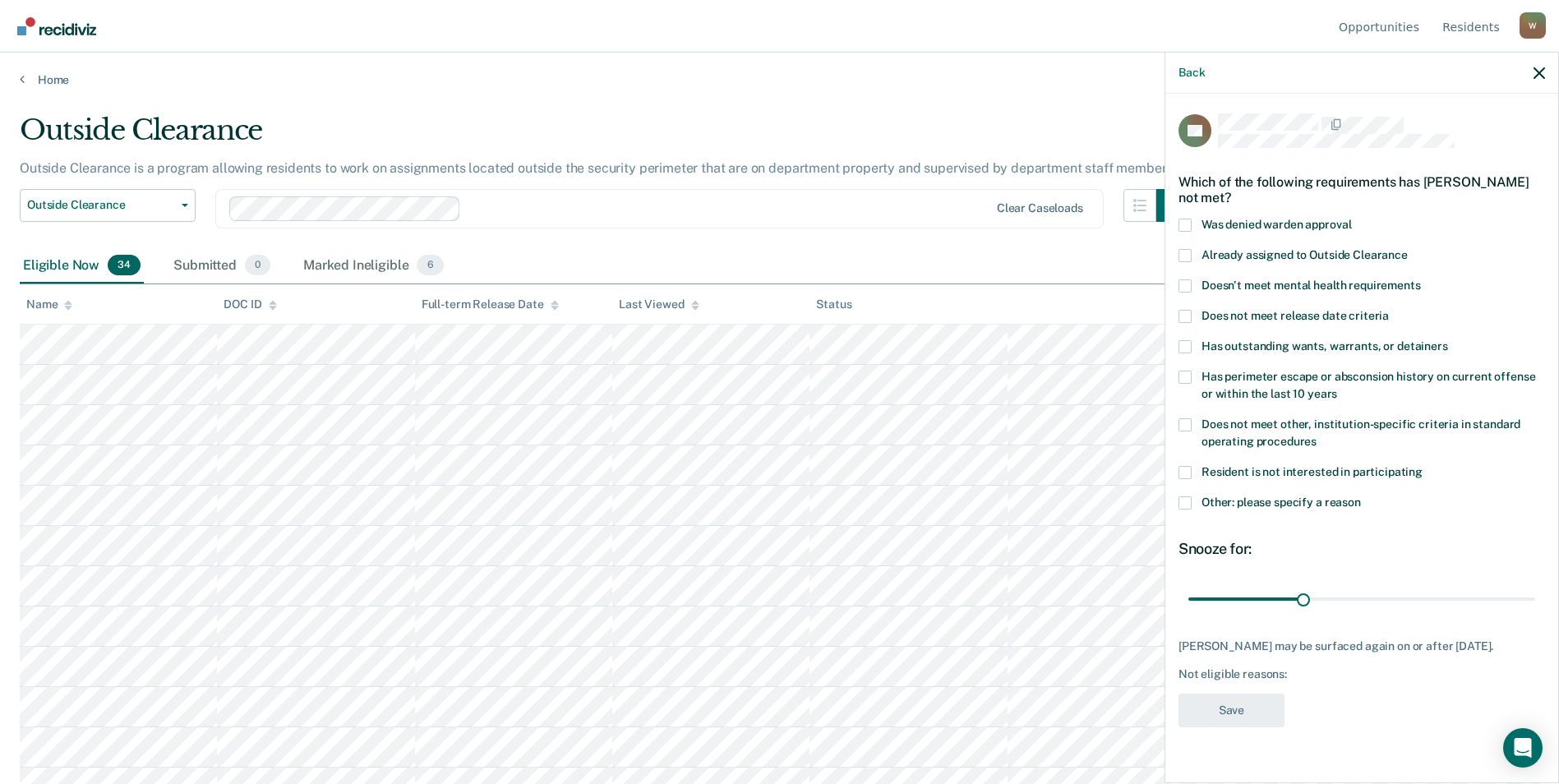
click at [1190, 507] on span at bounding box center [1185, 503] width 13 height 13
click at [1361, 496] on input "Other: please specify a reason" at bounding box center [1361, 496] width 0 height 0
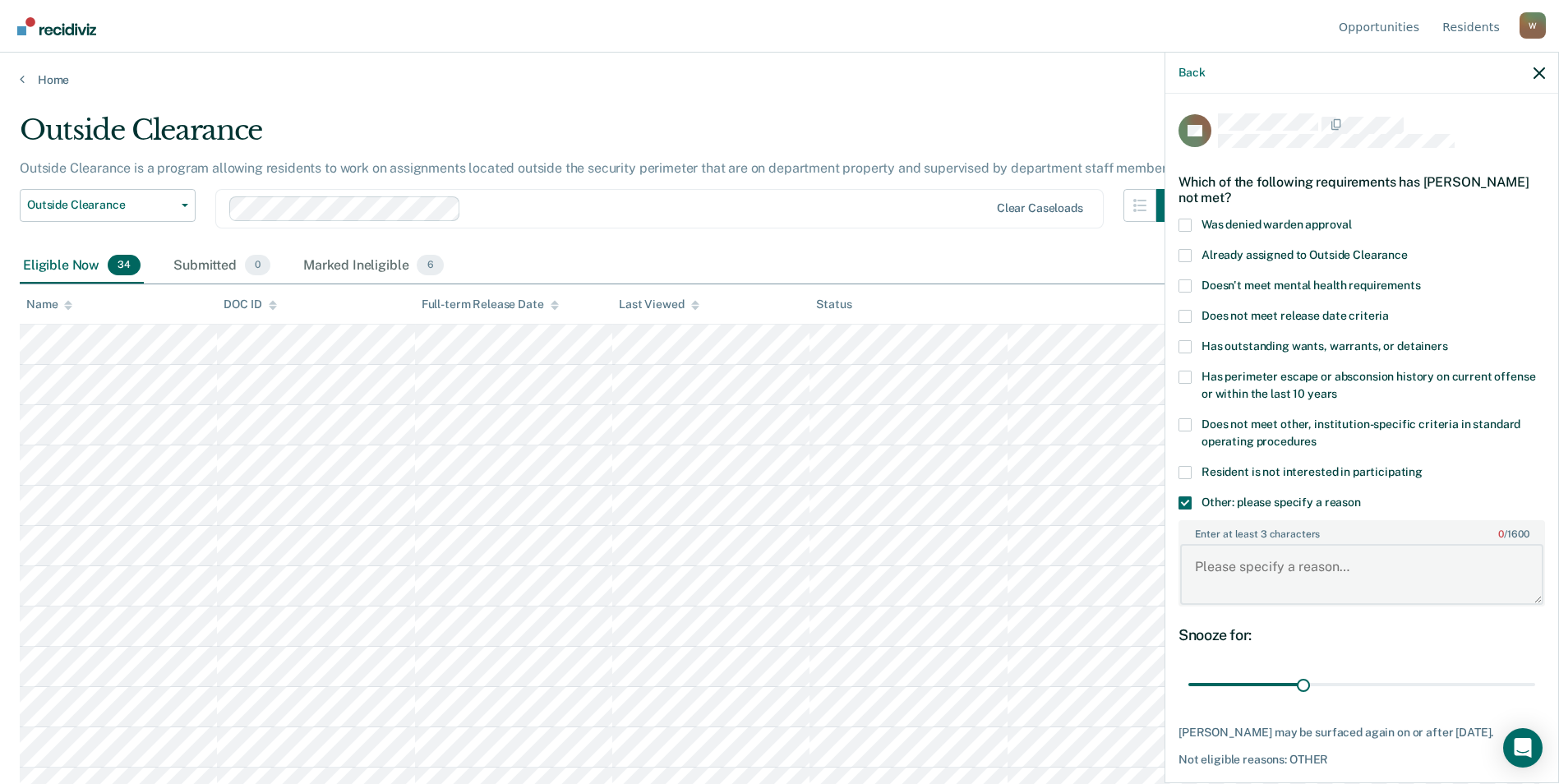
click at [1250, 571] on textarea "Enter at least 3 characters 0 / 1600" at bounding box center [1361, 573] width 363 height 60
click at [1243, 571] on textarea "Does" at bounding box center [1361, 573] width 363 height 60
click at [1240, 571] on textarea "Does" at bounding box center [1361, 573] width 363 height 60
type textarea "Does not meet education requirements E-4"
drag, startPoint x: 1296, startPoint y: 687, endPoint x: 1573, endPoint y: 673, distance: 277.4
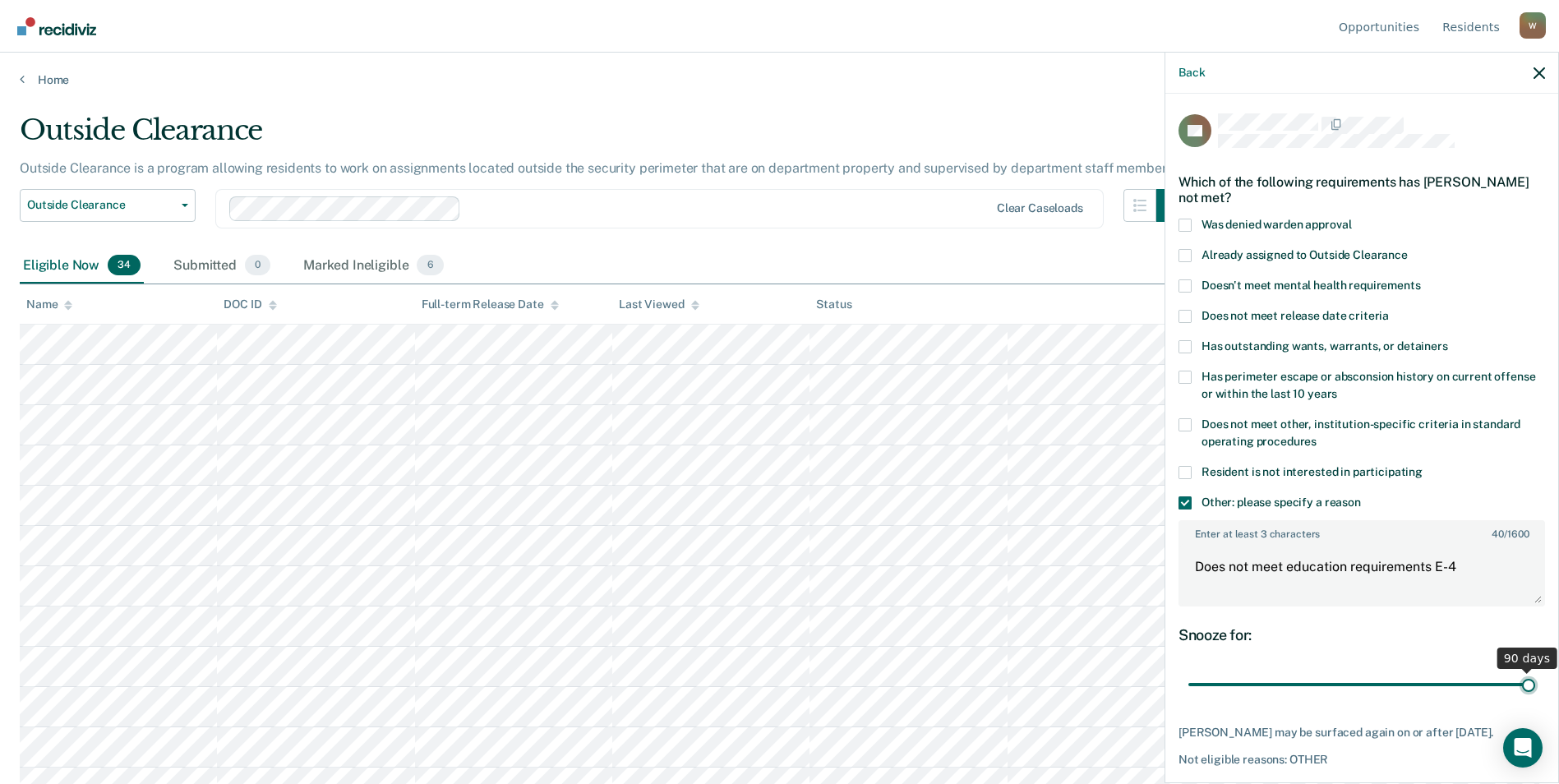
type input "90"
click at [1535, 673] on input "range" at bounding box center [1361, 684] width 347 height 29
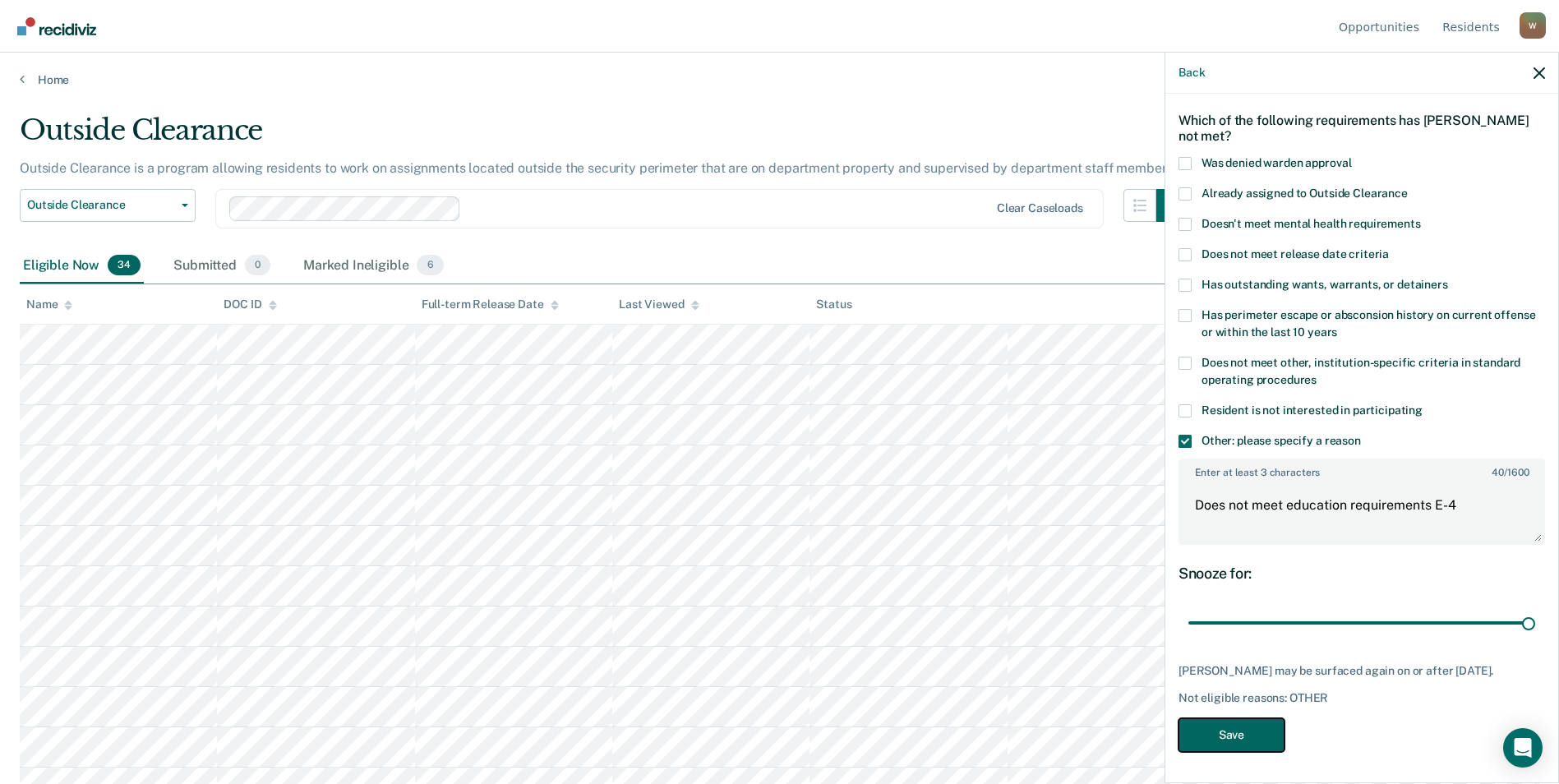
click at [1238, 736] on button "Save" at bounding box center [1231, 734] width 106 height 34
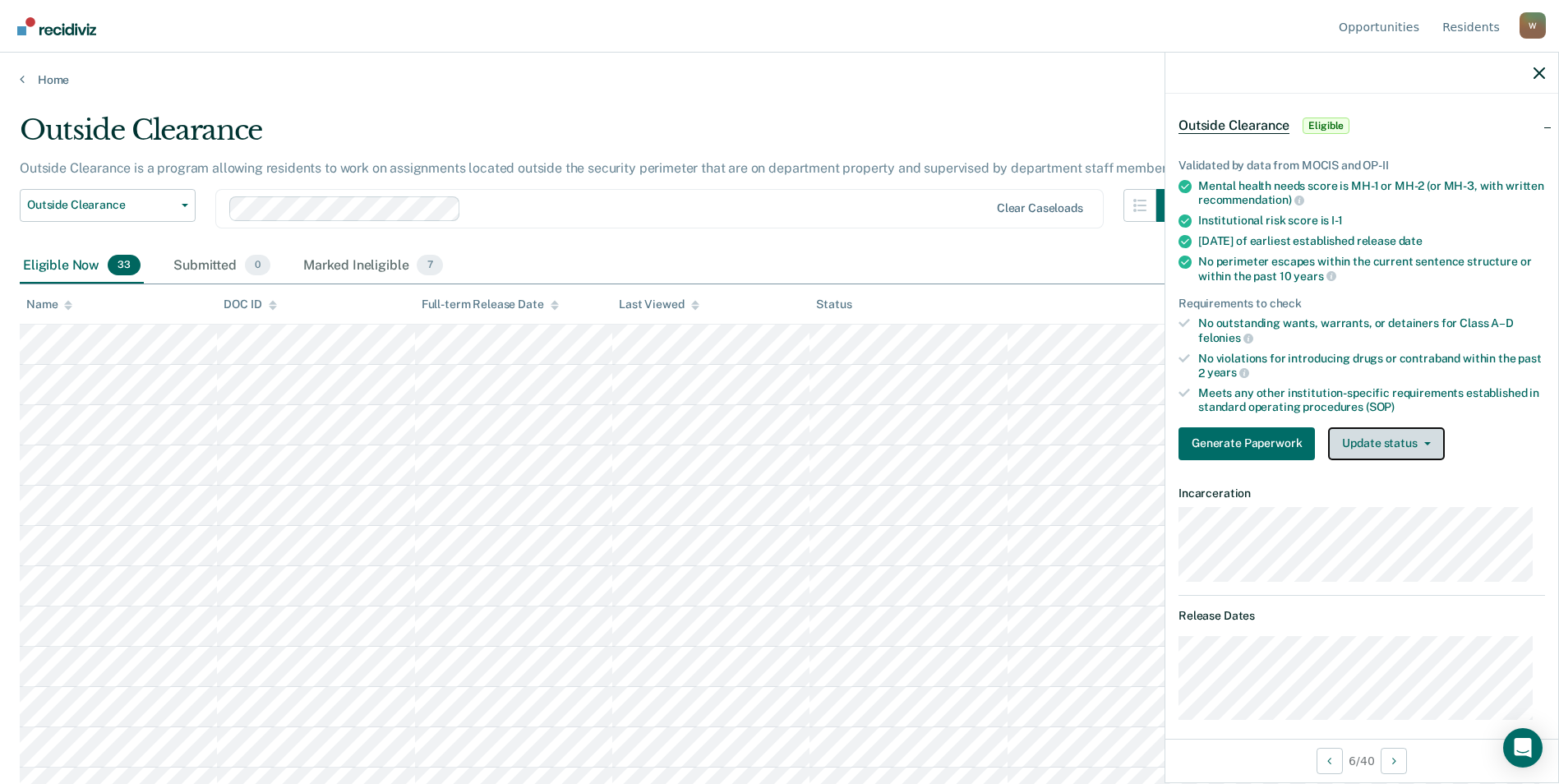
click at [1381, 445] on button "Update status" at bounding box center [1385, 444] width 116 height 33
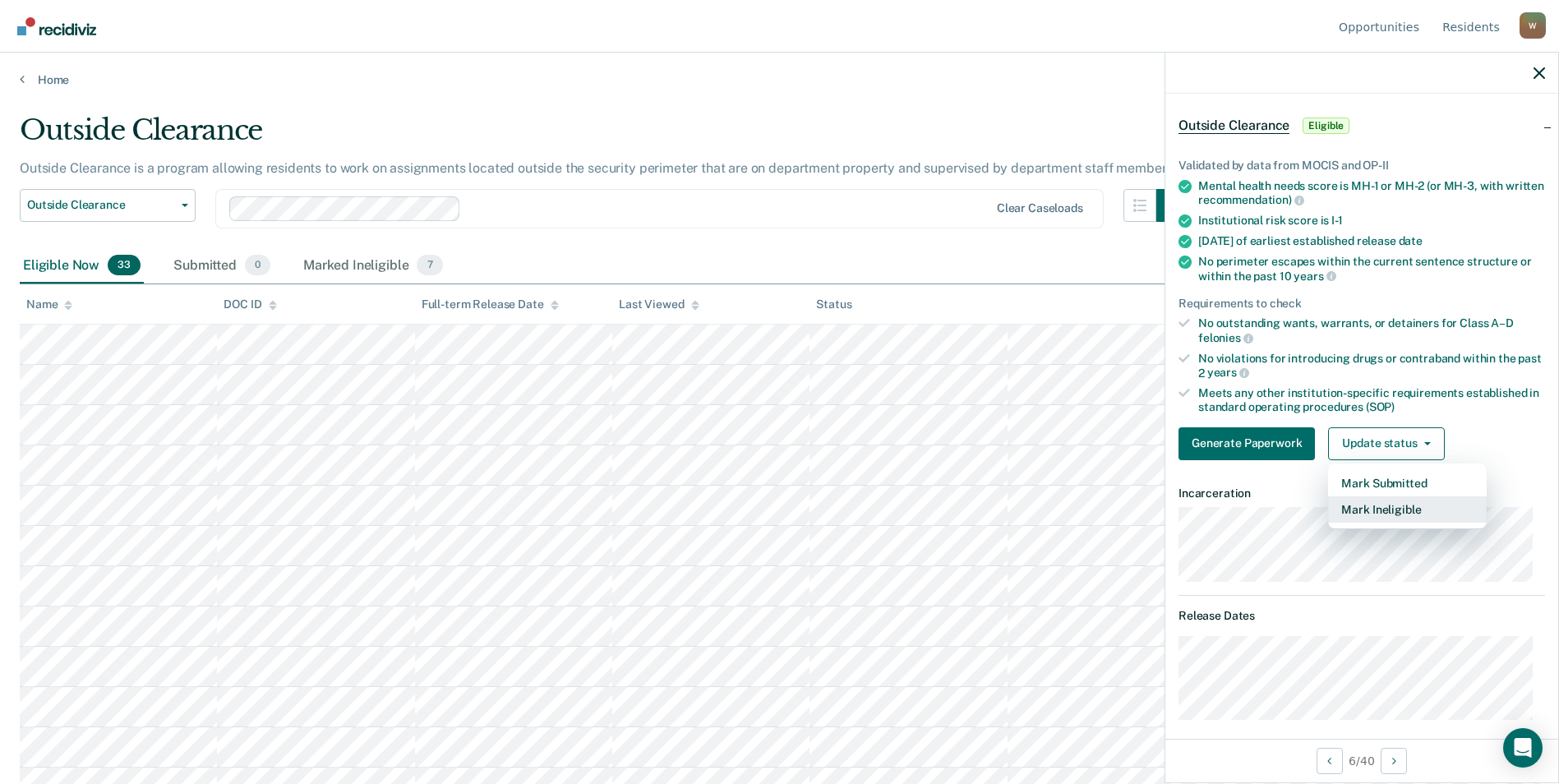
click at [1394, 505] on button "Mark Ineligible" at bounding box center [1407, 509] width 158 height 26
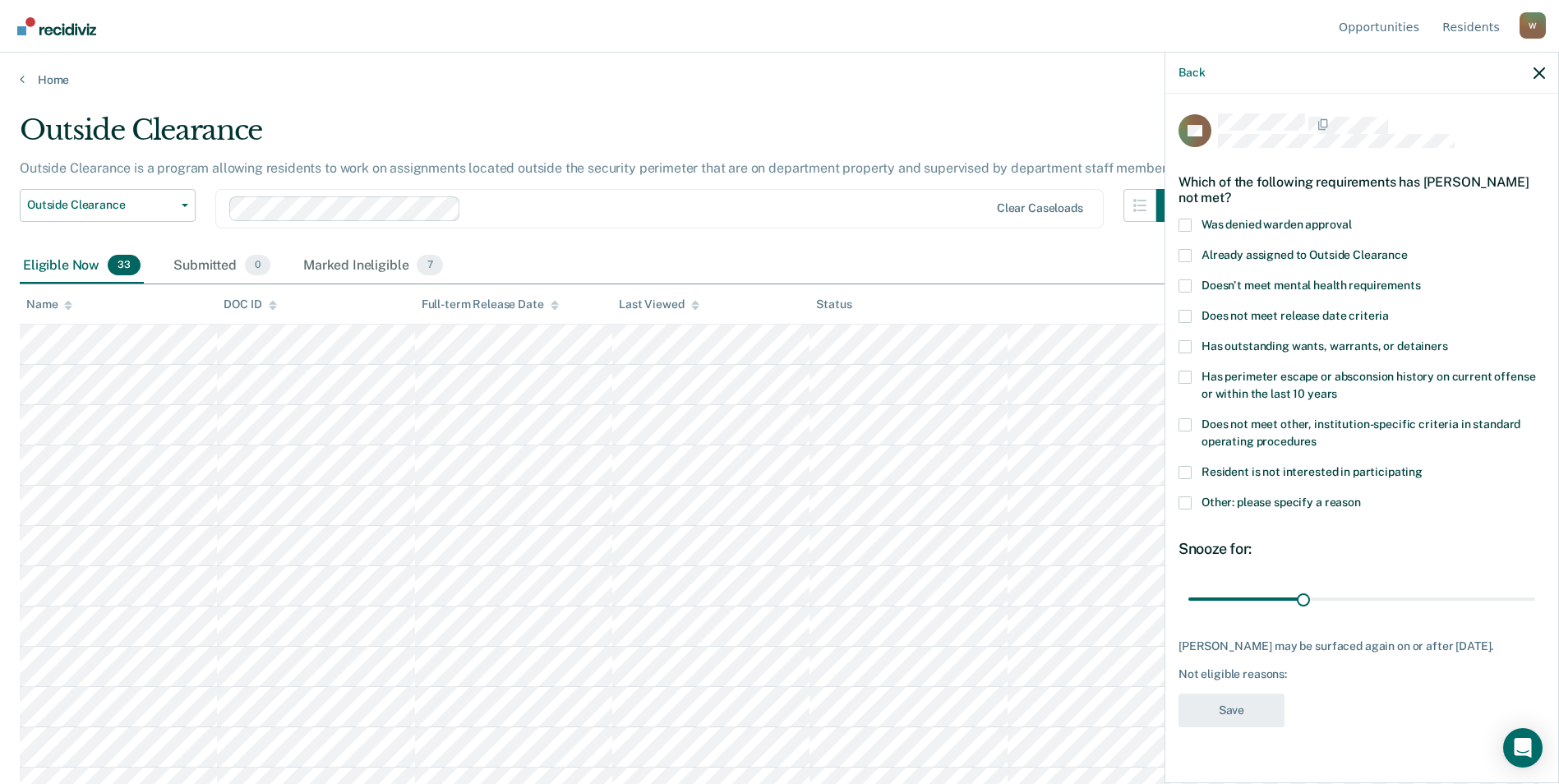
click at [1193, 503] on label "Other: please specify a reason" at bounding box center [1361, 505] width 366 height 17
click at [1361, 496] on input "Other: please specify a reason" at bounding box center [1361, 496] width 0 height 0
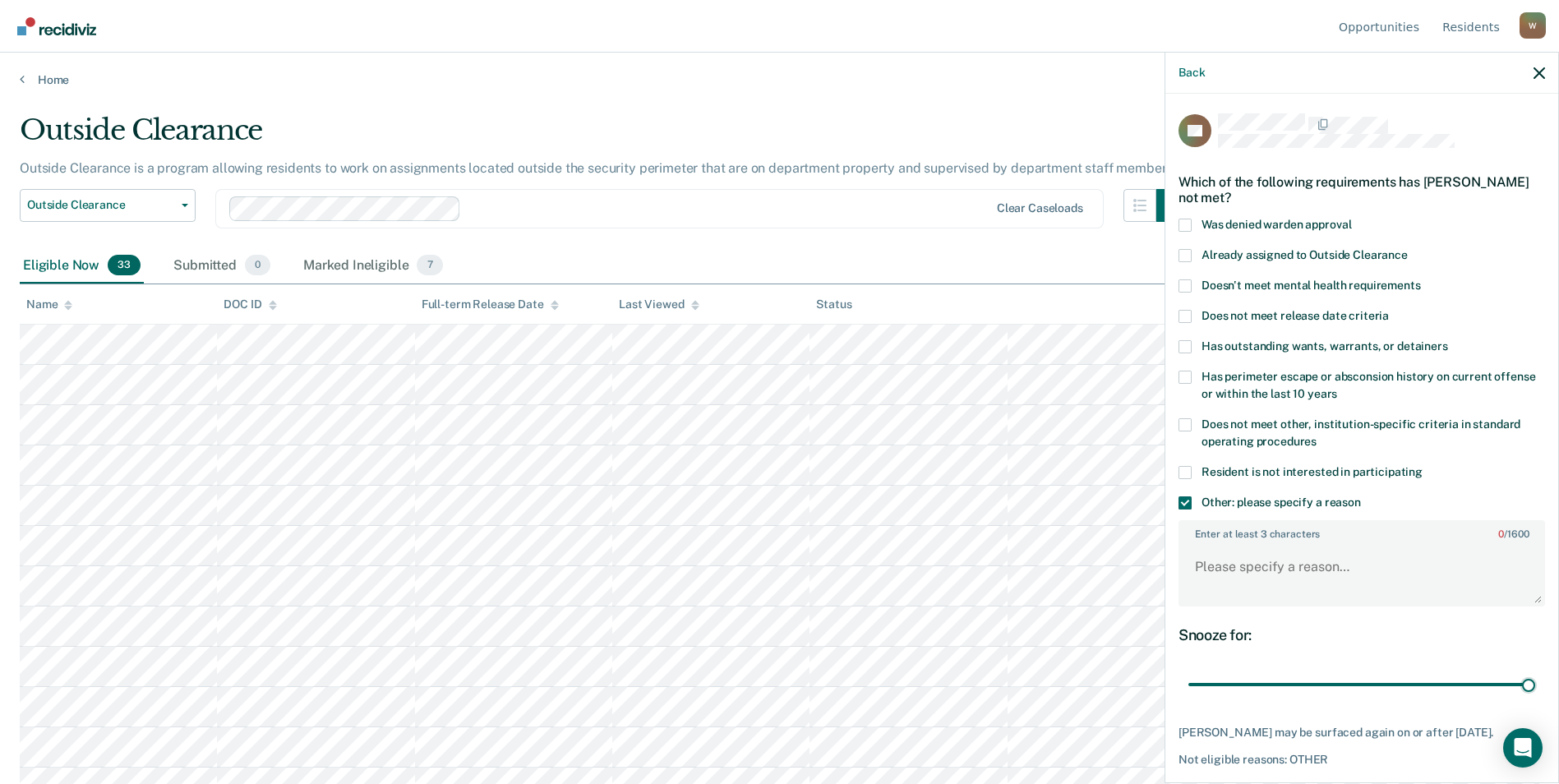
drag, startPoint x: 1303, startPoint y: 689, endPoint x: 1571, endPoint y: 660, distance: 269.6
type input "90"
click at [1535, 670] on input "range" at bounding box center [1361, 684] width 347 height 29
click at [1230, 538] on label "Enter at least 3 characters 0 / 1600" at bounding box center [1361, 530] width 363 height 18
click at [1230, 543] on textarea "Enter at least 3 characters 0 / 1600" at bounding box center [1361, 573] width 363 height 60
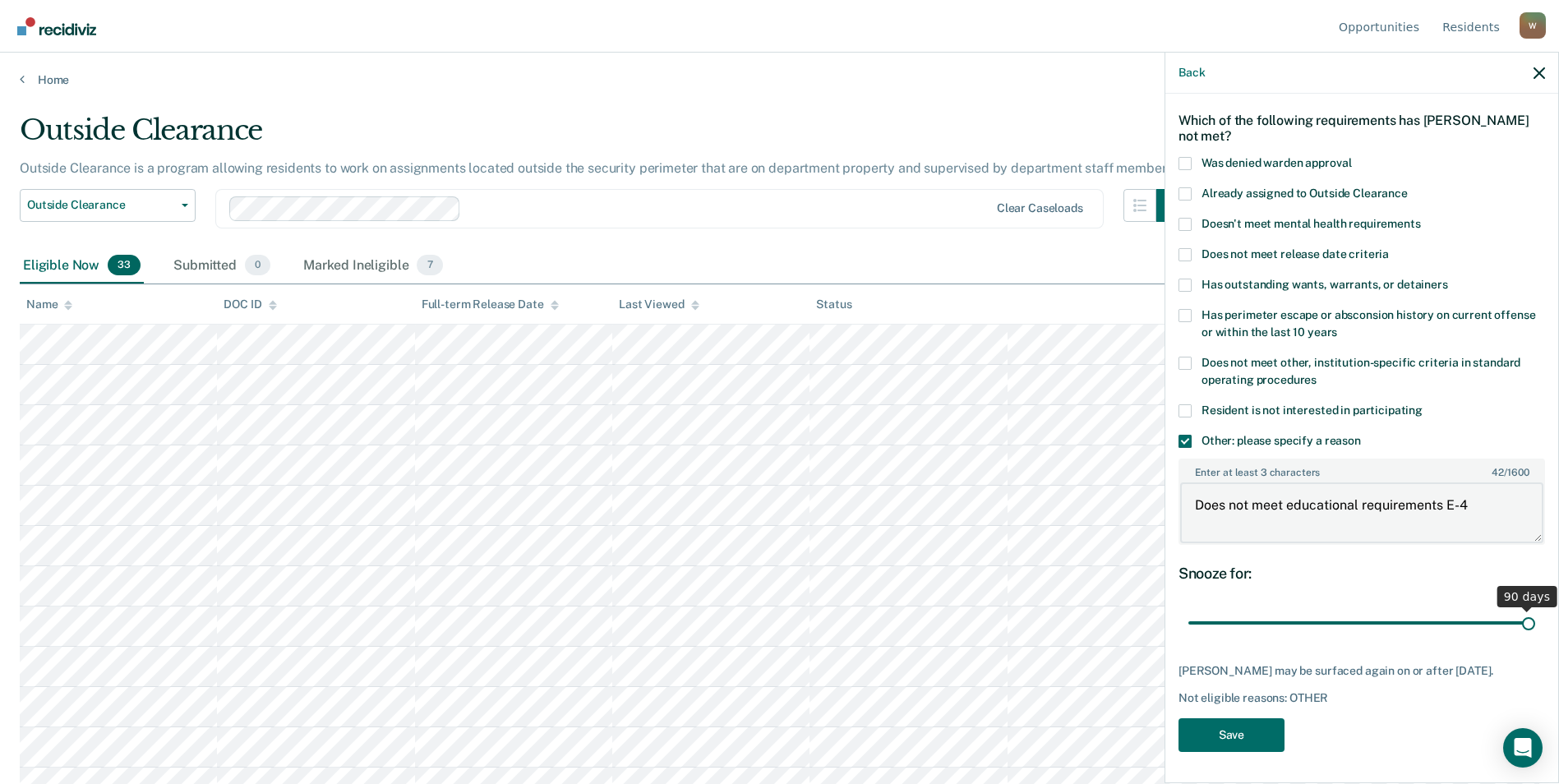
scroll to position [246, 0]
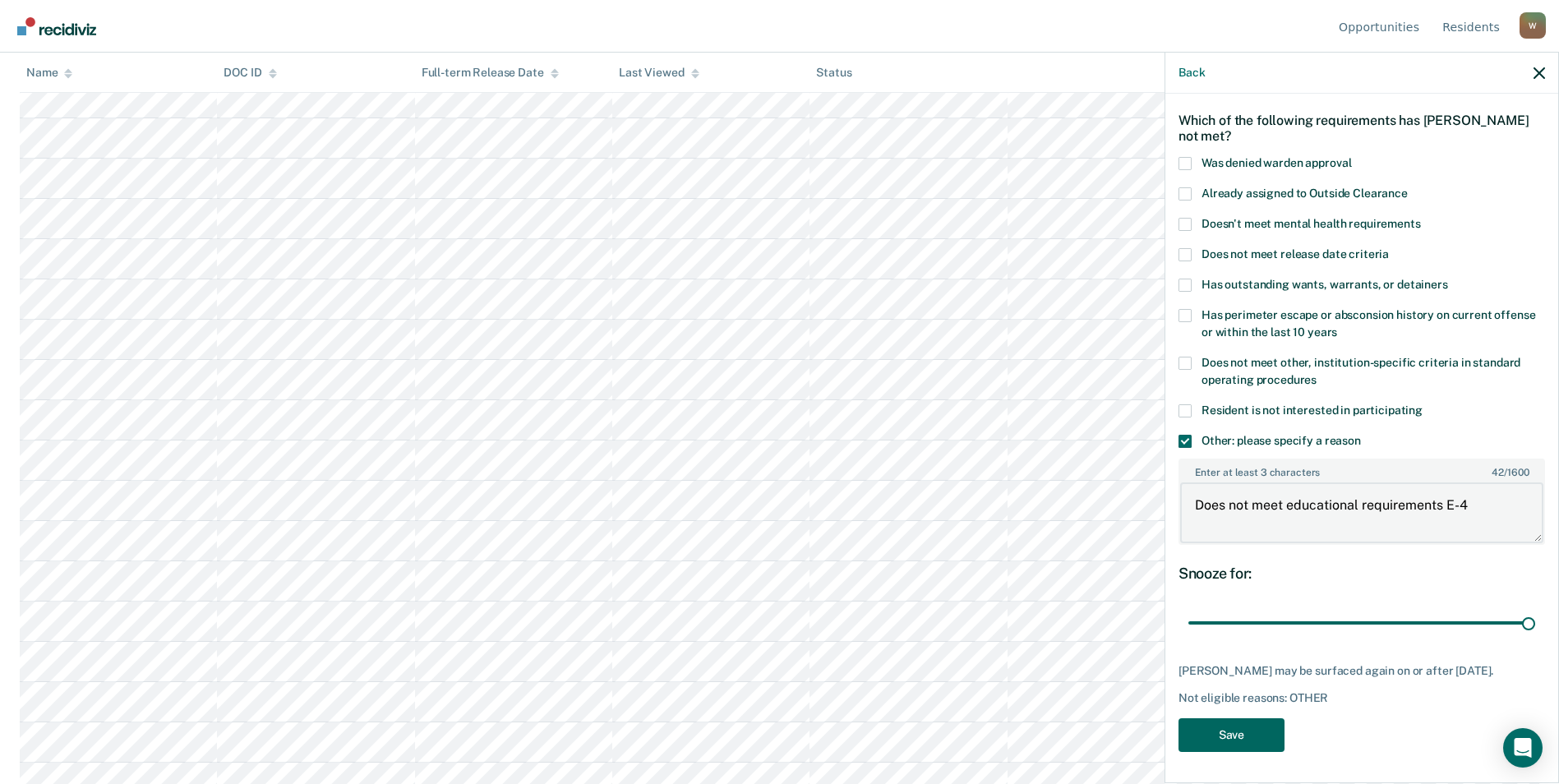
type textarea "Does not meet educational requirements E-4"
click at [1242, 729] on button "Save" at bounding box center [1231, 734] width 106 height 34
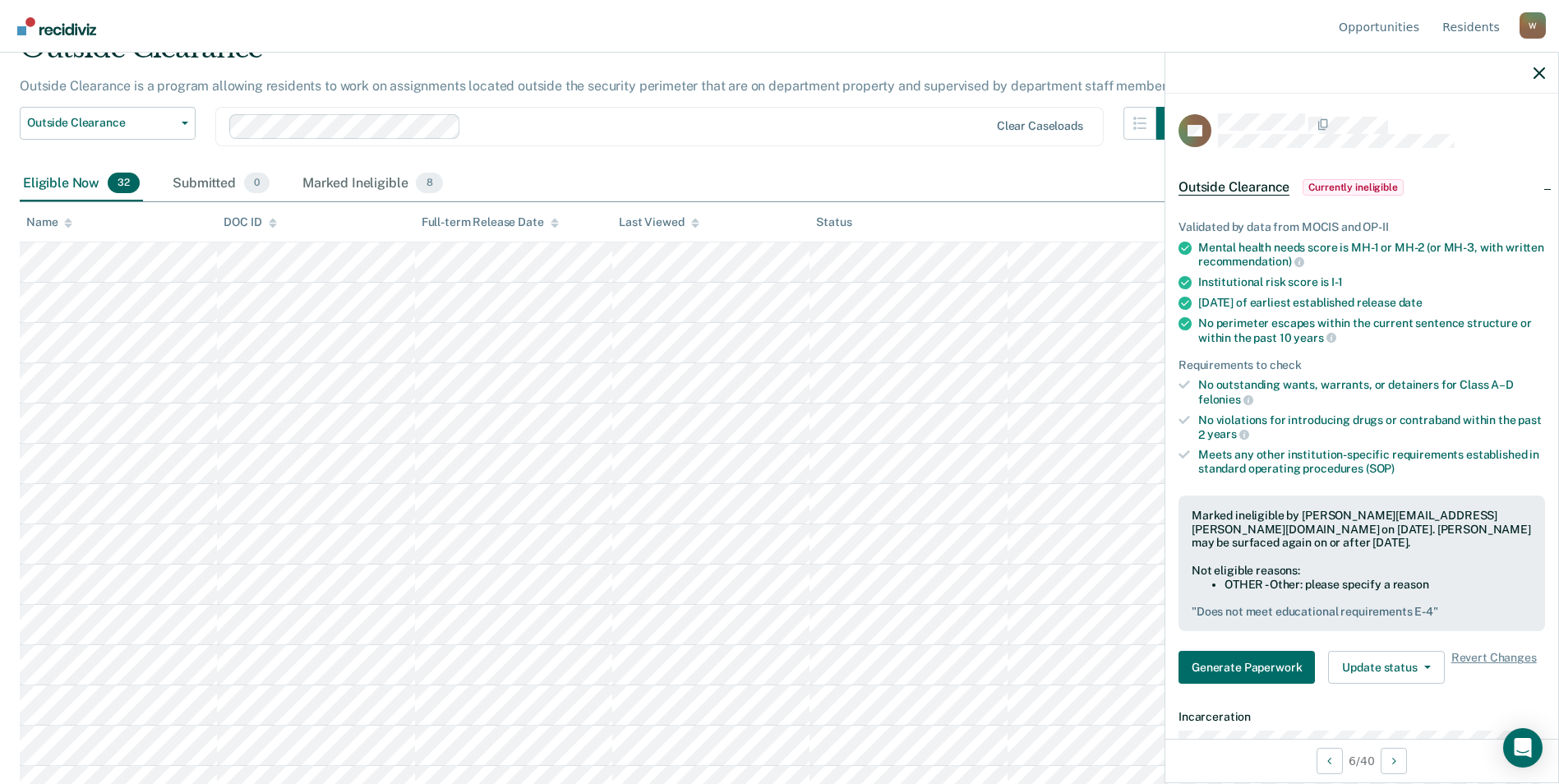
scroll to position [0, 0]
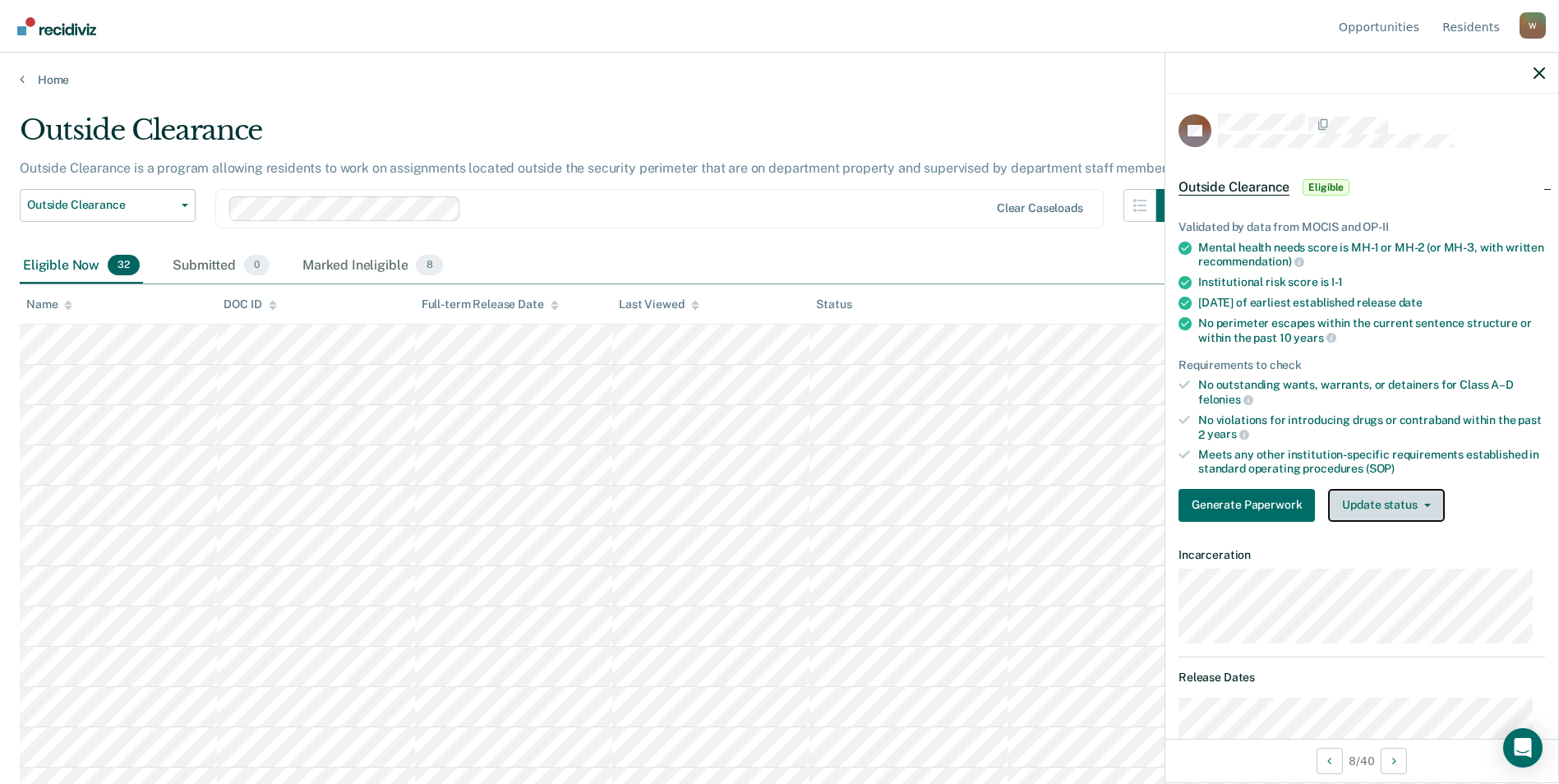
click at [1417, 505] on button "Update status" at bounding box center [1385, 505] width 116 height 33
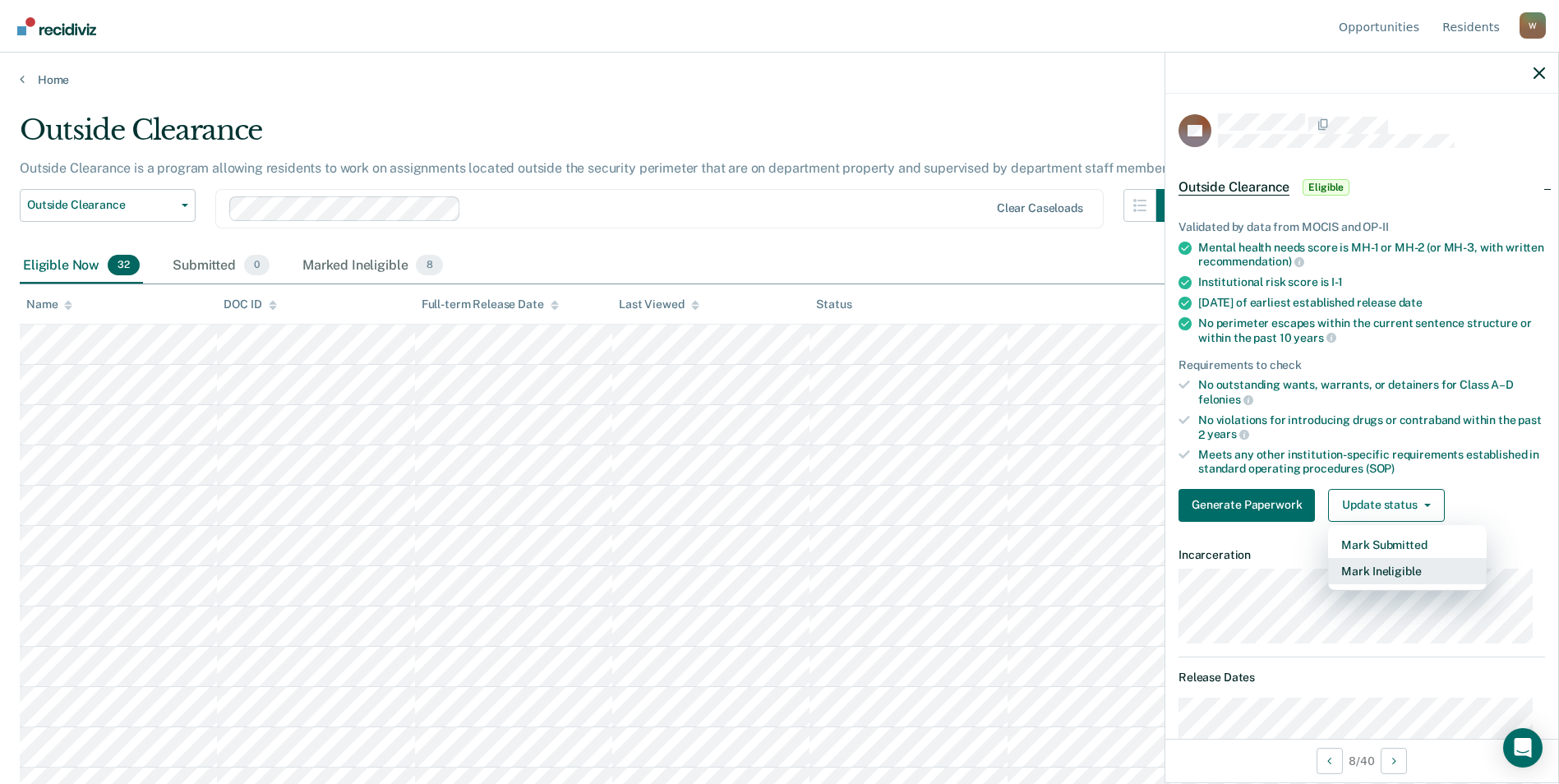
click at [1396, 566] on button "Mark Ineligible" at bounding box center [1407, 570] width 158 height 26
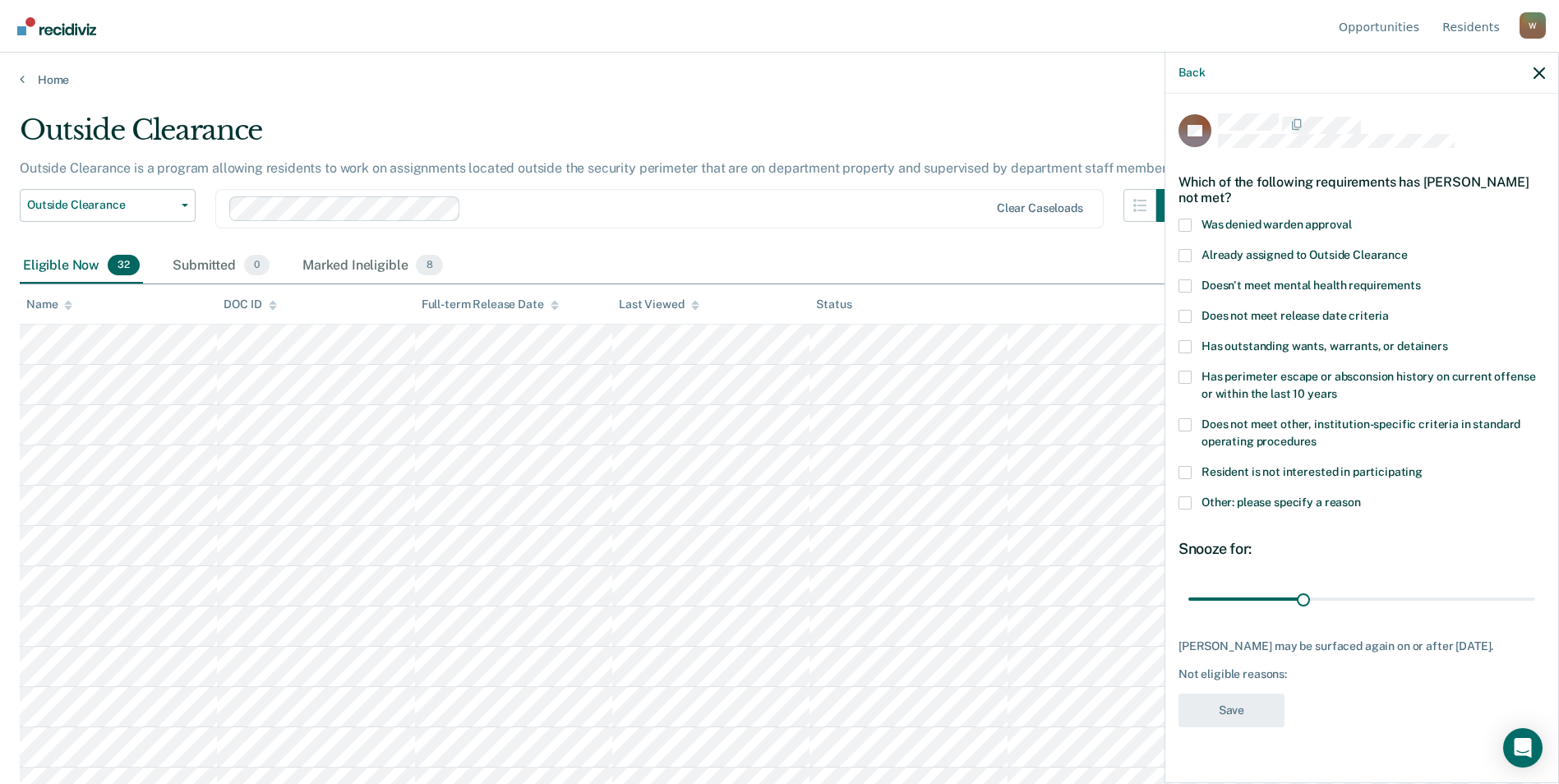
click at [1188, 279] on span at bounding box center [1185, 286] width 13 height 13
click at [1421, 279] on input "Doesn't meet mental health requirements" at bounding box center [1421, 279] width 0 height 0
drag, startPoint x: 1307, startPoint y: 579, endPoint x: 1571, endPoint y: 573, distance: 264.1
type input "90"
click at [1535, 584] on input "range" at bounding box center [1361, 598] width 347 height 29
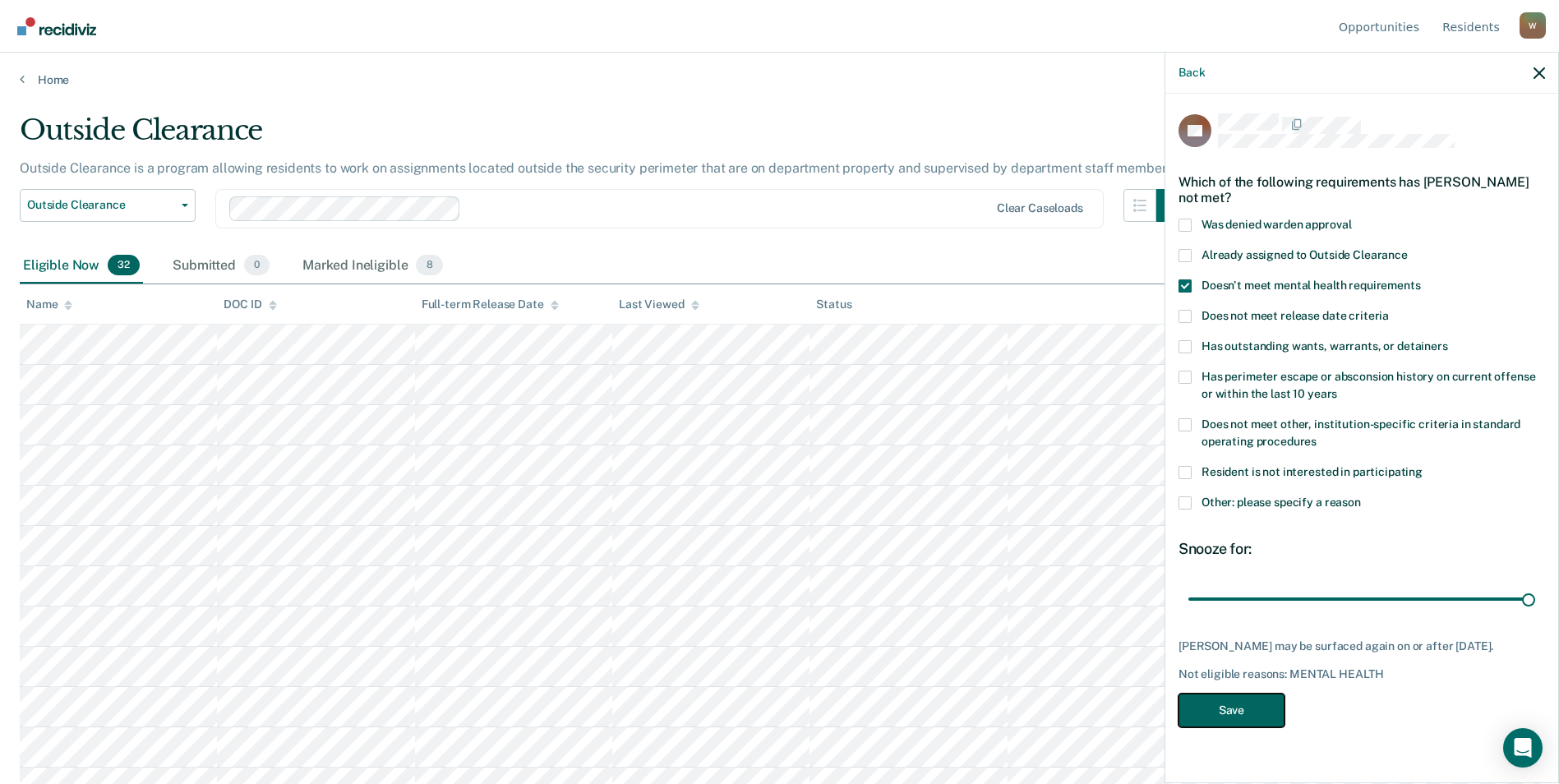
click at [1250, 700] on button "Save" at bounding box center [1231, 709] width 106 height 34
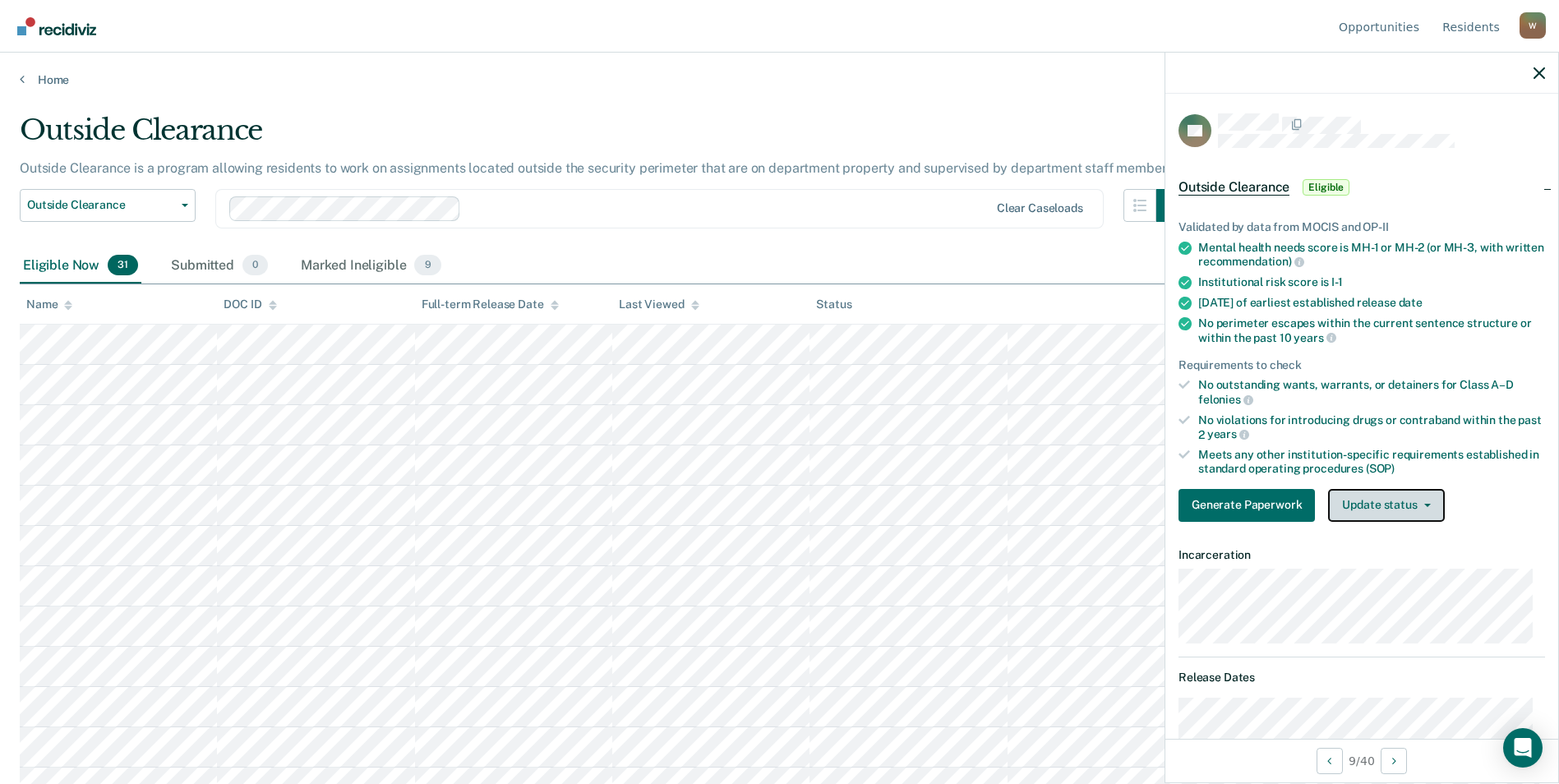
click at [1393, 491] on button "Update status" at bounding box center [1385, 505] width 116 height 33
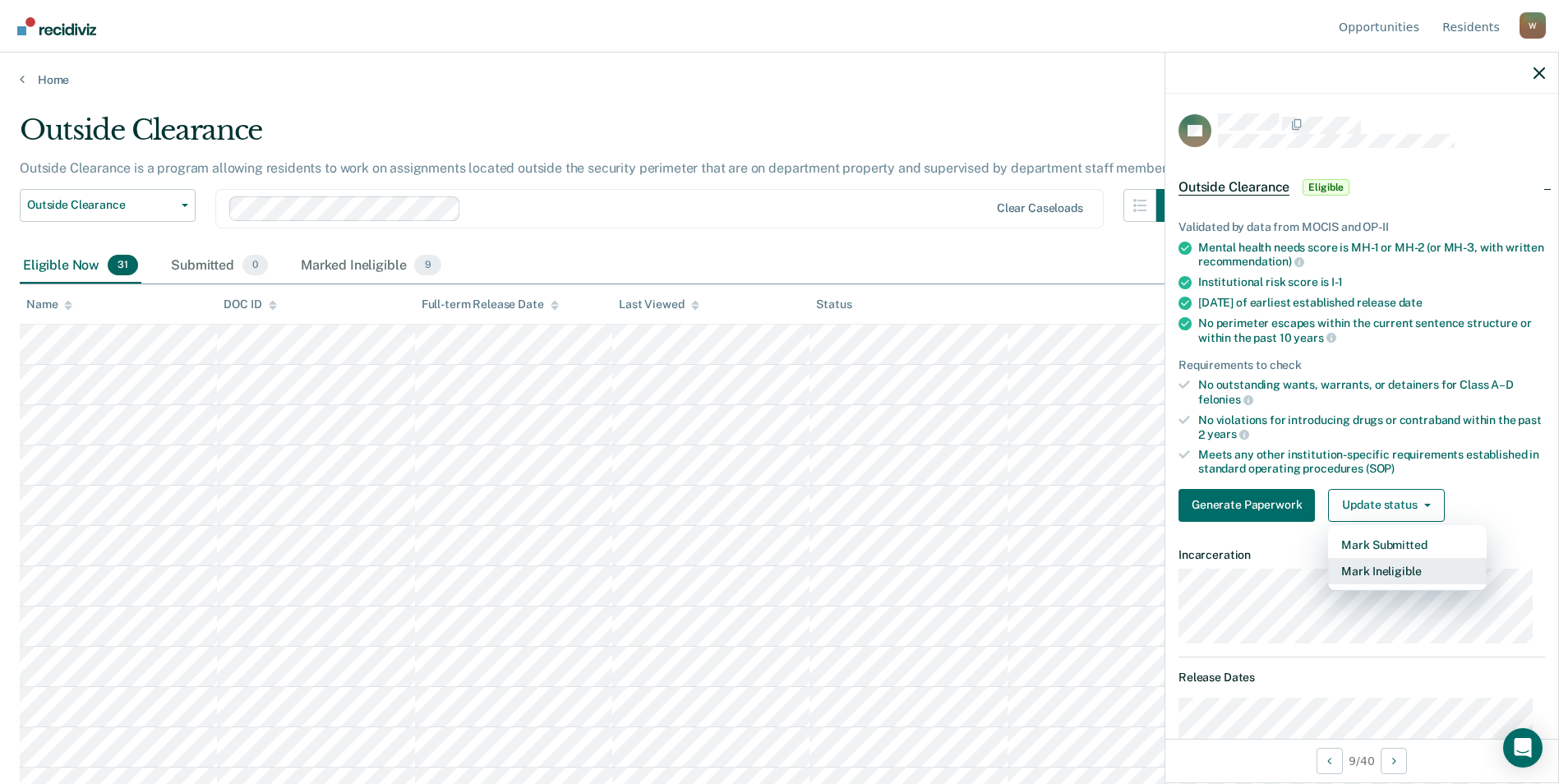
click at [1391, 565] on button "Mark Ineligible" at bounding box center [1407, 570] width 158 height 26
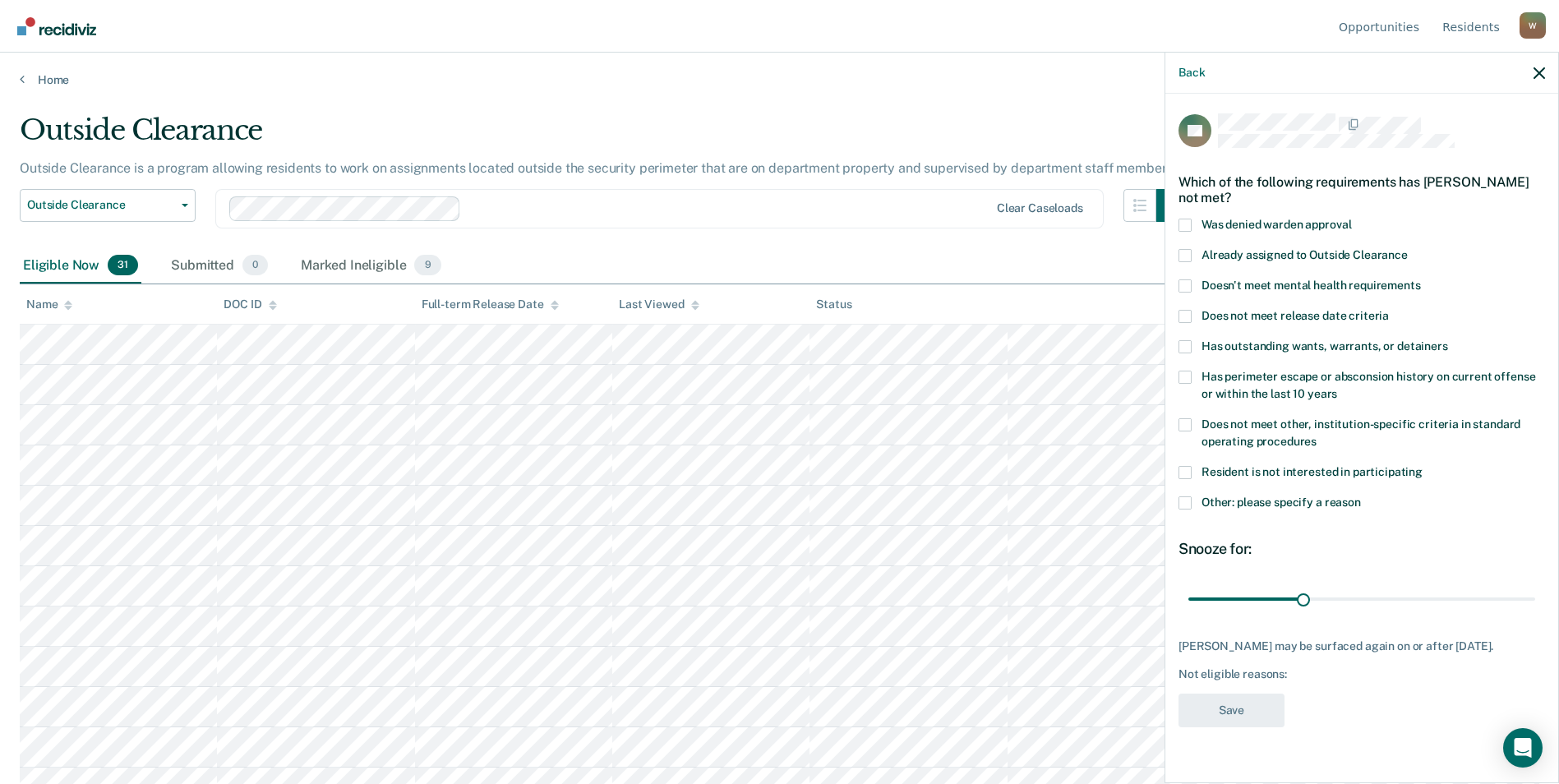
click at [1182, 220] on span at bounding box center [1185, 225] width 13 height 13
click at [1351, 219] on input "Was denied warden approval" at bounding box center [1351, 219] width 0 height 0
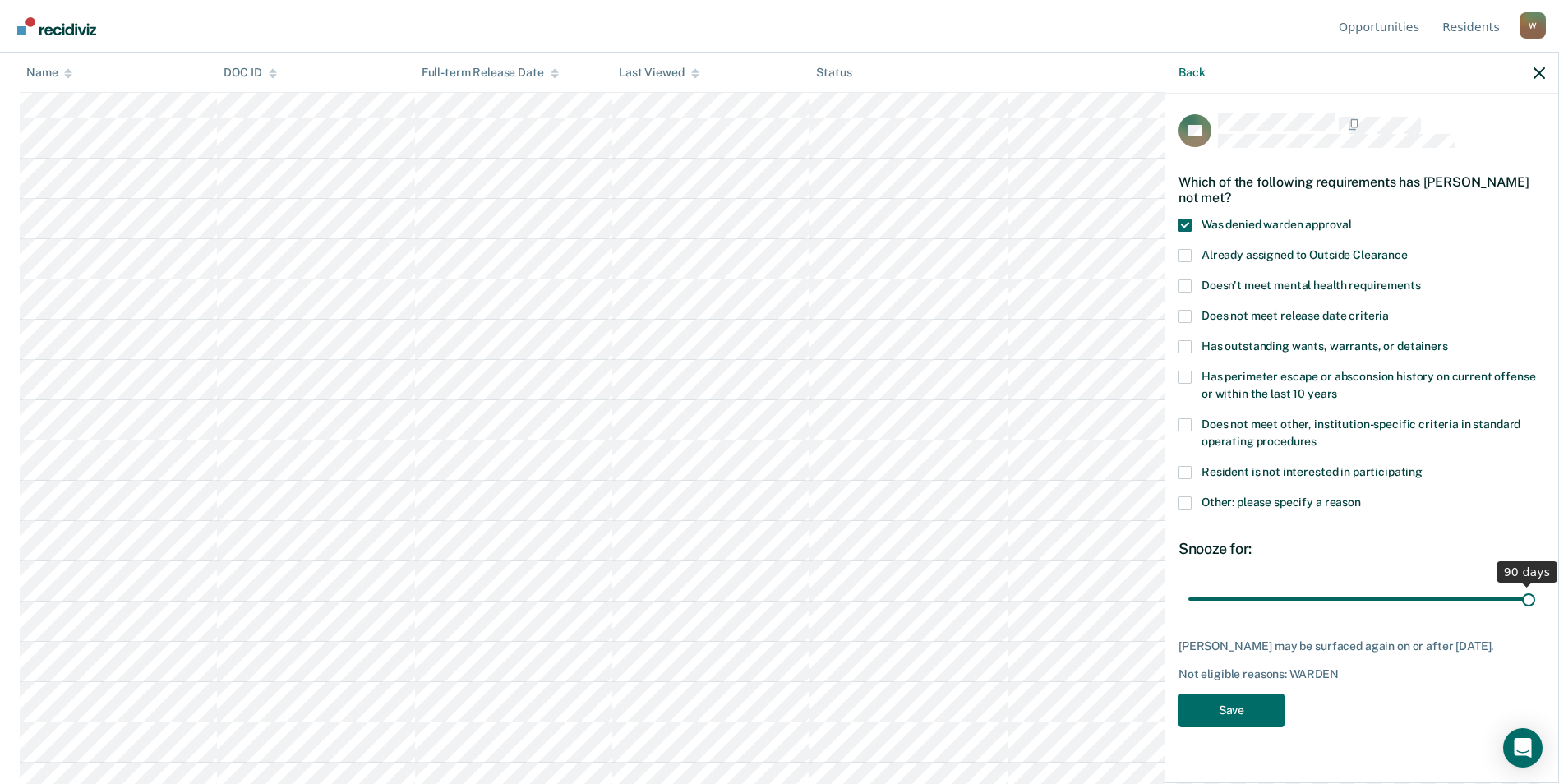
drag, startPoint x: 1309, startPoint y: 595, endPoint x: 1551, endPoint y: 585, distance: 242.2
type input "90"
click at [1535, 585] on input "range" at bounding box center [1361, 598] width 347 height 29
click at [1214, 704] on button "Save" at bounding box center [1231, 709] width 106 height 34
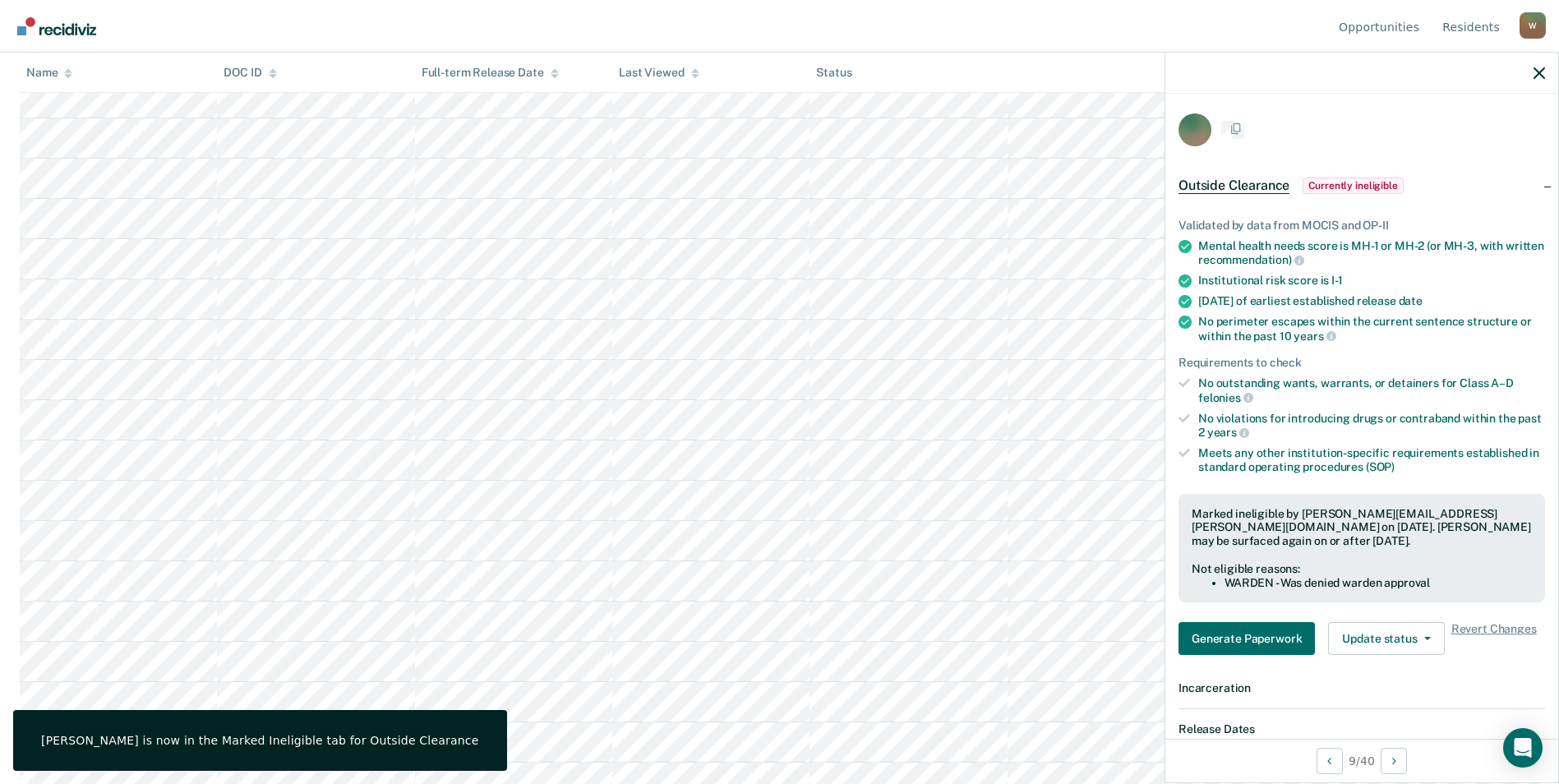
scroll to position [0, 0]
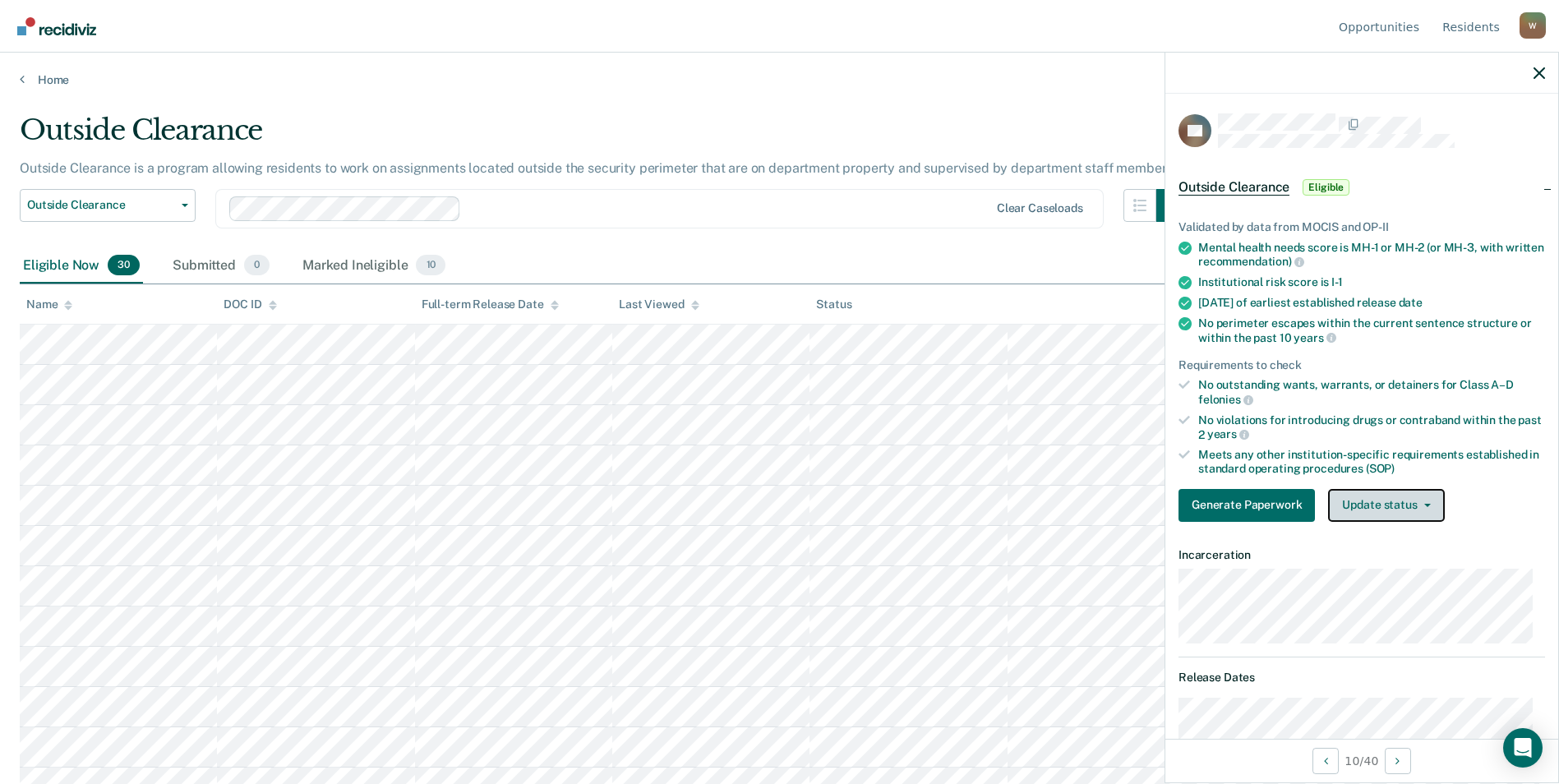
click at [1380, 502] on button "Update status" at bounding box center [1385, 505] width 116 height 33
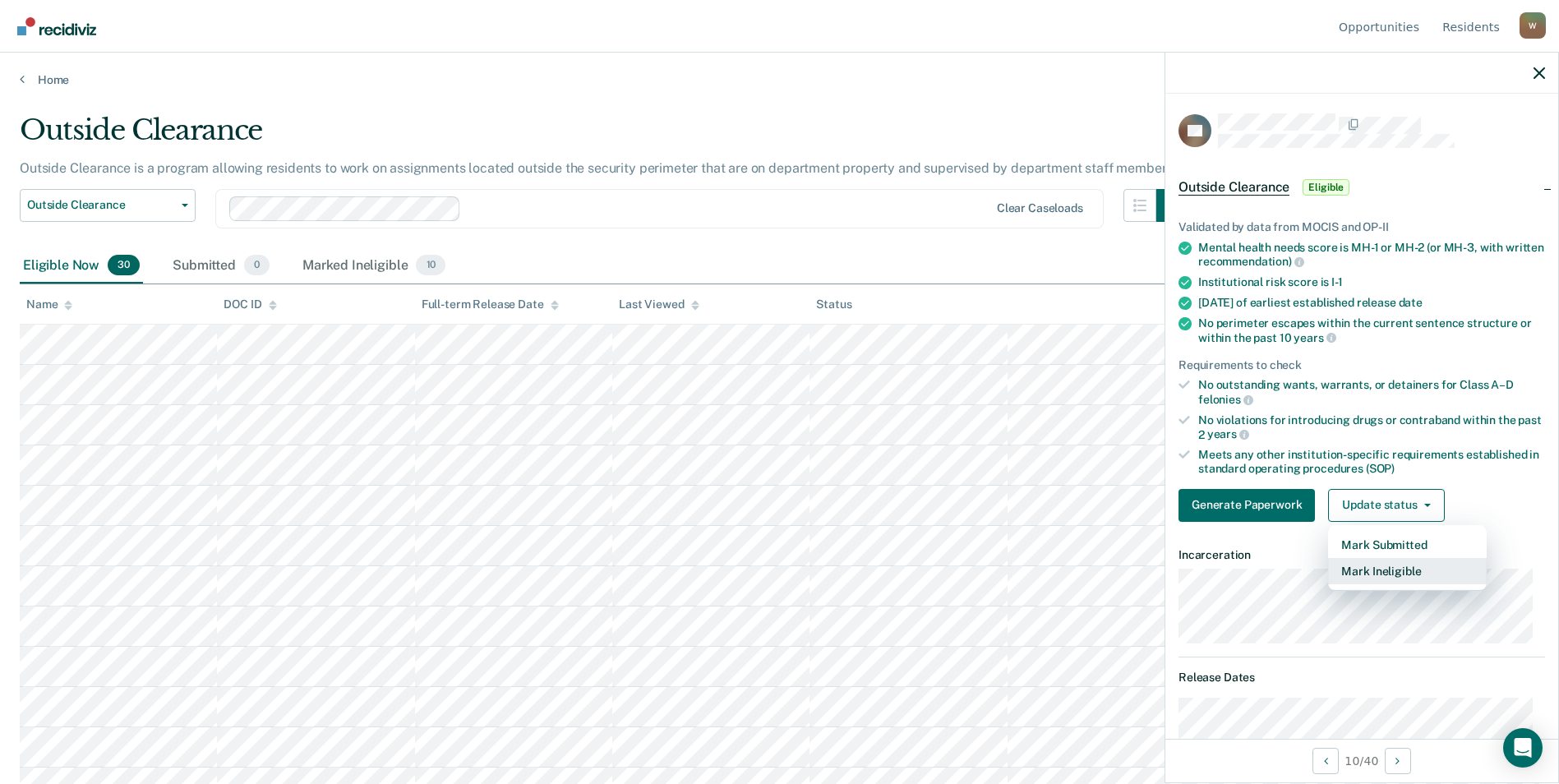
click at [1392, 565] on button "Mark Ineligible" at bounding box center [1407, 570] width 158 height 26
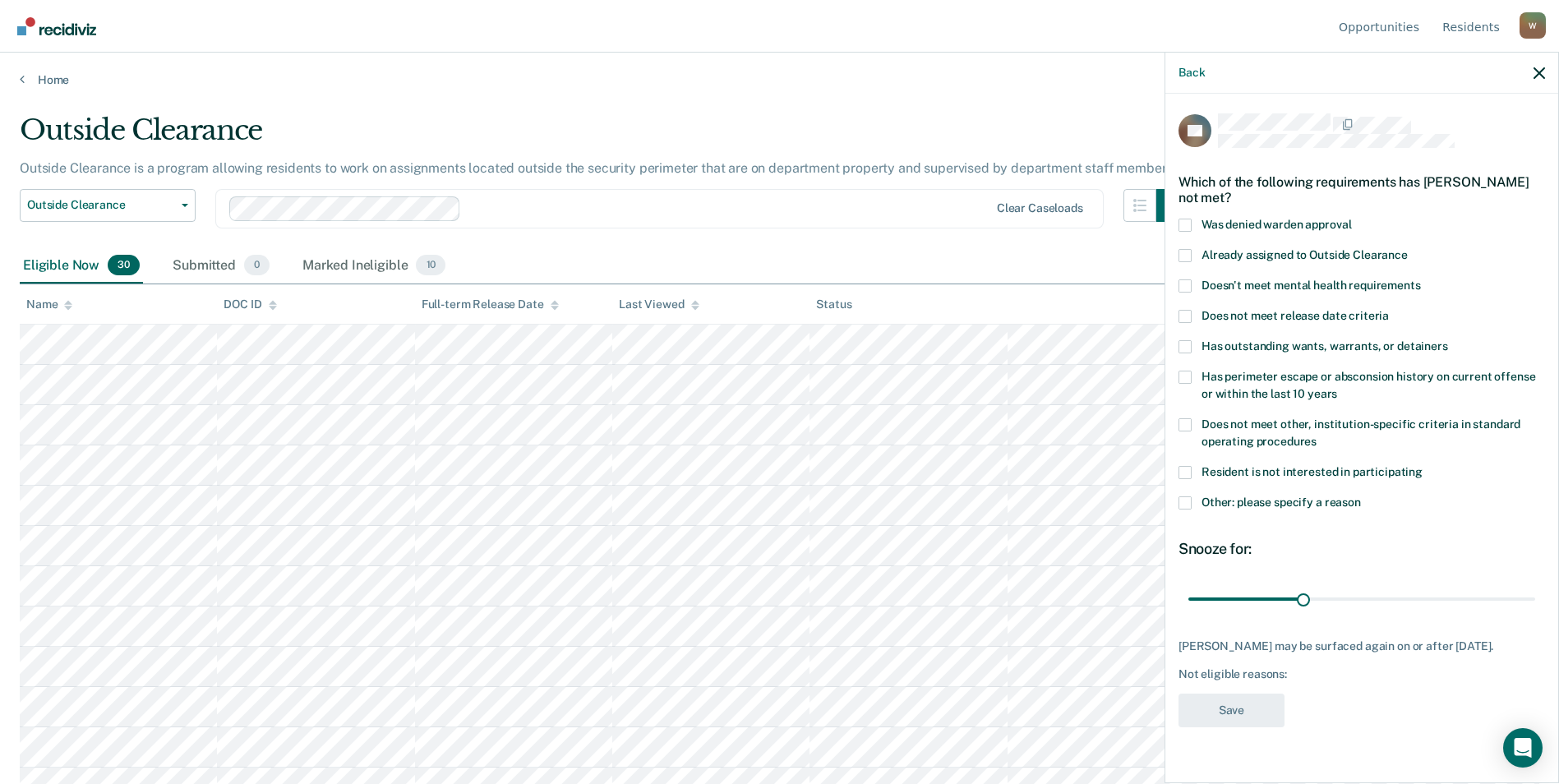
click at [1185, 227] on span at bounding box center [1185, 225] width 13 height 13
click at [1351, 219] on input "Was denied warden approval" at bounding box center [1351, 219] width 0 height 0
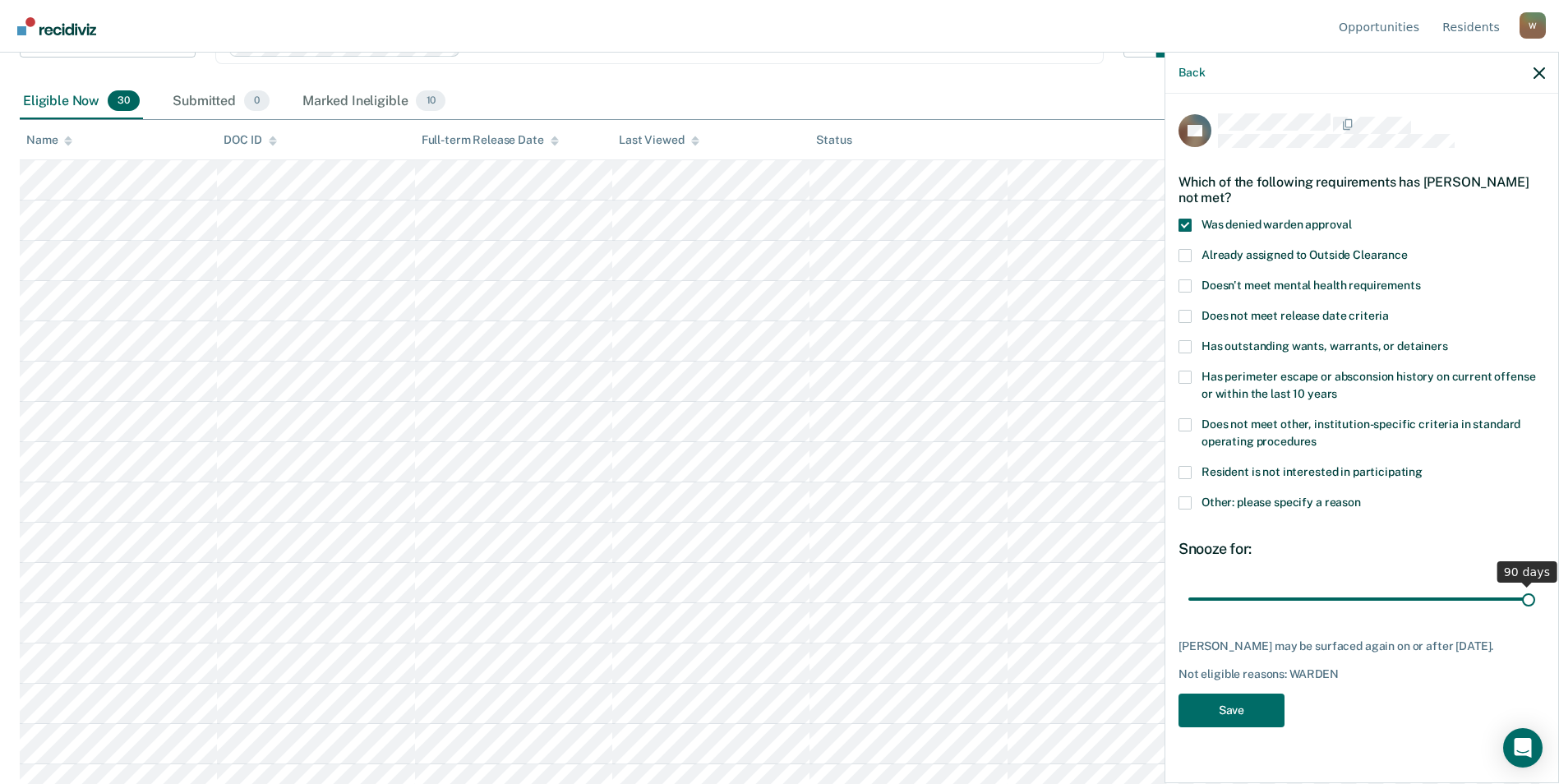
drag, startPoint x: 1306, startPoint y: 606, endPoint x: 1573, endPoint y: 606, distance: 267.0
type input "90"
click at [1535, 606] on input "range" at bounding box center [1361, 598] width 347 height 29
click at [1258, 717] on button "Save" at bounding box center [1231, 709] width 106 height 34
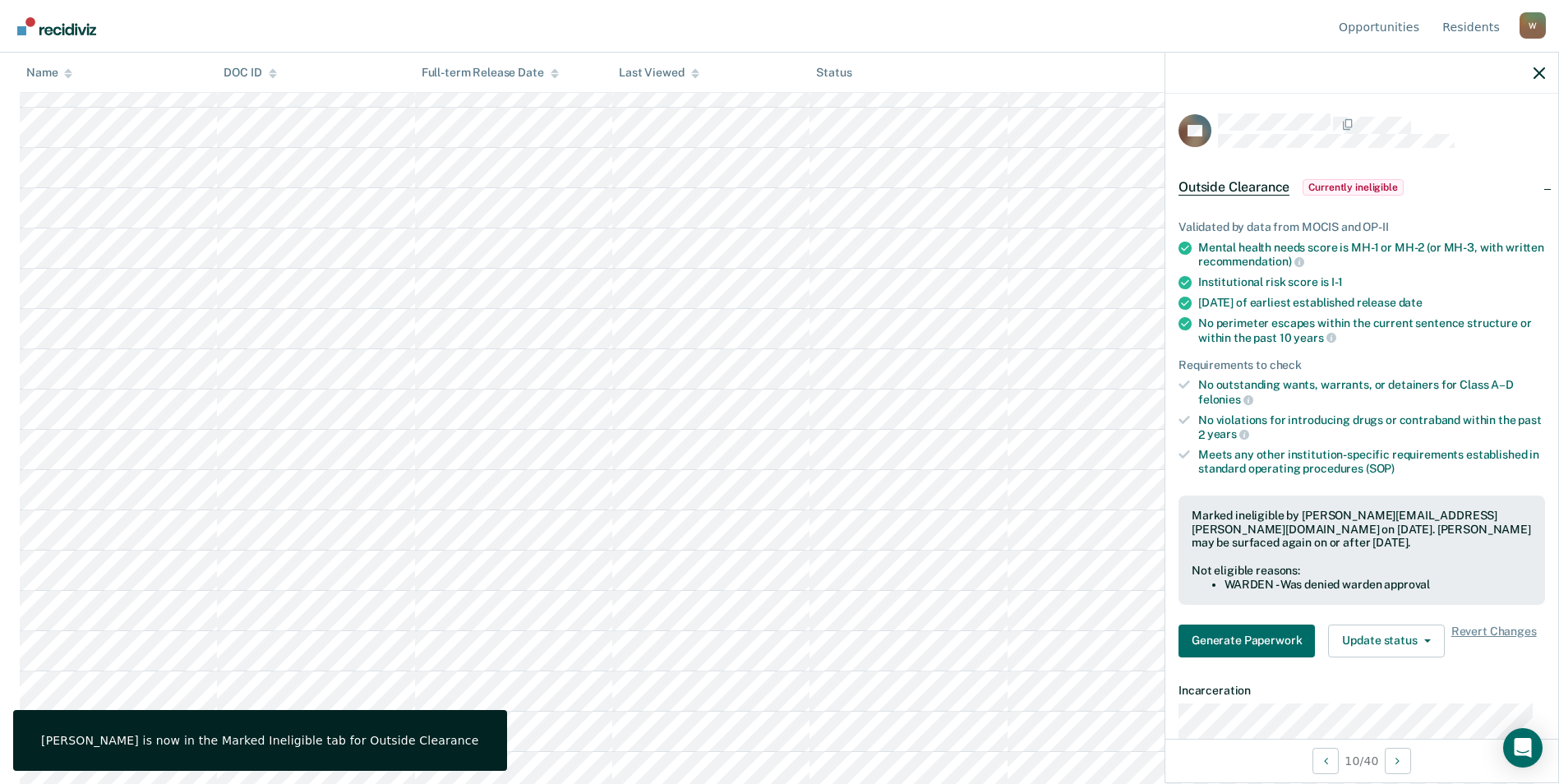
scroll to position [0, 0]
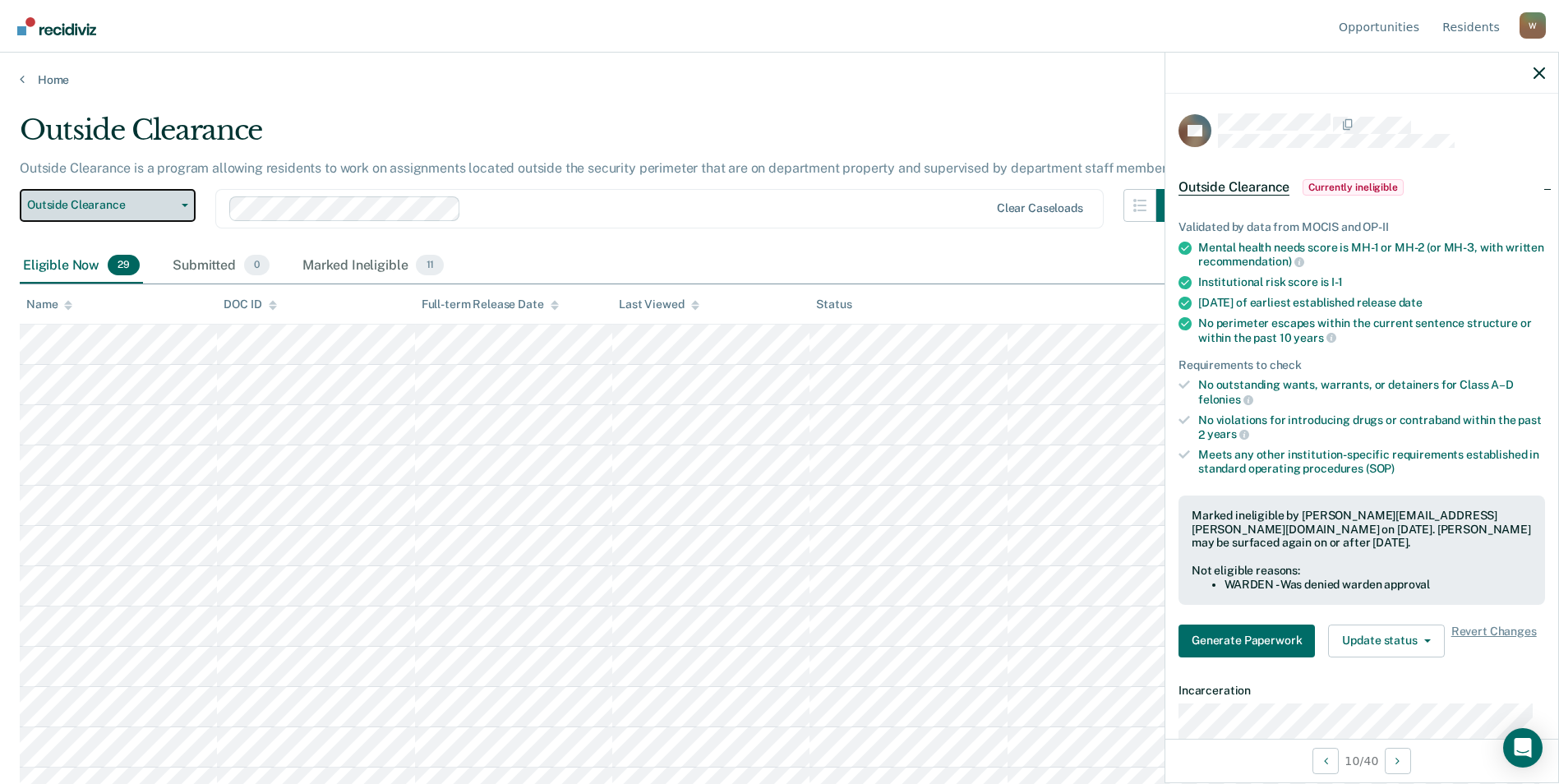
click at [173, 198] on span "Outside Clearance" at bounding box center [101, 205] width 148 height 14
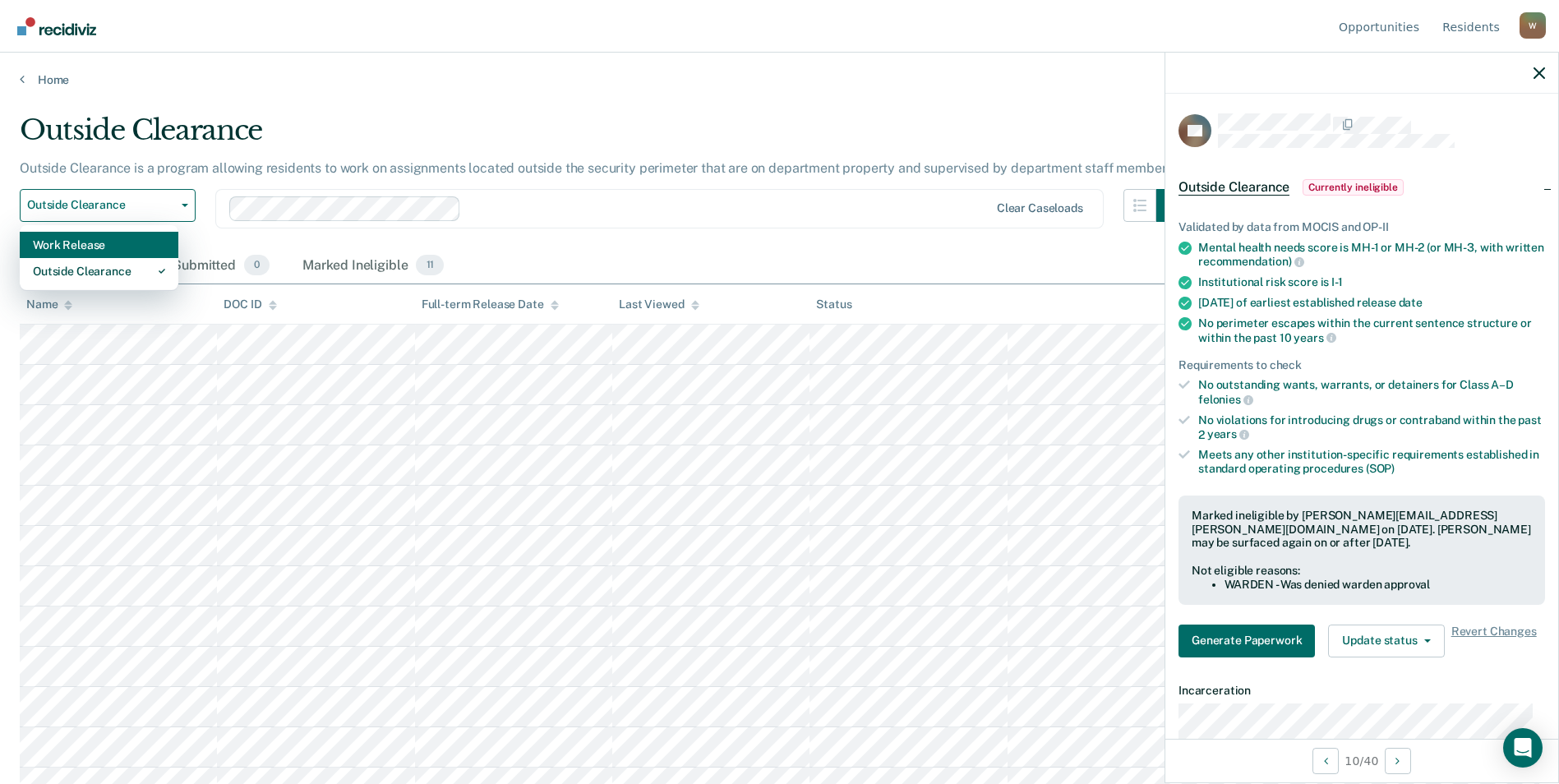
click at [127, 246] on div "Work Release" at bounding box center [99, 244] width 132 height 26
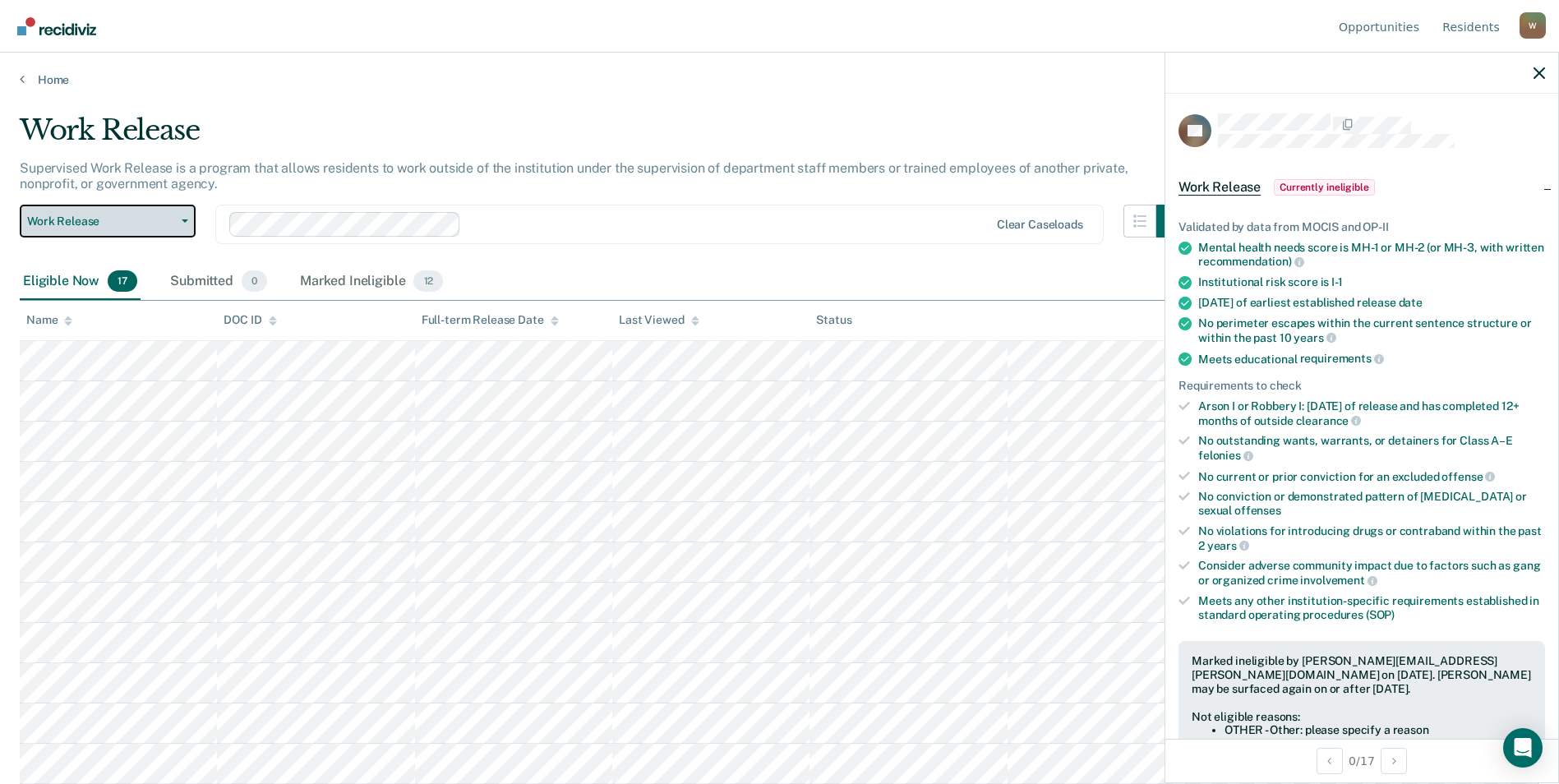
click at [176, 222] on button "Work Release" at bounding box center [107, 220] width 175 height 33
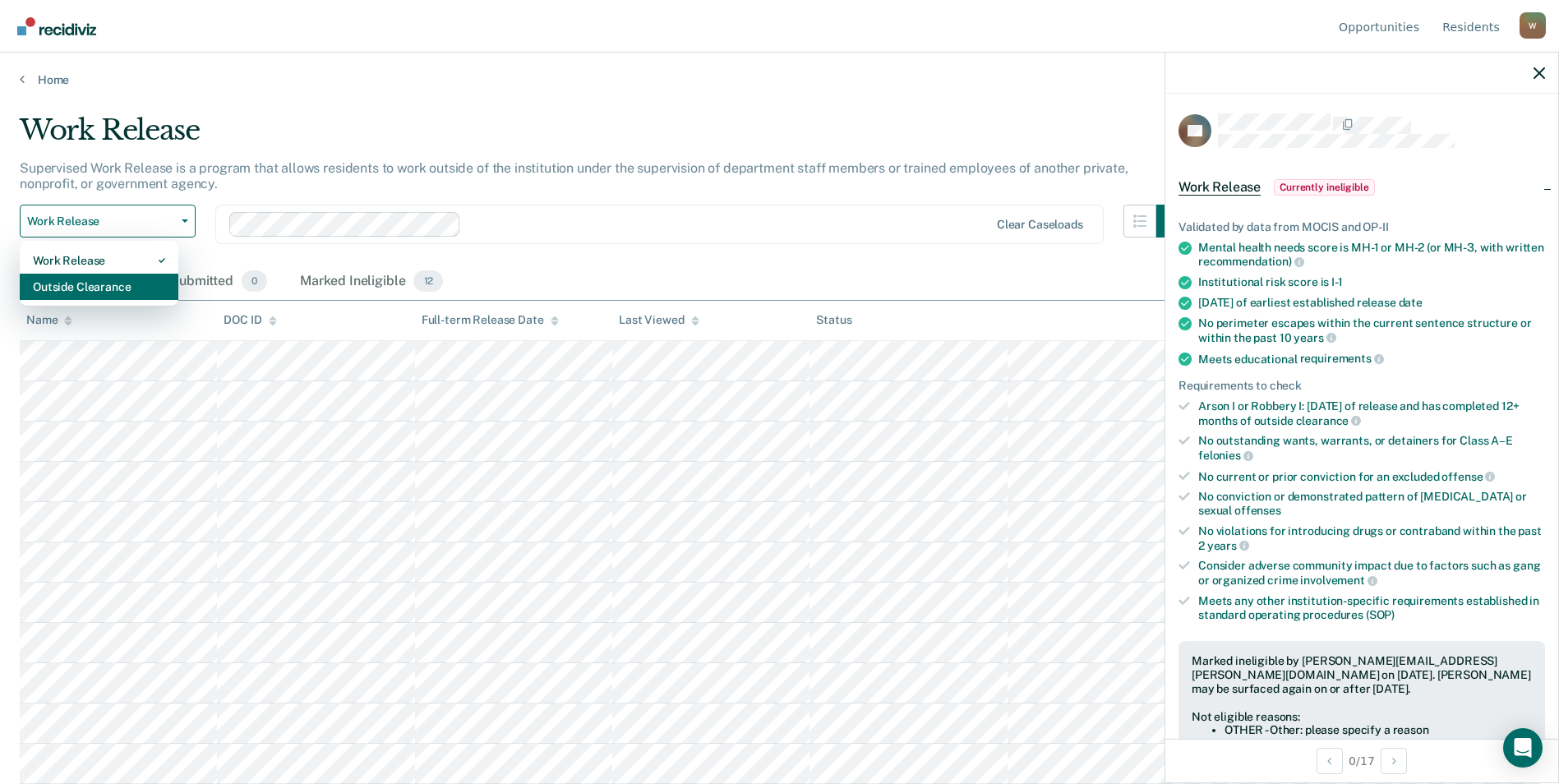
click at [149, 280] on div "Outside Clearance" at bounding box center [99, 286] width 132 height 26
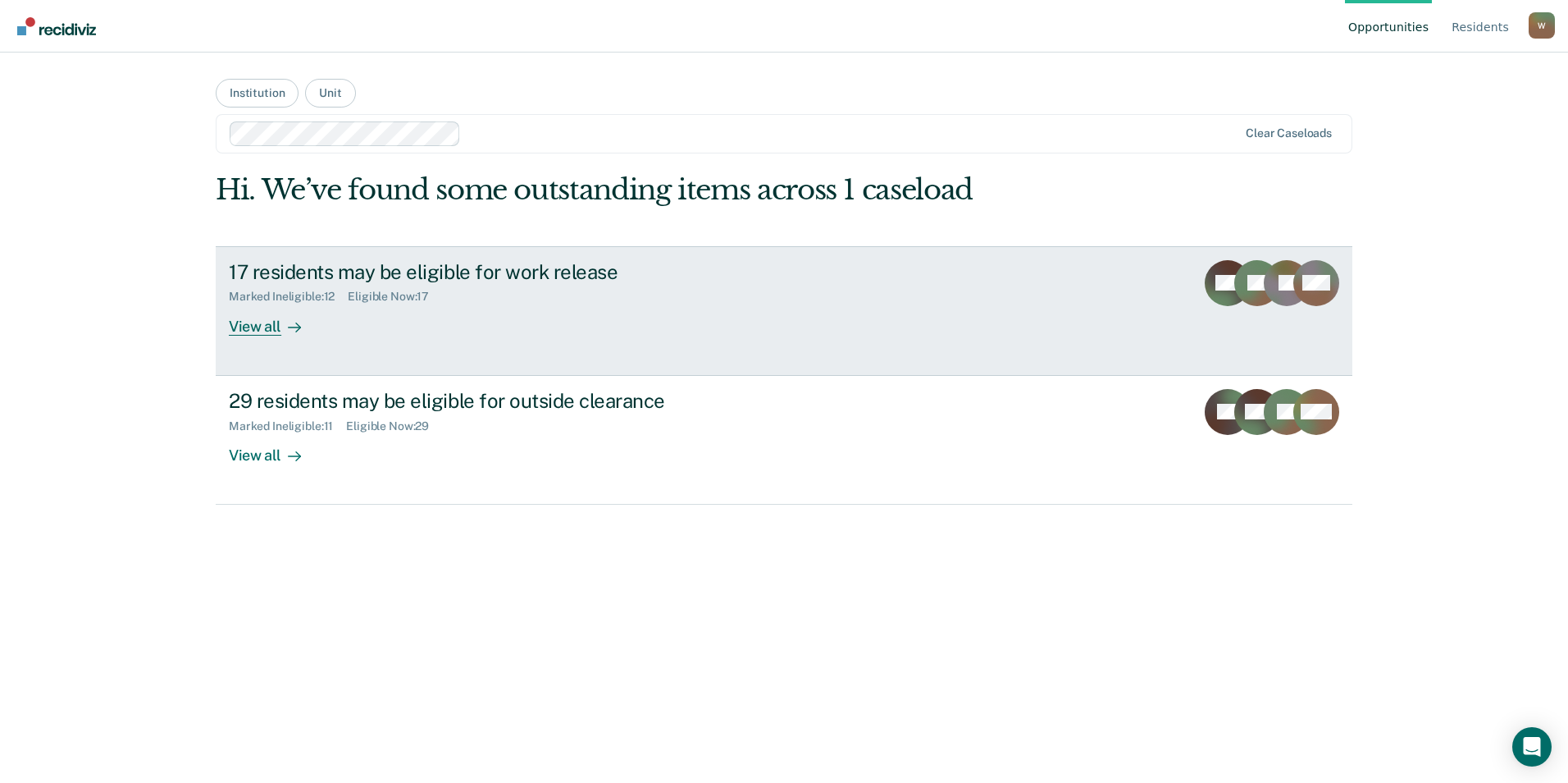
click at [250, 322] on div "View all" at bounding box center [275, 319] width 92 height 32
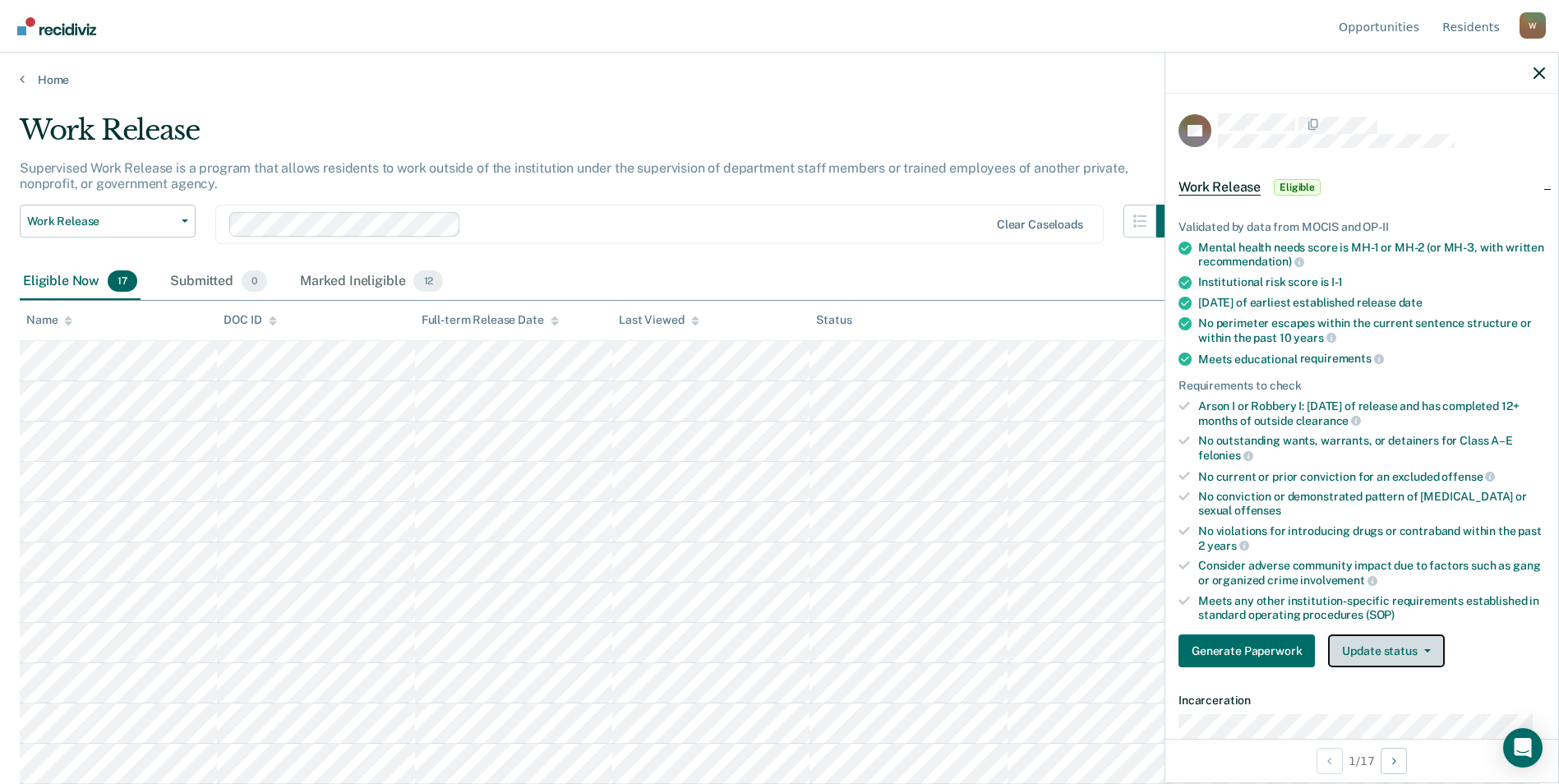
click at [1408, 649] on button "Update status" at bounding box center [1385, 651] width 116 height 33
click at [1410, 711] on button "Mark Ineligible" at bounding box center [1407, 716] width 158 height 26
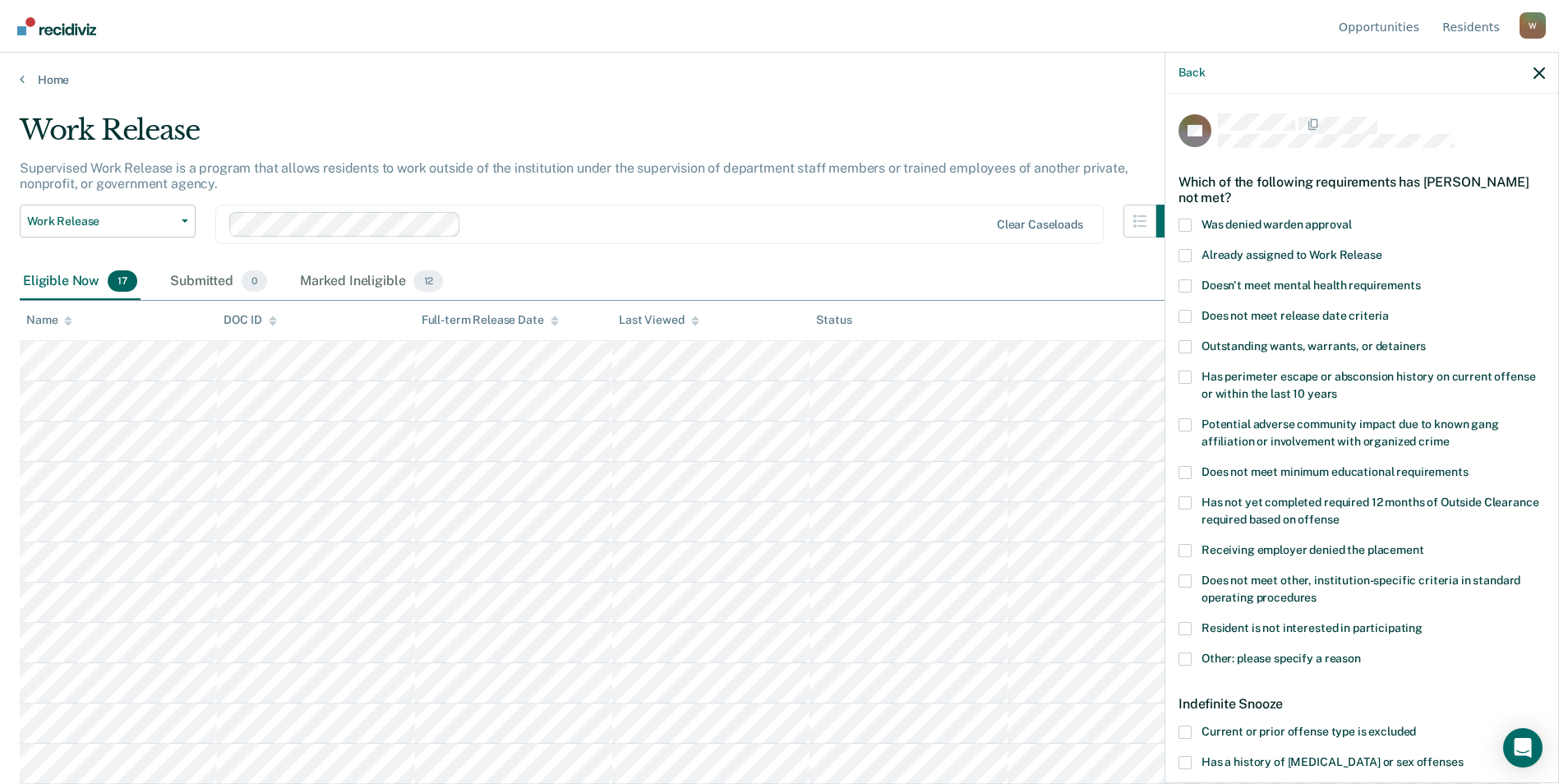
click at [1185, 227] on span at bounding box center [1185, 225] width 13 height 13
click at [1351, 219] on input "Was denied warden approval" at bounding box center [1351, 219] width 0 height 0
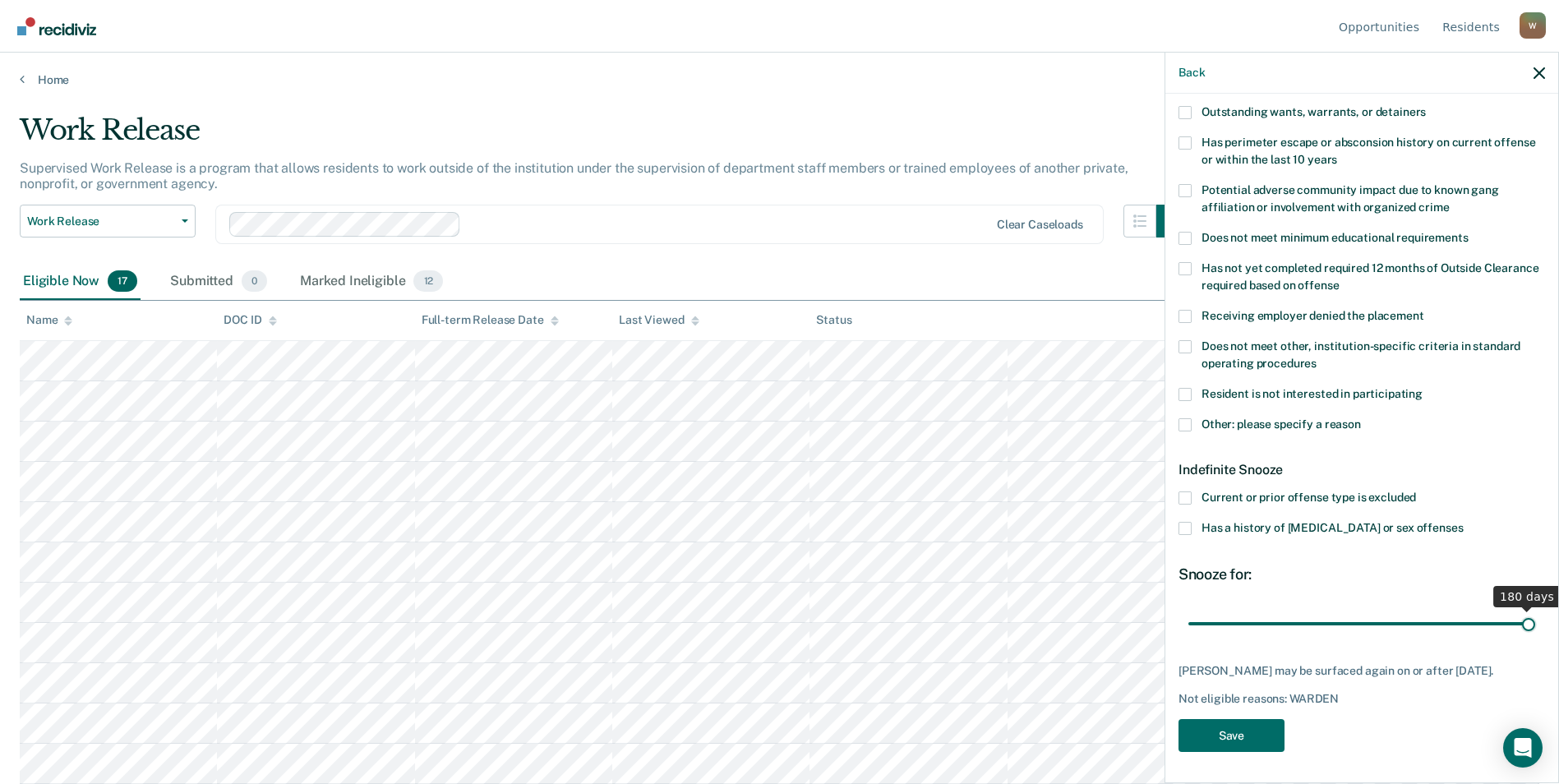
drag, startPoint x: 1251, startPoint y: 626, endPoint x: 1573, endPoint y: 615, distance: 322.2
type input "180"
click at [1535, 615] on input "range" at bounding box center [1361, 623] width 347 height 29
click at [1254, 726] on button "Save" at bounding box center [1231, 735] width 106 height 34
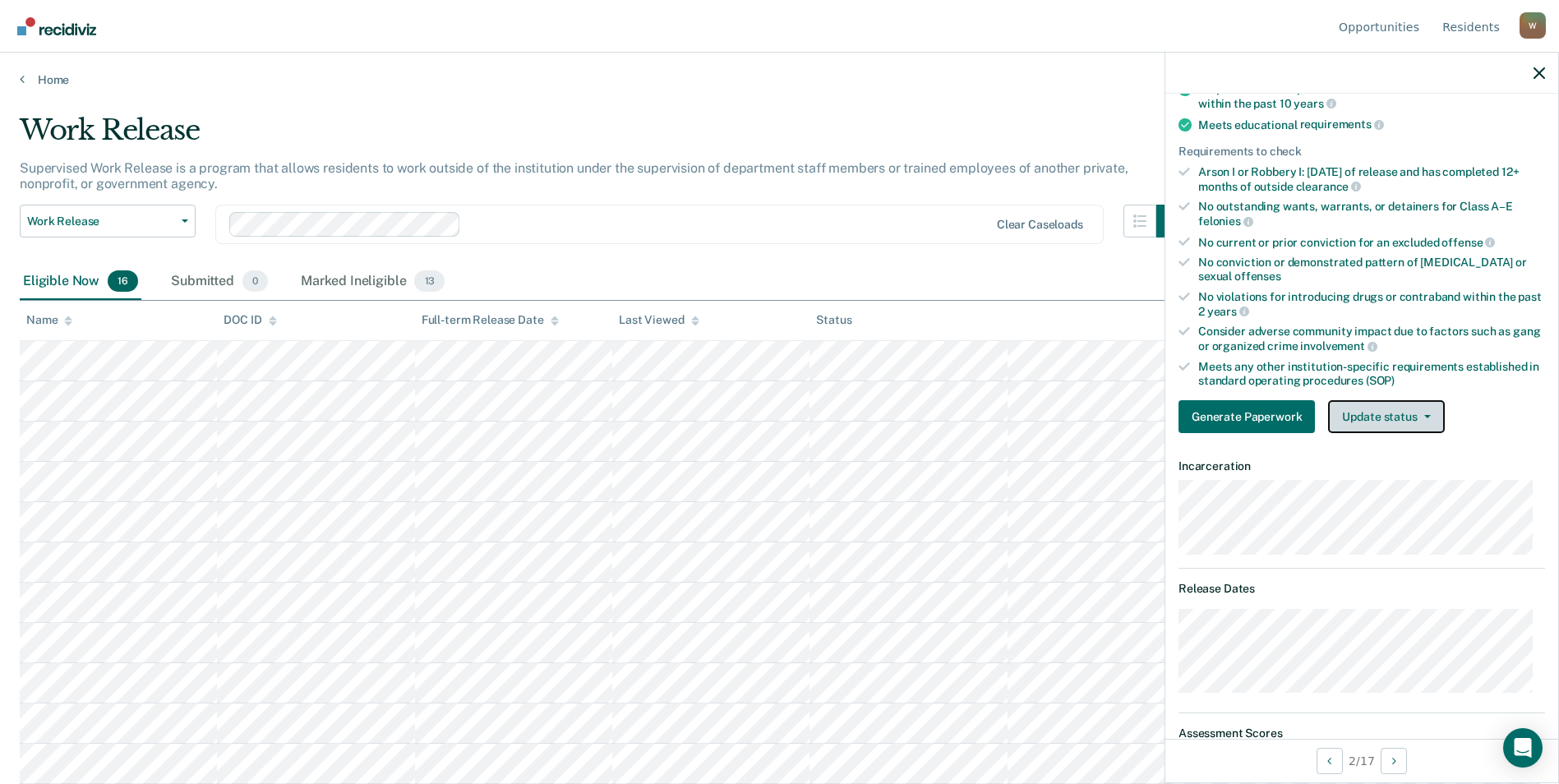
click at [1390, 426] on button "Update status" at bounding box center [1385, 416] width 116 height 33
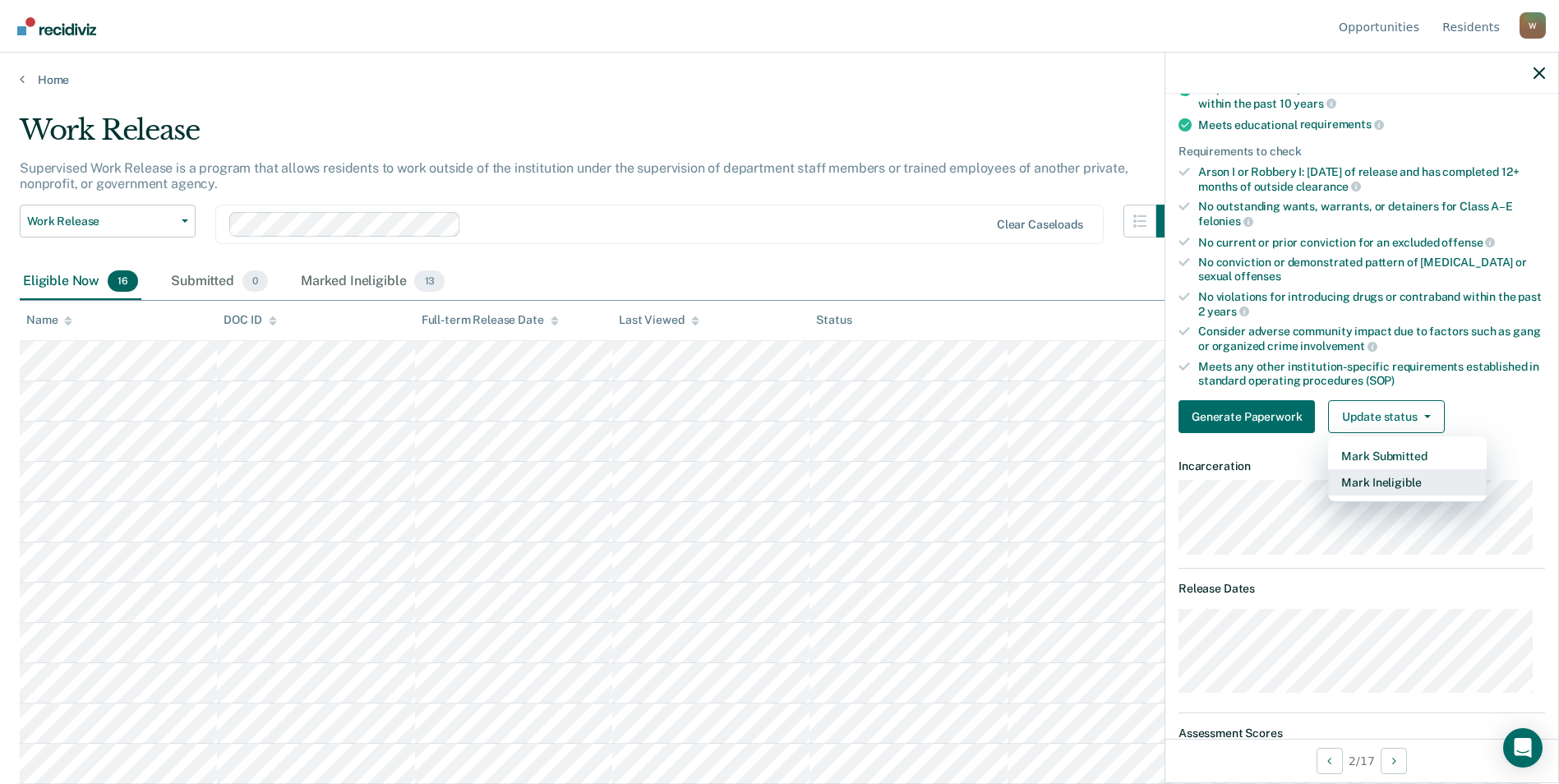
click at [1390, 480] on button "Mark Ineligible" at bounding box center [1407, 481] width 158 height 26
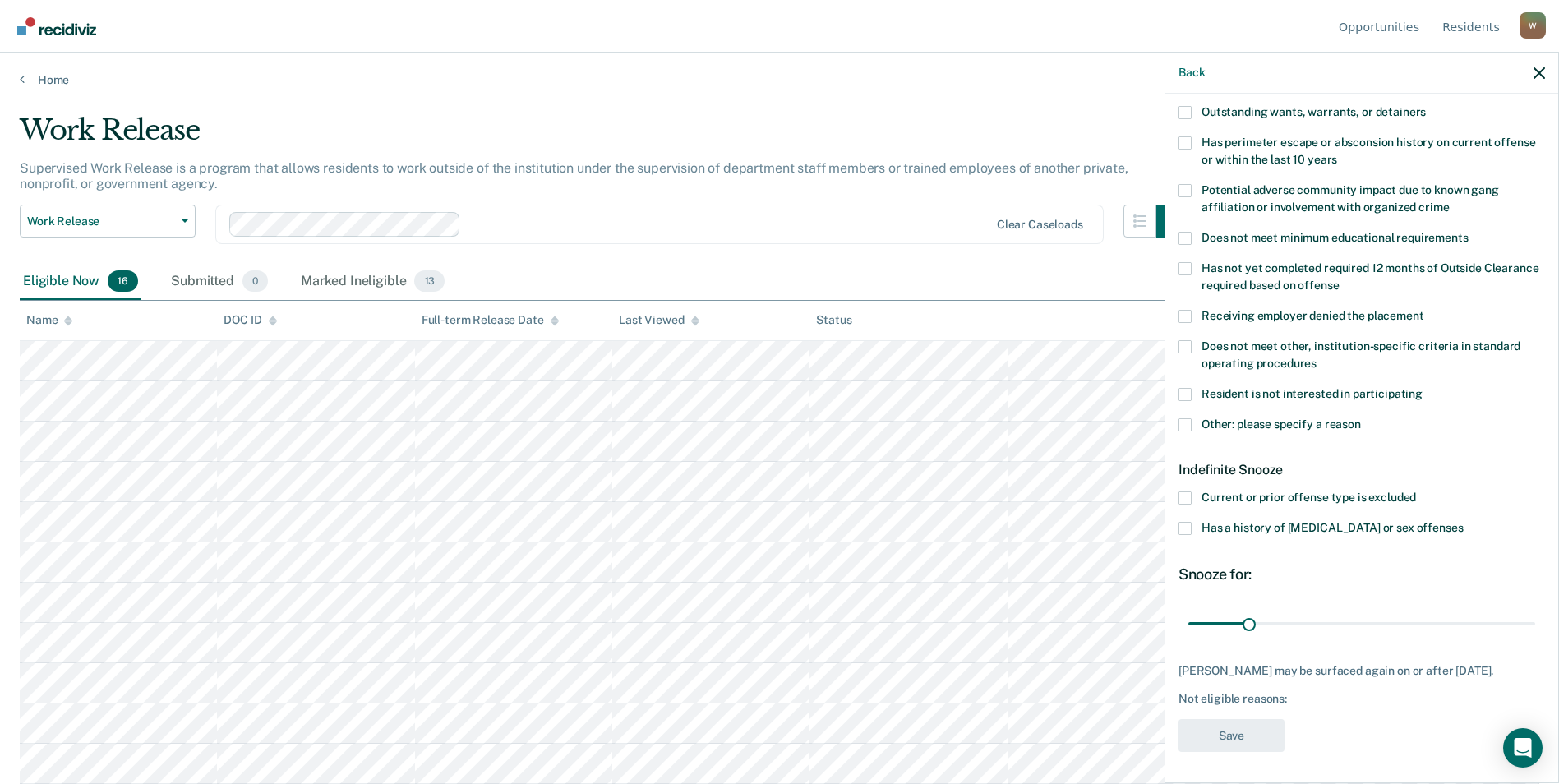
scroll to position [0, 0]
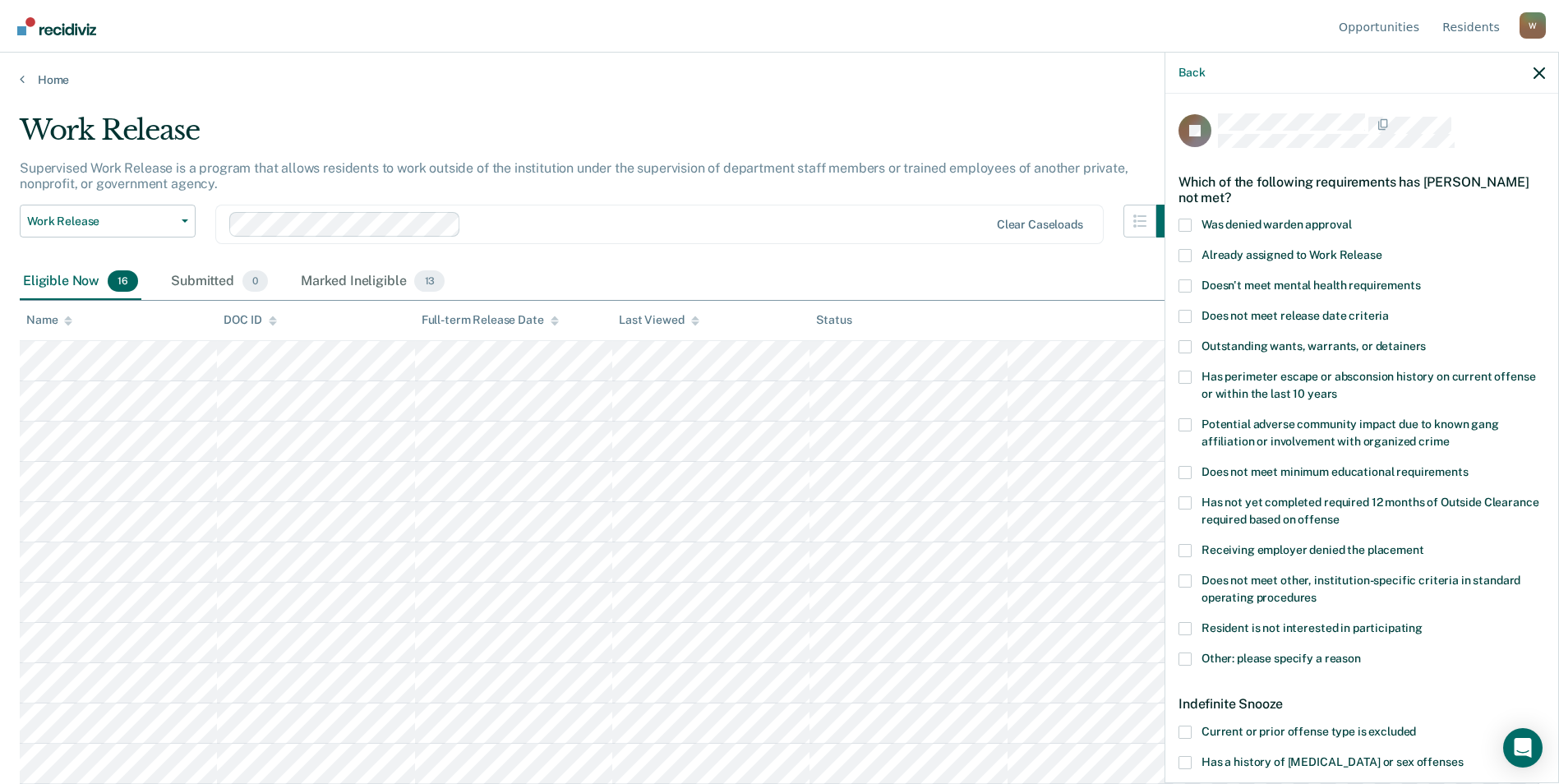
click at [1193, 227] on label "Was denied warden approval" at bounding box center [1361, 227] width 366 height 17
click at [1351, 219] on input "Was denied warden approval" at bounding box center [1351, 219] width 0 height 0
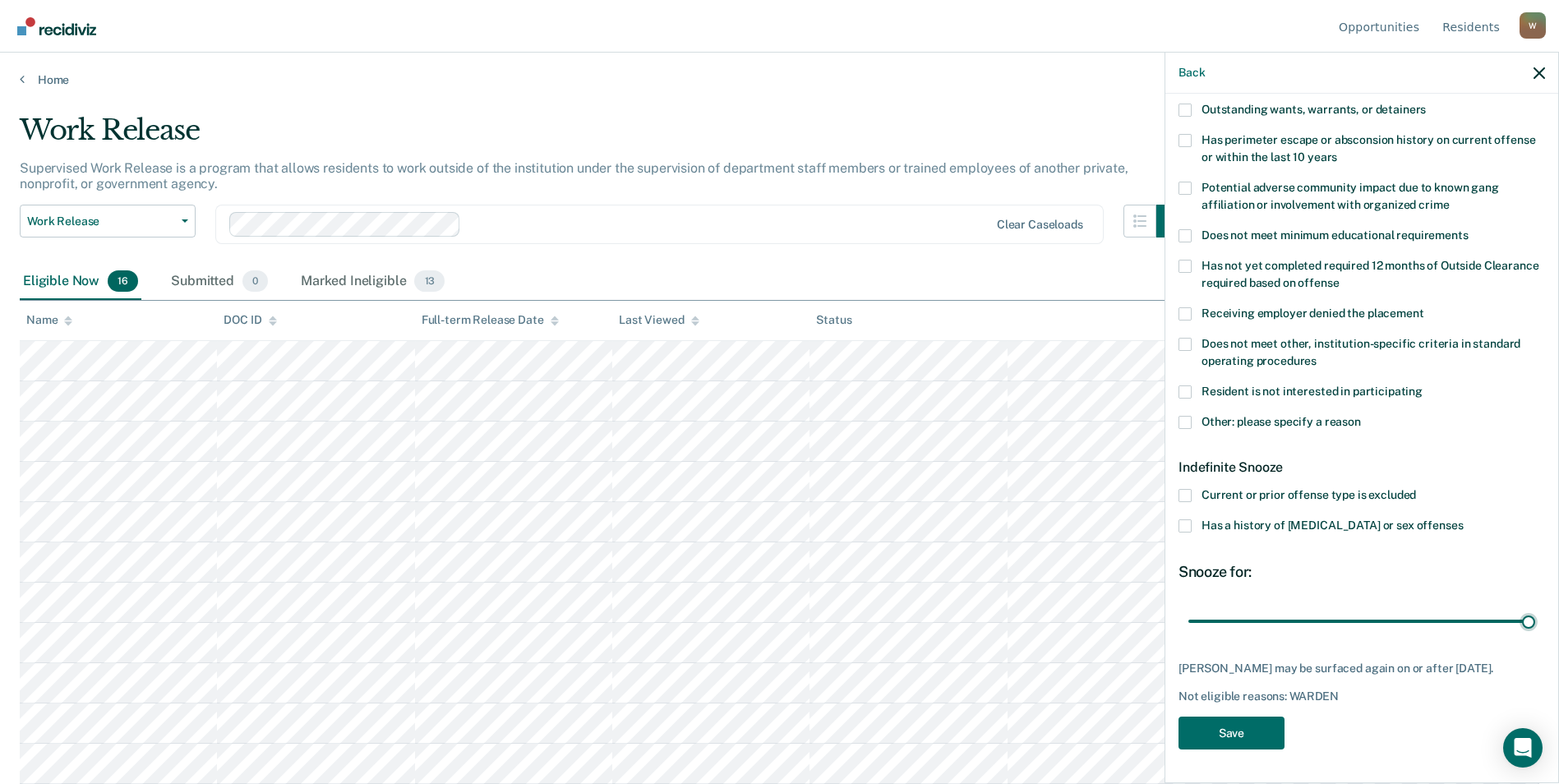
drag, startPoint x: 1247, startPoint y: 606, endPoint x: 1537, endPoint y: 652, distance: 293.6
type input "180"
click at [1535, 606] on input "range" at bounding box center [1361, 620] width 347 height 29
click at [1250, 721] on button "Save" at bounding box center [1231, 732] width 106 height 34
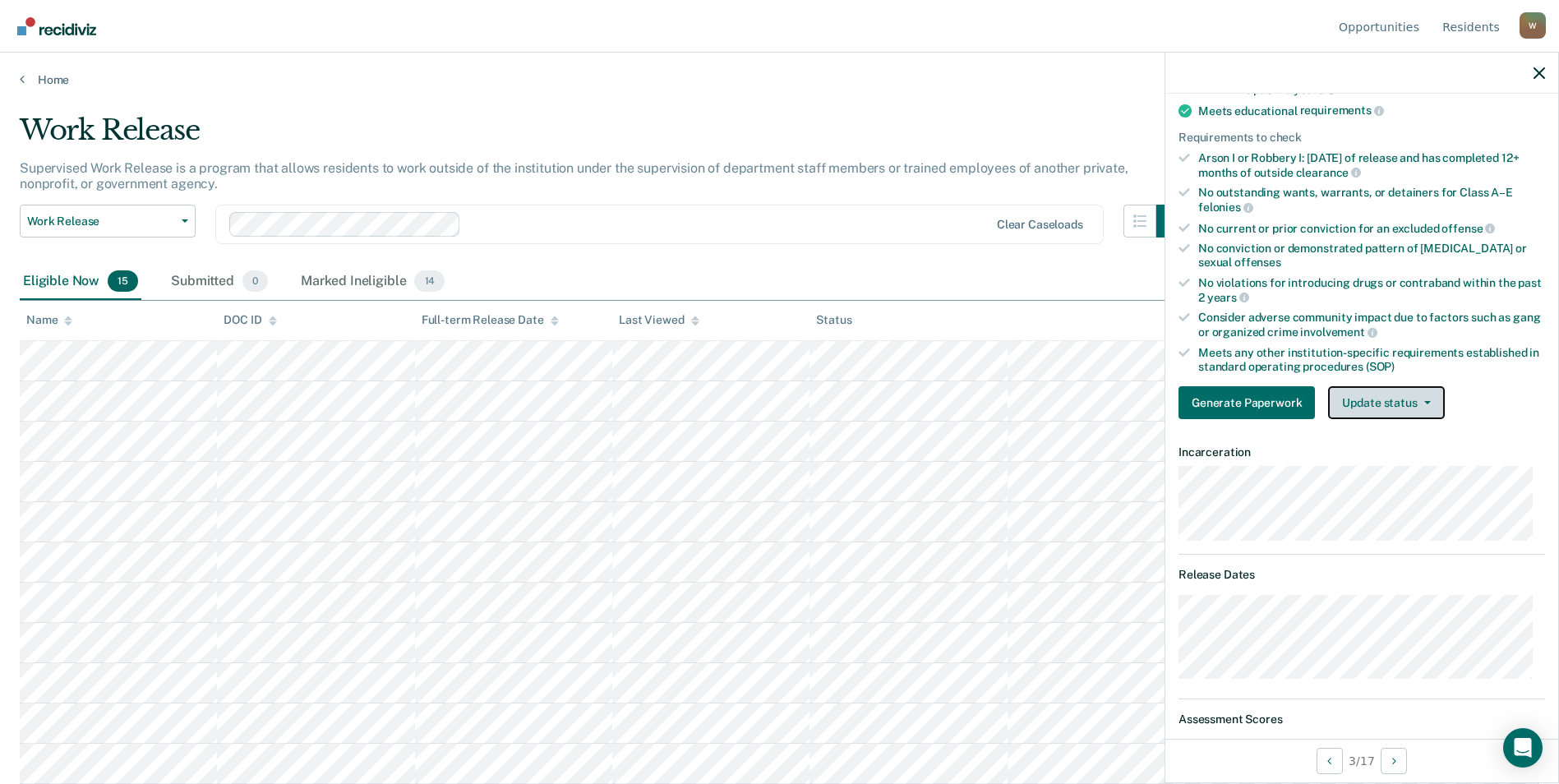
click at [1360, 409] on button "Update status" at bounding box center [1385, 403] width 116 height 33
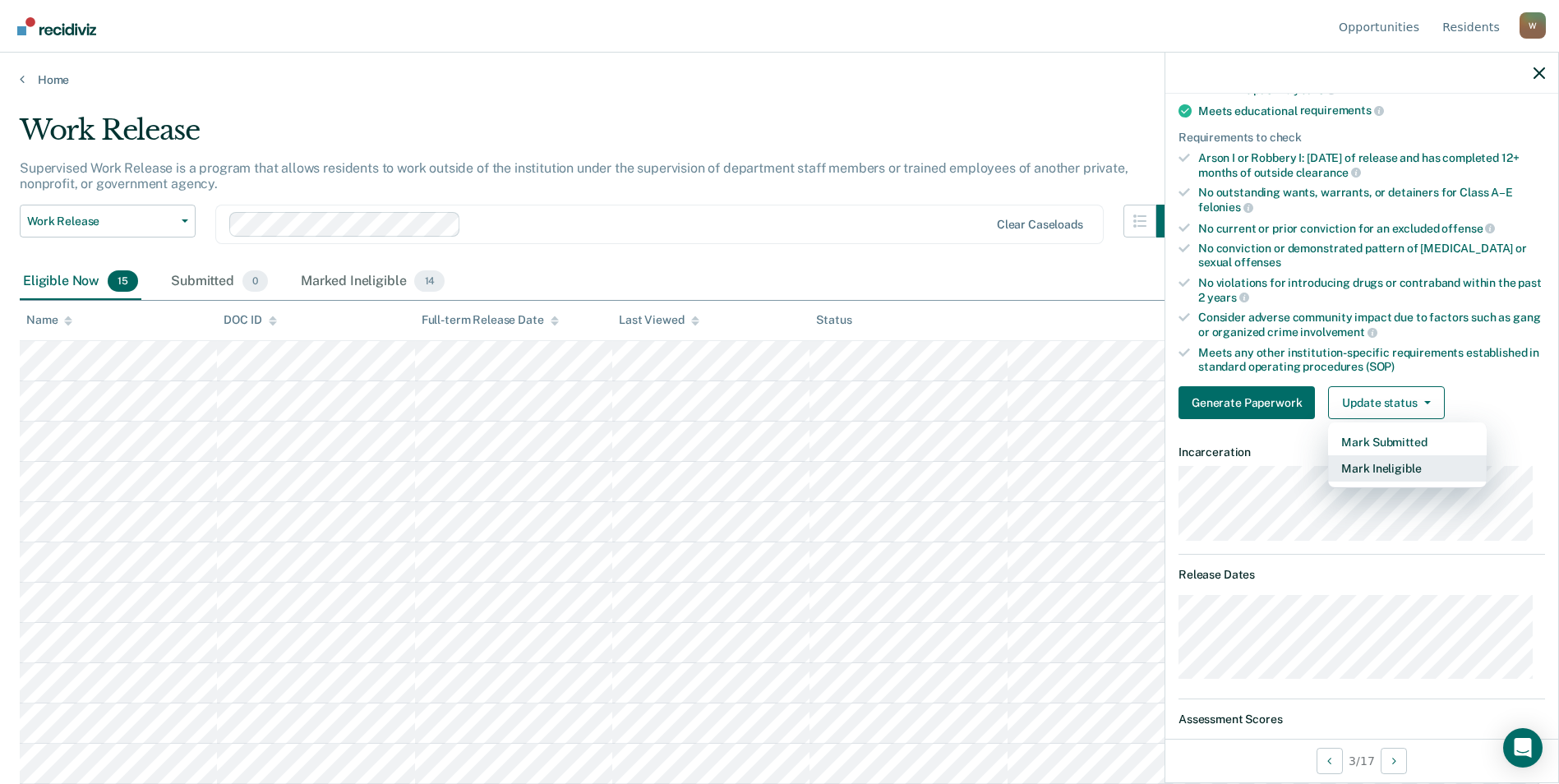
click at [1371, 471] on button "Mark Ineligible" at bounding box center [1407, 468] width 158 height 26
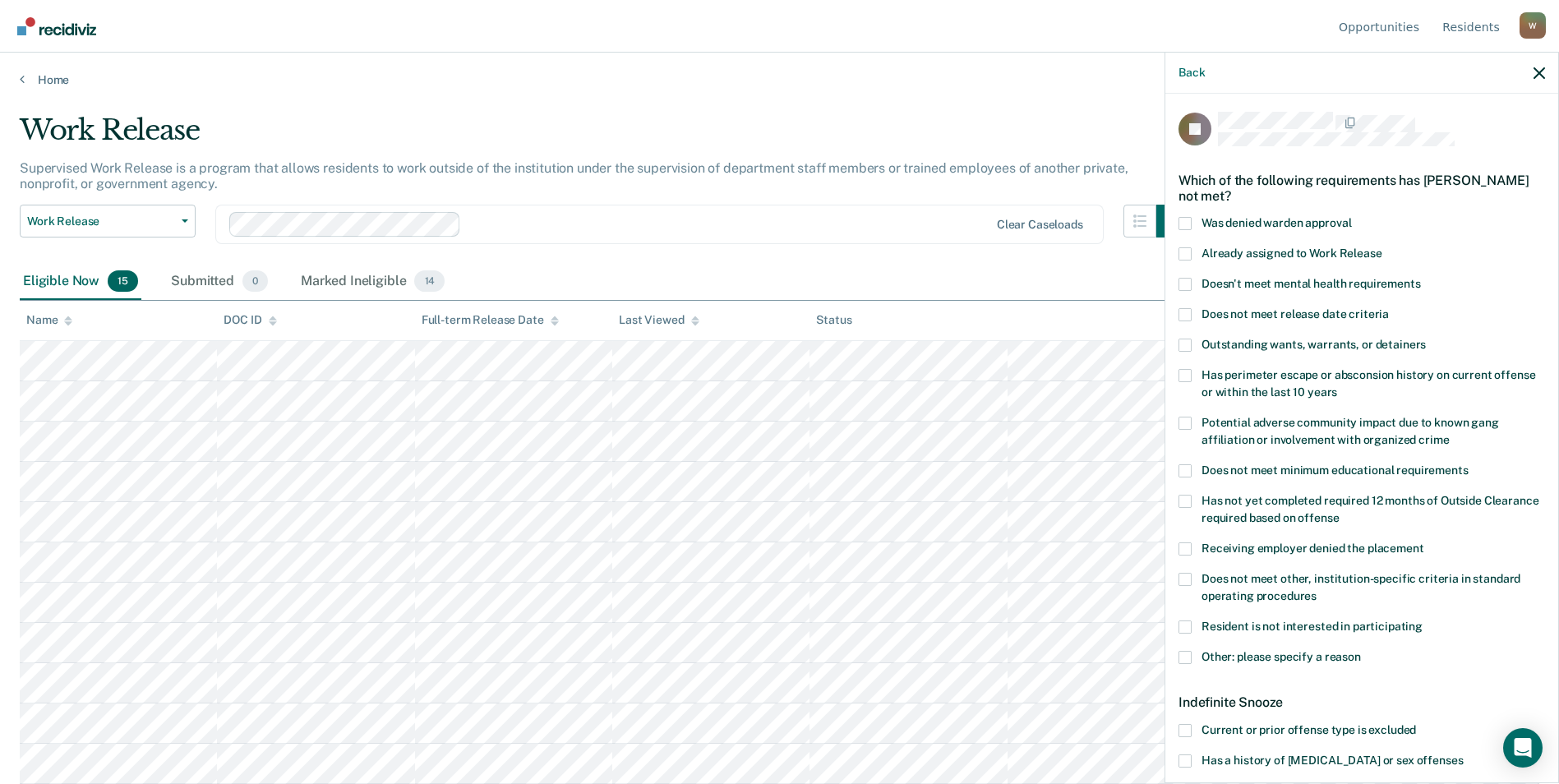
scroll to position [83, 0]
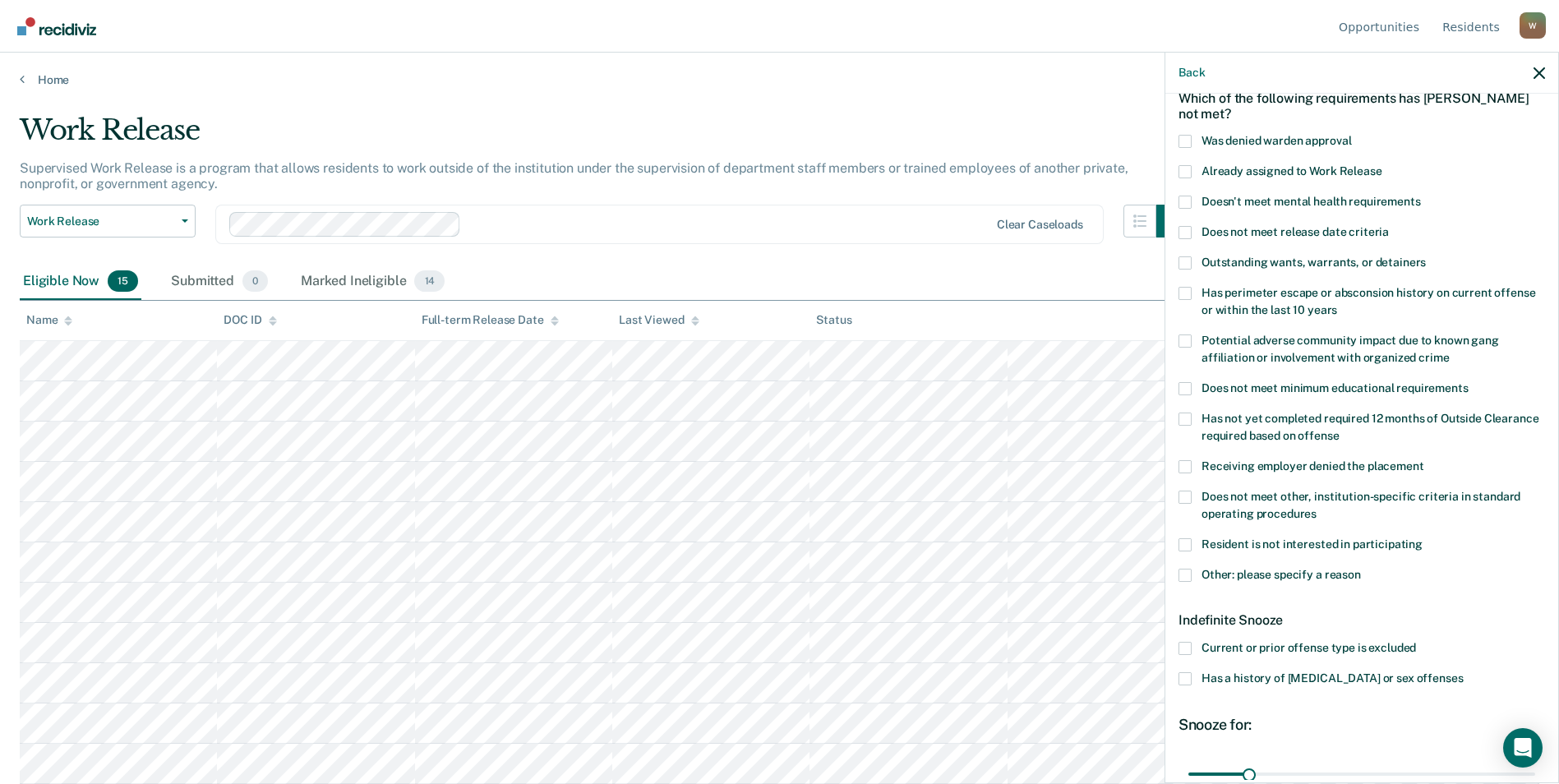
click at [1183, 570] on span at bounding box center [1185, 575] width 13 height 13
click at [1361, 568] on input "Other: please specify a reason" at bounding box center [1361, 568] width 0 height 0
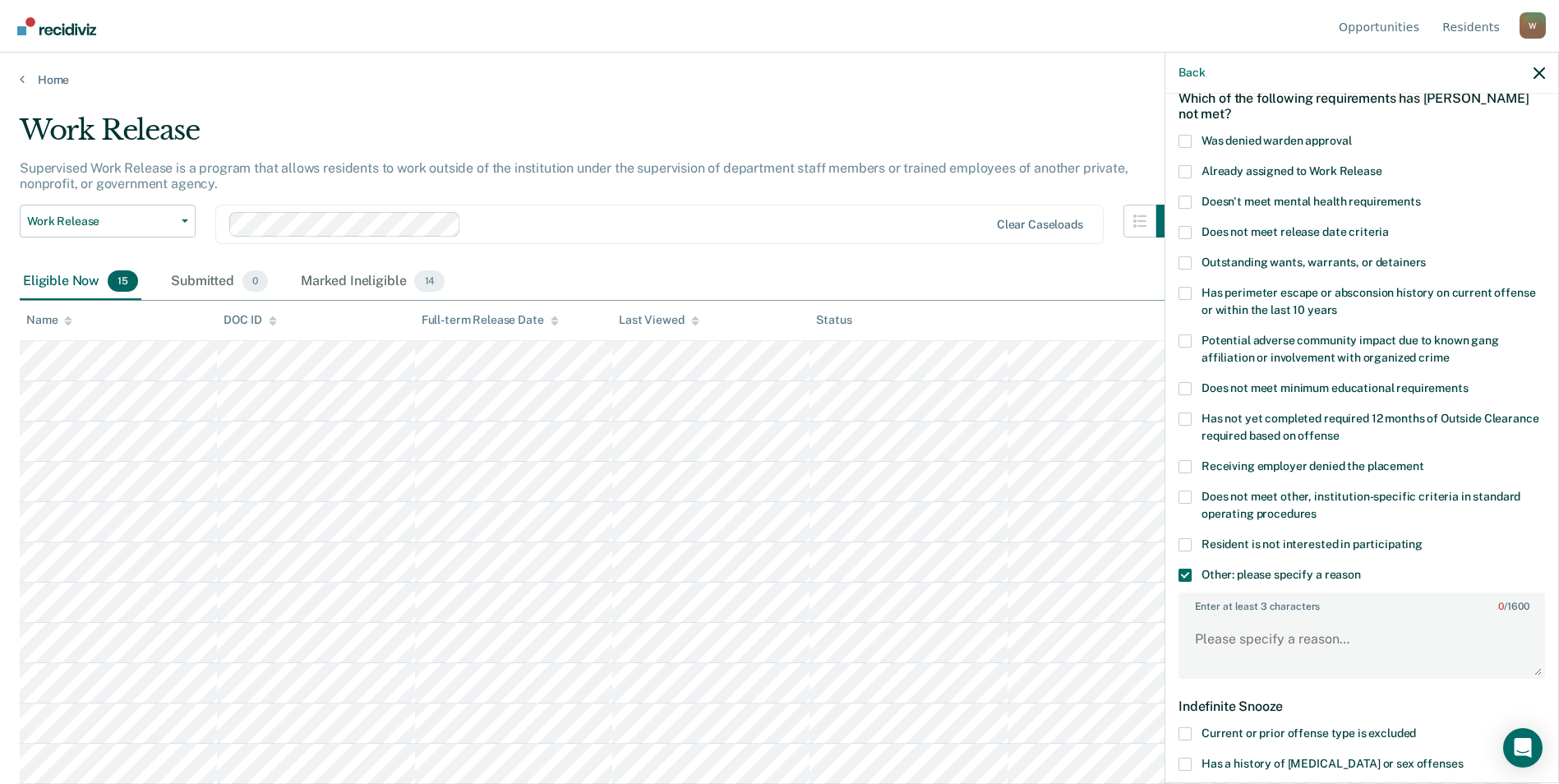
scroll to position [166, 0]
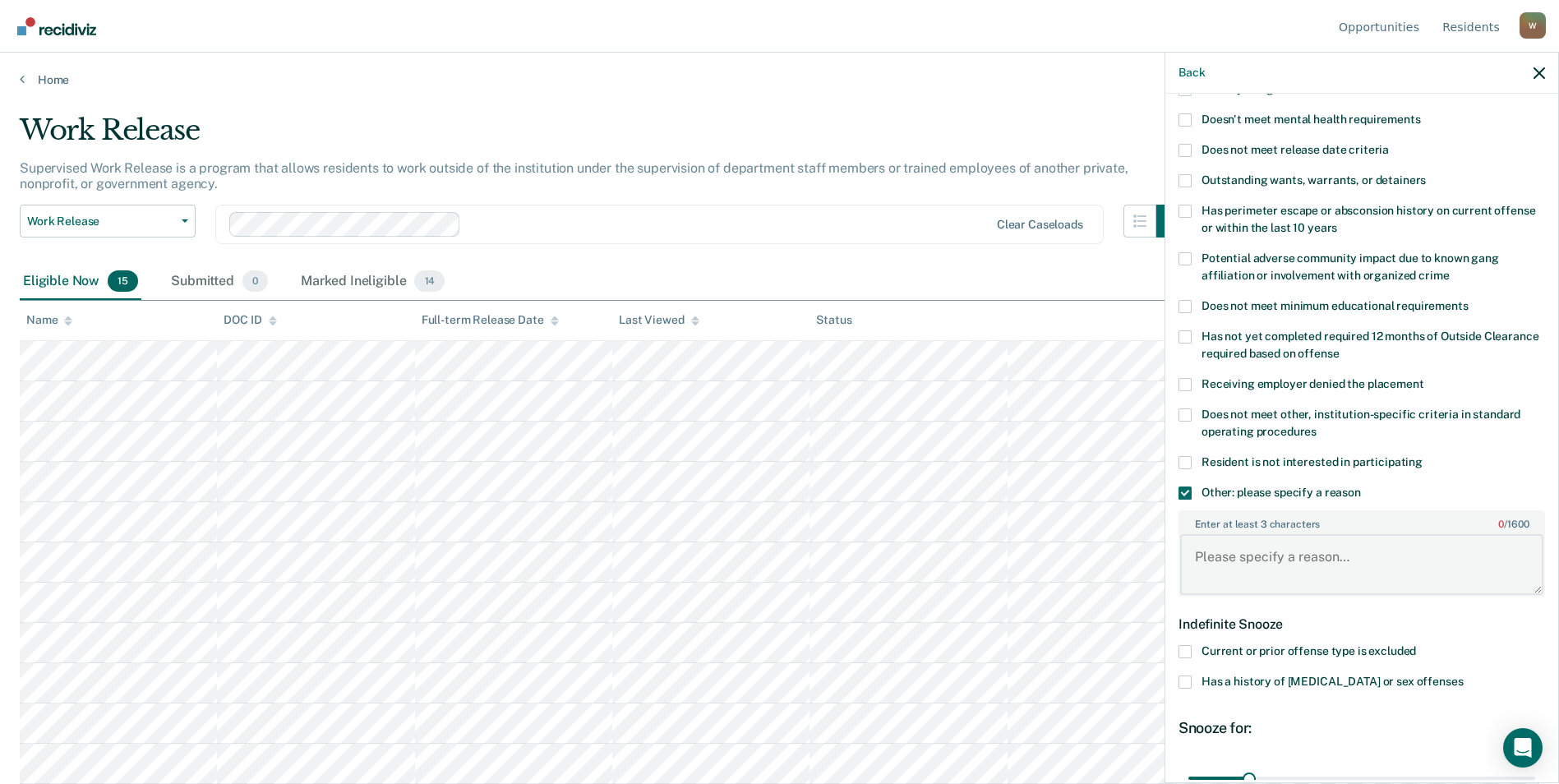
click at [1204, 558] on textarea "Enter at least 3 characters 0 / 1600" at bounding box center [1361, 564] width 363 height 60
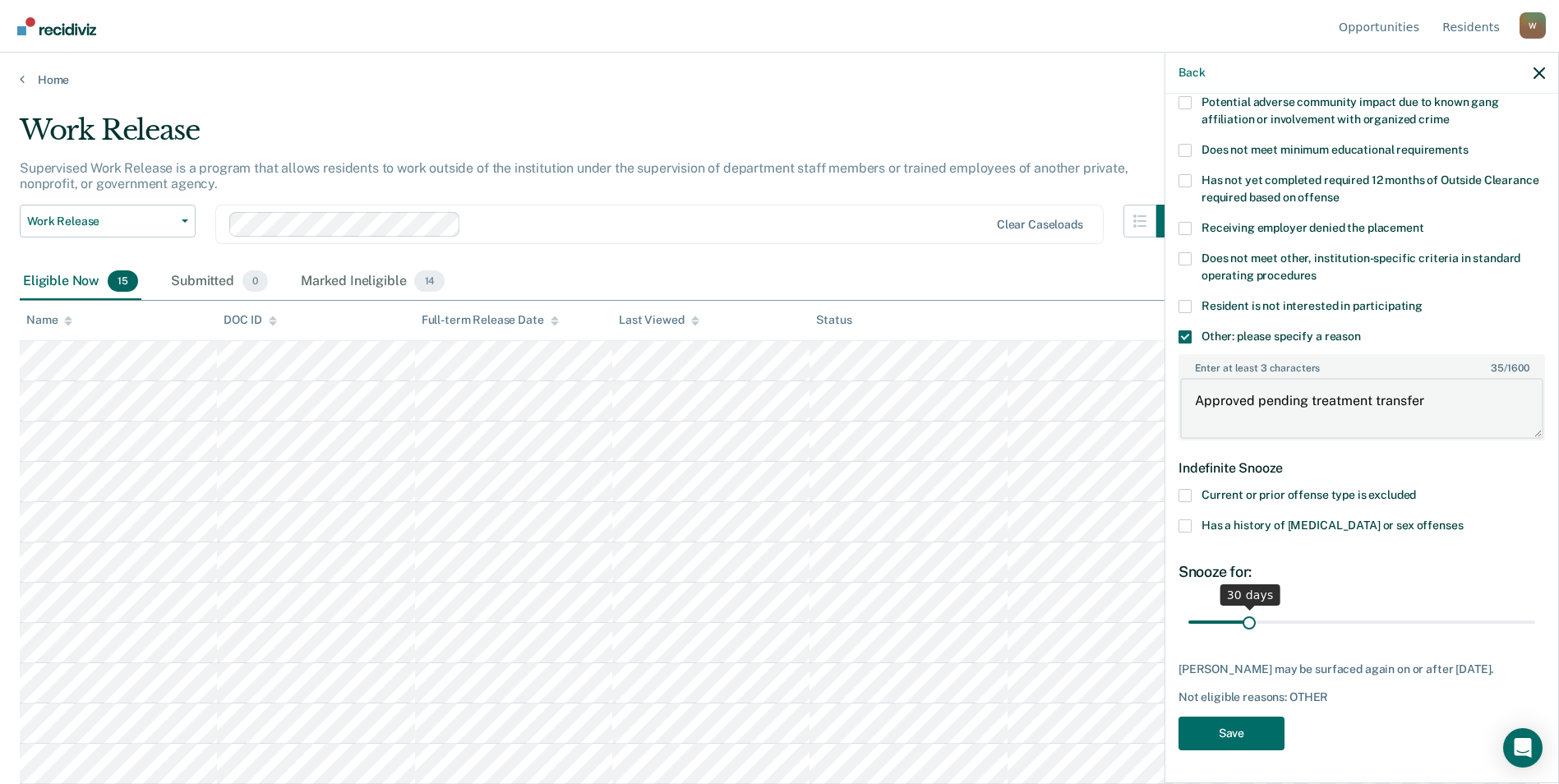
type textarea "Approved pending treatment transfer"
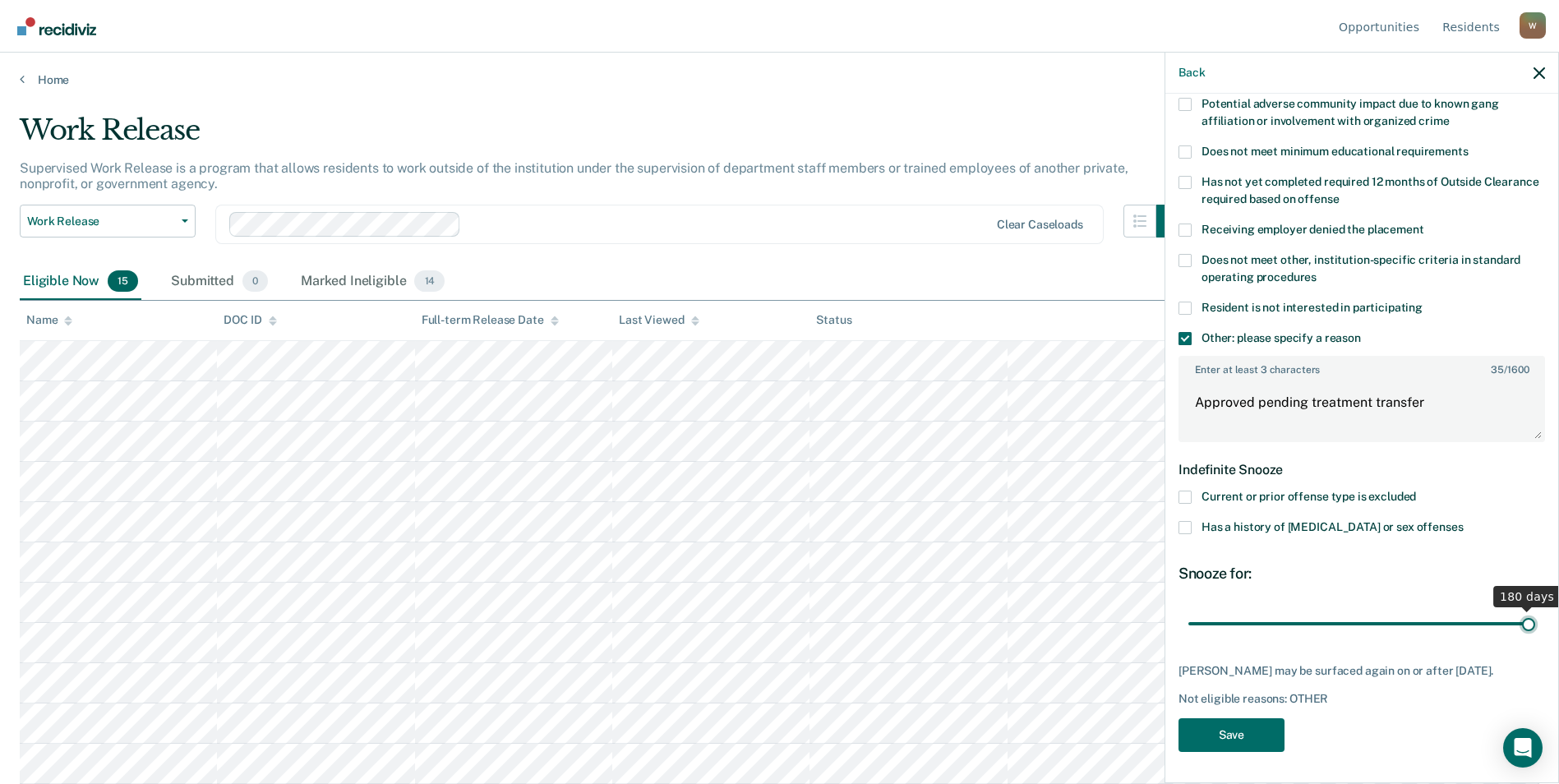
drag, startPoint x: 1249, startPoint y: 612, endPoint x: 1573, endPoint y: 653, distance: 326.6
type input "180"
click at [1535, 637] on input "range" at bounding box center [1361, 623] width 347 height 29
click at [1210, 727] on button "Save" at bounding box center [1231, 734] width 106 height 34
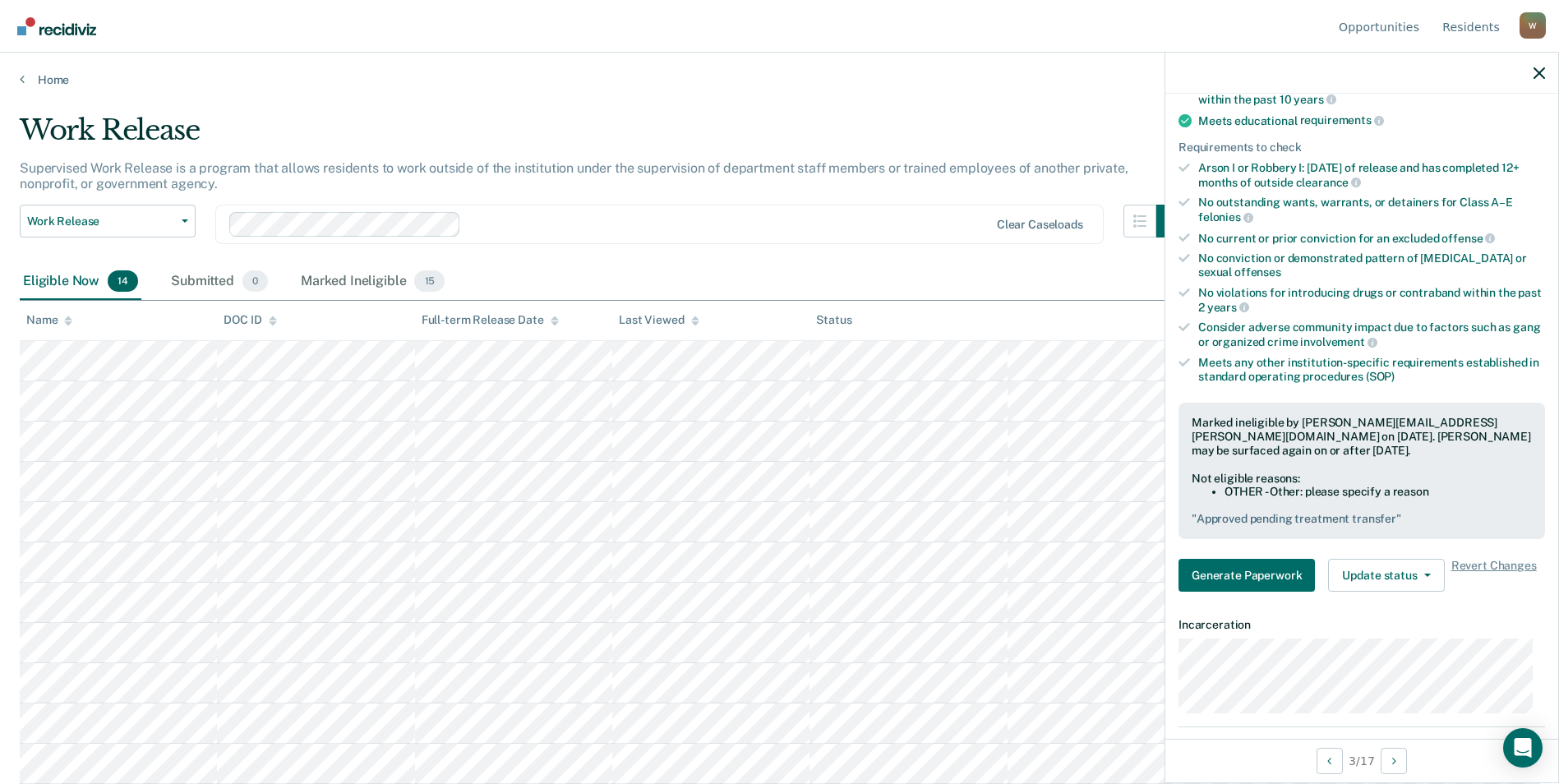
scroll to position [74, 0]
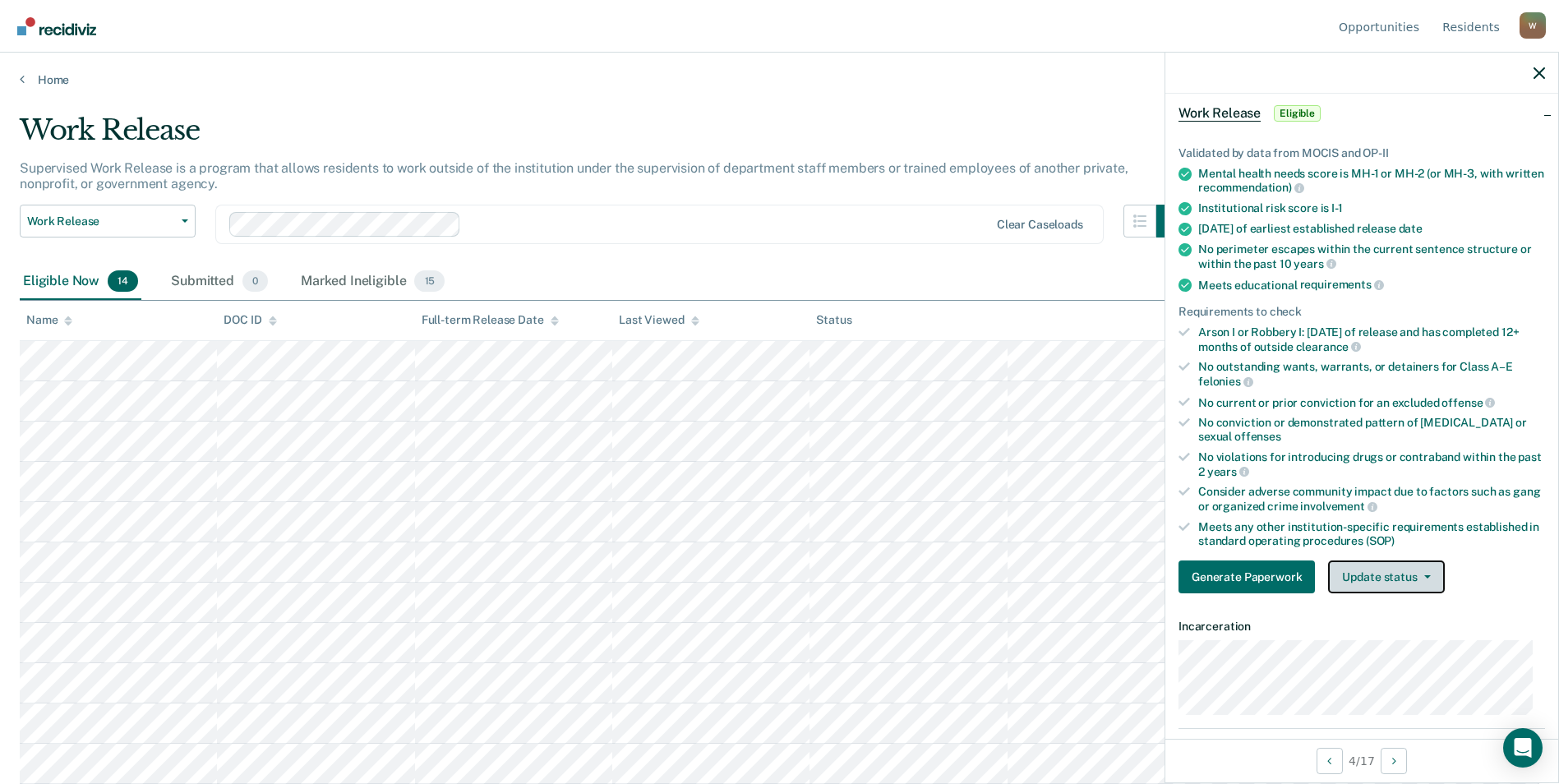
click at [1397, 573] on button "Update status" at bounding box center [1385, 576] width 116 height 33
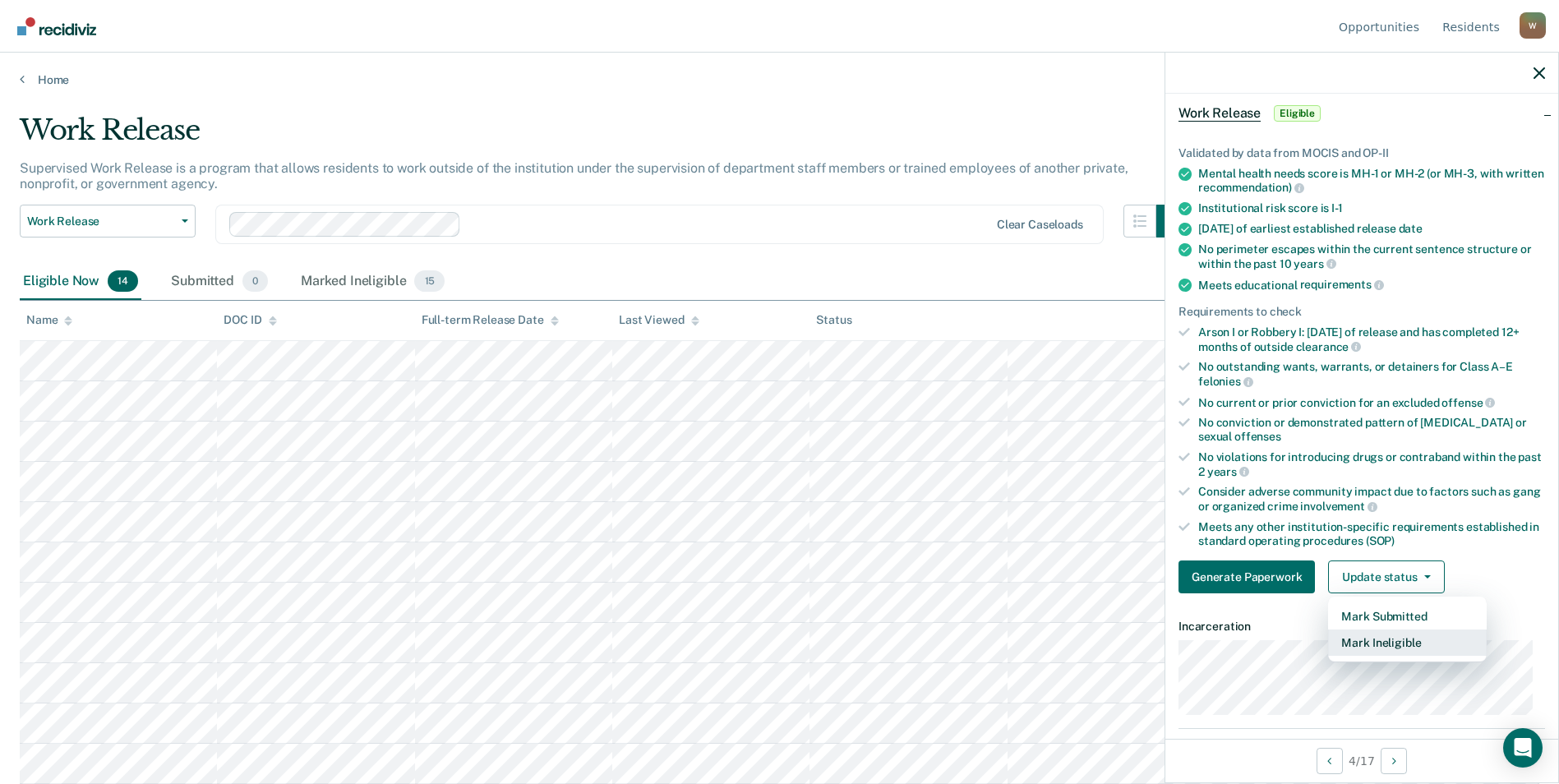
click at [1377, 639] on button "Mark Ineligible" at bounding box center [1407, 641] width 158 height 26
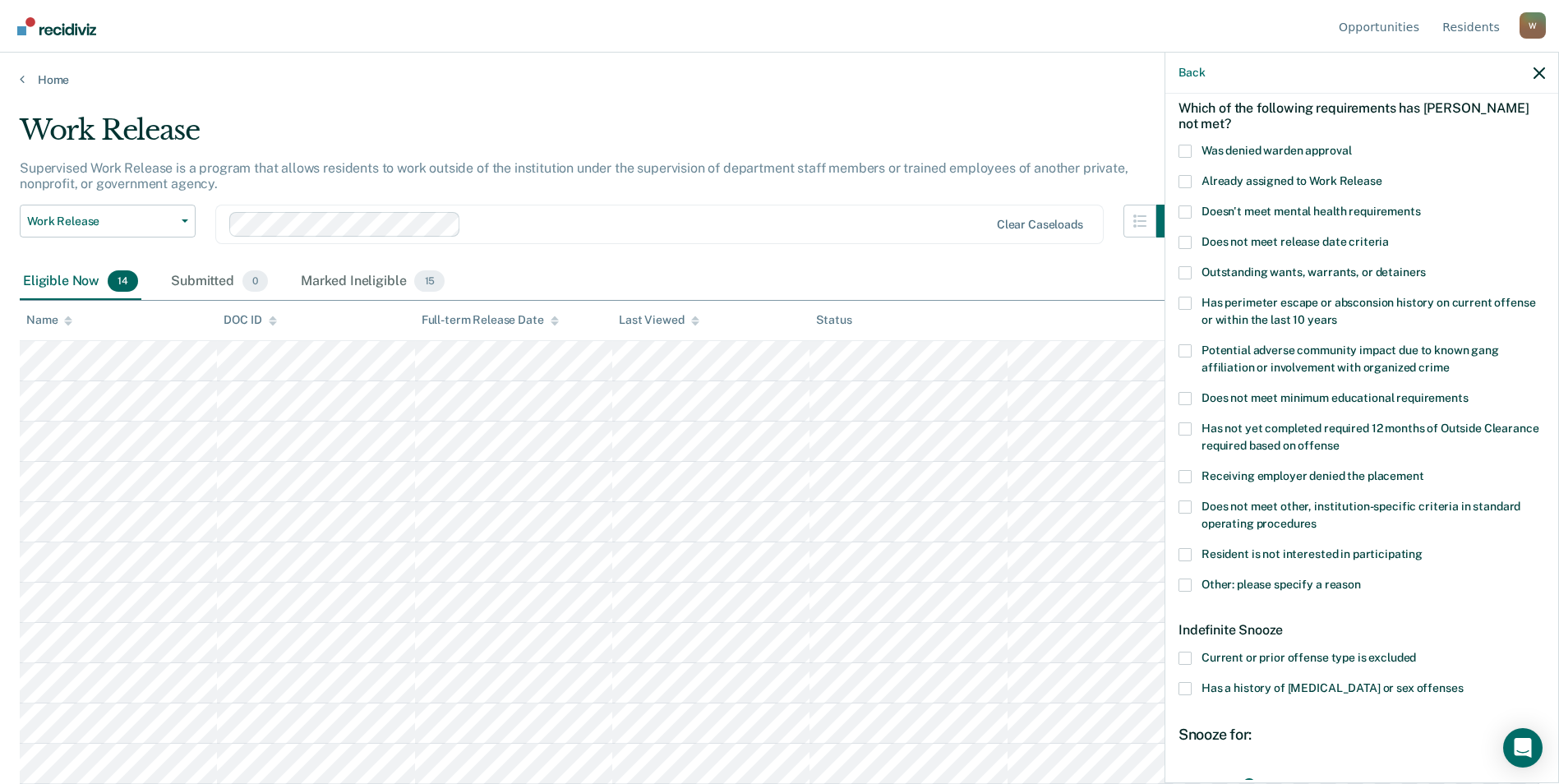
scroll to position [156, 0]
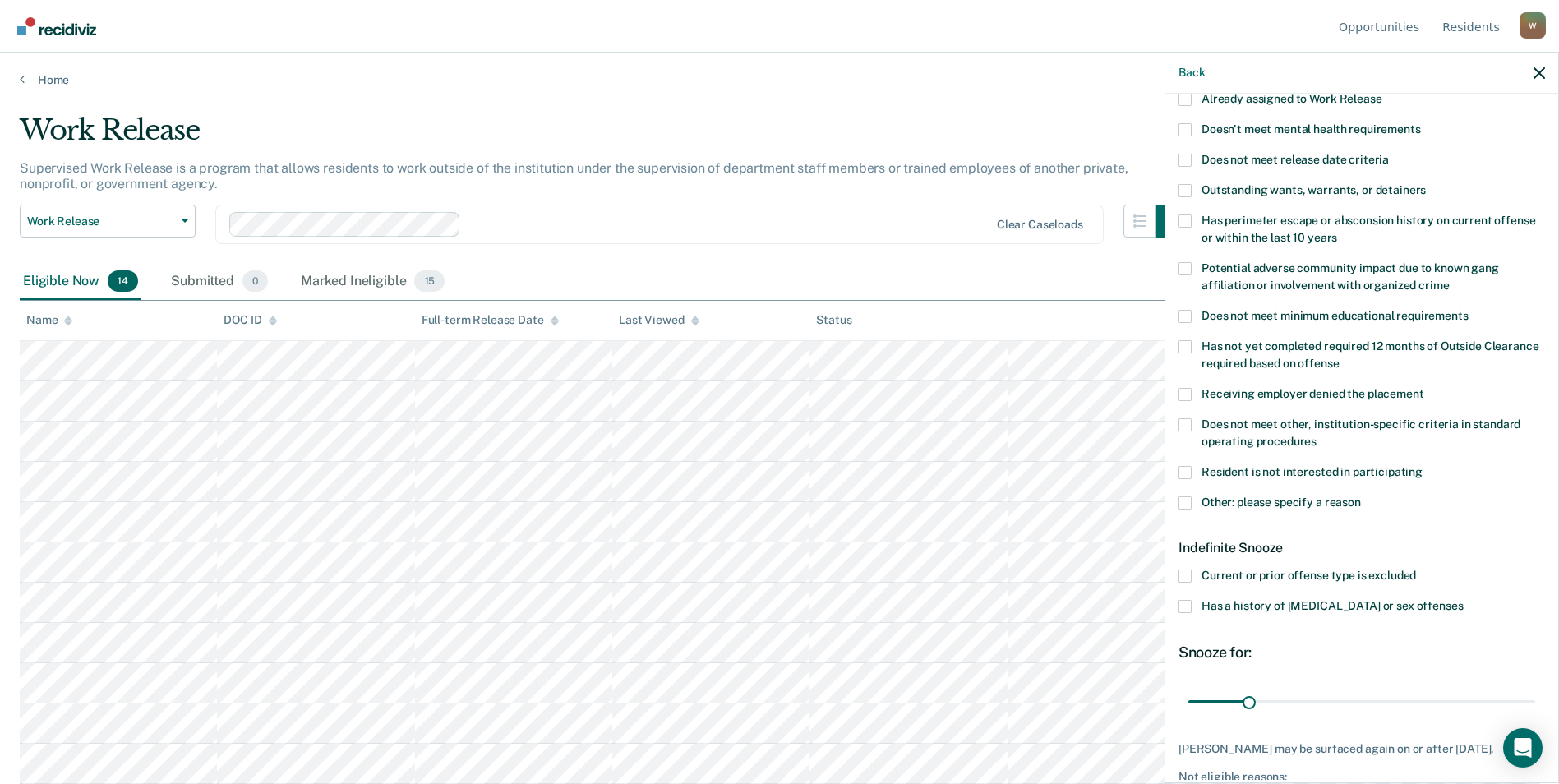
click at [1184, 499] on span at bounding box center [1185, 503] width 13 height 13
click at [1361, 496] on input "Other: please specify a reason" at bounding box center [1361, 496] width 0 height 0
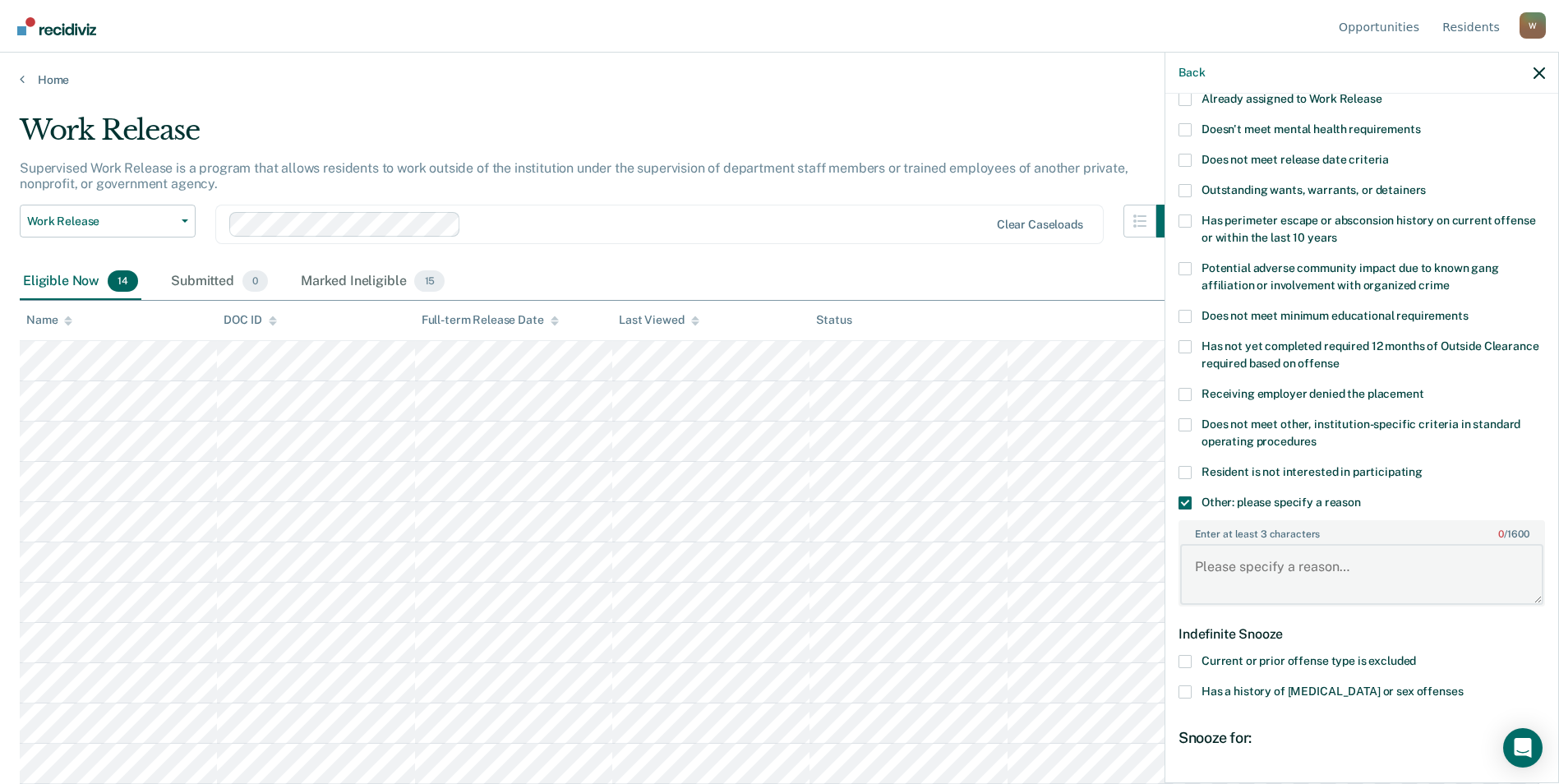
click at [1237, 561] on textarea "Enter at least 3 characters 0 / 1600" at bounding box center [1361, 573] width 363 height 60
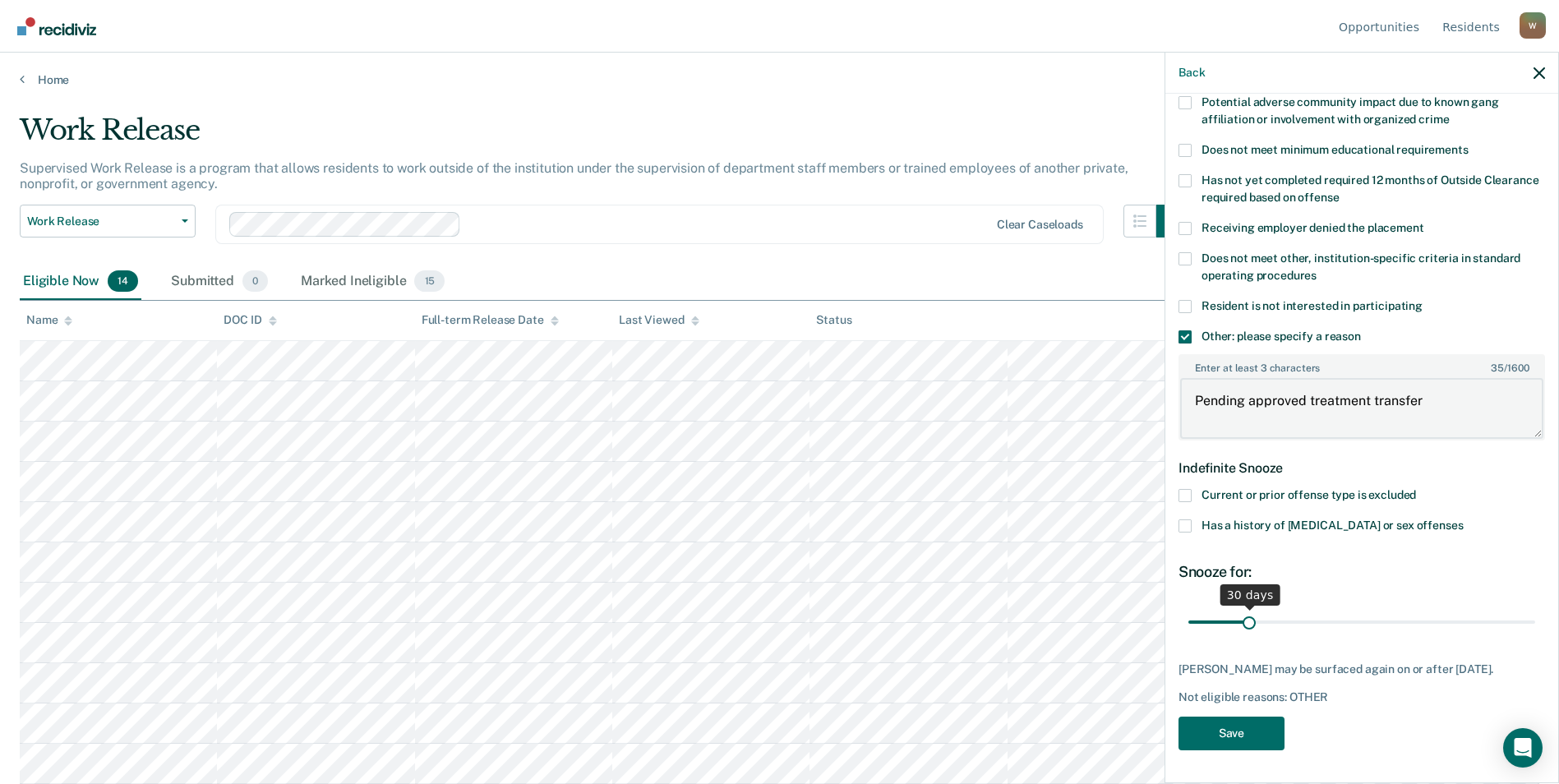
type textarea "Pending approved treatment transfer"
drag, startPoint x: 1254, startPoint y: 603, endPoint x: 1571, endPoint y: 600, distance: 317.0
type input "180"
click at [1535, 609] on input "range" at bounding box center [1361, 623] width 347 height 29
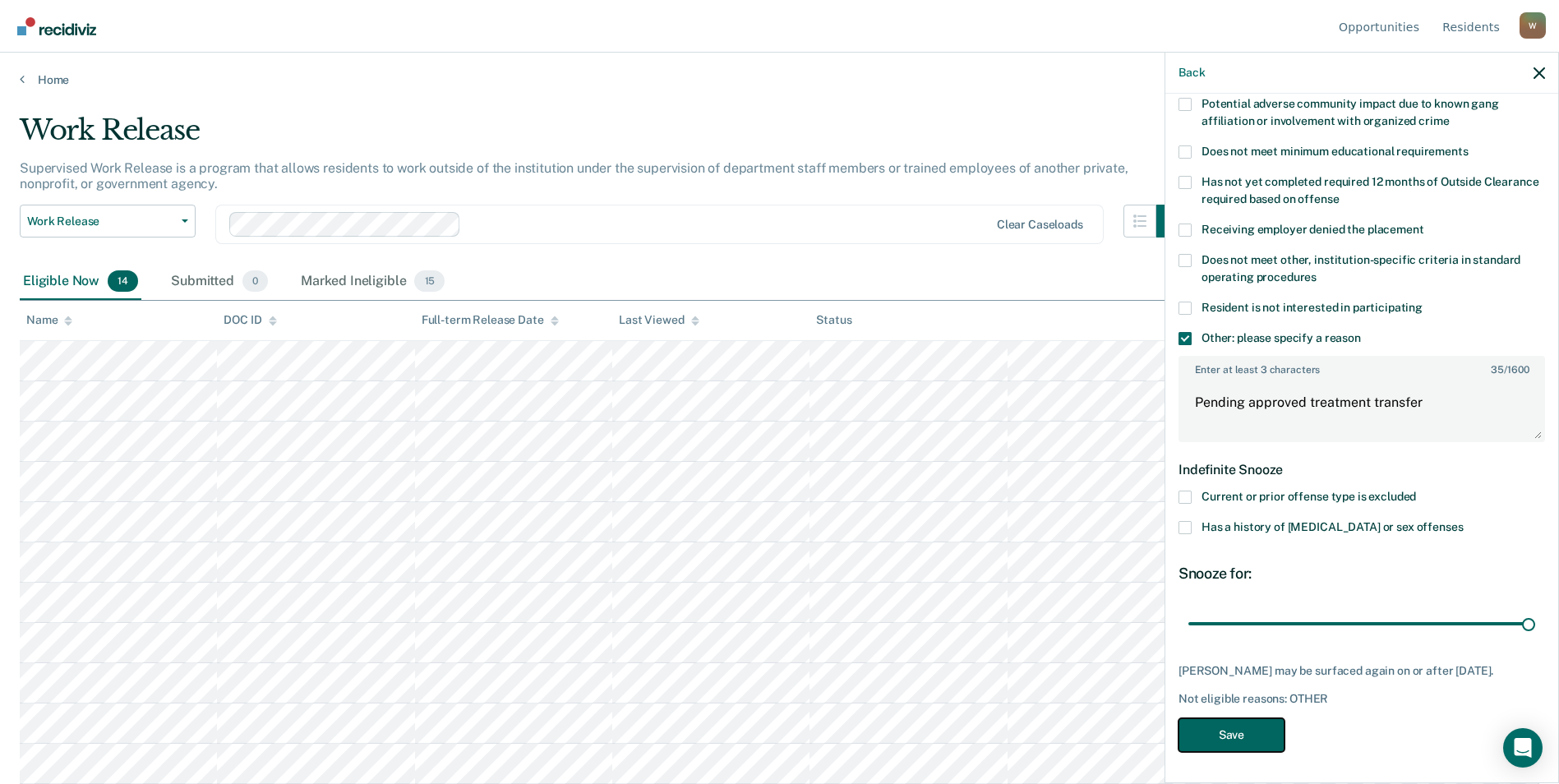
click at [1235, 730] on button "Save" at bounding box center [1231, 734] width 106 height 34
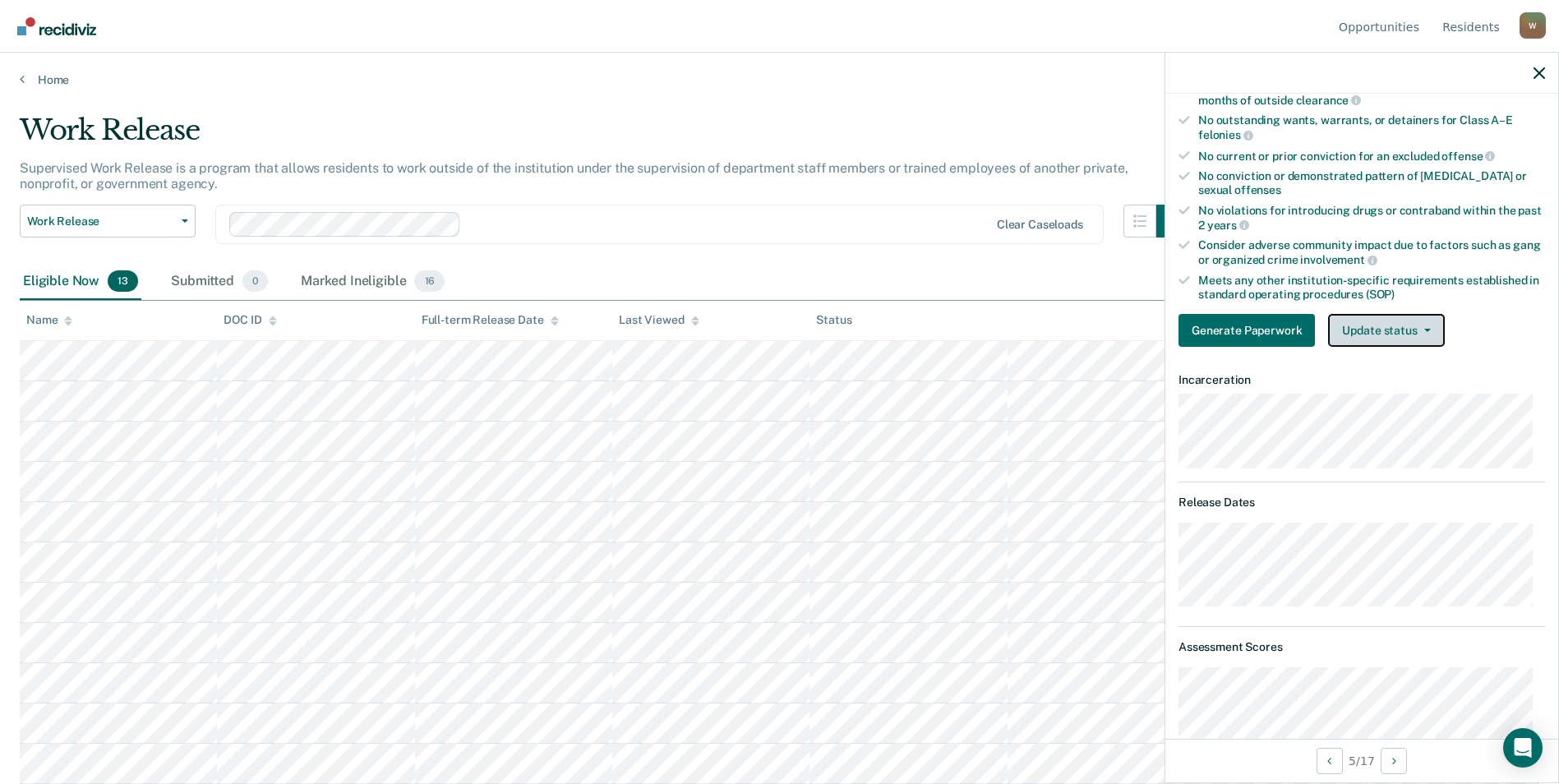
click at [1417, 326] on button "Update status" at bounding box center [1385, 330] width 116 height 33
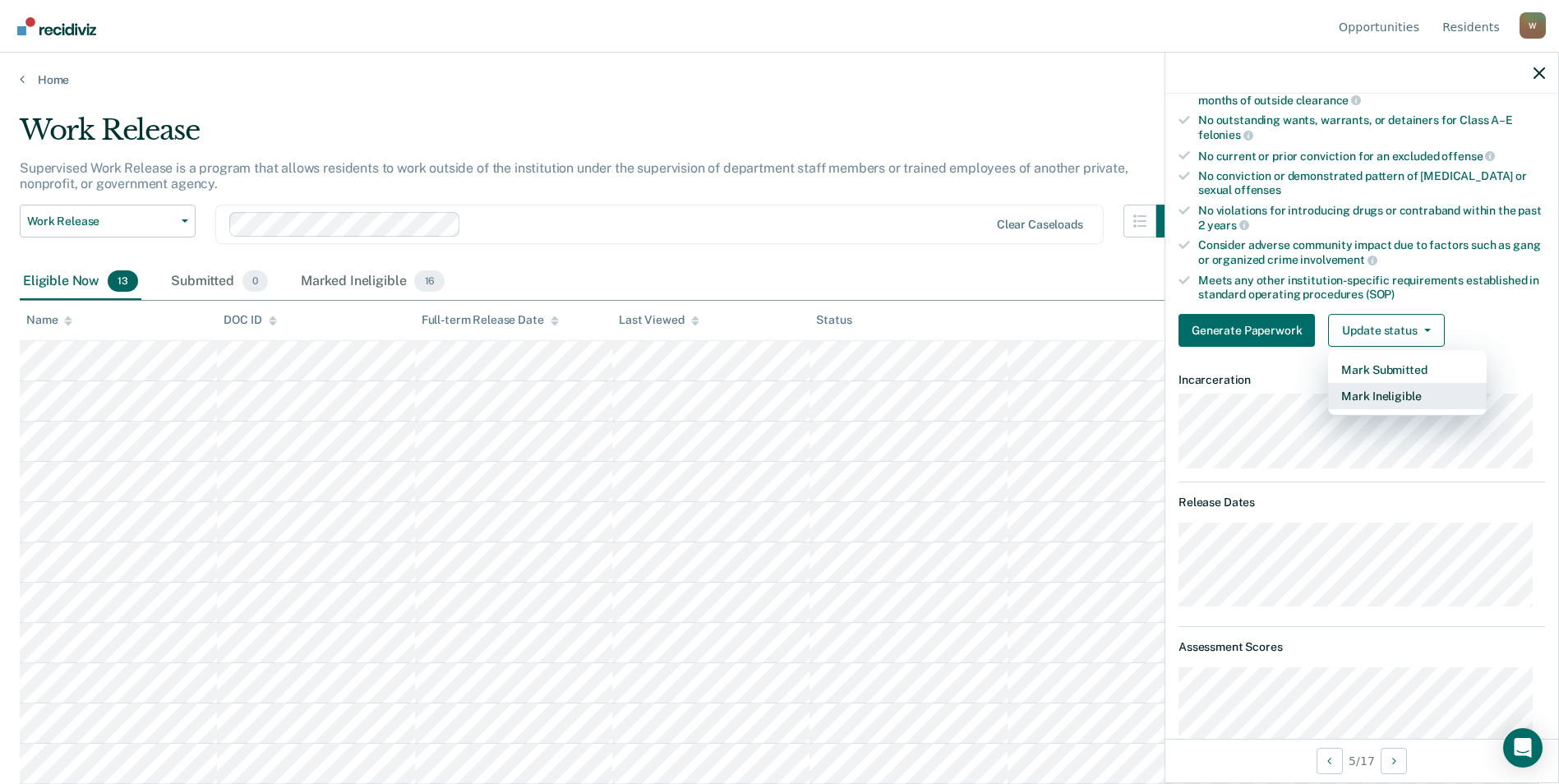
click at [1402, 394] on button "Mark Ineligible" at bounding box center [1407, 395] width 158 height 26
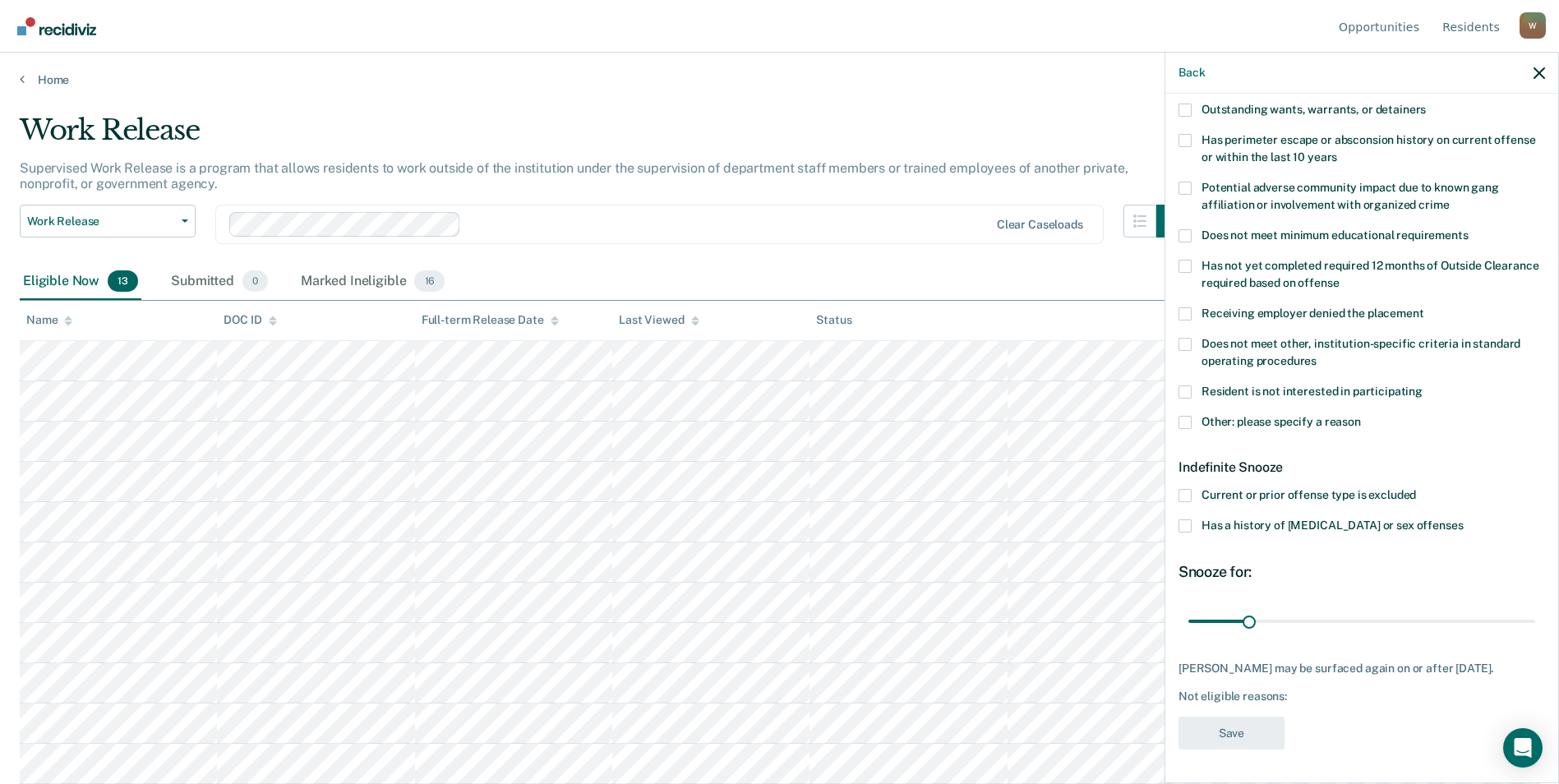
scroll to position [0, 0]
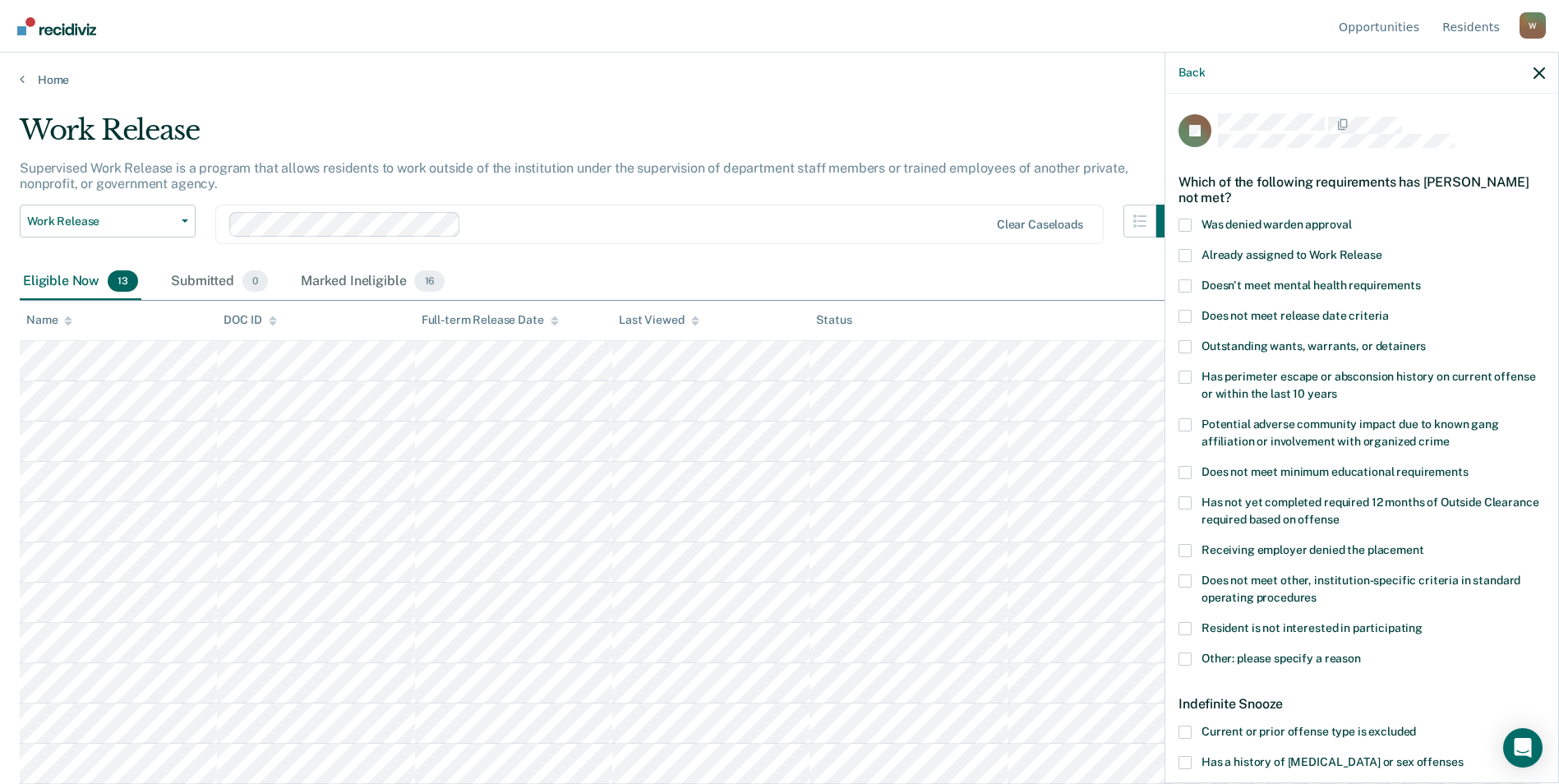
click at [1183, 377] on span at bounding box center [1185, 378] width 13 height 13
click at [1337, 388] on input "Has perimeter escape or absconsion history on current offense or within the las…" at bounding box center [1337, 388] width 0 height 0
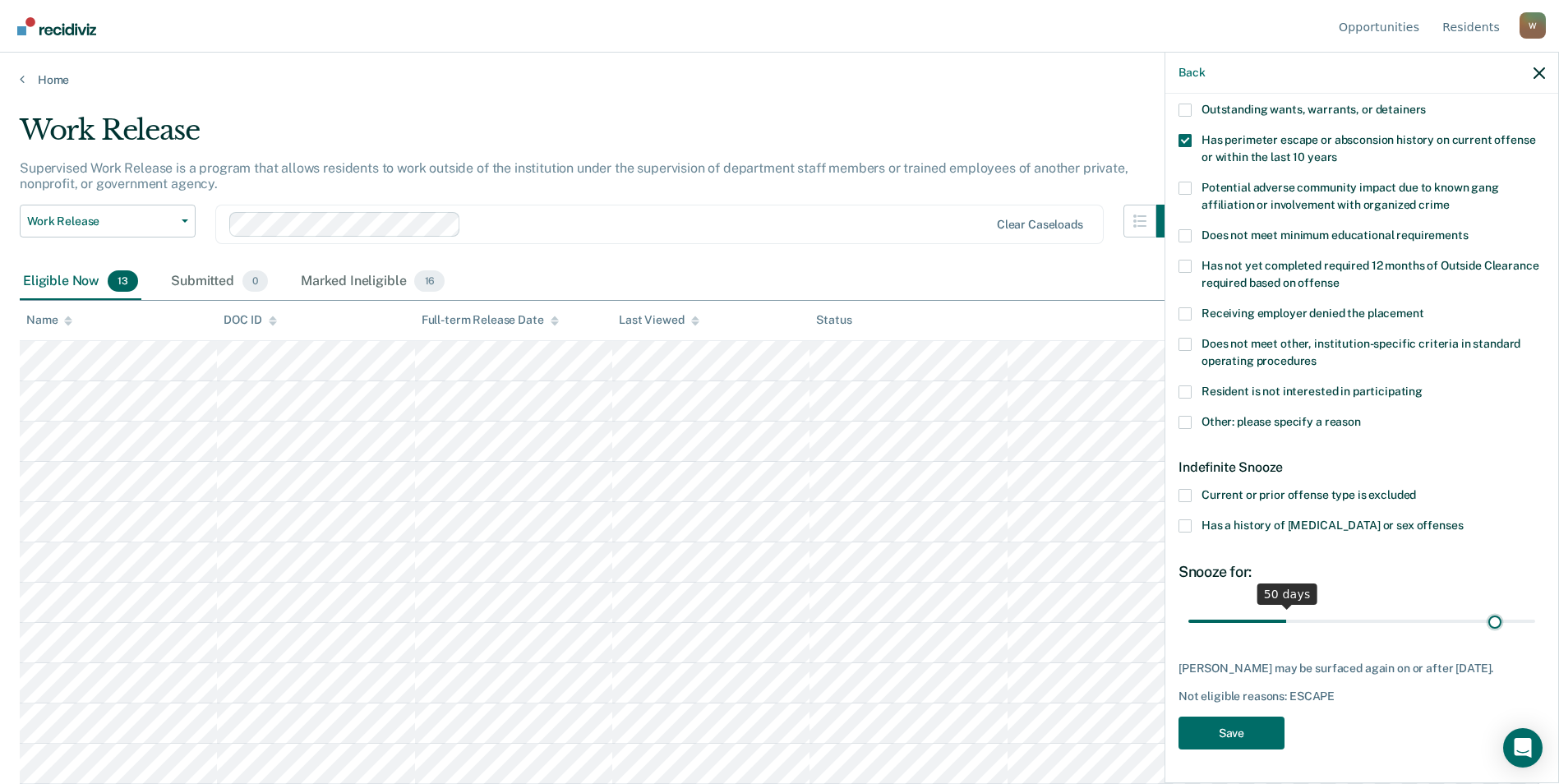
scroll to position [234, 0]
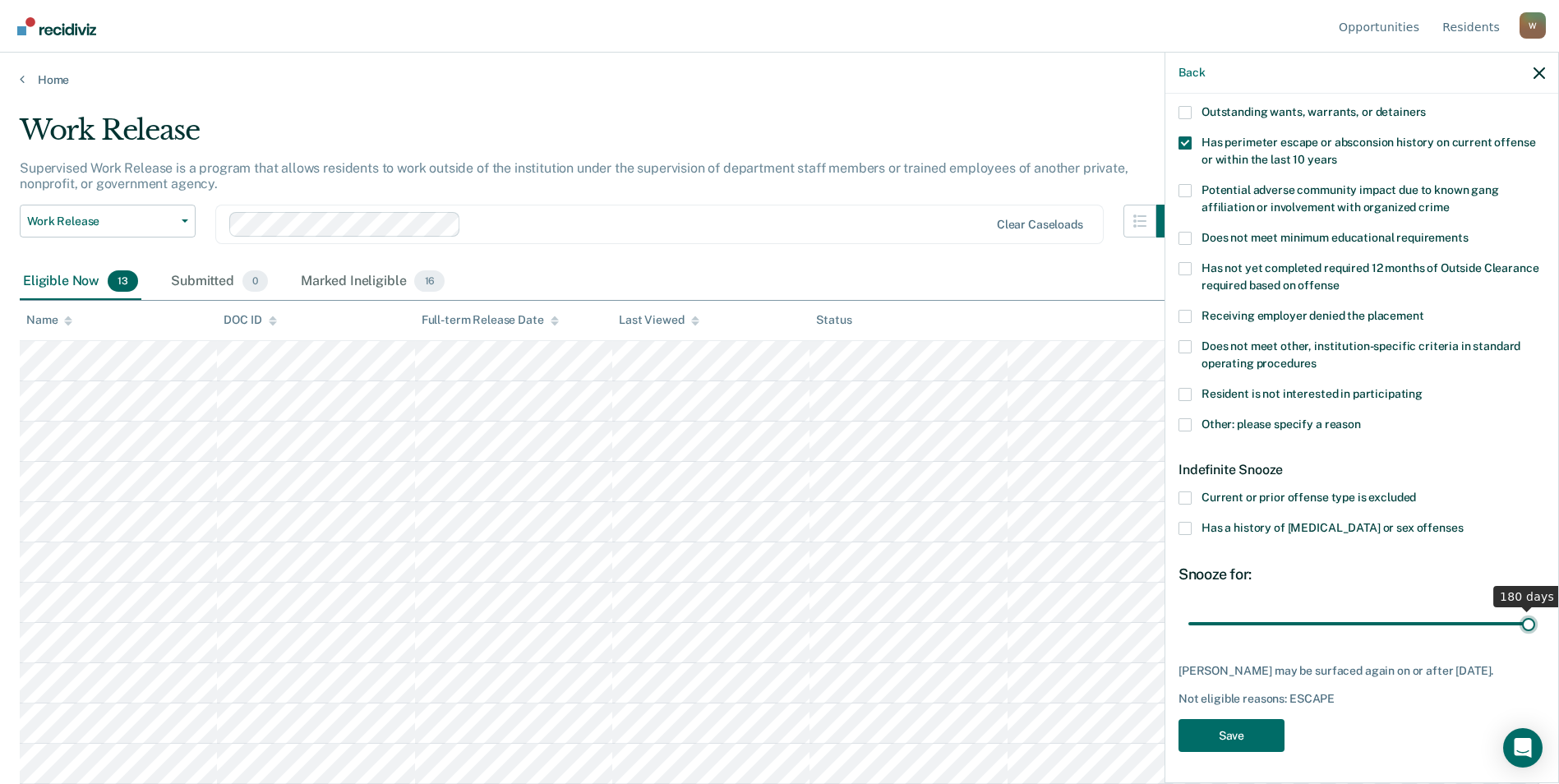
drag, startPoint x: 1243, startPoint y: 611, endPoint x: 1571, endPoint y: 643, distance: 329.6
type input "180"
click at [1535, 637] on input "range" at bounding box center [1361, 623] width 347 height 29
click at [1237, 725] on button "Save" at bounding box center [1231, 735] width 106 height 34
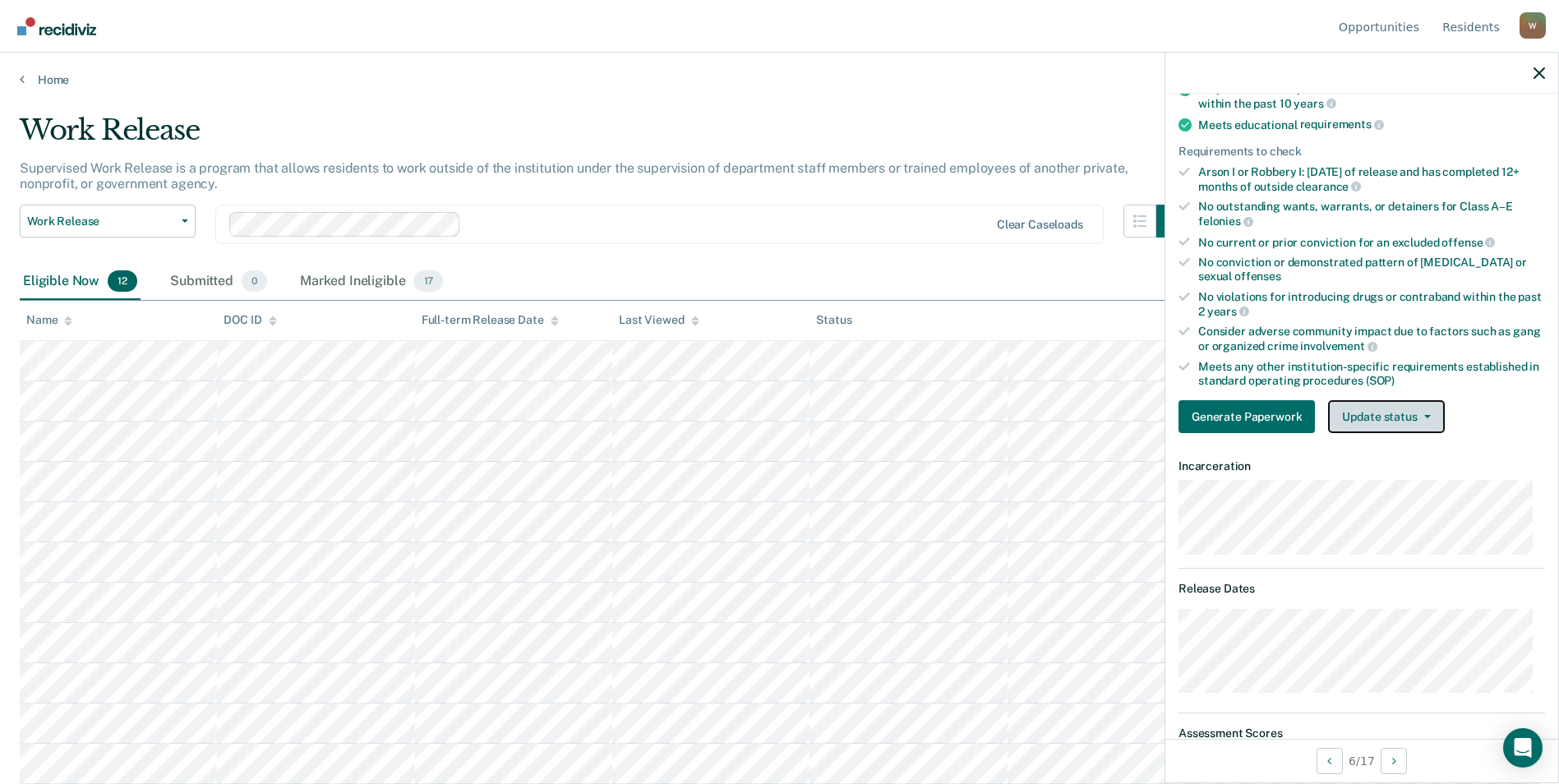
click at [1384, 411] on button "Update status" at bounding box center [1385, 416] width 116 height 33
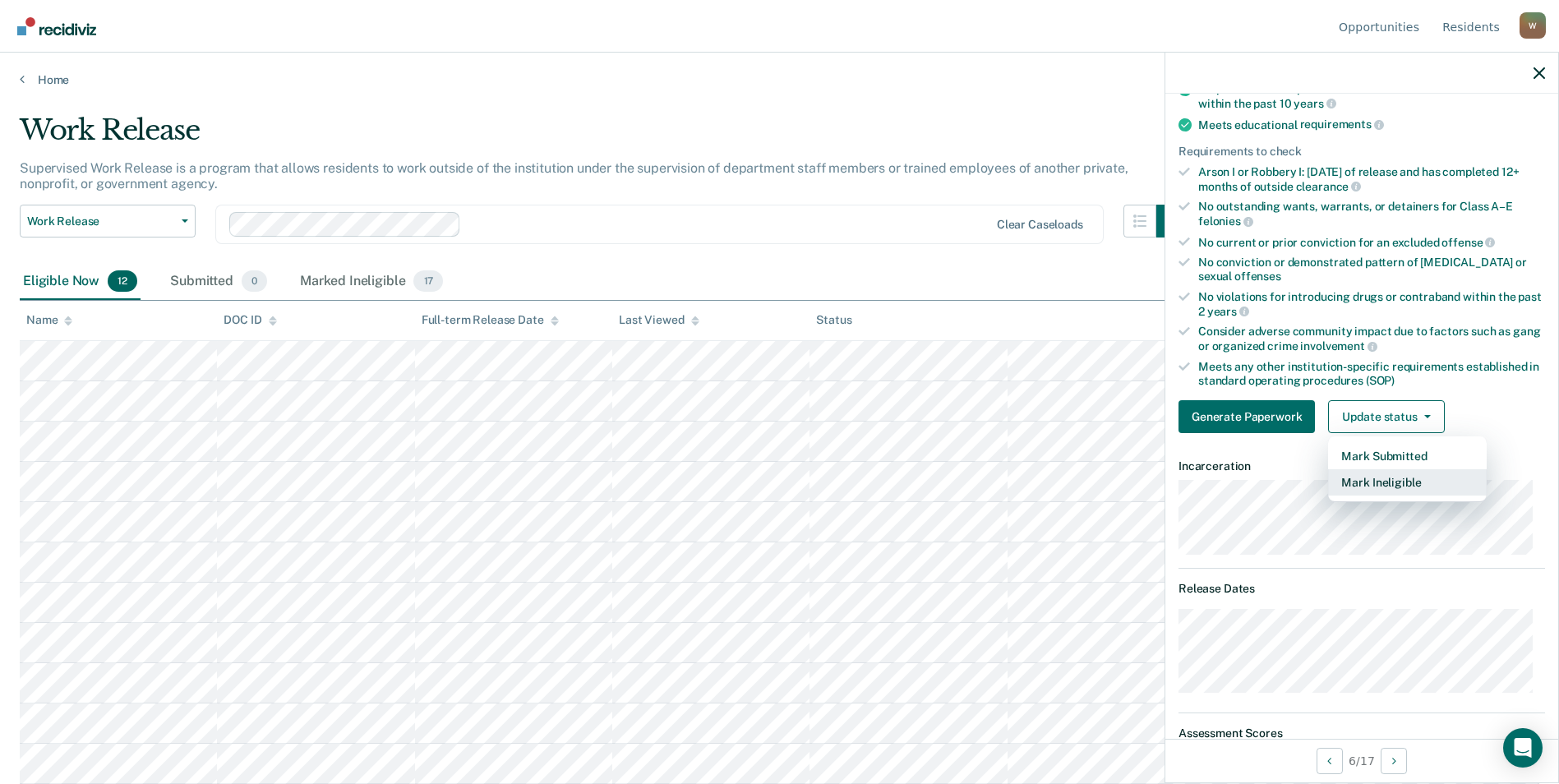
click at [1388, 484] on button "Mark Ineligible" at bounding box center [1407, 481] width 158 height 26
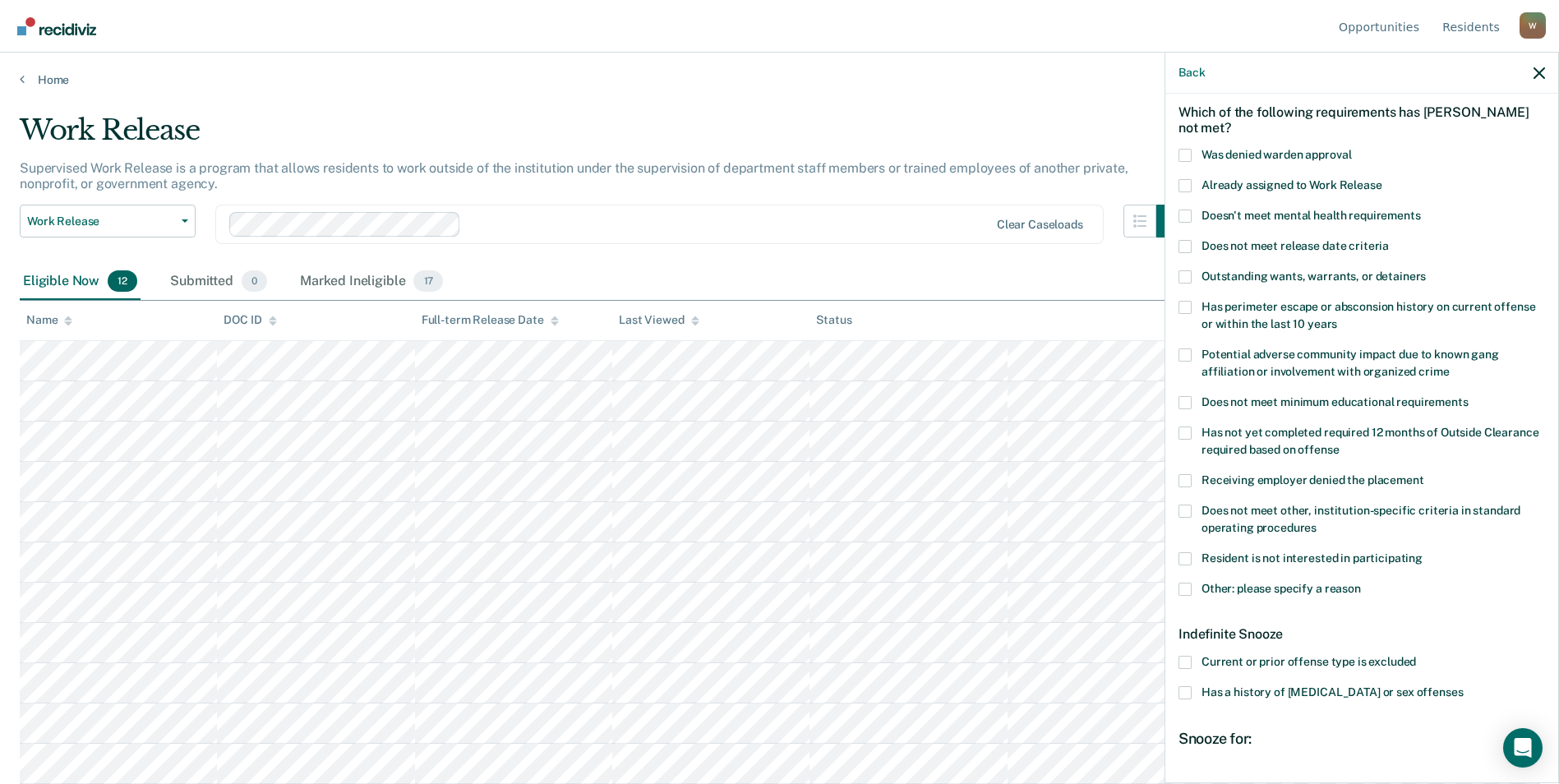
scroll to position [0, 0]
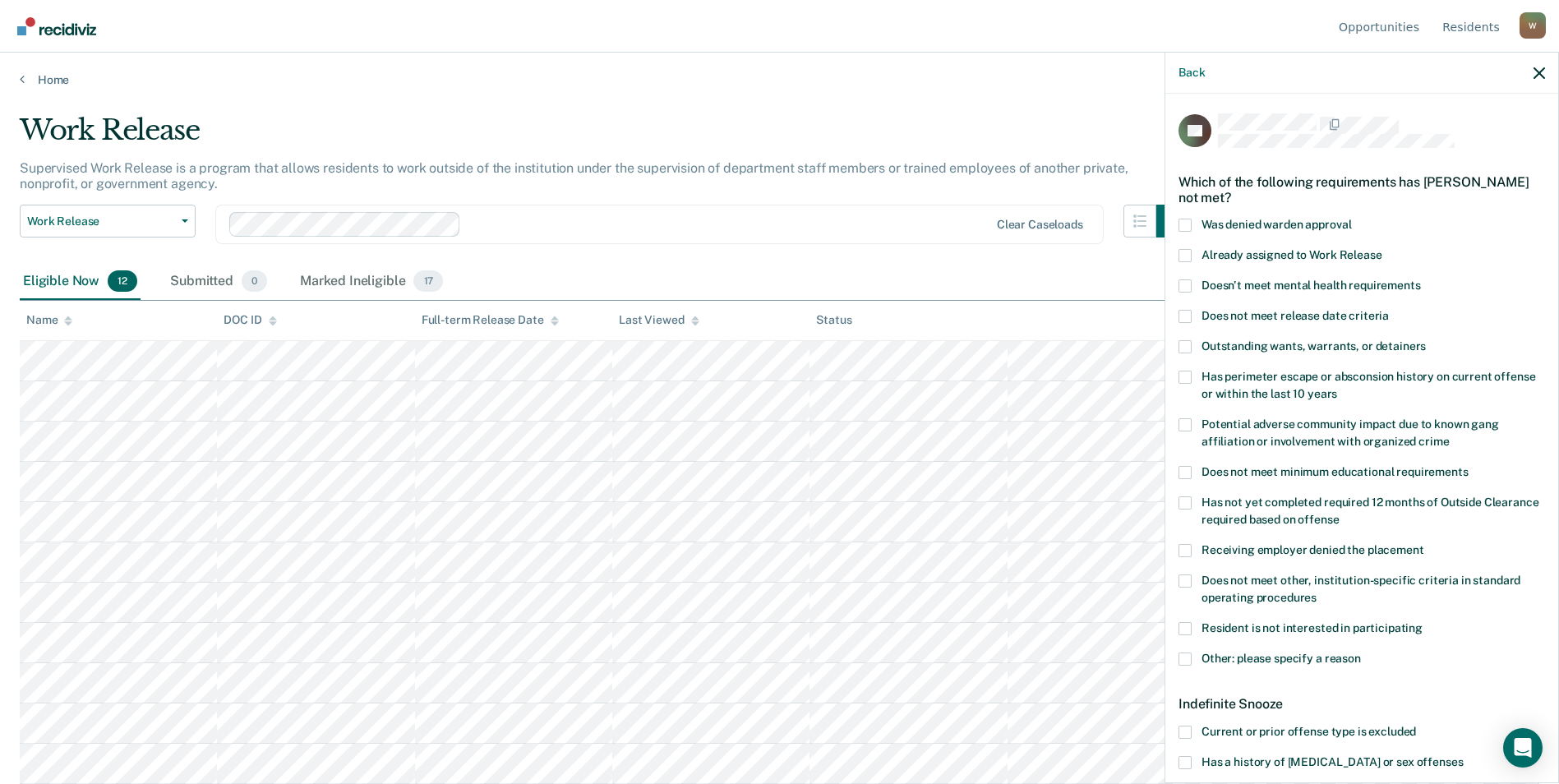
click at [1184, 377] on span at bounding box center [1185, 378] width 13 height 13
click at [1337, 388] on input "Has perimeter escape or absconsion history on current offense or within the las…" at bounding box center [1337, 388] width 0 height 0
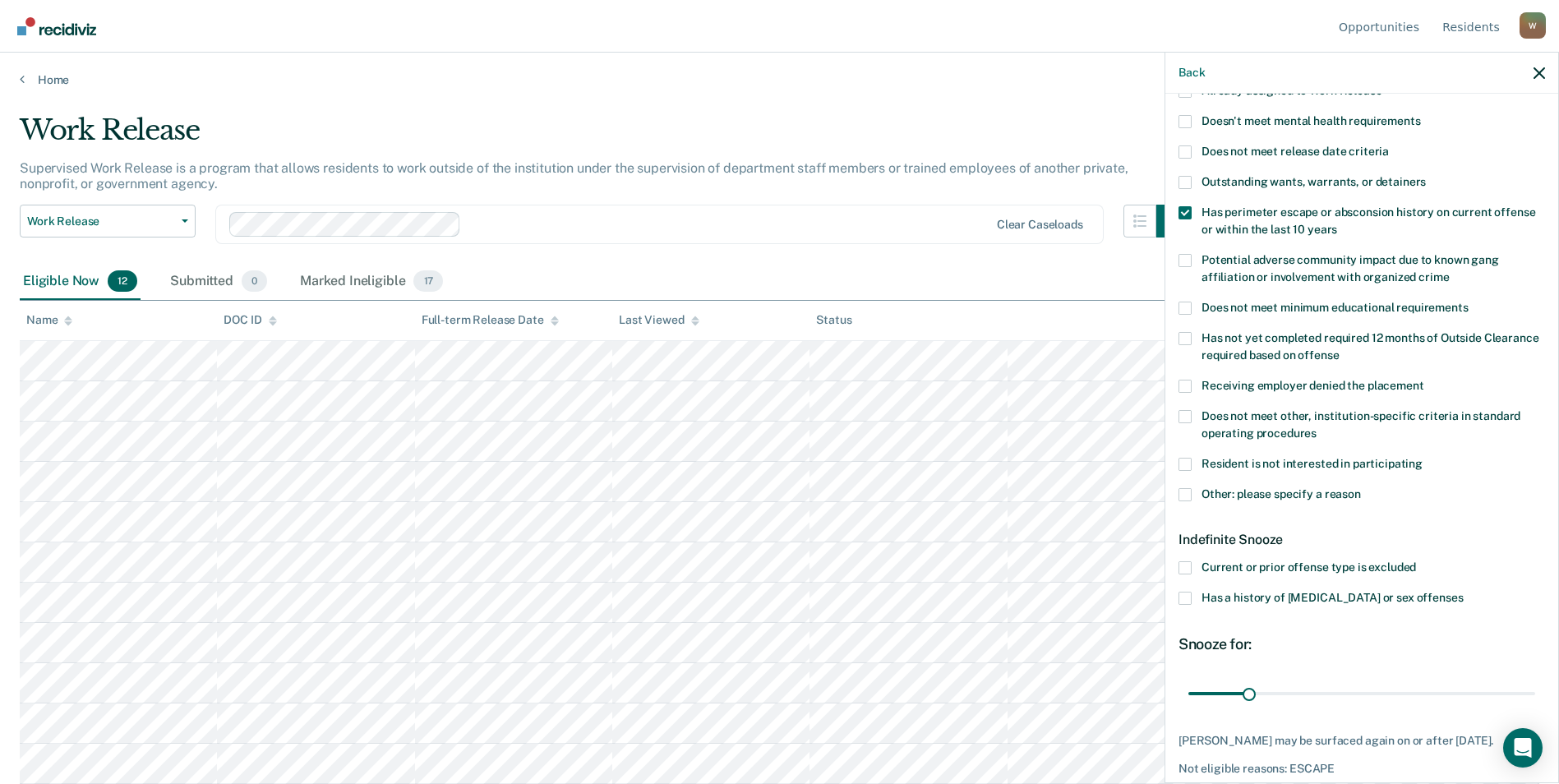
scroll to position [248, 0]
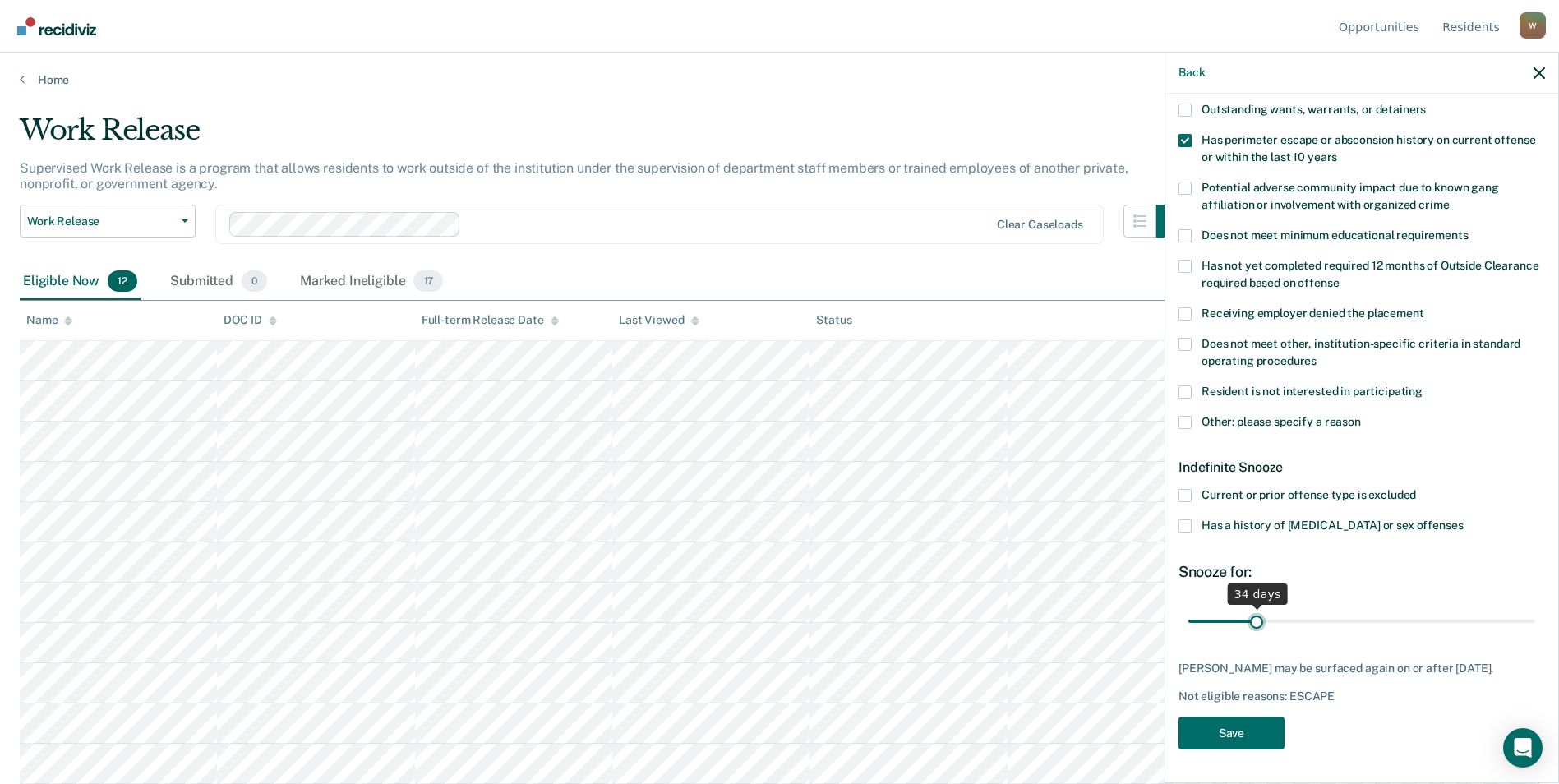
click at [1253, 606] on input "range" at bounding box center [1361, 620] width 347 height 29
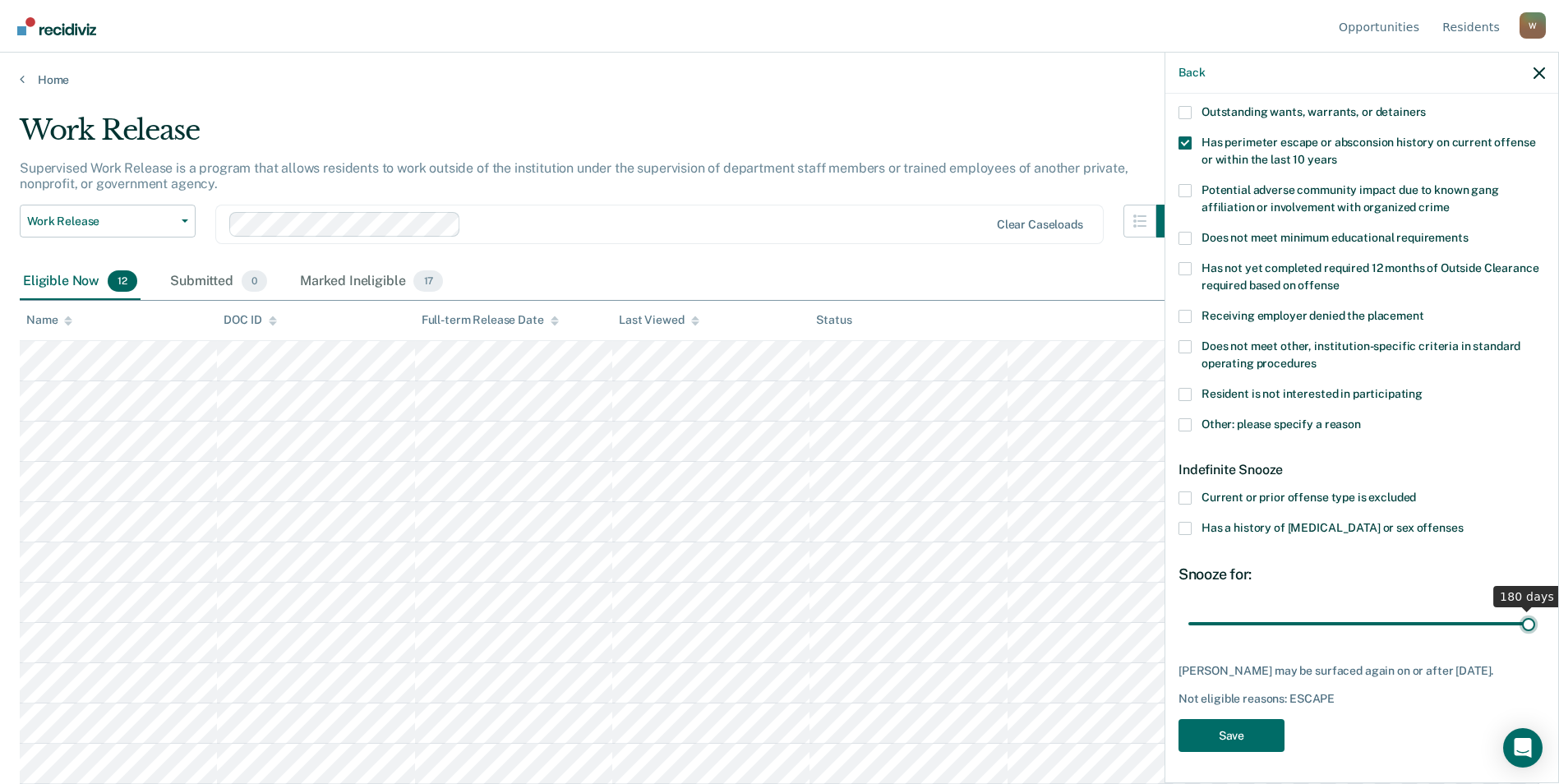
drag, startPoint x: 1253, startPoint y: 599, endPoint x: 1566, endPoint y: 599, distance: 313.0
type input "180"
click at [1535, 609] on input "range" at bounding box center [1361, 623] width 347 height 29
click at [1222, 732] on button "Save" at bounding box center [1231, 735] width 106 height 34
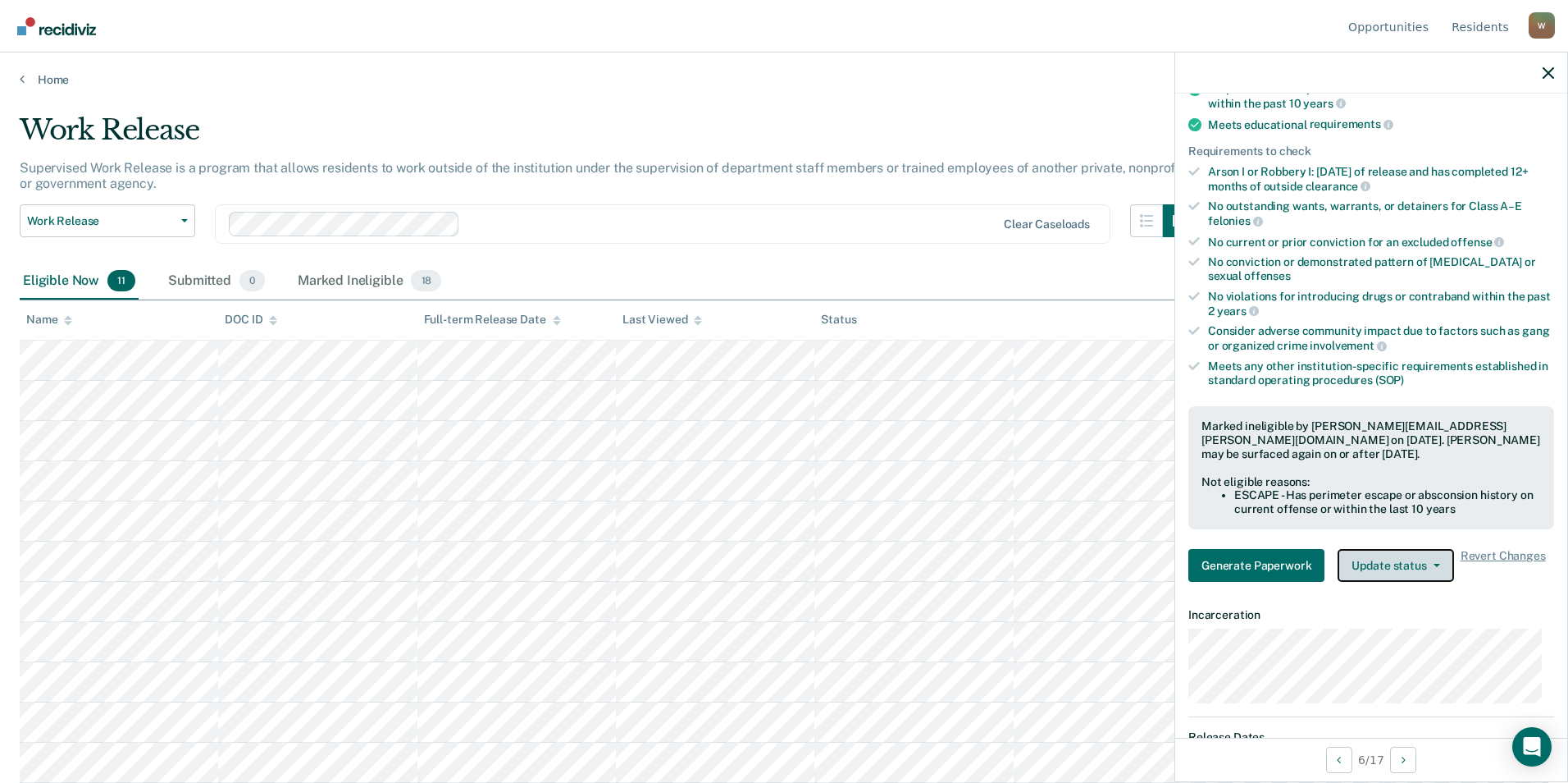
click at [1428, 565] on span "button" at bounding box center [1433, 565] width 13 height 3
click at [1424, 559] on button "Update status" at bounding box center [1395, 565] width 116 height 33
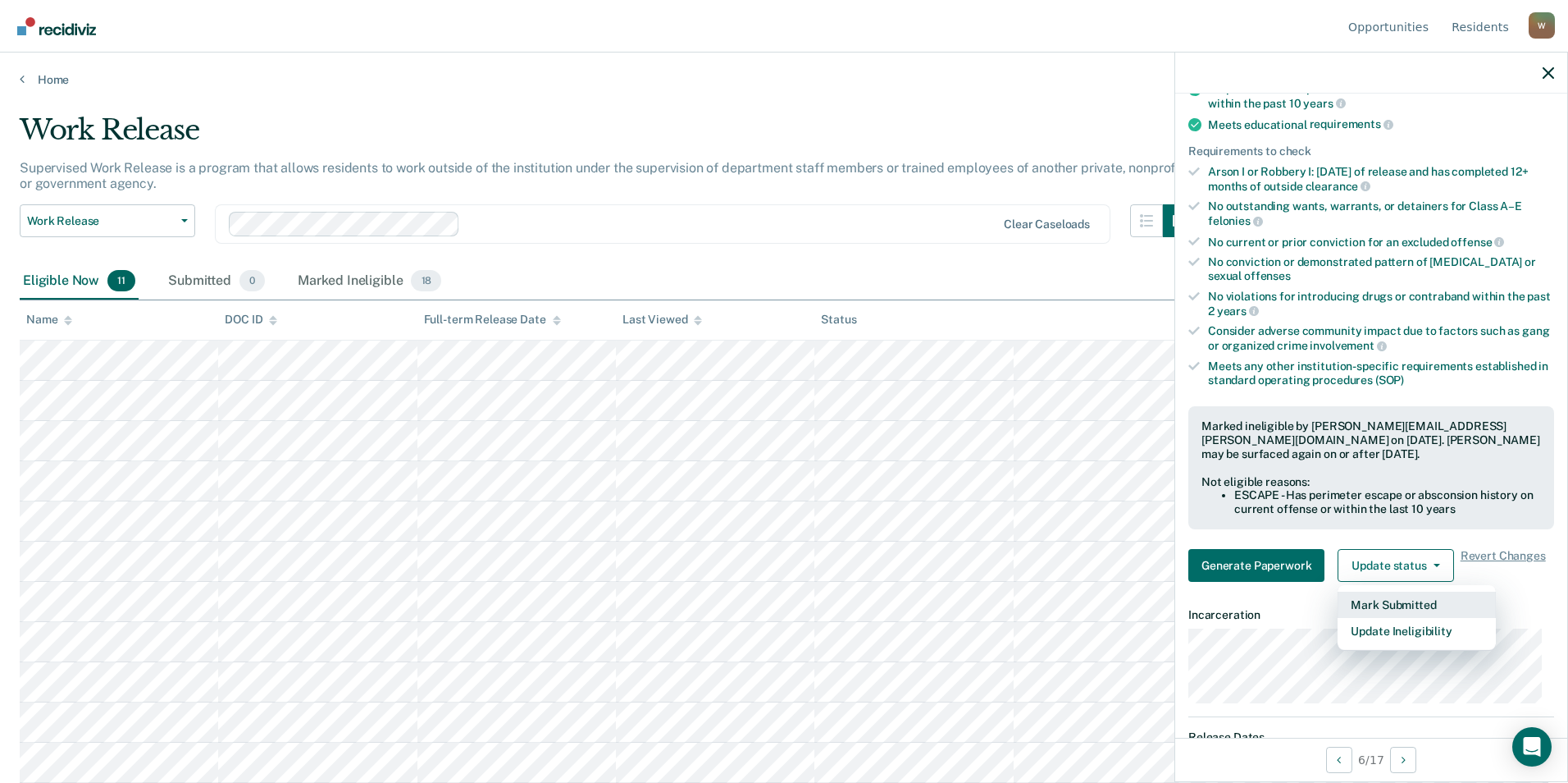
click at [1401, 606] on button "Mark Submitted" at bounding box center [1416, 604] width 158 height 26
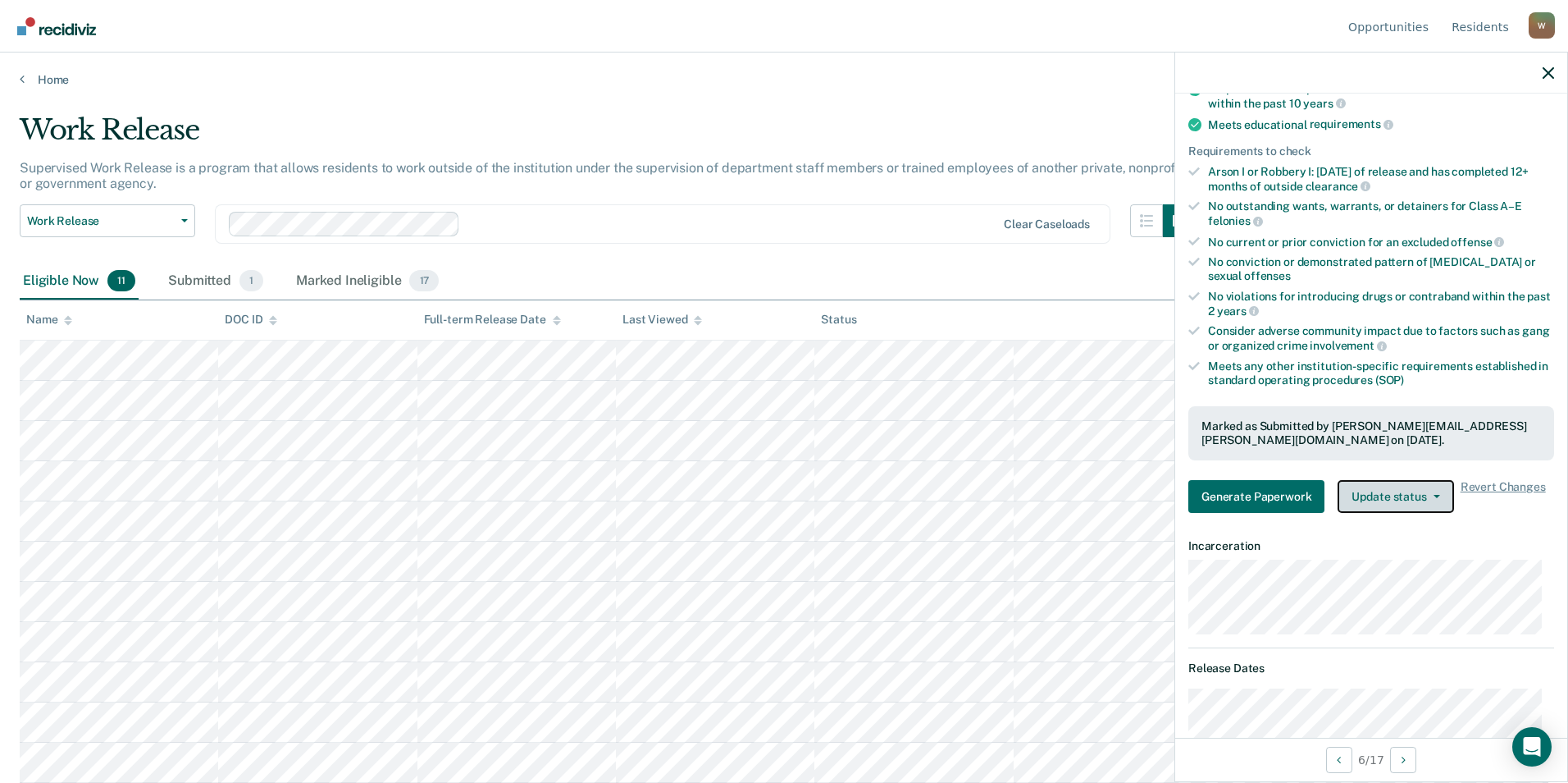
click at [1428, 484] on button "Update status" at bounding box center [1395, 496] width 116 height 33
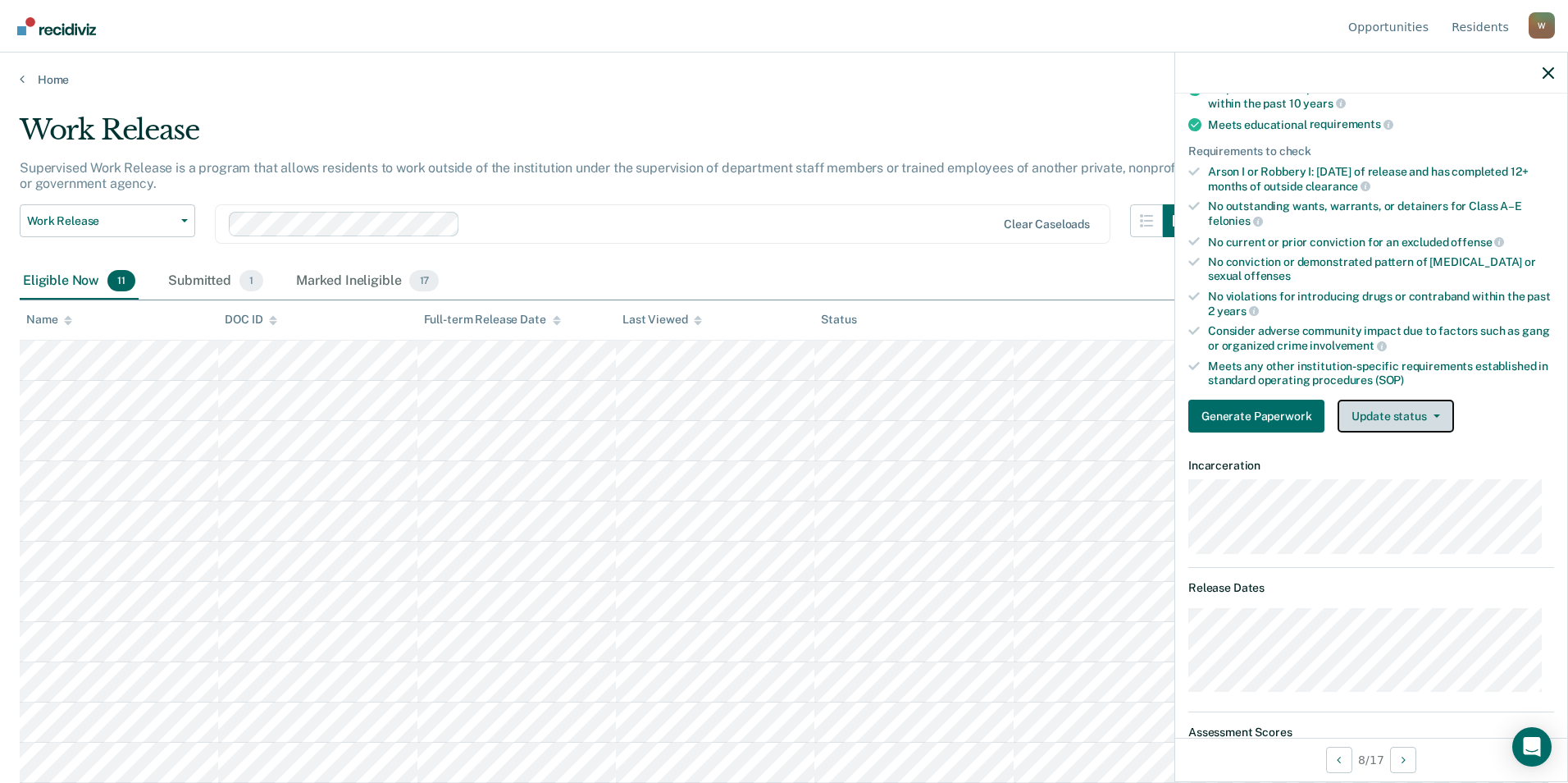
click at [1406, 428] on button "Update status" at bounding box center [1395, 415] width 116 height 33
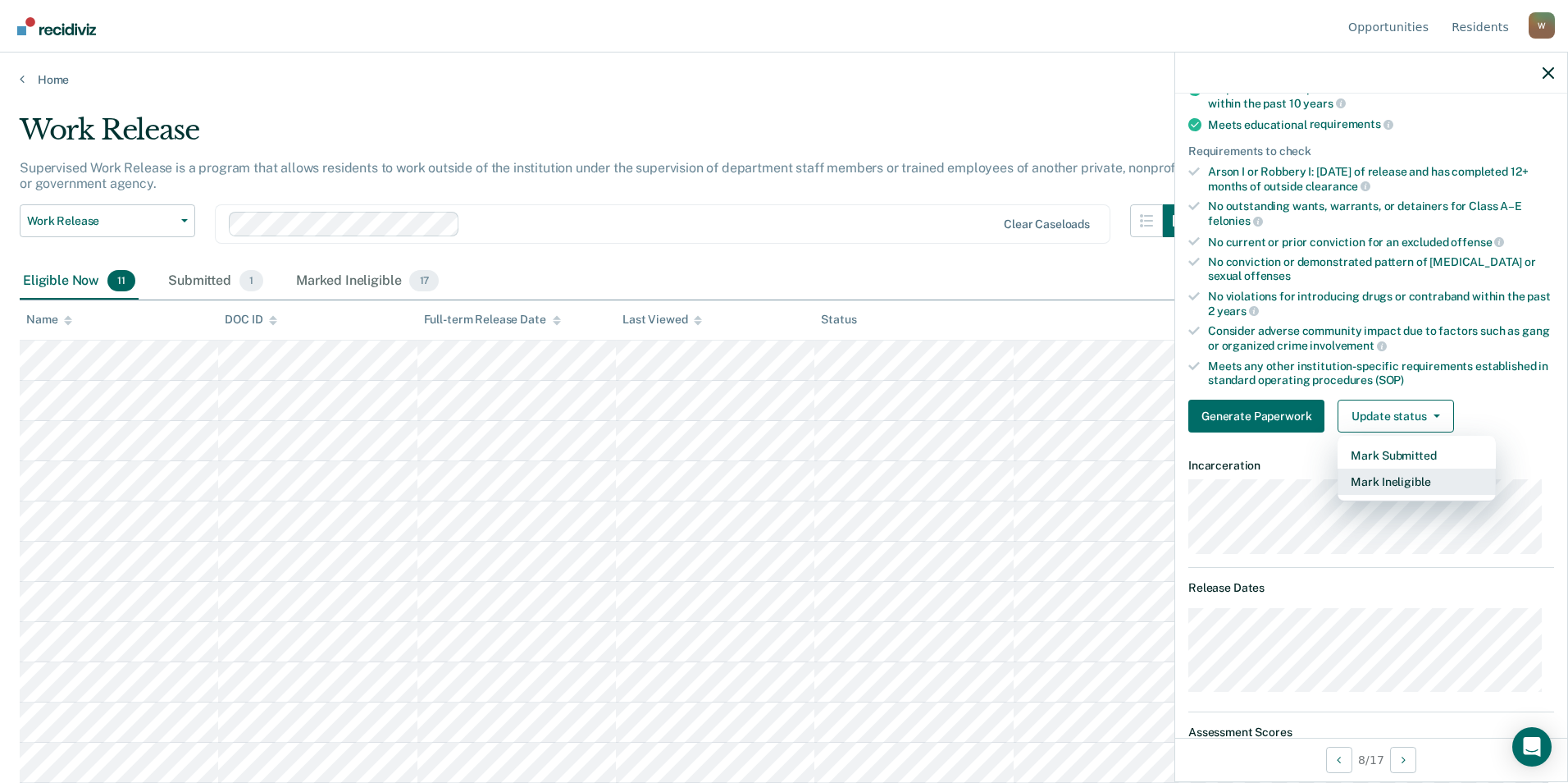
click at [1405, 479] on button "Mark Ineligible" at bounding box center [1416, 481] width 158 height 26
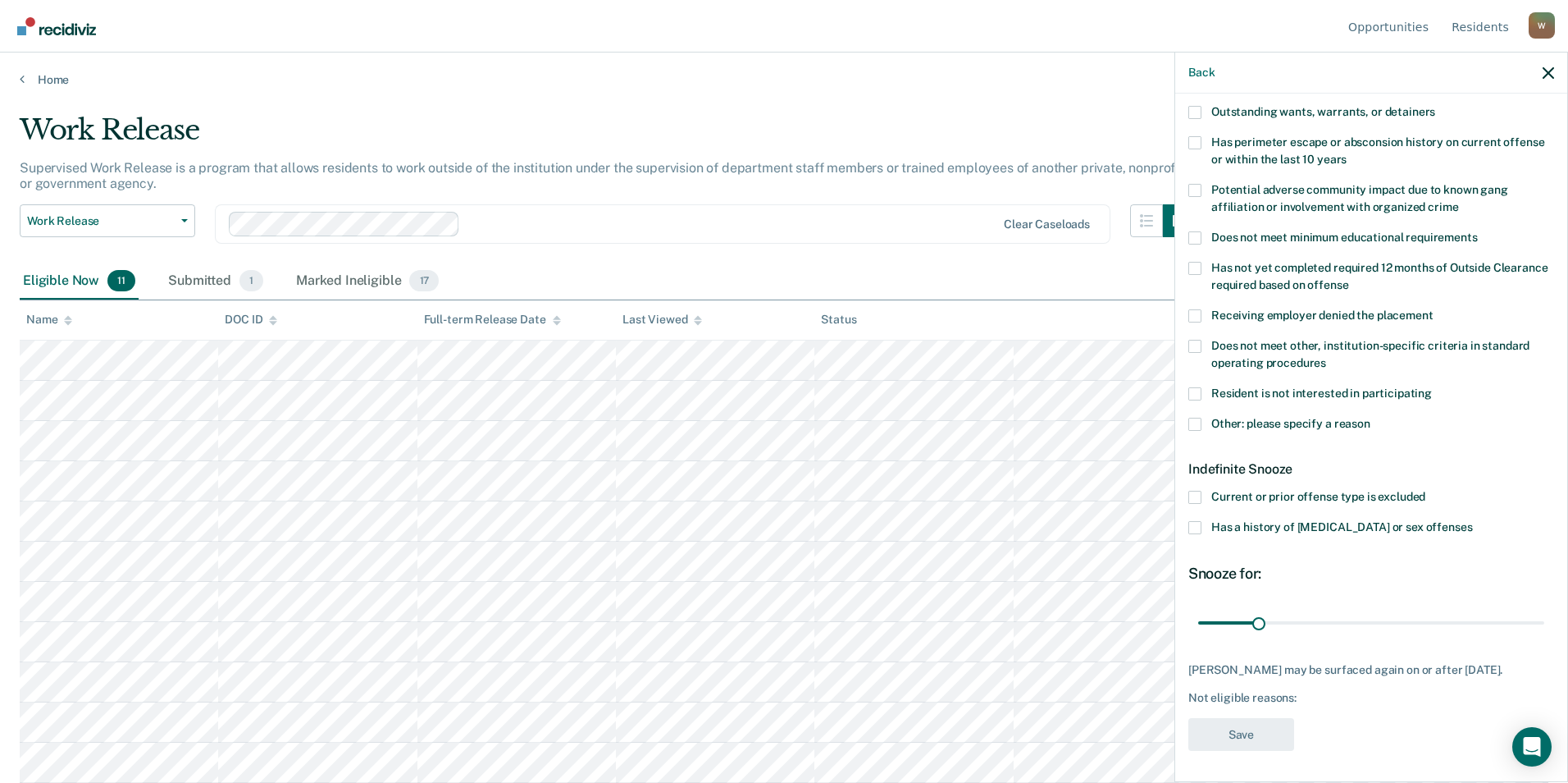
scroll to position [0, 0]
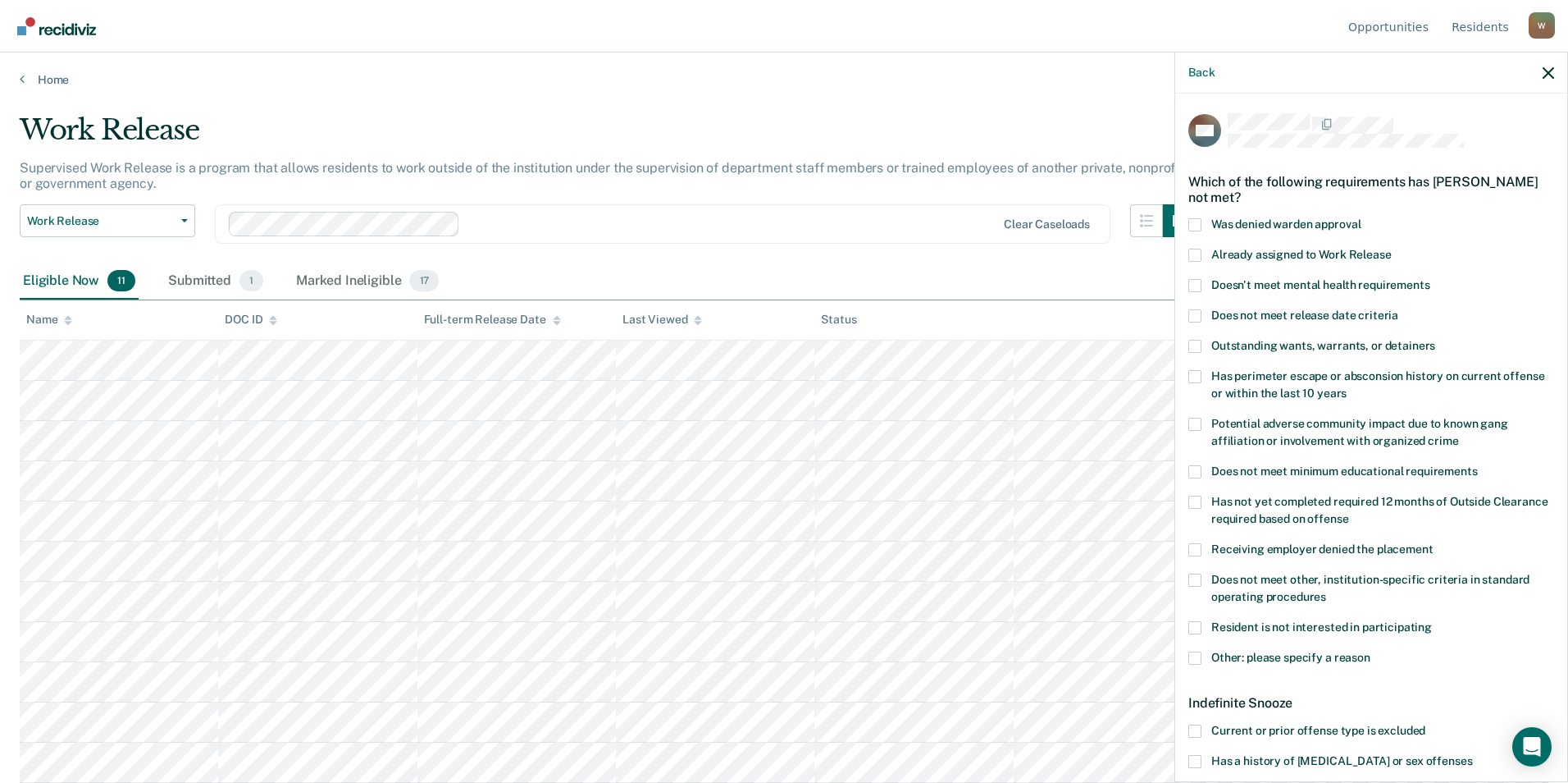
click at [1198, 226] on span at bounding box center [1195, 225] width 13 height 13
click at [1360, 218] on input "Was denied warden approval" at bounding box center [1360, 218] width 0 height 0
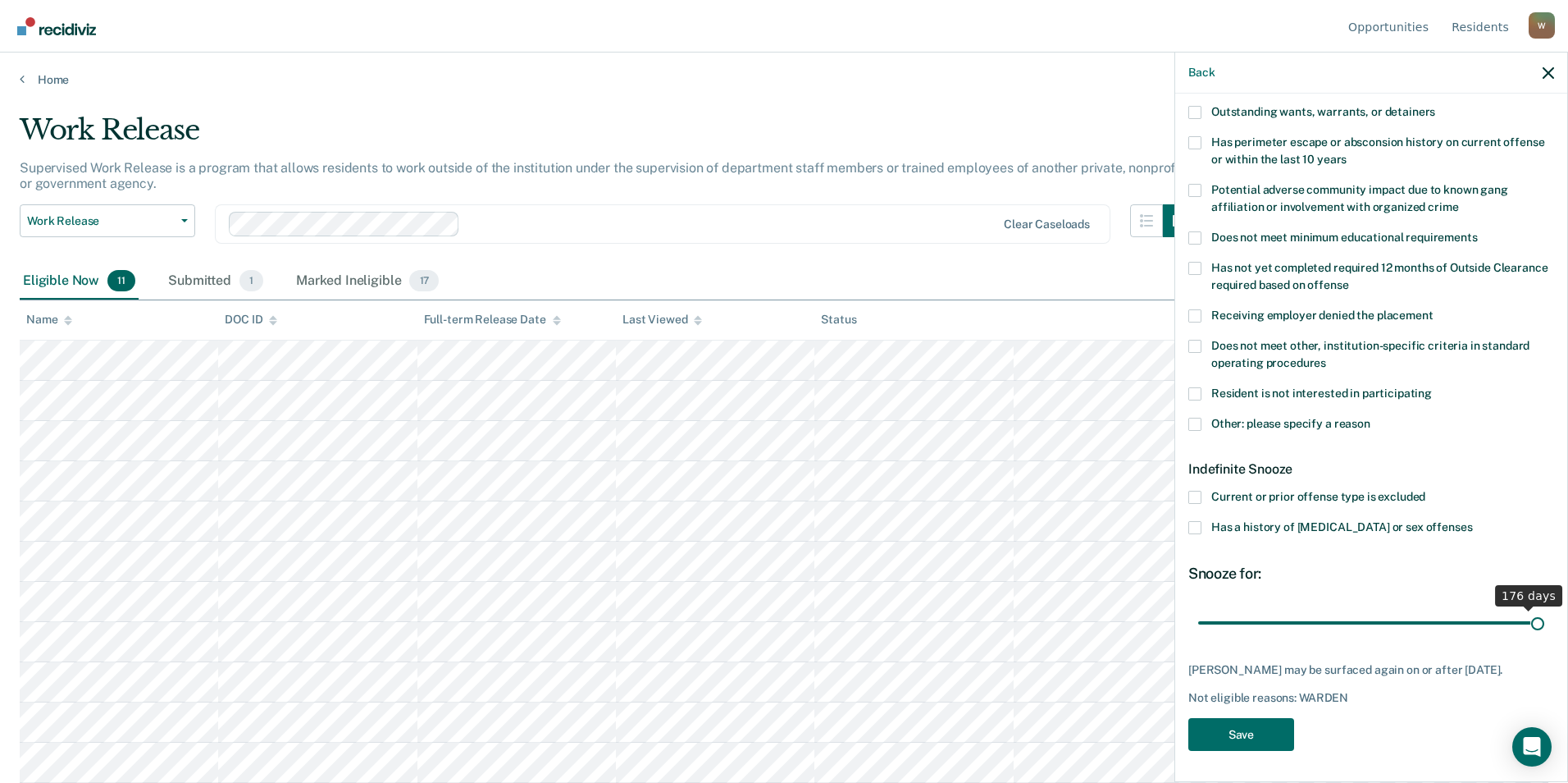
drag, startPoint x: 1254, startPoint y: 625, endPoint x: 1527, endPoint y: 628, distance: 273.0
type input "180"
click at [1527, 628] on input "range" at bounding box center [1371, 622] width 346 height 29
click at [1239, 731] on button "Save" at bounding box center [1241, 734] width 106 height 34
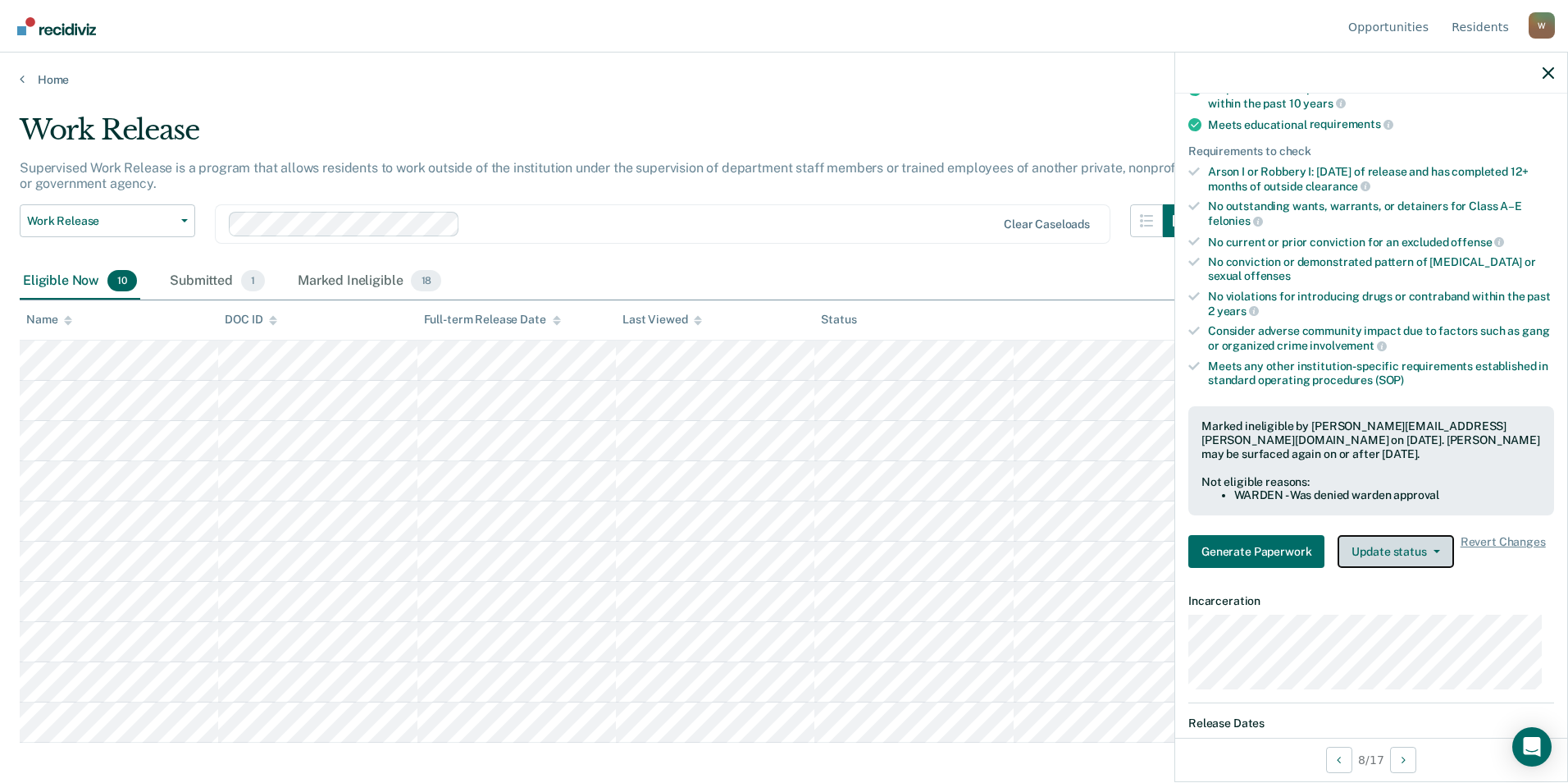
click at [1429, 561] on button "Update status" at bounding box center [1395, 551] width 116 height 33
click at [1499, 567] on div "Validated by data from MOCIS and OP-II Mental health needs score is MH-1 or MH-…" at bounding box center [1371, 270] width 392 height 621
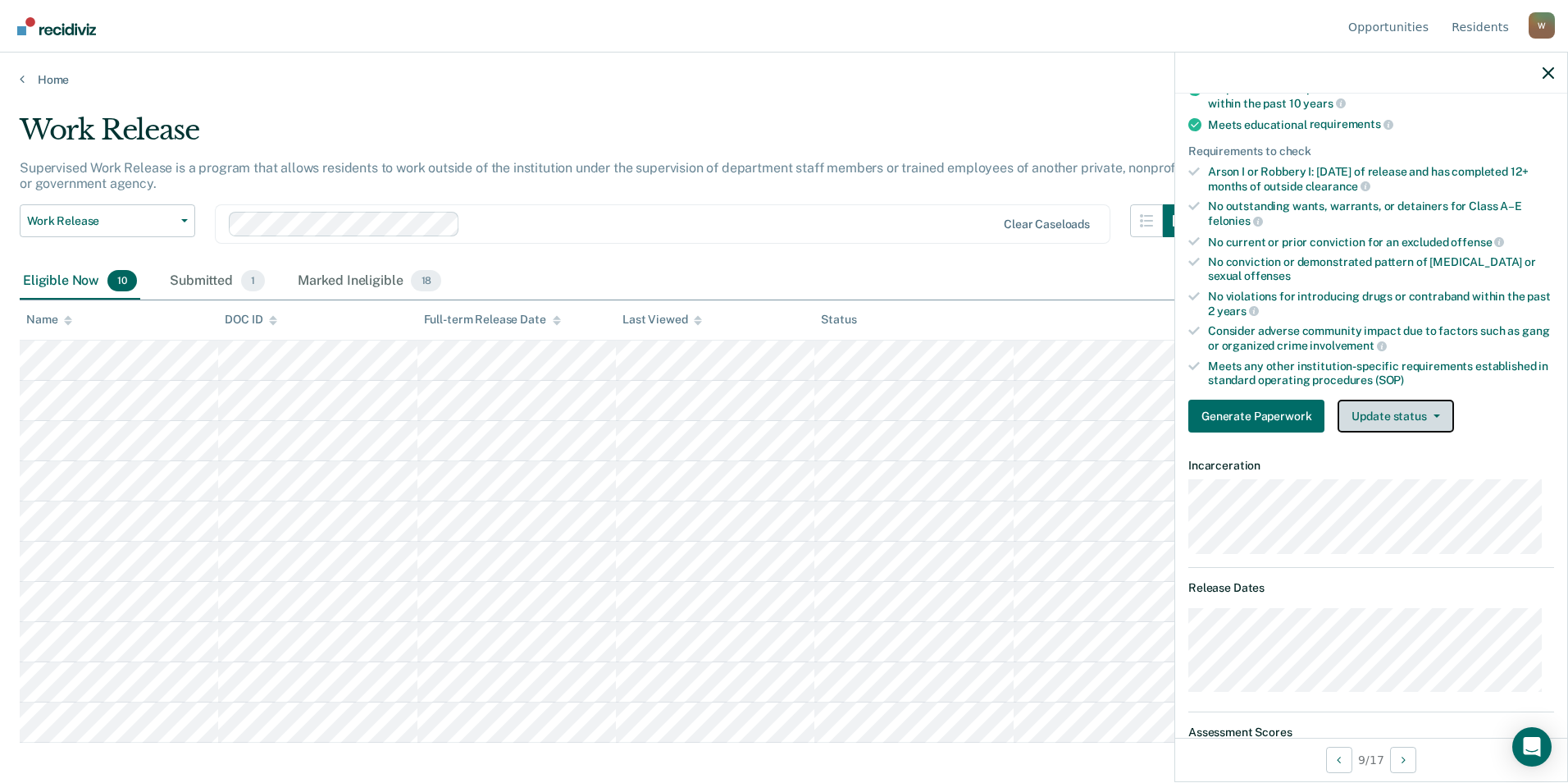
click at [1405, 417] on button "Update status" at bounding box center [1395, 415] width 116 height 33
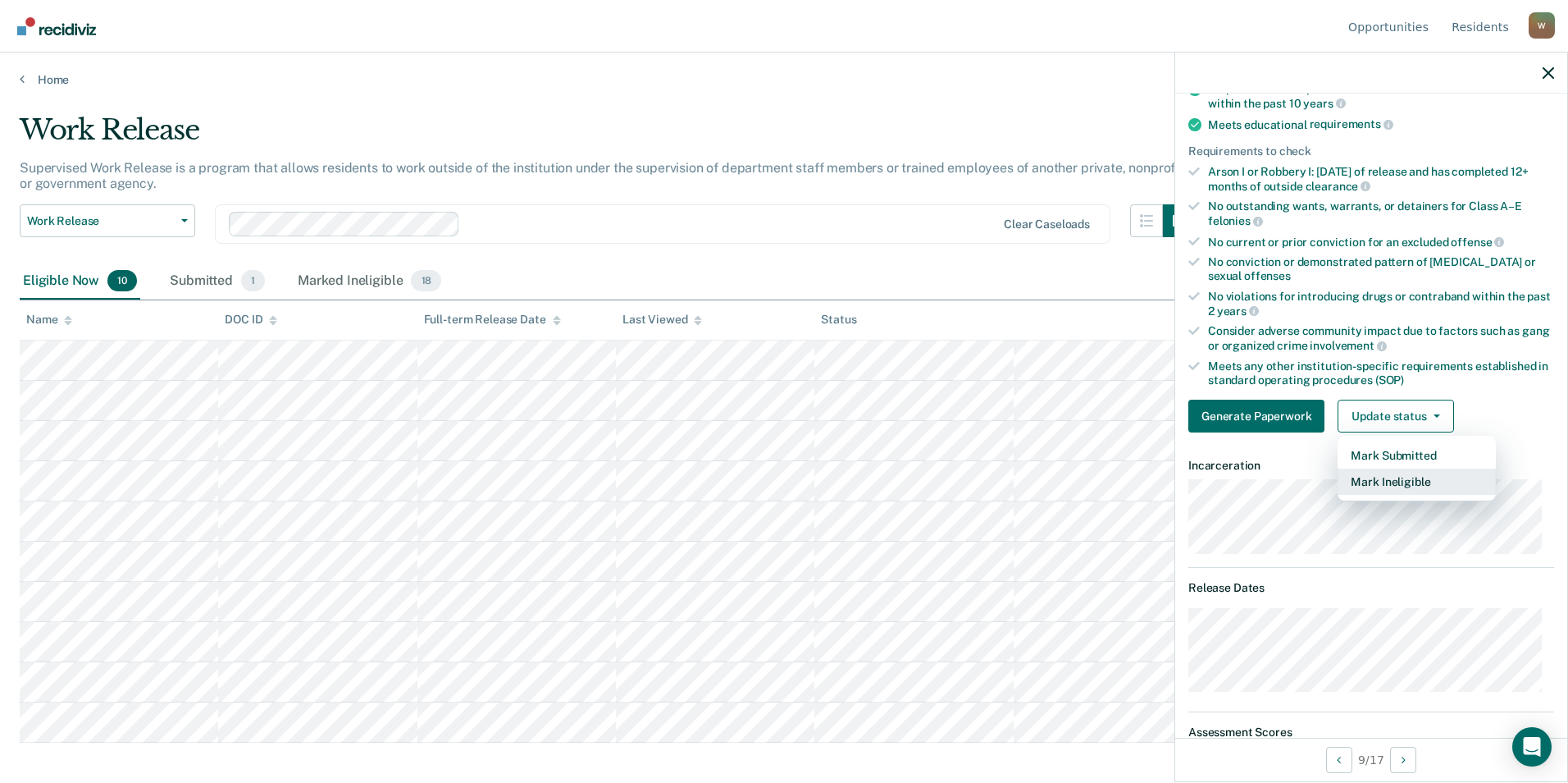
click at [1391, 485] on button "Mark Ineligible" at bounding box center [1416, 481] width 158 height 26
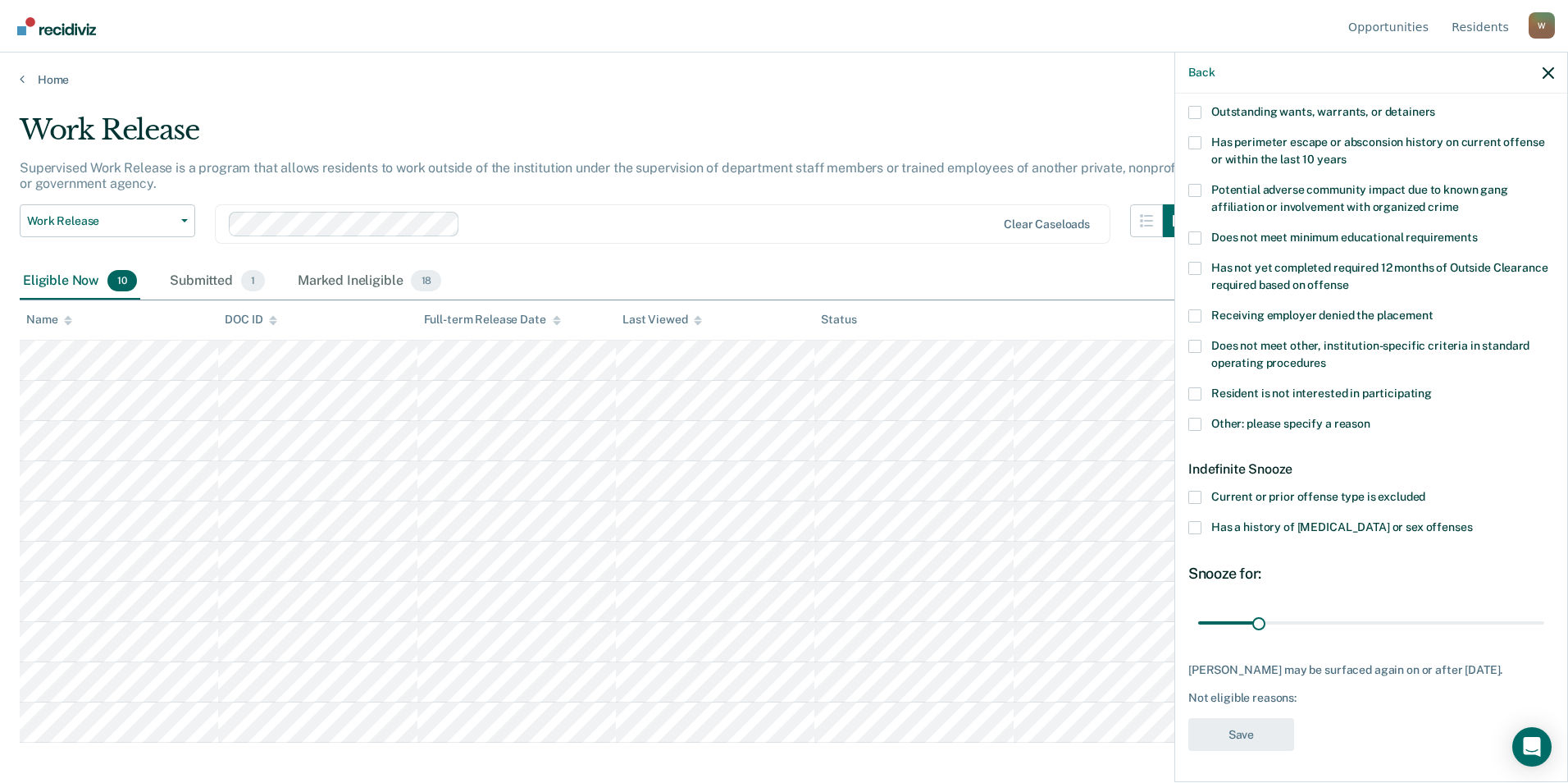
click at [1192, 343] on span at bounding box center [1195, 347] width 13 height 13
click at [1326, 357] on input "Does not meet other, institution-specific criteria in standard operating proced…" at bounding box center [1326, 357] width 0 height 0
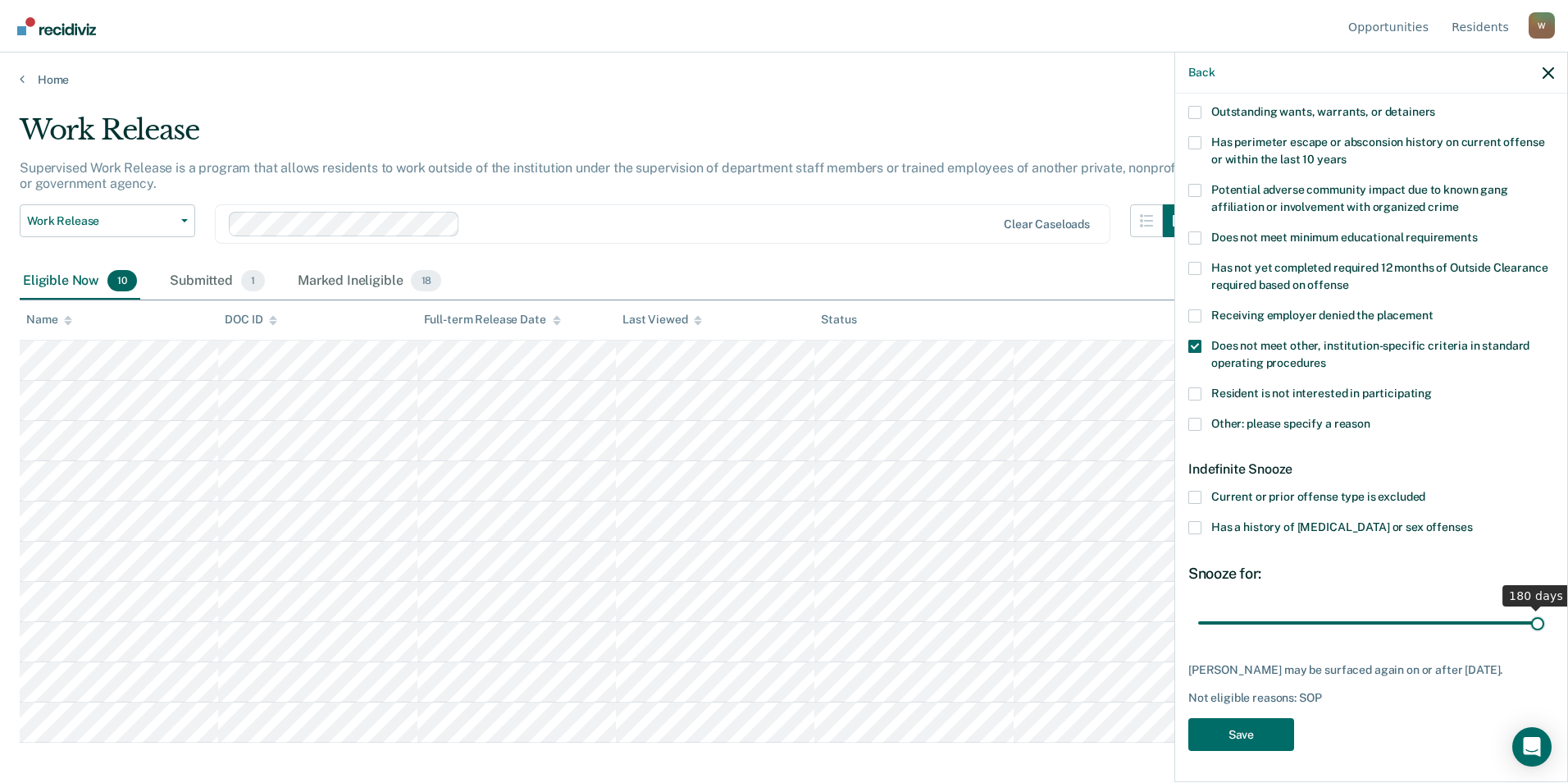
drag, startPoint x: 1258, startPoint y: 618, endPoint x: 1570, endPoint y: 588, distance: 313.4
type input "180"
click at [1544, 608] on input "range" at bounding box center [1371, 622] width 346 height 29
click at [1258, 728] on button "Save" at bounding box center [1241, 734] width 106 height 34
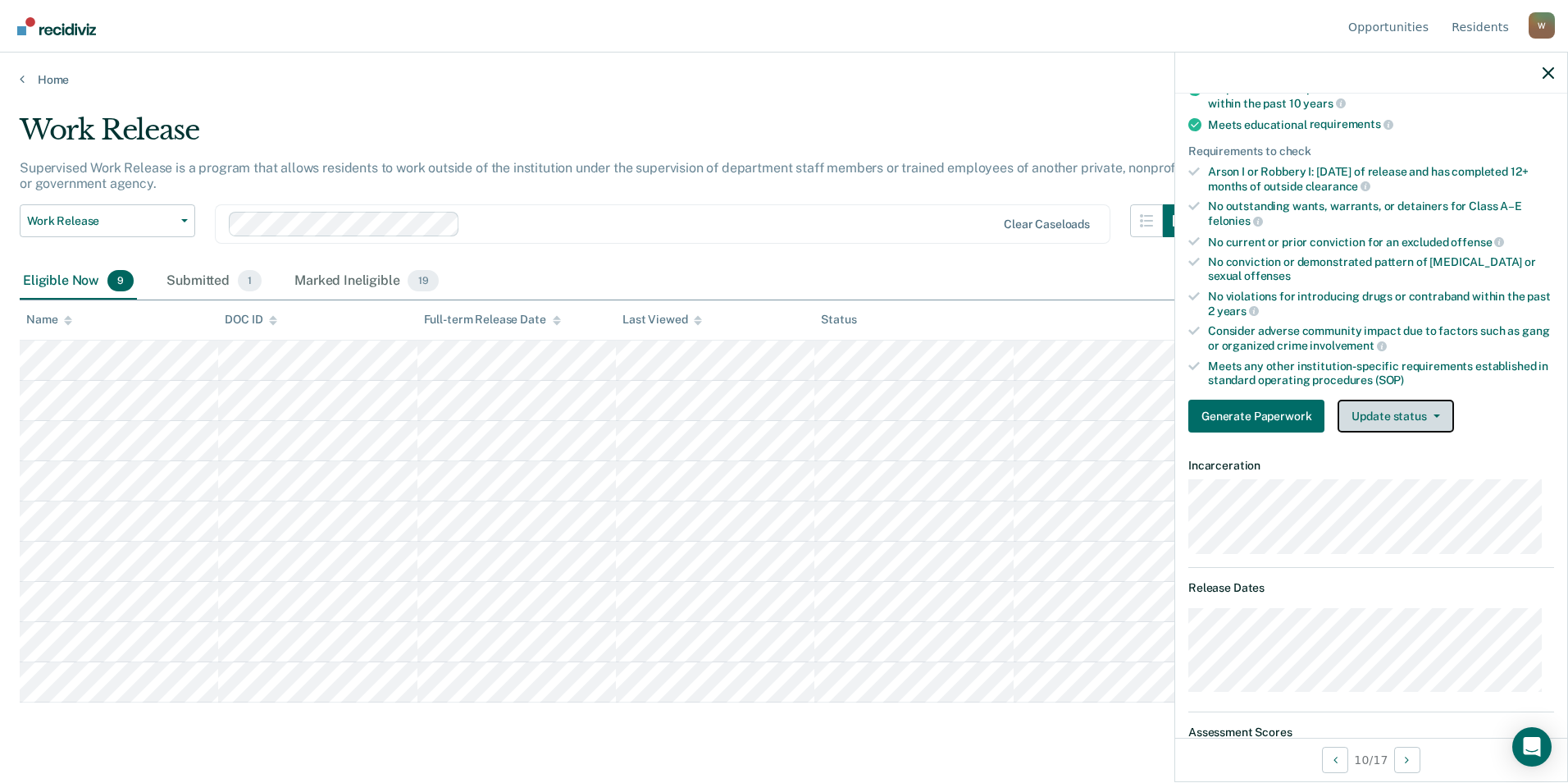
click at [1393, 408] on button "Update status" at bounding box center [1395, 415] width 116 height 33
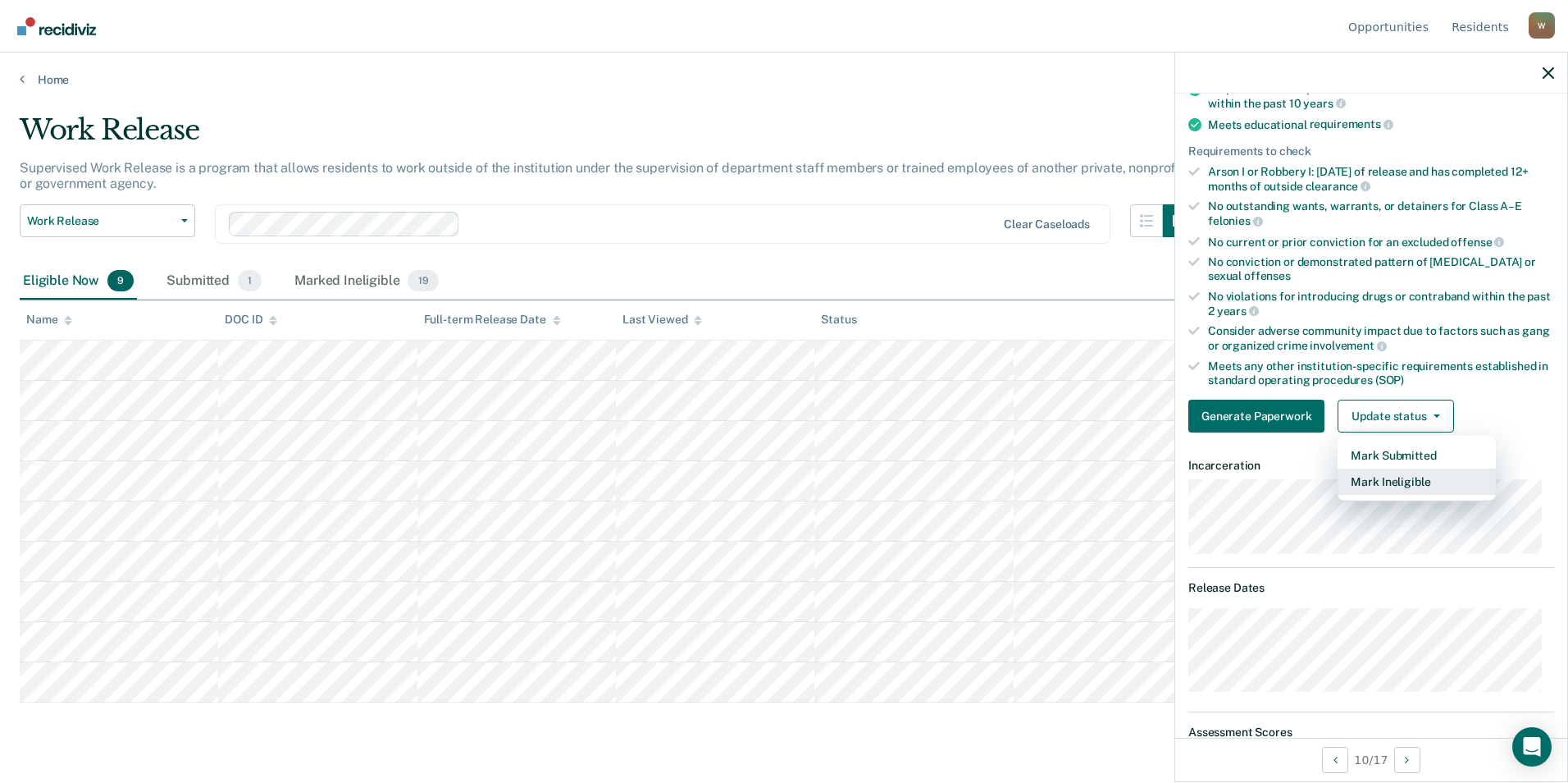
click at [1417, 478] on button "Mark Ineligible" at bounding box center [1416, 481] width 158 height 26
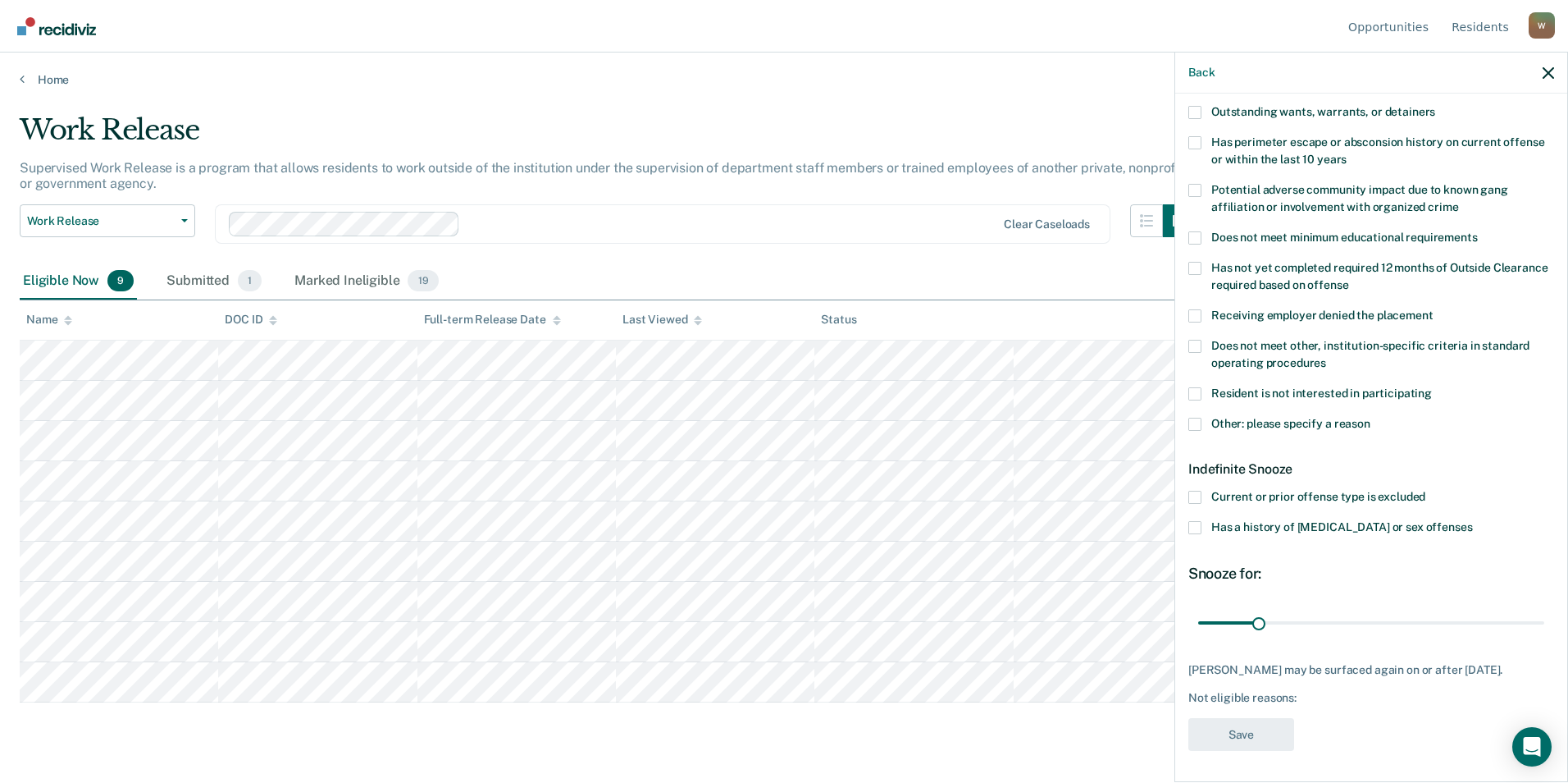
scroll to position [0, 0]
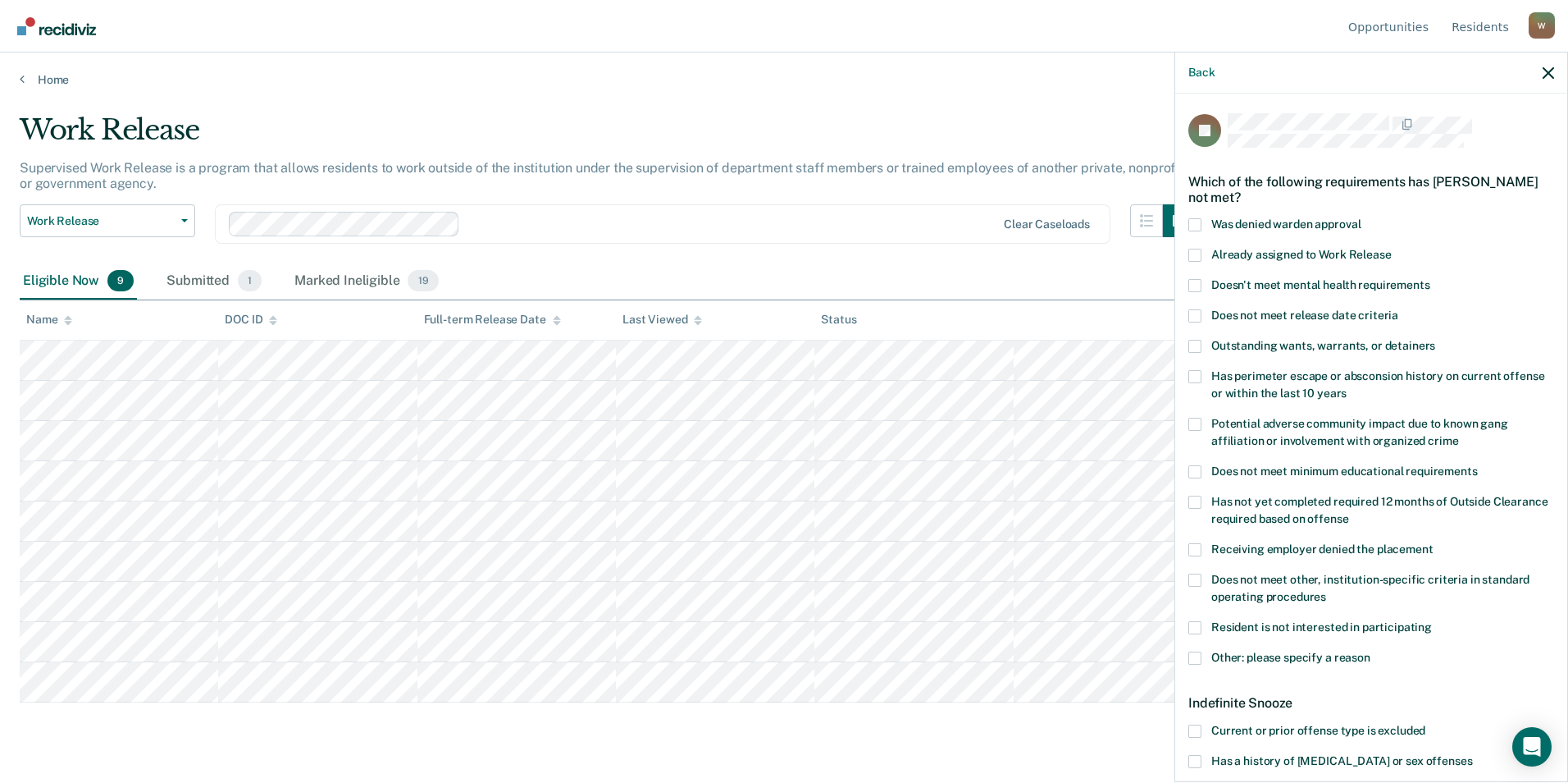
click at [1205, 221] on label "Was denied warden approval" at bounding box center [1371, 227] width 365 height 17
click at [1360, 218] on input "Was denied warden approval" at bounding box center [1360, 218] width 0 height 0
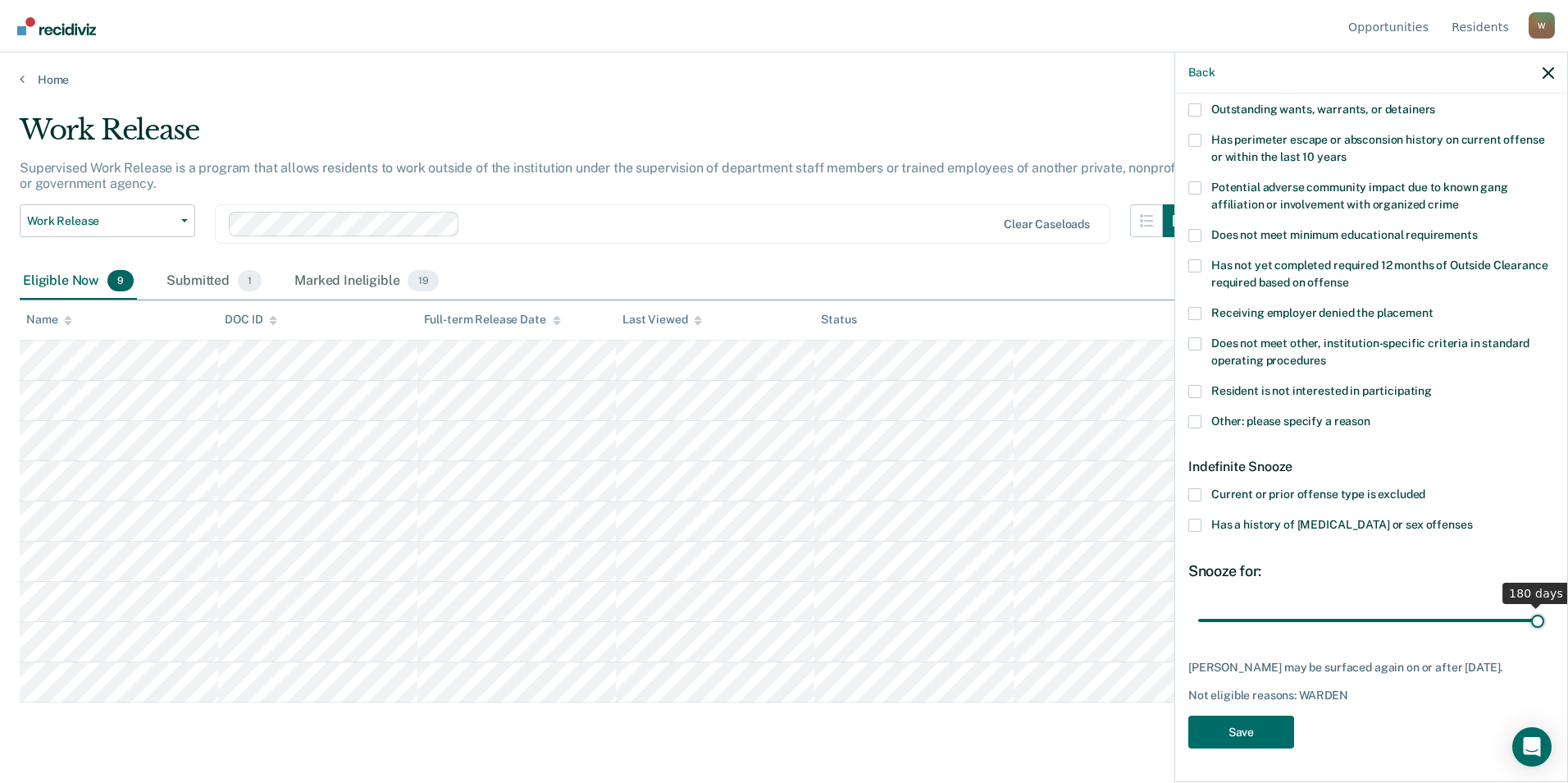
drag, startPoint x: 1254, startPoint y: 607, endPoint x: 1570, endPoint y: 616, distance: 316.1
type input "180"
click at [1544, 616] on input "range" at bounding box center [1371, 619] width 346 height 29
click at [1236, 746] on button "Save" at bounding box center [1241, 731] width 106 height 34
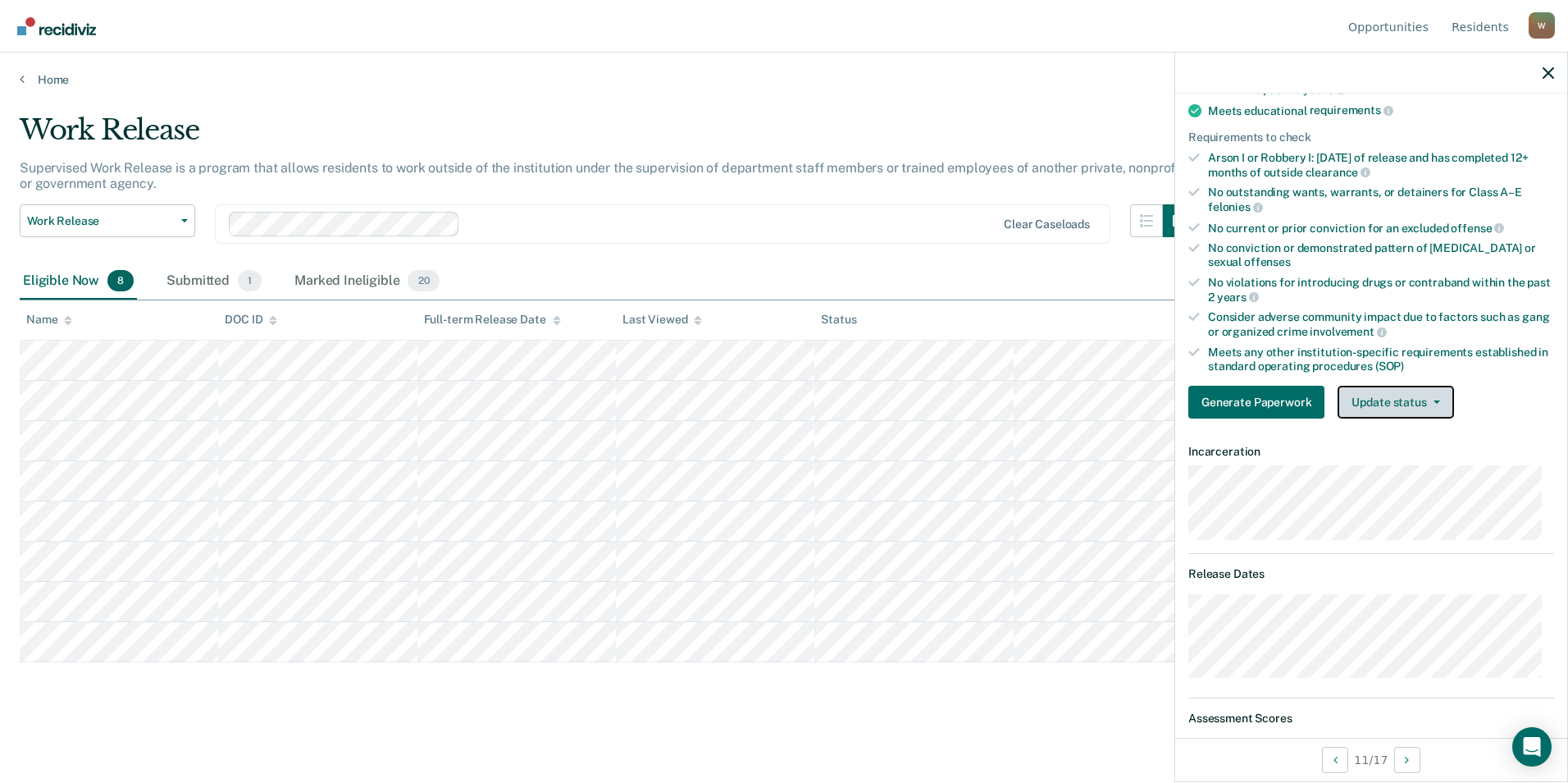
click at [1388, 399] on button "Update status" at bounding box center [1395, 402] width 116 height 33
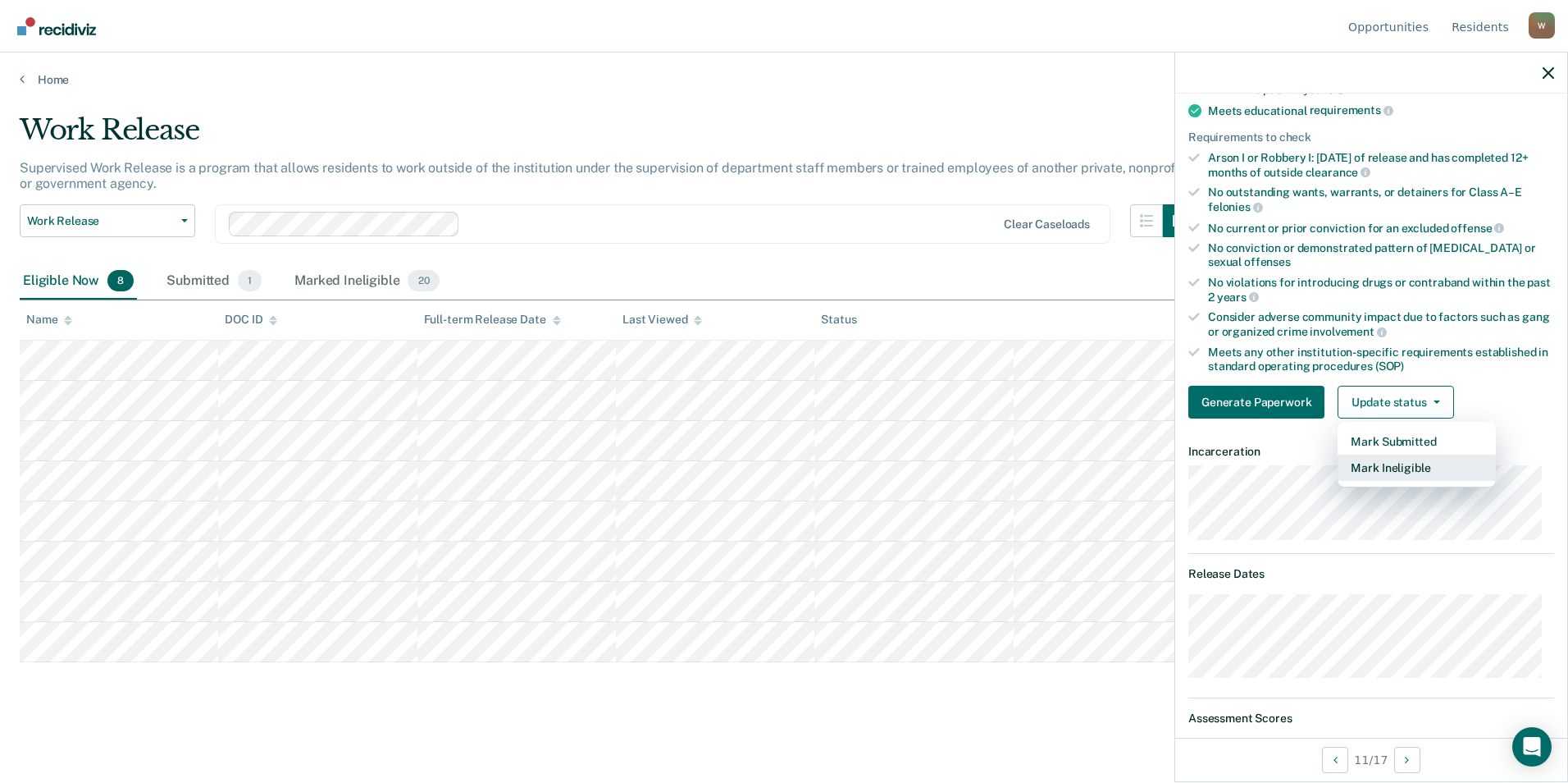
click at [1404, 461] on button "Mark Ineligible" at bounding box center [1416, 467] width 158 height 26
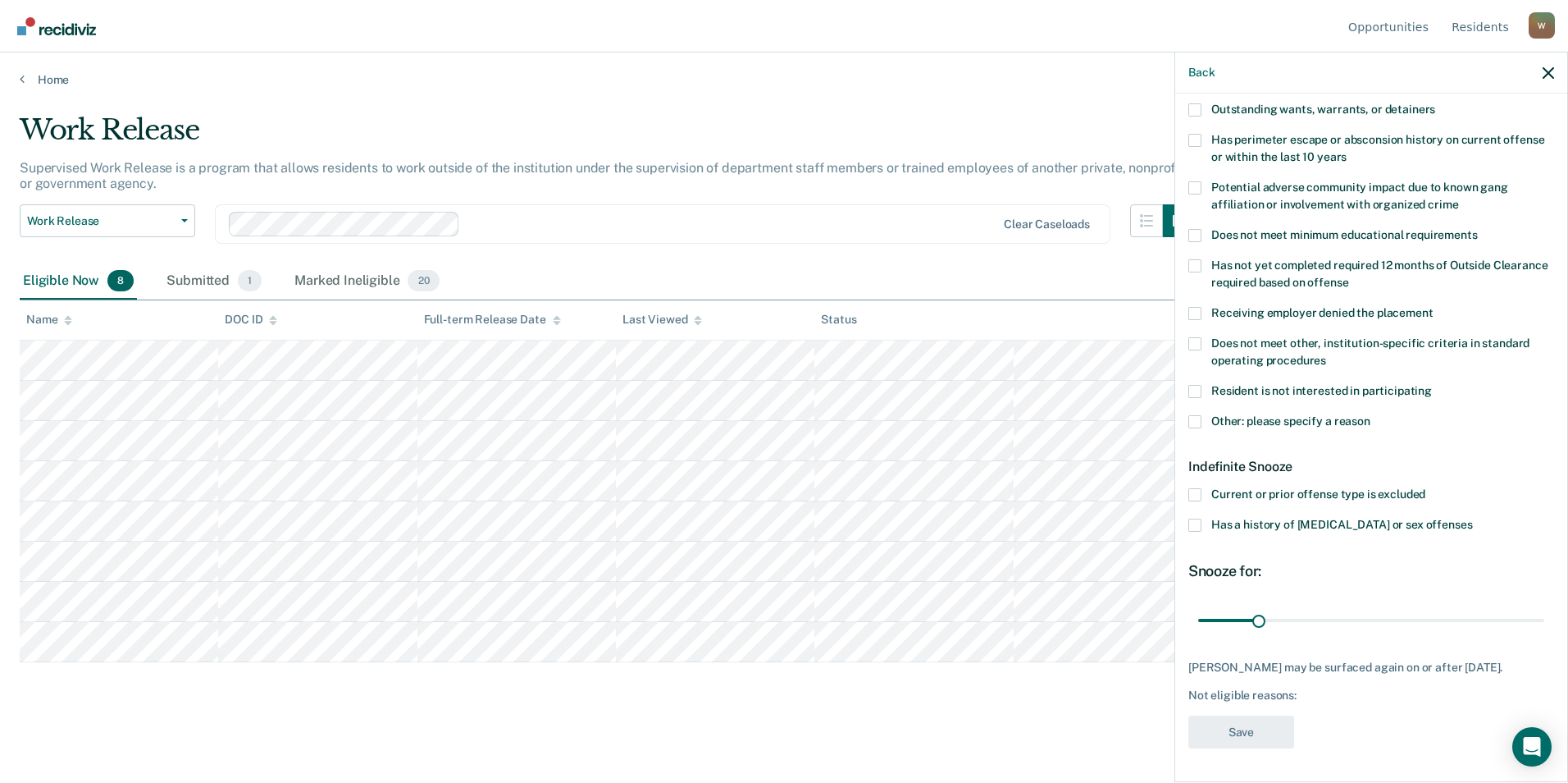
scroll to position [2, 0]
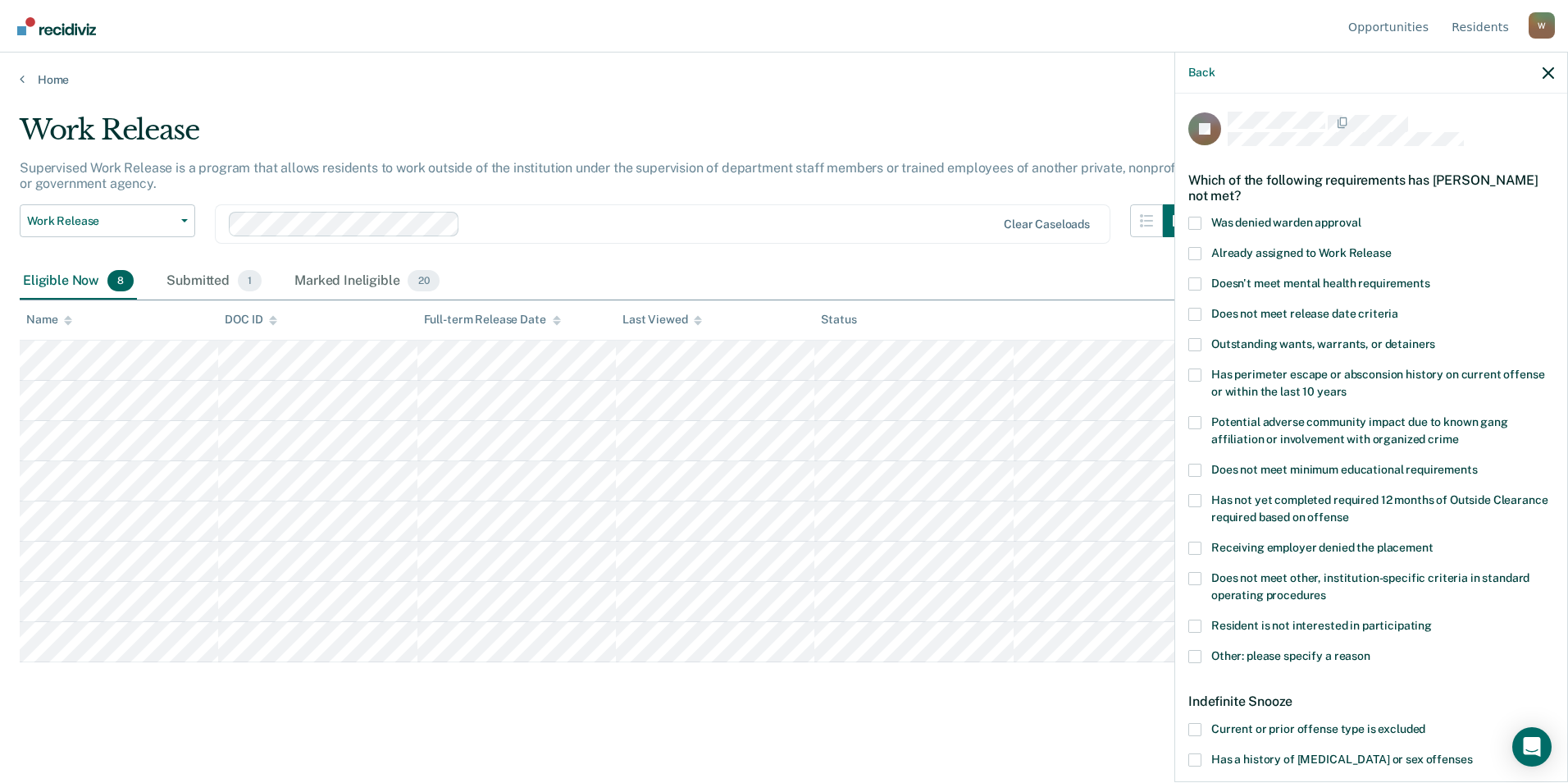
click at [1190, 280] on span at bounding box center [1195, 284] width 13 height 13
click at [1430, 278] on input "Doesn't meet mental health requirements" at bounding box center [1430, 278] width 0 height 0
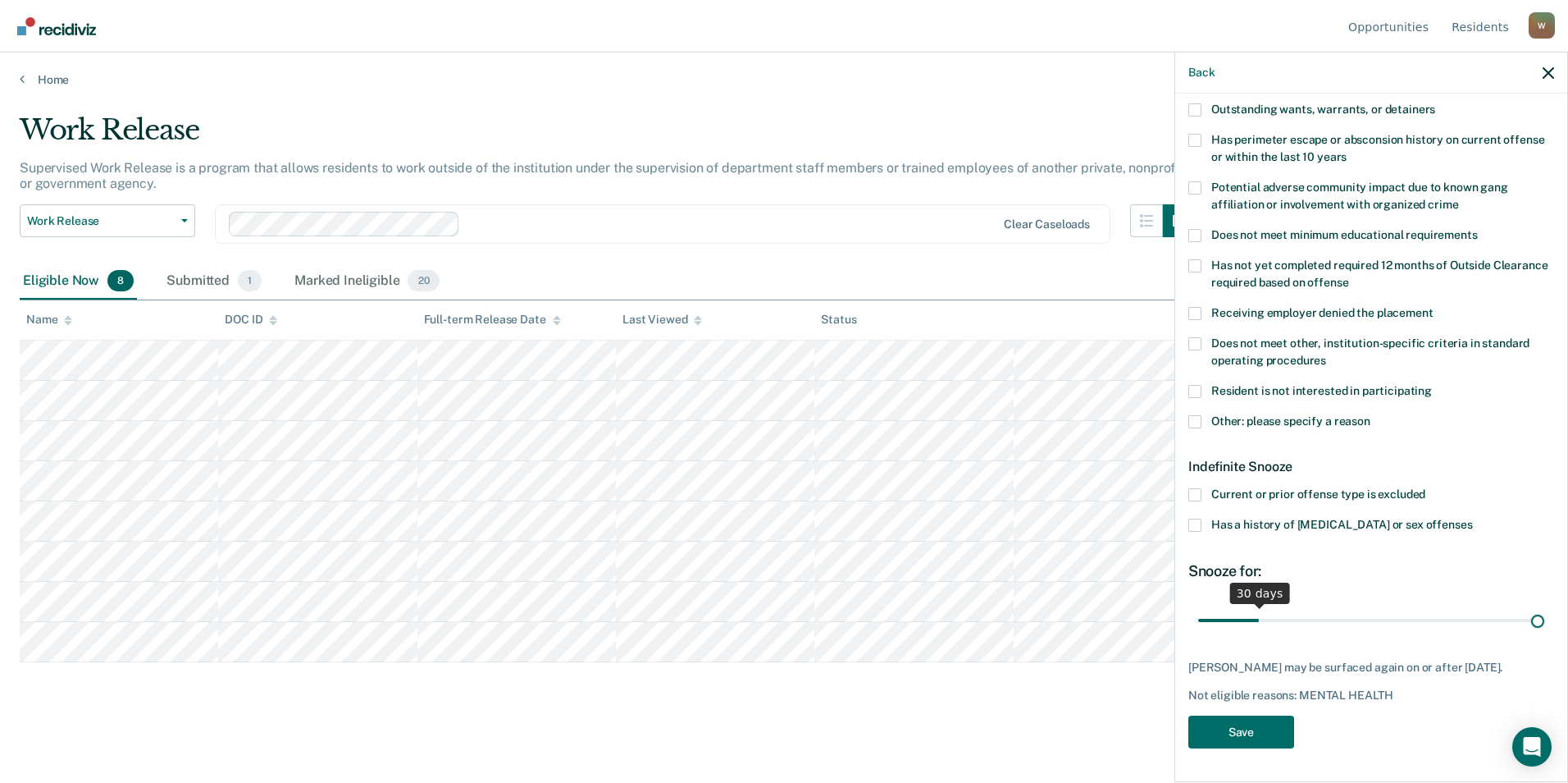
scroll to position [234, 0]
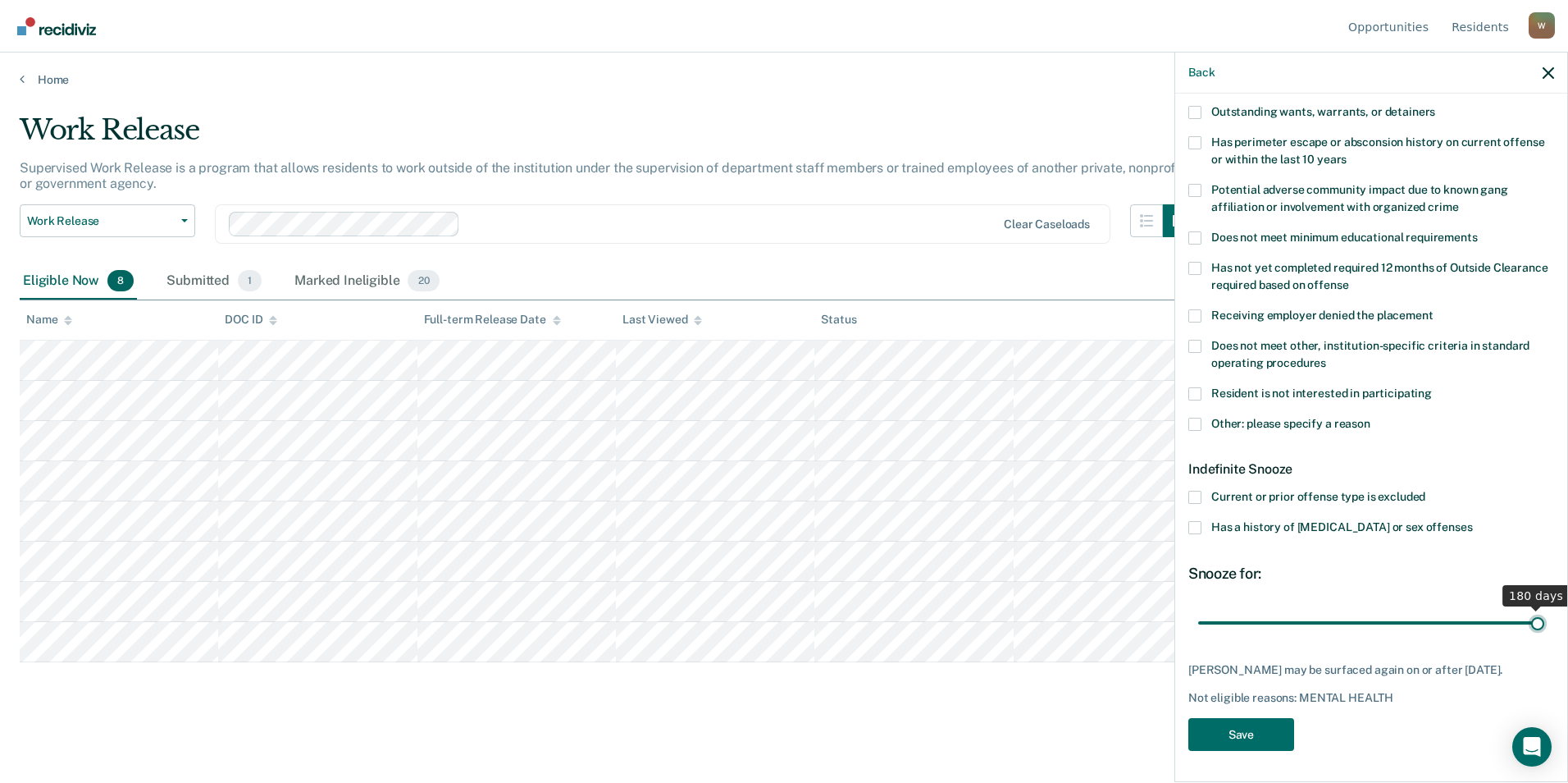
drag, startPoint x: 1258, startPoint y: 605, endPoint x: 1314, endPoint y: 760, distance: 164.8
type input "180"
click at [1544, 637] on input "range" at bounding box center [1371, 622] width 346 height 29
click at [1234, 735] on button "Save" at bounding box center [1241, 734] width 106 height 34
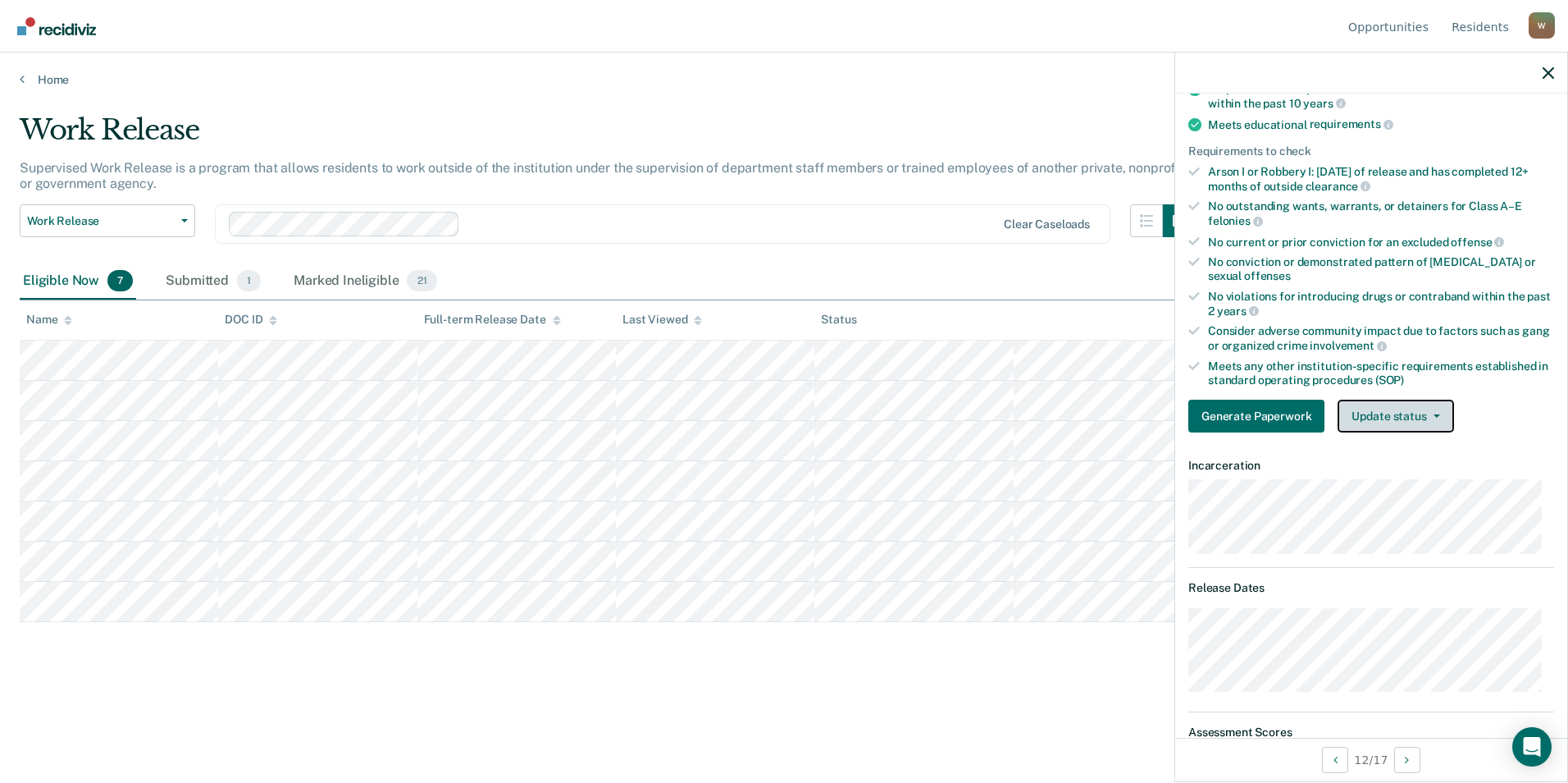
click at [1423, 407] on button "Update status" at bounding box center [1395, 415] width 116 height 33
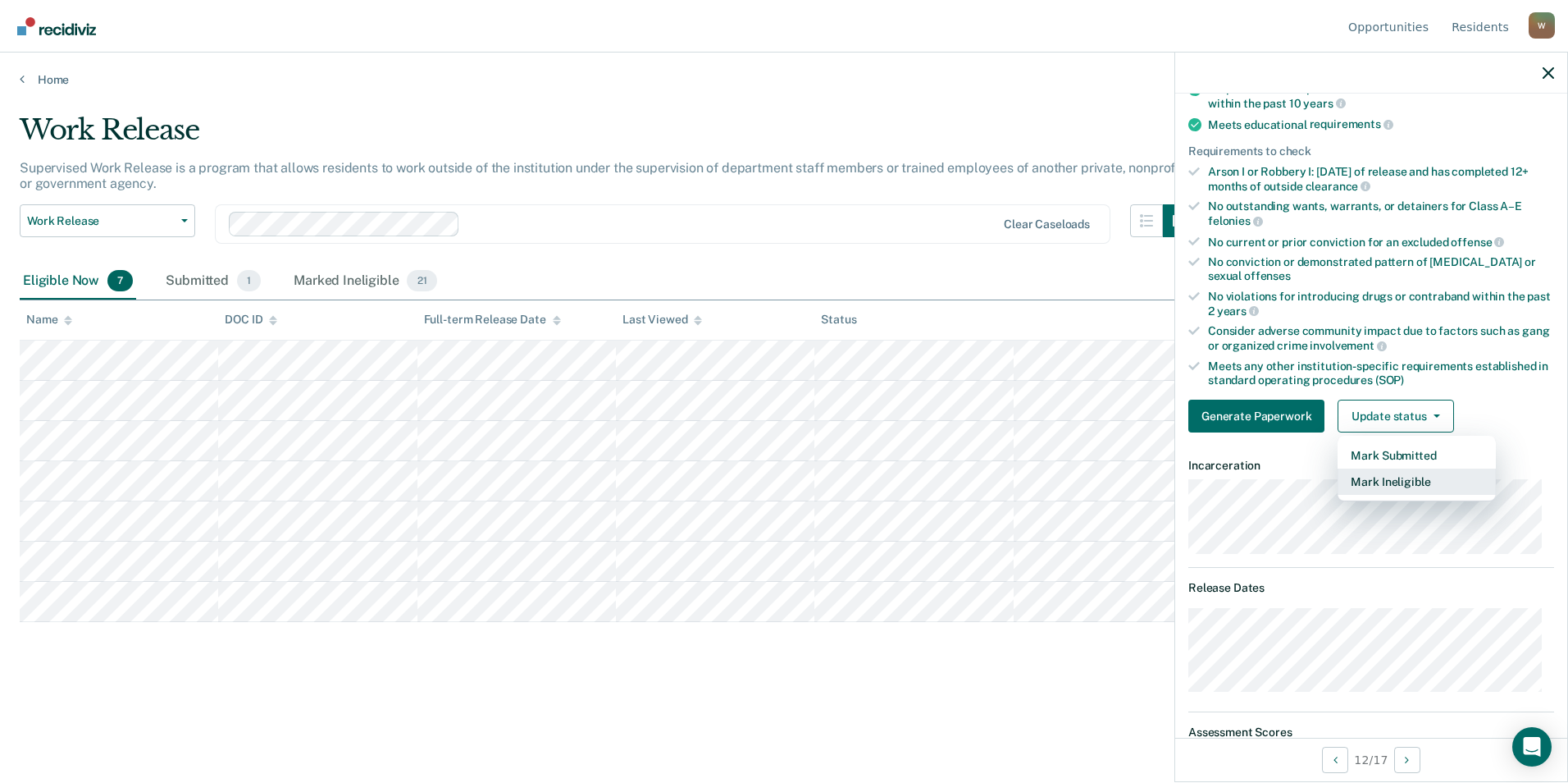
click at [1403, 474] on button "Mark Ineligible" at bounding box center [1416, 481] width 158 height 26
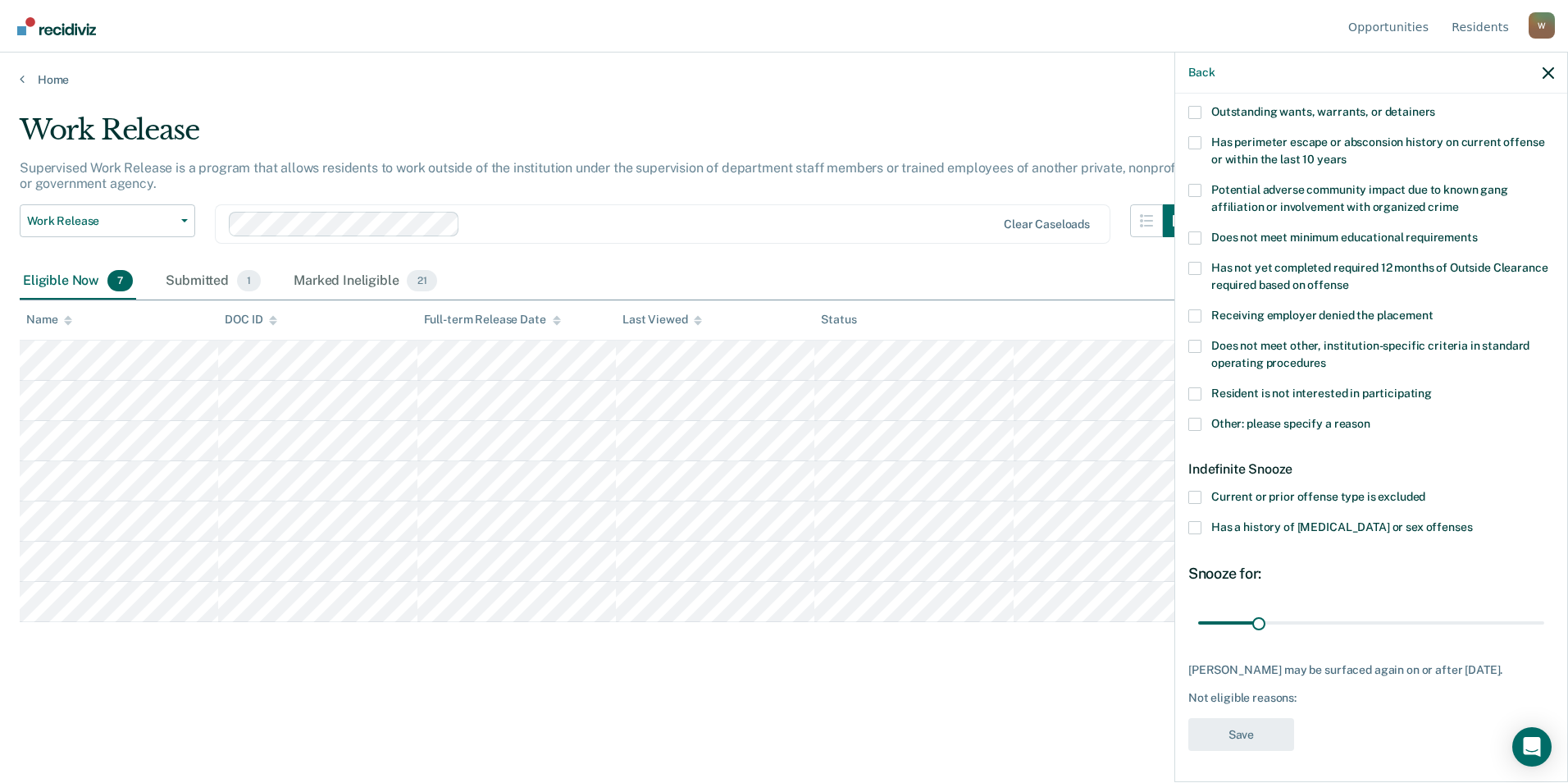
scroll to position [0, 0]
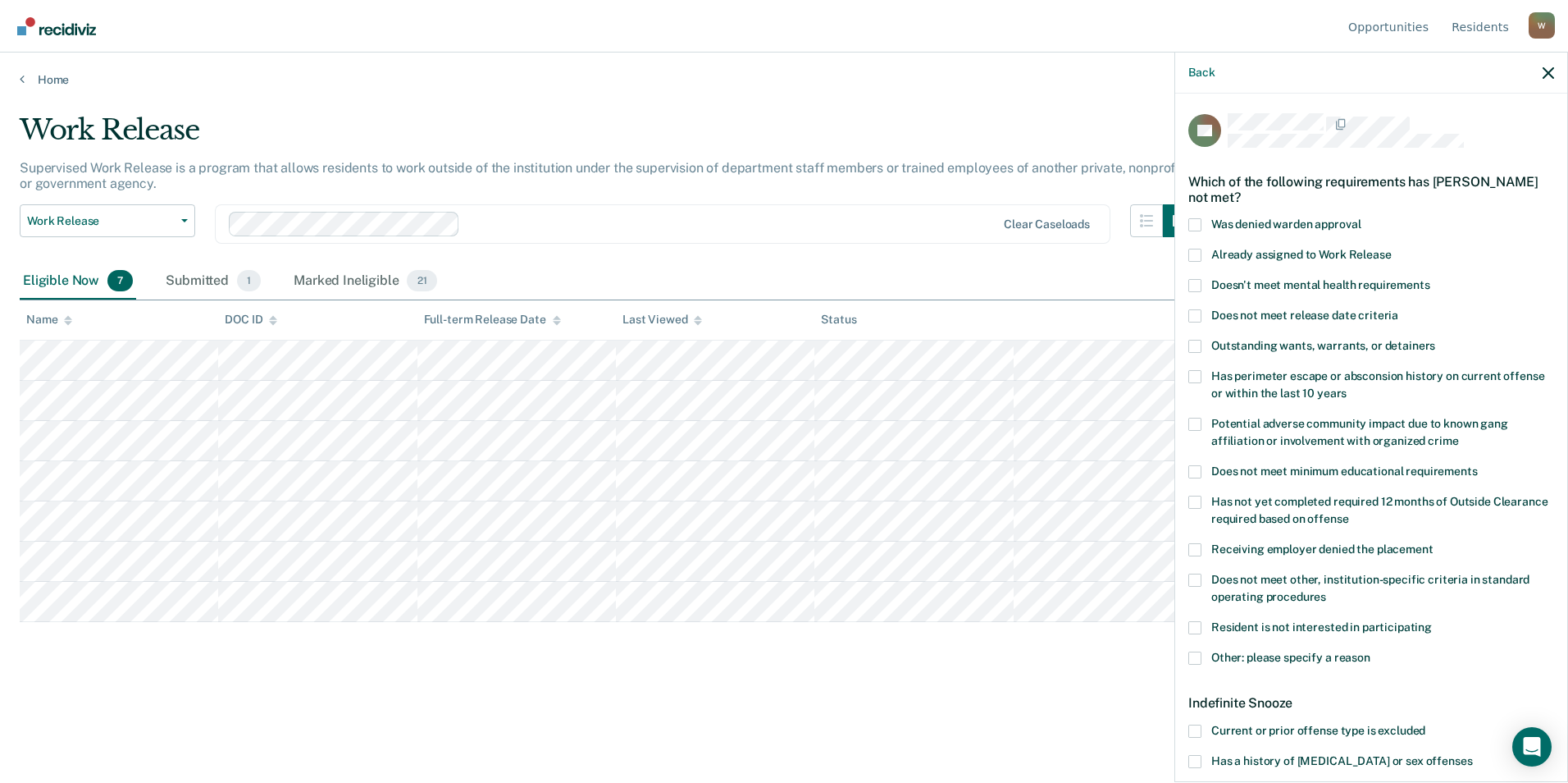
click at [1178, 221] on div "TR Which of the following requirements has [PERSON_NAME] not met? Was denied wa…" at bounding box center [1371, 436] width 392 height 685
click at [1194, 221] on span at bounding box center [1195, 225] width 13 height 13
click at [1360, 218] on input "Was denied warden approval" at bounding box center [1360, 218] width 0 height 0
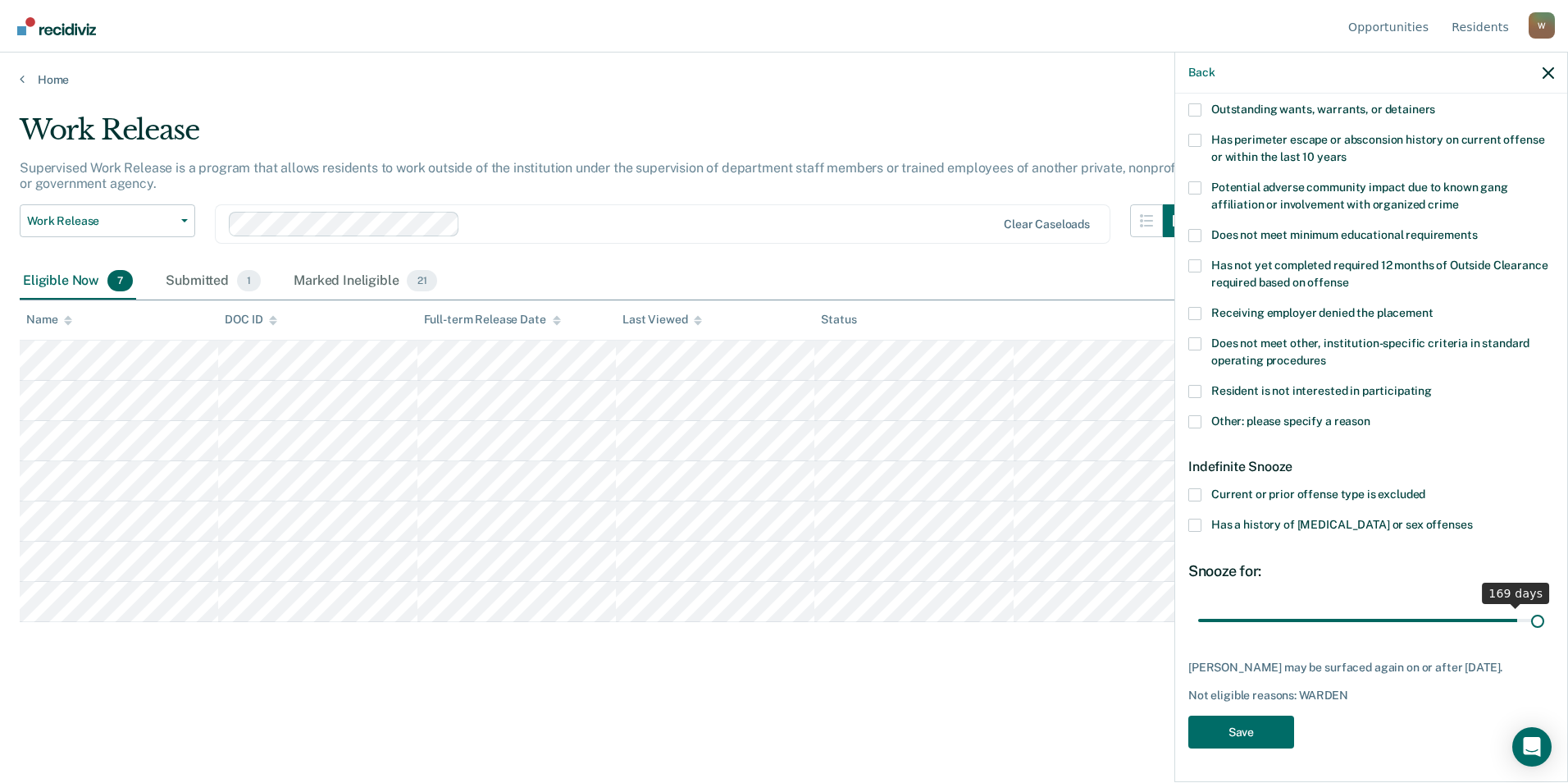
scroll to position [234, 0]
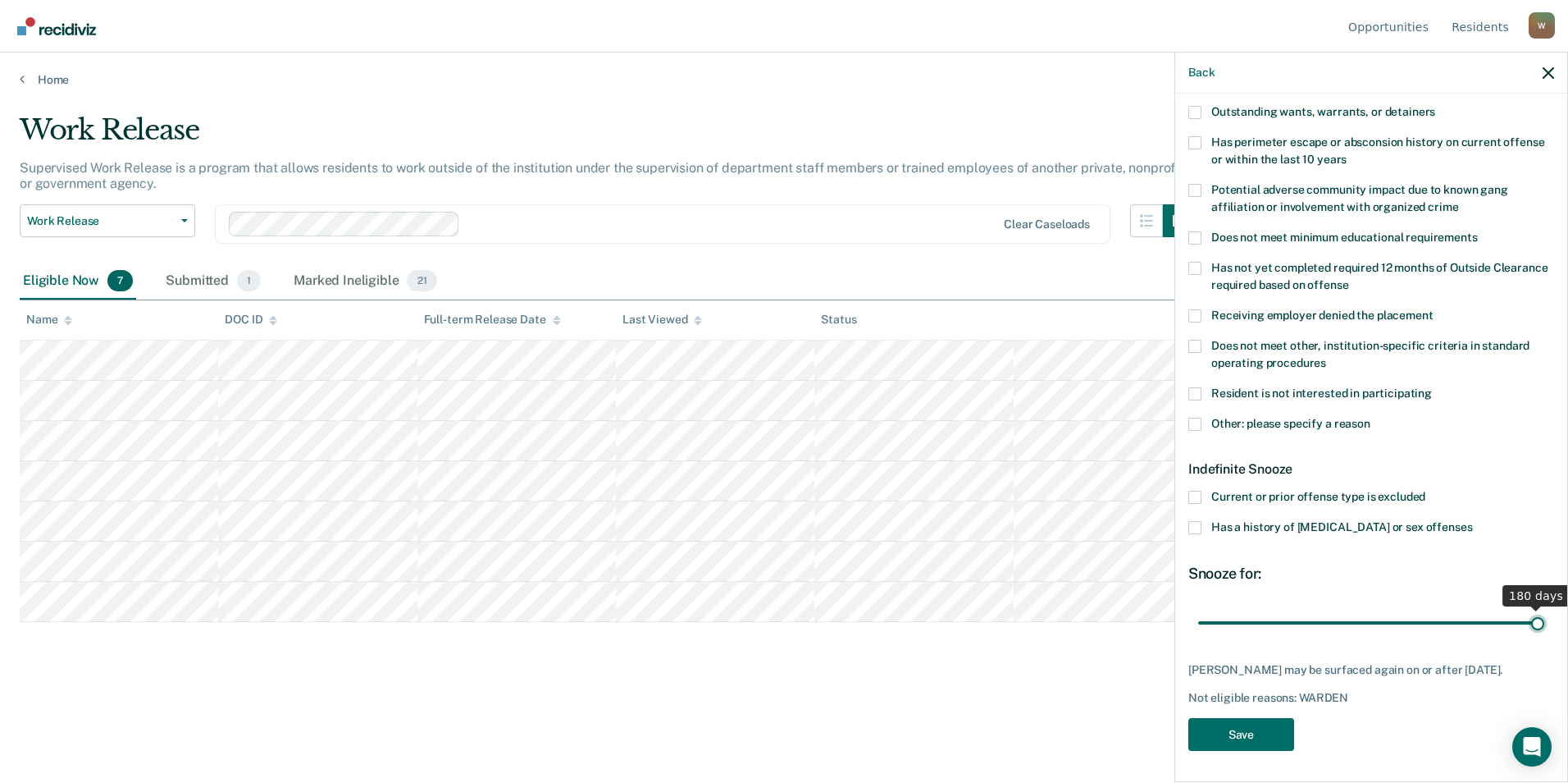
drag, startPoint x: 1264, startPoint y: 609, endPoint x: 1570, endPoint y: 609, distance: 306.0
type input "180"
click at [1544, 609] on input "range" at bounding box center [1371, 622] width 346 height 29
click at [1252, 731] on button "Save" at bounding box center [1241, 734] width 106 height 34
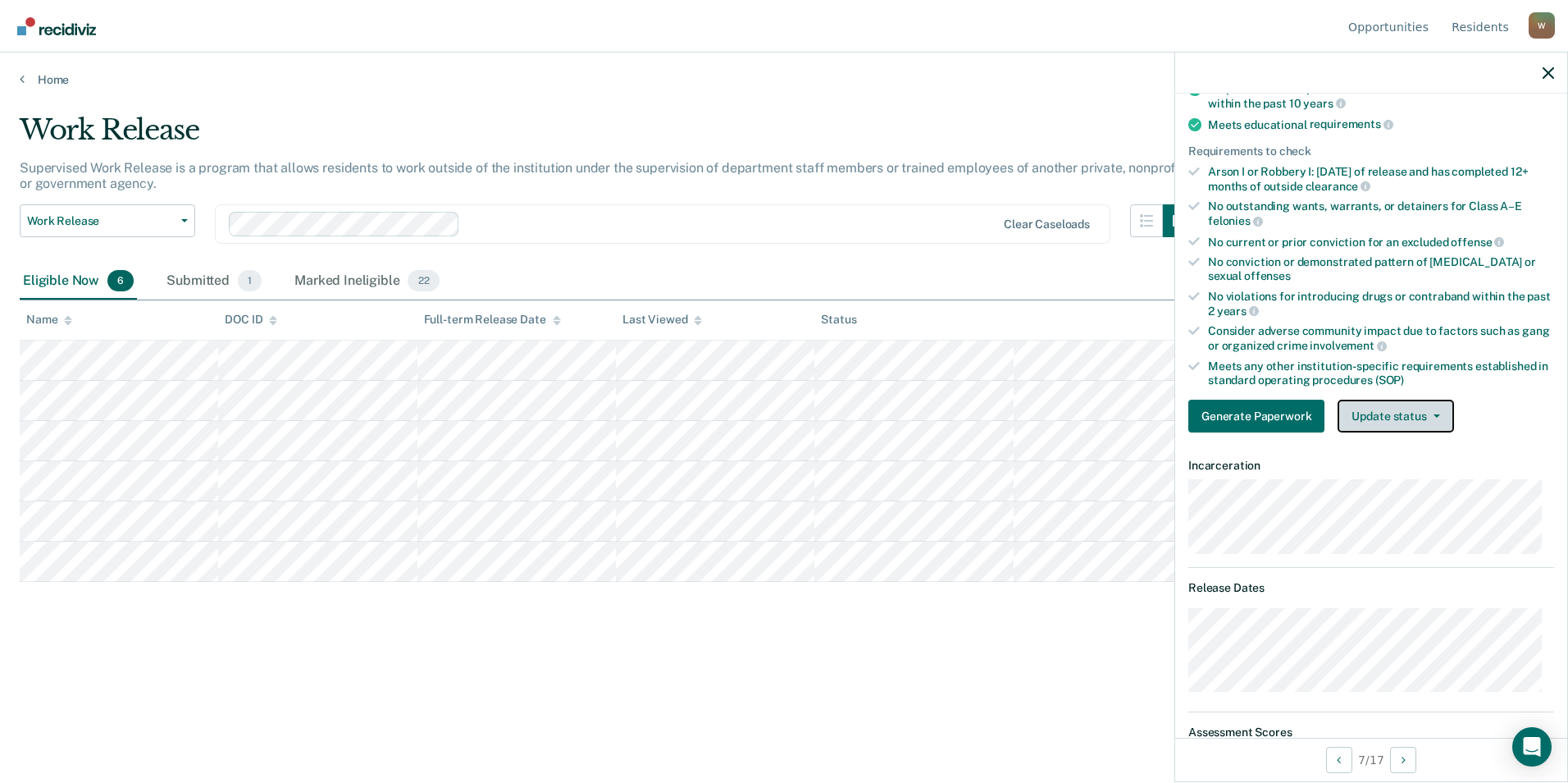
click at [1427, 419] on button "Update status" at bounding box center [1395, 415] width 116 height 33
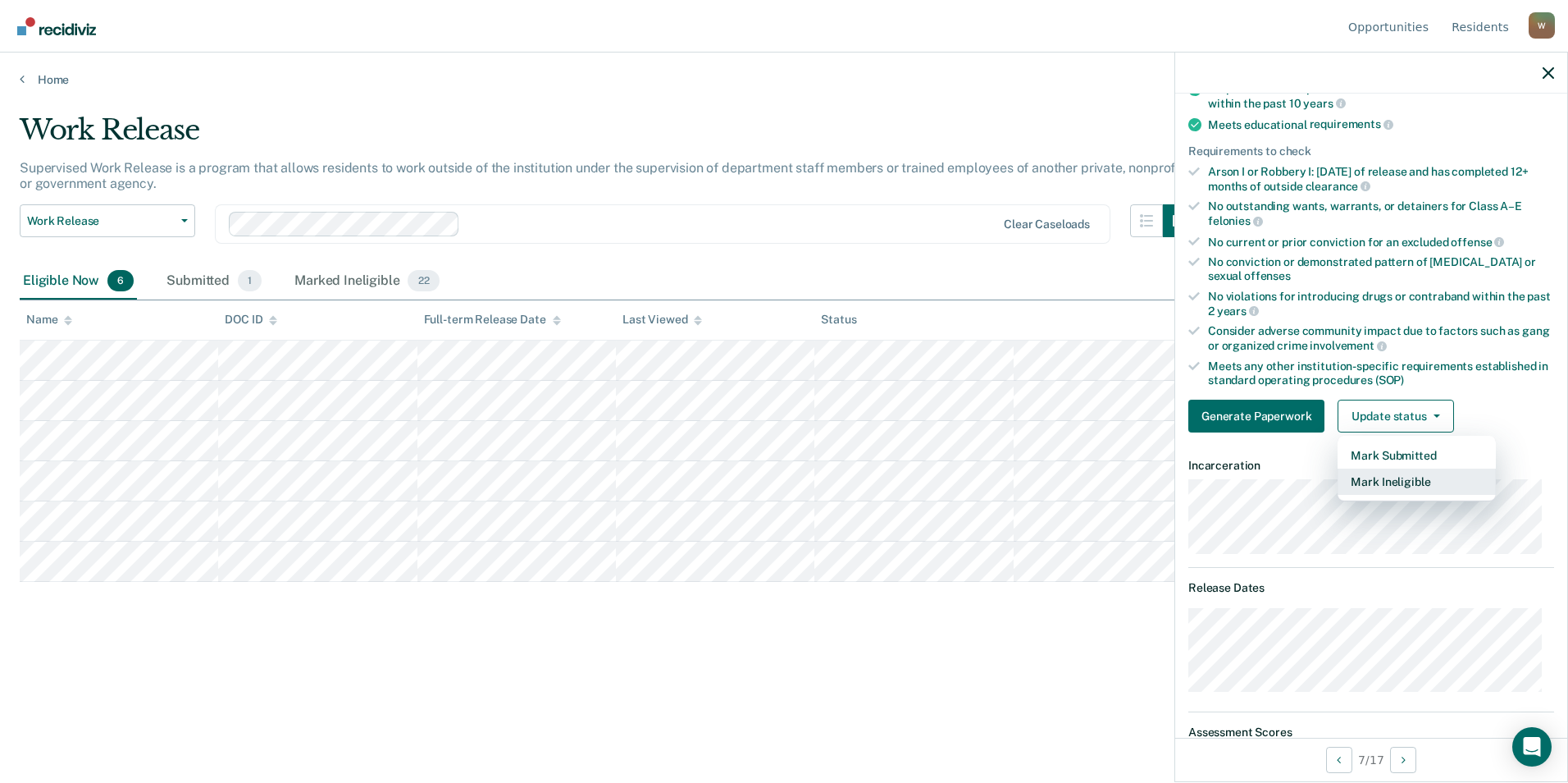
click at [1418, 479] on button "Mark Ineligible" at bounding box center [1416, 481] width 158 height 26
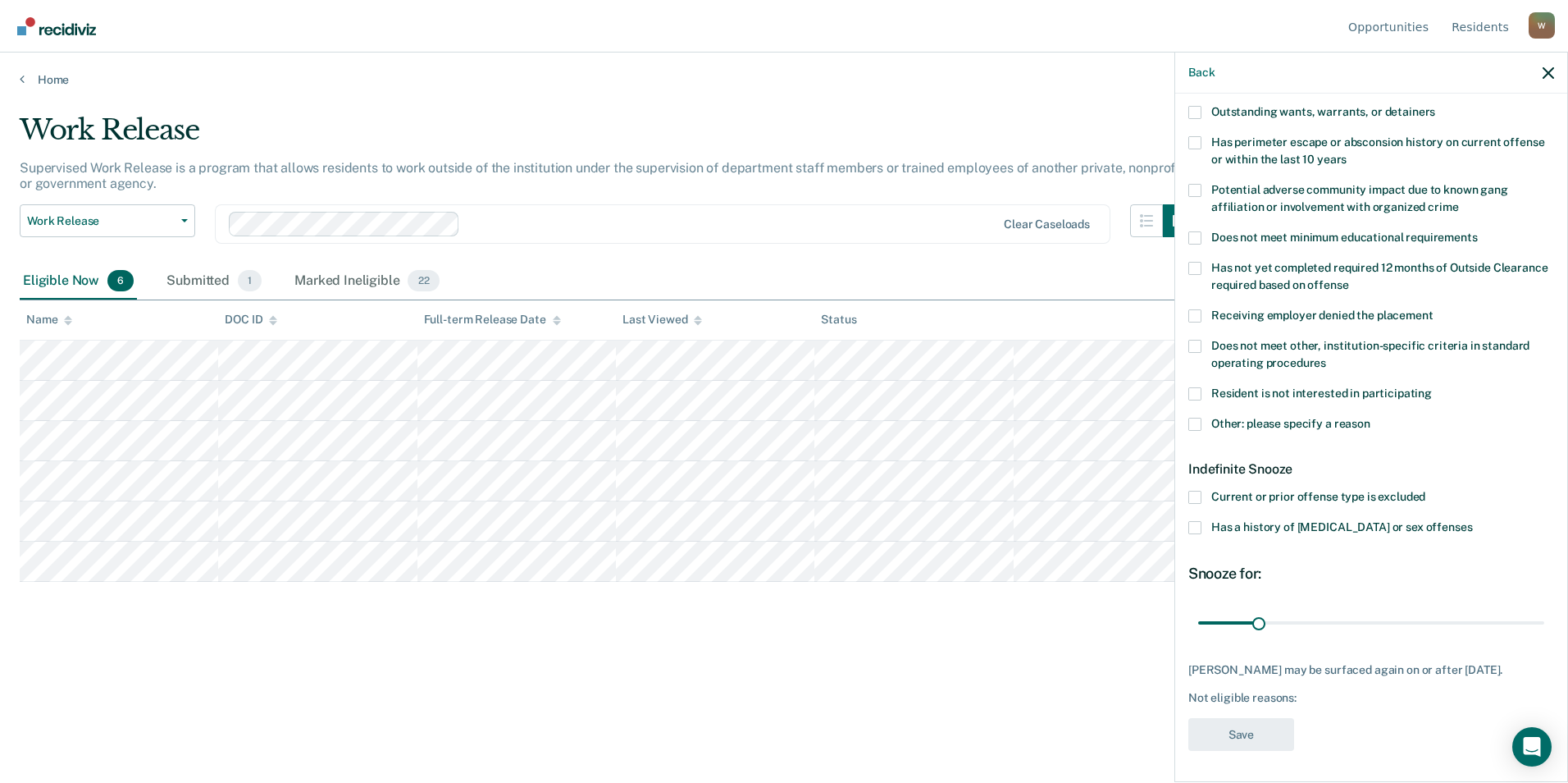
click at [1196, 420] on span at bounding box center [1195, 424] width 13 height 13
click at [1370, 417] on input "Other: please specify a reason" at bounding box center [1370, 417] width 0 height 0
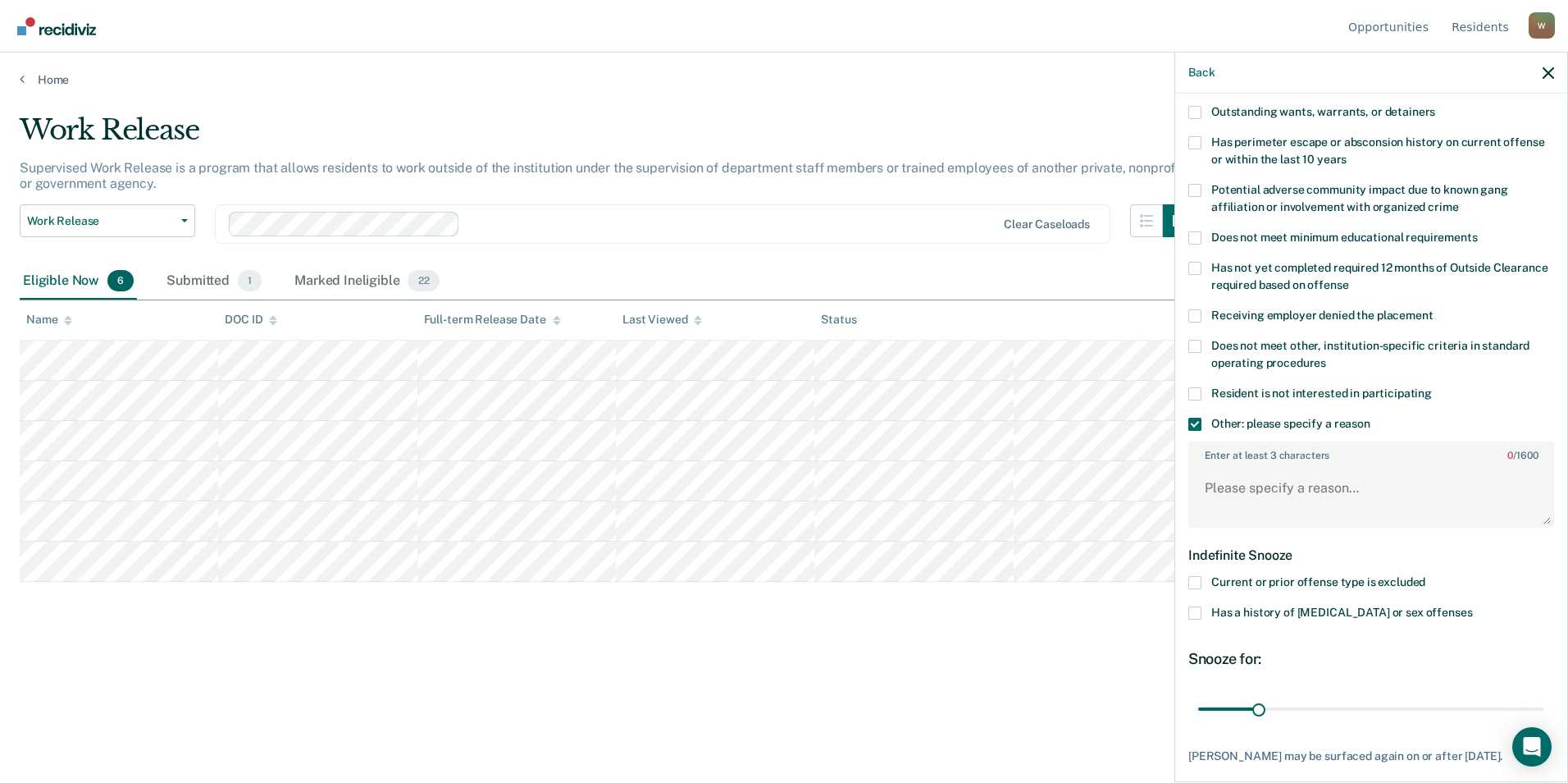
click at [1195, 388] on span at bounding box center [1195, 394] width 13 height 13
click at [1431, 388] on input "Resident is not interested in participating" at bounding box center [1431, 388] width 0 height 0
click at [1194, 423] on span at bounding box center [1195, 424] width 13 height 13
click at [1370, 417] on input "Other: please specify a reason" at bounding box center [1370, 417] width 0 height 0
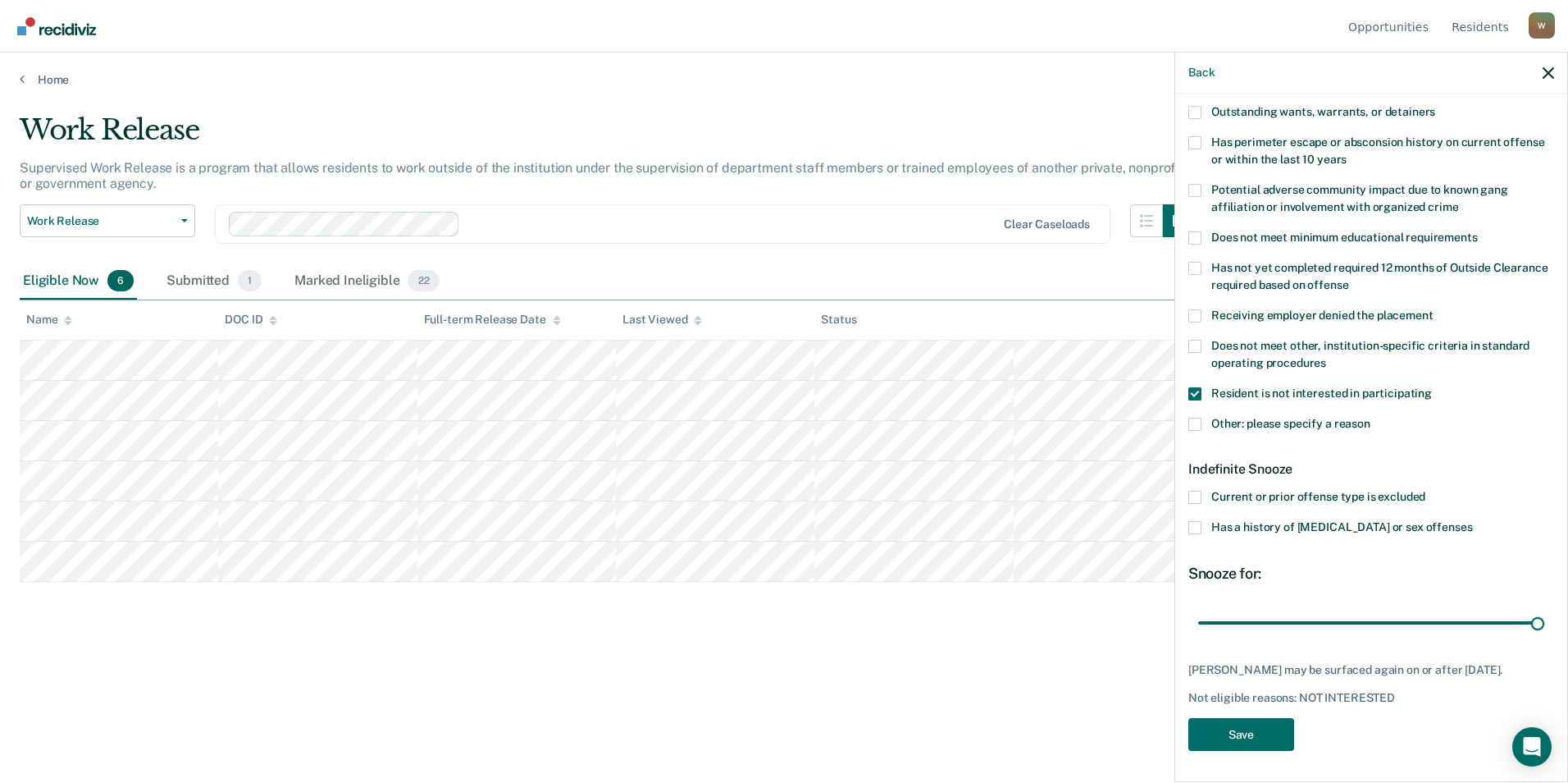
drag, startPoint x: 1243, startPoint y: 612, endPoint x: 1567, endPoint y: 607, distance: 324.0
type input "180"
click at [1544, 610] on input "range" at bounding box center [1371, 622] width 346 height 29
click at [1275, 732] on button "Save" at bounding box center [1241, 734] width 106 height 34
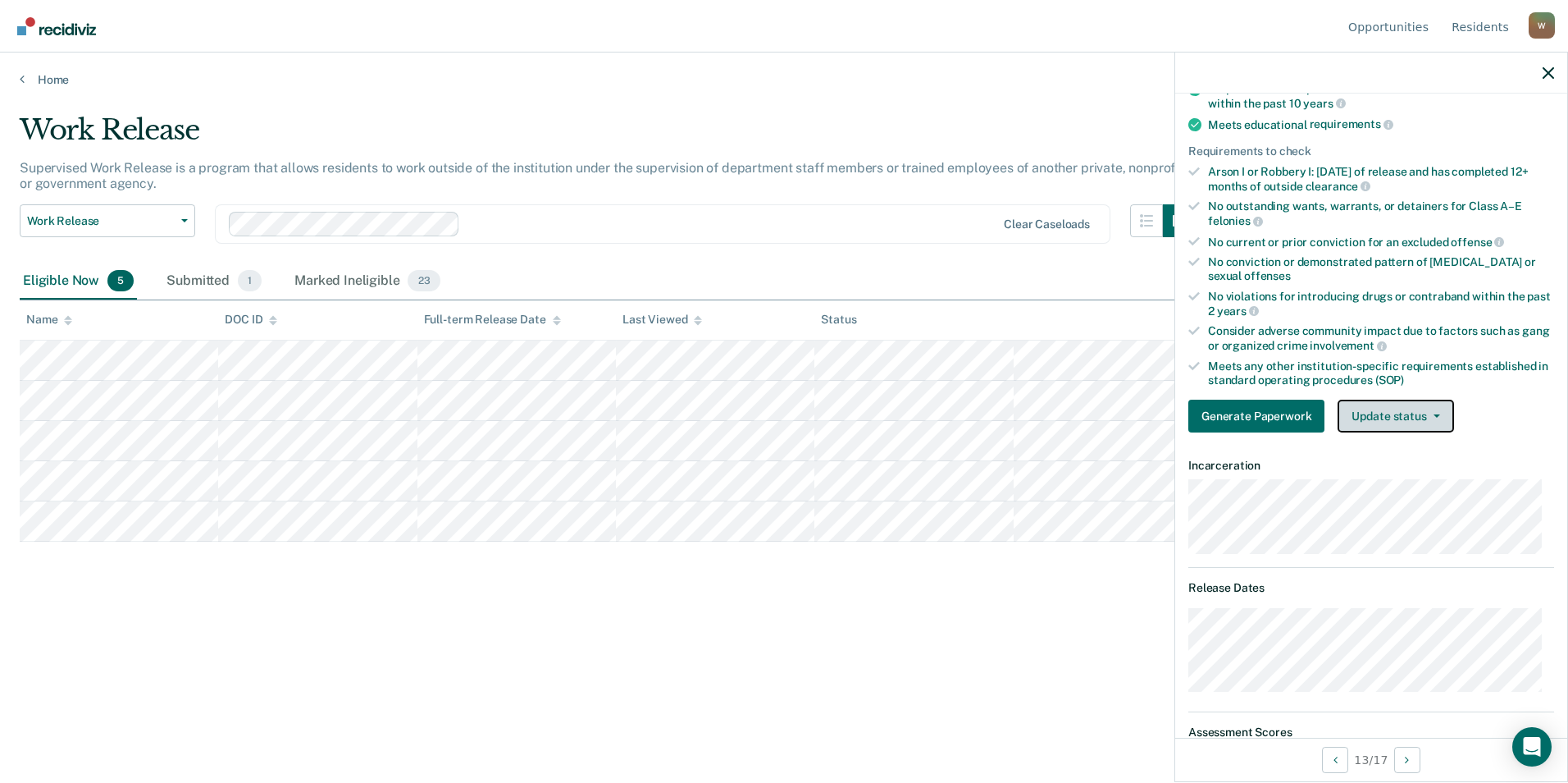
click at [1405, 416] on button "Update status" at bounding box center [1395, 415] width 116 height 33
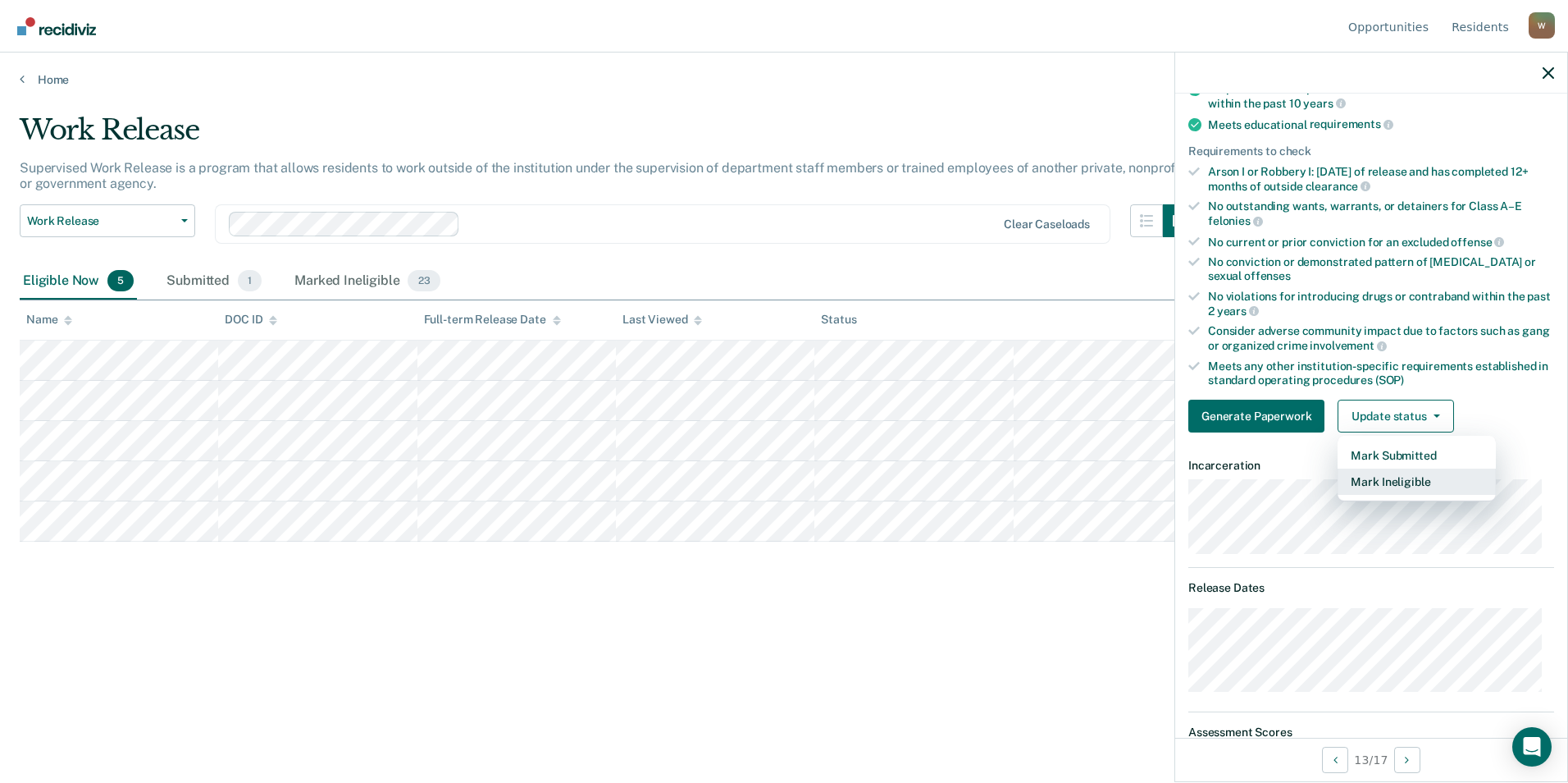
click at [1394, 481] on button "Mark Ineligible" at bounding box center [1416, 481] width 158 height 26
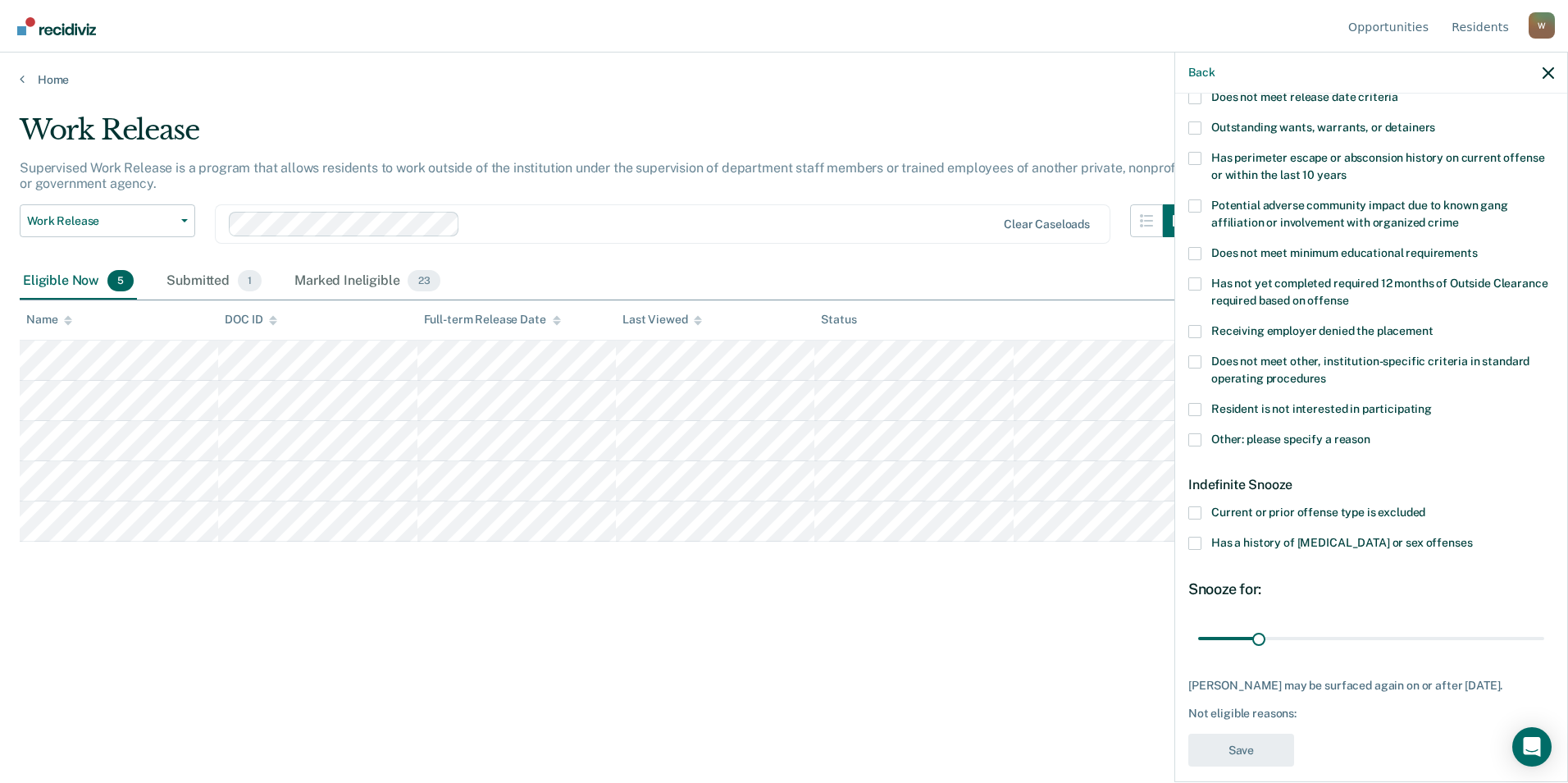
click at [1201, 403] on span at bounding box center [1195, 410] width 13 height 13
click at [1431, 403] on input "Resident is not interested in participating" at bounding box center [1431, 403] width 0 height 0
click at [1253, 633] on input "range" at bounding box center [1371, 638] width 346 height 29
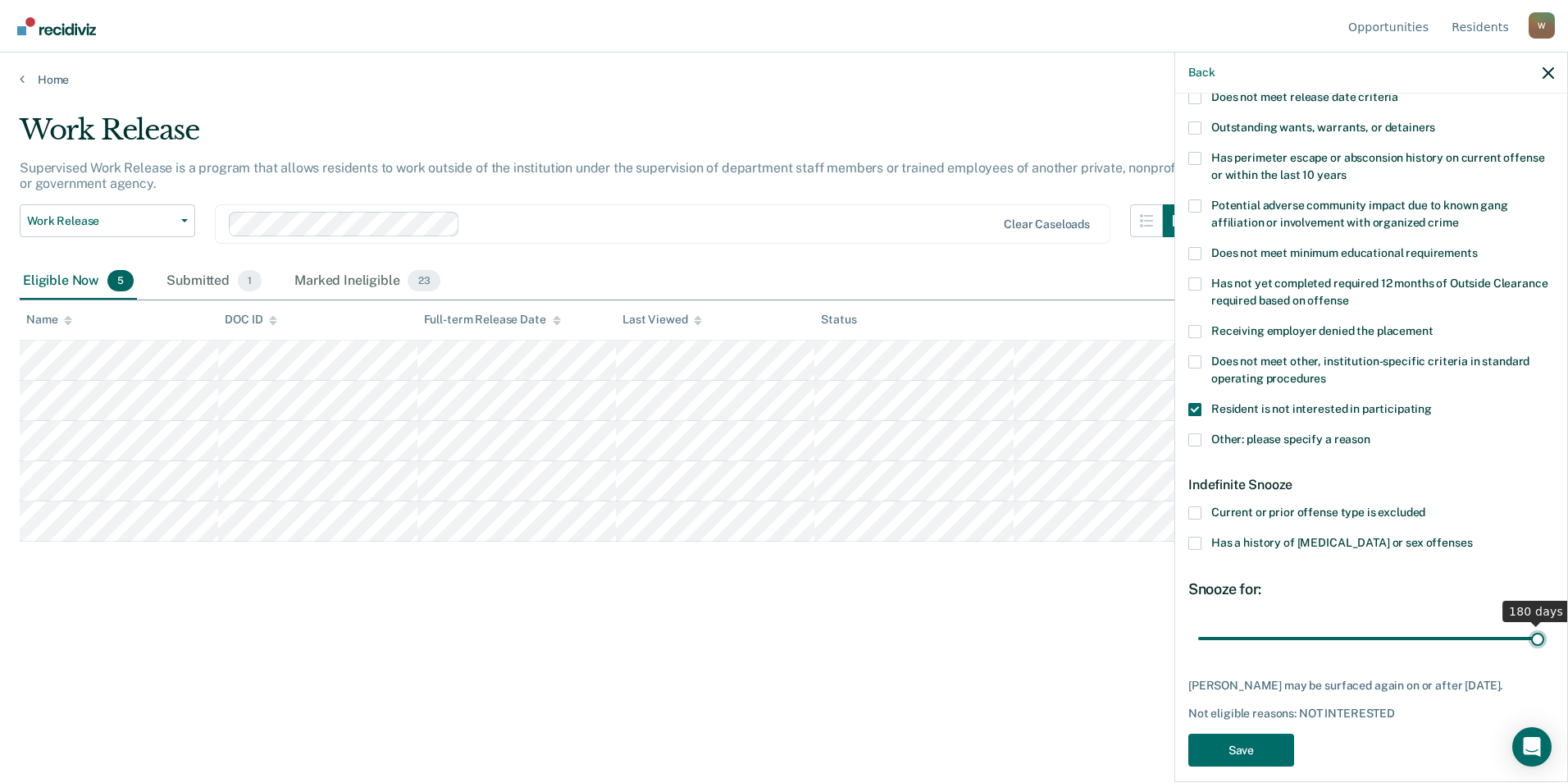
drag, startPoint x: 1263, startPoint y: 625, endPoint x: 1554, endPoint y: 660, distance: 293.1
type input "180"
click at [1544, 623] on input "range" at bounding box center [1371, 638] width 346 height 29
click at [1261, 743] on button "Save" at bounding box center [1241, 749] width 106 height 34
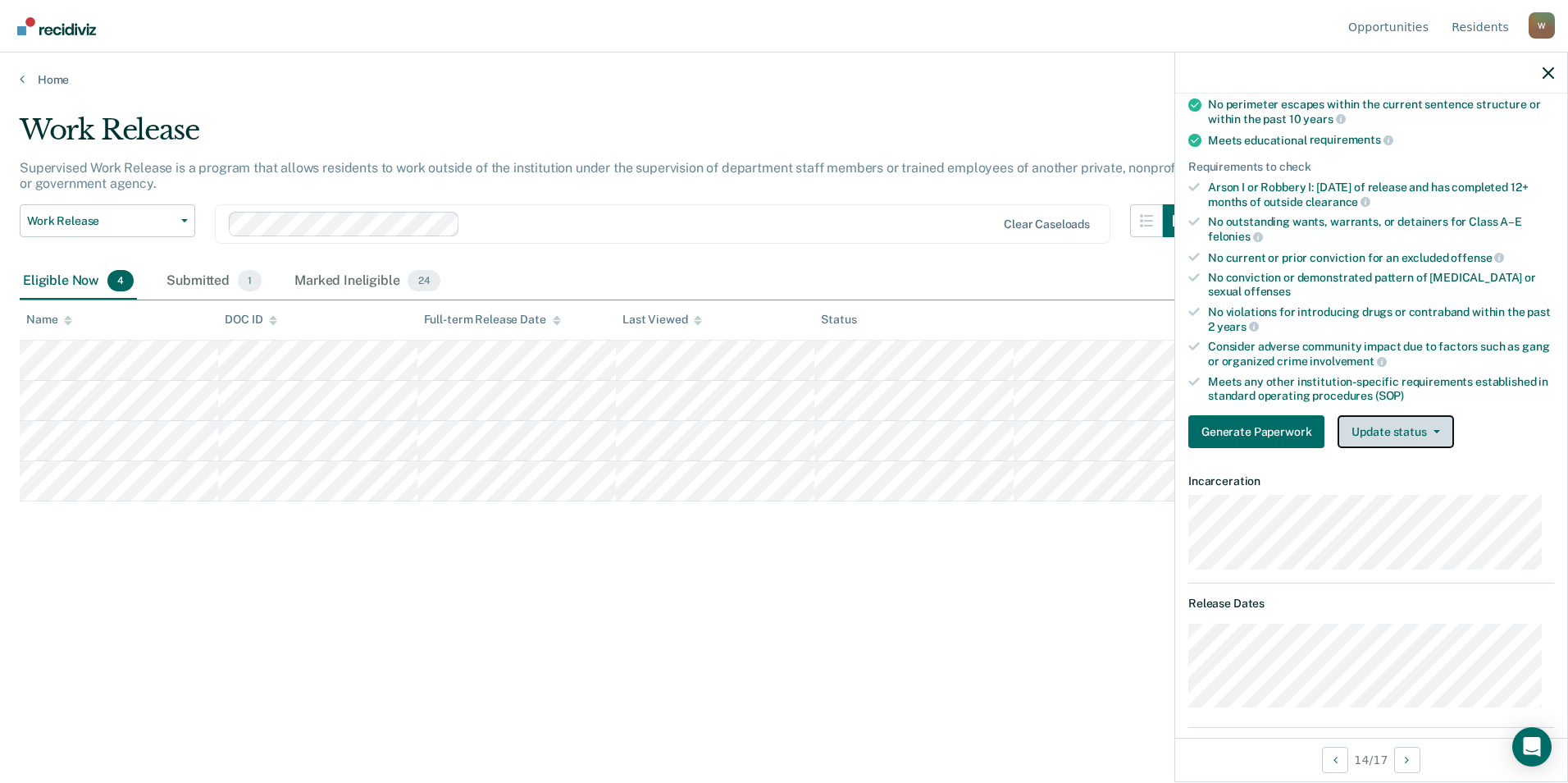
click at [1402, 436] on button "Update status" at bounding box center [1395, 432] width 116 height 33
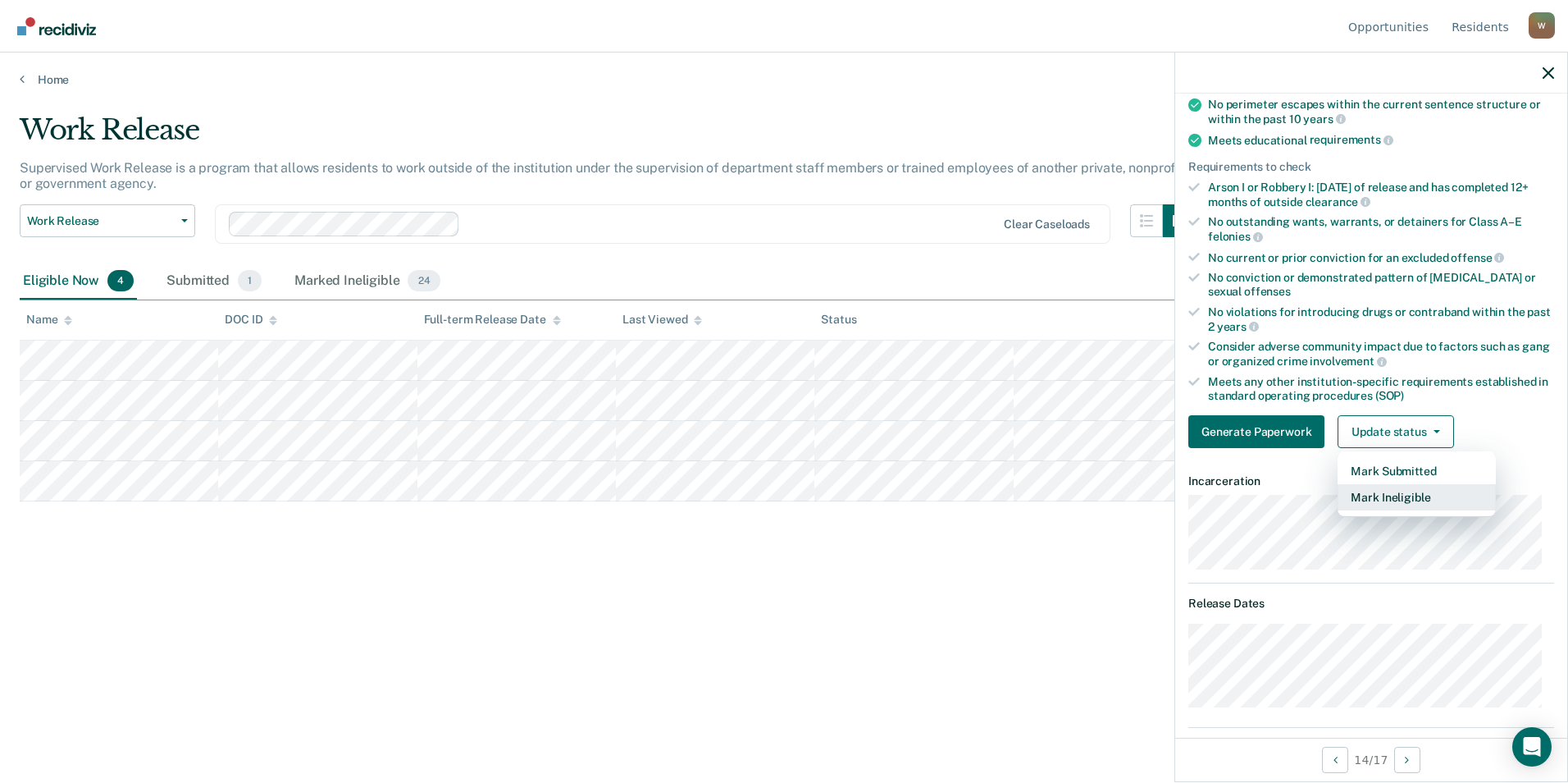
click at [1402, 498] on button "Mark Ineligible" at bounding box center [1416, 497] width 158 height 26
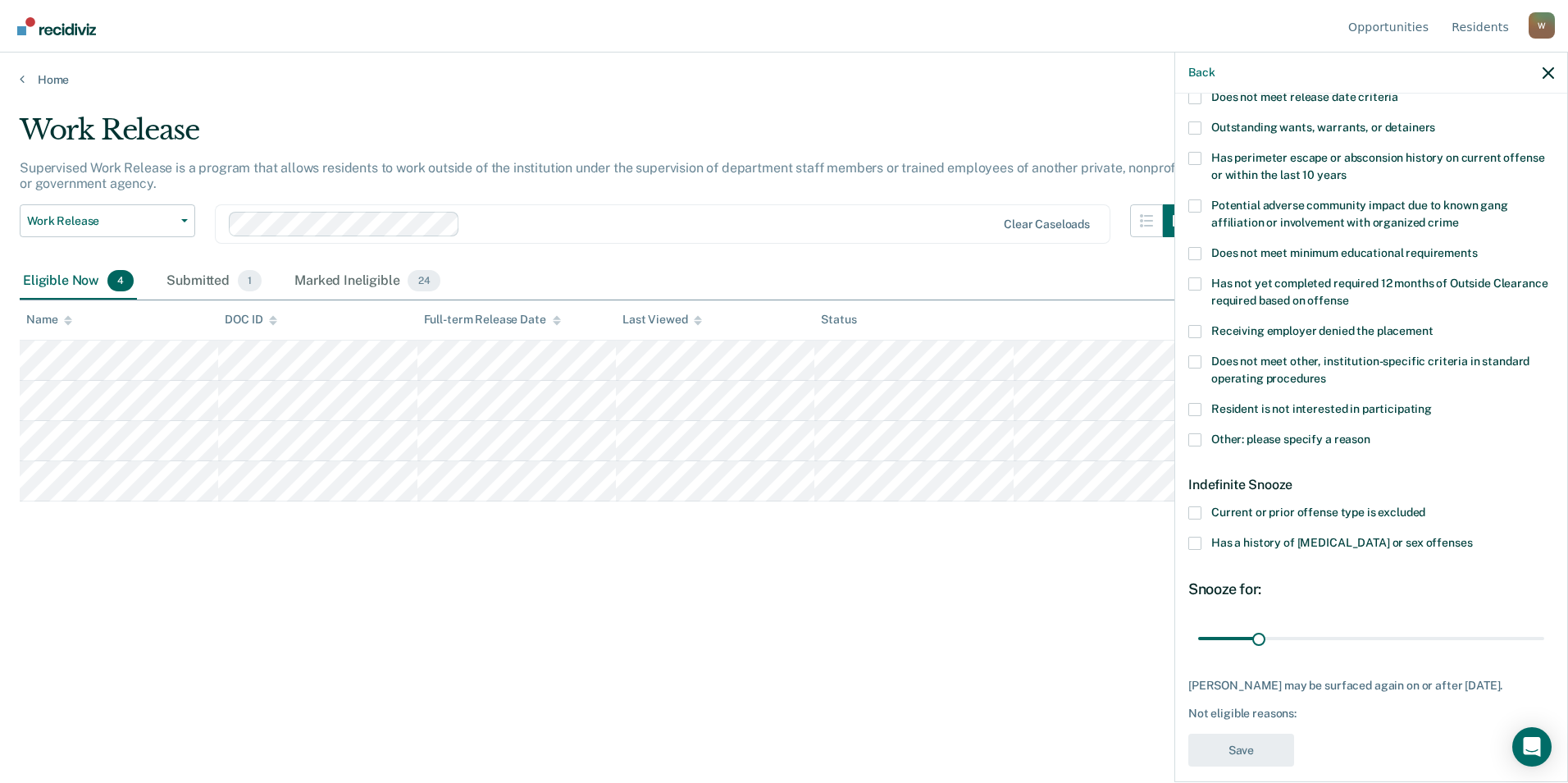
scroll to position [0, 0]
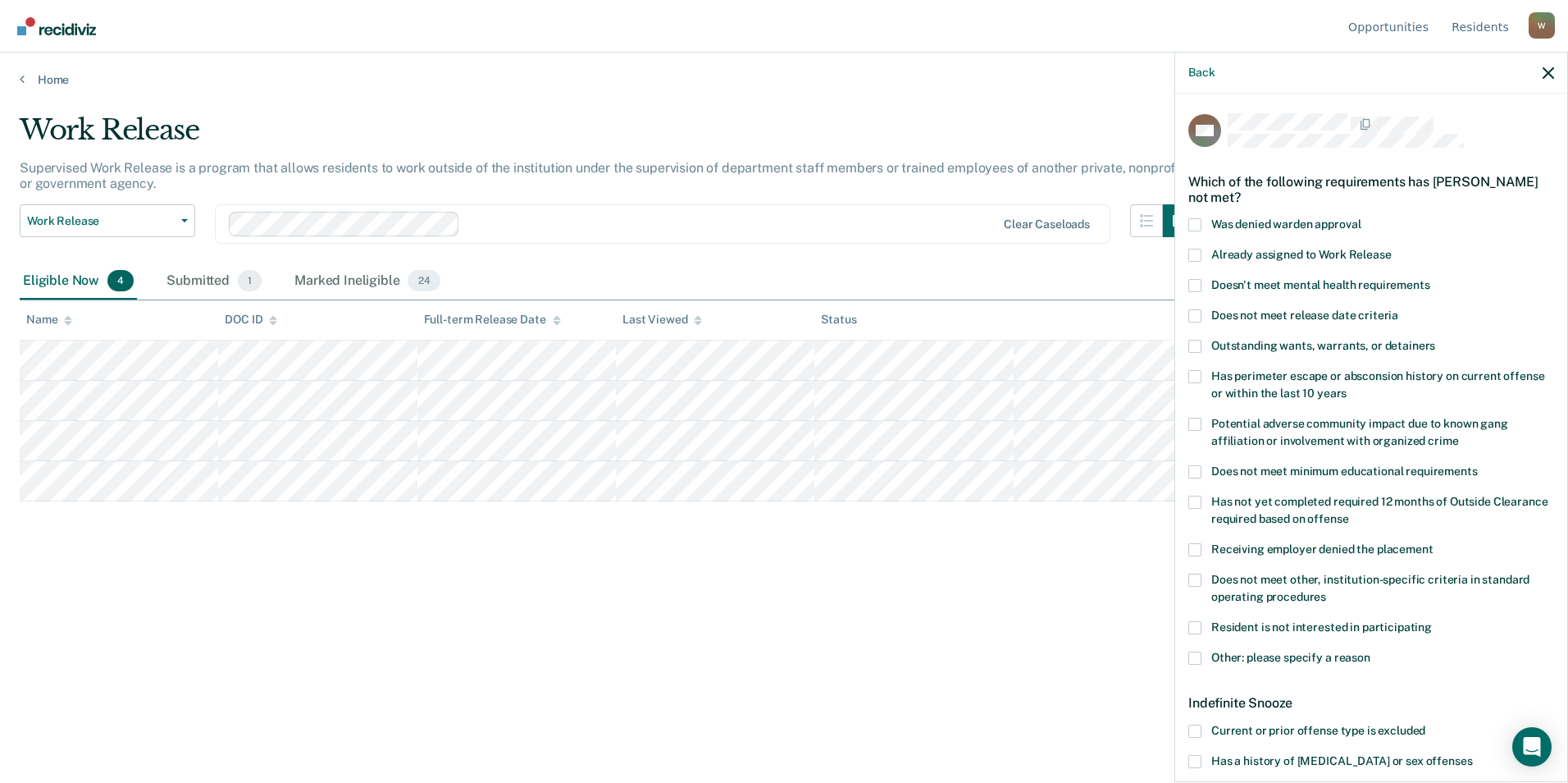
click at [1193, 342] on span at bounding box center [1195, 347] width 13 height 13
click at [1435, 340] on input "Outstanding wants, warrants, or detainers" at bounding box center [1435, 340] width 0 height 0
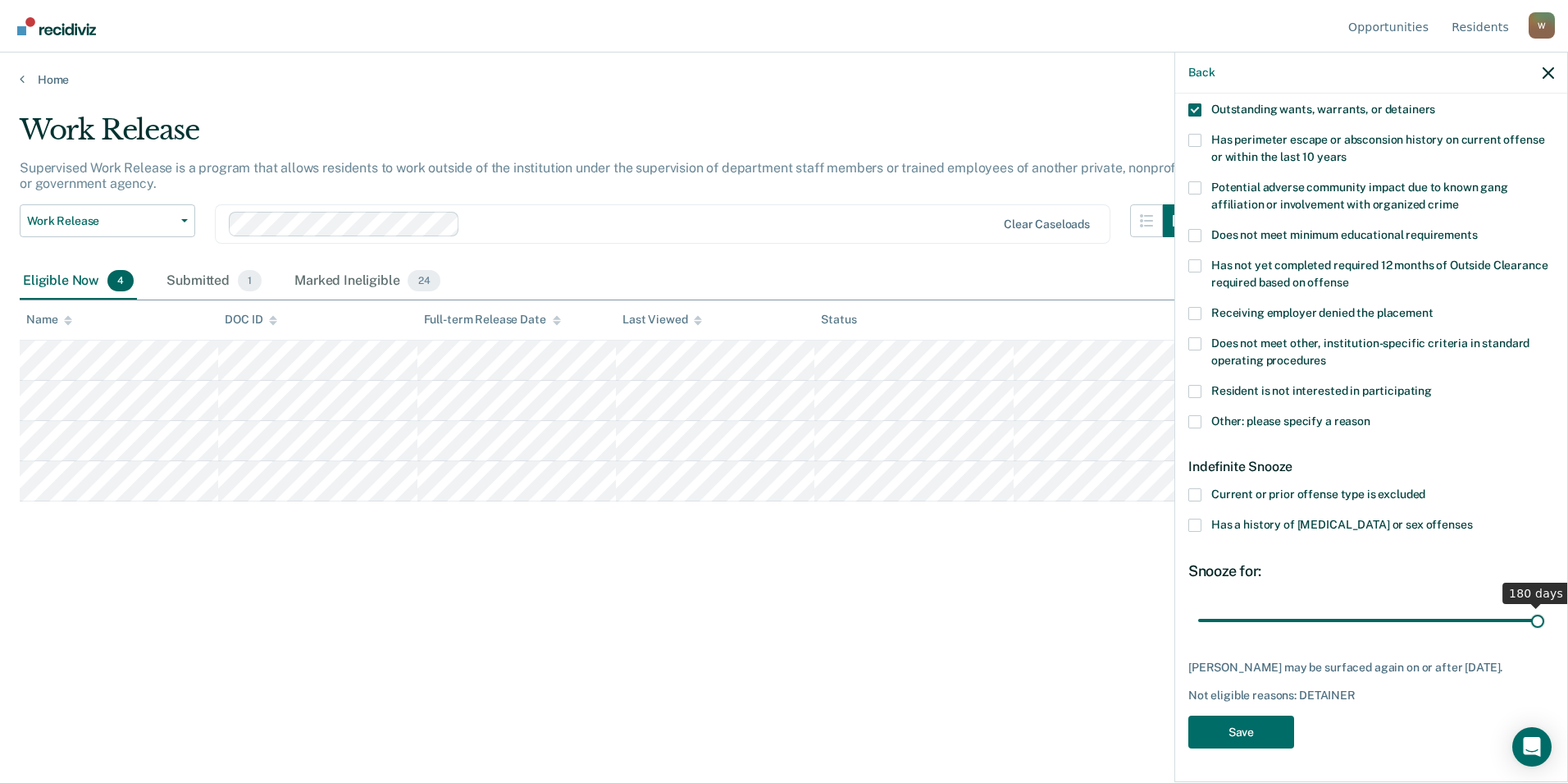
scroll to position [234, 0]
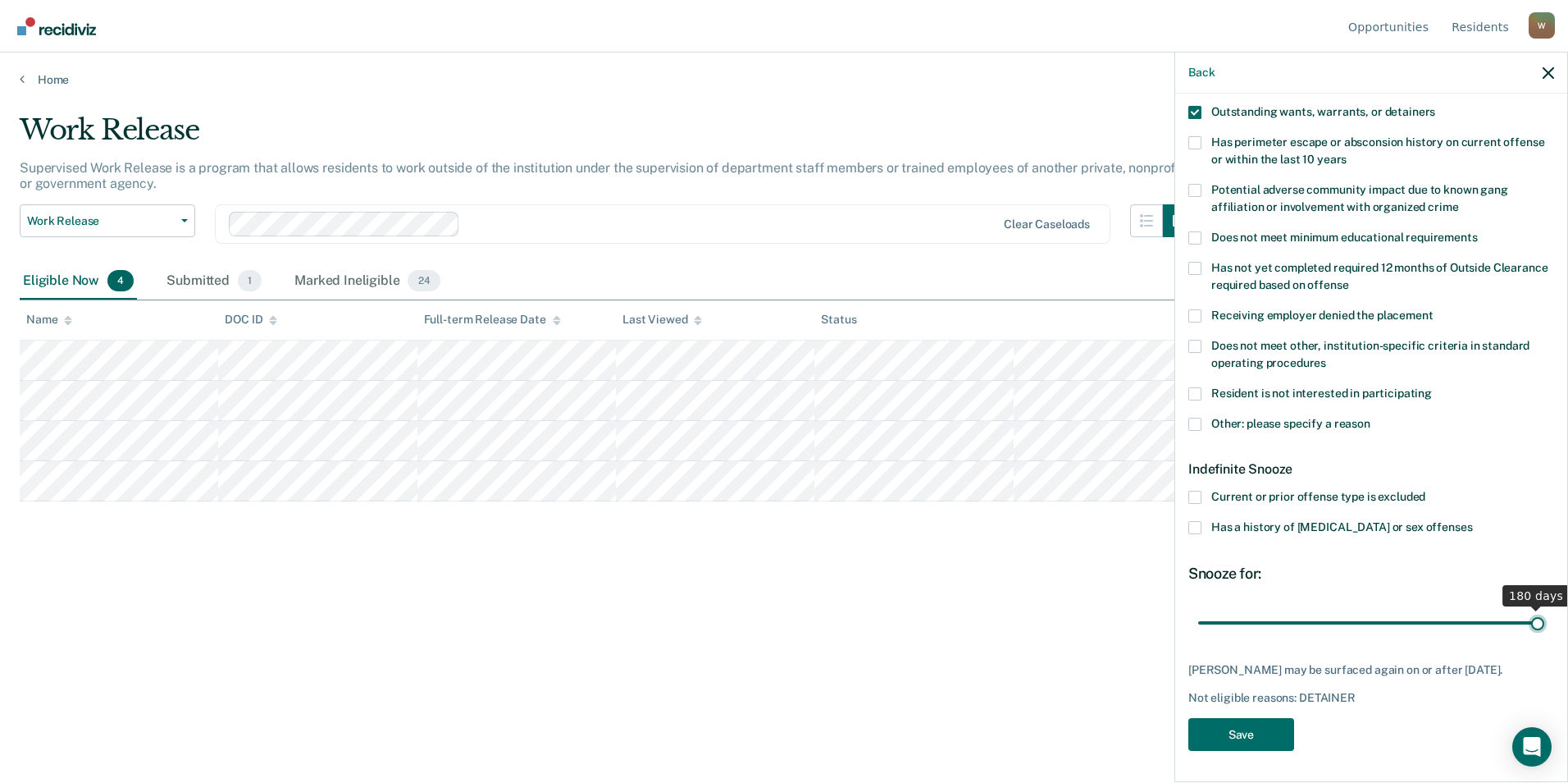
drag, startPoint x: 1259, startPoint y: 617, endPoint x: 1570, endPoint y: 600, distance: 311.5
type input "180"
click at [1544, 608] on input "range" at bounding box center [1371, 622] width 346 height 29
click at [1244, 726] on button "Save" at bounding box center [1241, 734] width 106 height 34
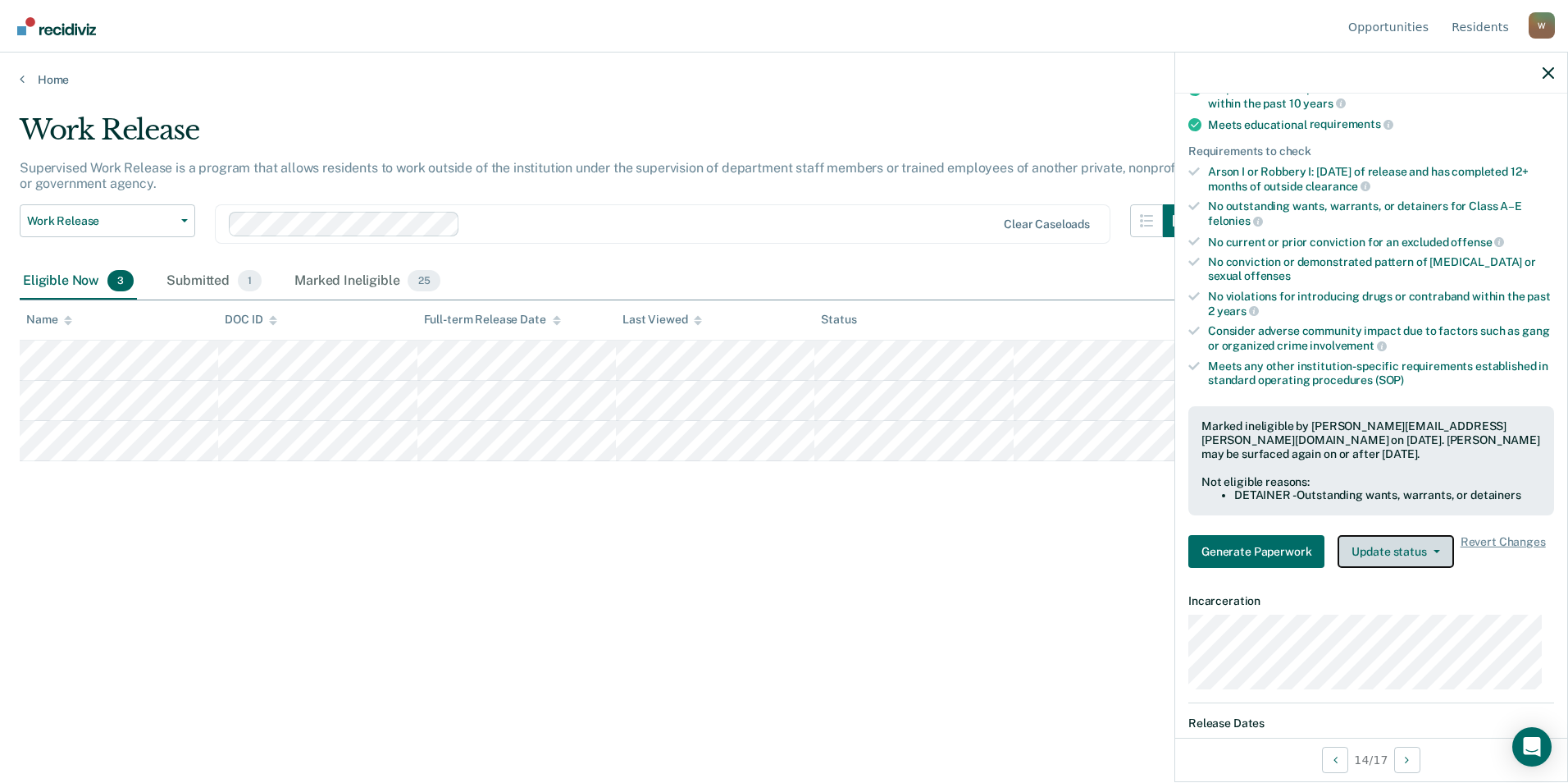
click at [1430, 551] on button "Update status" at bounding box center [1395, 551] width 116 height 33
click at [841, 574] on div "Work Release Supervised Work Release is a program that allows residents to work…" at bounding box center [784, 386] width 1528 height 547
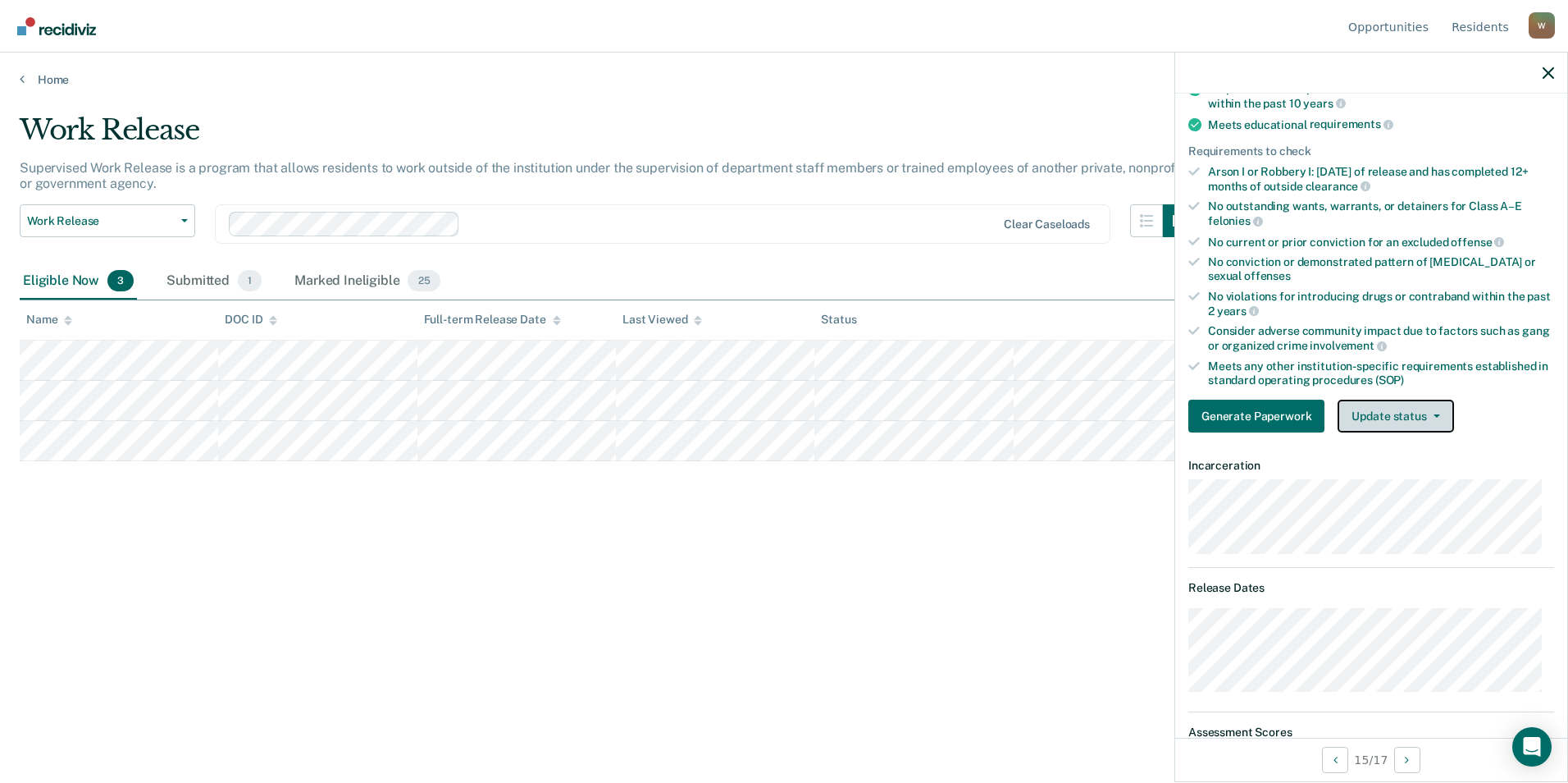
click at [1421, 411] on button "Update status" at bounding box center [1395, 415] width 116 height 33
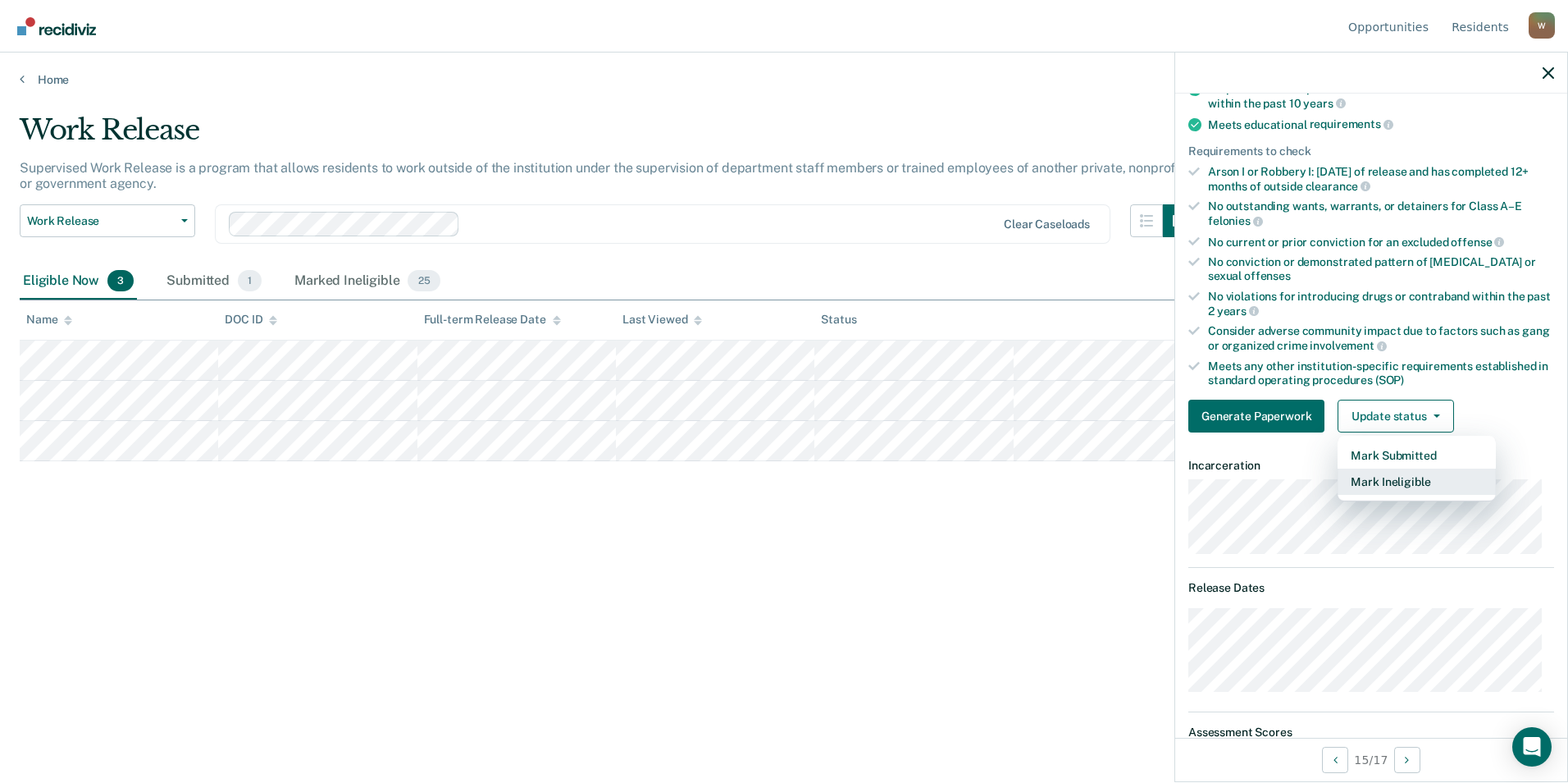
click at [1407, 476] on button "Mark Ineligible" at bounding box center [1416, 481] width 158 height 26
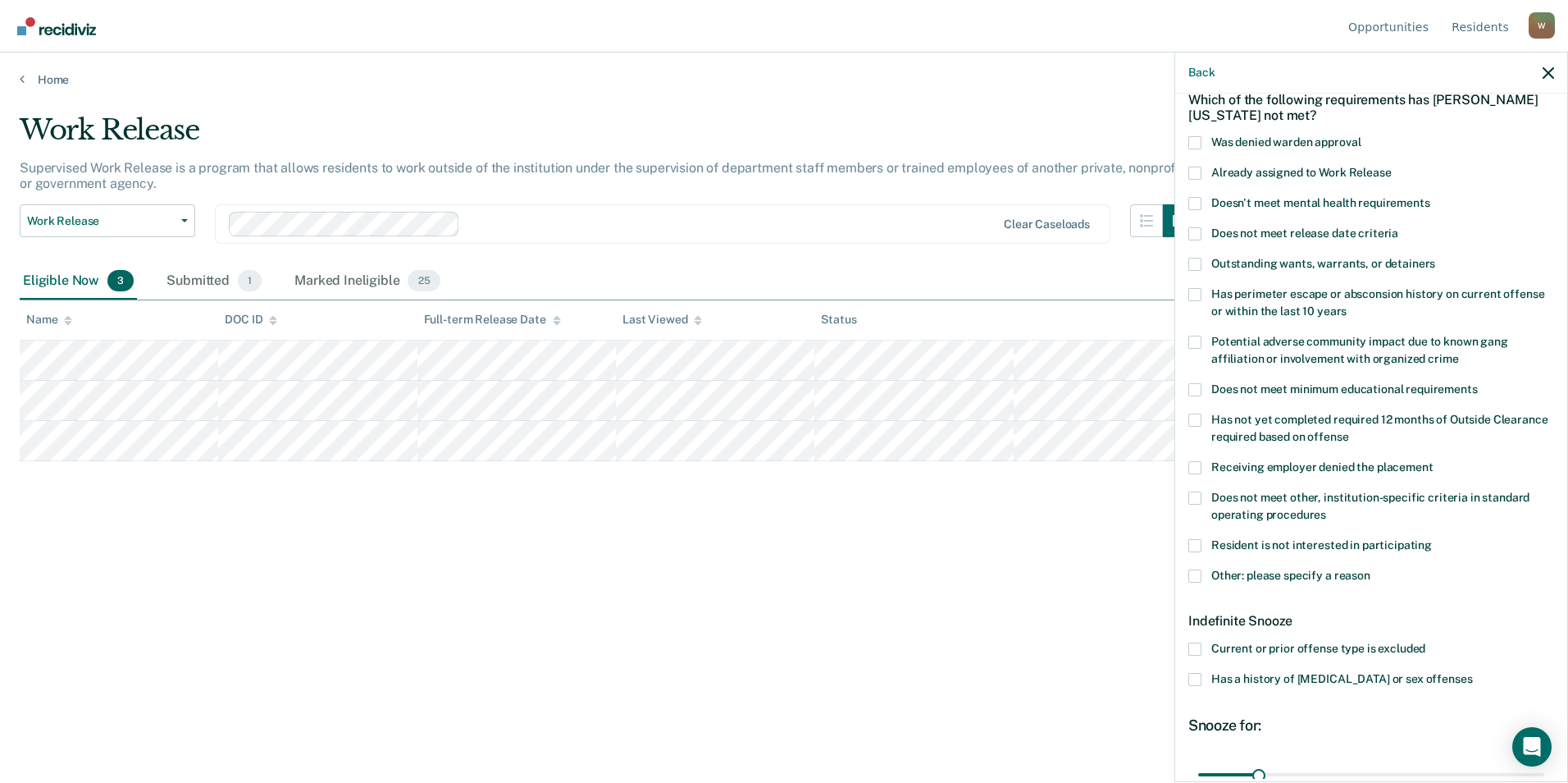
scroll to position [164, 0]
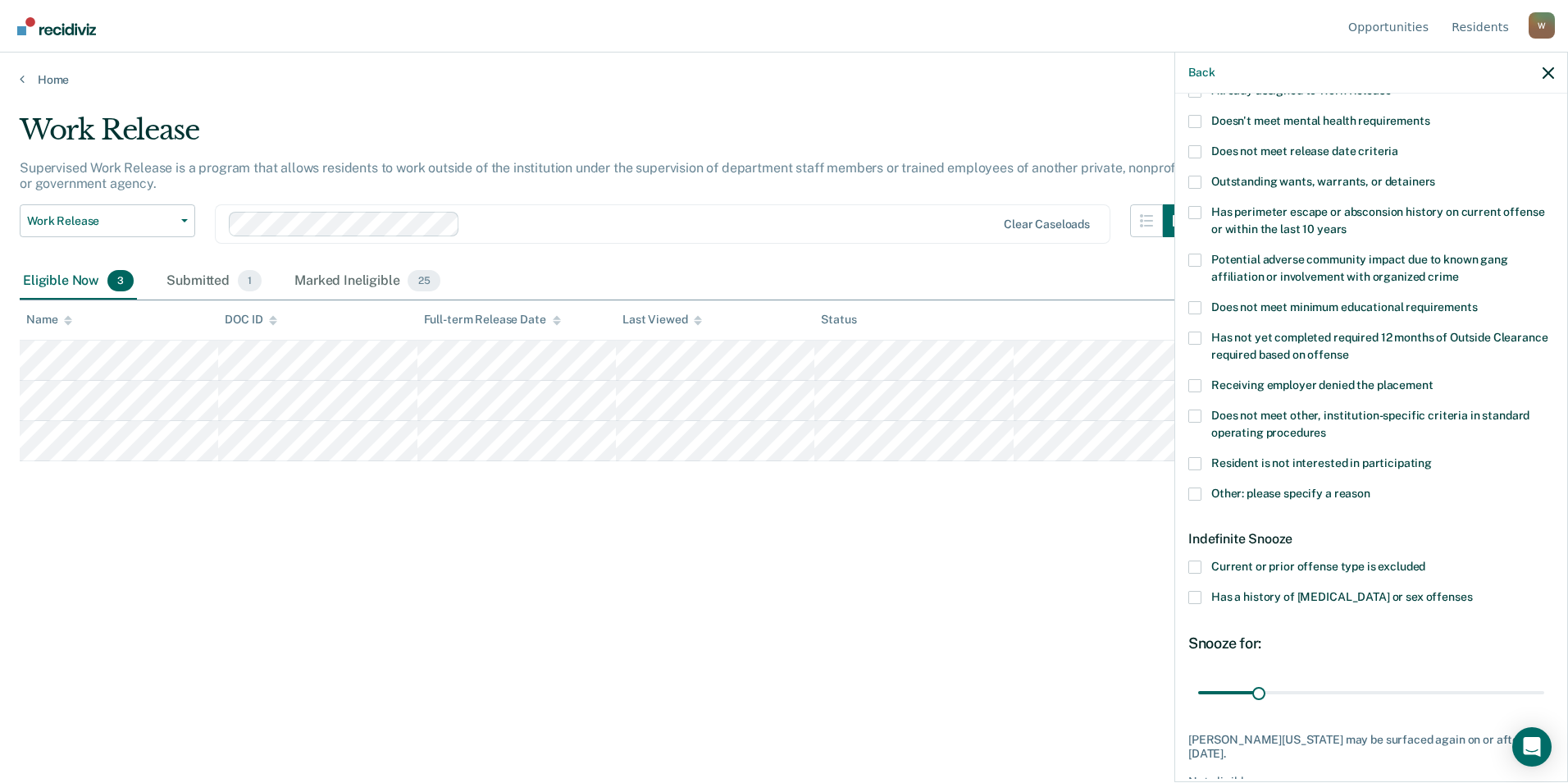
click at [1198, 497] on span at bounding box center [1195, 494] width 13 height 13
click at [1370, 487] on input "Other: please specify a reason" at bounding box center [1370, 487] width 0 height 0
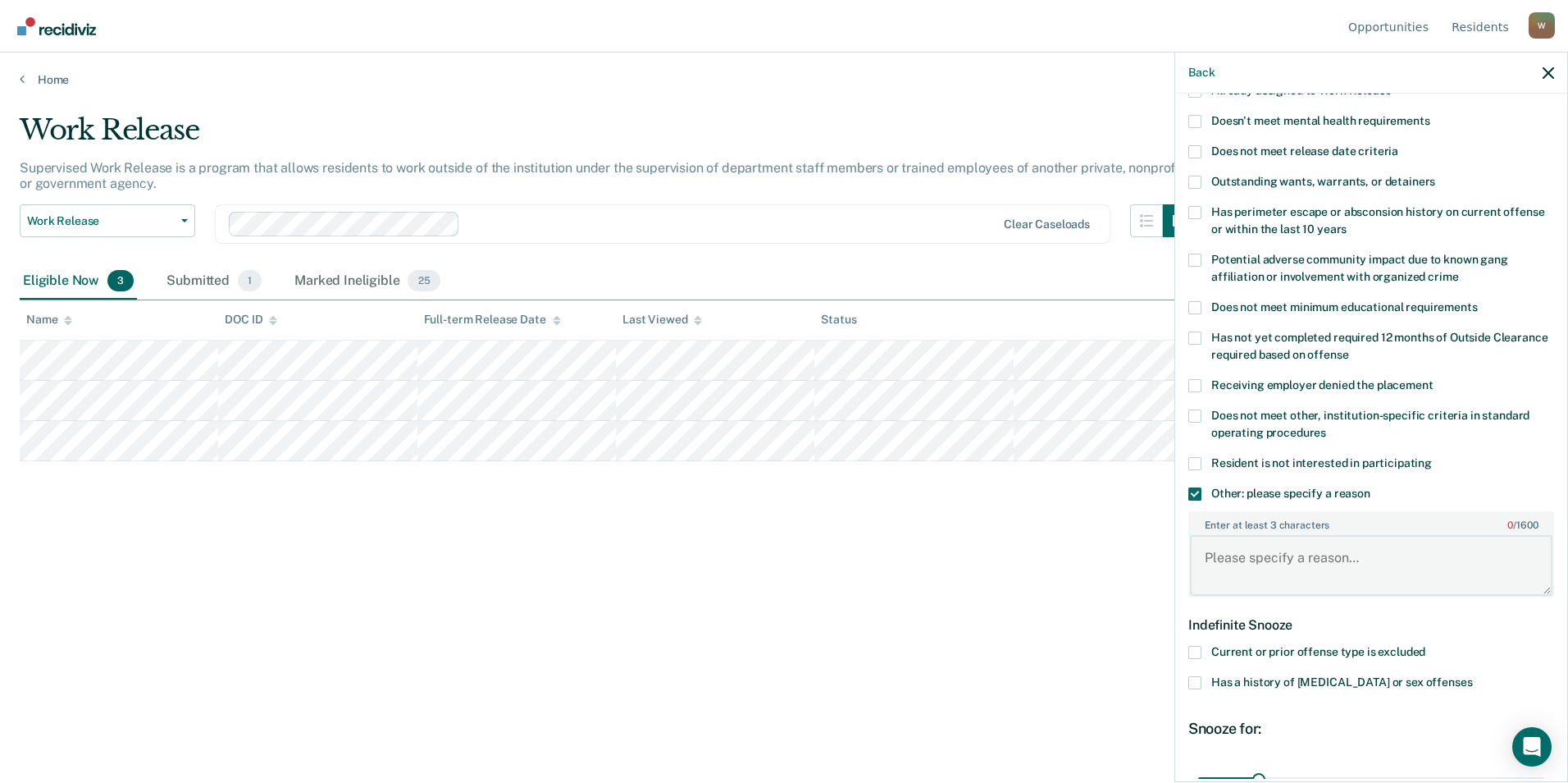
click at [1258, 569] on textarea "Enter at least 3 characters 0 / 1600" at bounding box center [1371, 565] width 363 height 60
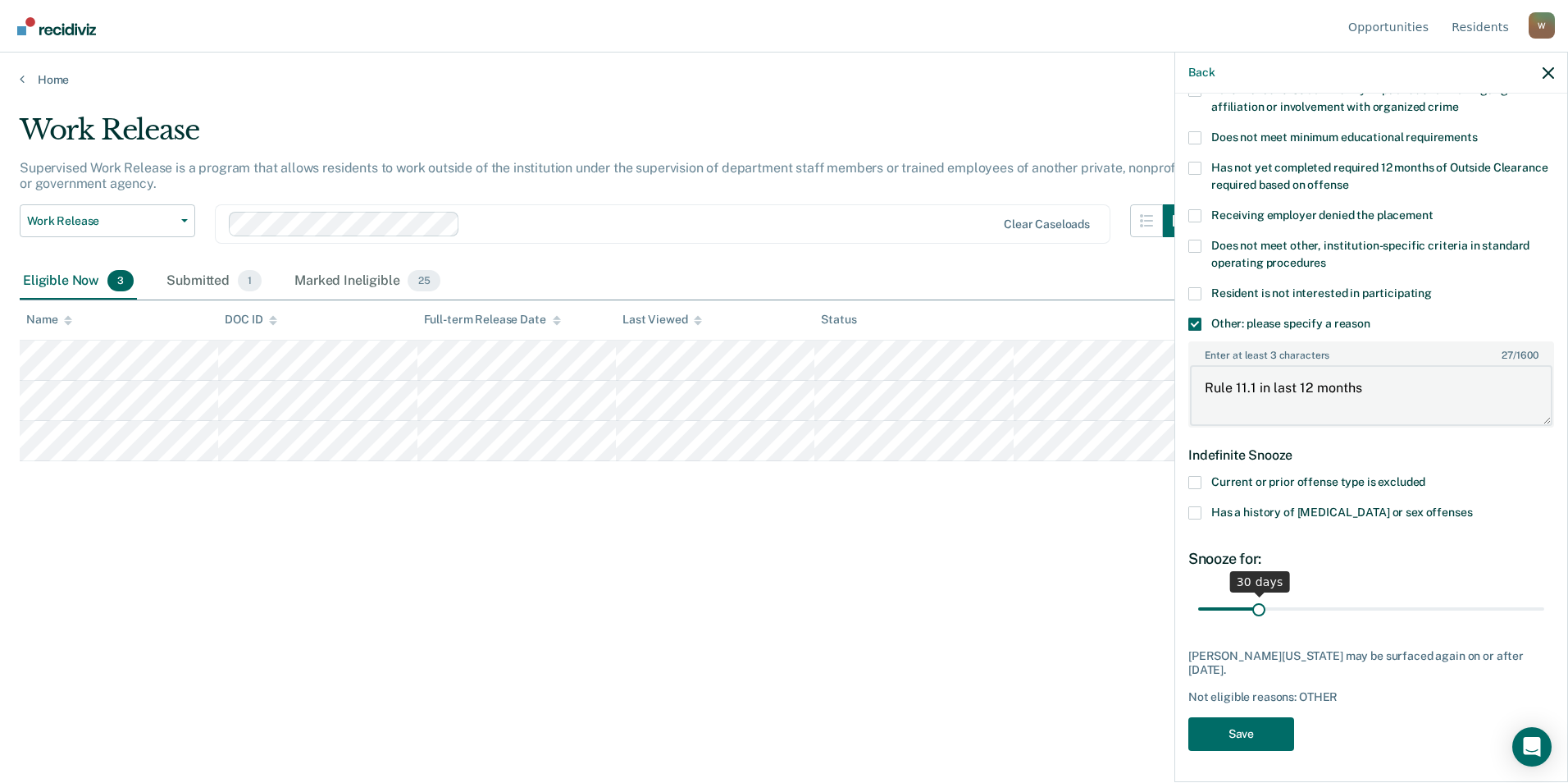
type textarea "Rule 11.1 in last 12 months"
drag, startPoint x: 1254, startPoint y: 594, endPoint x: 1447, endPoint y: 605, distance: 193.3
click at [1447, 605] on span "30 days" at bounding box center [1371, 608] width 346 height 29
click at [1516, 608] on input "range" at bounding box center [1371, 608] width 346 height 29
type input "180"
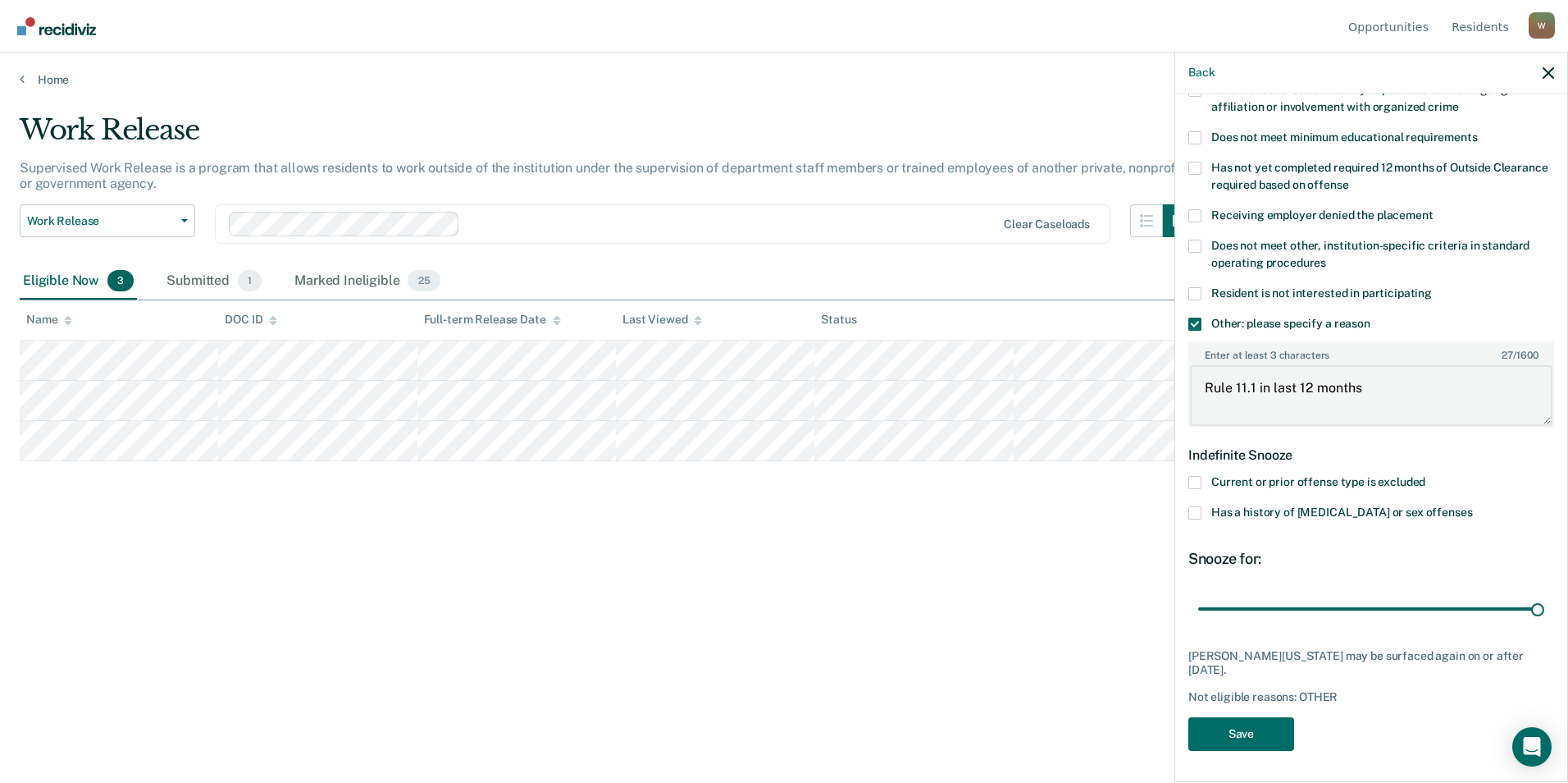
drag, startPoint x: 1392, startPoint y: 392, endPoint x: 1403, endPoint y: 399, distance: 13.0
click at [1393, 392] on textarea "Rule 11.1 in last 12 months" at bounding box center [1371, 394] width 363 height 60
click at [1203, 386] on textarea "Rule 11.1 in last 12 months" at bounding box center [1371, 394] width 363 height 60
type textarea "Multiple Rule 11.1 in last 12 months"
click at [1237, 741] on button "Save" at bounding box center [1241, 733] width 106 height 34
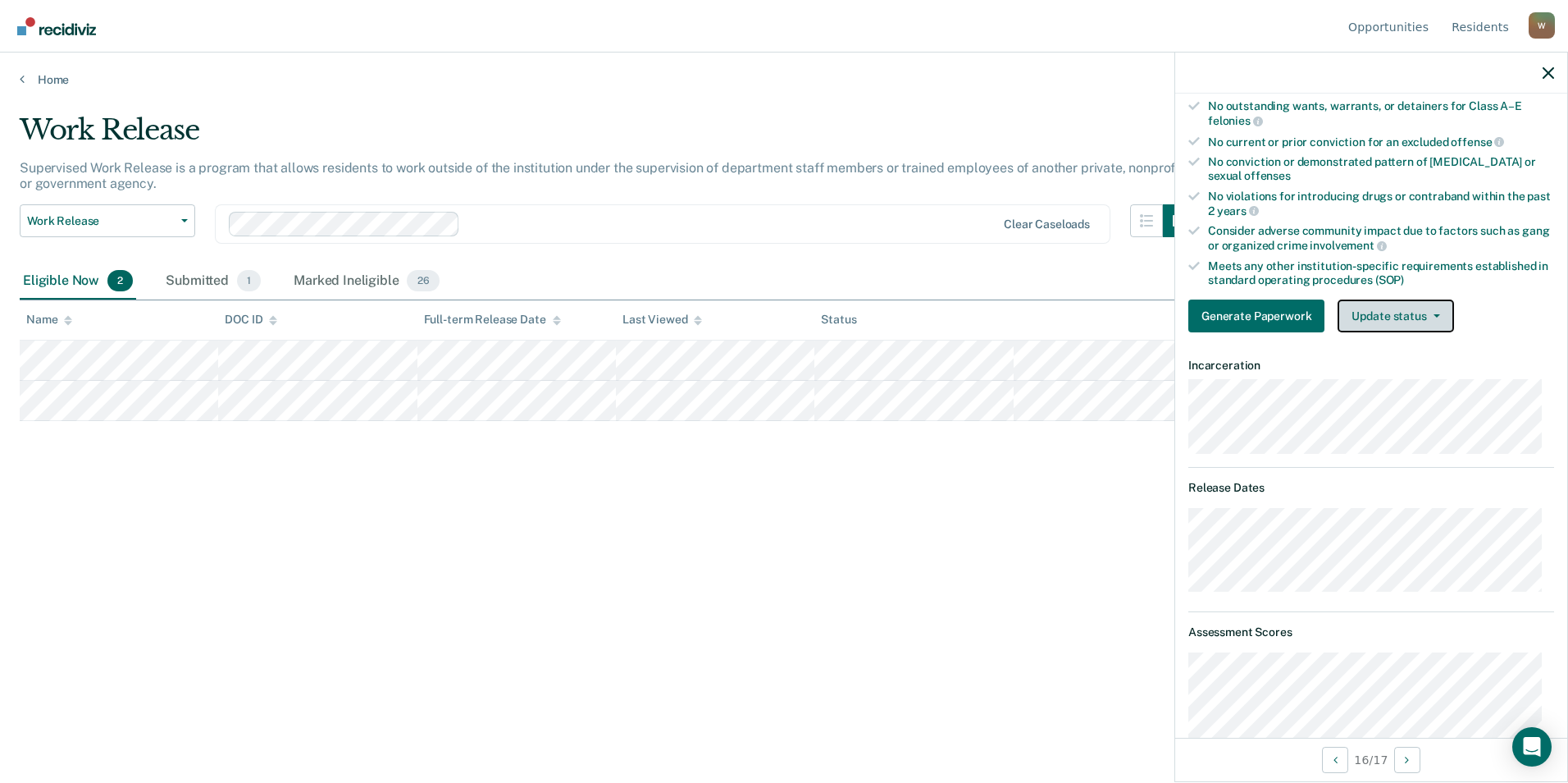
click at [1375, 317] on button "Update status" at bounding box center [1395, 316] width 116 height 33
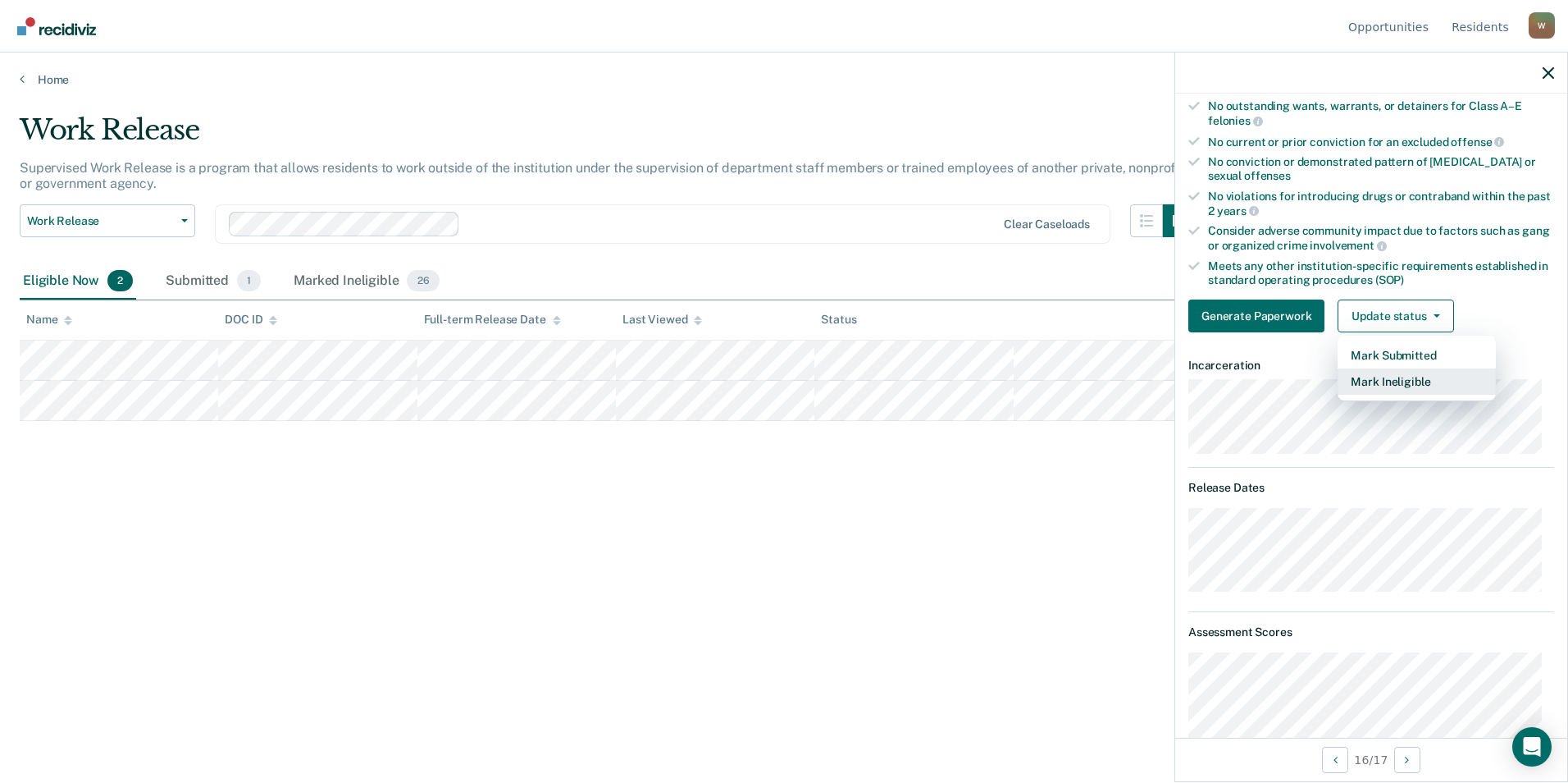
click at [1390, 374] on button "Mark Ineligible" at bounding box center [1416, 381] width 158 height 26
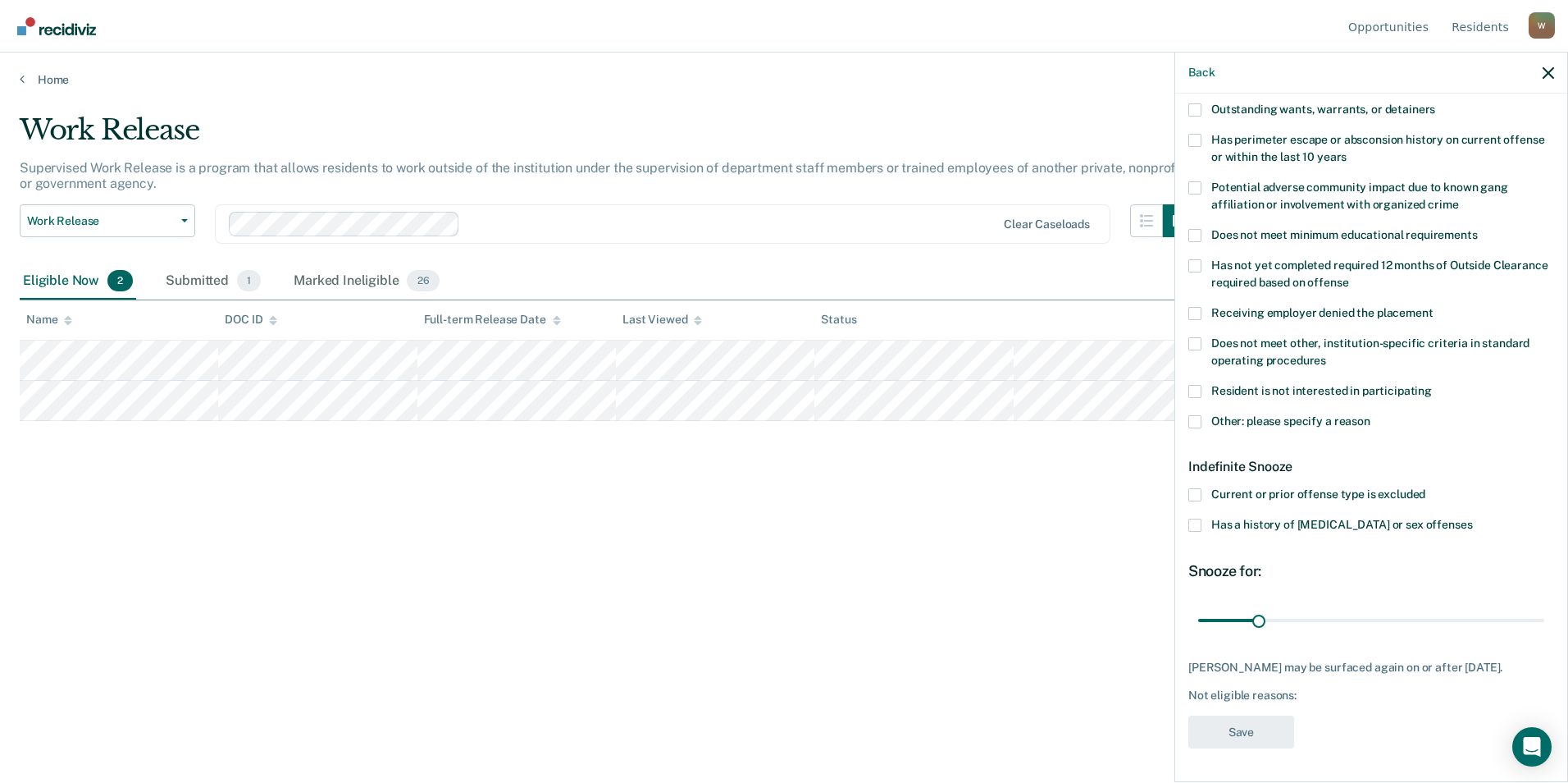
scroll to position [0, 0]
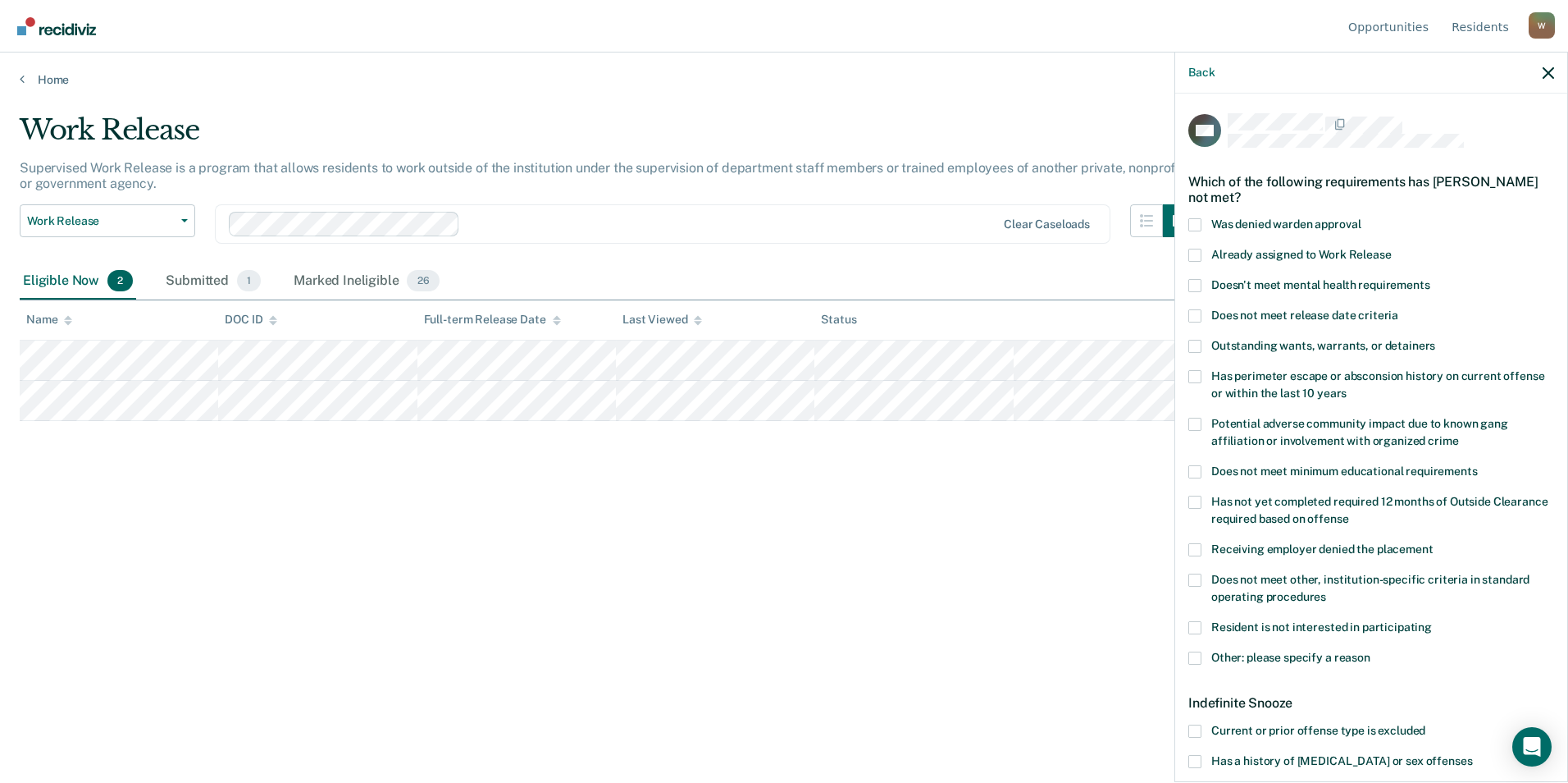
click at [1196, 229] on span at bounding box center [1195, 225] width 13 height 13
click at [1360, 218] on input "Was denied warden approval" at bounding box center [1360, 218] width 0 height 0
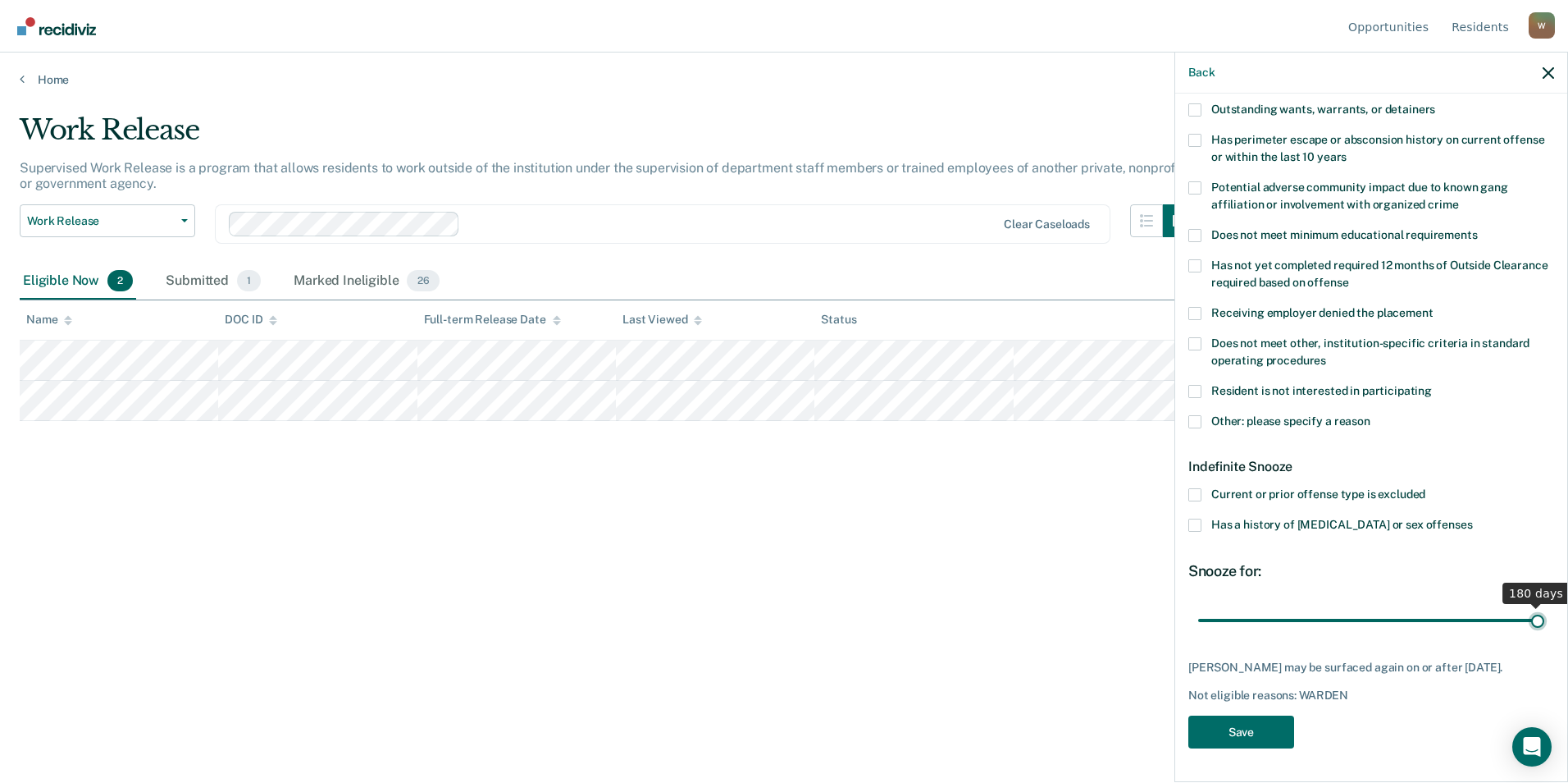
scroll to position [234, 0]
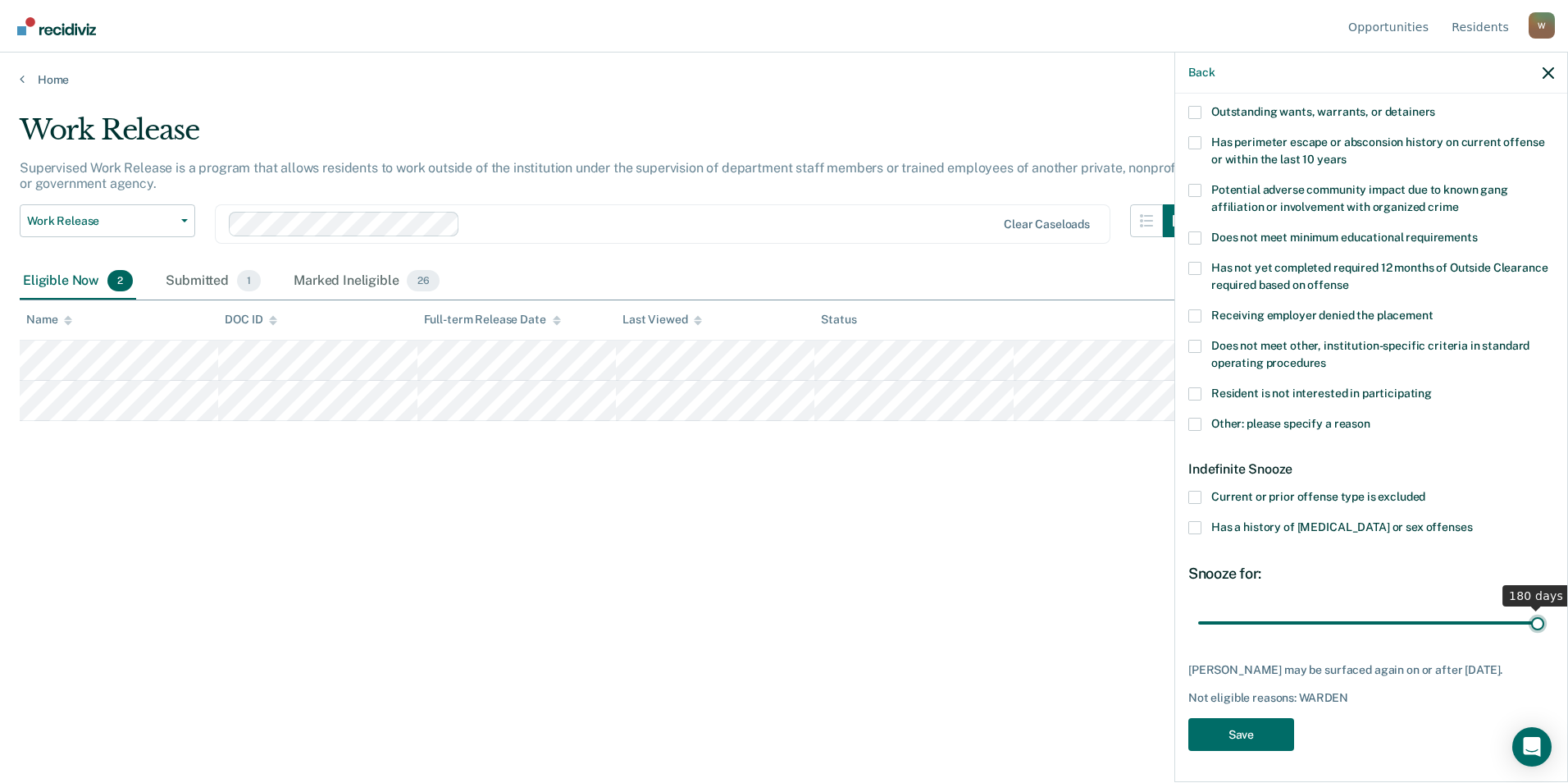
drag, startPoint x: 1258, startPoint y: 601, endPoint x: 1570, endPoint y: 621, distance: 312.6
type input "180"
click at [1544, 621] on input "range" at bounding box center [1371, 622] width 346 height 29
click at [1275, 723] on button "Save" at bounding box center [1241, 734] width 106 height 34
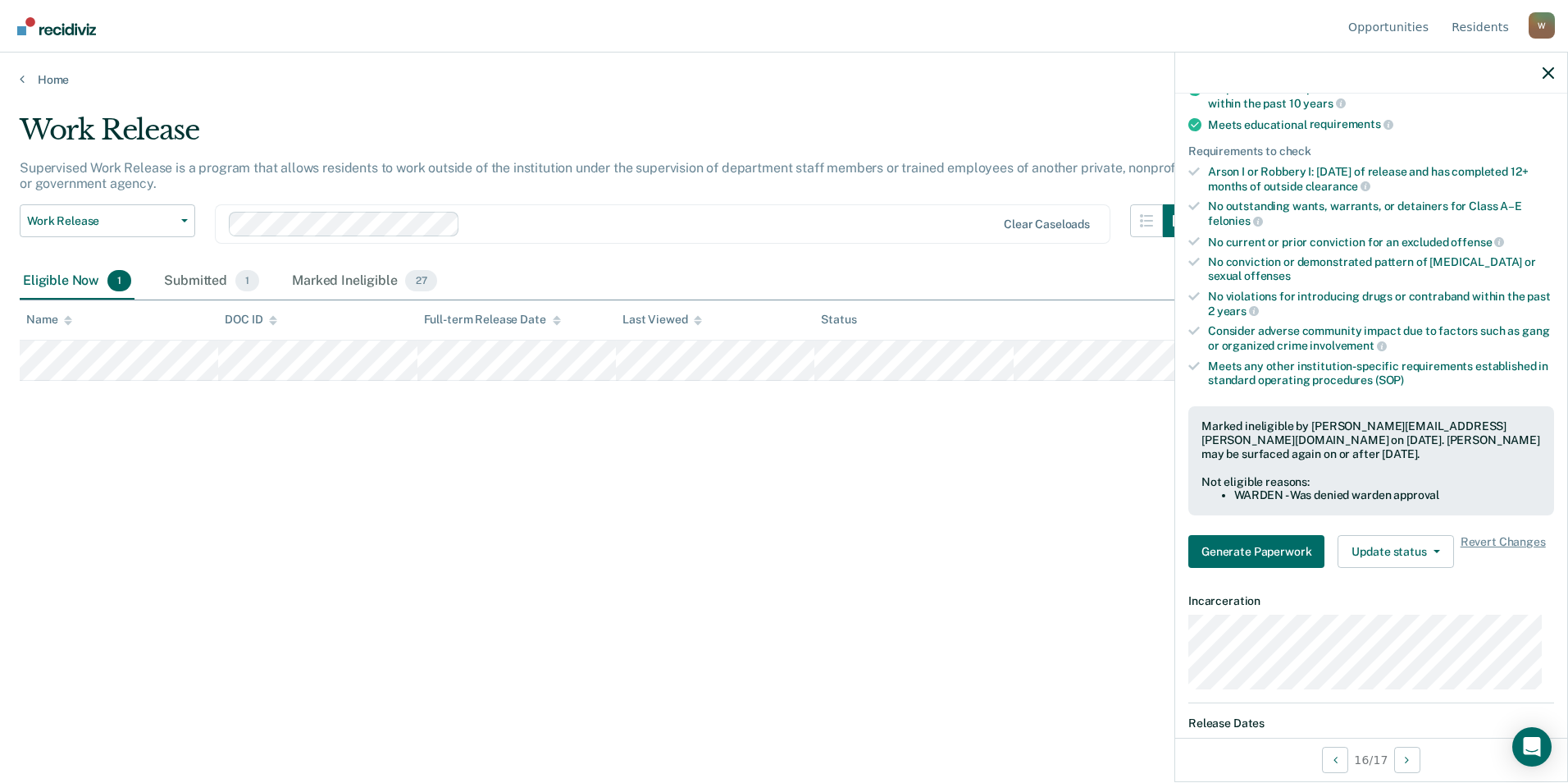
scroll to position [0, 0]
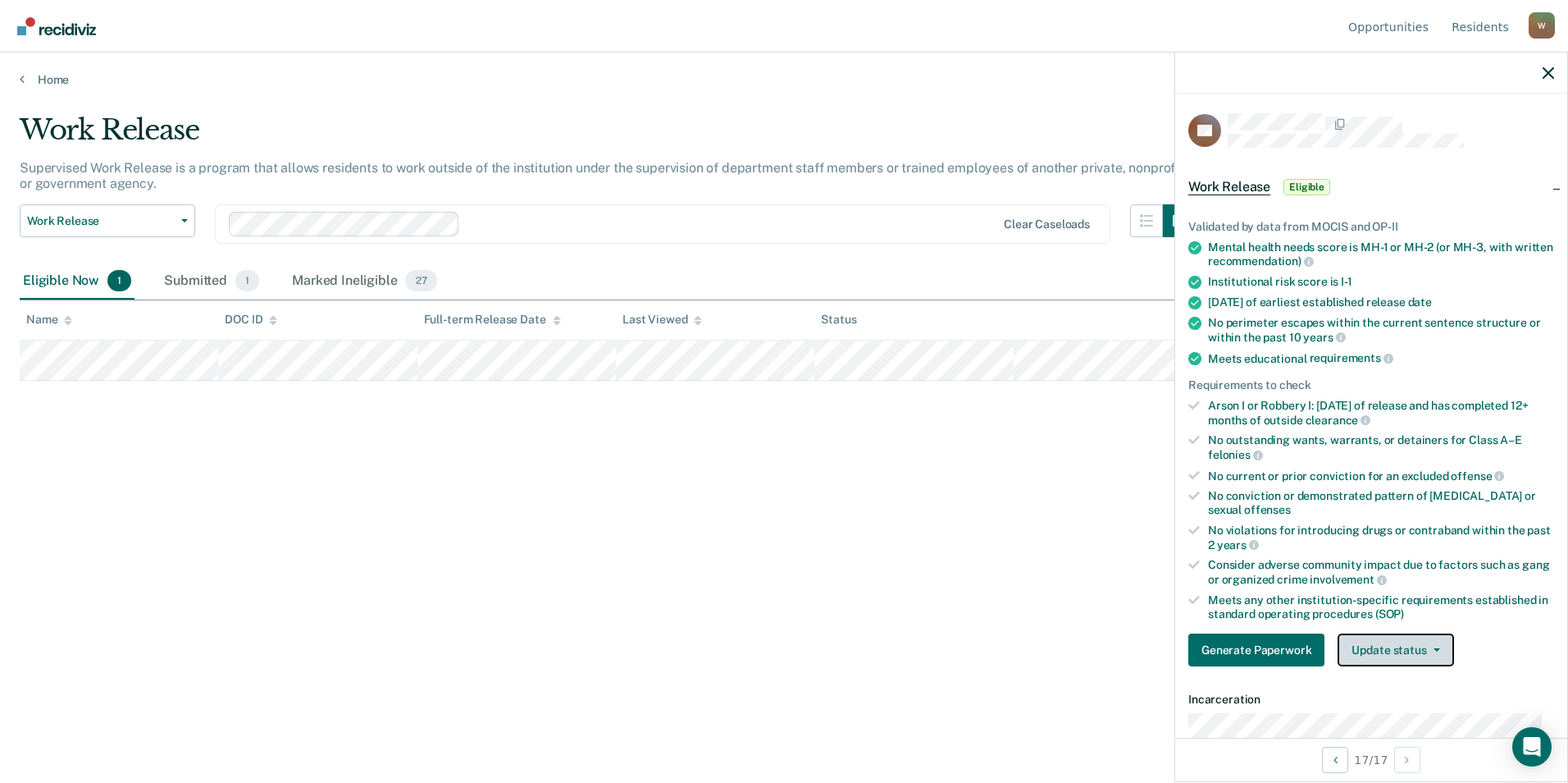
click at [1418, 652] on button "Update status" at bounding box center [1395, 650] width 116 height 33
click at [1398, 720] on button "Mark Ineligible" at bounding box center [1416, 715] width 158 height 26
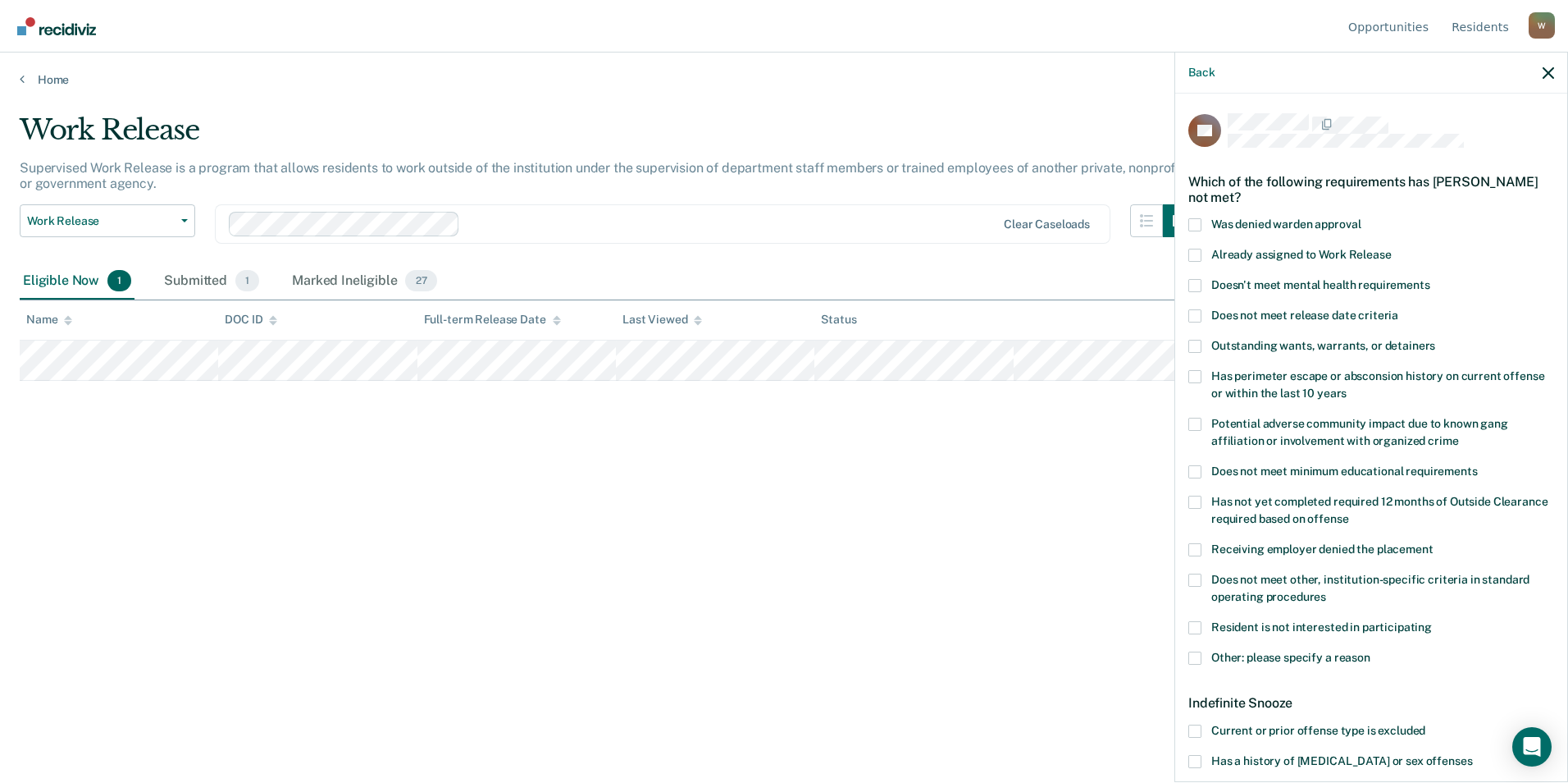
click at [1201, 226] on span at bounding box center [1195, 225] width 13 height 13
click at [1360, 218] on input "Was denied warden approval" at bounding box center [1360, 218] width 0 height 0
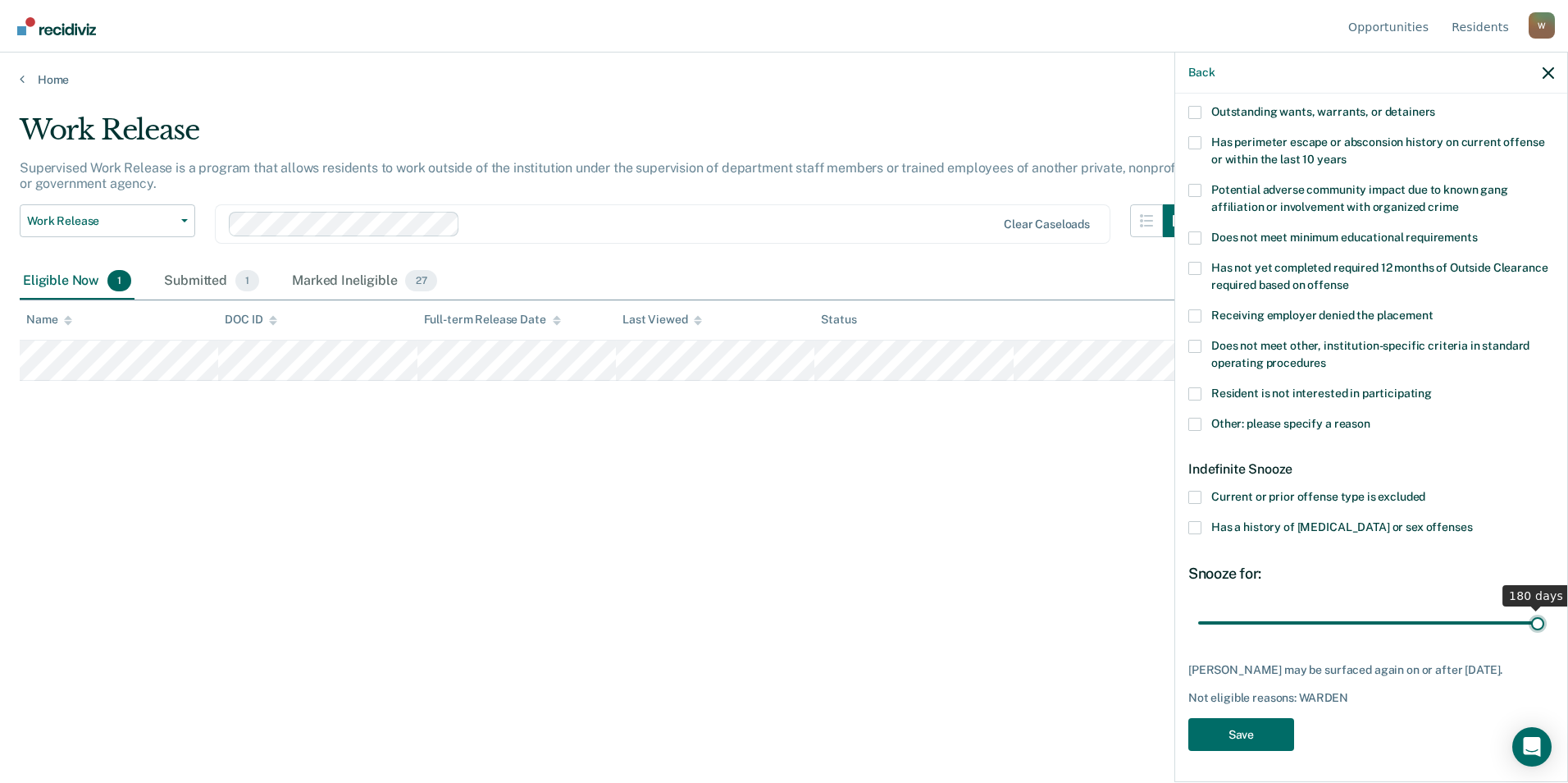
drag, startPoint x: 1256, startPoint y: 615, endPoint x: 1570, endPoint y: 617, distance: 314.0
type input "180"
click at [1544, 617] on input "range" at bounding box center [1371, 622] width 346 height 29
click at [1219, 718] on button "Save" at bounding box center [1241, 734] width 106 height 34
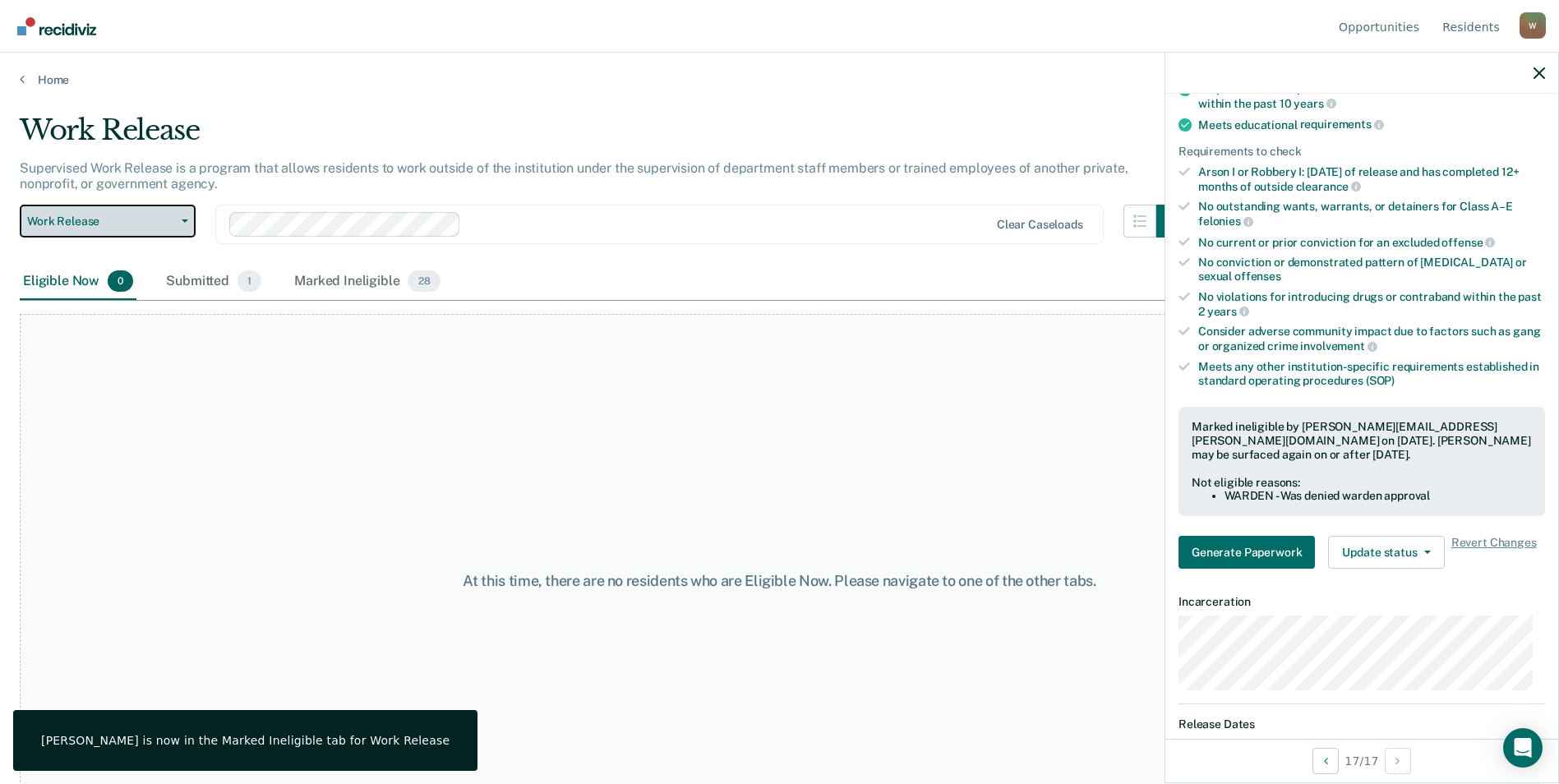
click at [184, 219] on icon "button" at bounding box center [184, 220] width 7 height 3
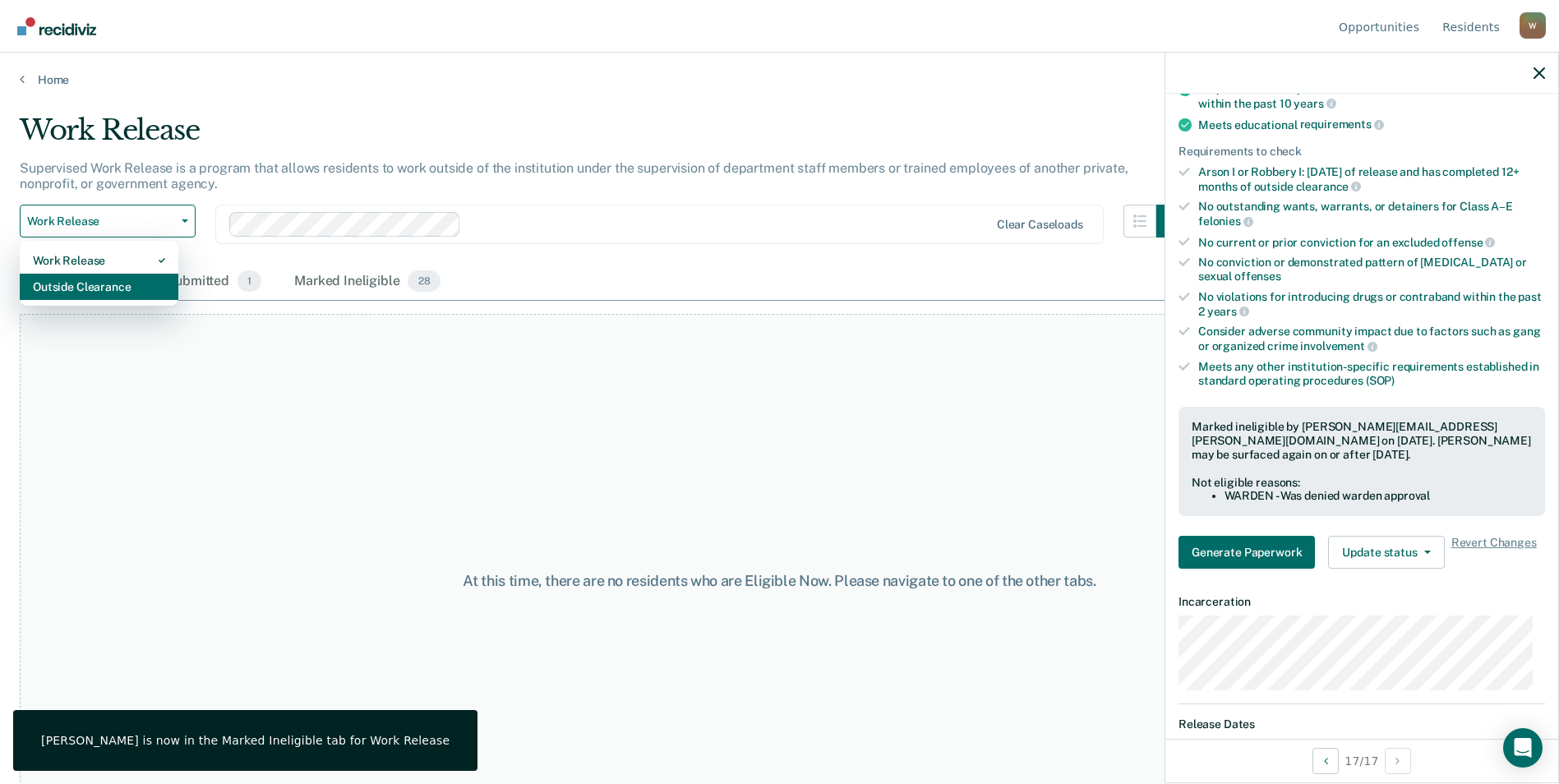
click at [144, 290] on div "Outside Clearance" at bounding box center [99, 286] width 132 height 26
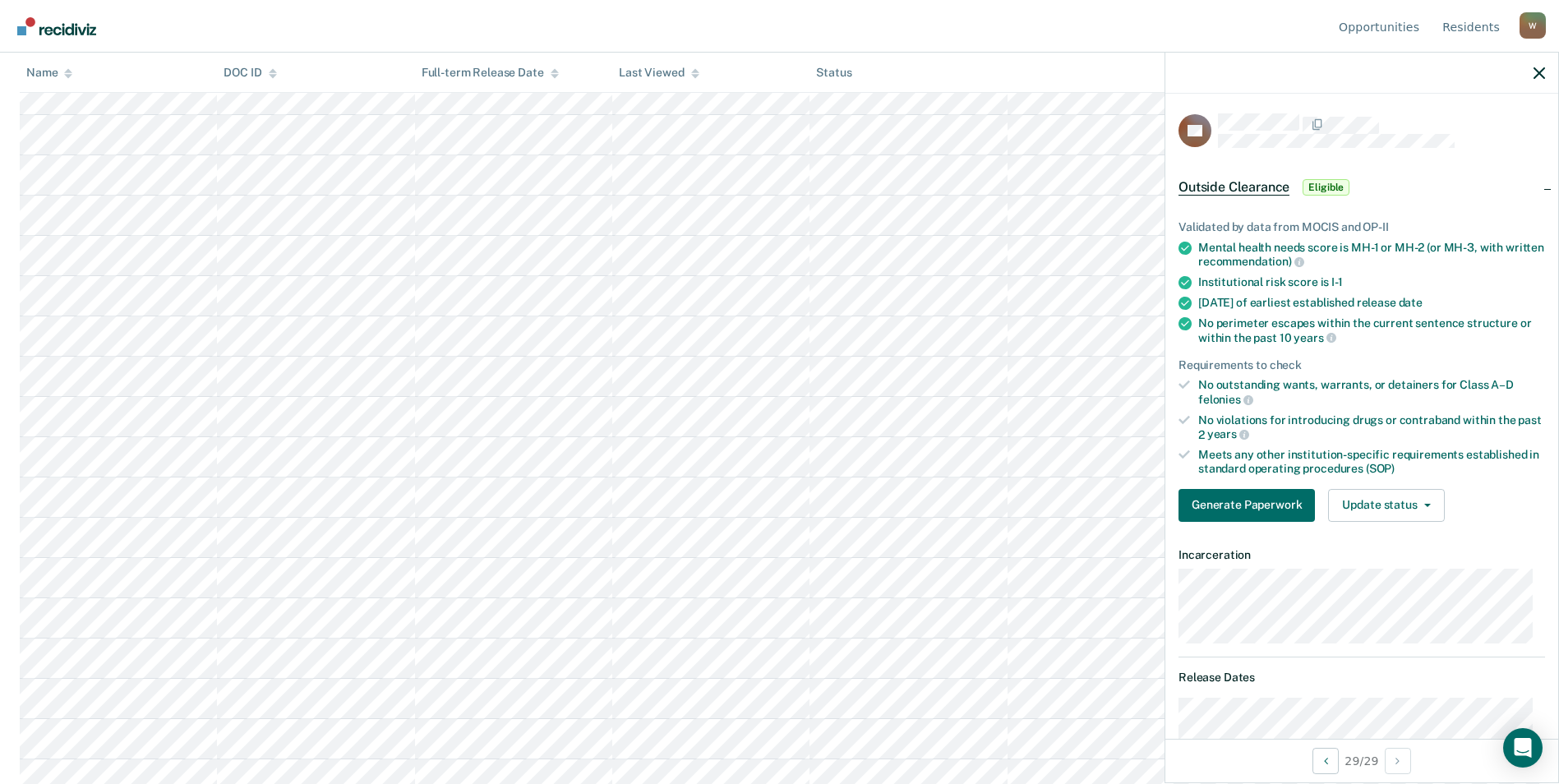
scroll to position [708, 0]
click at [1367, 525] on div "Validated by data from MOCIS and OP-II Mental health needs score is MH-1 or MH-…" at bounding box center [1361, 364] width 393 height 341
click at [1379, 519] on button "Update status" at bounding box center [1385, 505] width 116 height 33
click at [1370, 567] on button "Mark Ineligible" at bounding box center [1407, 570] width 158 height 26
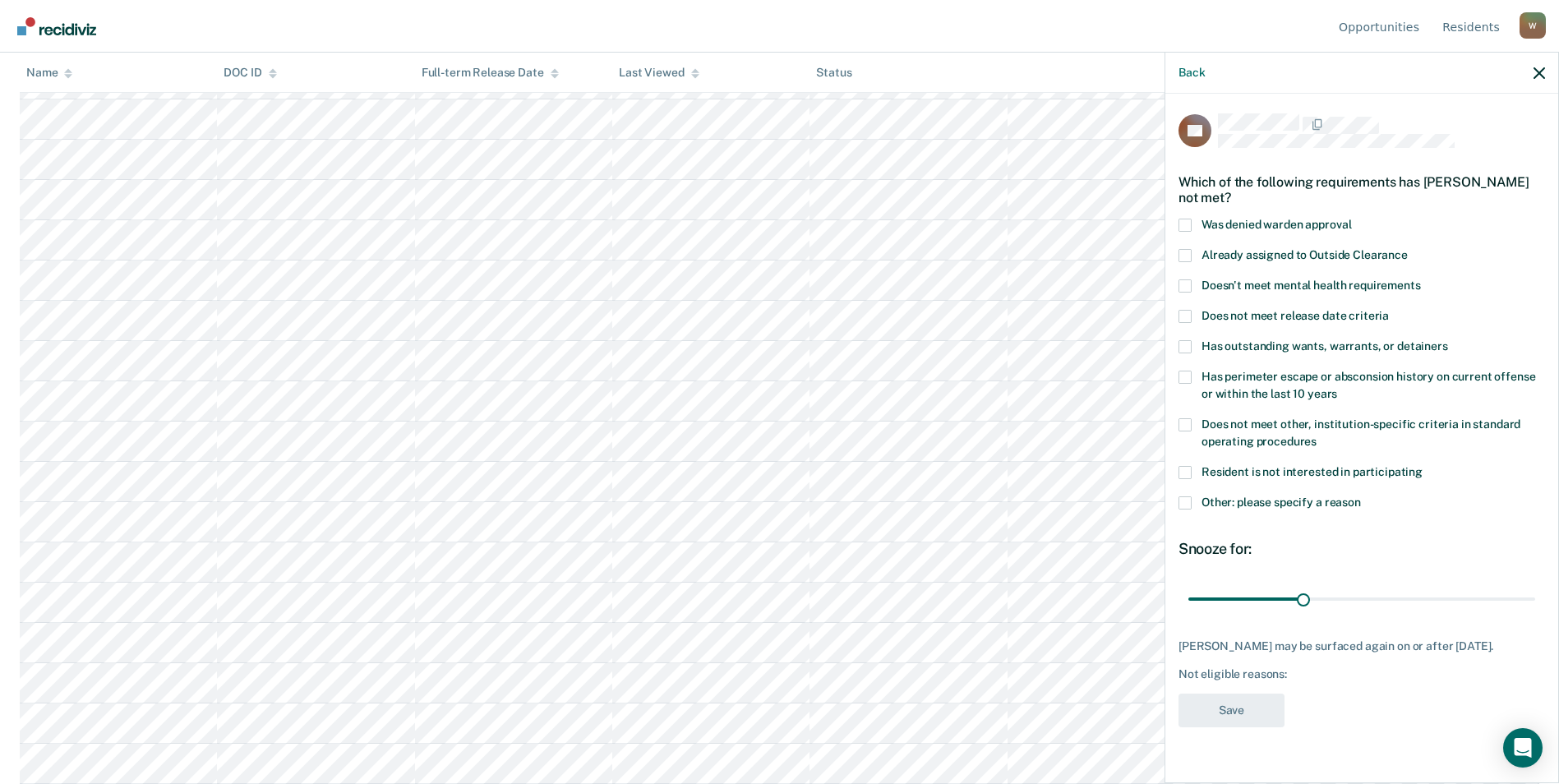
click at [1187, 231] on label "Was denied warden approval" at bounding box center [1361, 227] width 366 height 17
click at [1351, 219] on input "Was denied warden approval" at bounding box center [1351, 219] width 0 height 0
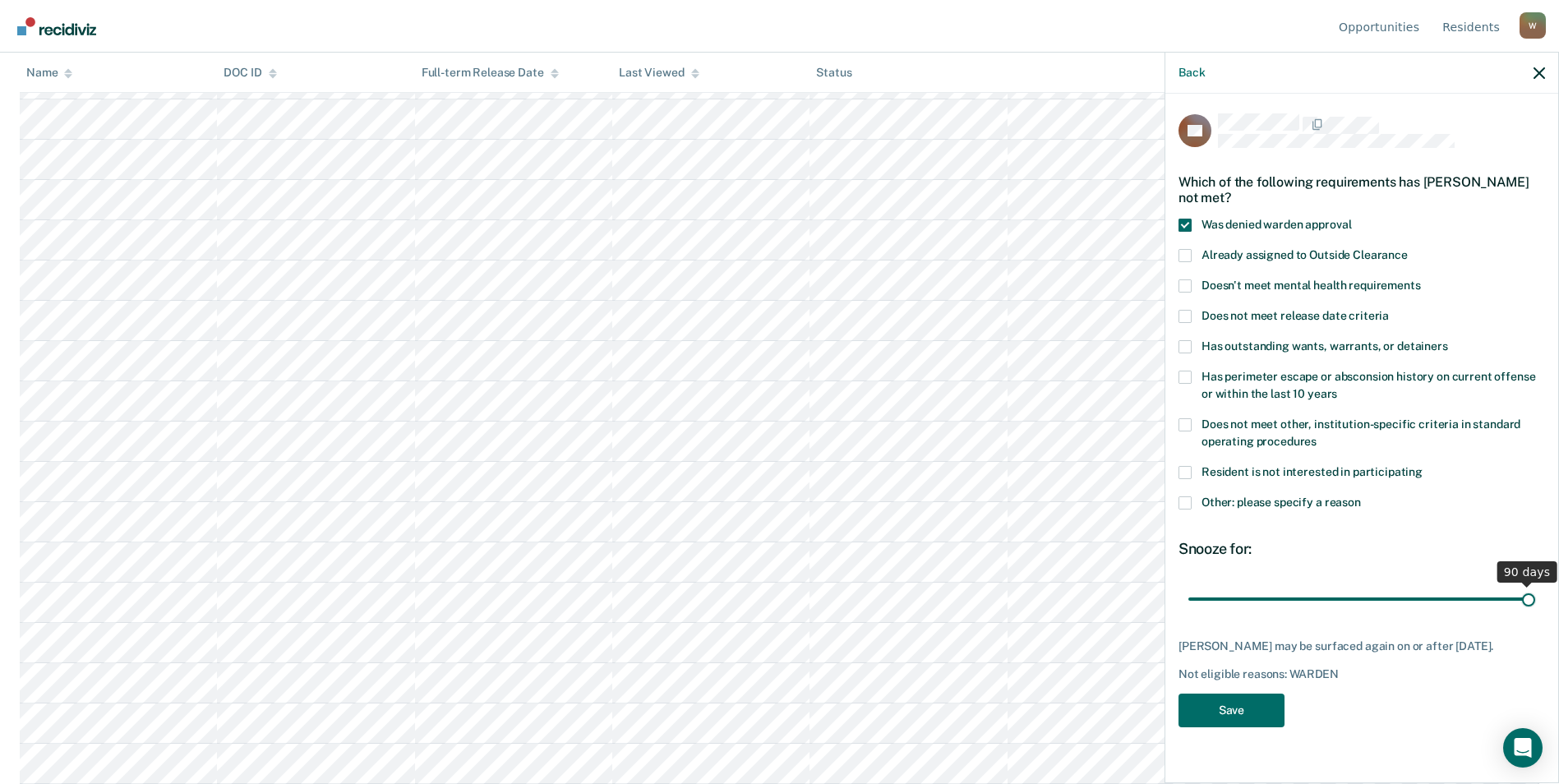
drag, startPoint x: 1299, startPoint y: 594, endPoint x: 1573, endPoint y: 597, distance: 274.0
type input "90"
click at [1535, 597] on input "range" at bounding box center [1361, 598] width 347 height 29
click at [1238, 704] on button "Save" at bounding box center [1231, 709] width 106 height 34
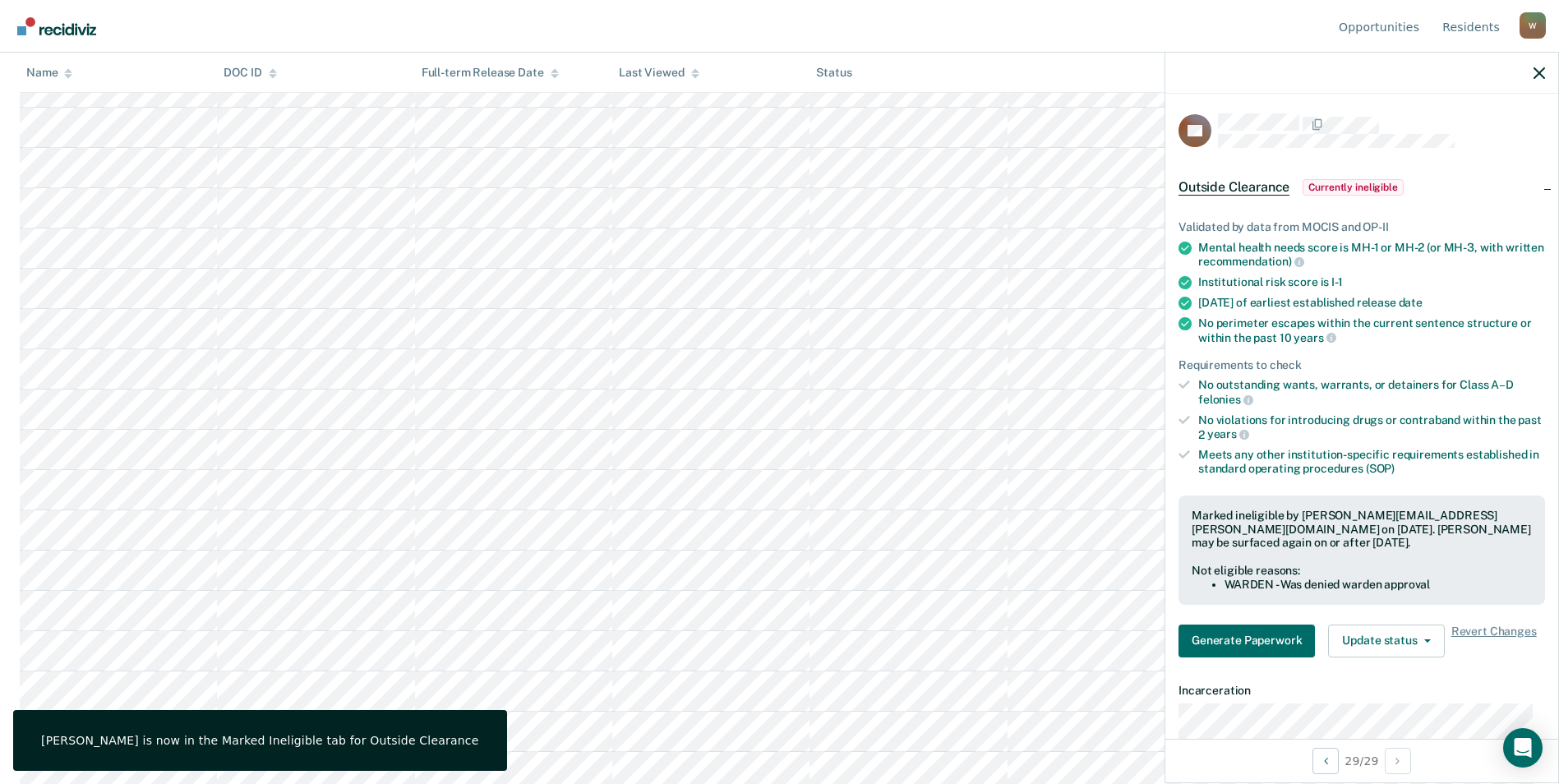
scroll to position [11, 0]
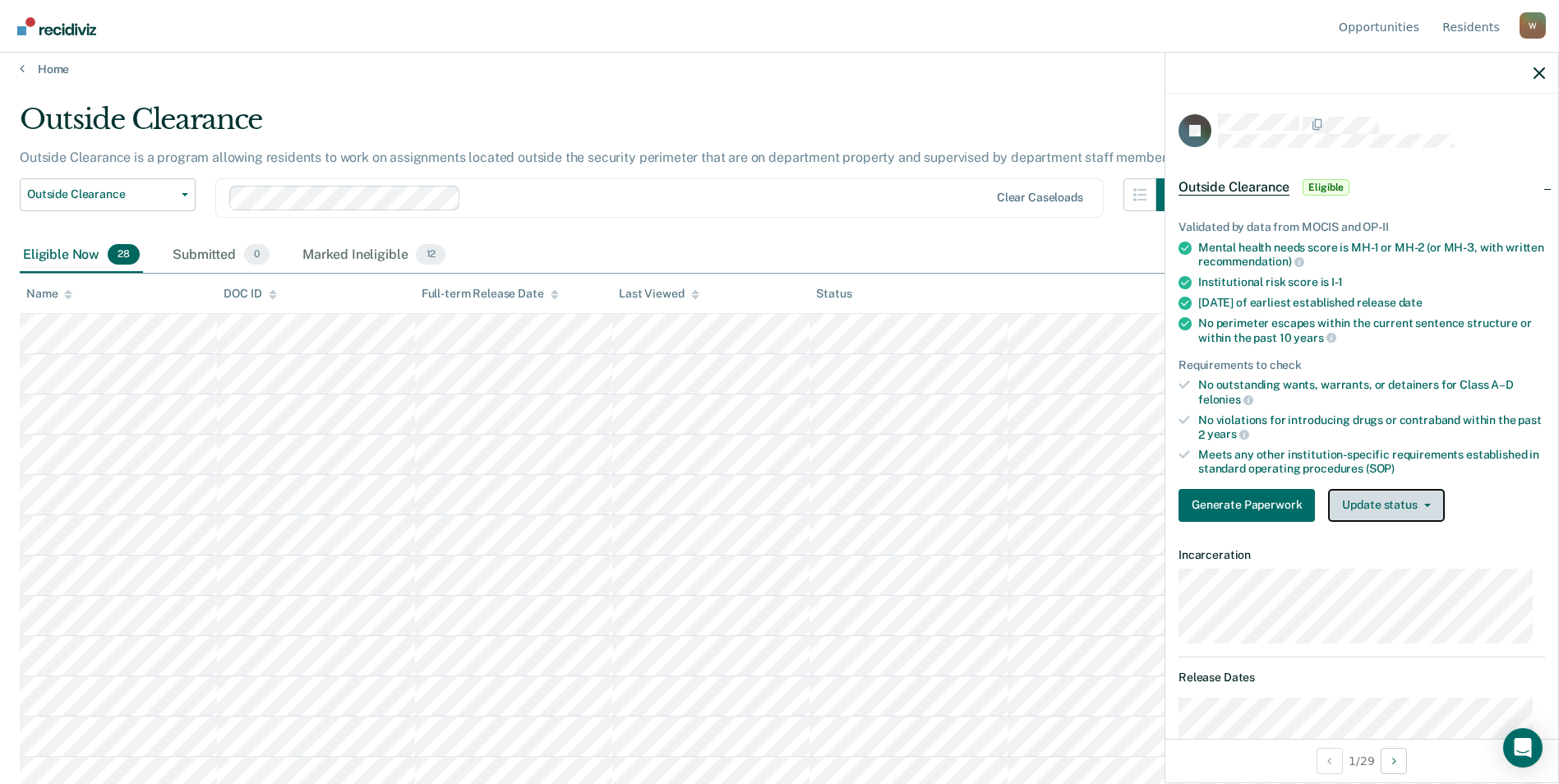
click at [1384, 504] on button "Update status" at bounding box center [1385, 505] width 116 height 33
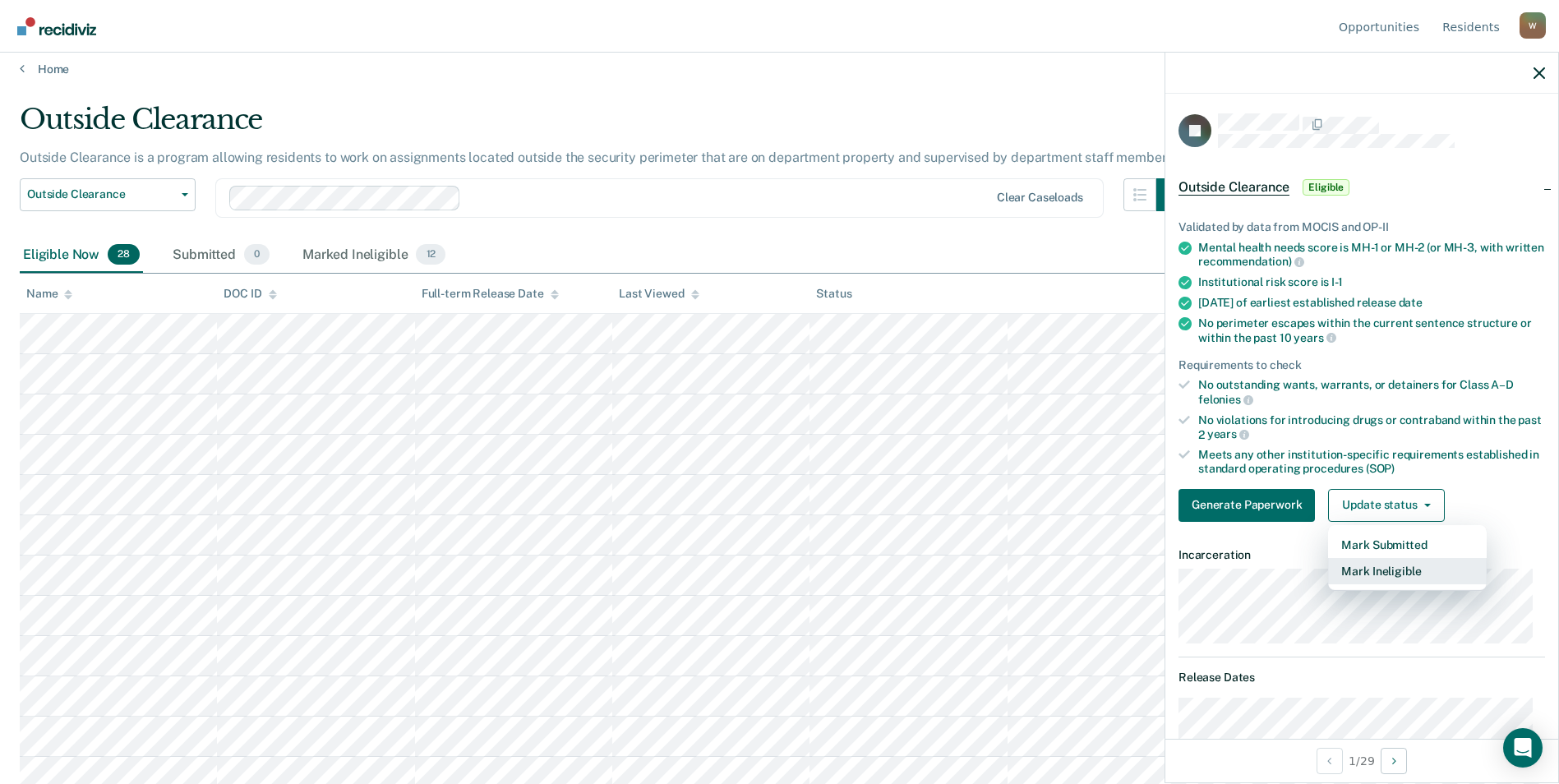
click at [1393, 564] on button "Mark Ineligible" at bounding box center [1407, 570] width 158 height 26
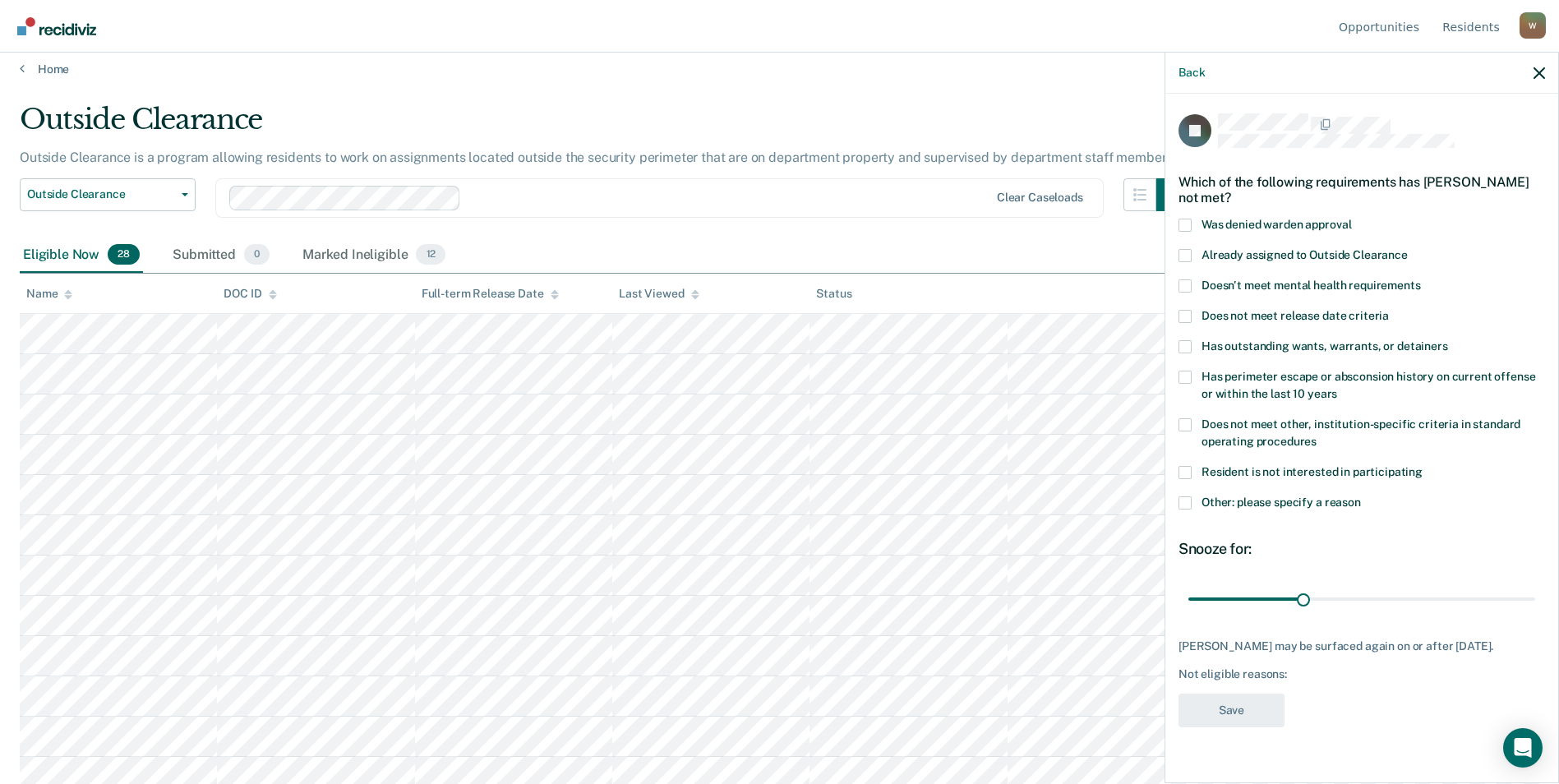
click at [1191, 282] on span at bounding box center [1185, 286] width 13 height 13
click at [1421, 279] on input "Doesn't meet mental health requirements" at bounding box center [1421, 279] width 0 height 0
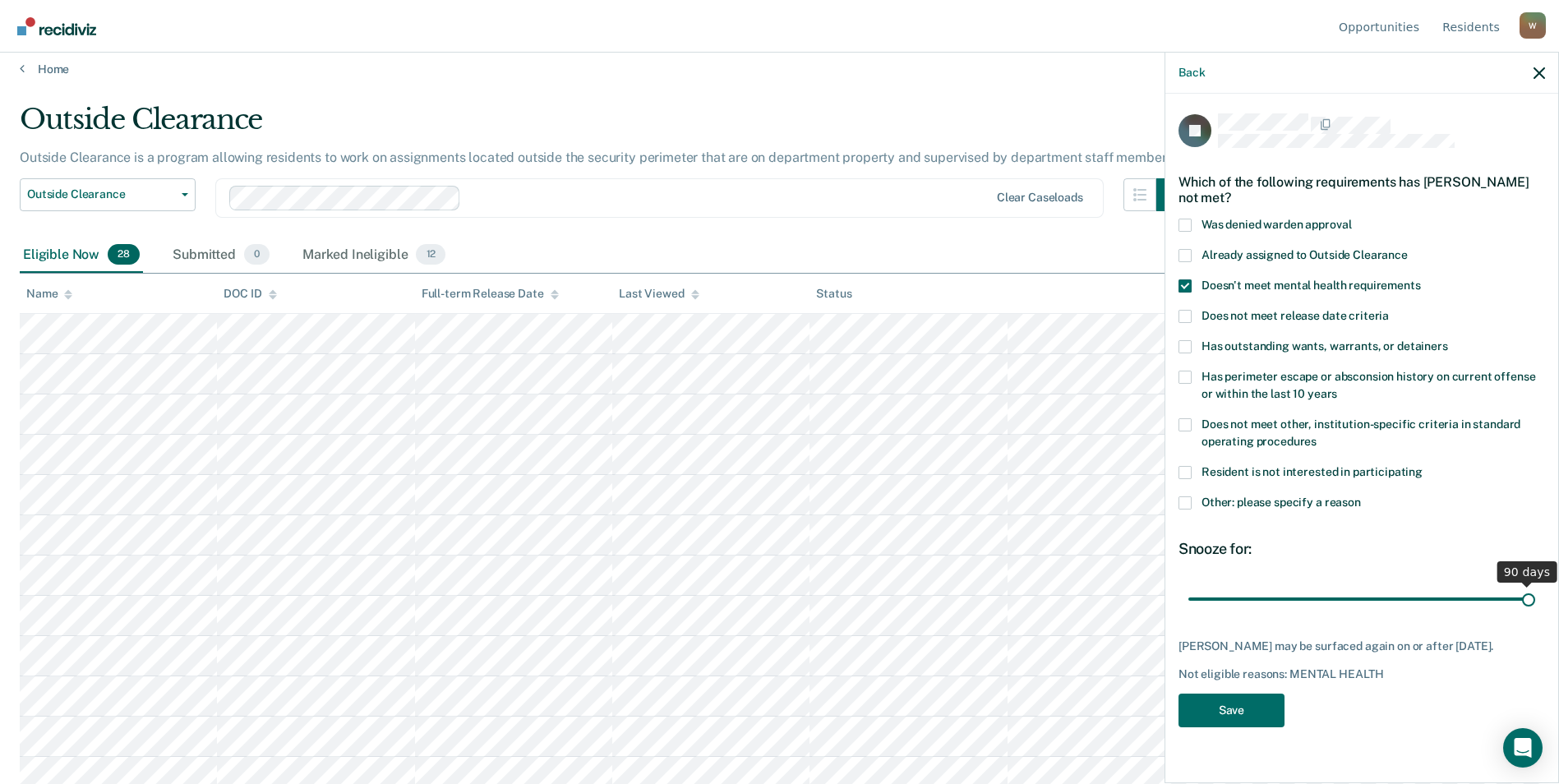
drag, startPoint x: 1303, startPoint y: 593, endPoint x: 1573, endPoint y: 631, distance: 272.7
type input "90"
click at [1535, 612] on input "range" at bounding box center [1361, 598] width 347 height 29
click at [1239, 706] on button "Save" at bounding box center [1231, 709] width 106 height 34
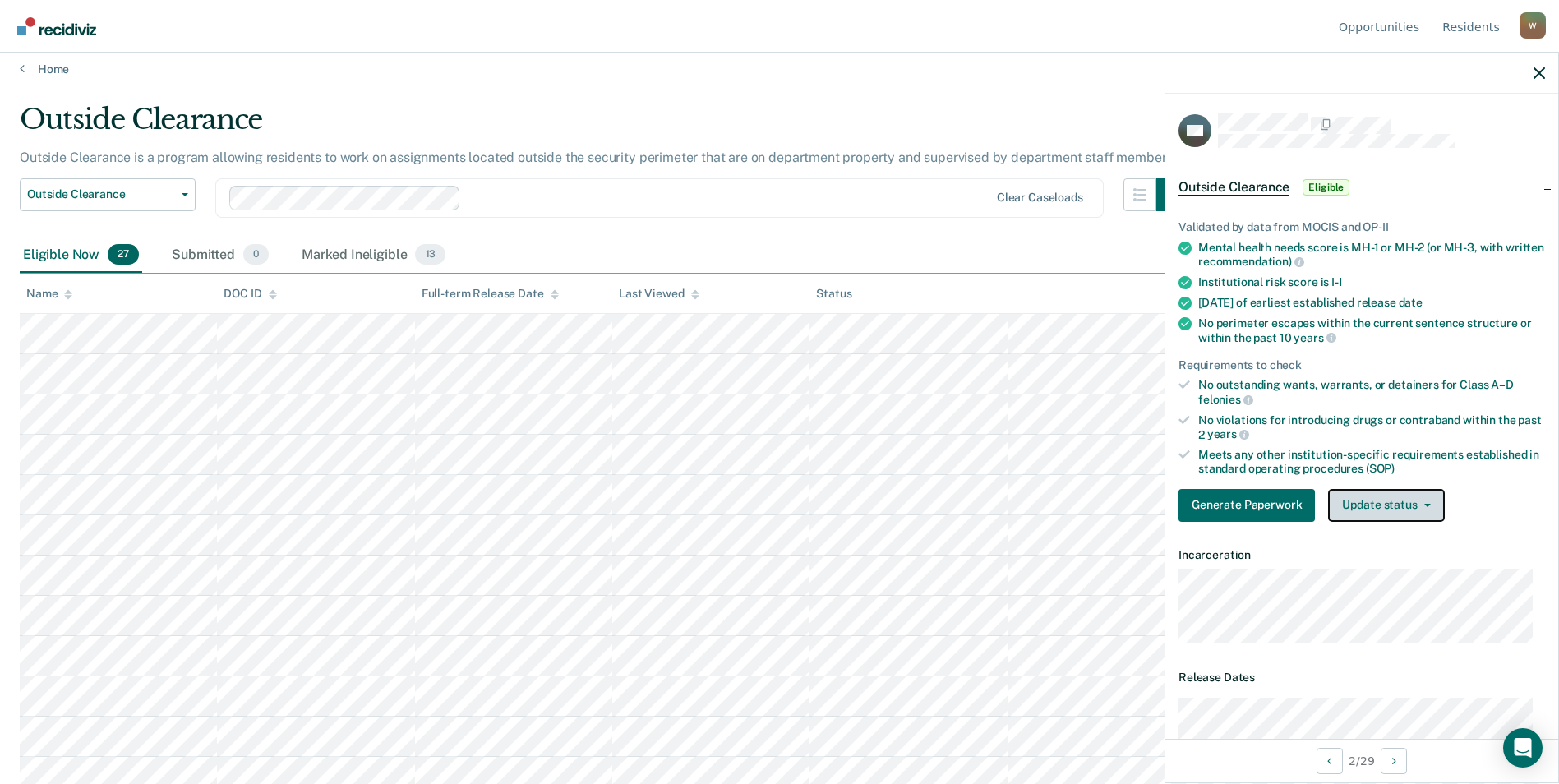
click at [1379, 500] on button "Update status" at bounding box center [1385, 505] width 116 height 33
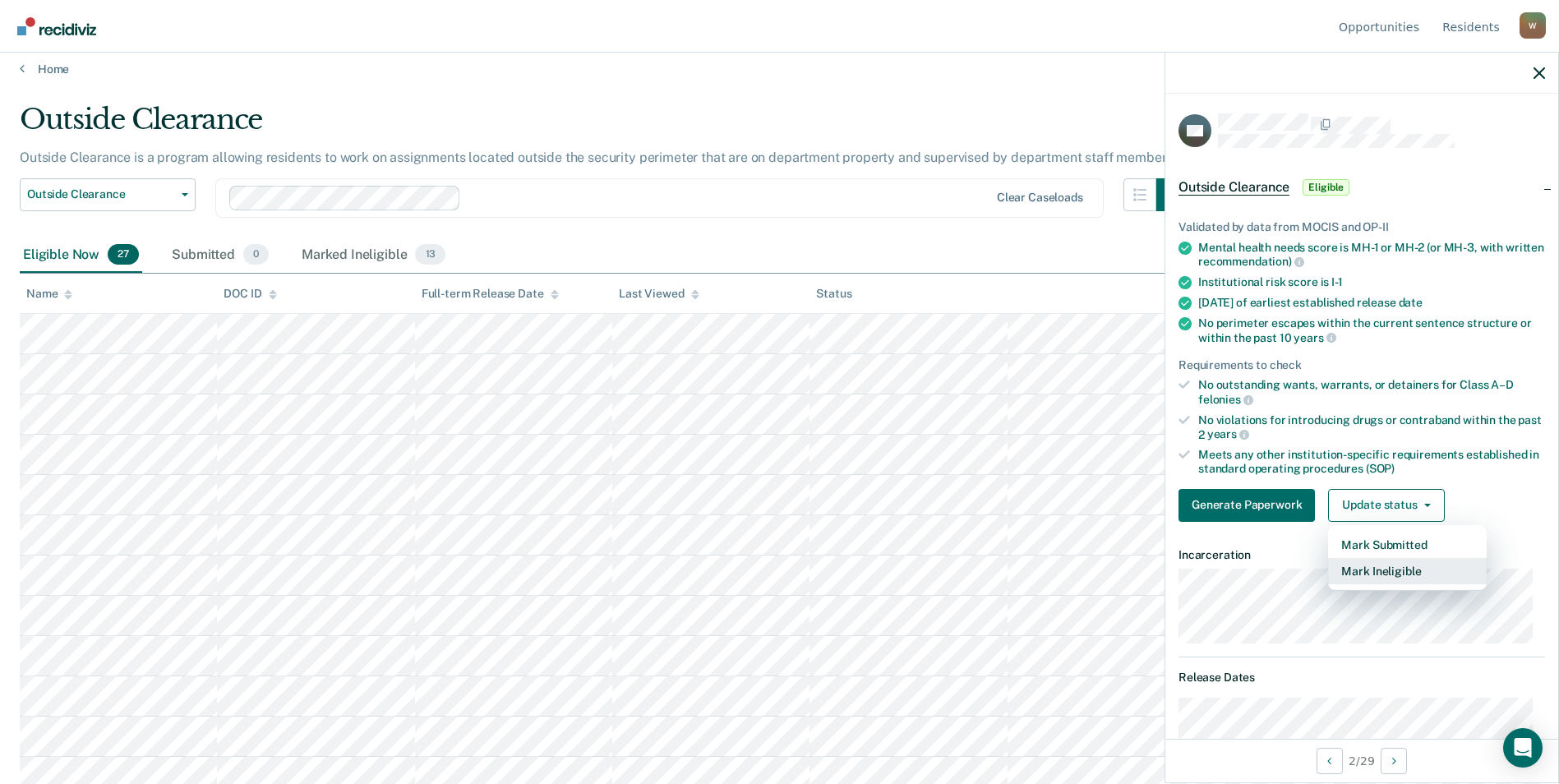
click at [1388, 563] on button "Mark Ineligible" at bounding box center [1407, 570] width 158 height 26
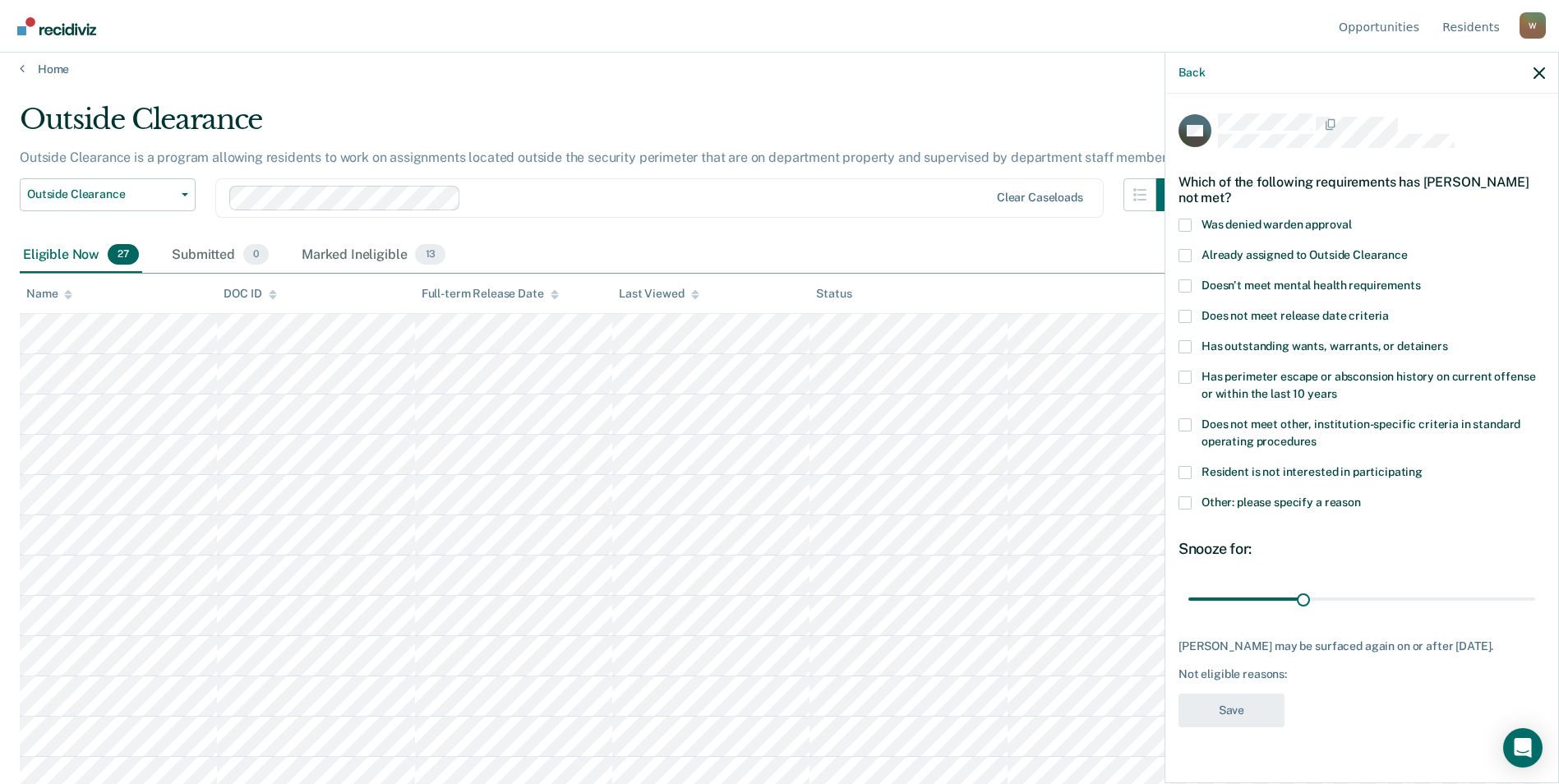
click at [1180, 502] on span at bounding box center [1185, 503] width 13 height 13
click at [1361, 496] on input "Other: please specify a reason" at bounding box center [1361, 496] width 0 height 0
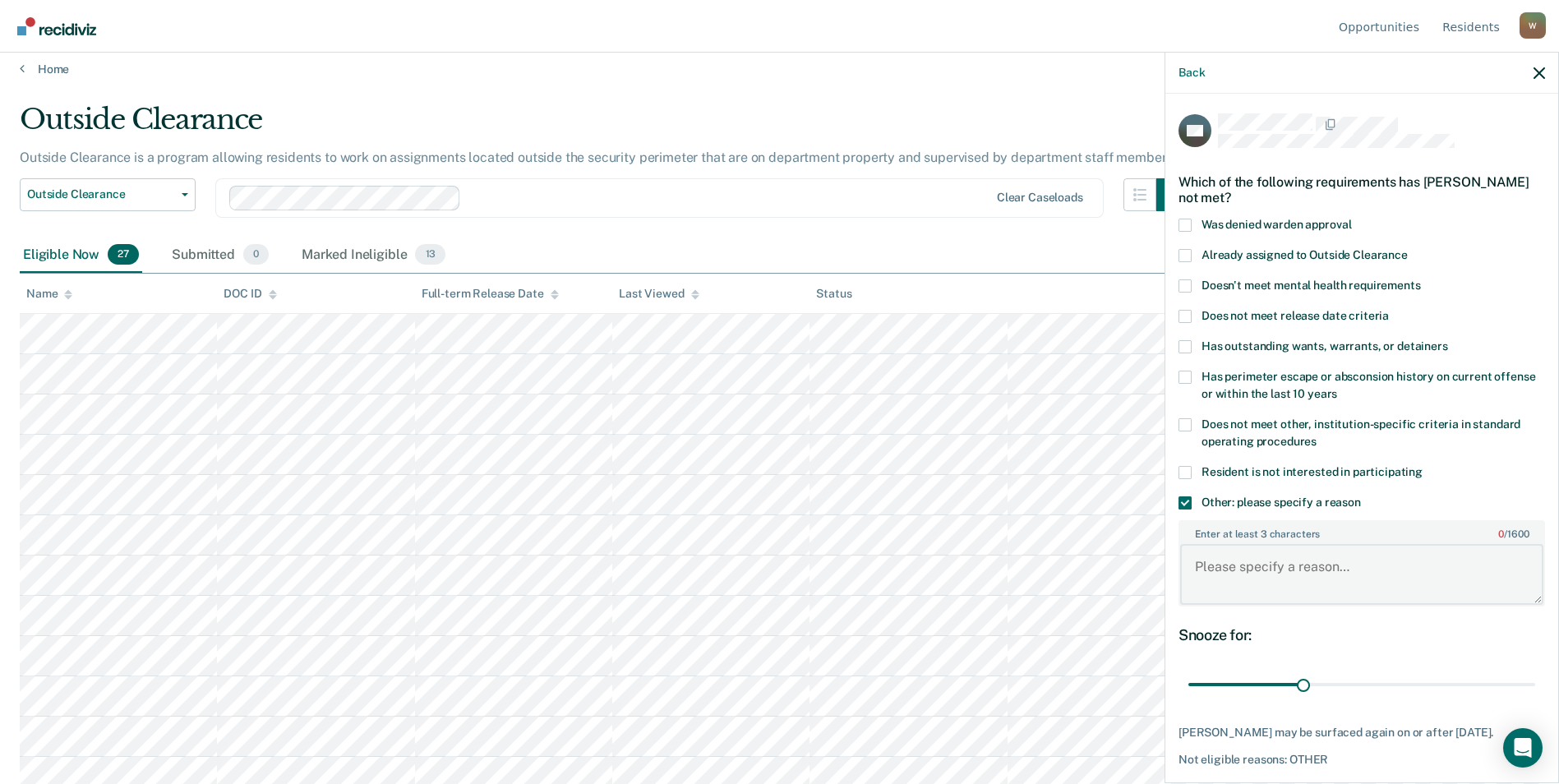
click at [1253, 565] on textarea "Enter at least 3 characters 0 / 1600" at bounding box center [1361, 573] width 363 height 60
type textarea "Vocational Education student"
drag, startPoint x: 1302, startPoint y: 684, endPoint x: 1571, endPoint y: 700, distance: 269.5
type input "90"
click at [1535, 699] on input "range" at bounding box center [1361, 684] width 347 height 29
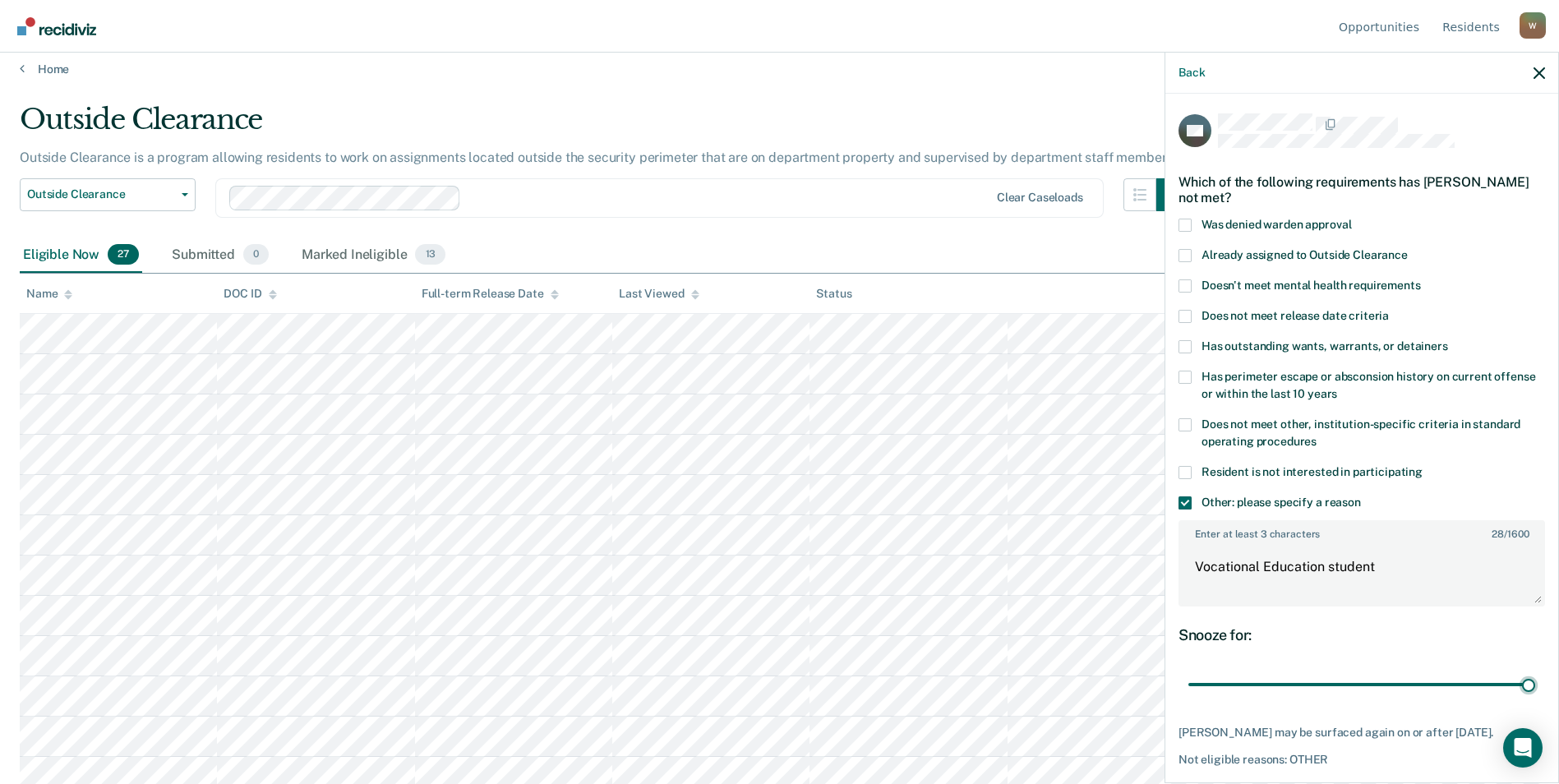
scroll to position [61, 0]
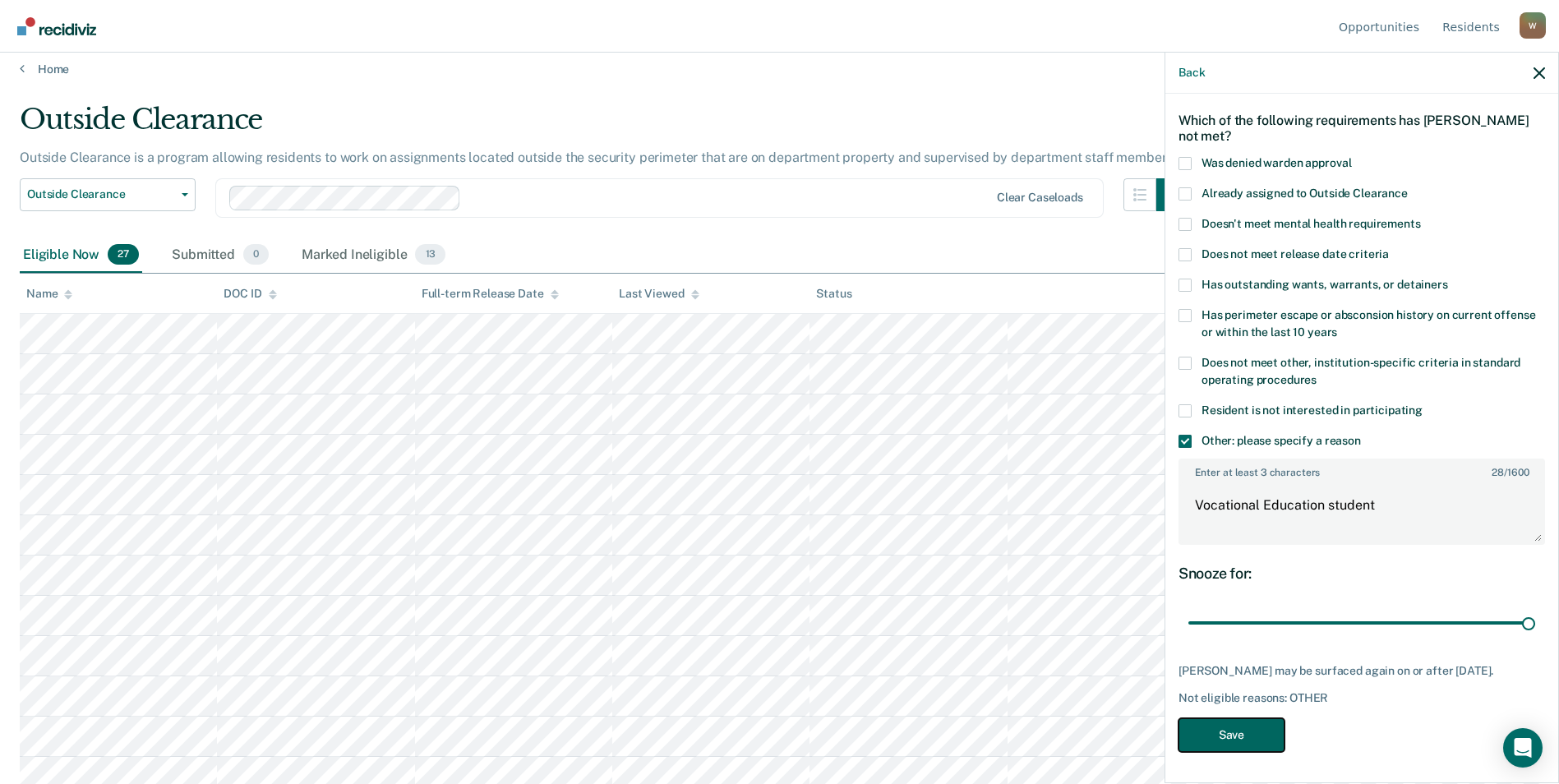
click at [1224, 737] on button "Save" at bounding box center [1231, 734] width 106 height 34
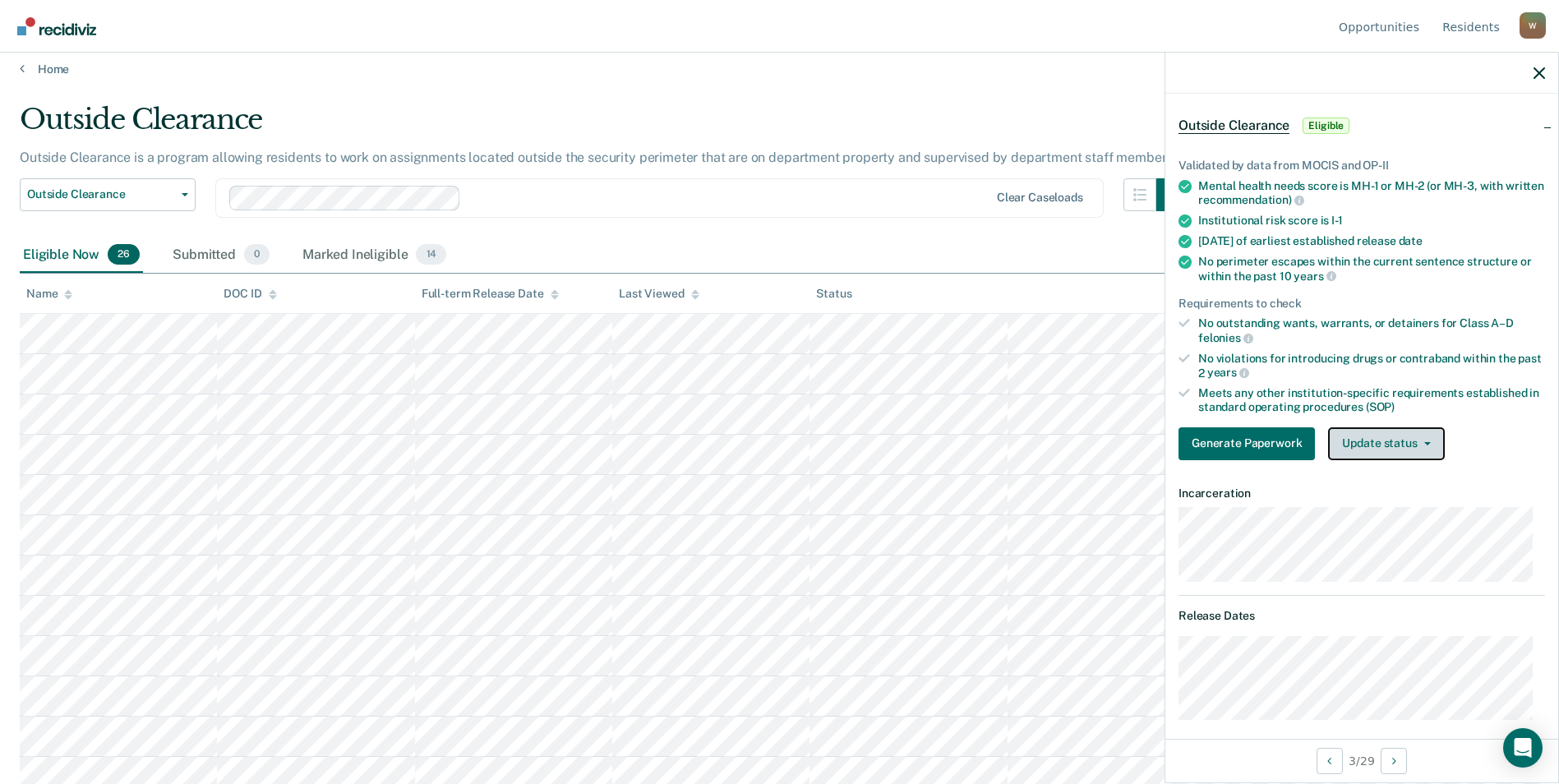
click at [1379, 434] on button "Update status" at bounding box center [1385, 444] width 116 height 33
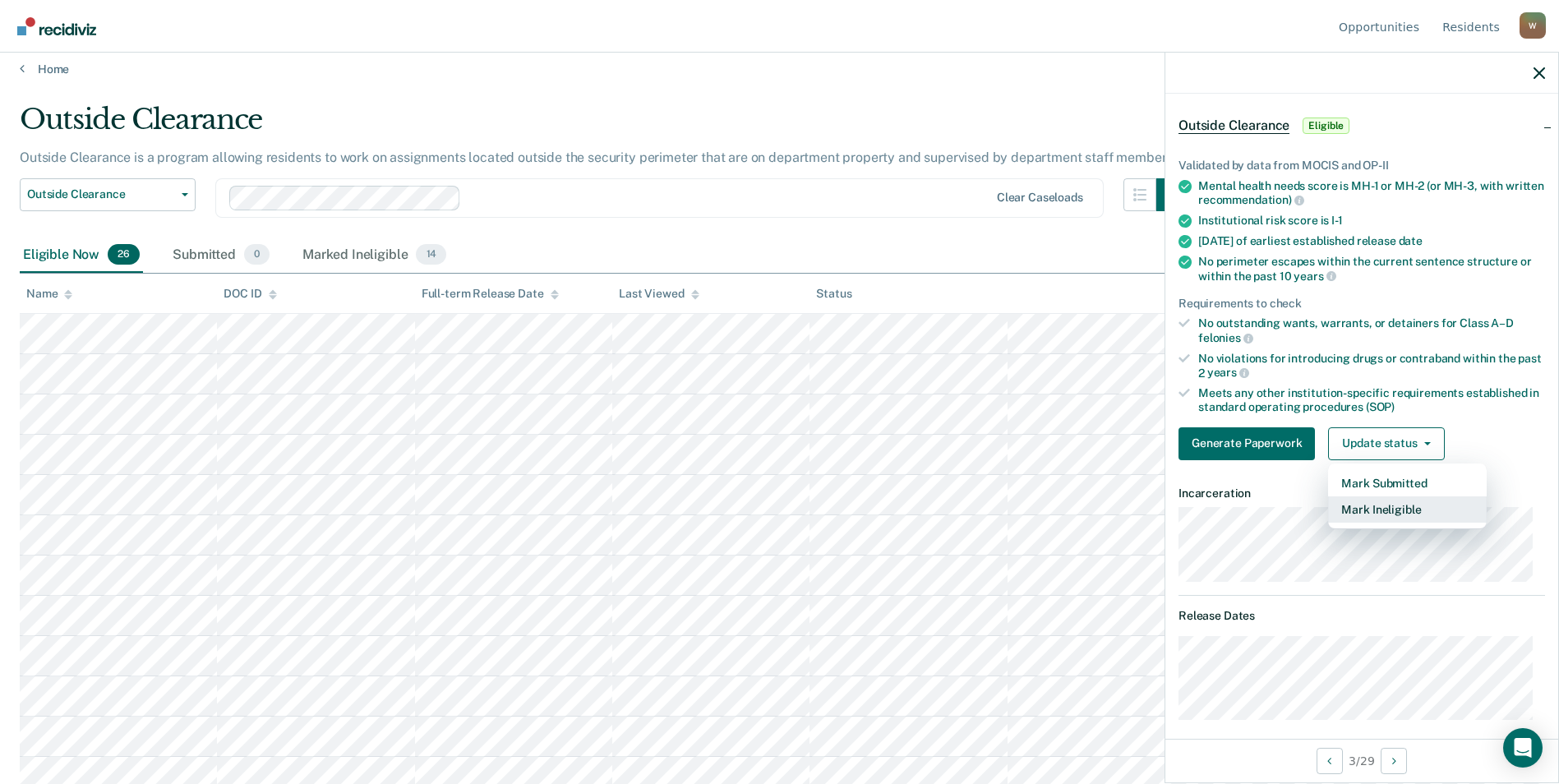
click at [1372, 501] on button "Mark Ineligible" at bounding box center [1407, 509] width 158 height 26
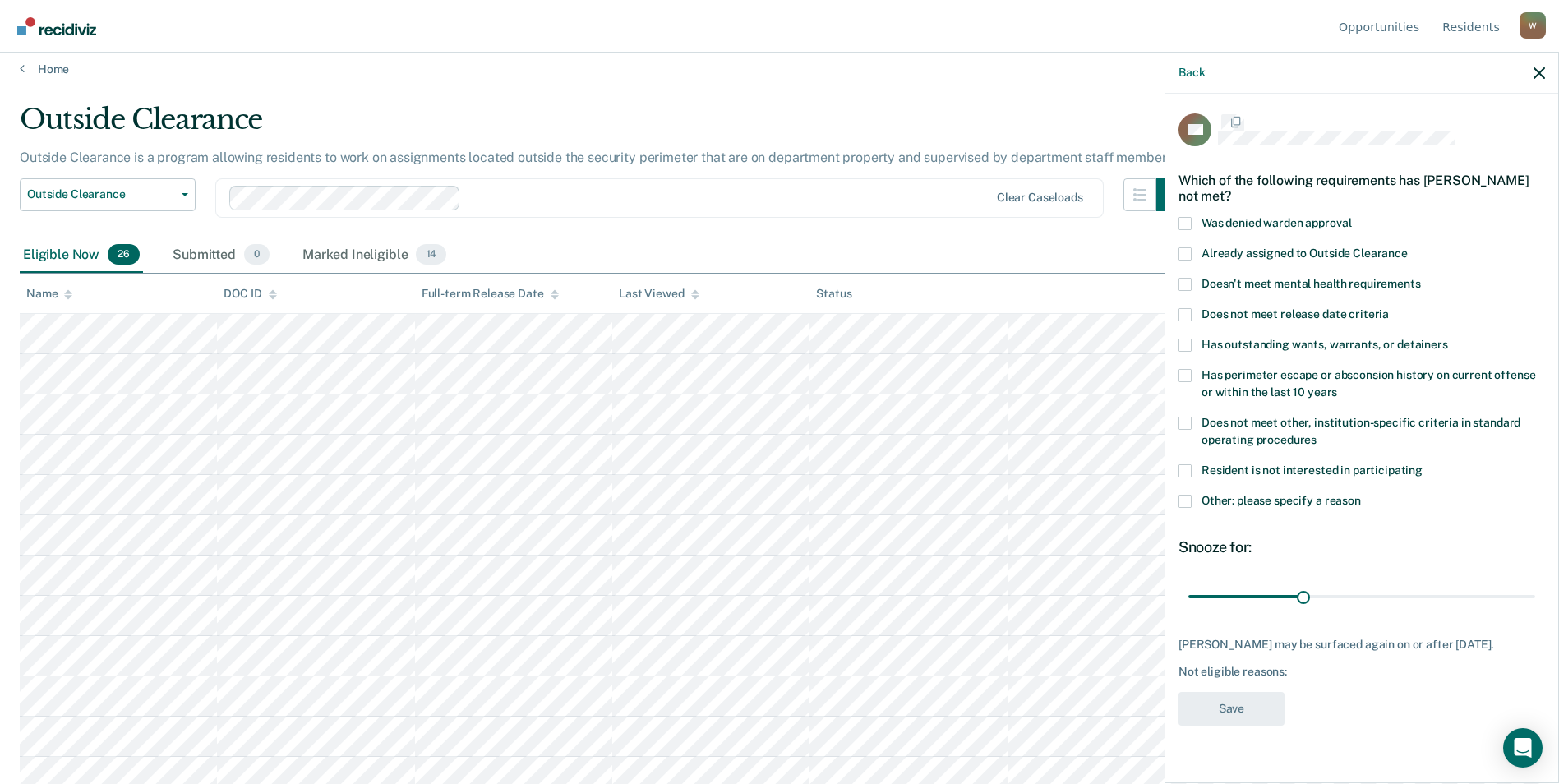
scroll to position [0, 0]
click at [1190, 348] on span at bounding box center [1185, 347] width 13 height 13
click at [1448, 340] on input "Has outstanding wants, warrants, or detainers" at bounding box center [1448, 340] width 0 height 0
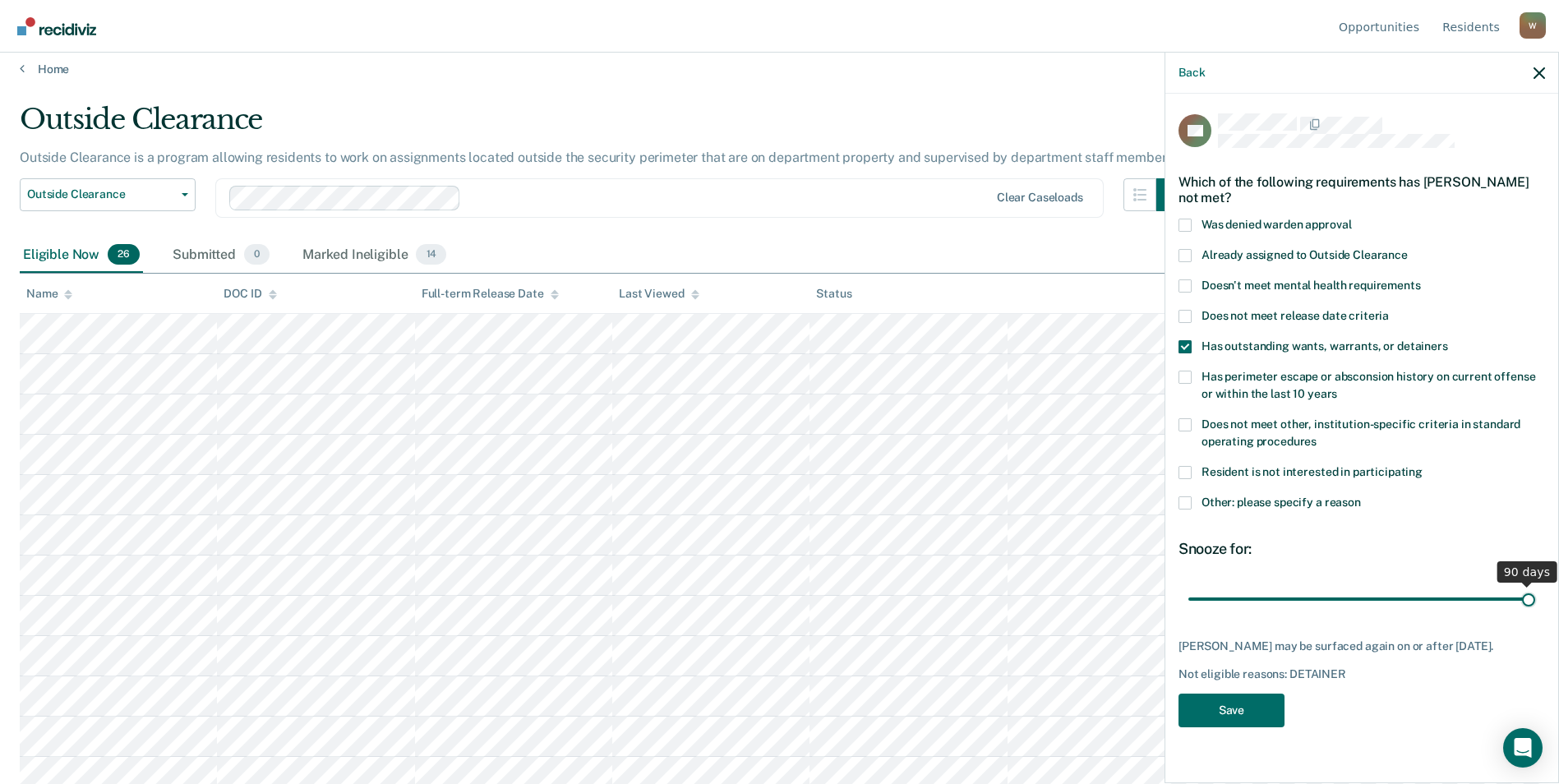
drag, startPoint x: 1305, startPoint y: 591, endPoint x: 1573, endPoint y: 623, distance: 269.9
type input "90"
click at [1535, 612] on input "range" at bounding box center [1361, 598] width 347 height 29
click at [1275, 721] on div "AG Which of the following requirements has [PERSON_NAME] not met? Was denied wa…" at bounding box center [1361, 425] width 366 height 623
click at [1247, 699] on button "Save" at bounding box center [1231, 709] width 106 height 34
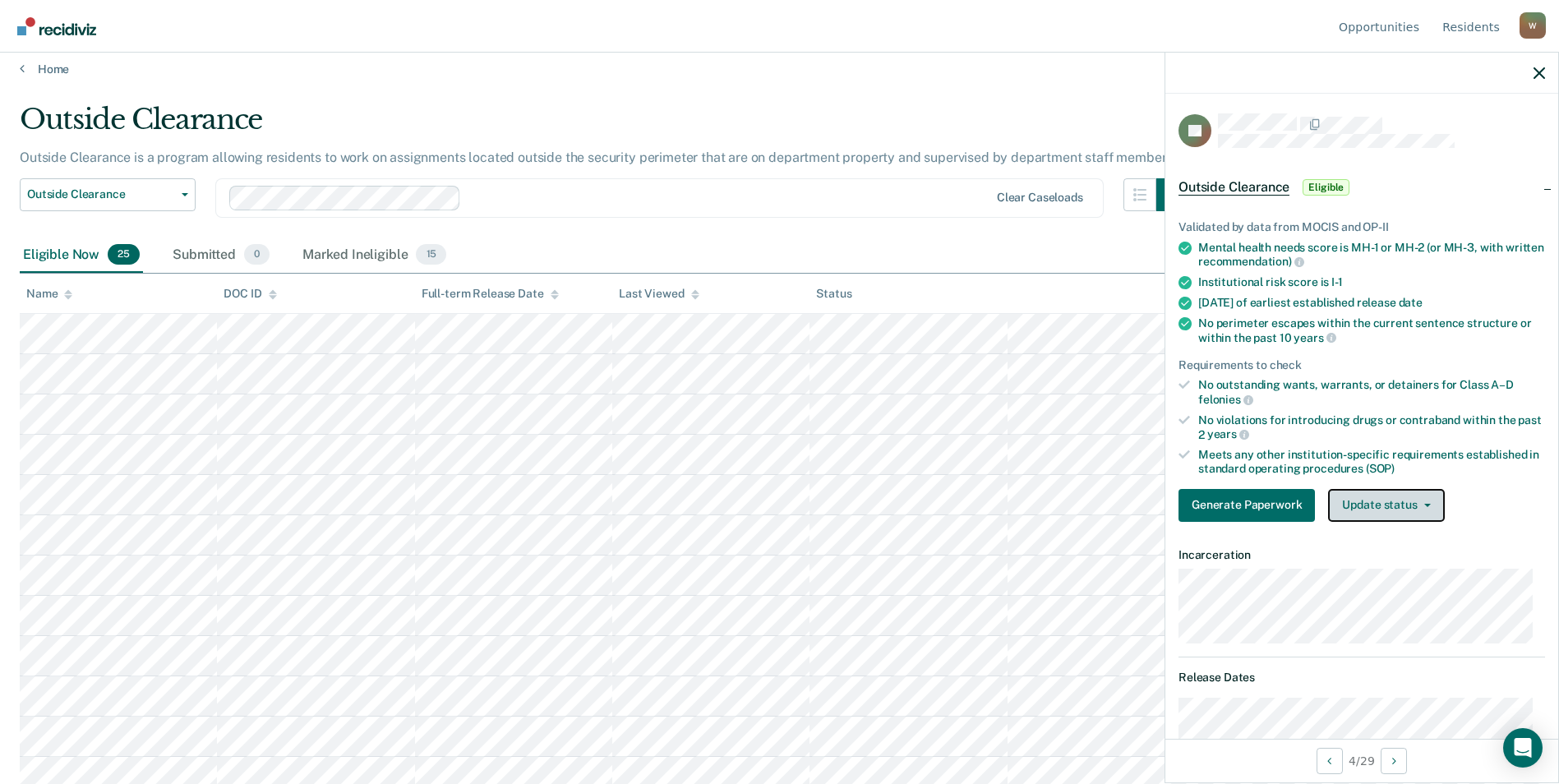
click at [1416, 500] on button "Update status" at bounding box center [1385, 505] width 116 height 33
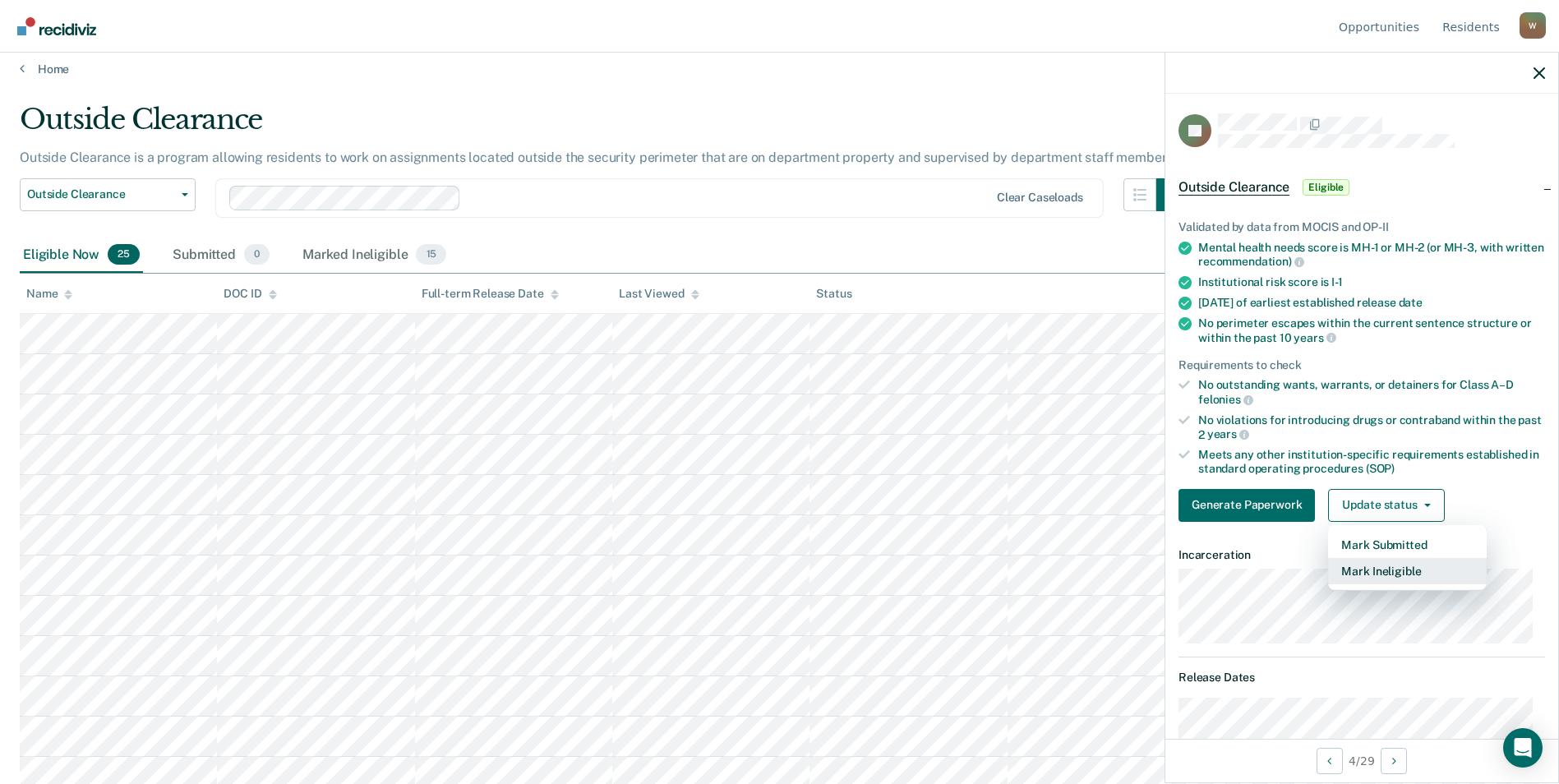
click at [1402, 564] on button "Mark Ineligible" at bounding box center [1407, 570] width 158 height 26
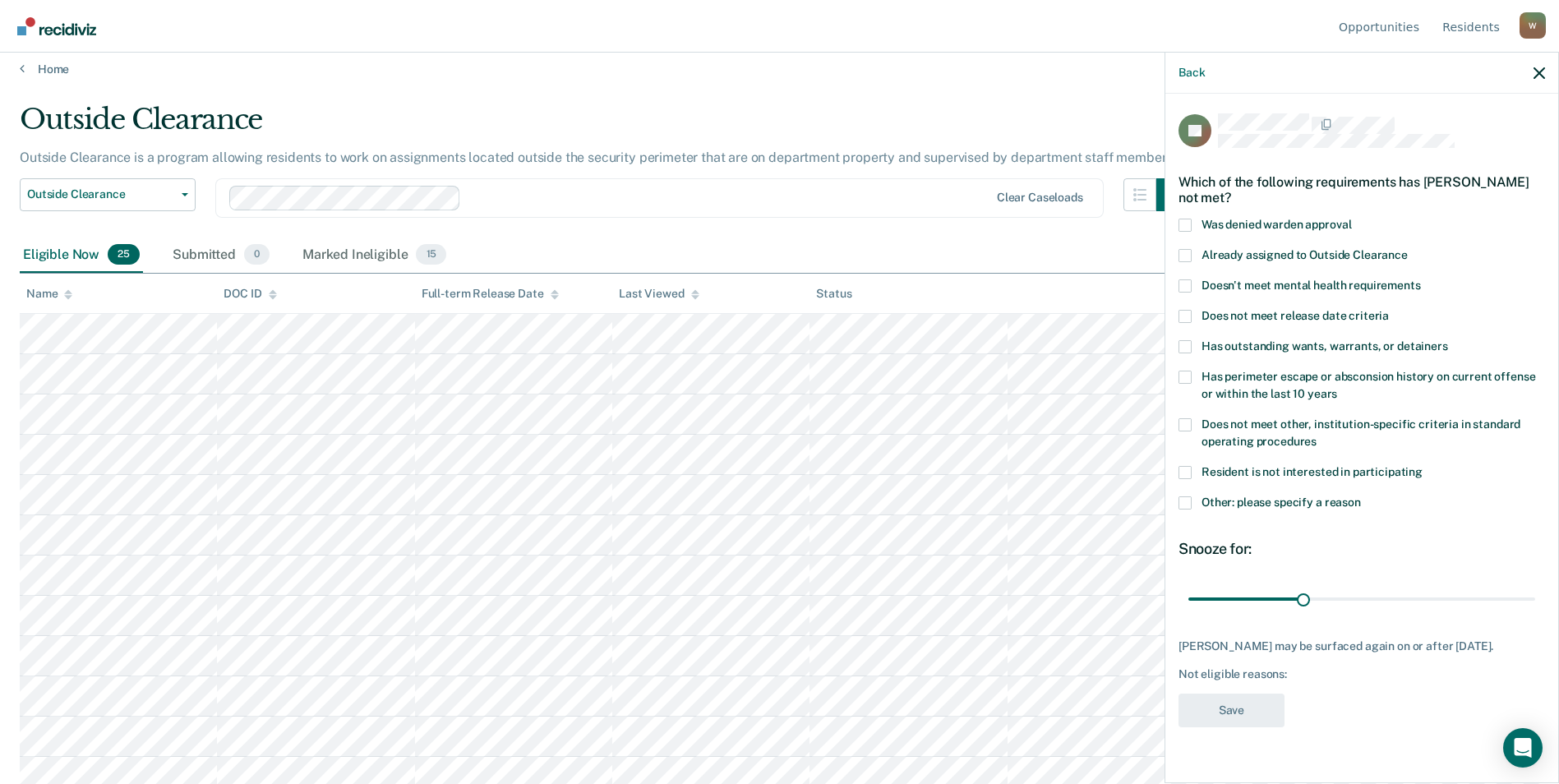
click at [1189, 281] on span at bounding box center [1185, 286] width 13 height 13
click at [1421, 279] on input "Doesn't meet mental health requirements" at bounding box center [1421, 279] width 0 height 0
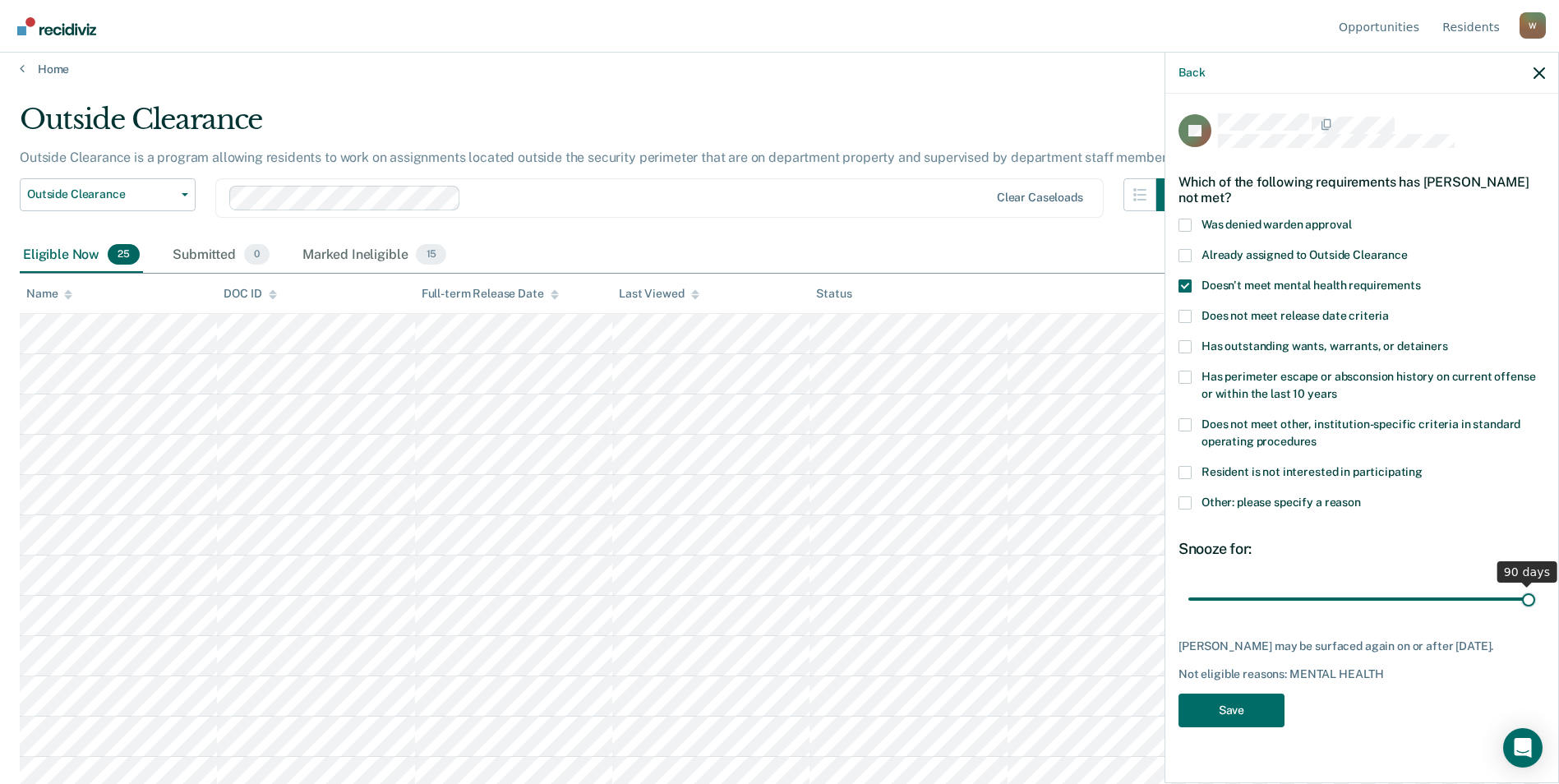
drag, startPoint x: 1309, startPoint y: 602, endPoint x: 1573, endPoint y: 612, distance: 264.2
type input "90"
click at [1535, 612] on input "range" at bounding box center [1361, 598] width 347 height 29
click at [1236, 690] on div "JH Which of the following requirements has [PERSON_NAME] not met? Was denied wa…" at bounding box center [1361, 425] width 366 height 623
click at [1216, 704] on button "Save" at bounding box center [1231, 709] width 106 height 34
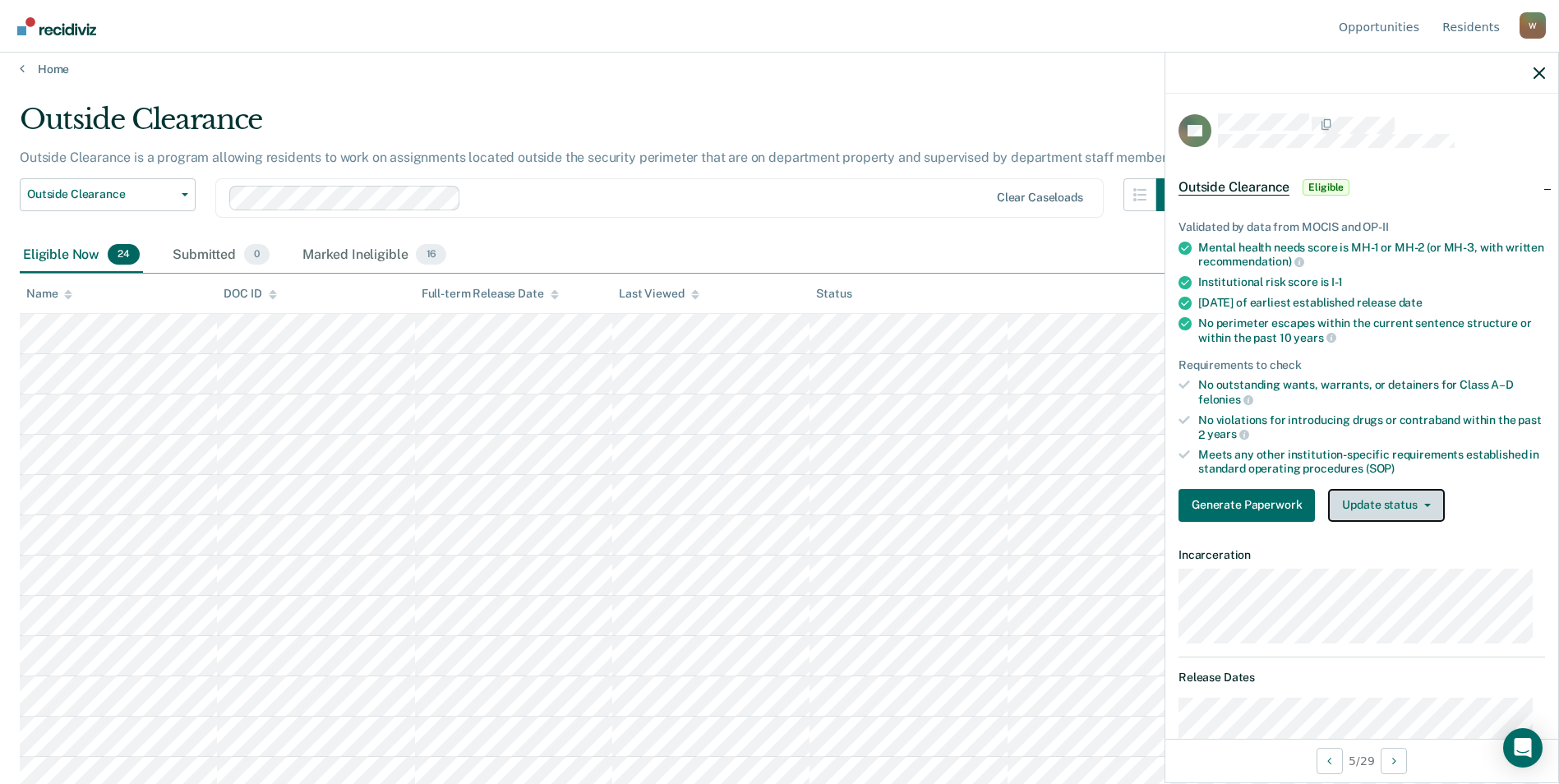
click at [1380, 498] on button "Update status" at bounding box center [1385, 505] width 116 height 33
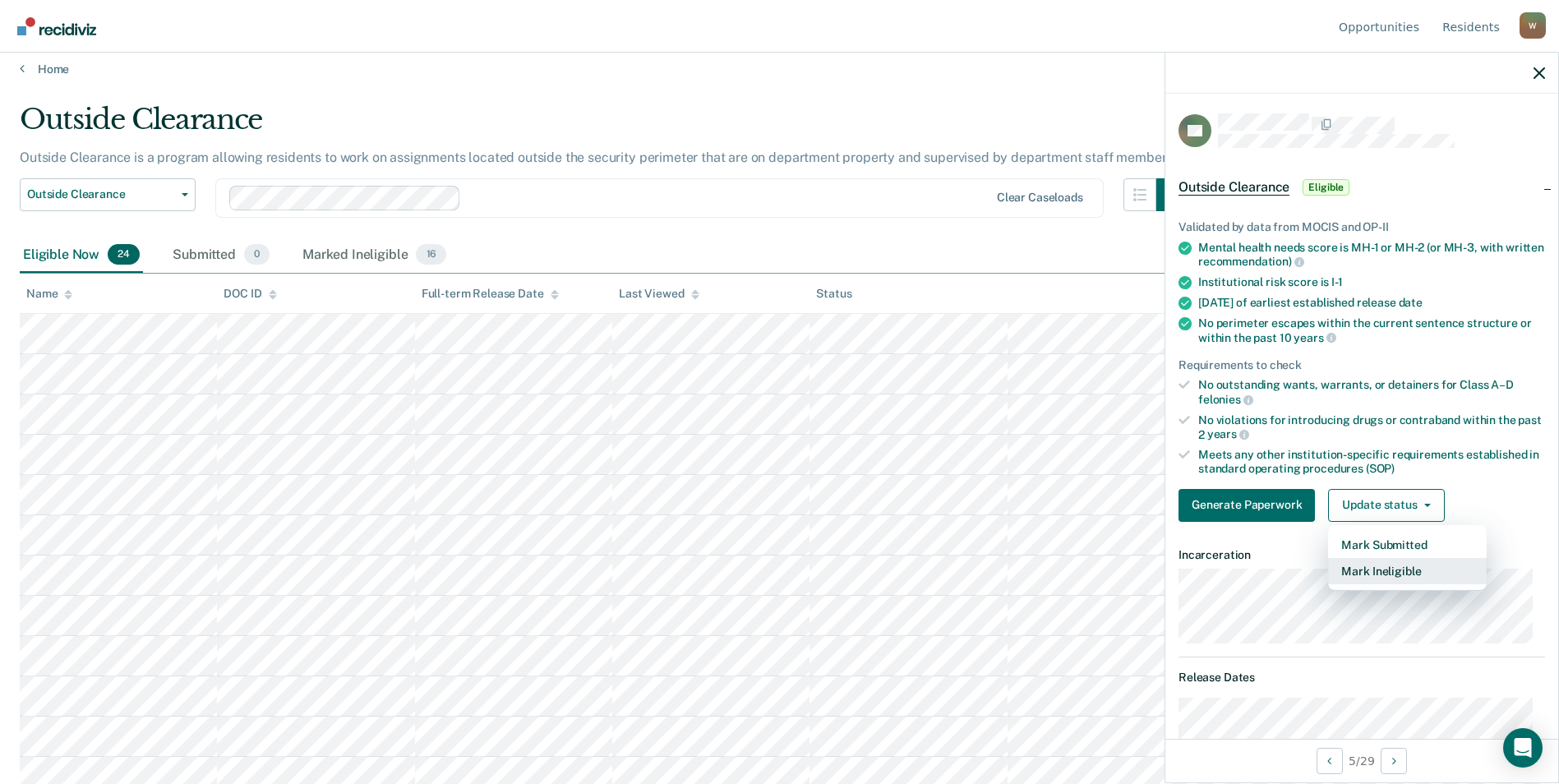
click at [1370, 566] on button "Mark Ineligible" at bounding box center [1407, 570] width 158 height 26
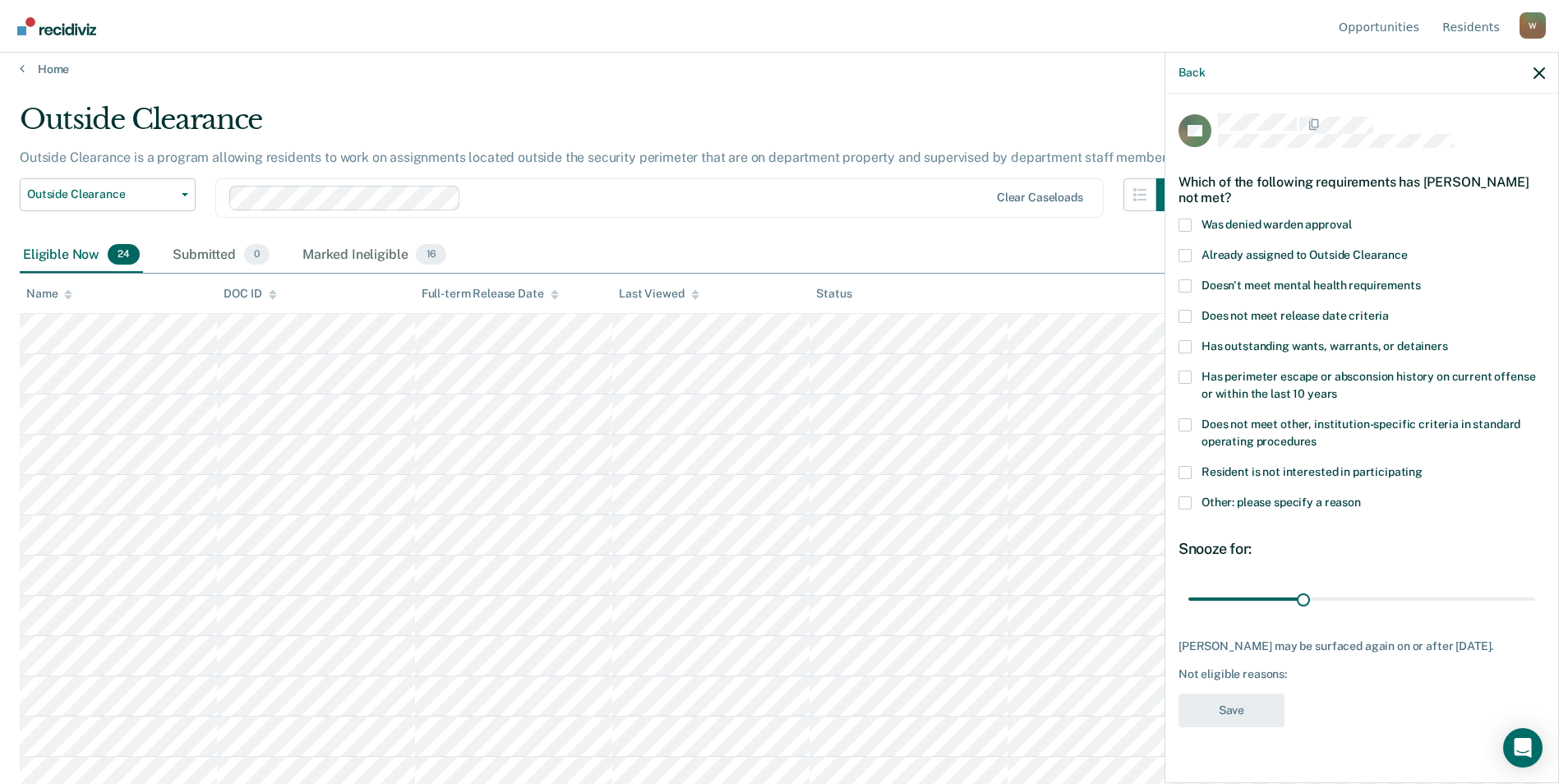
click at [1179, 216] on div "Which of the following requirements has [PERSON_NAME] not met?" at bounding box center [1361, 190] width 366 height 58
click at [1181, 229] on span at bounding box center [1185, 225] width 13 height 13
click at [1351, 219] on input "Was denied warden approval" at bounding box center [1351, 219] width 0 height 0
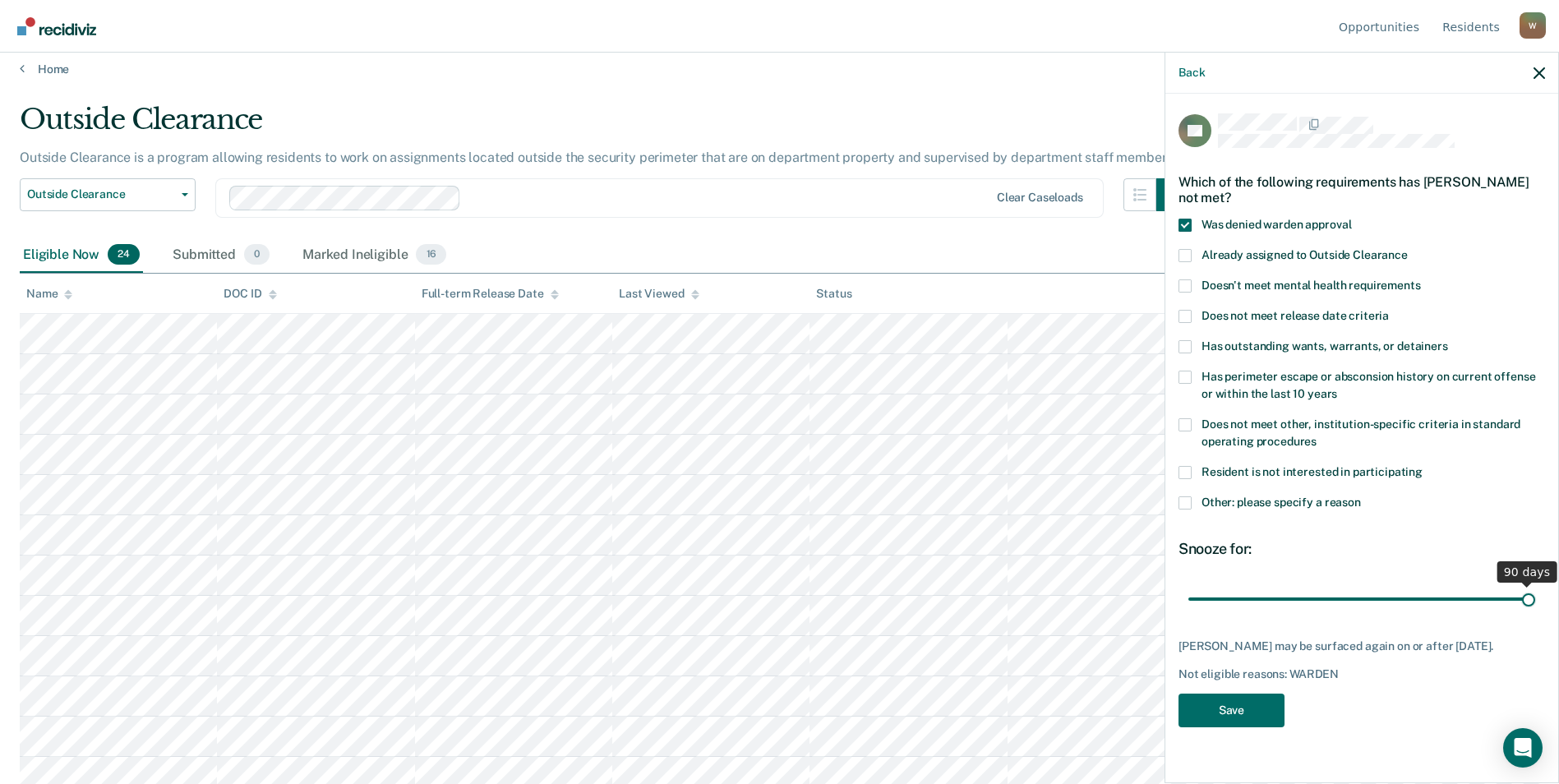
drag, startPoint x: 1305, startPoint y: 600, endPoint x: 1573, endPoint y: 600, distance: 268.0
type input "90"
click at [1535, 600] on input "range" at bounding box center [1361, 598] width 347 height 29
click at [1244, 701] on button "Save" at bounding box center [1231, 709] width 106 height 34
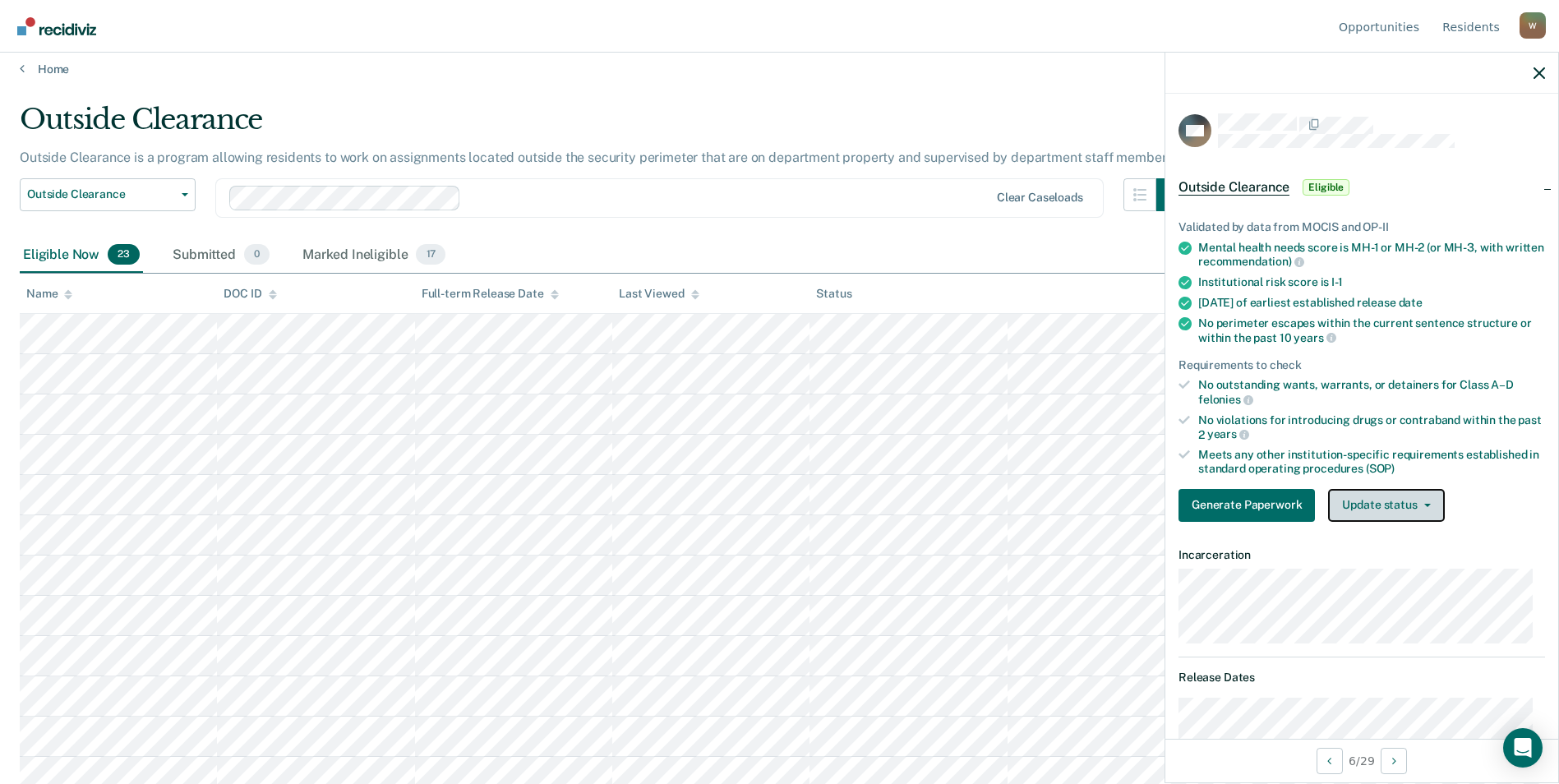
click at [1370, 501] on button "Update status" at bounding box center [1385, 505] width 116 height 33
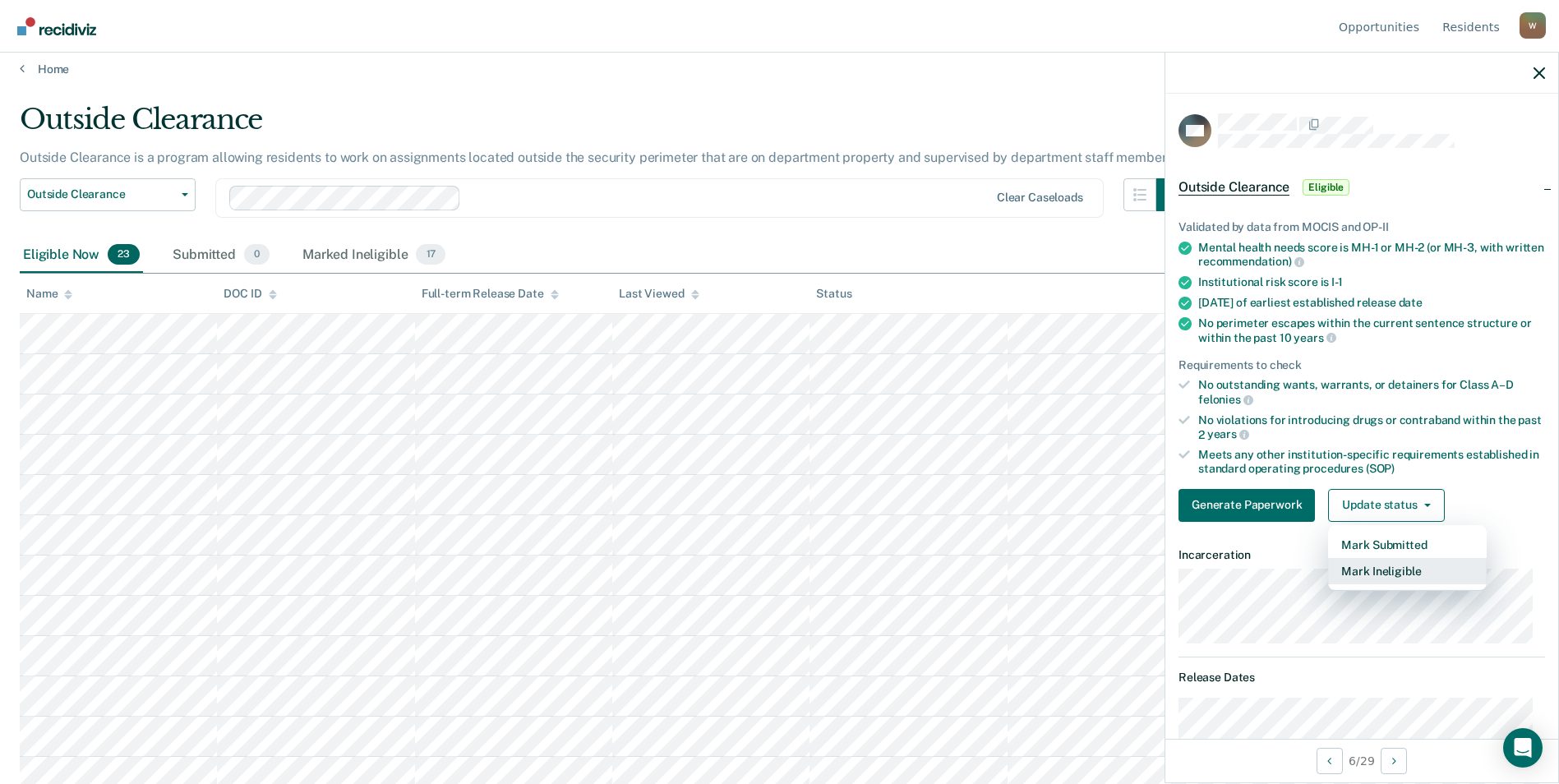
click at [1379, 565] on button "Mark Ineligible" at bounding box center [1407, 570] width 158 height 26
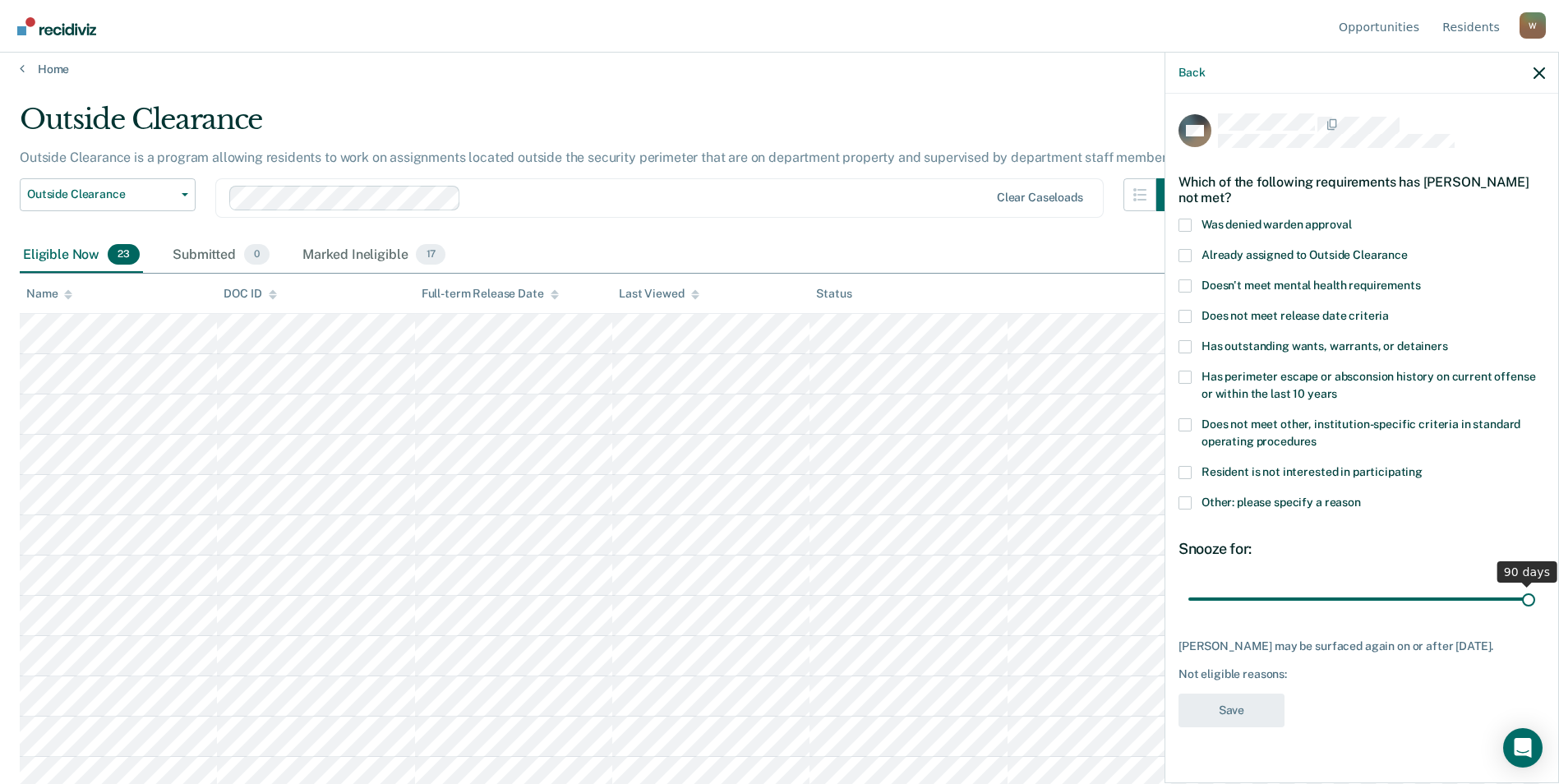
drag, startPoint x: 1305, startPoint y: 602, endPoint x: 1573, endPoint y: 602, distance: 268.0
type input "90"
click at [1535, 602] on input "range" at bounding box center [1361, 598] width 347 height 29
click at [1188, 420] on span at bounding box center [1185, 425] width 13 height 13
click at [1316, 435] on input "Does not meet other, institution-specific criteria in standard operating proced…" at bounding box center [1316, 435] width 0 height 0
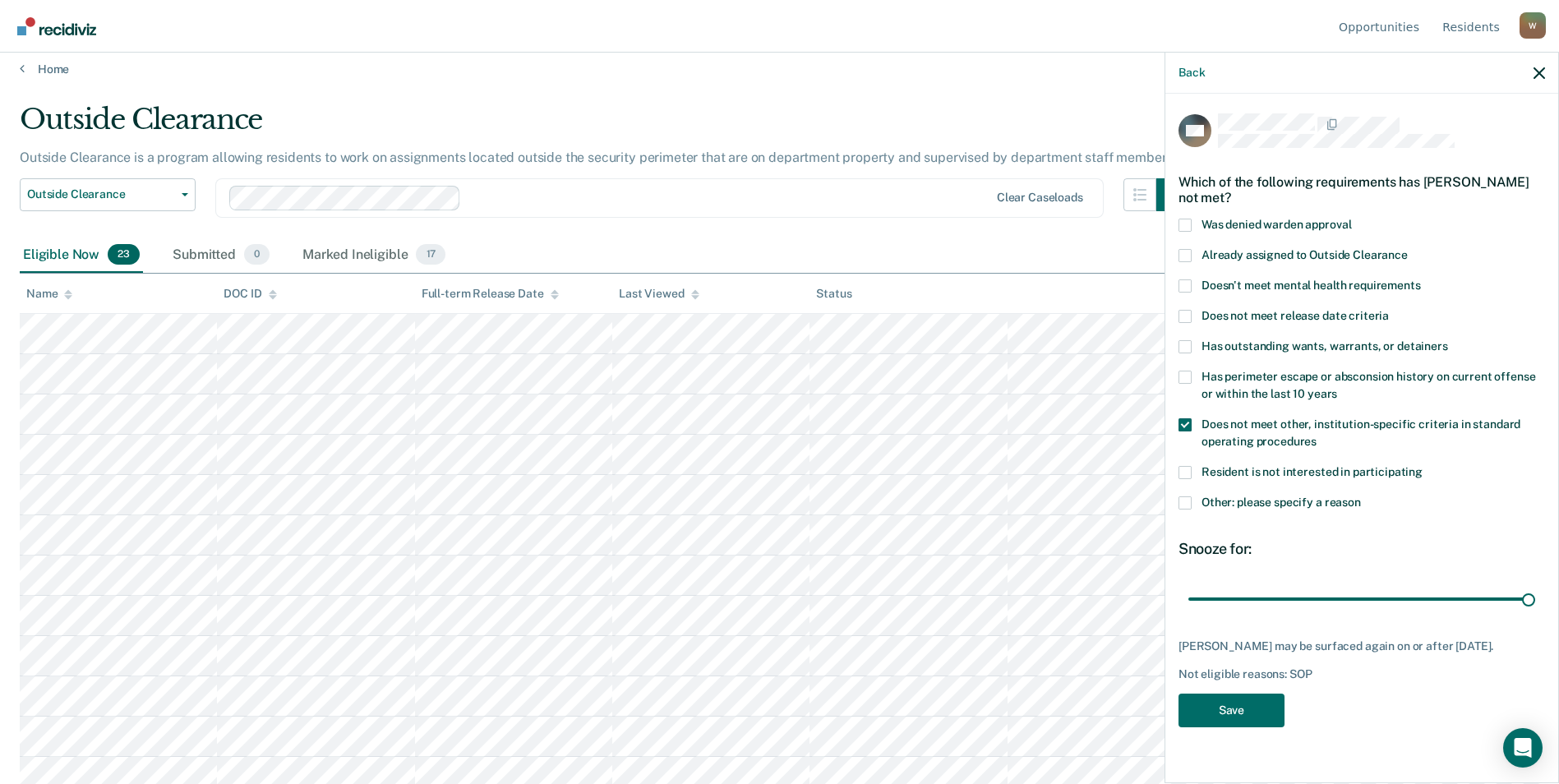
click at [1183, 497] on span at bounding box center [1185, 503] width 13 height 13
click at [1361, 496] on input "Other: please specify a reason" at bounding box center [1361, 496] width 0 height 0
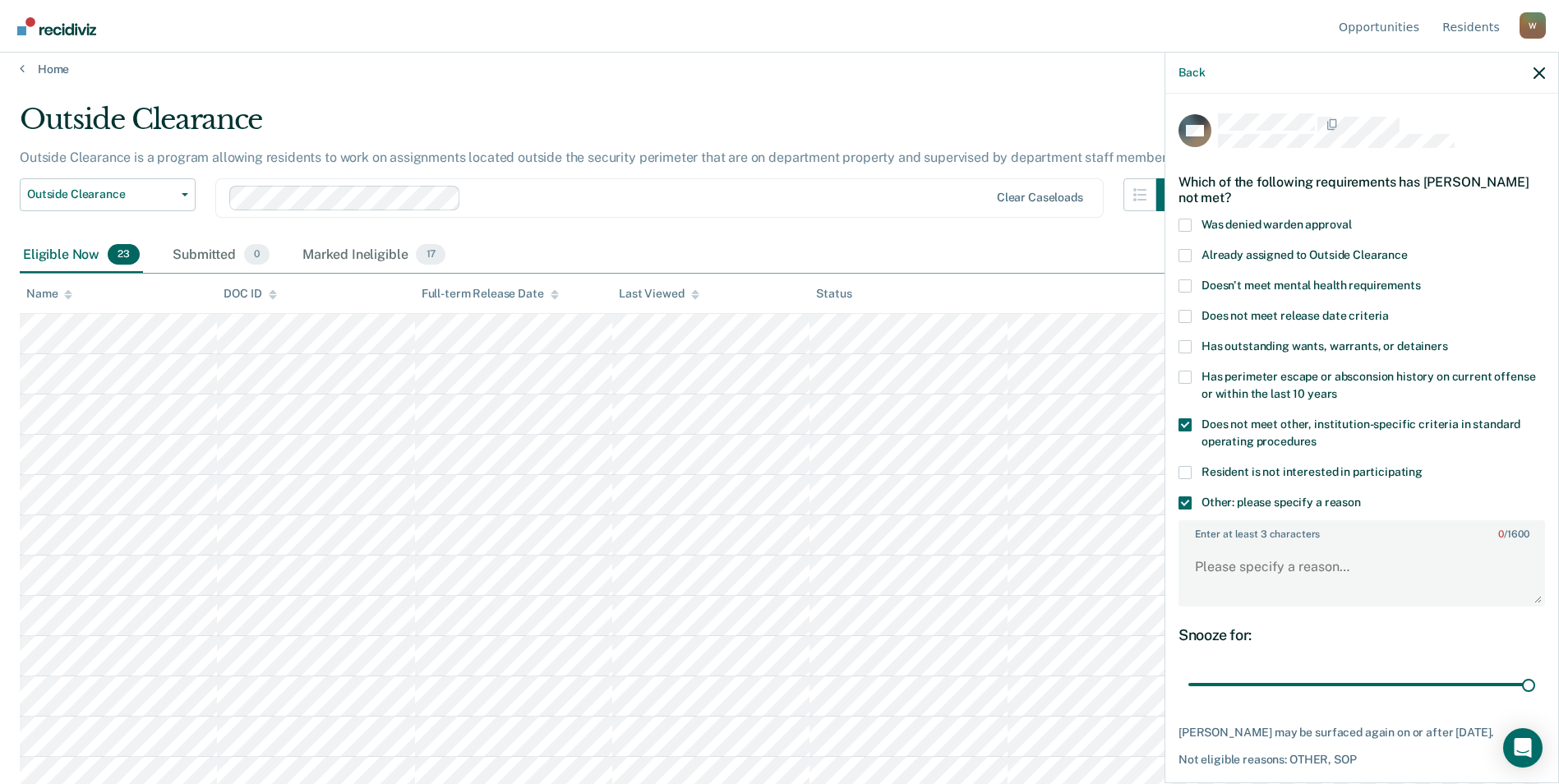
click at [1179, 424] on span at bounding box center [1185, 425] width 13 height 13
click at [1316, 435] on input "Does not meet other, institution-specific criteria in standard operating proced…" at bounding box center [1316, 435] width 0 height 0
click at [1229, 554] on textarea "Enter at least 3 characters 0 / 1600" at bounding box center [1361, 573] width 363 height 60
type textarea "E"
type textarea "Endangering welfare of a ch"
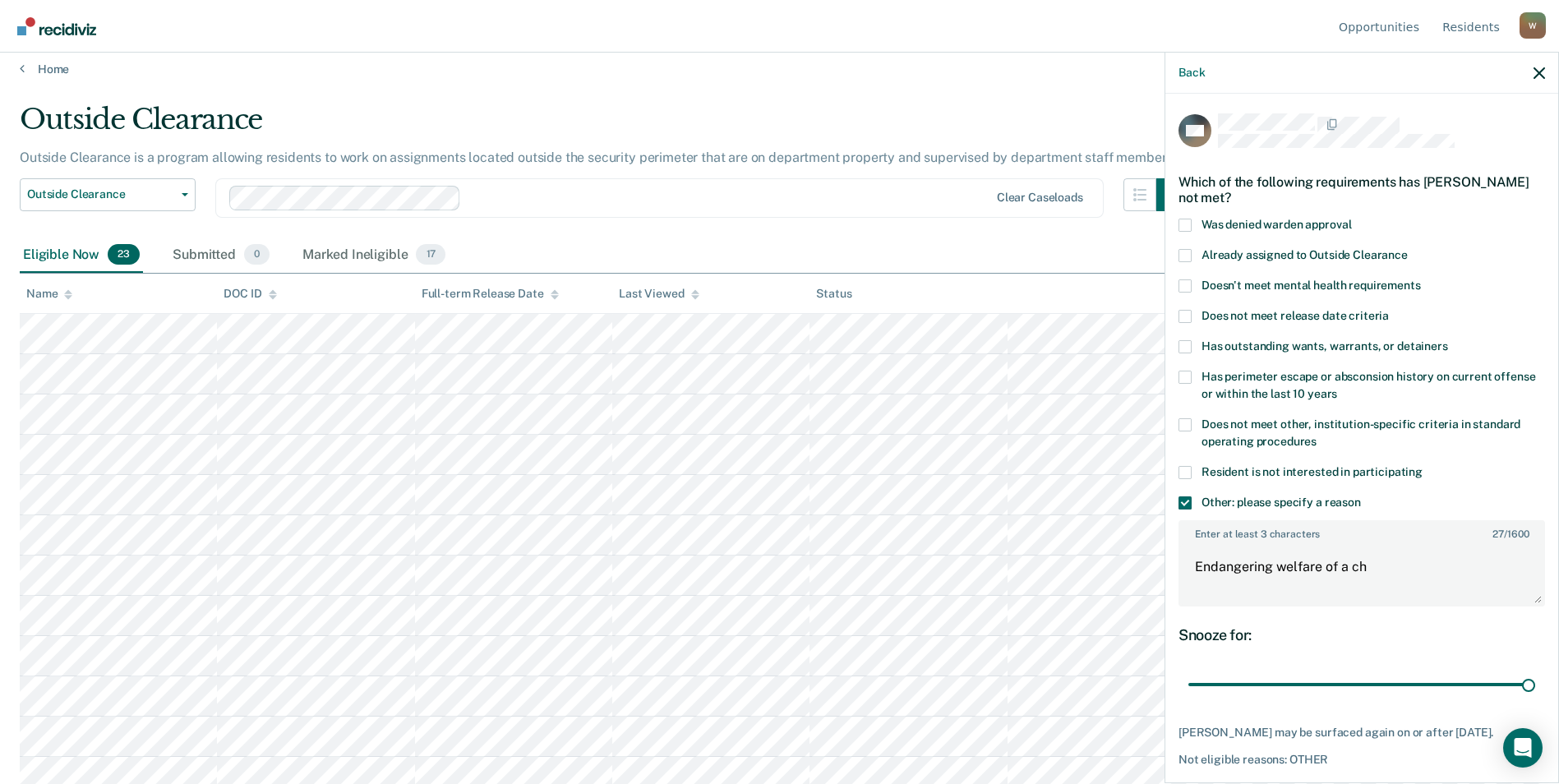
click at [1186, 426] on span at bounding box center [1185, 425] width 13 height 13
click at [1316, 435] on input "Does not meet other, institution-specific criteria in standard operating proced…" at bounding box center [1316, 435] width 0 height 0
click at [1185, 499] on span at bounding box center [1185, 503] width 13 height 13
click at [1361, 496] on input "Other: please specify a reason" at bounding box center [1361, 496] width 0 height 0
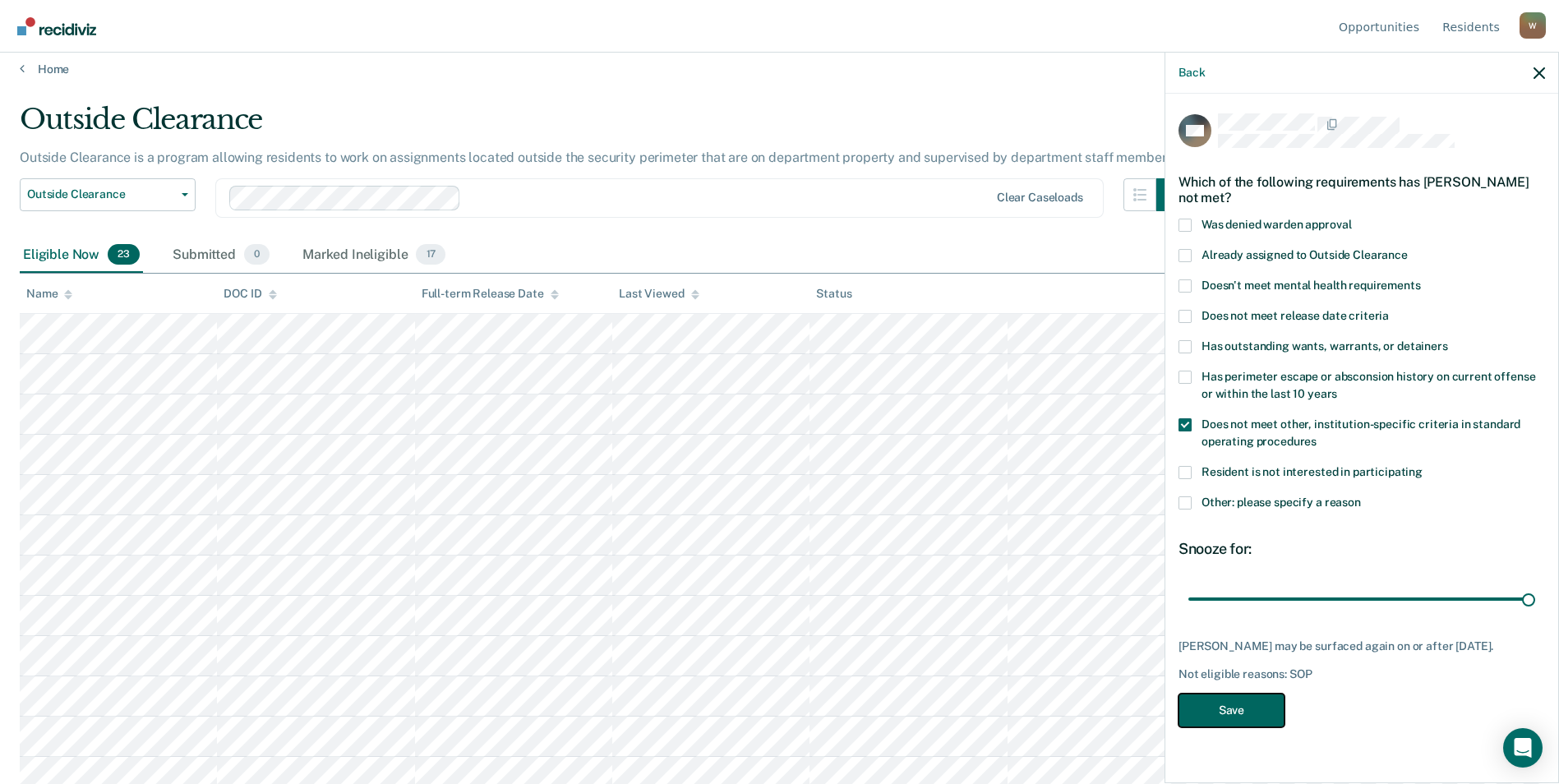
click at [1237, 709] on button "Save" at bounding box center [1231, 709] width 106 height 34
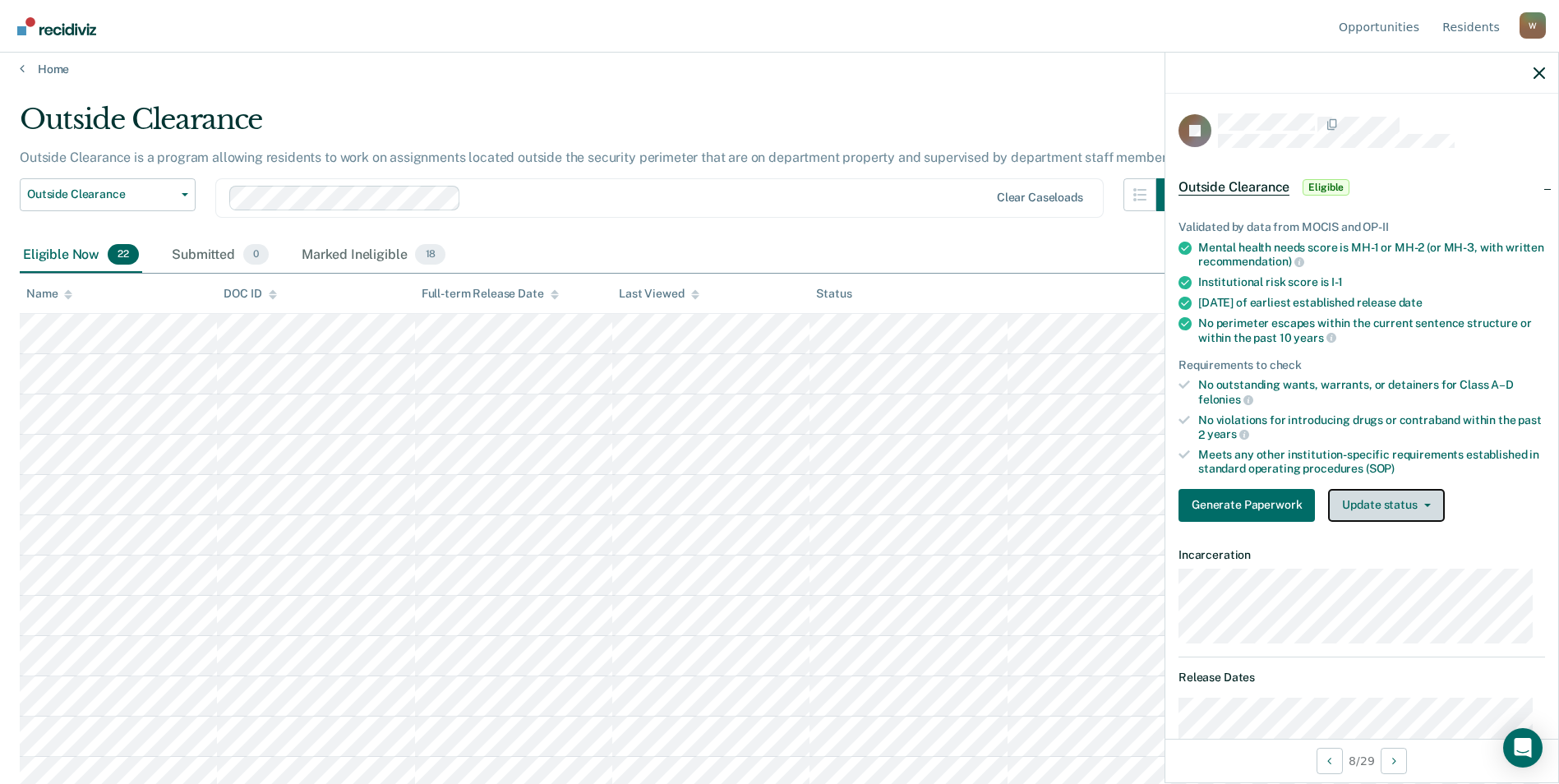
click at [1440, 489] on button "Update status" at bounding box center [1385, 505] width 116 height 33
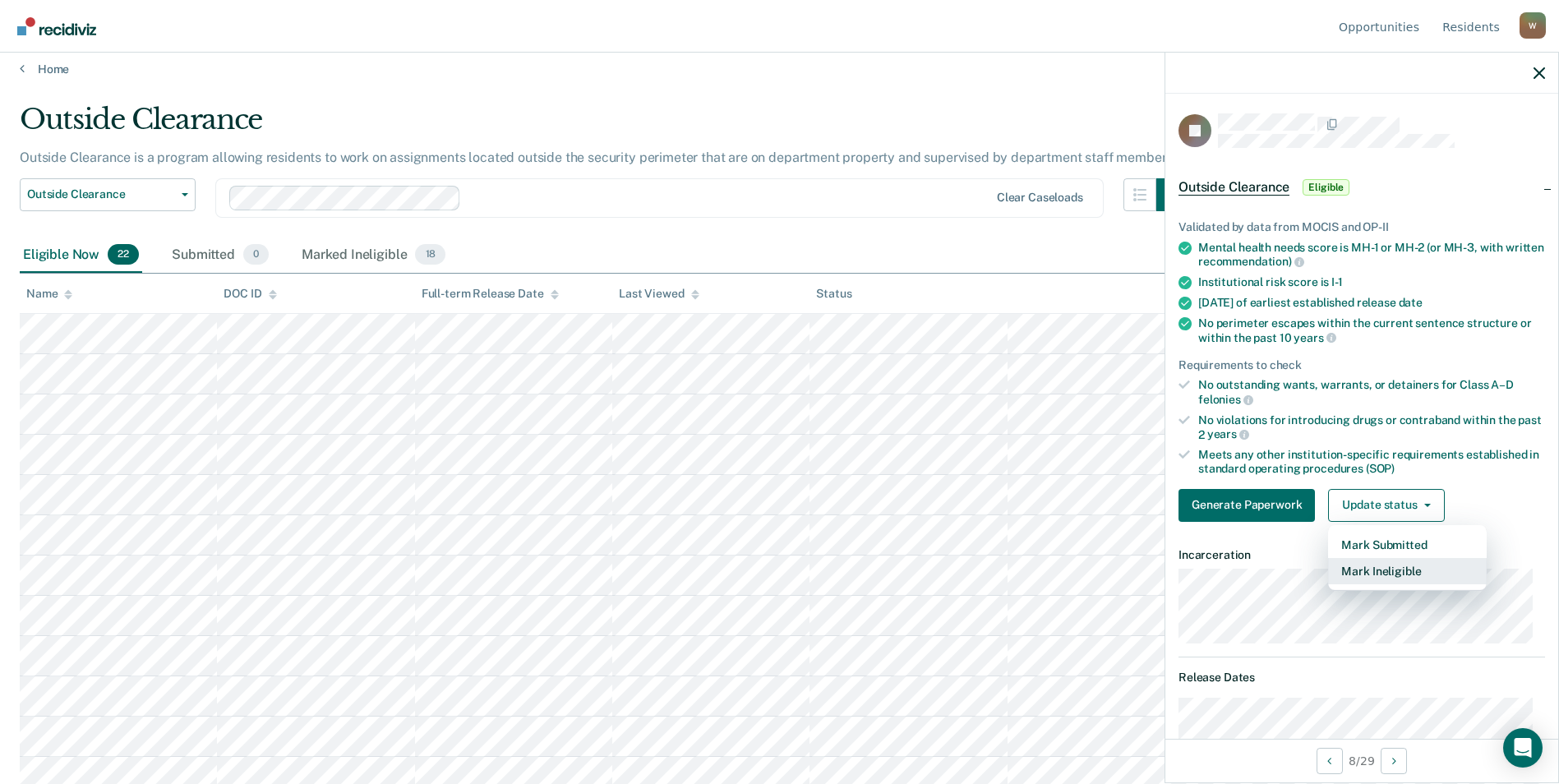
click at [1408, 571] on button "Mark Ineligible" at bounding box center [1407, 570] width 158 height 26
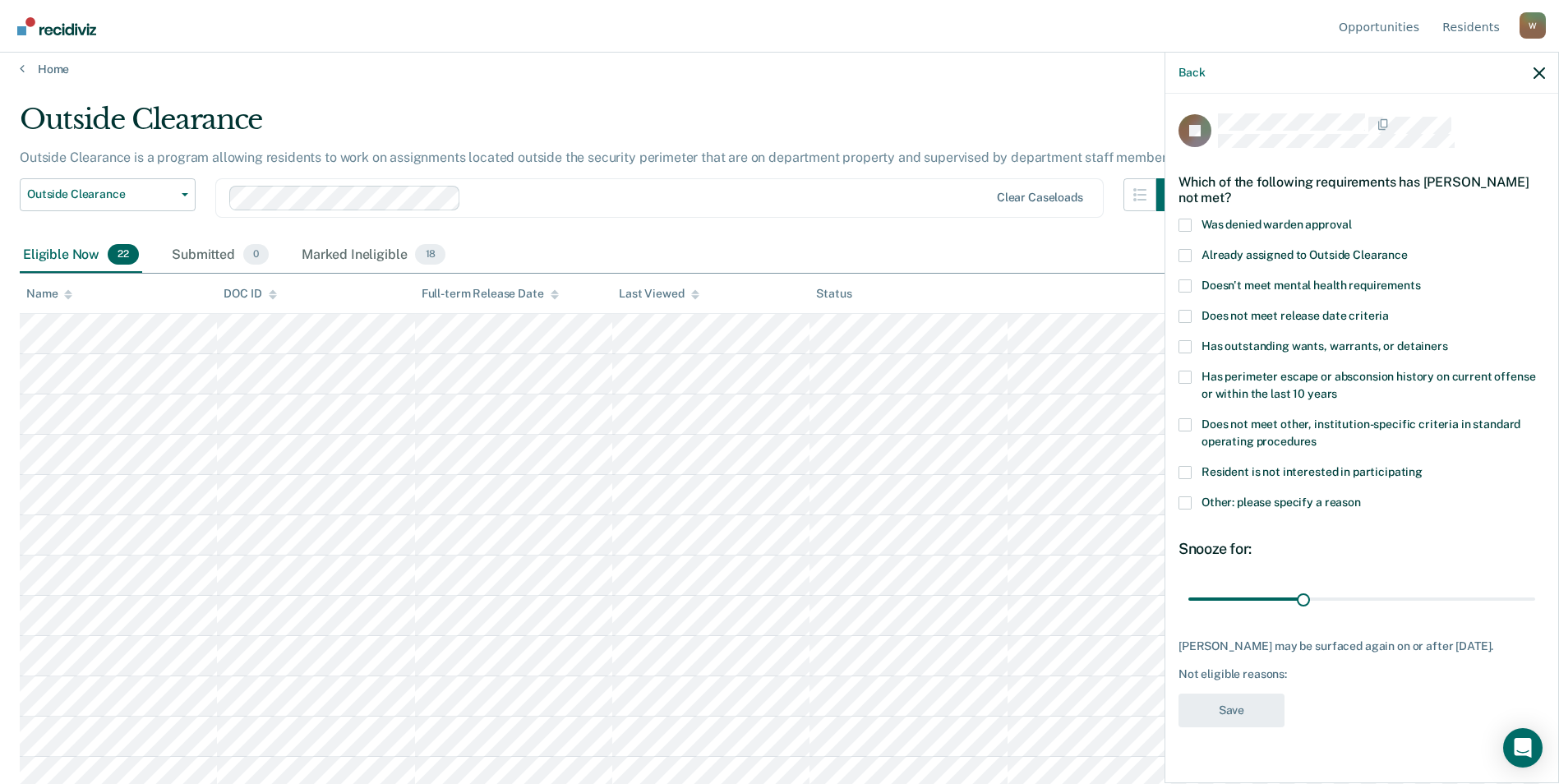
click at [1179, 227] on span at bounding box center [1185, 225] width 13 height 13
click at [1351, 219] on input "Was denied warden approval" at bounding box center [1351, 219] width 0 height 0
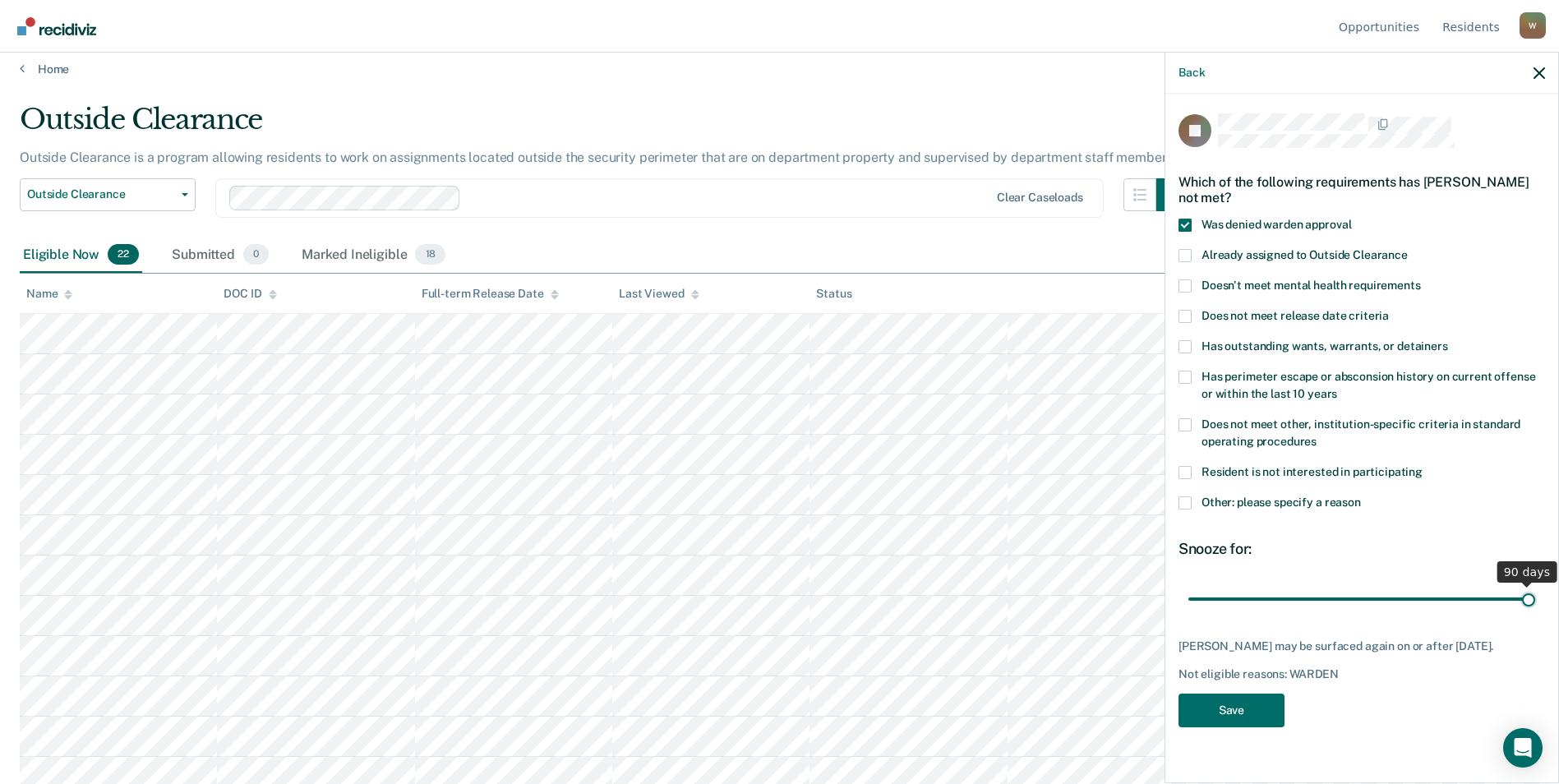
drag, startPoint x: 1309, startPoint y: 600, endPoint x: 1573, endPoint y: 611, distance: 264.2
type input "90"
click at [1535, 611] on input "range" at bounding box center [1361, 598] width 347 height 29
click at [1204, 724] on button "Save" at bounding box center [1231, 709] width 106 height 34
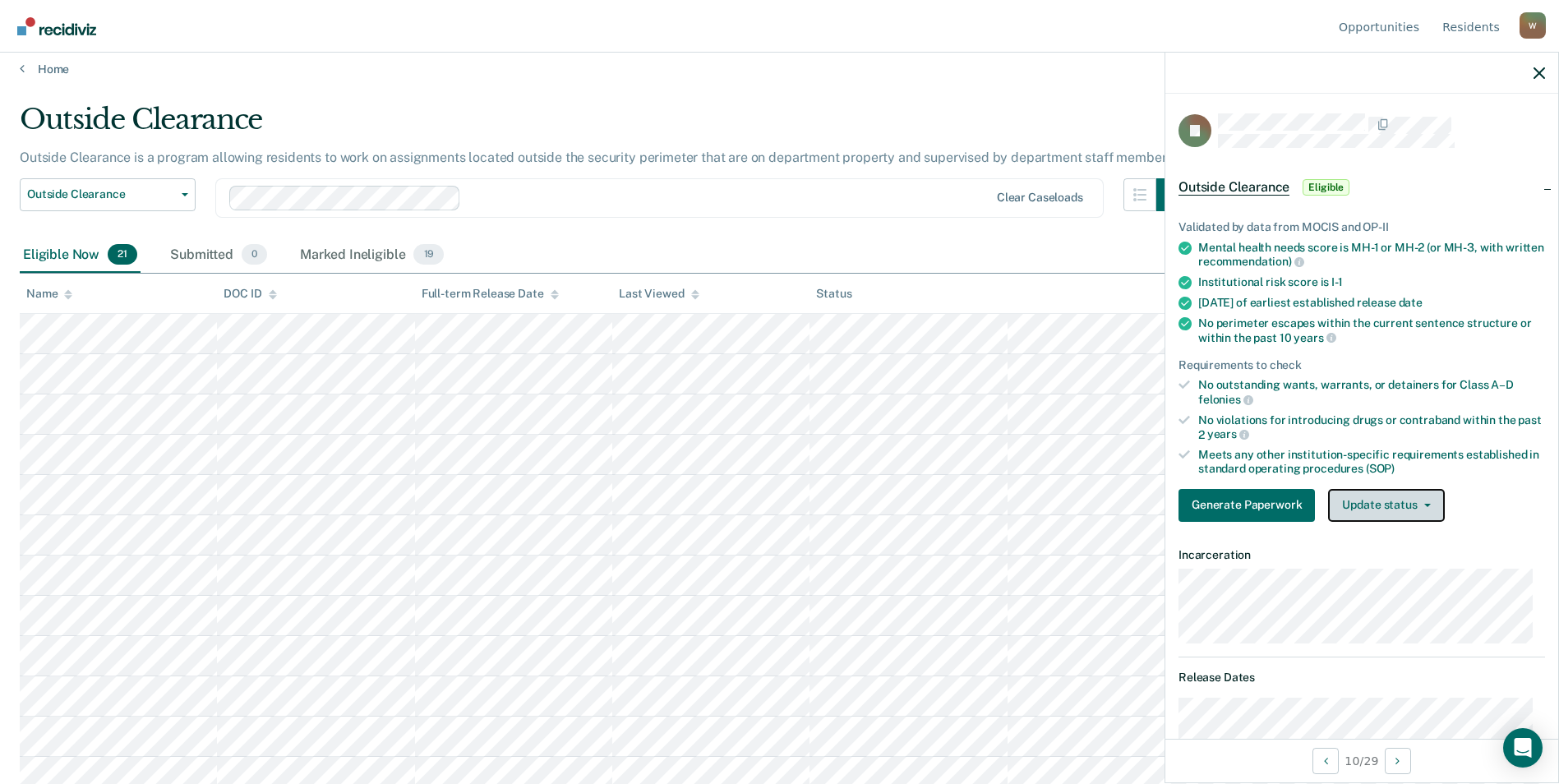
click at [1359, 503] on button "Update status" at bounding box center [1385, 505] width 116 height 33
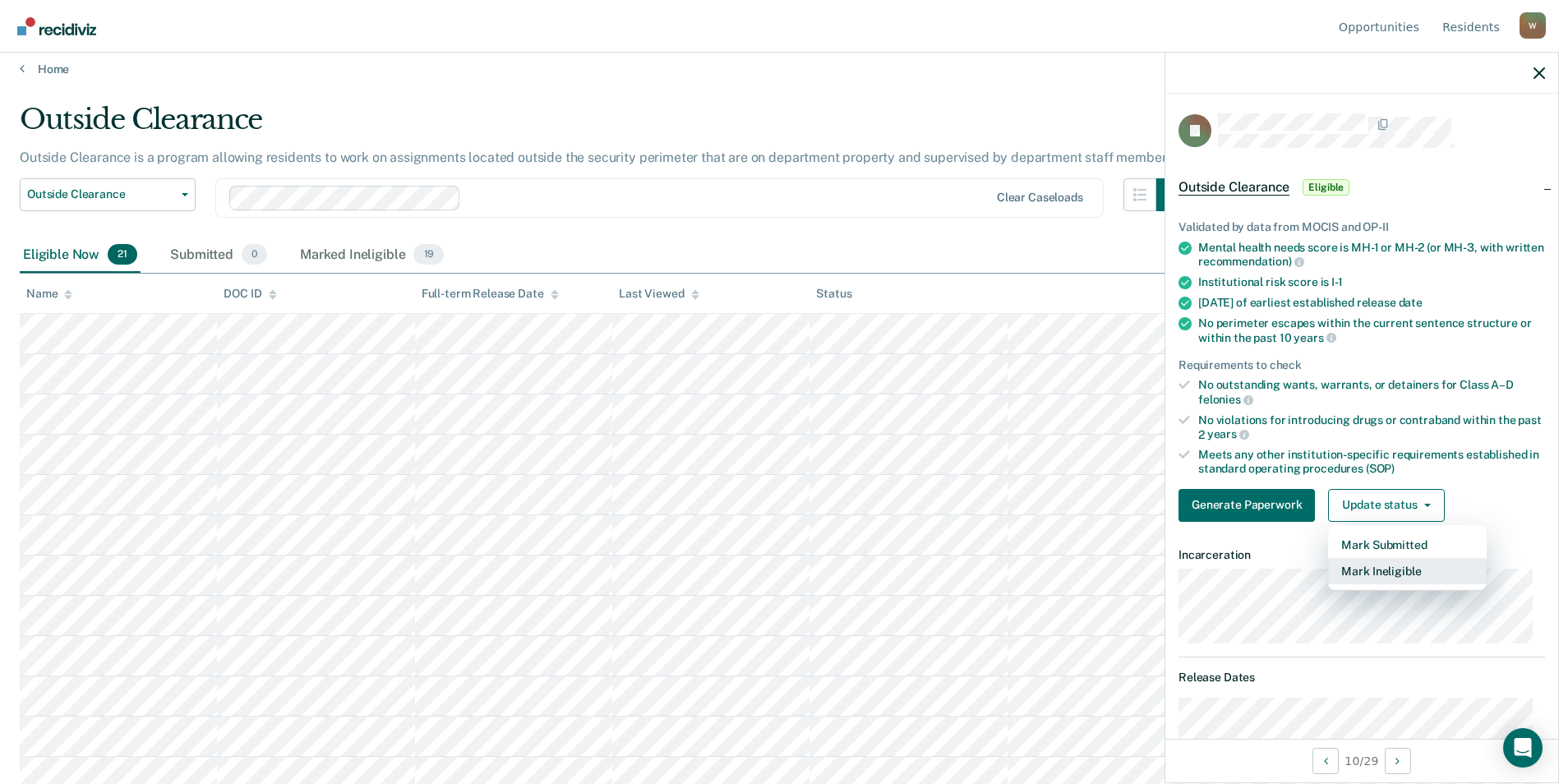
click at [1373, 565] on button "Mark Ineligible" at bounding box center [1407, 570] width 158 height 26
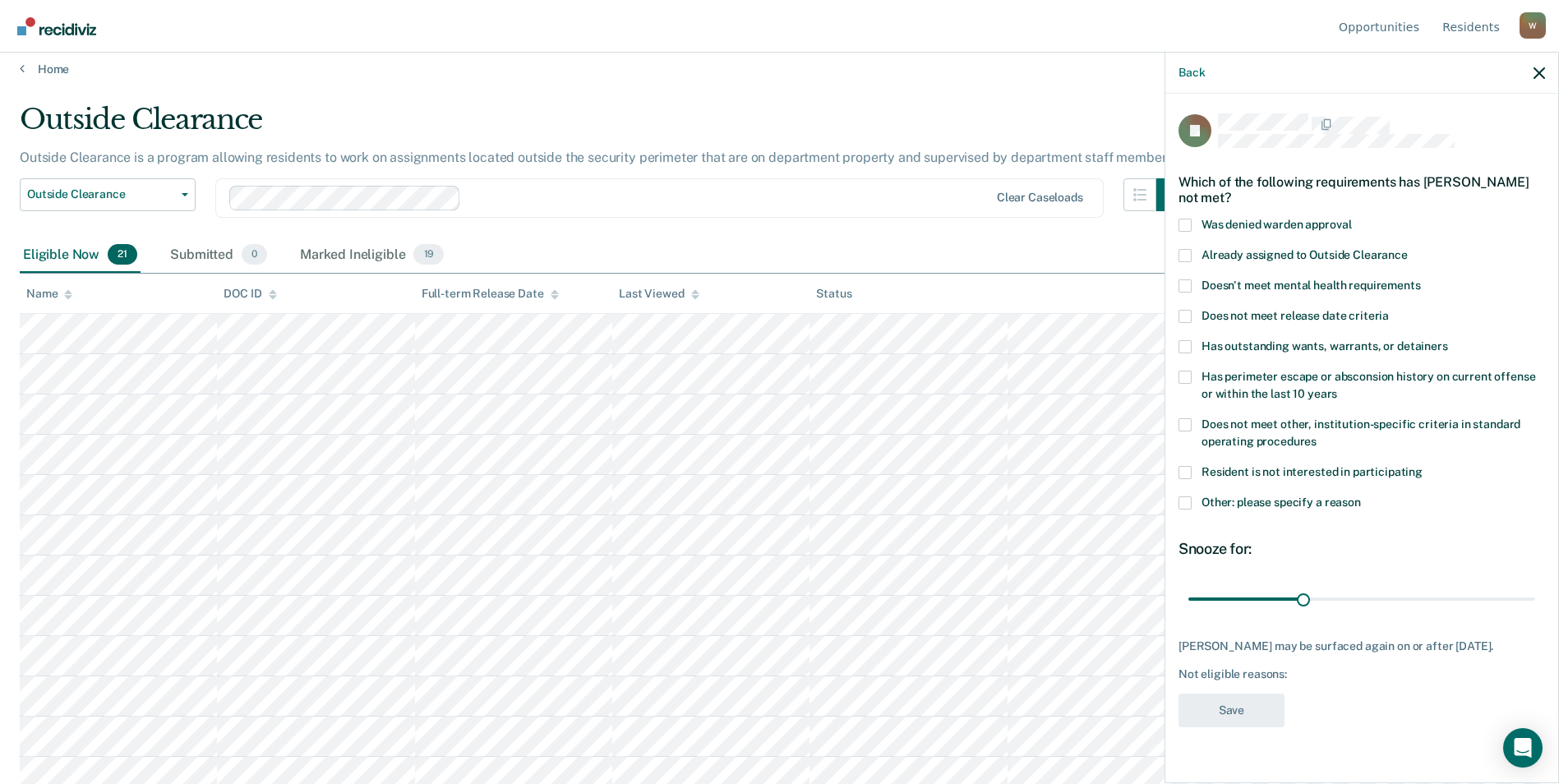
click at [1190, 469] on span at bounding box center [1185, 473] width 13 height 13
click at [1422, 466] on input "Resident is not interested in participating" at bounding box center [1422, 466] width 0 height 0
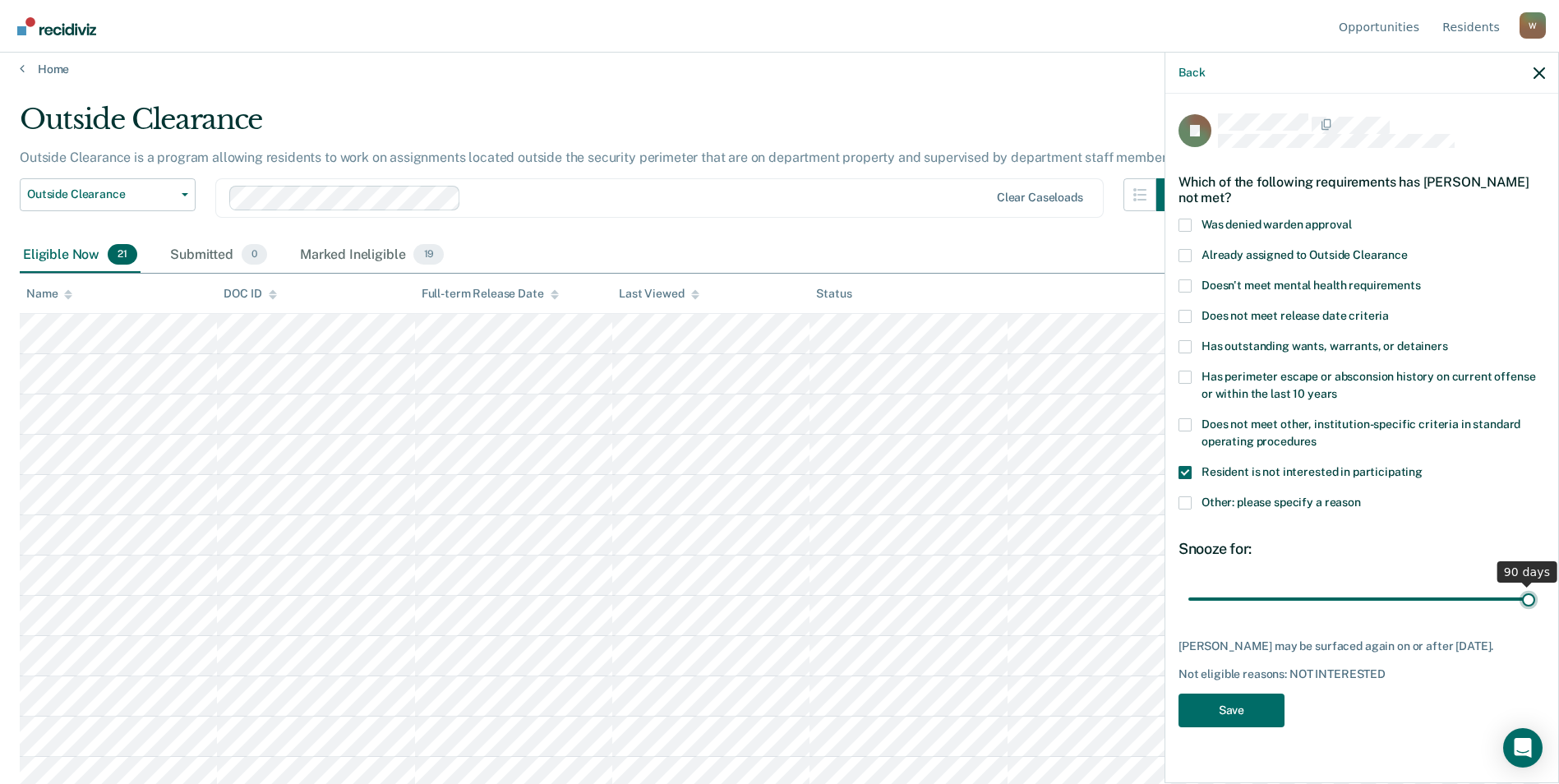
drag, startPoint x: 1307, startPoint y: 597, endPoint x: 1573, endPoint y: 618, distance: 266.8
type input "90"
click at [1535, 612] on input "range" at bounding box center [1361, 598] width 347 height 29
click at [1219, 705] on button "Save" at bounding box center [1231, 709] width 106 height 34
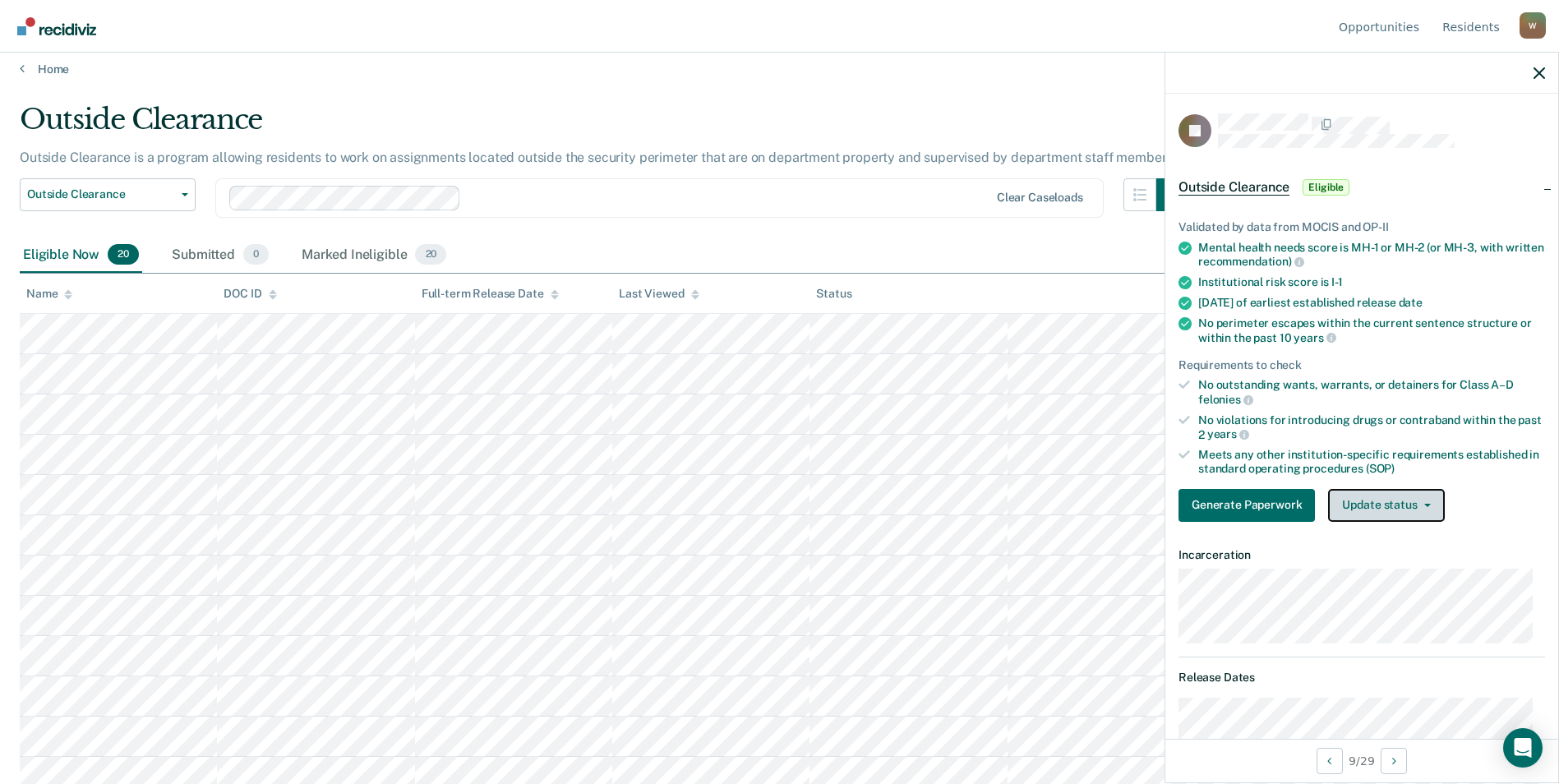
click at [1388, 510] on button "Update status" at bounding box center [1385, 505] width 116 height 33
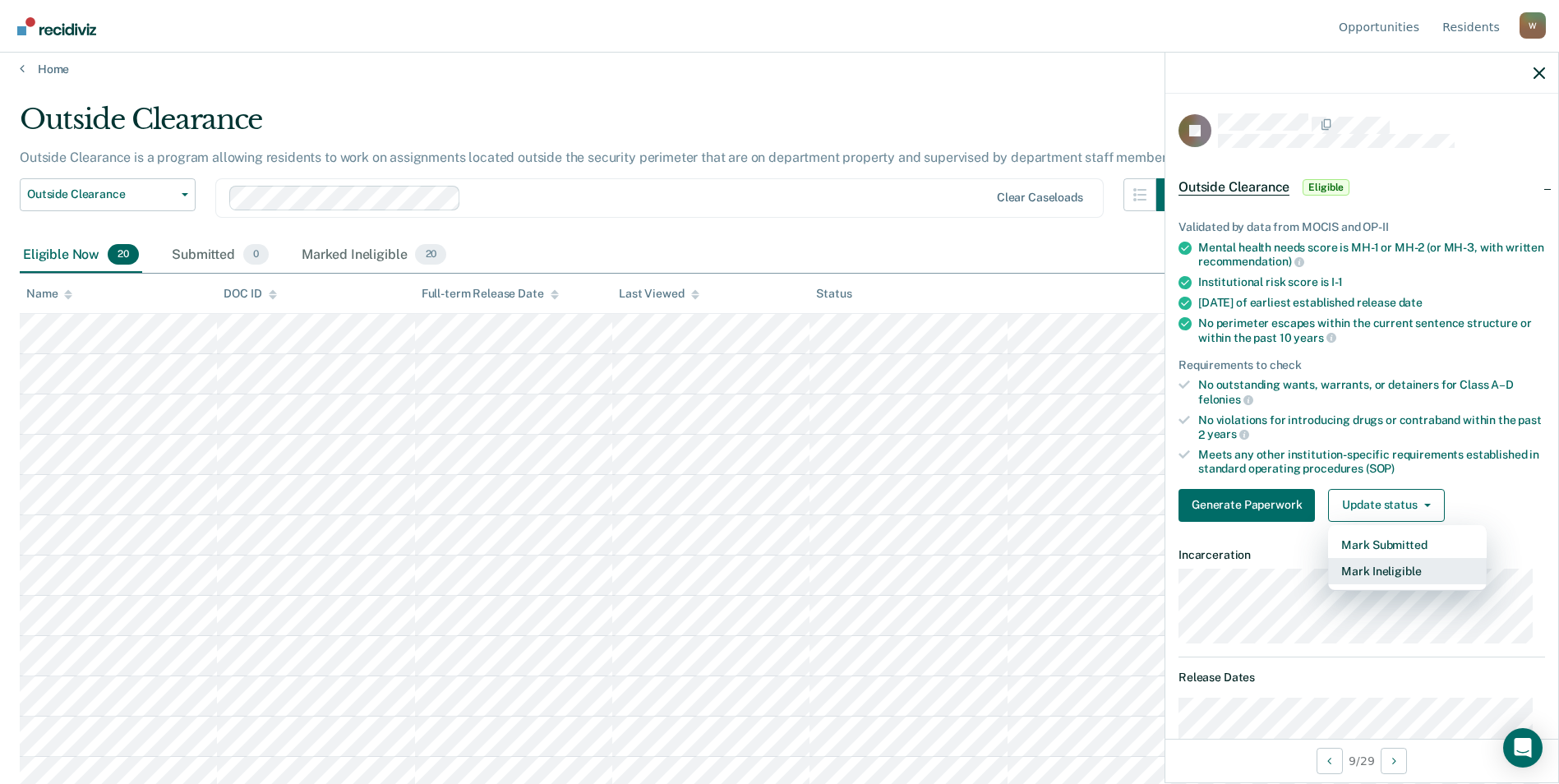
click at [1381, 566] on button "Mark Ineligible" at bounding box center [1407, 570] width 158 height 26
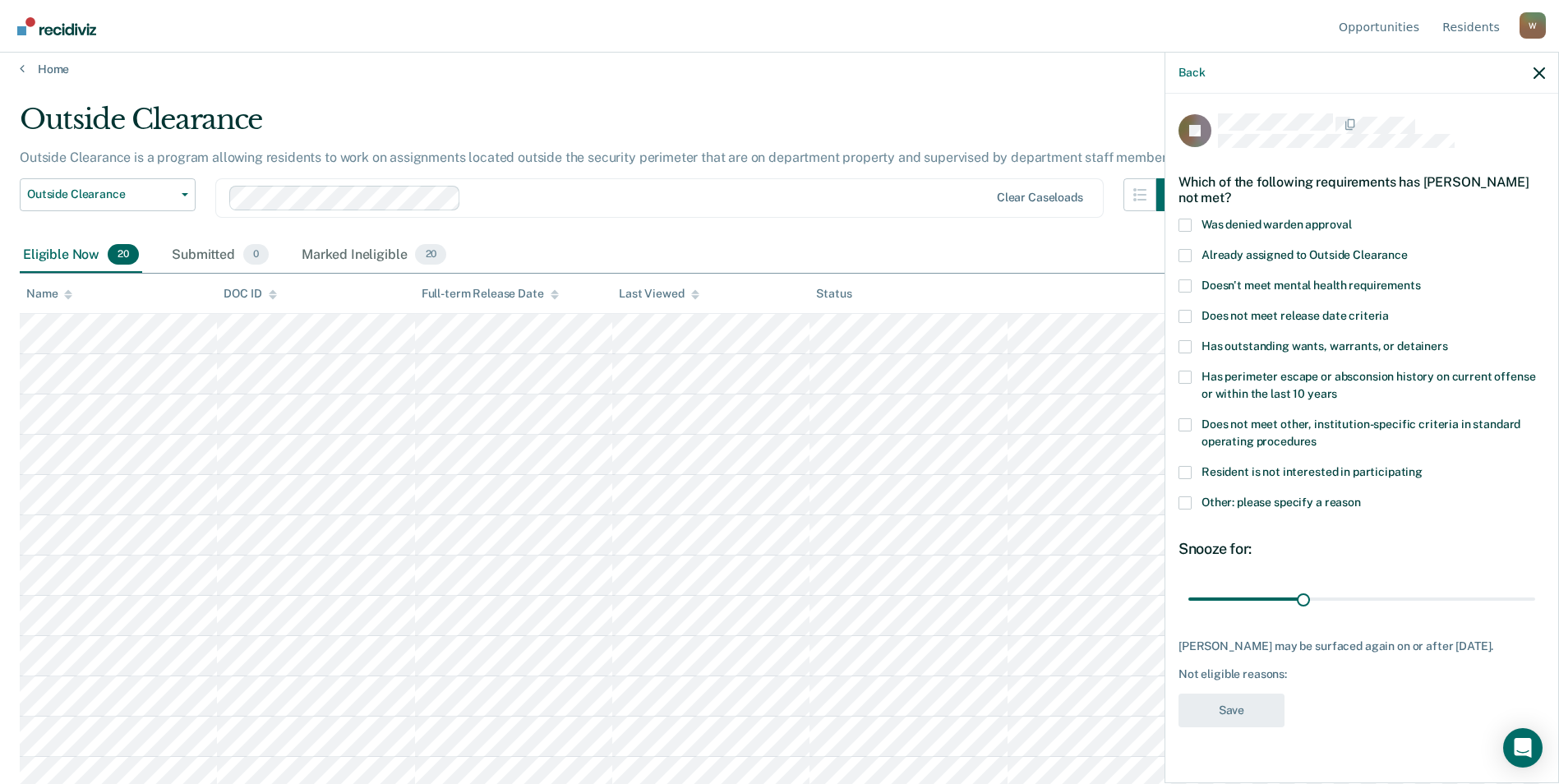
click at [1185, 421] on span at bounding box center [1185, 425] width 13 height 13
click at [1316, 435] on input "Does not meet other, institution-specific criteria in standard operating proced…" at bounding box center [1316, 435] width 0 height 0
drag, startPoint x: 1307, startPoint y: 590, endPoint x: 1573, endPoint y: 615, distance: 267.2
type input "90"
click at [1535, 612] on input "range" at bounding box center [1361, 598] width 347 height 29
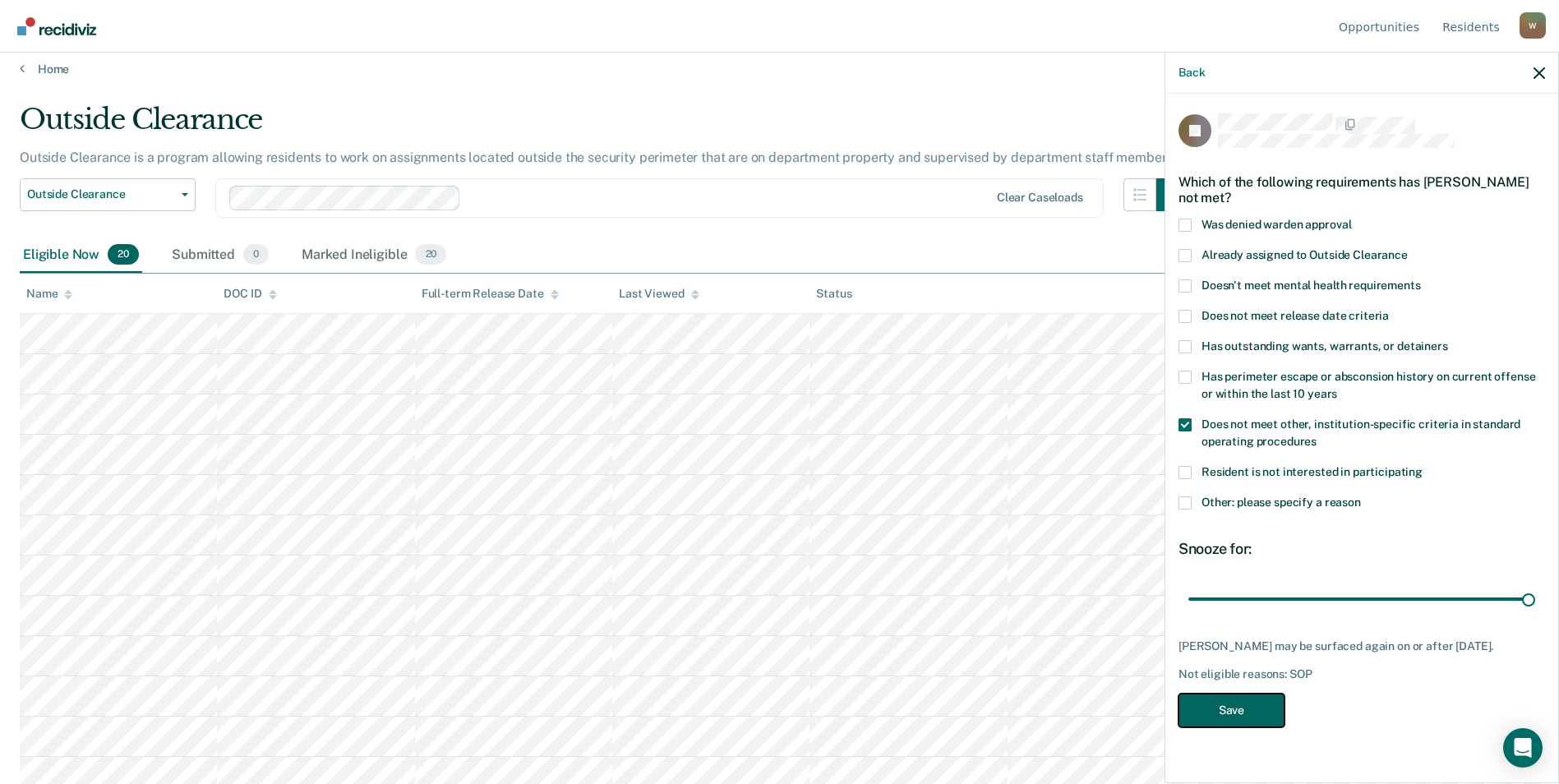
click at [1268, 698] on button "Save" at bounding box center [1231, 709] width 106 height 34
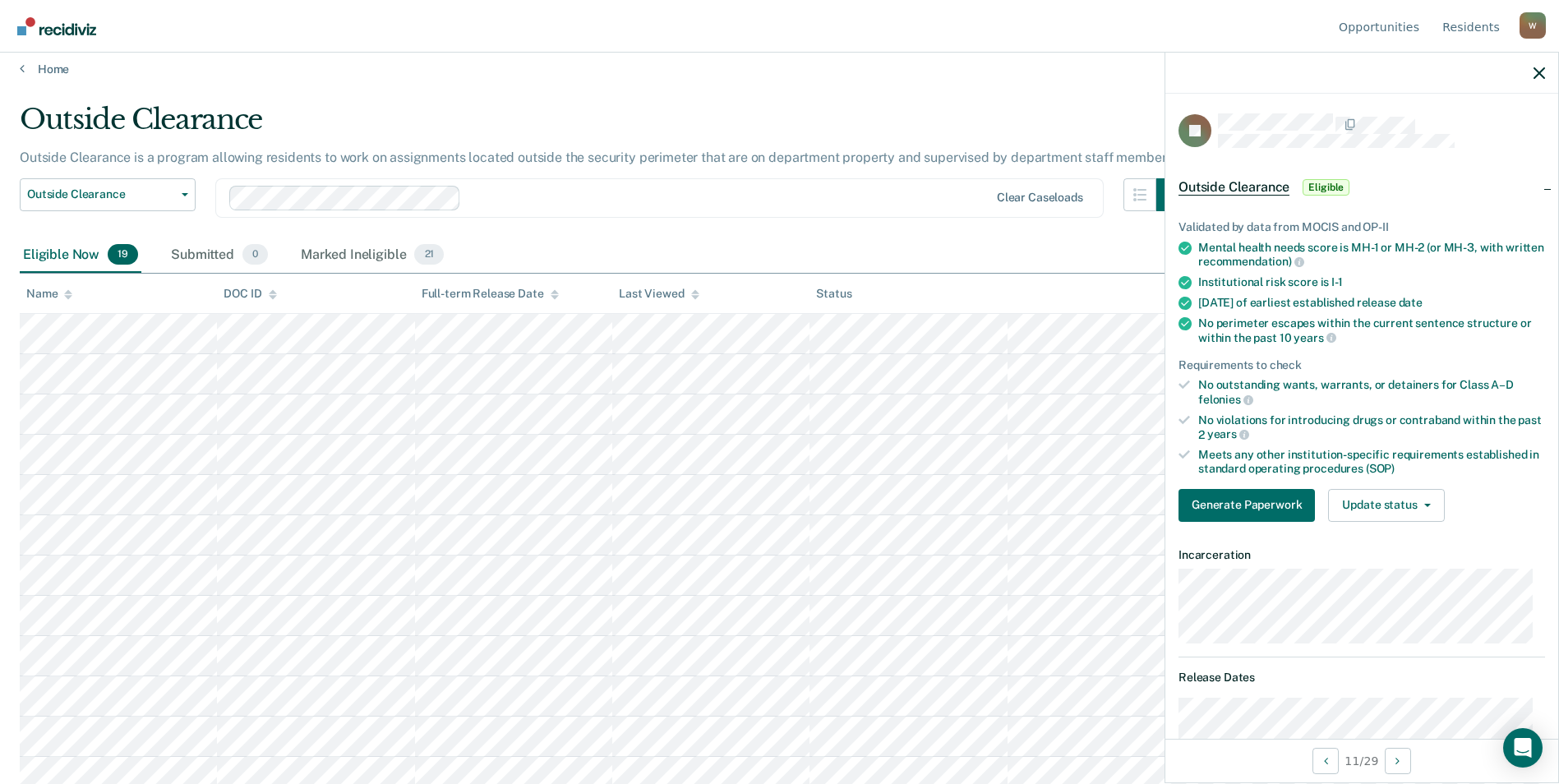
click at [1450, 493] on div "Generate Paperwork Update status Mark Submitted Mark Ineligible" at bounding box center [1361, 505] width 366 height 33
click at [1439, 496] on button "Update status" at bounding box center [1385, 505] width 116 height 33
click at [1393, 575] on button "Mark Ineligible" at bounding box center [1407, 570] width 158 height 26
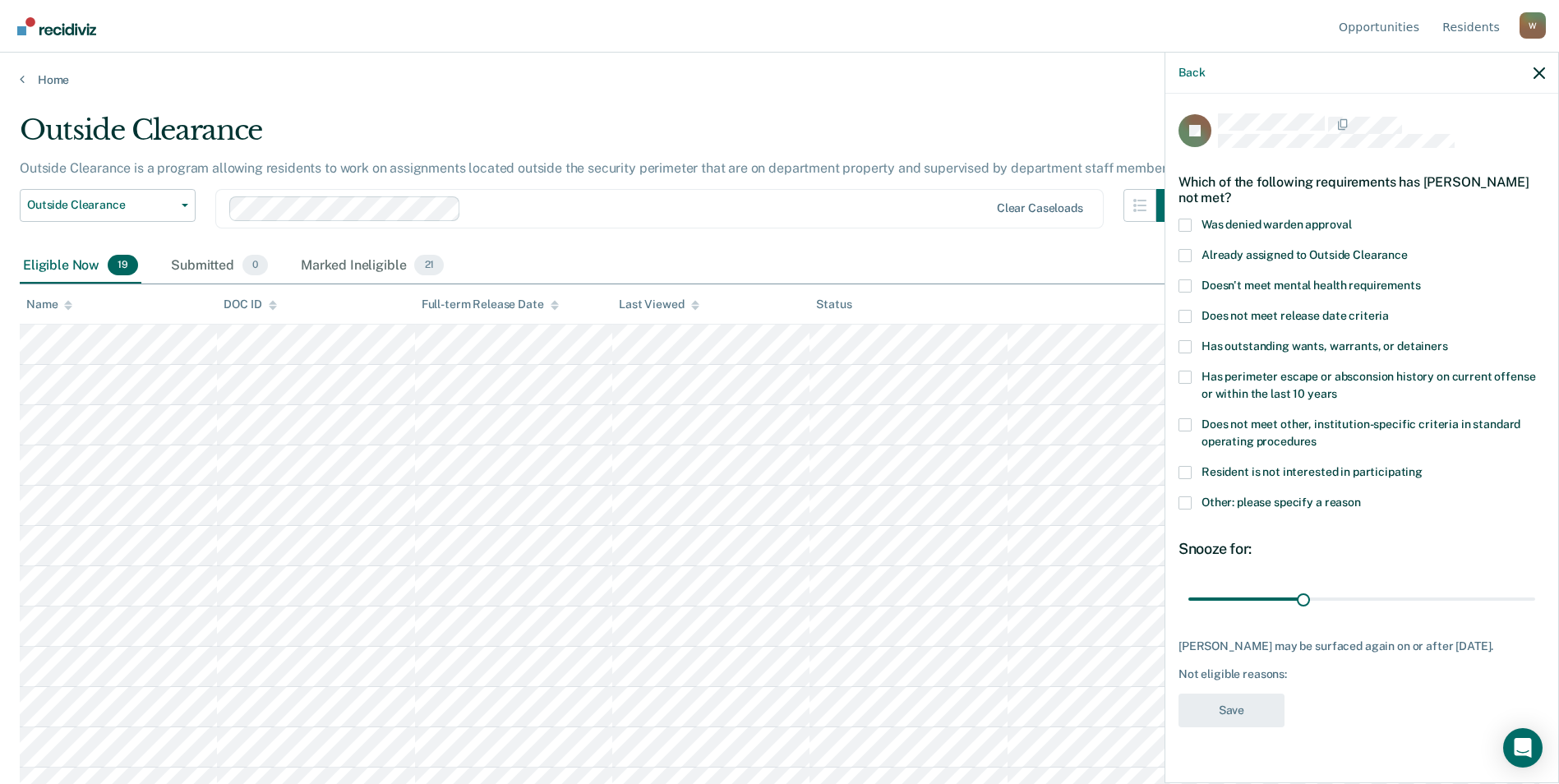
click at [1184, 222] on span at bounding box center [1185, 225] width 13 height 13
click at [1351, 219] on input "Was denied warden approval" at bounding box center [1351, 219] width 0 height 0
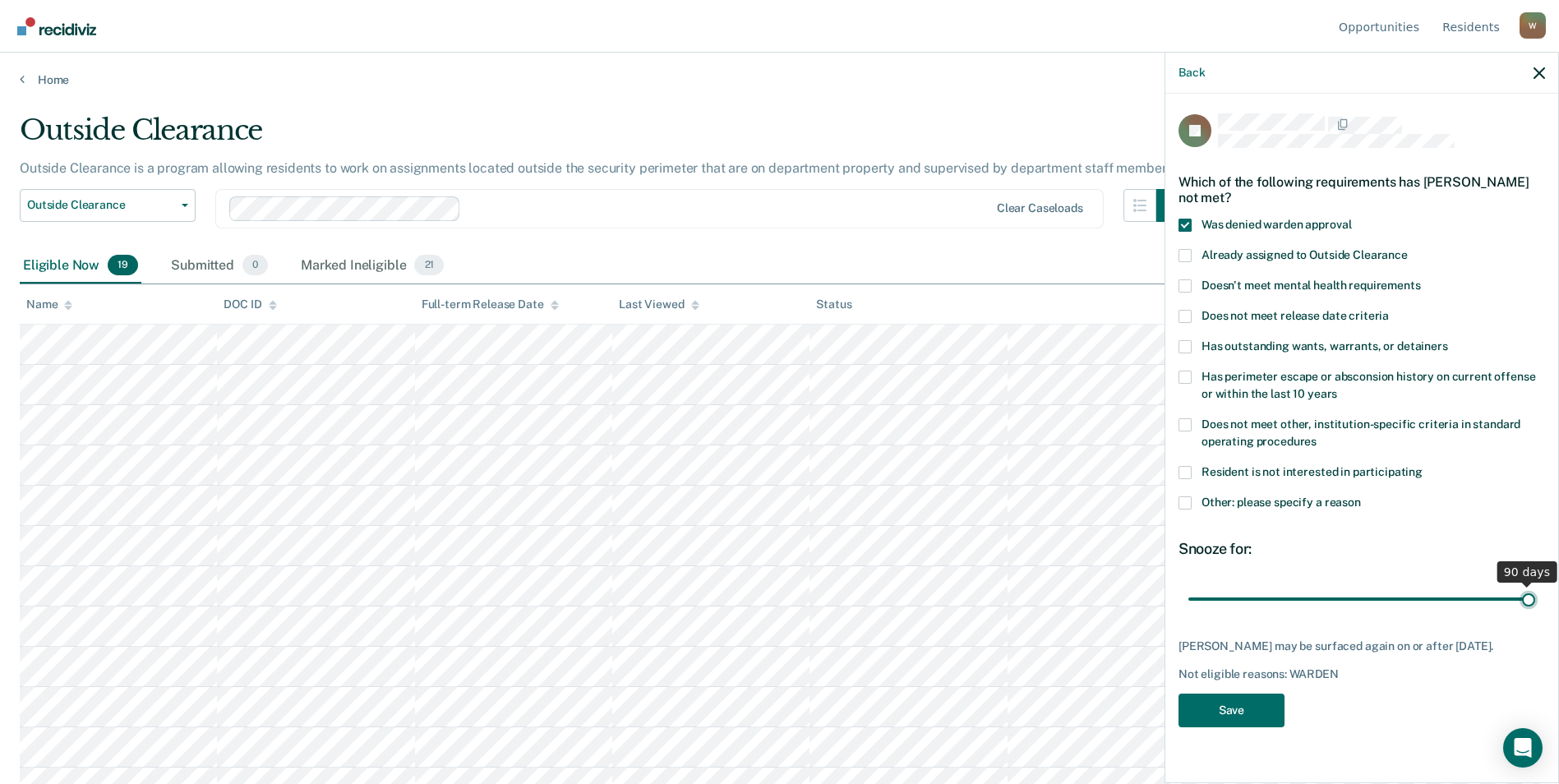
drag, startPoint x: 1307, startPoint y: 596, endPoint x: 1573, endPoint y: 590, distance: 266.1
type input "90"
click at [1535, 590] on input "range" at bounding box center [1361, 598] width 347 height 29
click at [1236, 713] on button "Save" at bounding box center [1231, 709] width 106 height 34
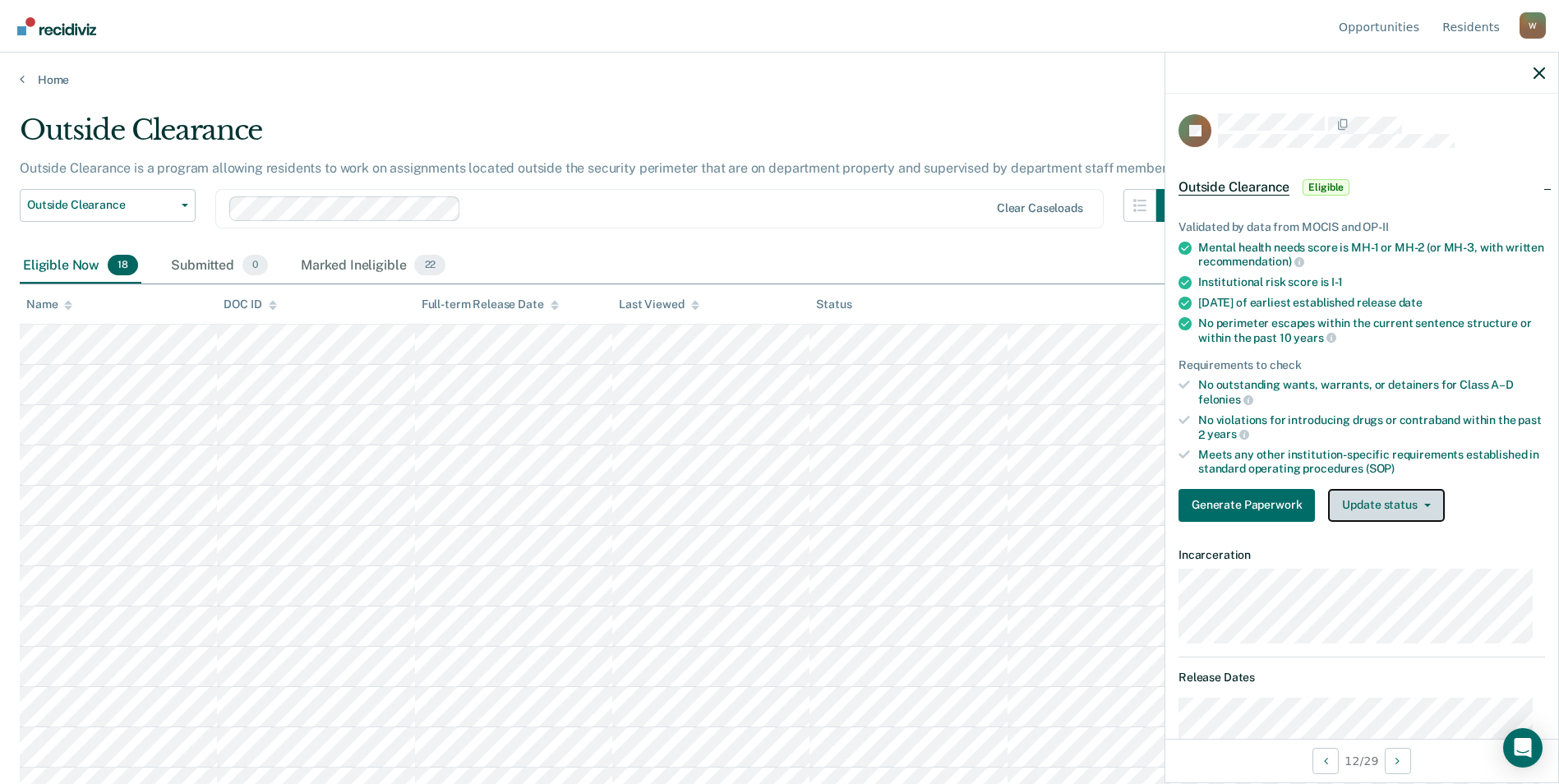
click at [1435, 513] on button "Update status" at bounding box center [1385, 505] width 116 height 33
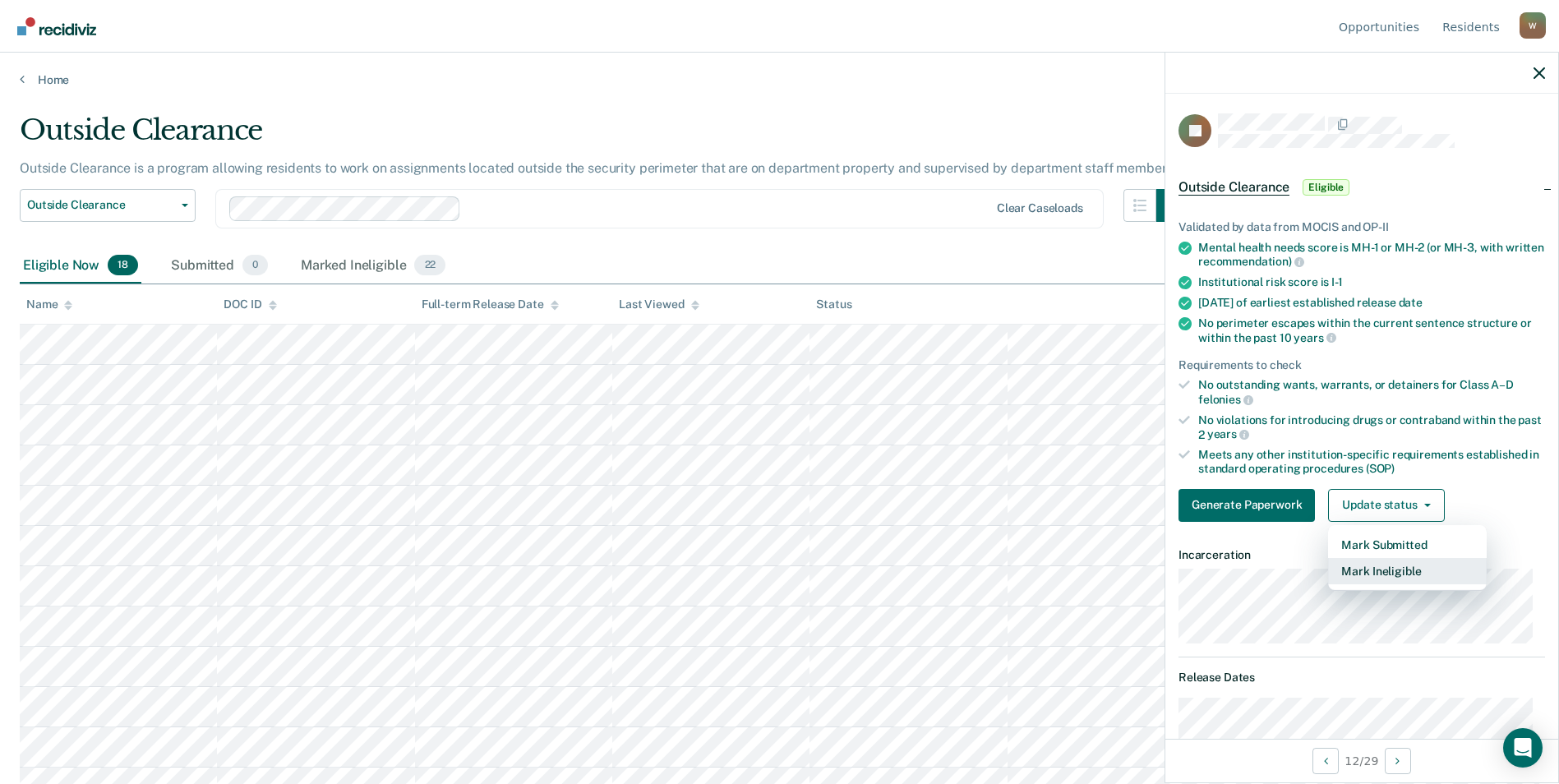
click at [1409, 565] on button "Mark Ineligible" at bounding box center [1407, 570] width 158 height 26
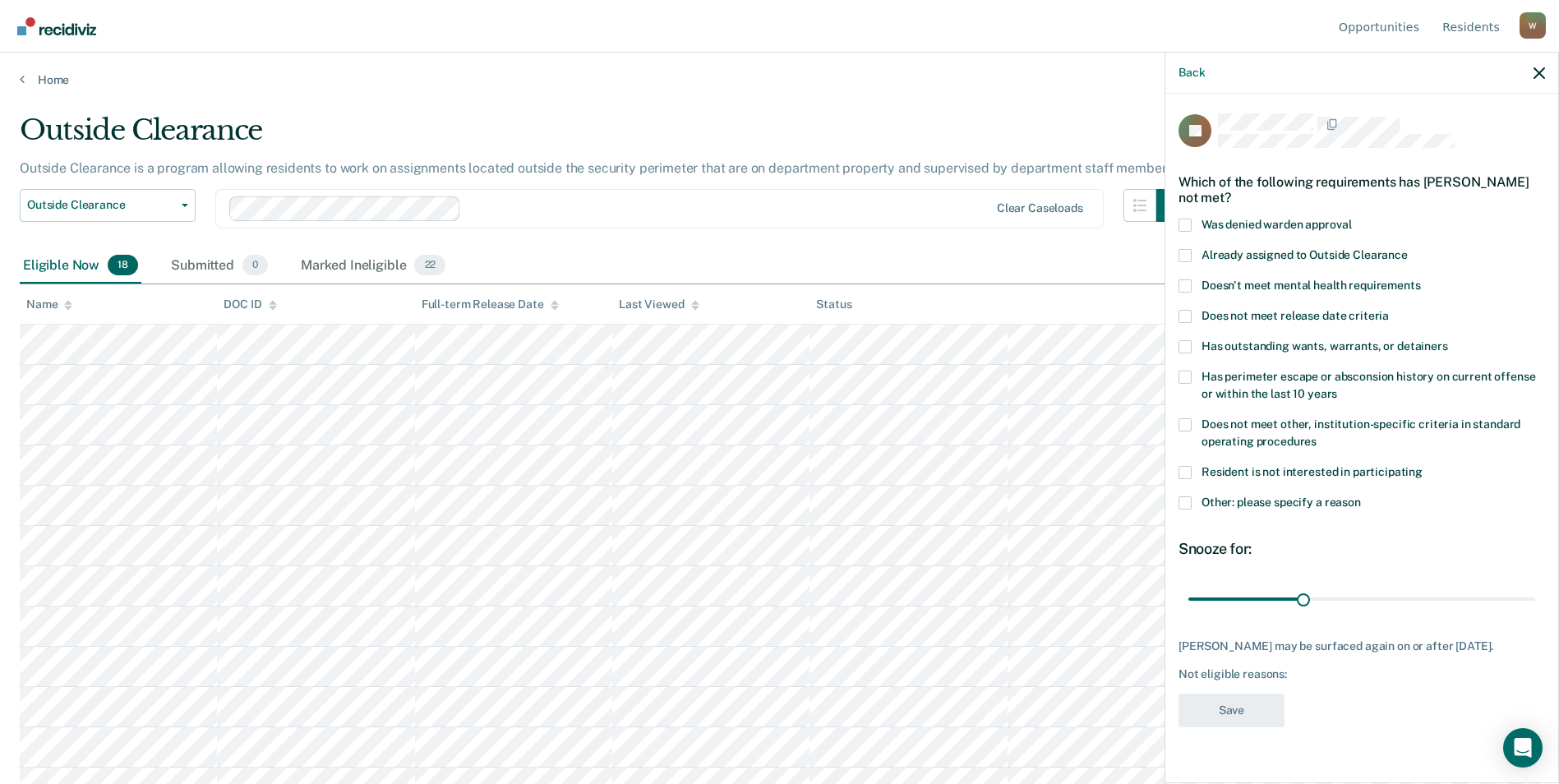
click at [1181, 345] on span at bounding box center [1185, 347] width 13 height 13
click at [1448, 340] on input "Has outstanding wants, warrants, or detainers" at bounding box center [1448, 340] width 0 height 0
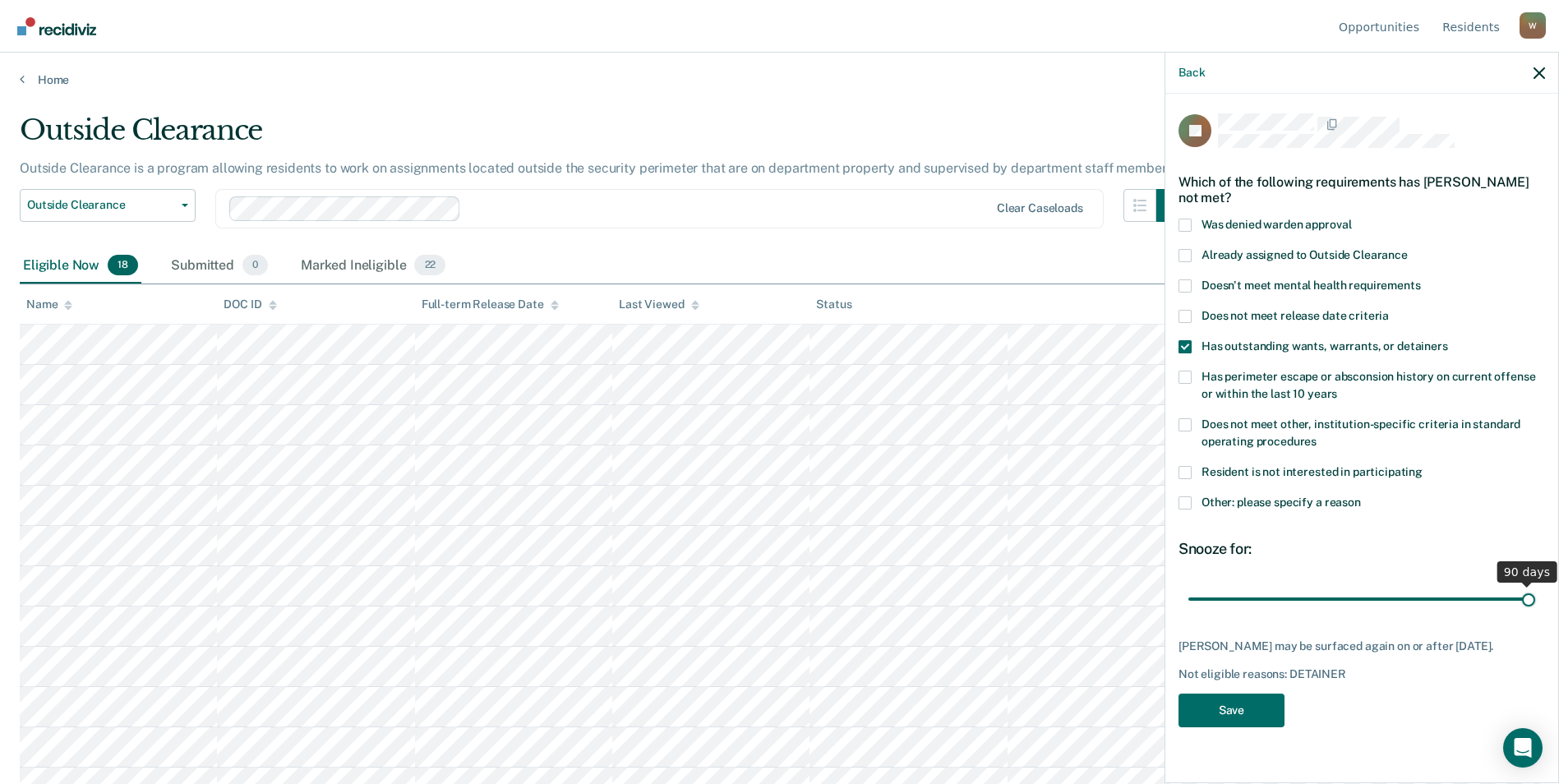
drag, startPoint x: 1302, startPoint y: 594, endPoint x: 1573, endPoint y: 607, distance: 271.3
type input "90"
click at [1535, 607] on input "range" at bounding box center [1361, 598] width 347 height 29
click at [1247, 705] on button "Save" at bounding box center [1231, 709] width 106 height 34
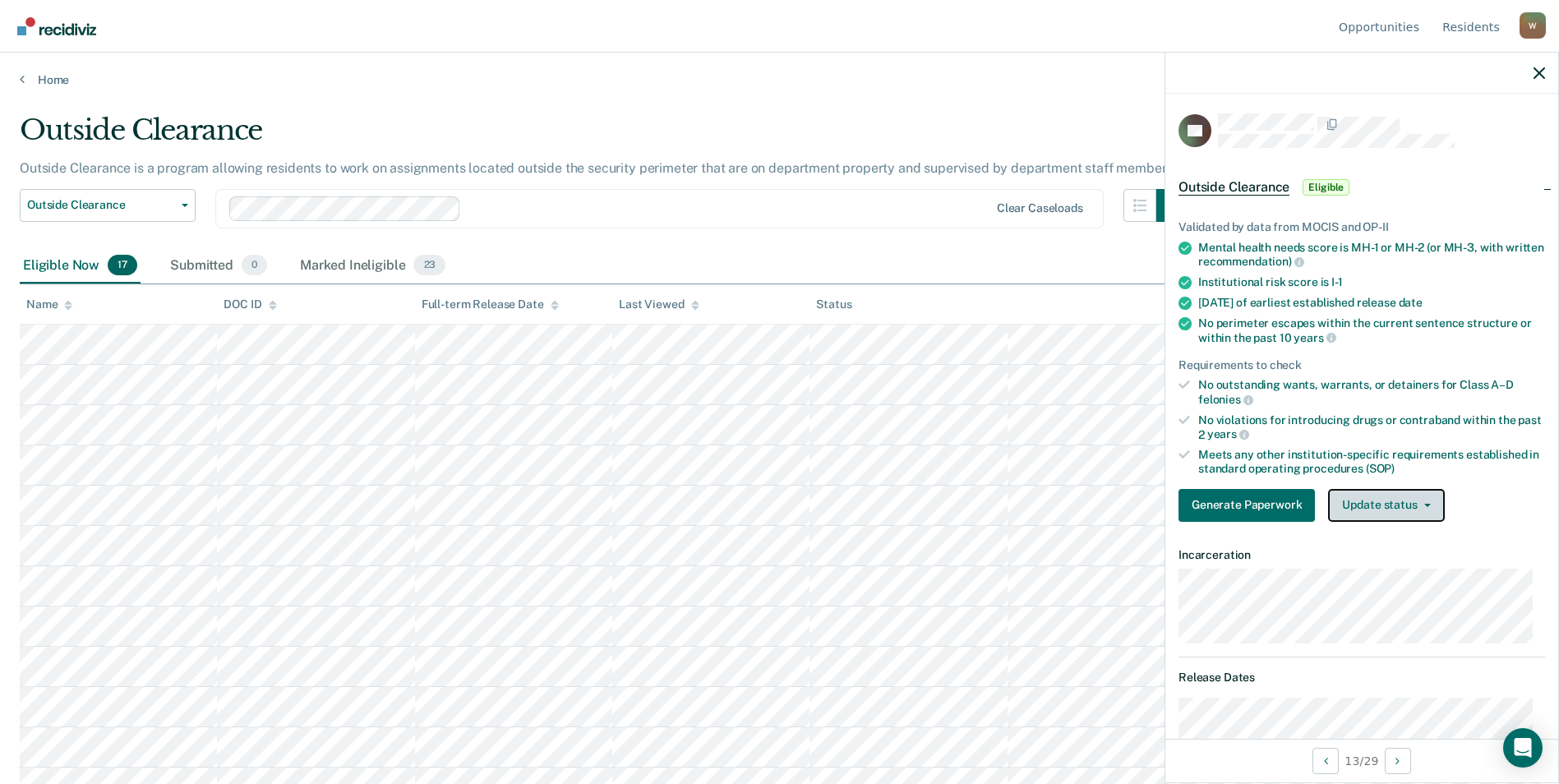
click at [1385, 502] on button "Update status" at bounding box center [1385, 505] width 116 height 33
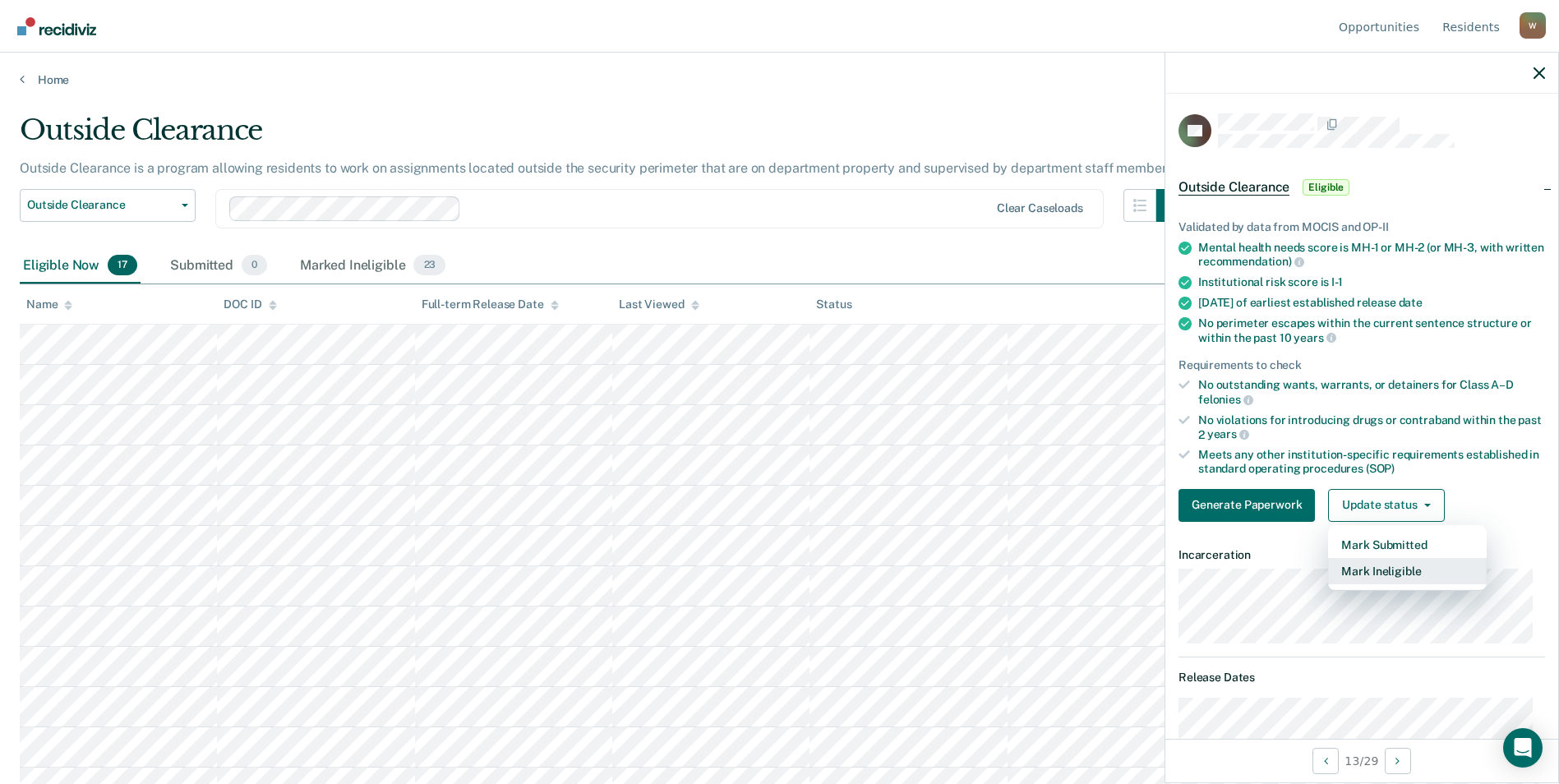
click at [1376, 570] on button "Mark Ineligible" at bounding box center [1407, 570] width 158 height 26
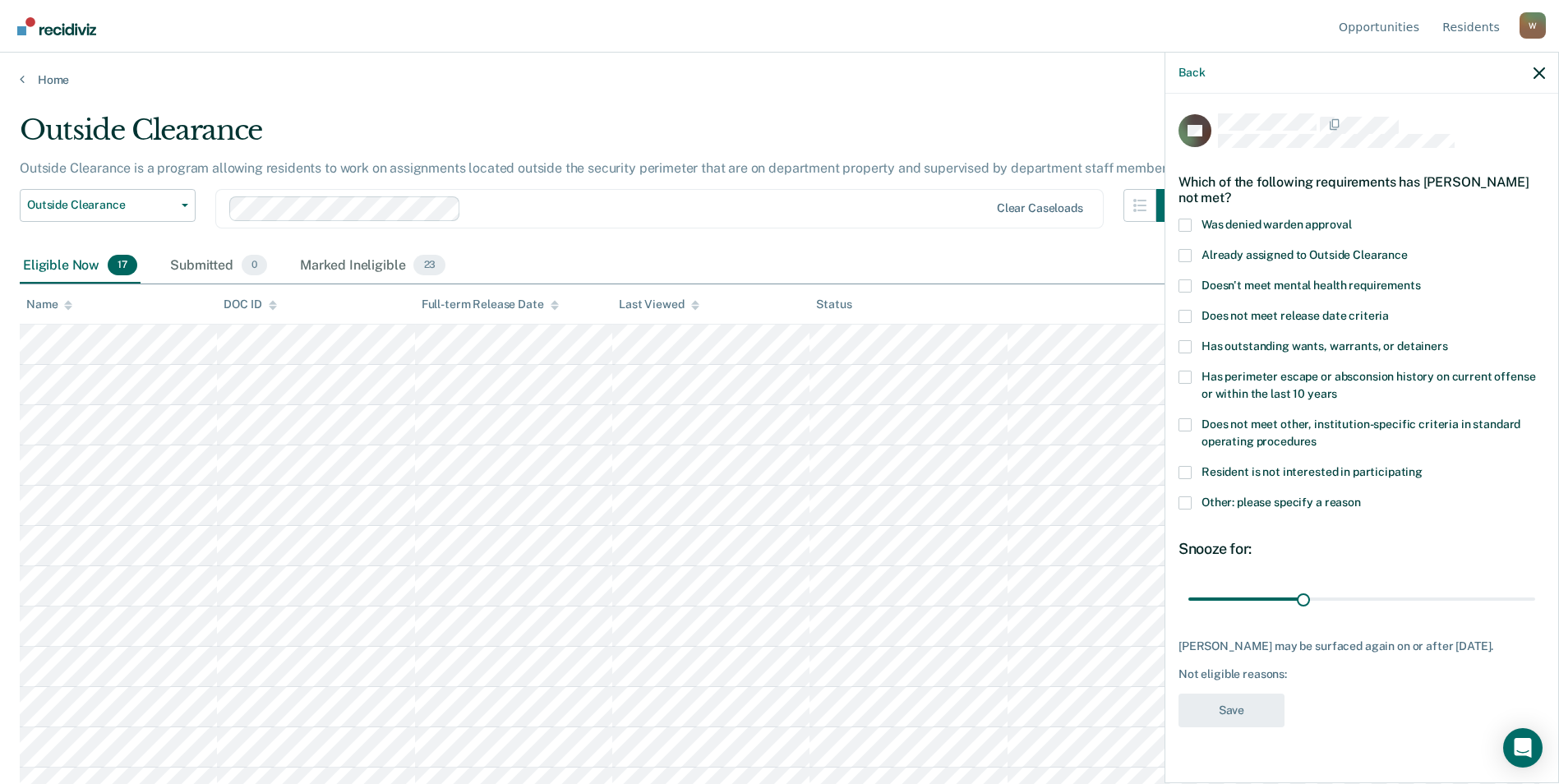
click at [1191, 354] on label "Has outstanding wants, warrants, or detainers" at bounding box center [1361, 349] width 366 height 17
click at [1448, 340] on input "Has outstanding wants, warrants, or detainers" at bounding box center [1448, 340] width 0 height 0
click at [1187, 373] on span at bounding box center [1185, 378] width 13 height 13
click at [1337, 388] on input "Has perimeter escape or absconsion history on current offense or within the las…" at bounding box center [1337, 388] width 0 height 0
click at [1182, 350] on span at bounding box center [1185, 347] width 13 height 13
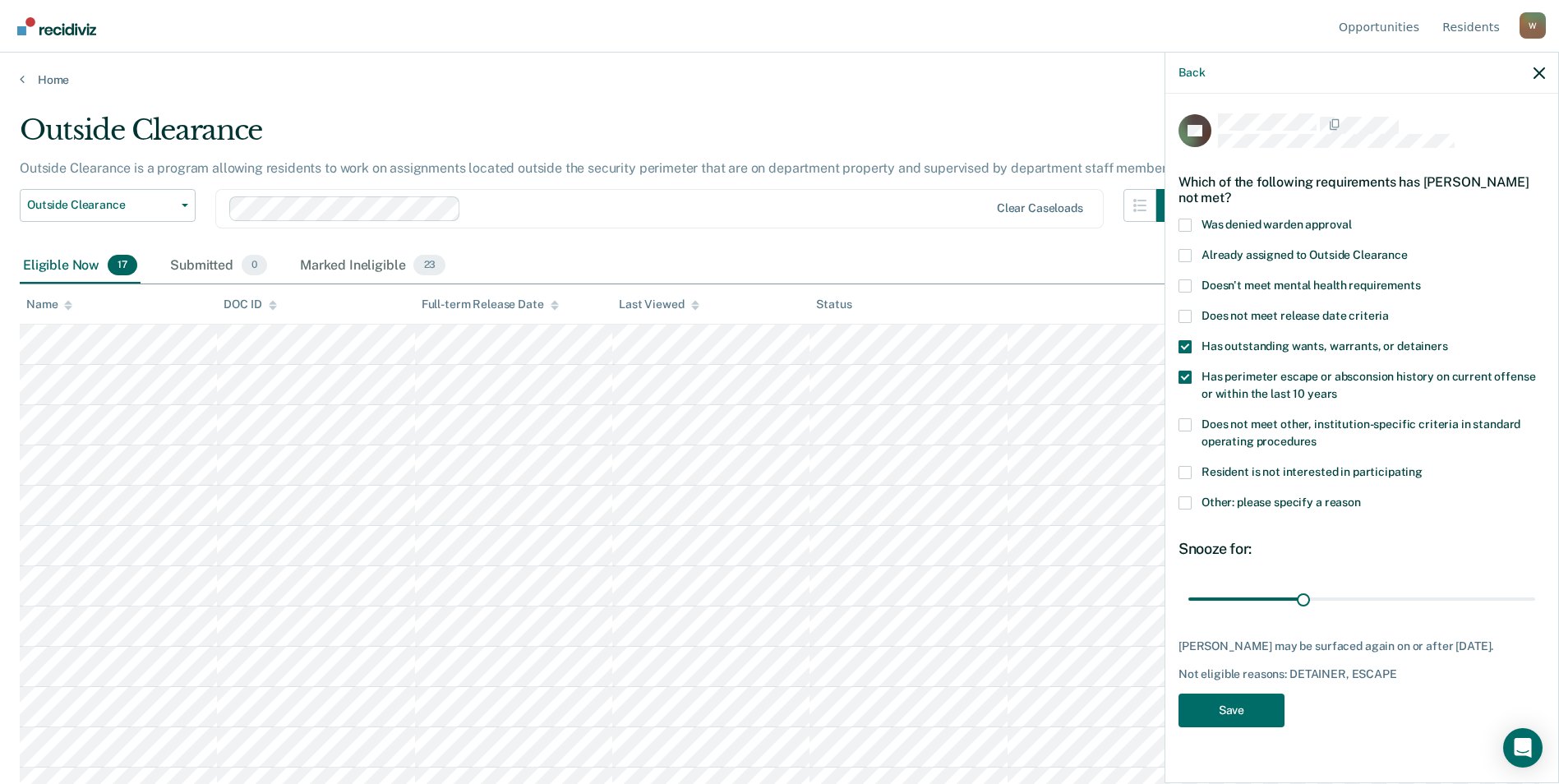
click at [1448, 340] on input "Has outstanding wants, warrants, or detainers" at bounding box center [1448, 340] width 0 height 0
drag, startPoint x: 1311, startPoint y: 593, endPoint x: 1573, endPoint y: 603, distance: 262.2
type input "90"
click at [1535, 603] on input "range" at bounding box center [1361, 598] width 347 height 29
click at [1254, 710] on button "Save" at bounding box center [1231, 709] width 106 height 34
